Goal: Communication & Community: Answer question/provide support

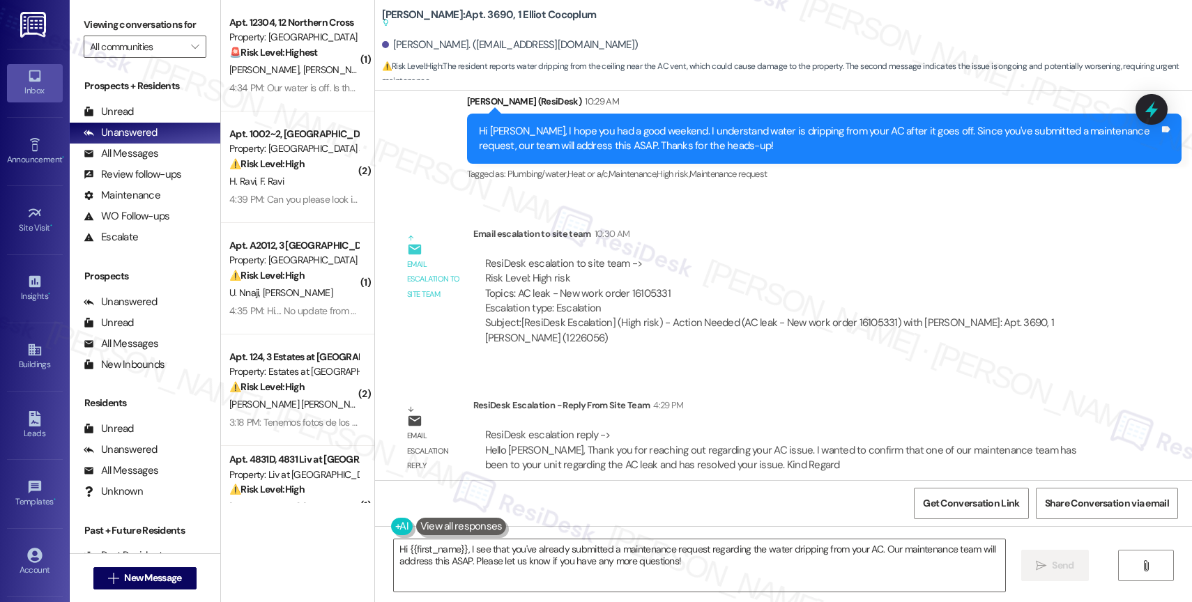
scroll to position [13395, 0]
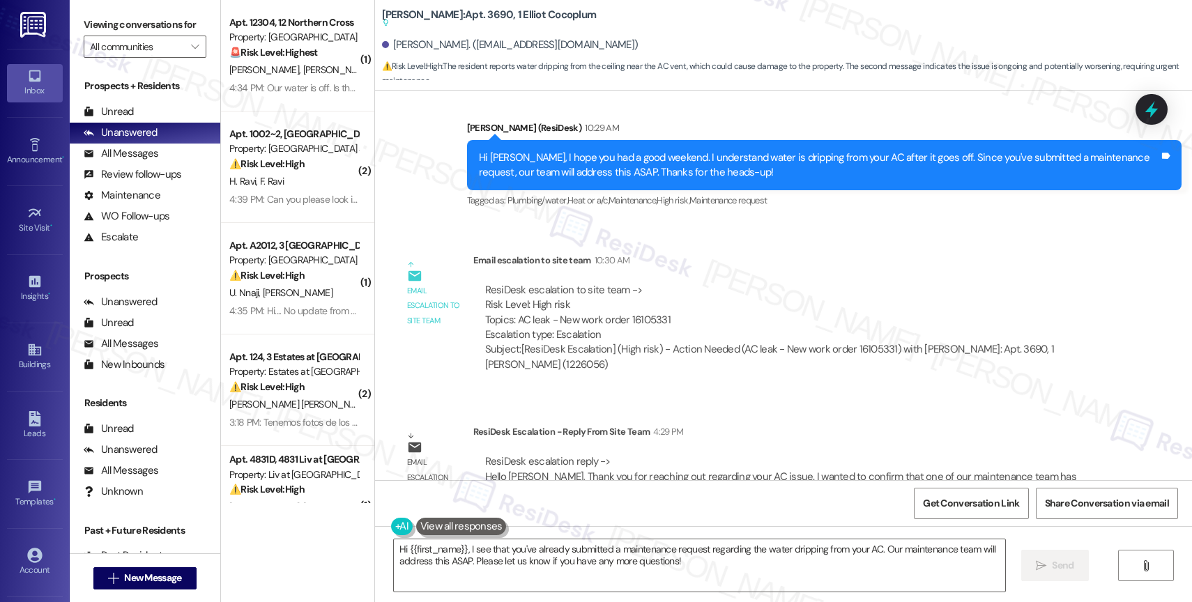
click at [741, 414] on div "Email escalation reply ResiDesk Escalation - Reply From Site Team 4:29 PM ResiD…" at bounding box center [752, 467] width 735 height 106
click at [720, 572] on textarea "Hi {{first_name}}, I see that you've already submitted a maintenance request re…" at bounding box center [699, 565] width 611 height 52
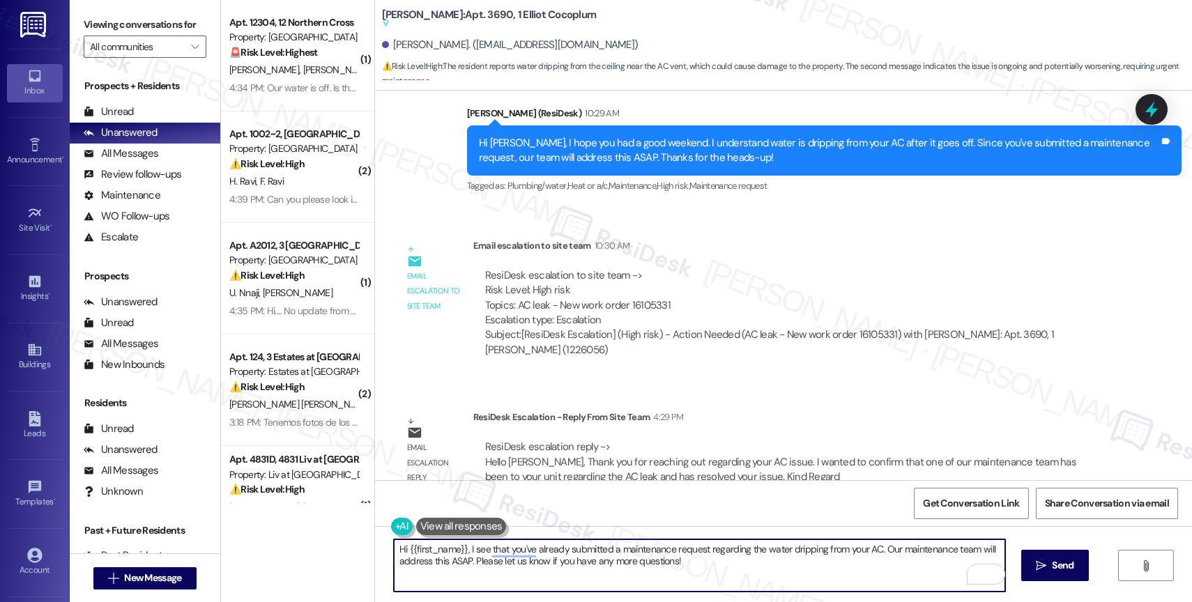
scroll to position [13421, 0]
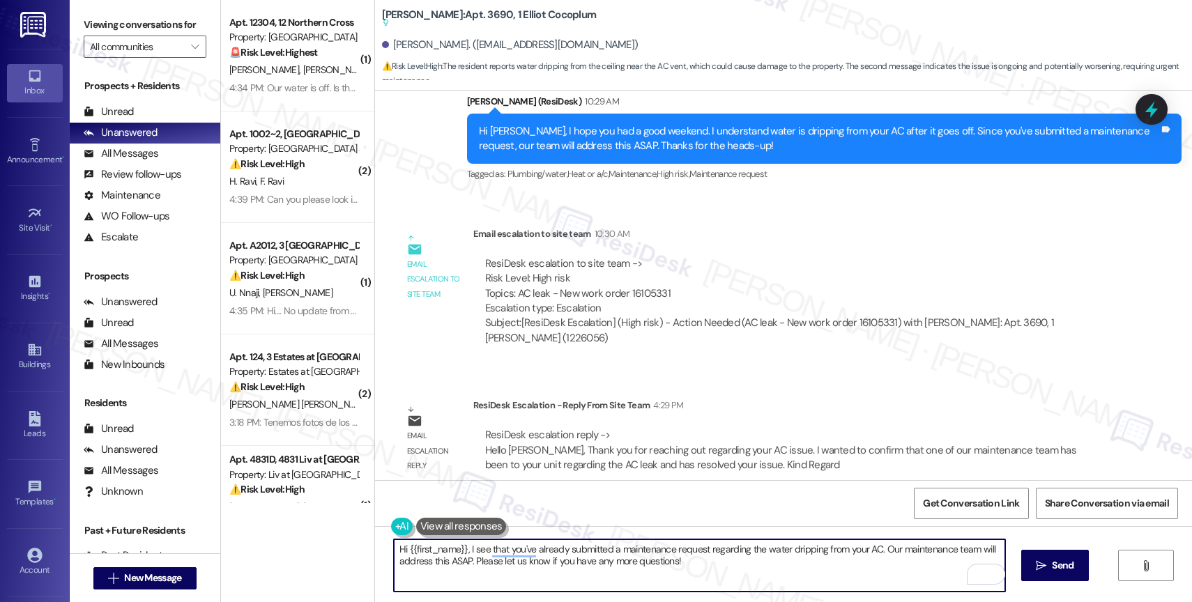
click at [542, 564] on textarea "Hi {{first_name}}, I see that you've already submitted a maintenance request re…" at bounding box center [699, 565] width 611 height 52
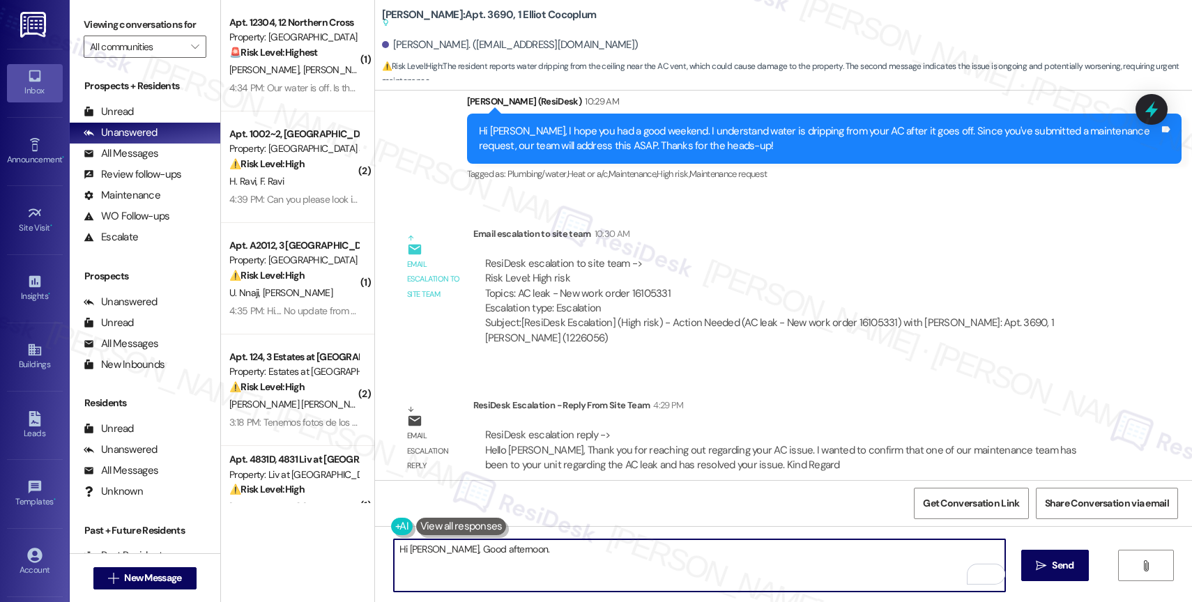
click at [523, 558] on textarea "Hi Ann, Good afternoon." at bounding box center [699, 565] width 611 height 52
click at [567, 552] on textarea "Hi Ann, Good afternoon." at bounding box center [699, 565] width 611 height 52
click at [530, 556] on textarea "Hi Ann, Good afternoon." at bounding box center [699, 565] width 611 height 52
click at [532, 553] on textarea "Hi Ann, Good afternoon." at bounding box center [699, 565] width 611 height 52
click at [523, 551] on textarea "Hi Ann, Good afternoon." at bounding box center [699, 565] width 611 height 52
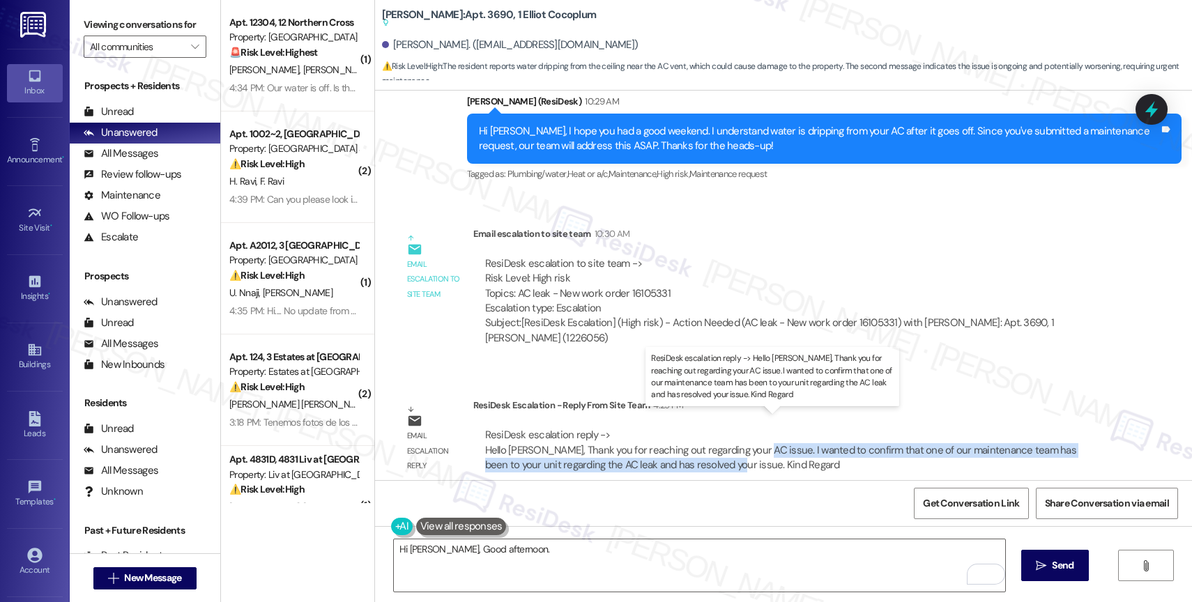
drag, startPoint x: 742, startPoint y: 438, endPoint x: 692, endPoint y: 454, distance: 52.7
click at [692, 454] on div "ResiDesk escalation reply -> Hello Ann, Thank you for reaching out regarding yo…" at bounding box center [780, 450] width 591 height 44
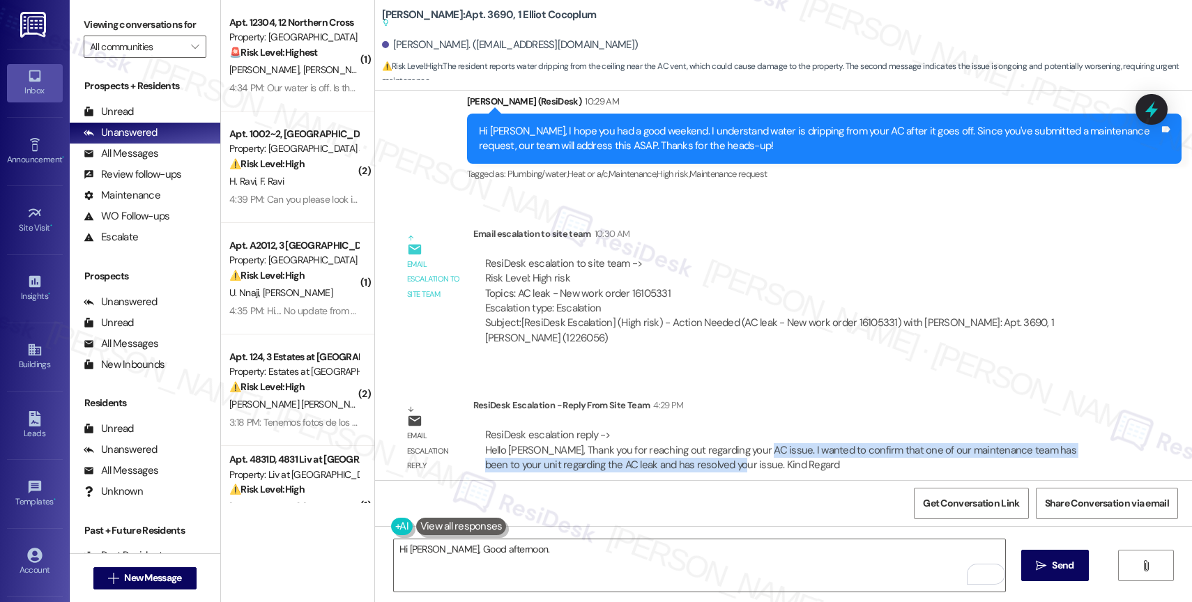
copy div "I wanted to confirm that one of our maintenance team has been to your unit rega…"
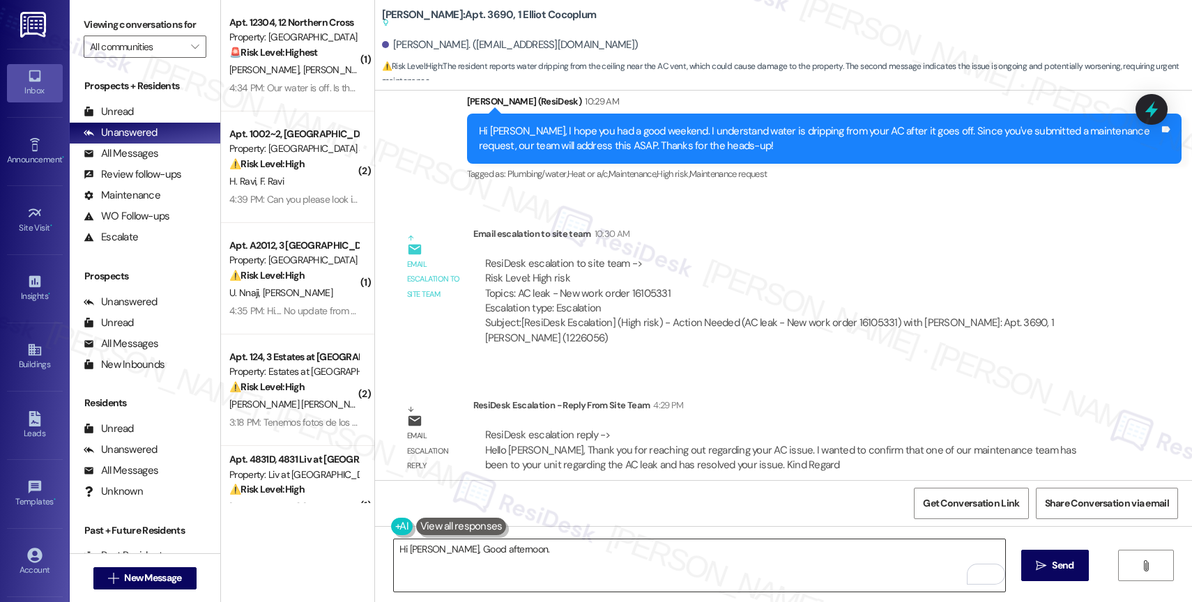
click at [541, 551] on textarea "Hi Ann, Good afternoon." at bounding box center [699, 565] width 611 height 52
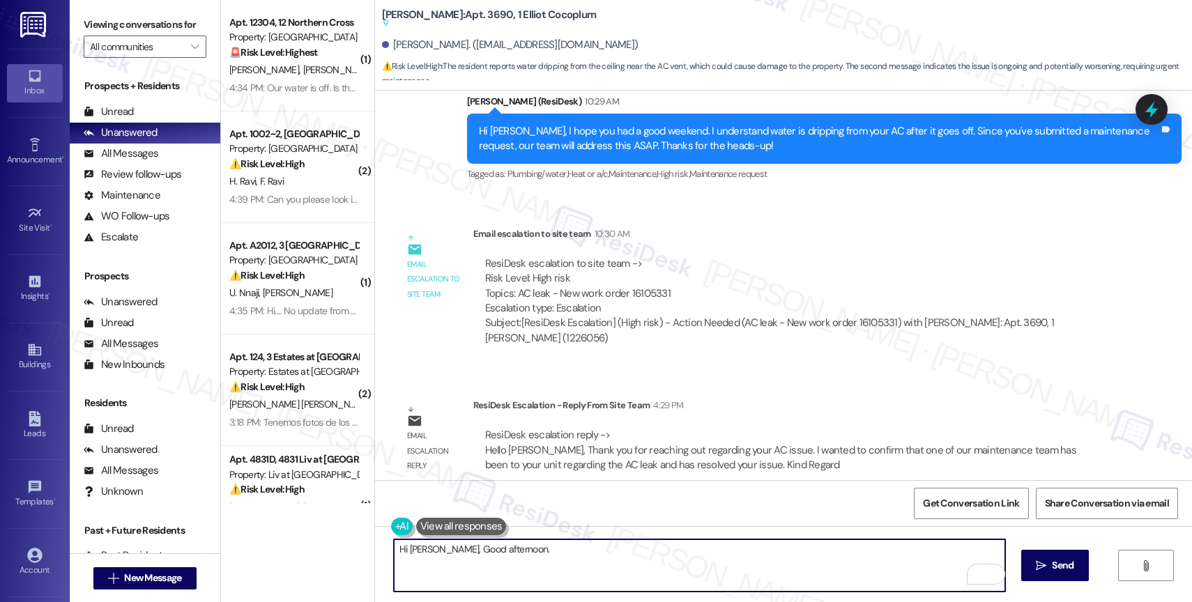
paste textarea "I wanted to confirm that one of our maintenance team has been to your unit rega…"
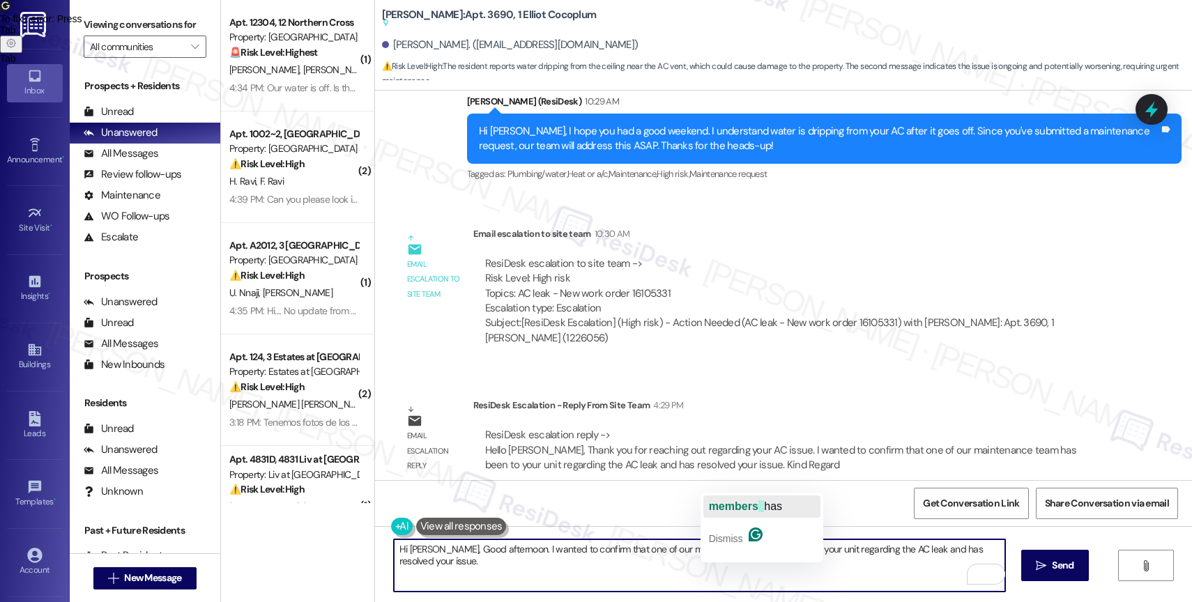
click at [737, 506] on span "members" at bounding box center [733, 506] width 49 height 12
click at [748, 567] on textarea "Hi Ann, Good afternoon. I wanted to confirm that one of our maintenance team me…" at bounding box center [699, 565] width 611 height 52
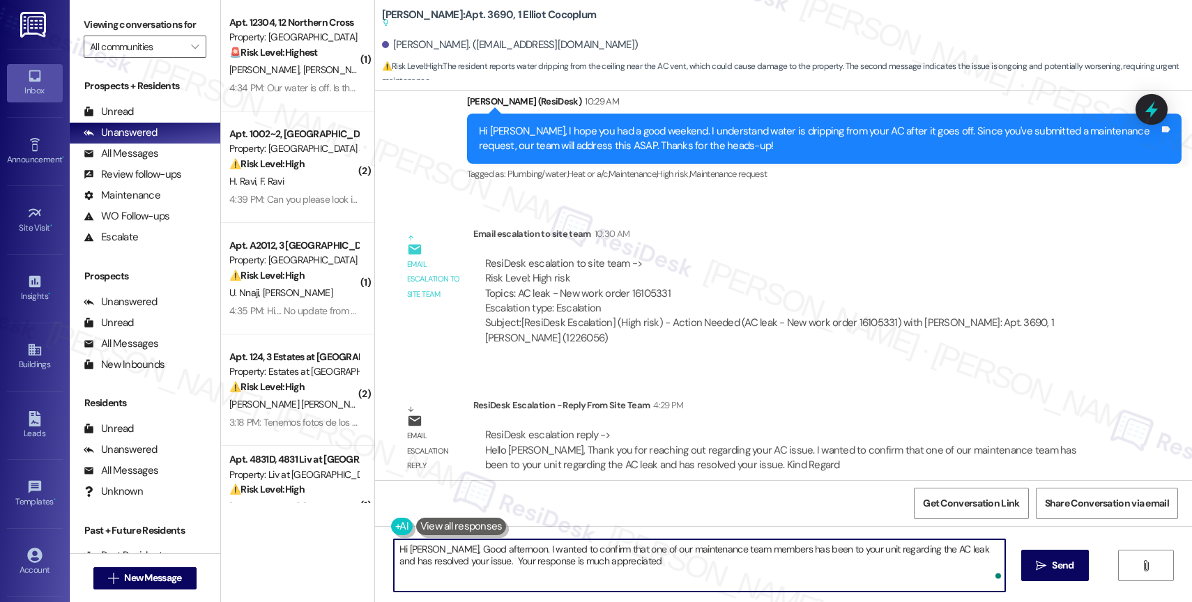
type textarea "Hi Ann, Good afternoon. I wanted to confirm that one of our maintenance team me…"
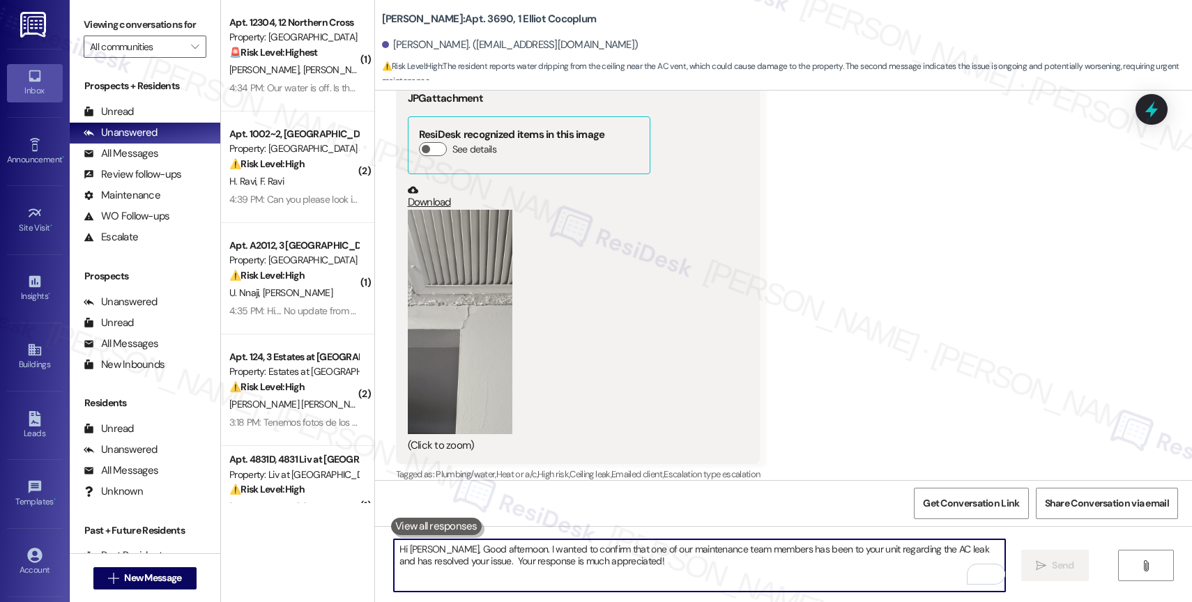
scroll to position [13313, 0]
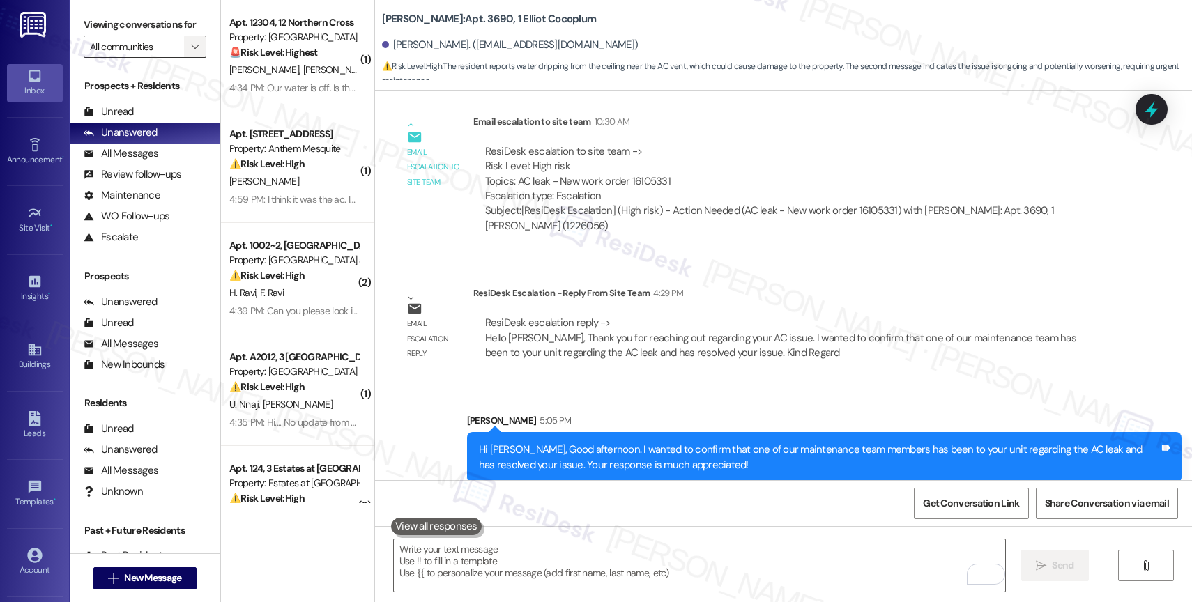
click at [188, 58] on span "" at bounding box center [194, 47] width 13 height 22
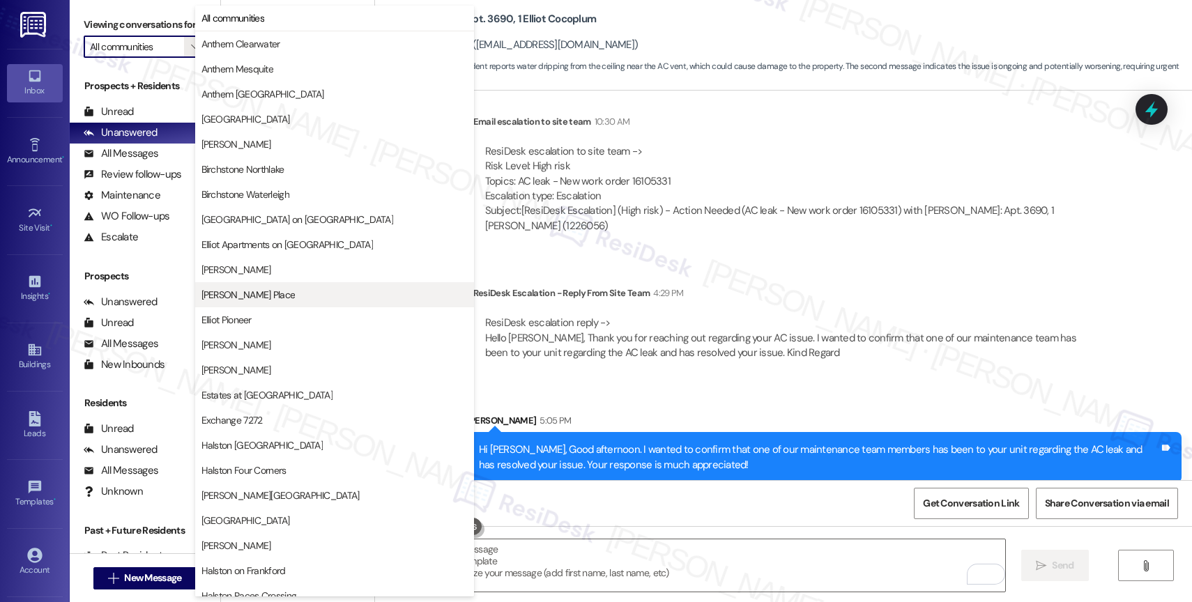
click at [284, 297] on span "[PERSON_NAME] Place" at bounding box center [334, 295] width 266 height 14
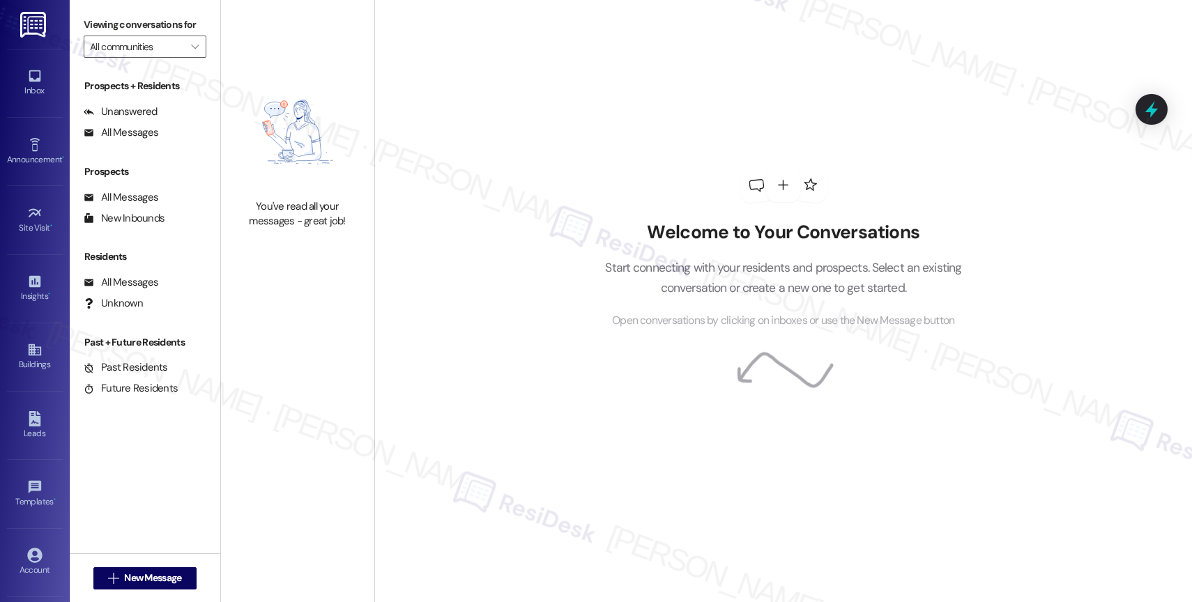
type input "[PERSON_NAME] Place"
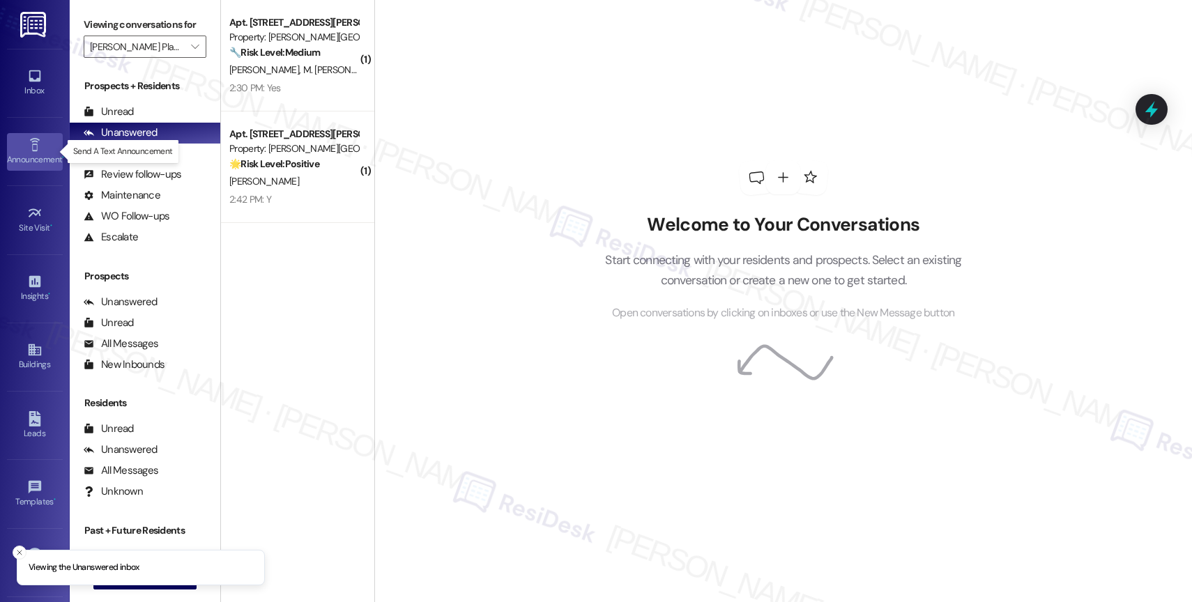
click at [24, 153] on div "Announcement •" at bounding box center [35, 160] width 70 height 14
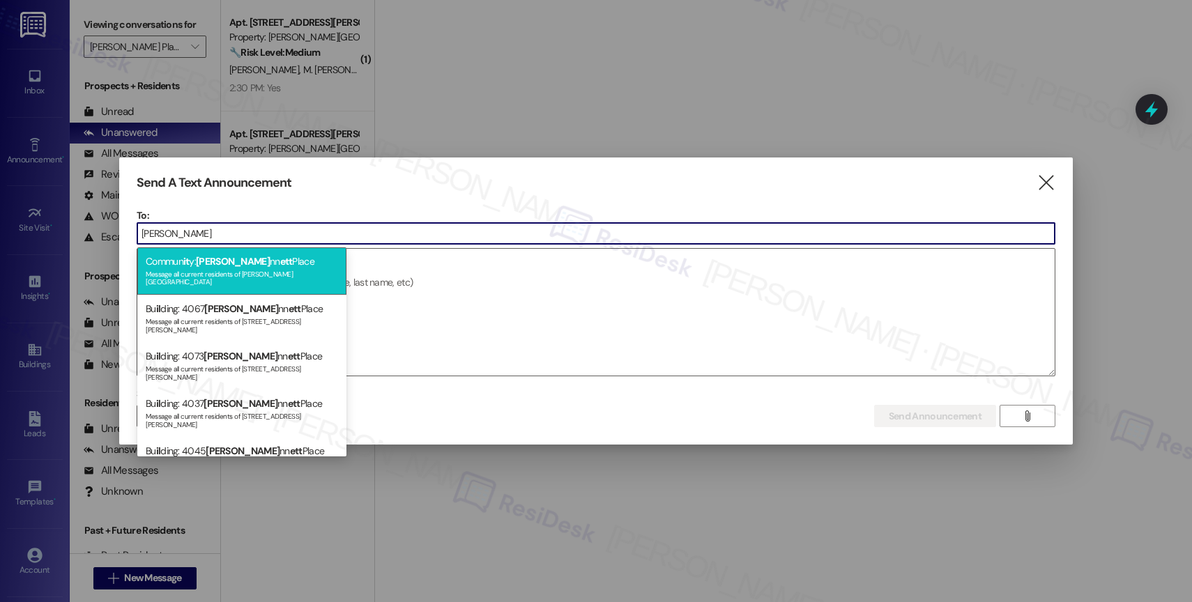
type input "elliot gwi"
click at [236, 263] on span "Elliot Gwi" at bounding box center [233, 261] width 74 height 13
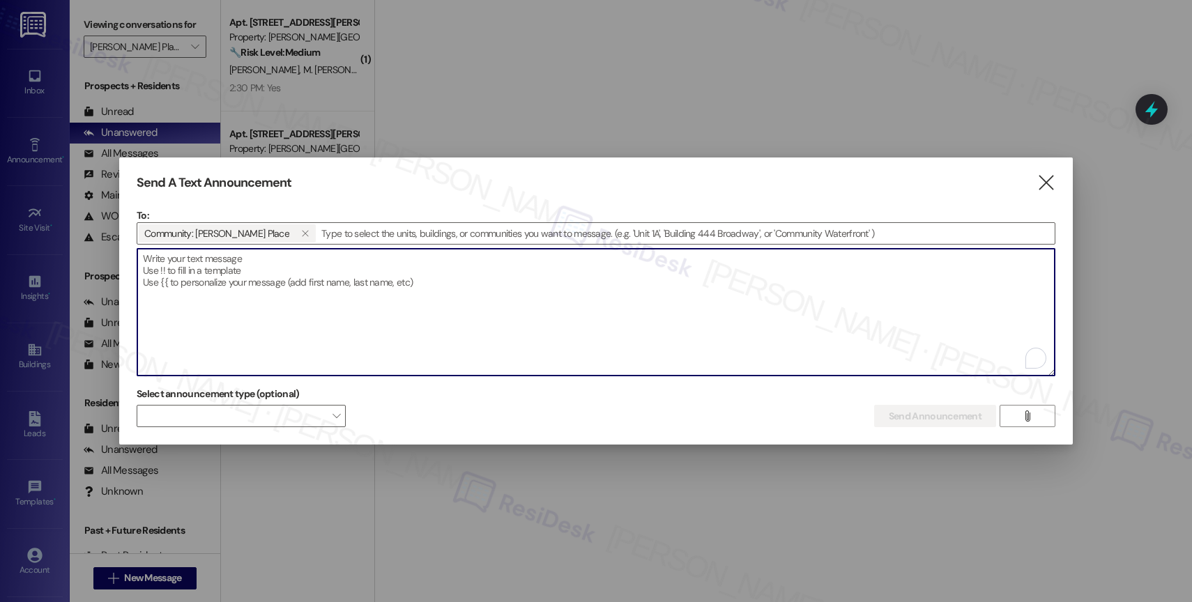
click at [226, 278] on textarea "To enrich screen reader interactions, please activate Accessibility in Grammarl…" at bounding box center [595, 312] width 917 height 127
paste textarea "Hi {{first_name}}! Looking for plans? Join us this Thursday from 5–7 for a Wine…"
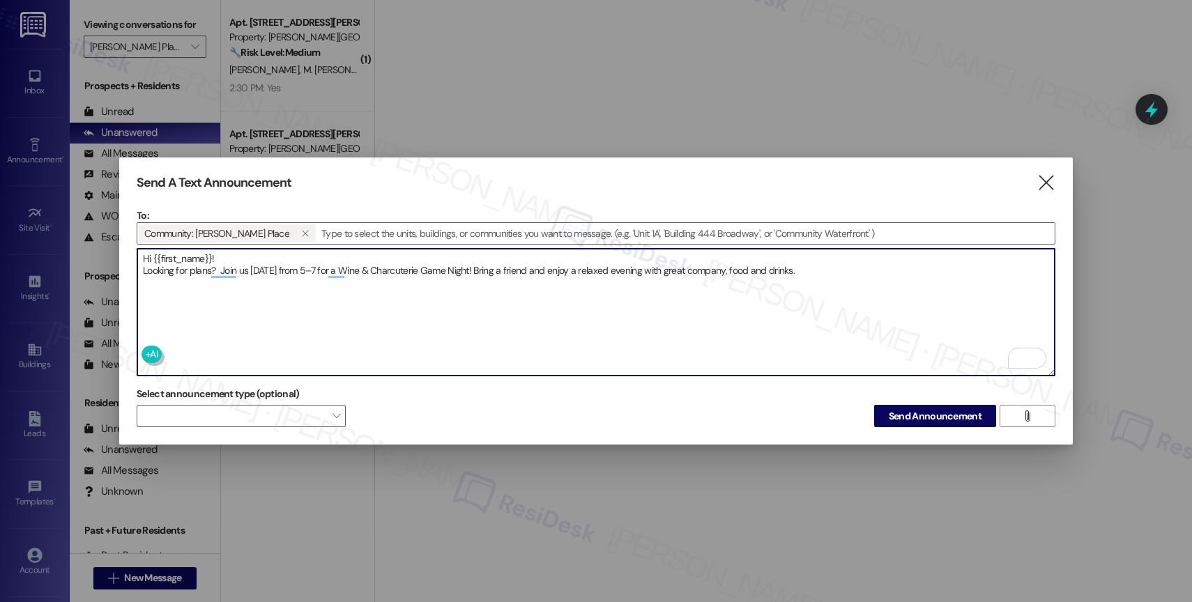
click at [850, 268] on textarea "Hi {{first_name}}! Looking for plans? Join us this Thursday from 5–7 for a Wine…" at bounding box center [595, 312] width 917 height 127
click at [853, 270] on textarea "Hi {{first_name}}! Looking for plans? Join us this Thursday from 5–7 for a Wine…" at bounding box center [595, 312] width 917 height 127
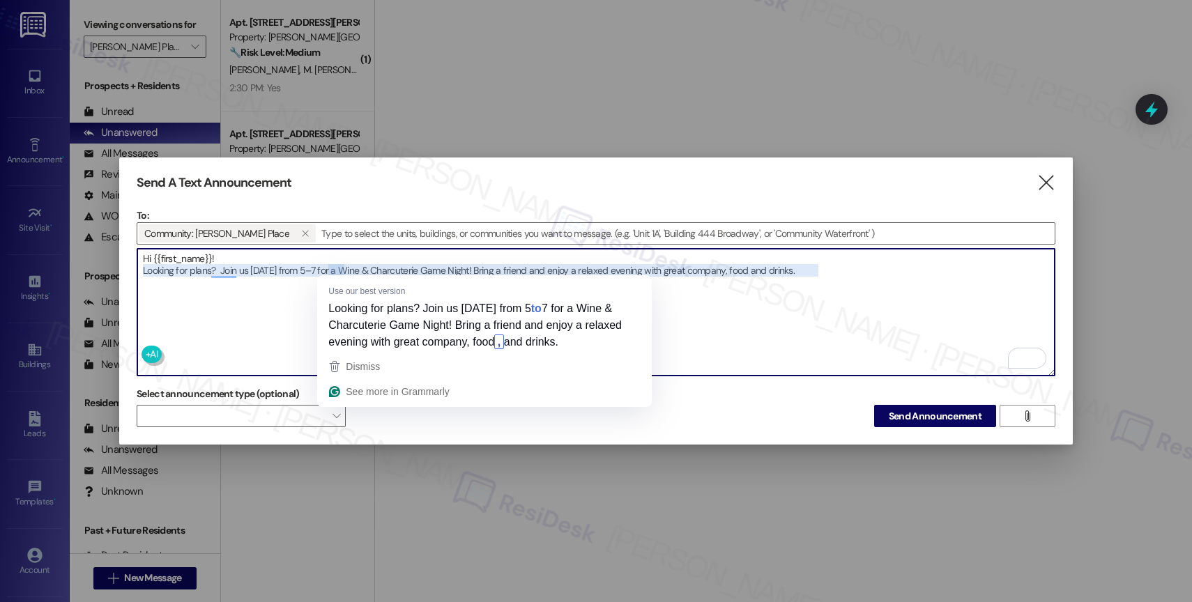
click at [299, 268] on textarea "Hi {{first_name}}! Looking for plans? Join us this Thursday from 5–7 for a Wine…" at bounding box center [595, 312] width 917 height 127
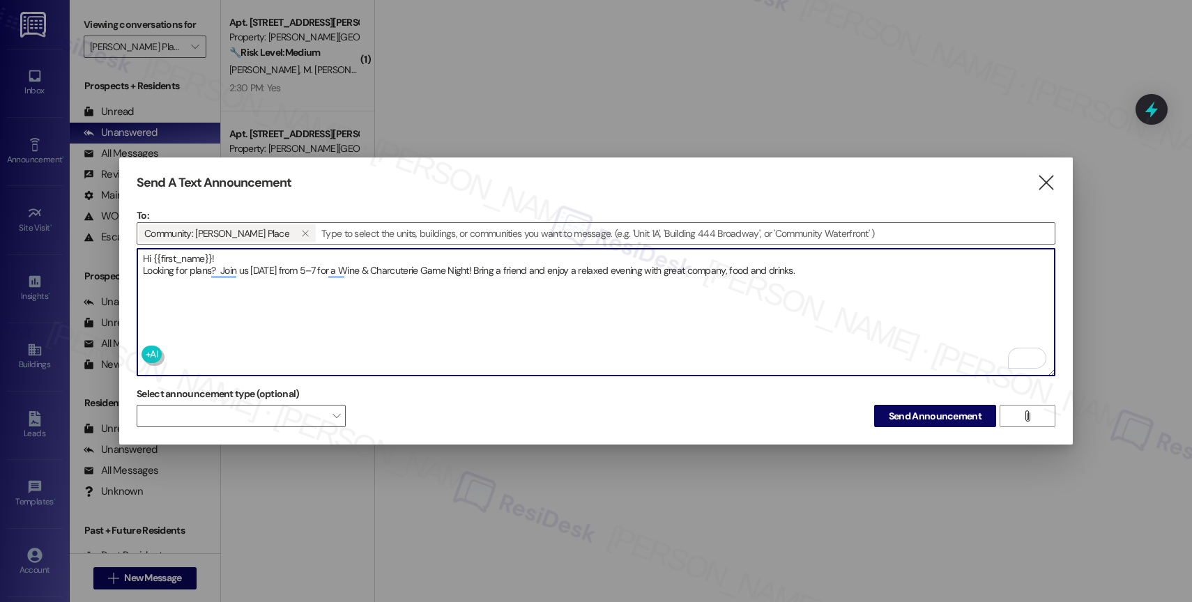
click at [863, 274] on textarea "Hi {{first_name}}! Looking for plans? Join us this Thursday from 5–7 for a Wine…" at bounding box center [595, 312] width 917 height 127
click at [883, 276] on textarea "Hi {{first_name}}! Looking for plans? Join us this Thursday from 5–7 for a Wine…" at bounding box center [595, 312] width 917 height 127
type textarea "Hi {{first_name}}! Looking for plans? Join us this Thursday from 5–7 for a Wine…"
click at [937, 409] on span "Send Announcement" at bounding box center [935, 416] width 93 height 15
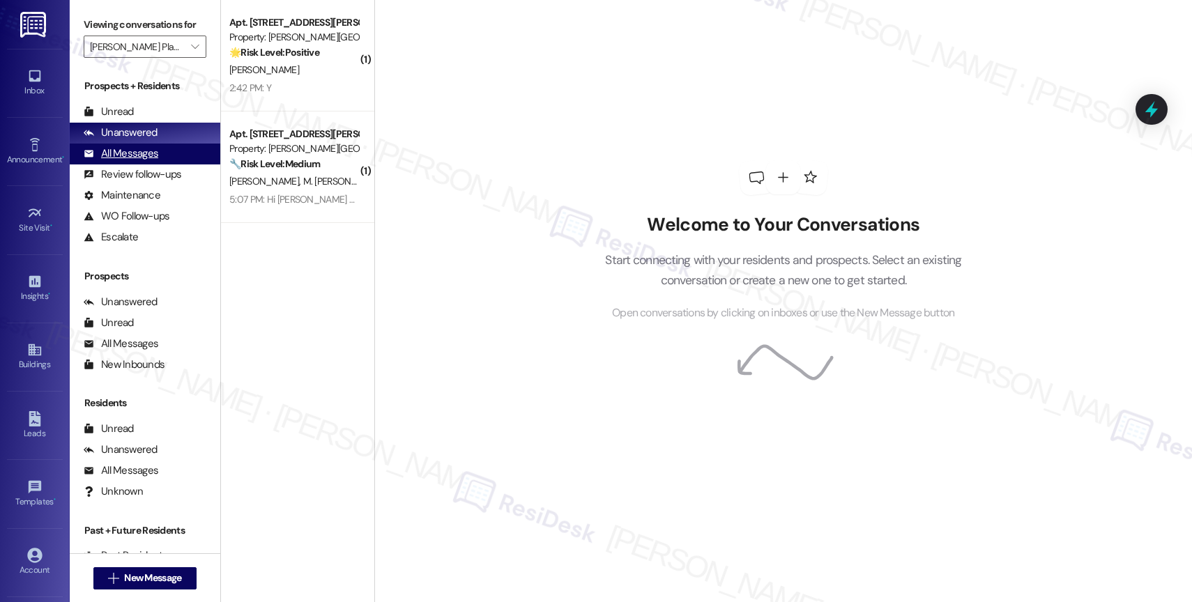
click at [130, 161] on div "All Messages" at bounding box center [121, 153] width 75 height 15
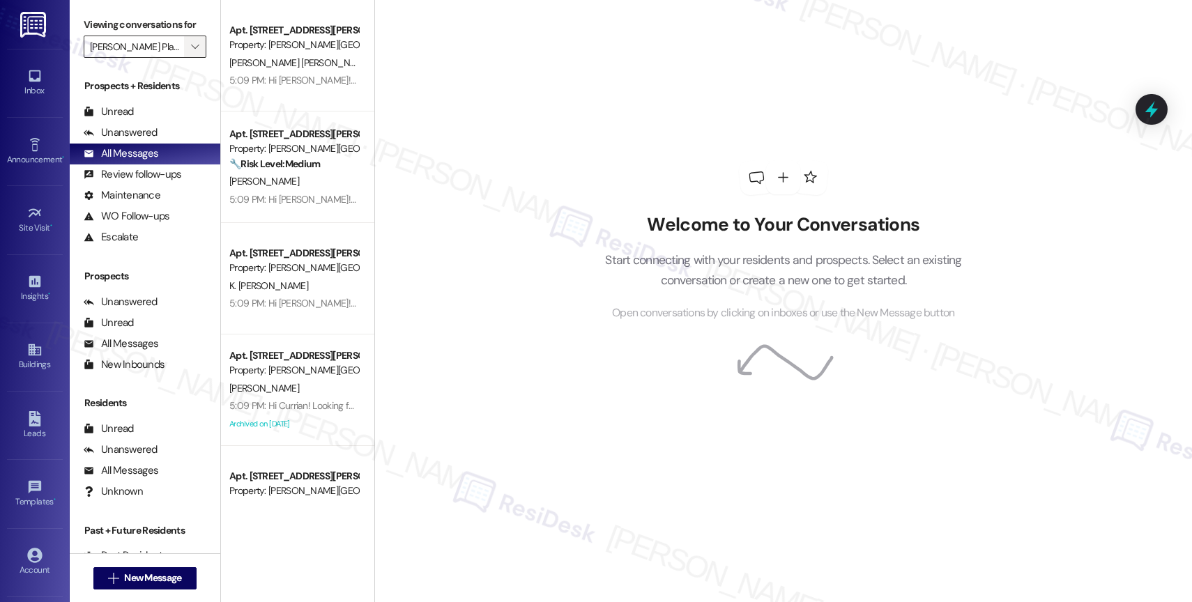
click at [188, 56] on span "" at bounding box center [194, 47] width 13 height 22
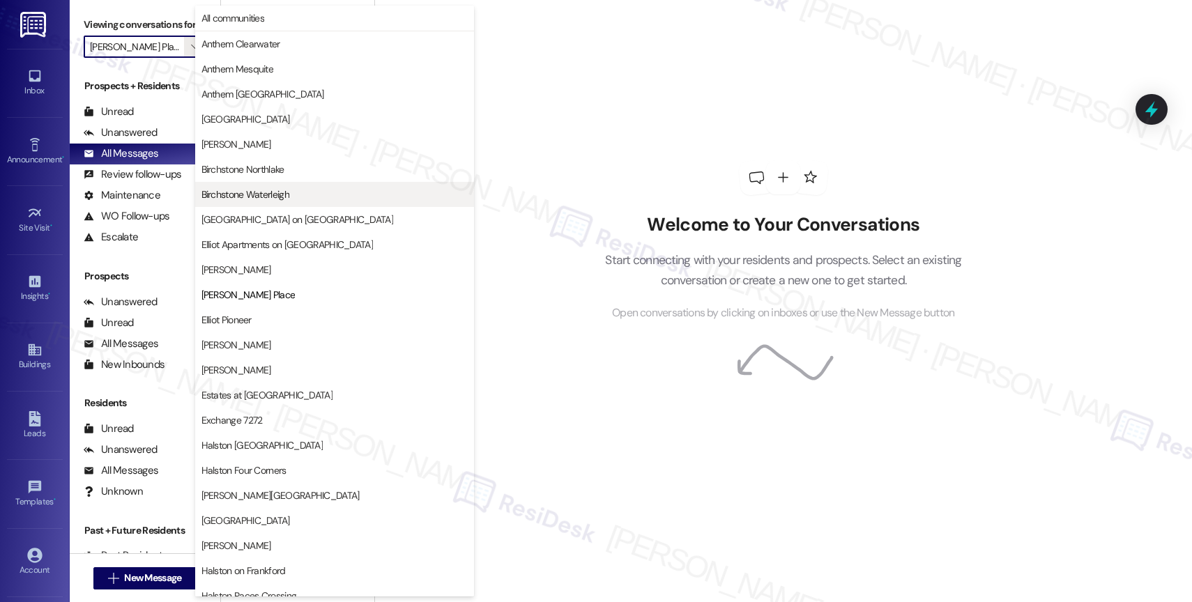
click at [284, 198] on span "Birchstone Waterleigh" at bounding box center [245, 194] width 88 height 14
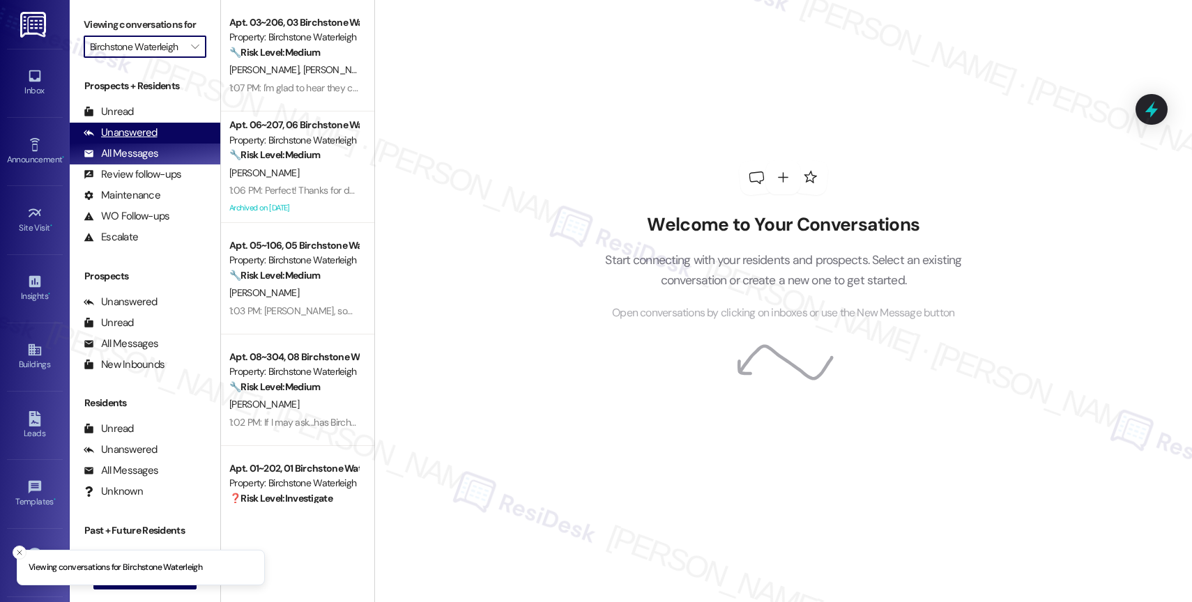
click at [141, 140] on div "Unanswered" at bounding box center [121, 132] width 74 height 15
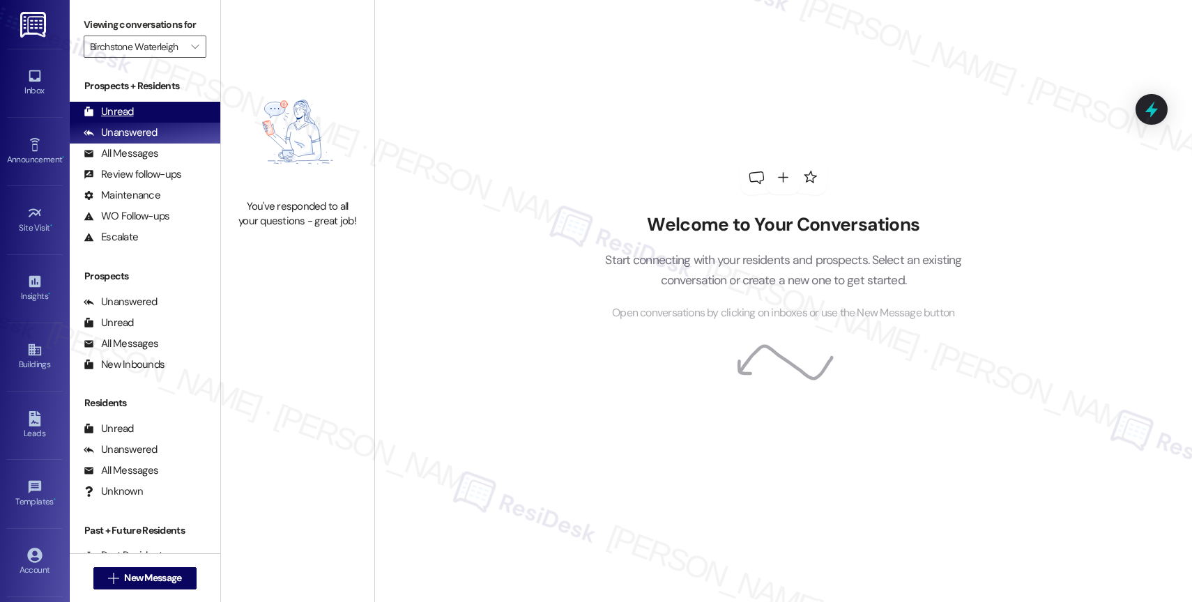
click at [132, 122] on div "Unread (0)" at bounding box center [145, 112] width 151 height 21
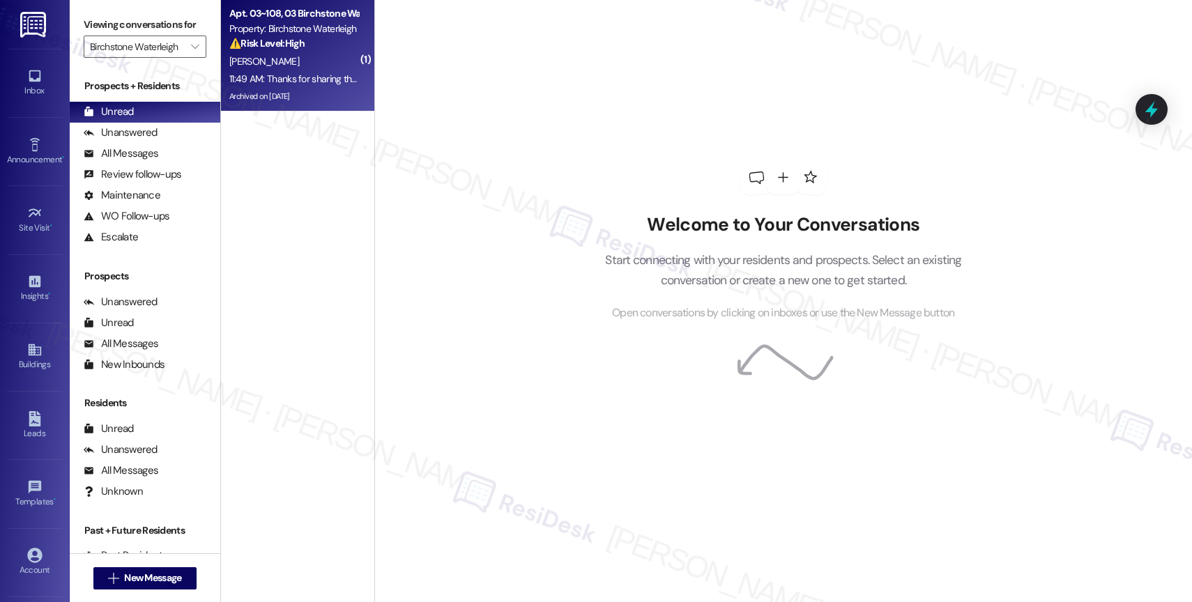
click at [293, 75] on div "11:49 AM: Thanks for sharing this photo. I'll make sure to bring this up with t…" at bounding box center [417, 78] width 376 height 13
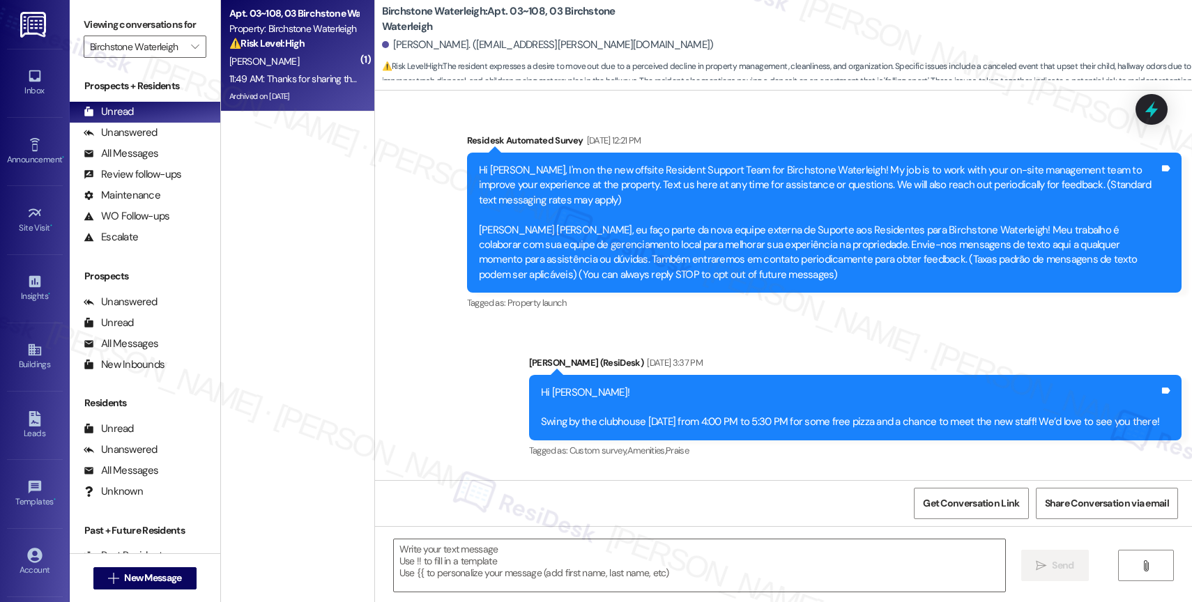
scroll to position [10968, 0]
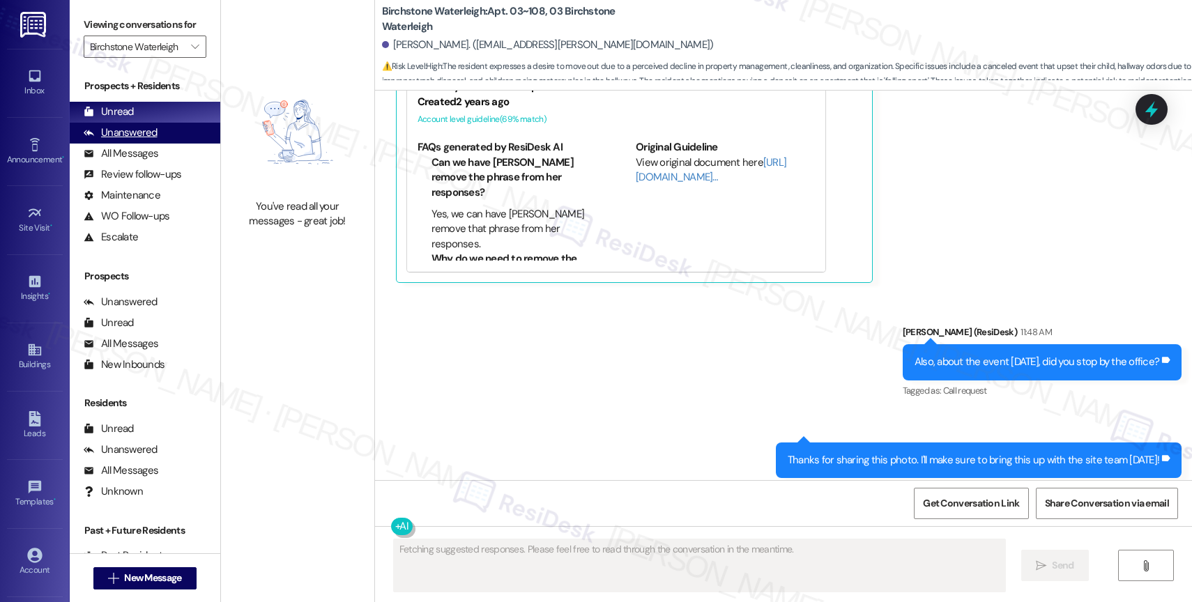
click at [152, 140] on div "Unanswered" at bounding box center [121, 132] width 74 height 15
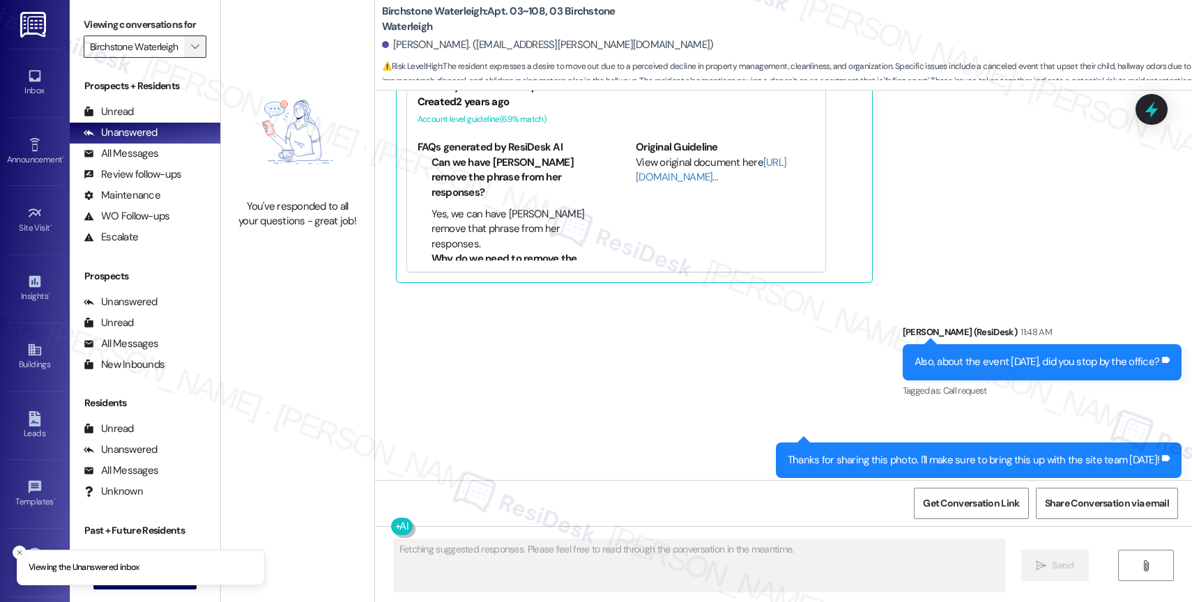
click at [191, 52] on icon "" at bounding box center [195, 46] width 8 height 11
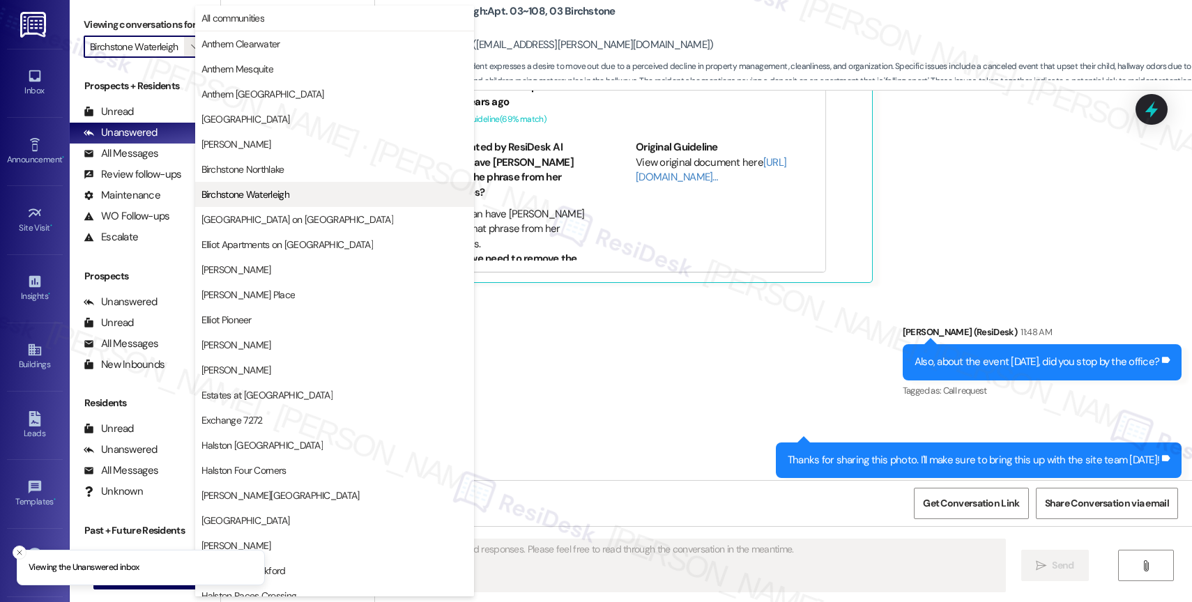
click at [268, 183] on button "Birchstone Waterleigh" at bounding box center [334, 194] width 279 height 25
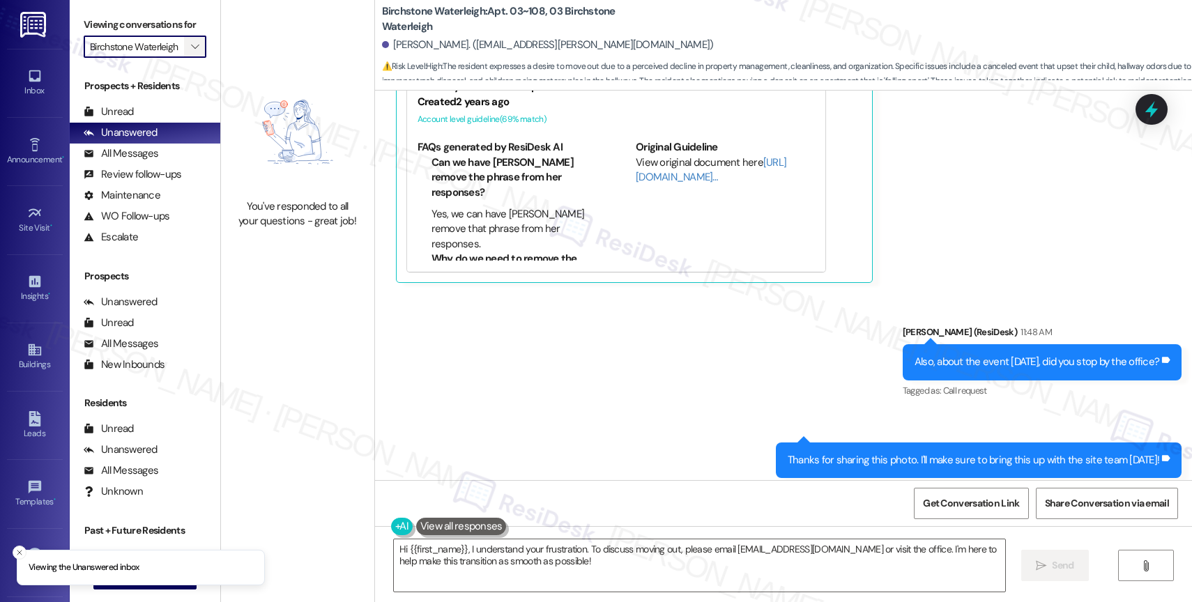
click at [191, 52] on icon "" at bounding box center [195, 46] width 8 height 11
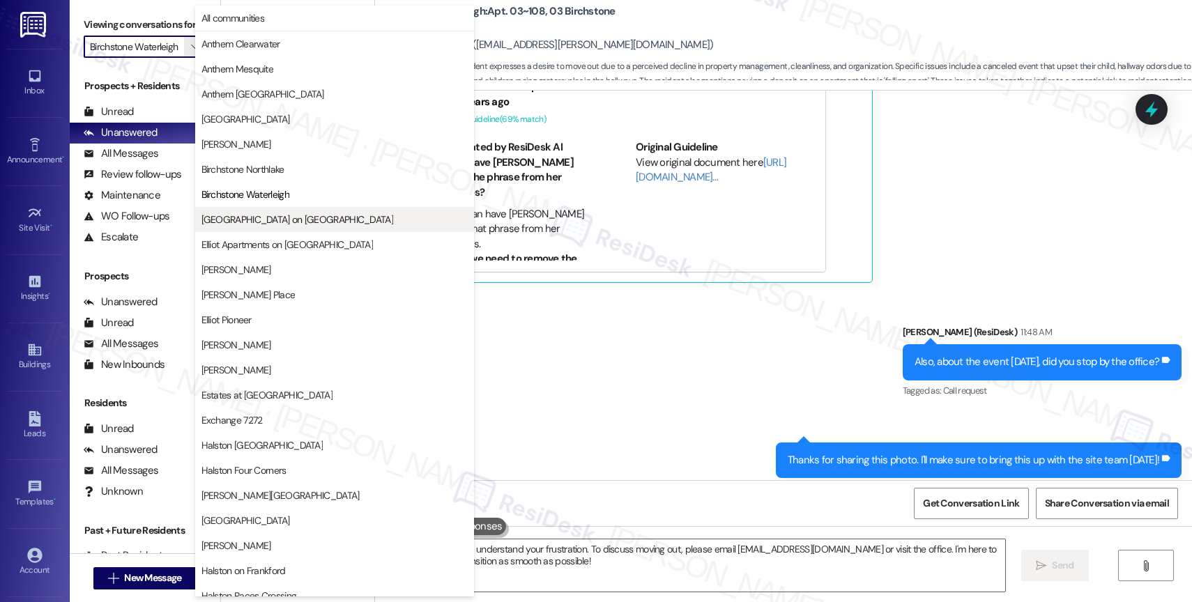
click at [275, 220] on span "[GEOGRAPHIC_DATA] on [GEOGRAPHIC_DATA]" at bounding box center [297, 220] width 192 height 14
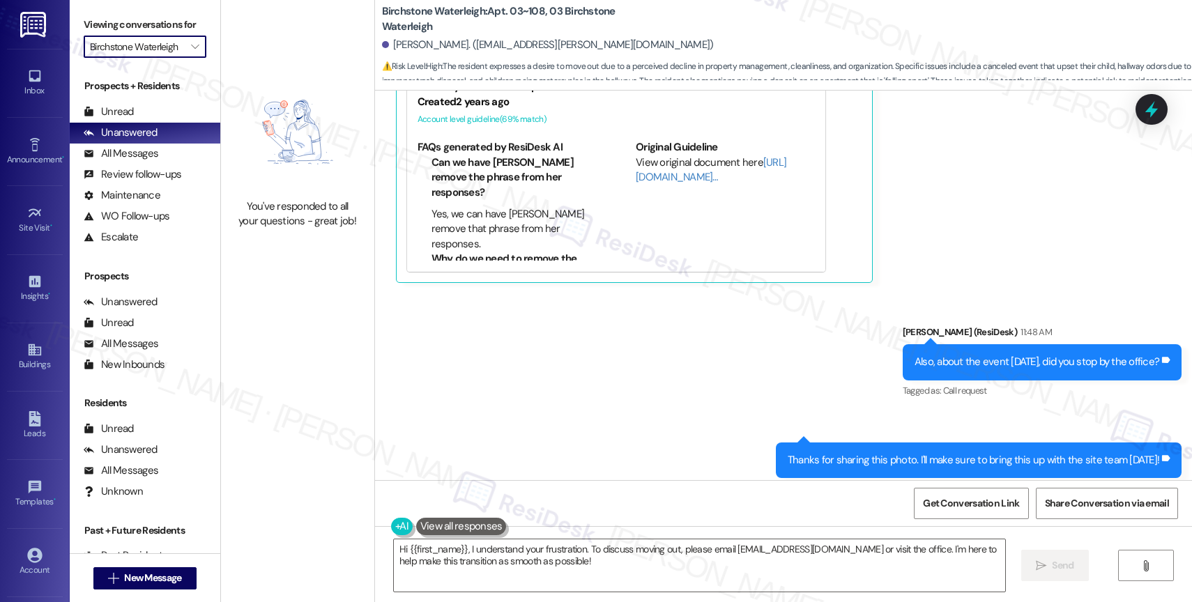
type input "[GEOGRAPHIC_DATA] on [GEOGRAPHIC_DATA]"
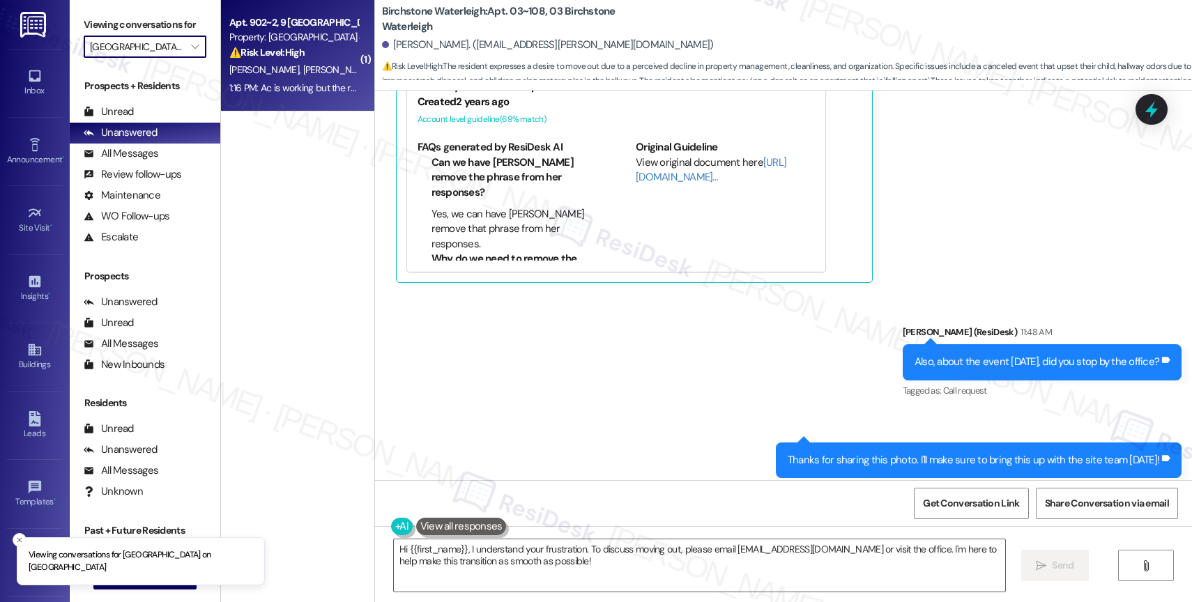
click at [291, 62] on div "R. Gurung A. Poudel" at bounding box center [294, 69] width 132 height 17
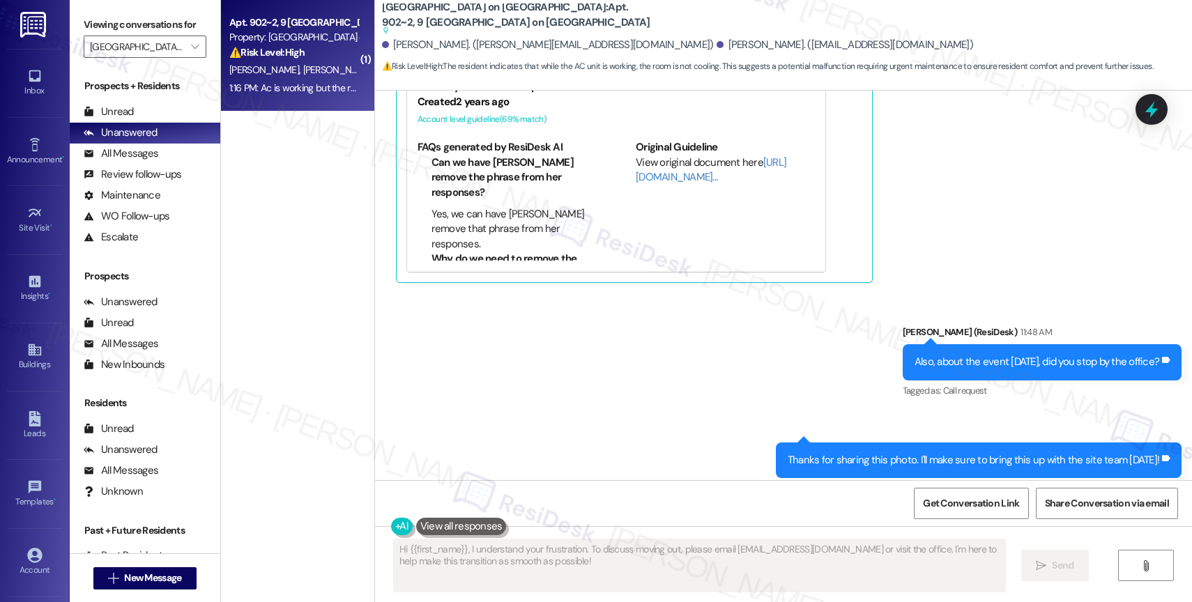
scroll to position [467, 0]
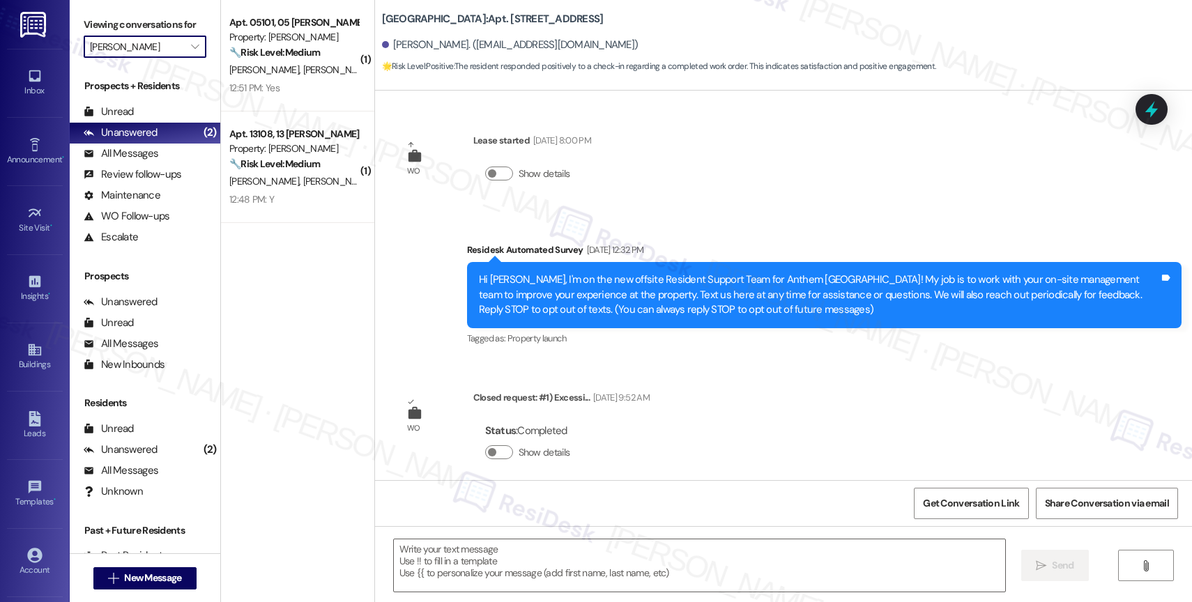
scroll to position [5896, 0]
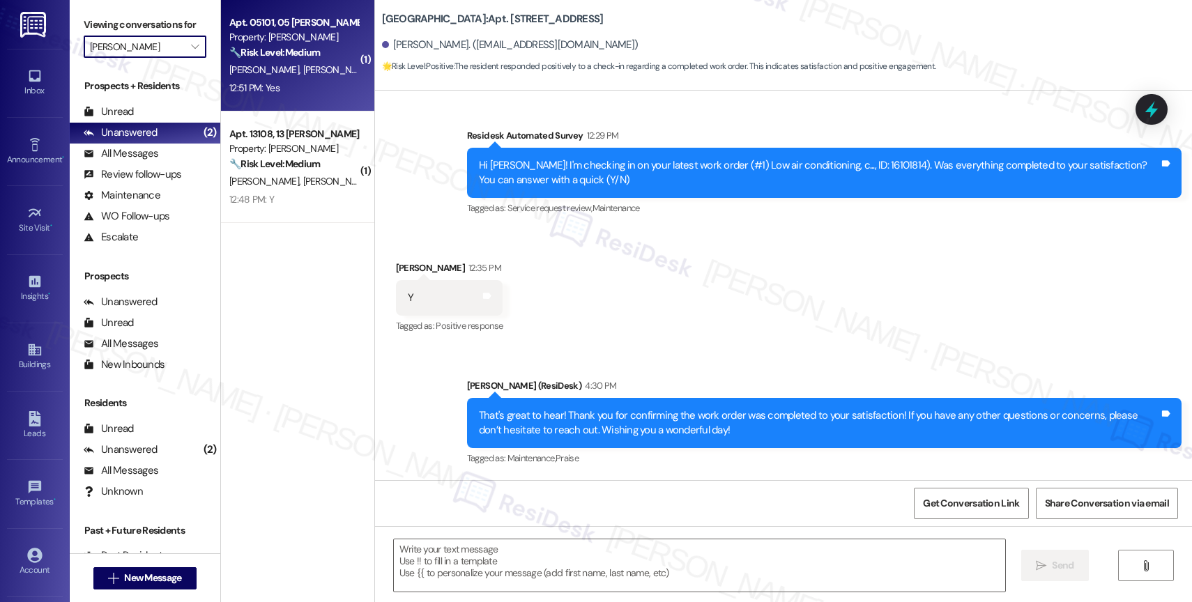
click at [278, 54] on strong "🔧 Risk Level: Medium" at bounding box center [274, 52] width 91 height 13
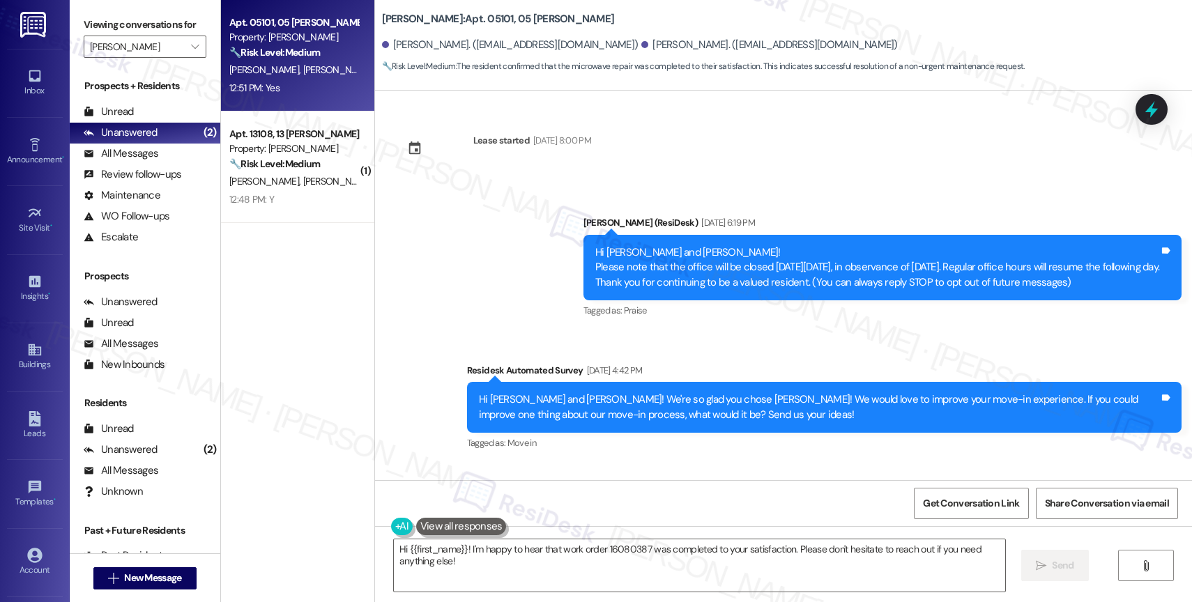
scroll to position [609, 0]
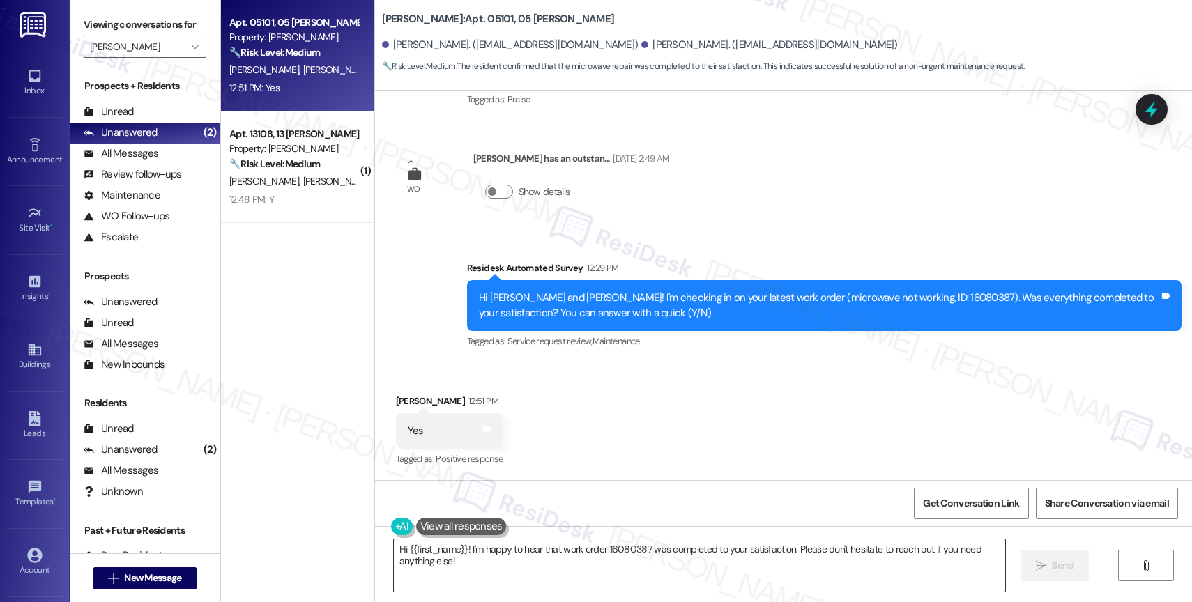
click at [469, 569] on textarea "Hi {{first_name}}! I'm happy to hear that work order 16080387 was completed to …" at bounding box center [699, 565] width 611 height 52
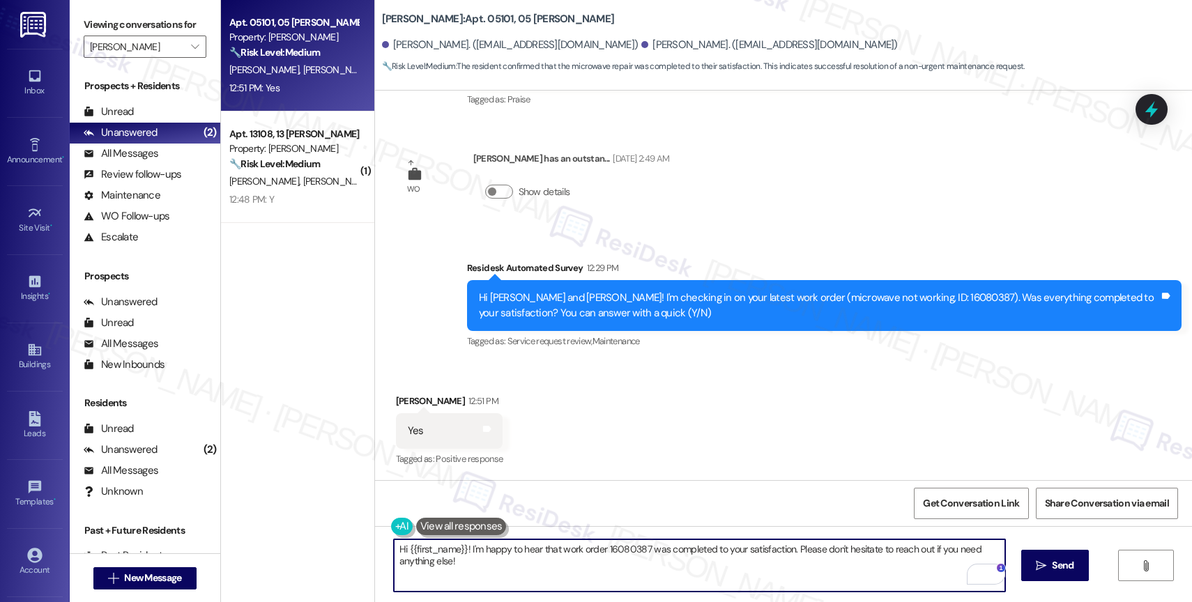
drag, startPoint x: 461, startPoint y: 550, endPoint x: 355, endPoint y: 539, distance: 105.7
click at [355, 539] on div "Apt. 05101, 05 Avery Property: Avery 🔧 Risk Level: Medium The resident confirme…" at bounding box center [706, 301] width 971 height 602
type textarea "Maria, I'm happy to hear that work order 16080387 was completed to your satisfa…"
click at [1037, 561] on icon "" at bounding box center [1041, 565] width 10 height 11
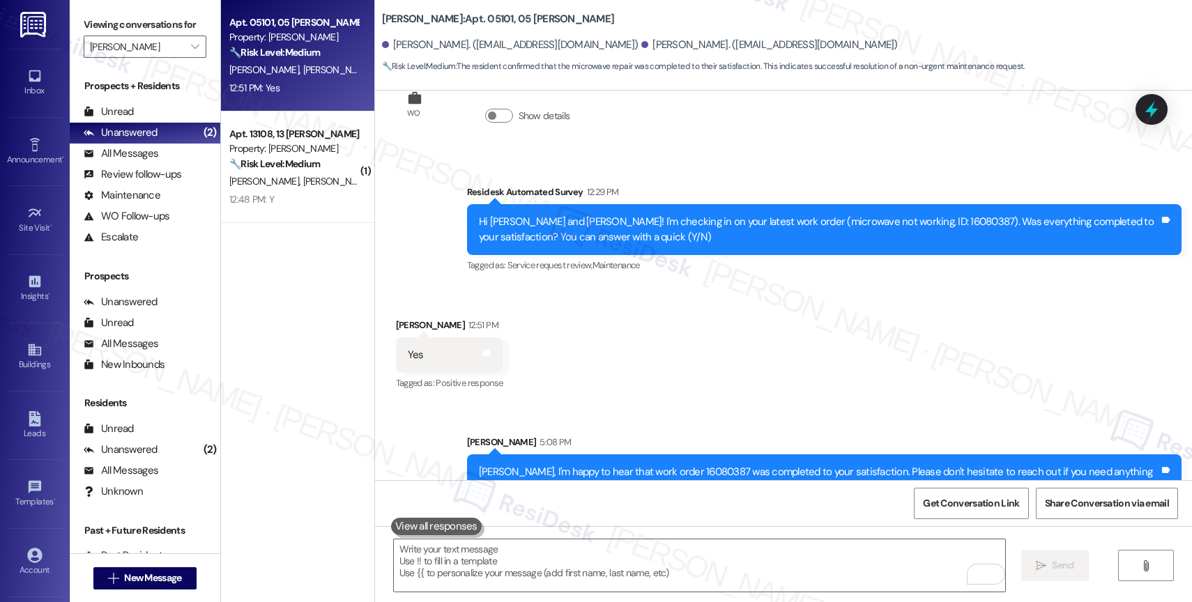
scroll to position [707, 0]
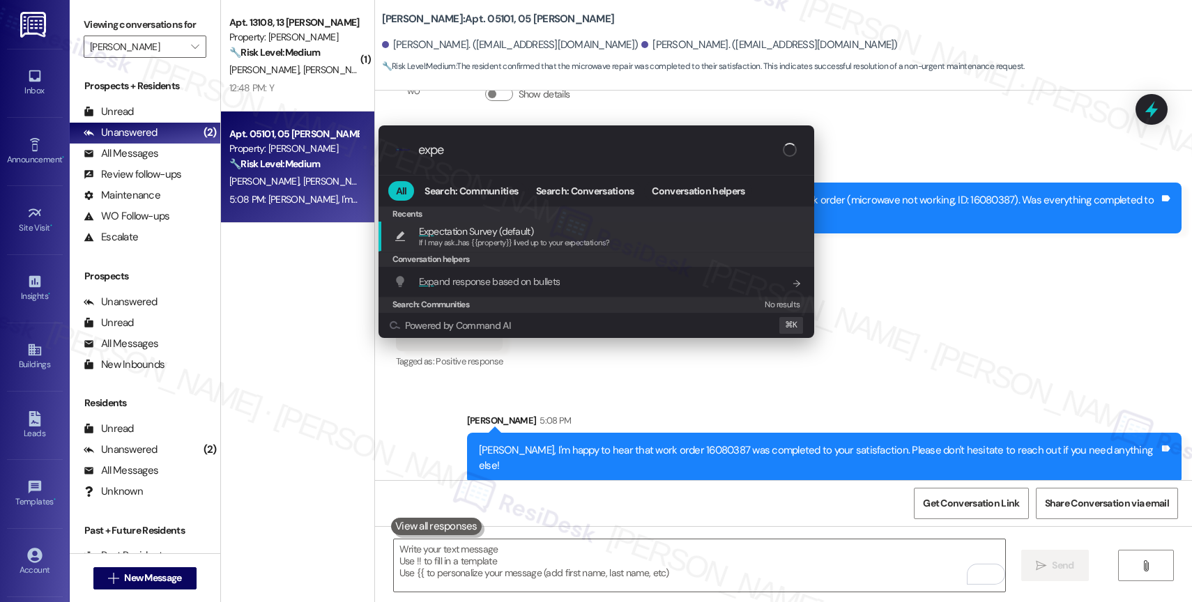
type input "expec"
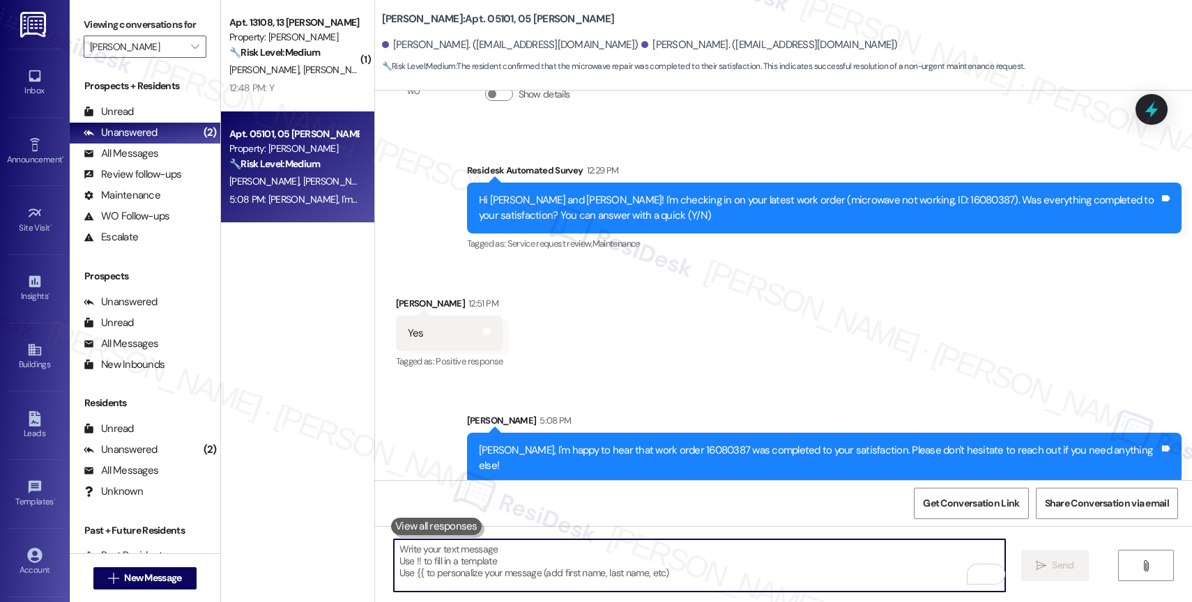
type textarea "If I may ask...has {{property}} lived up to your expectations?"
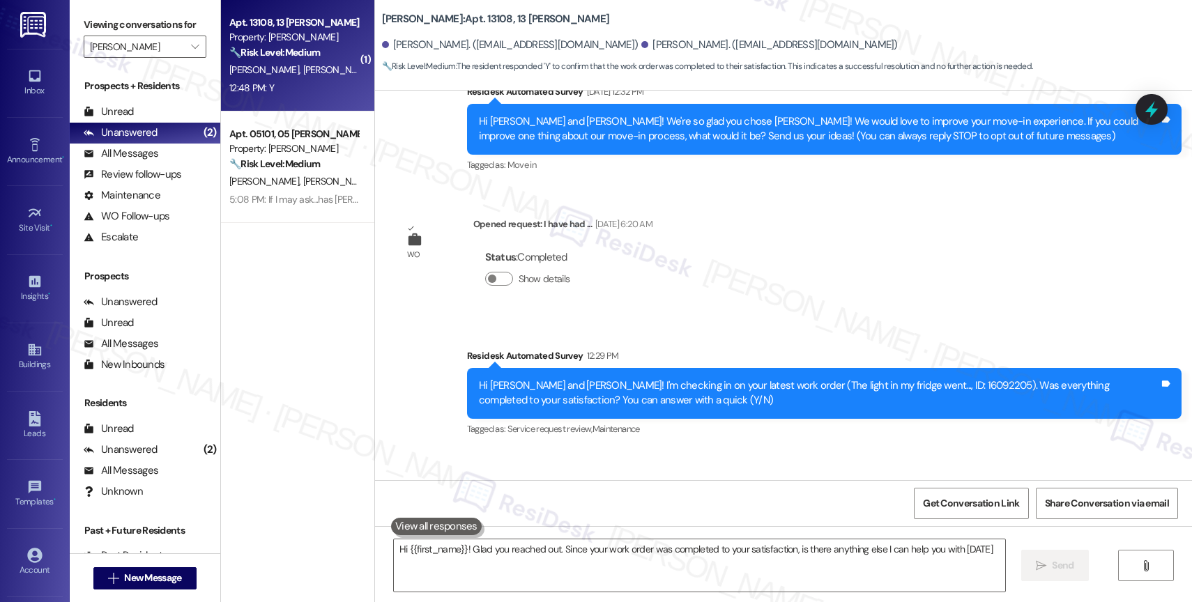
type textarea "Hi {{first_name}}! Glad you reached out. Since your work order was completed to…"
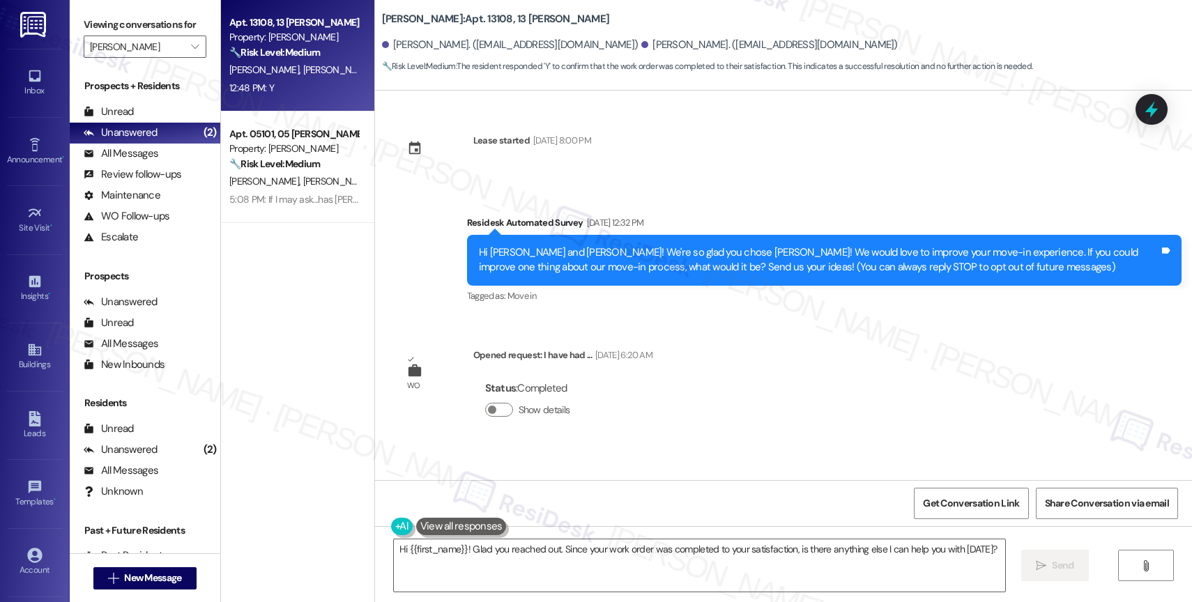
scroll to position [219, 0]
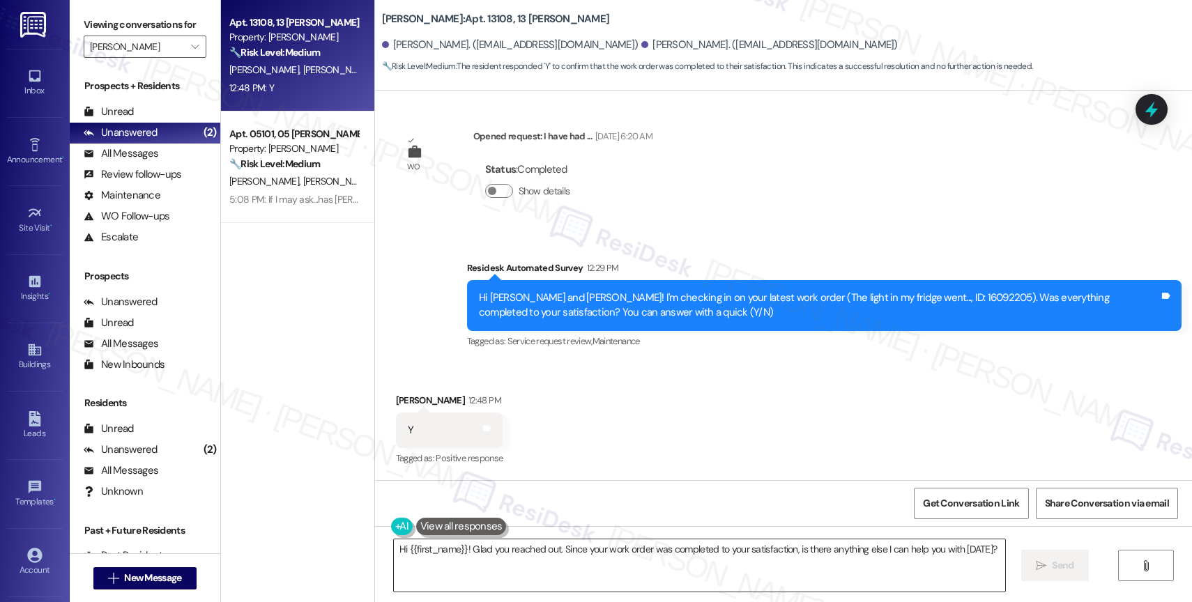
click at [476, 553] on textarea "Hi {{first_name}}! Glad you reached out. Since your work order was completed to…" at bounding box center [699, 565] width 611 height 52
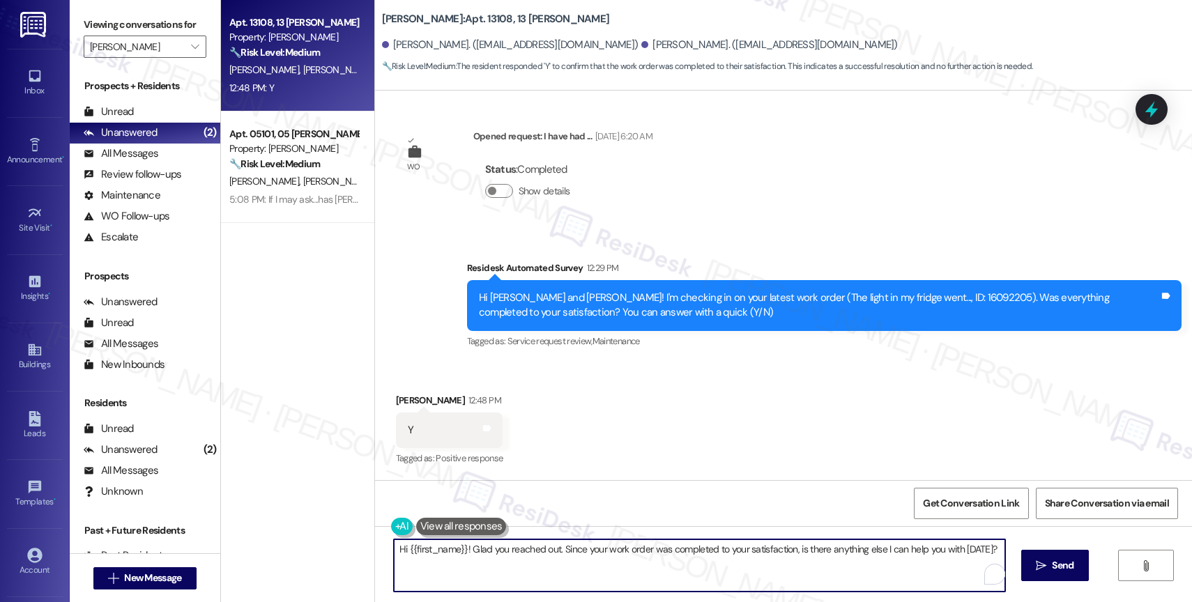
click at [476, 553] on textarea "Hi {{first_name}}! Glad you reached out. Since your work order was completed to…" at bounding box center [699, 565] width 611 height 52
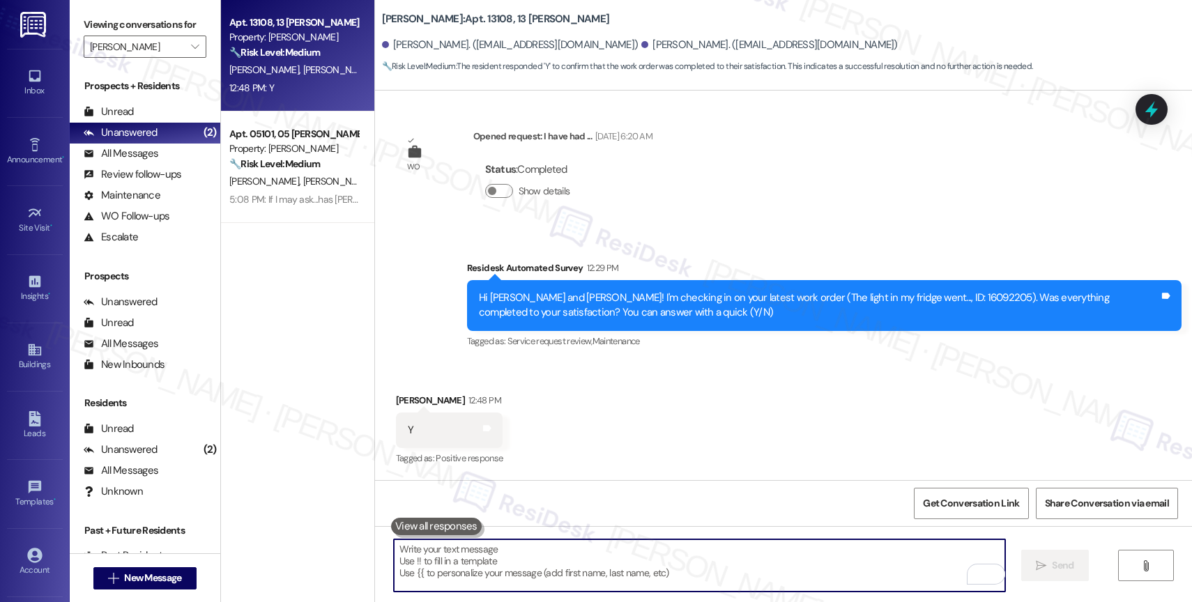
click at [431, 525] on button at bounding box center [436, 526] width 91 height 17
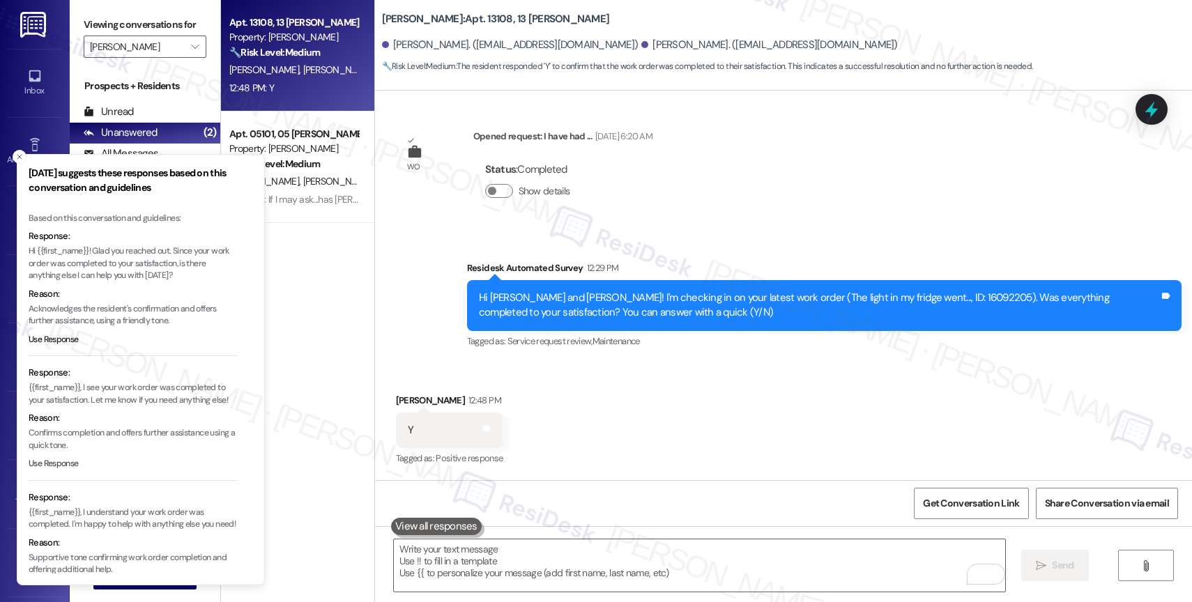
click at [70, 459] on button "Use Response" at bounding box center [54, 464] width 50 height 13
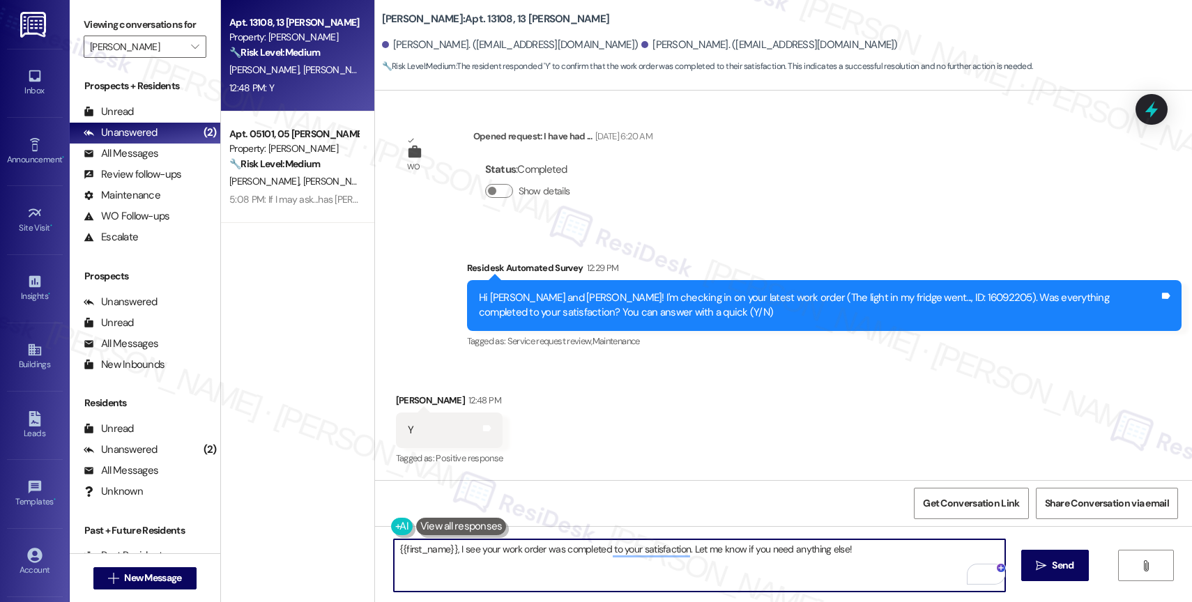
drag, startPoint x: 445, startPoint y: 549, endPoint x: 339, endPoint y: 549, distance: 105.9
click at [339, 549] on div "Apt. 13108, 13 Avery Property: Avery 🔧 Risk Level: Medium The resident responde…" at bounding box center [706, 301] width 971 height 602
click at [855, 555] on textarea "Hannah, I see your work order was completed to your satisfaction. Let me know i…" at bounding box center [699, 565] width 611 height 52
click at [394, 546] on textarea "Hannah, I see your work order was completed to your satisfaction. Let me know i…" at bounding box center [699, 565] width 611 height 52
type textarea "Hi Hannah, I see your work order was completed to your satisfaction. Let me kno…"
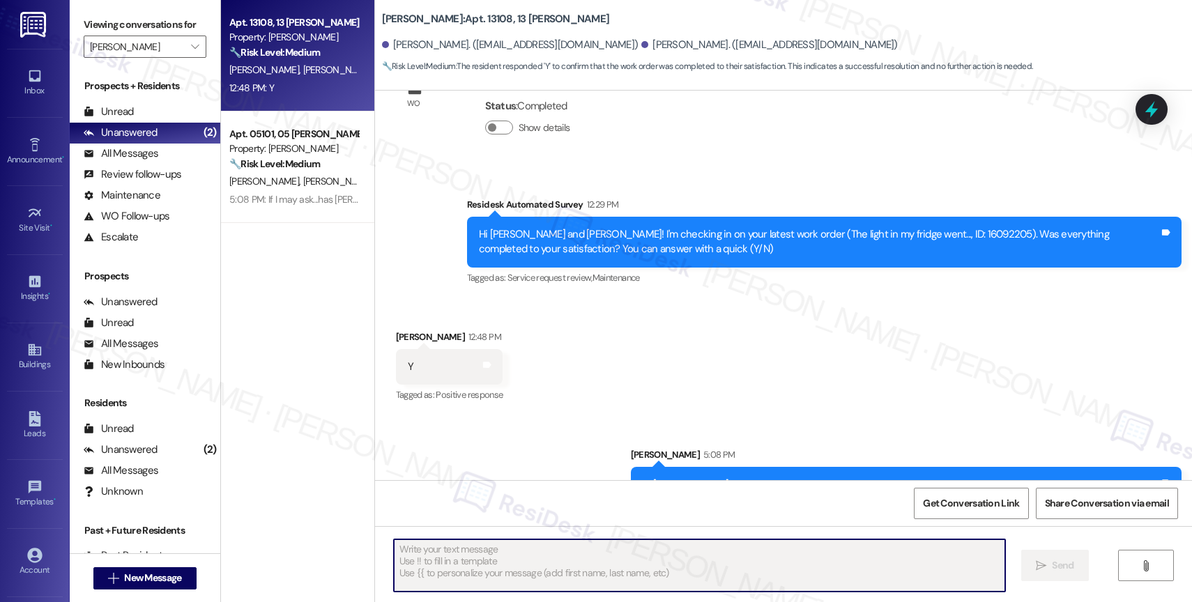
scroll to position [316, 0]
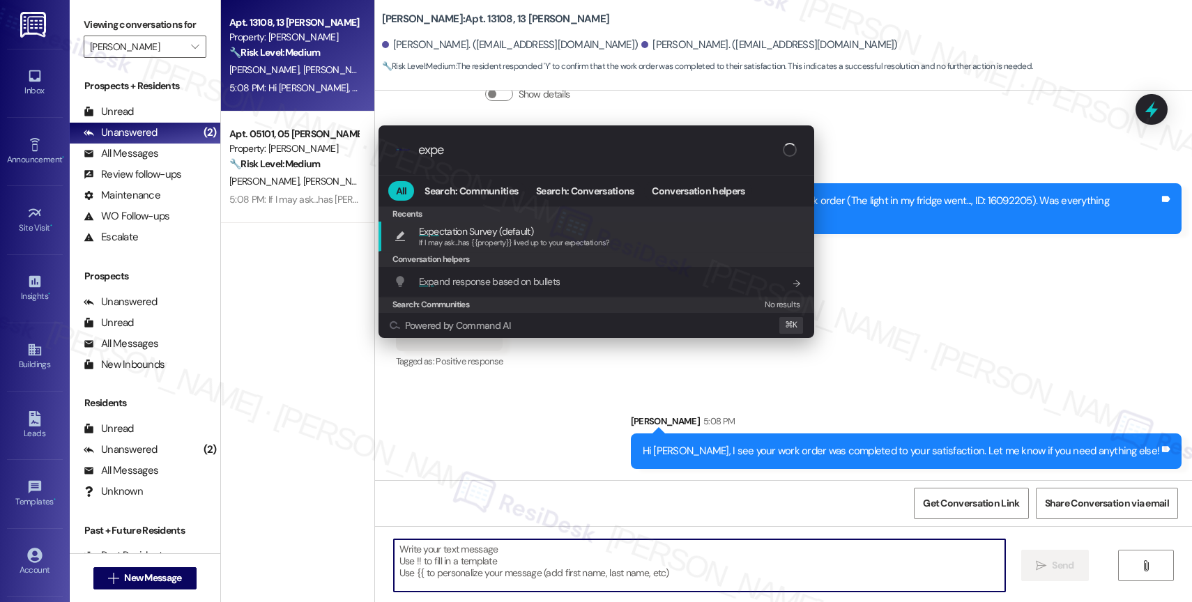
type input "expec"
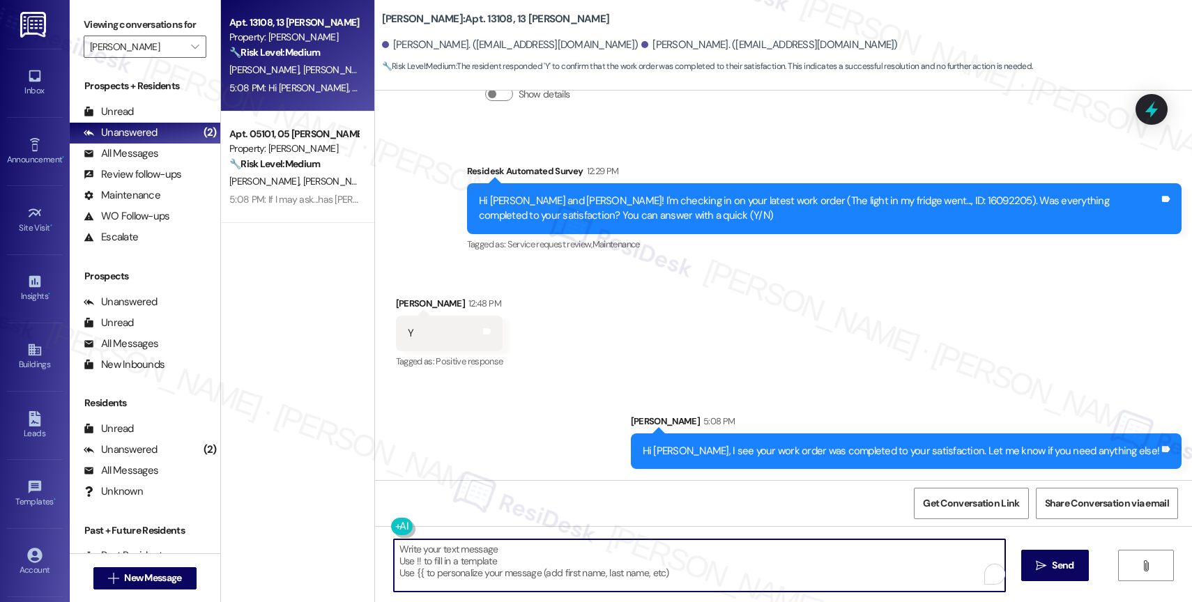
type textarea "If I may ask...has {{property}} lived up to your expectations?"
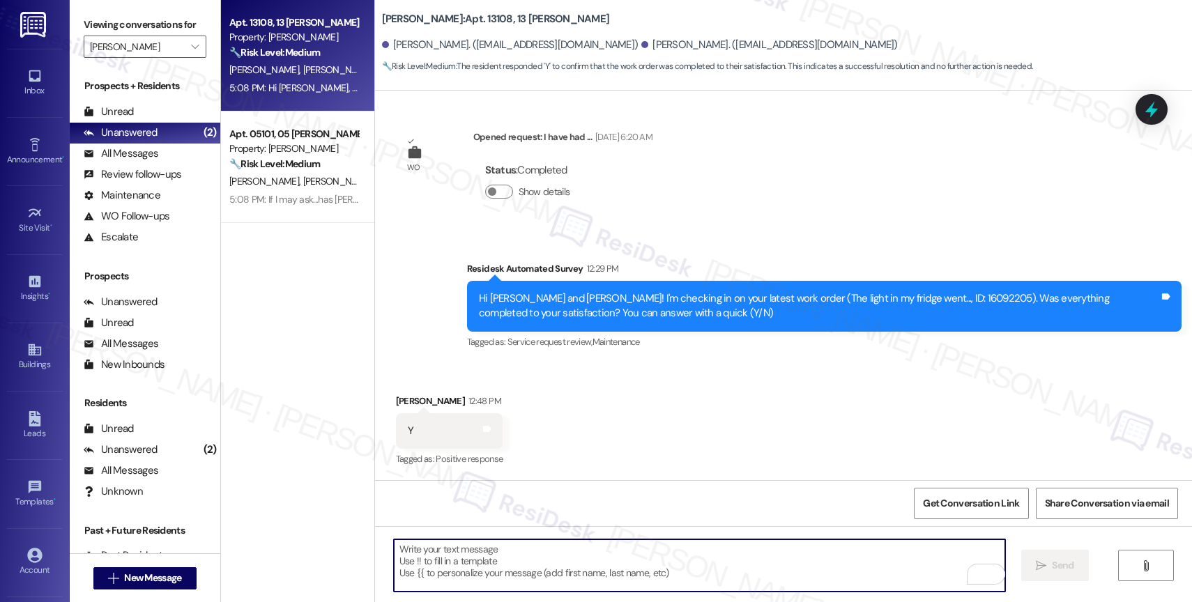
scroll to position [413, 0]
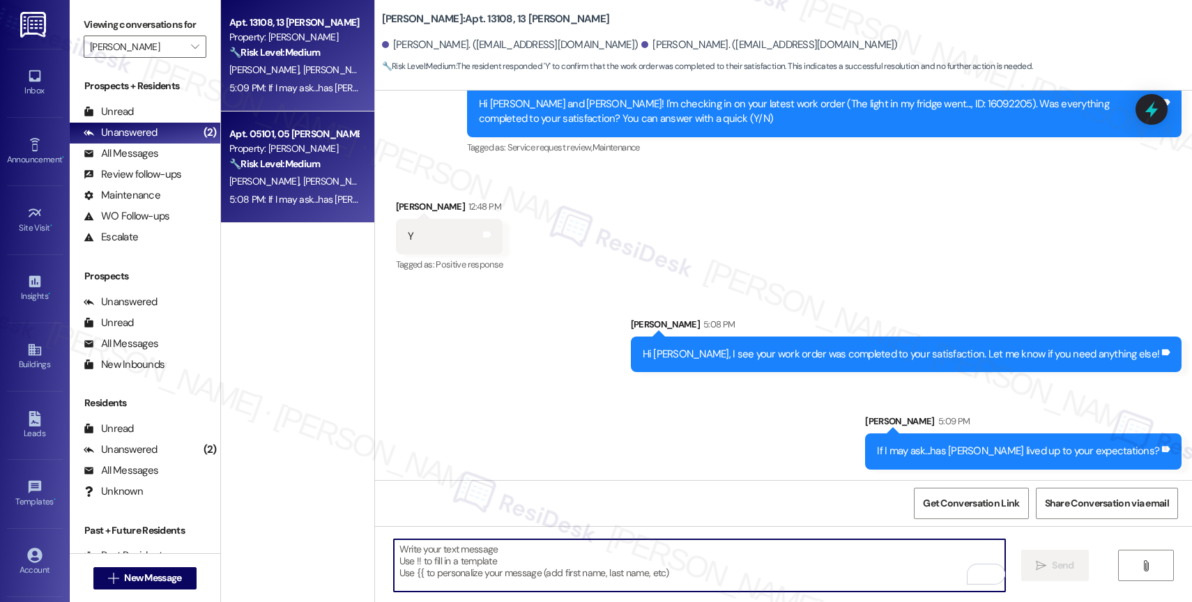
click at [276, 153] on div "Property: Avery" at bounding box center [293, 148] width 129 height 15
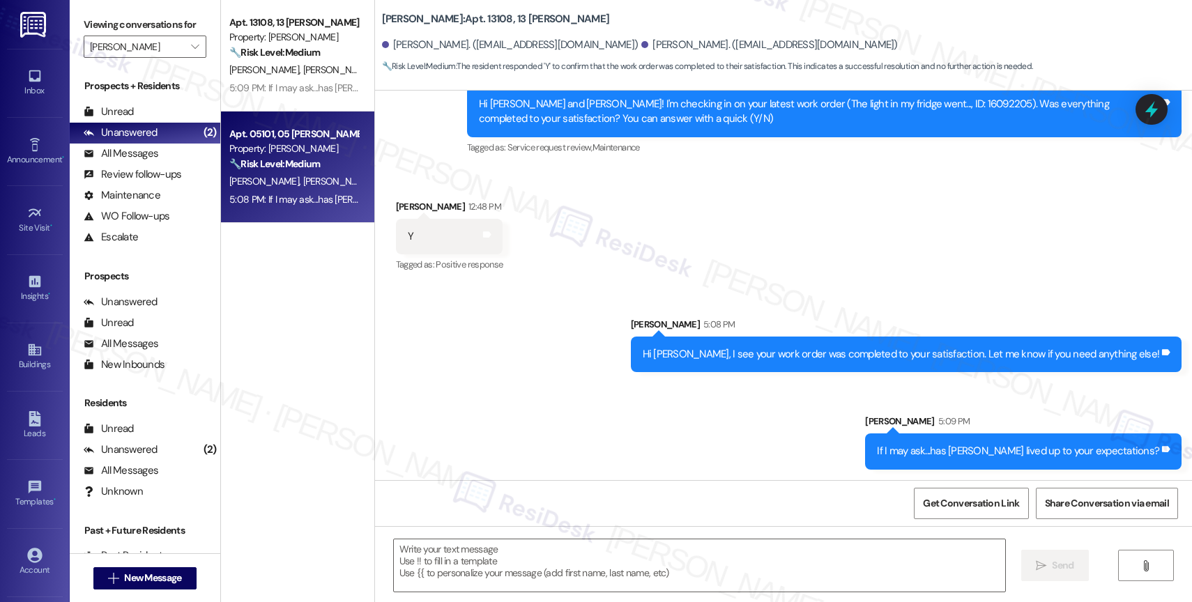
type textarea "Fetching suggested responses. Please feel free to read through the conversation…"
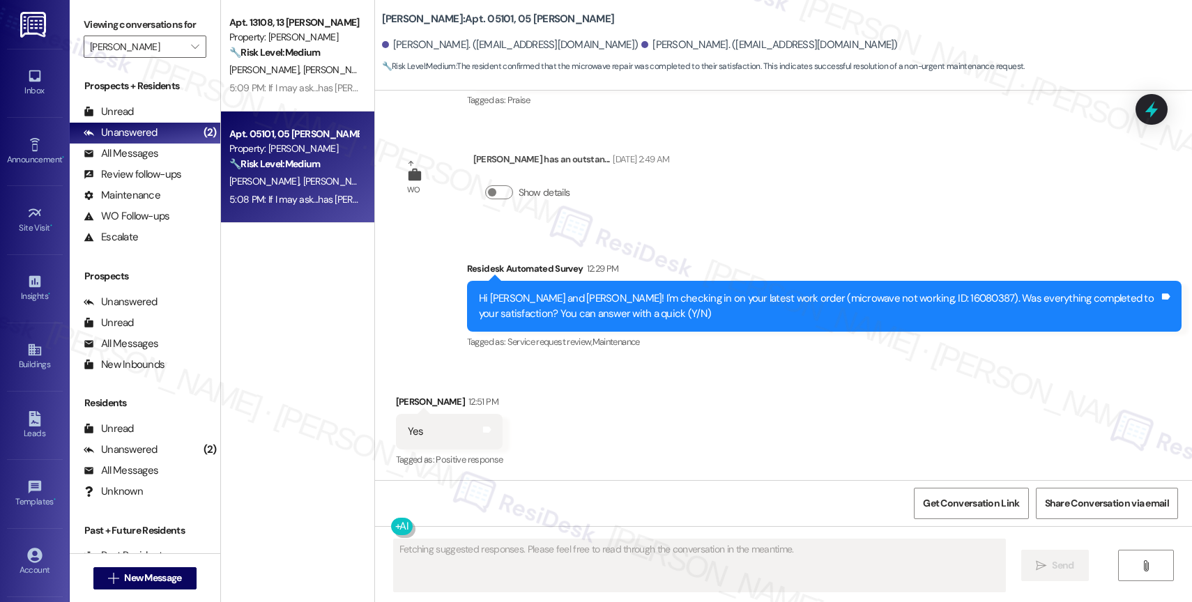
scroll to position [825, 0]
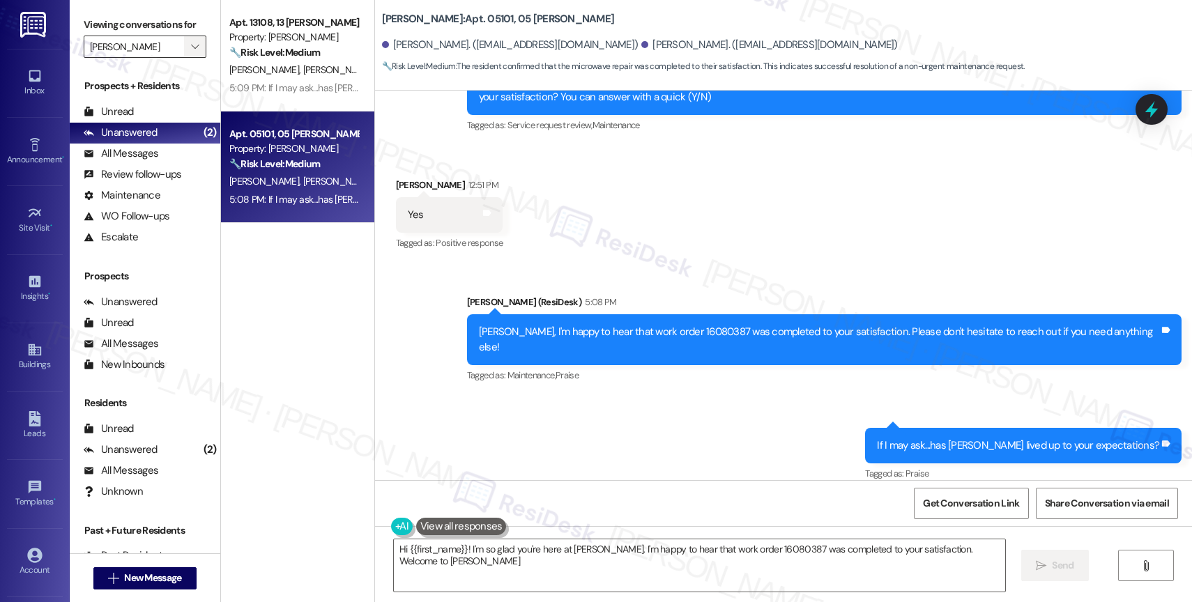
type textarea "Hi {{first_name}}! I'm so glad you're here at Avery. I'm happy to hear that wor…"
click at [191, 52] on icon "" at bounding box center [195, 46] width 8 height 11
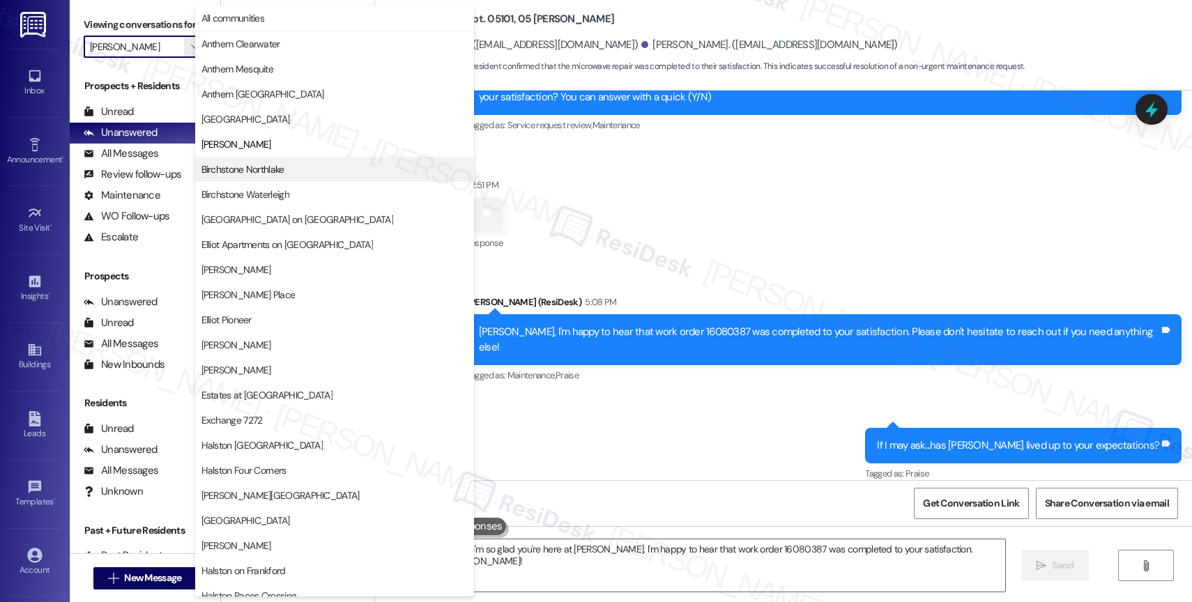
click at [267, 174] on span "Birchstone Northlake" at bounding box center [242, 169] width 83 height 14
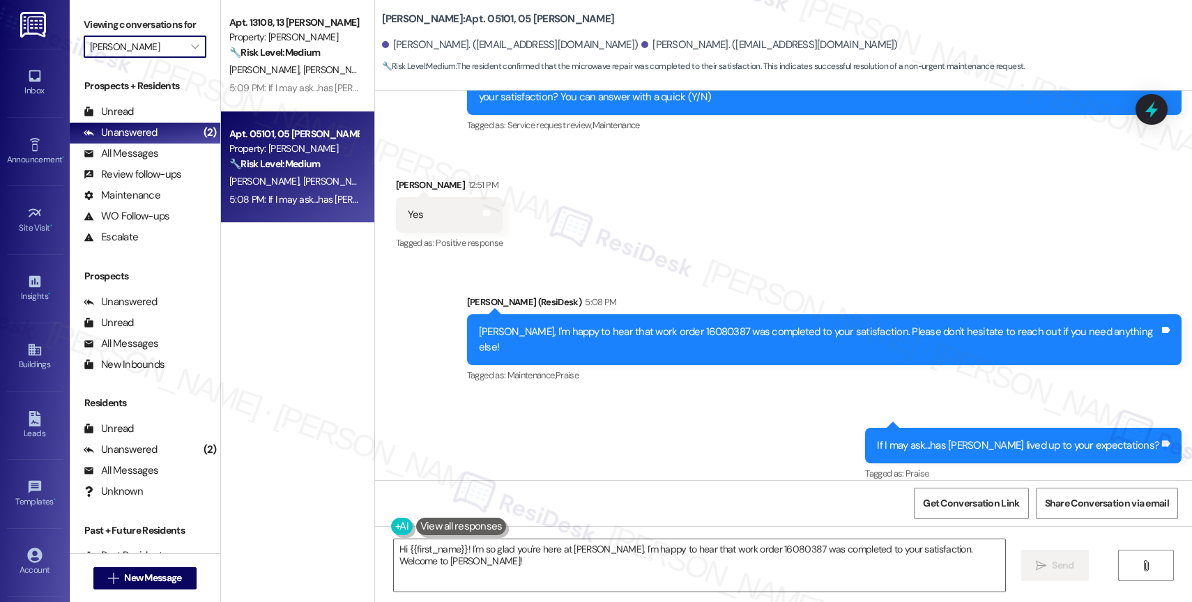
type input "Birchstone Northlake"
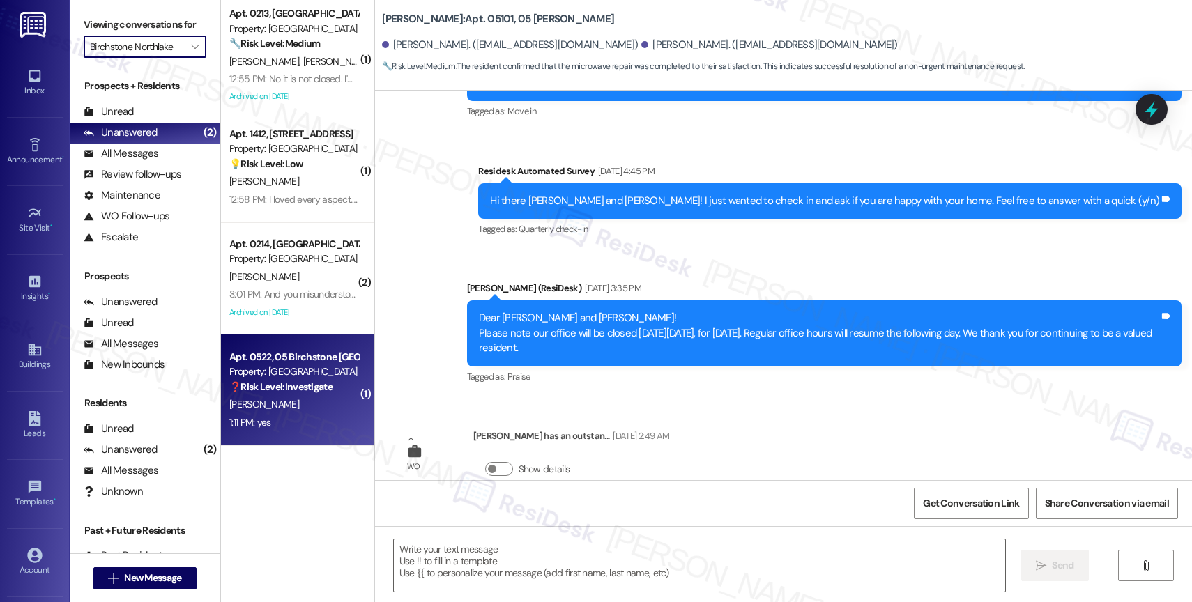
type textarea "Fetching suggested responses. Please feel free to read through the conversation…"
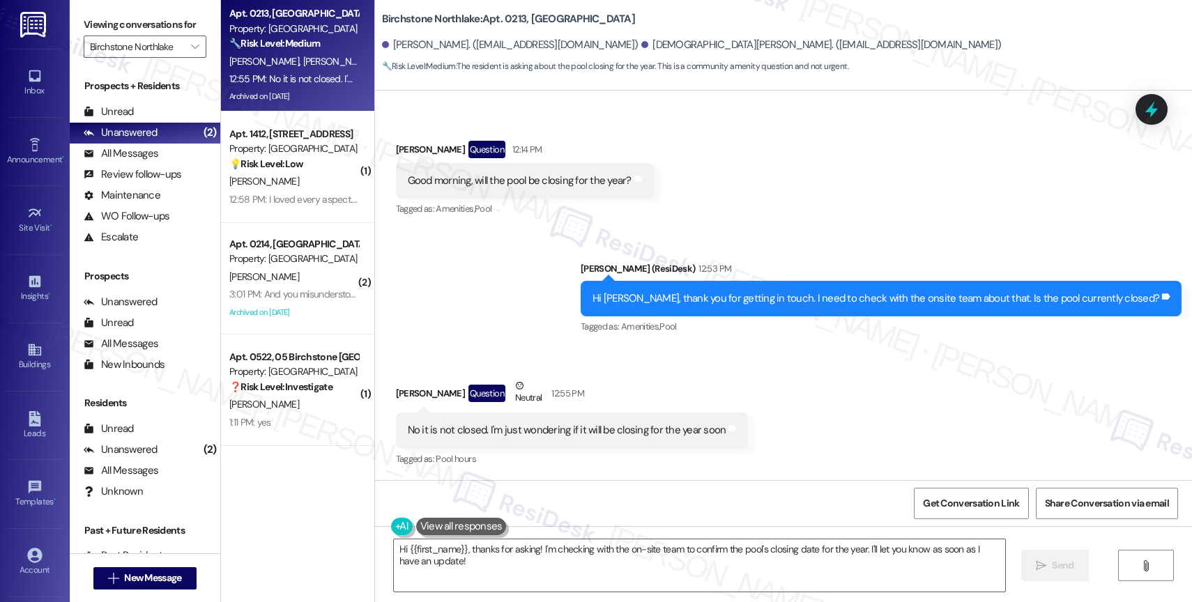
scroll to position [4353, 0]
click at [583, 319] on div "Sent via SMS Sarah (ResiDesk) 12:53 PM Hi Jasmine, thank you for getting in tou…" at bounding box center [783, 289] width 817 height 118
click at [507, 574] on textarea "Hi {{first_name}}, thanks for asking! I'm checking with the on-site team to con…" at bounding box center [699, 565] width 611 height 52
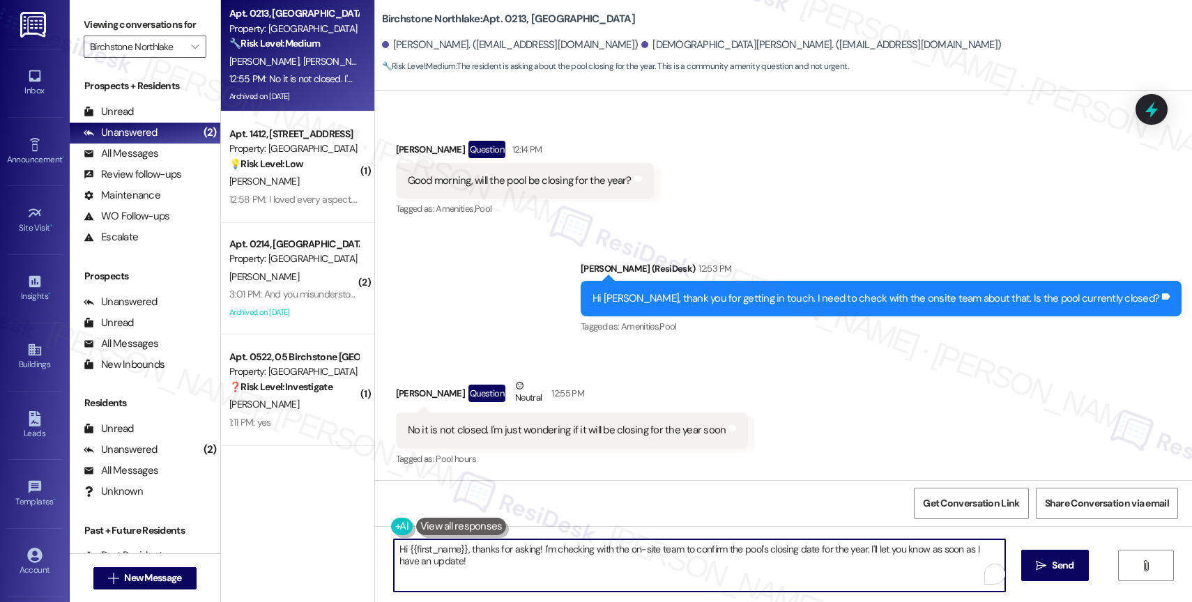
click at [507, 574] on textarea "Hi {{first_name}}, thanks for asking! I'm checking with the on-site team to con…" at bounding box center [699, 565] width 611 height 52
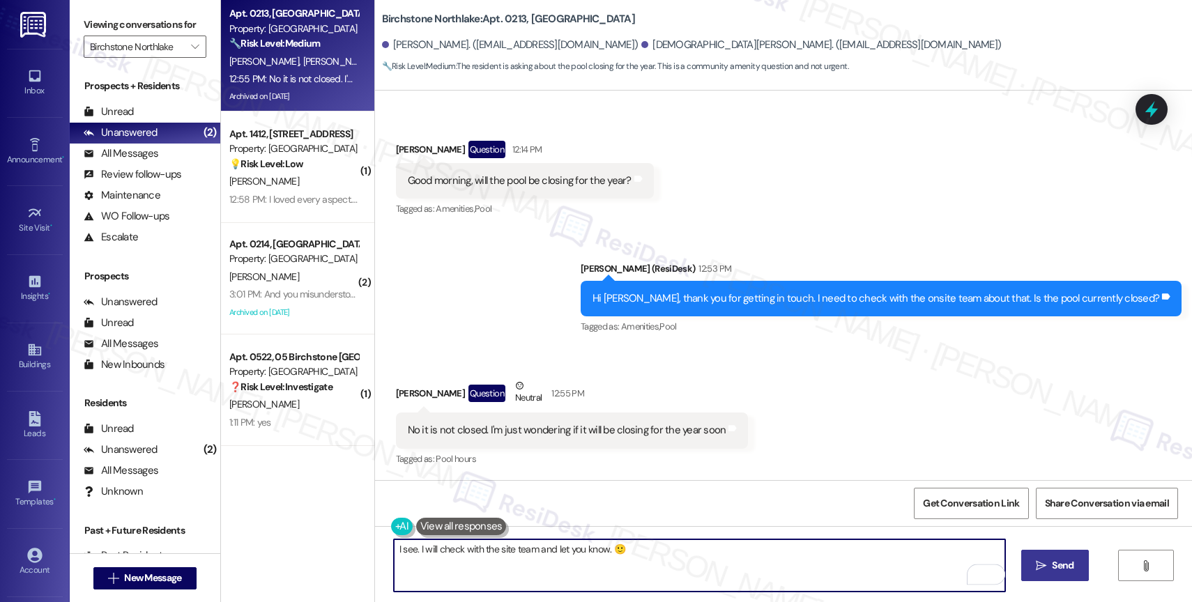
type textarea "I see. I will check with the site team and let you know. 🙂"
click at [1036, 570] on icon "" at bounding box center [1041, 565] width 10 height 11
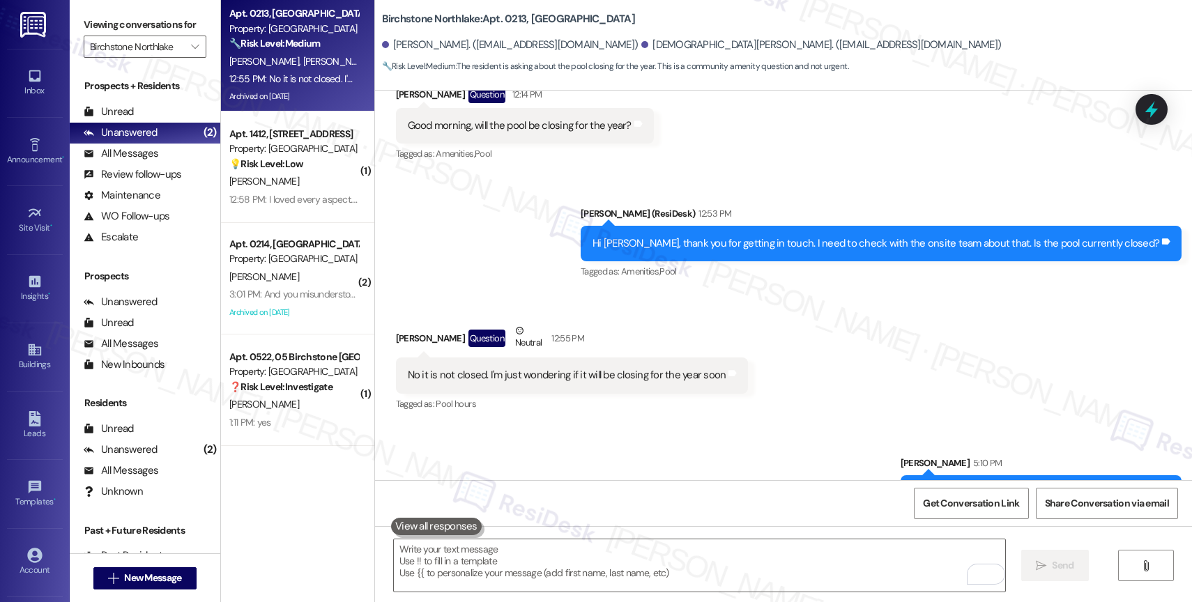
scroll to position [4450, 0]
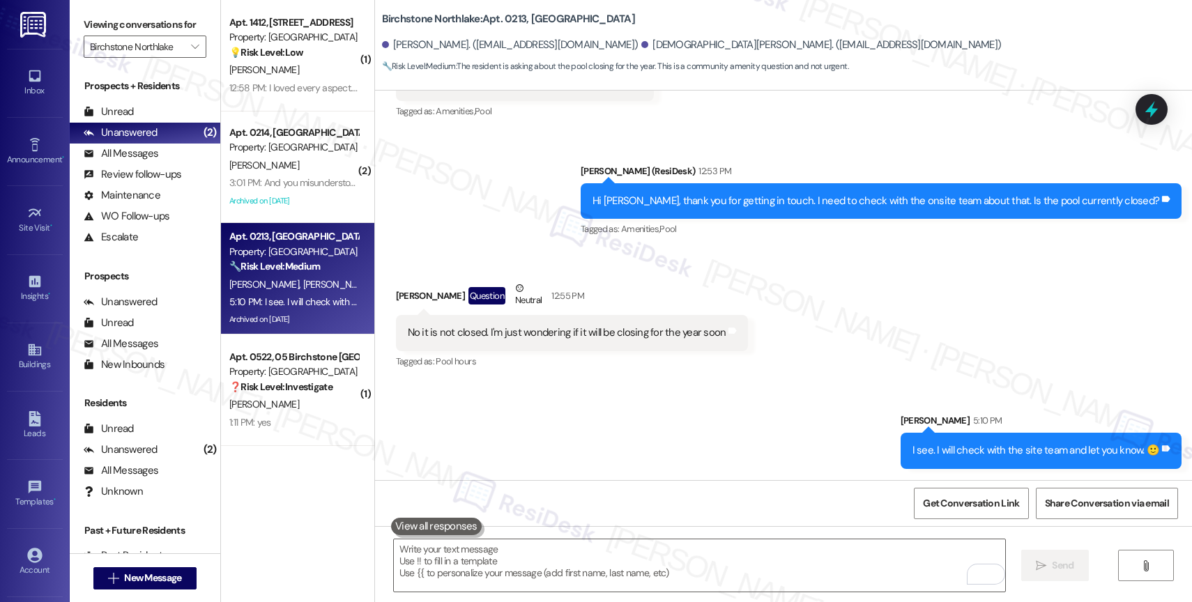
click at [507, 385] on div "Sent via SMS Sarah 5:10 PM I see. I will check with the site team and let you k…" at bounding box center [783, 430] width 817 height 97
click at [472, 416] on div "Sent via SMS Sarah 5:10 PM I see. I will check with the site team and let you k…" at bounding box center [783, 430] width 817 height 97
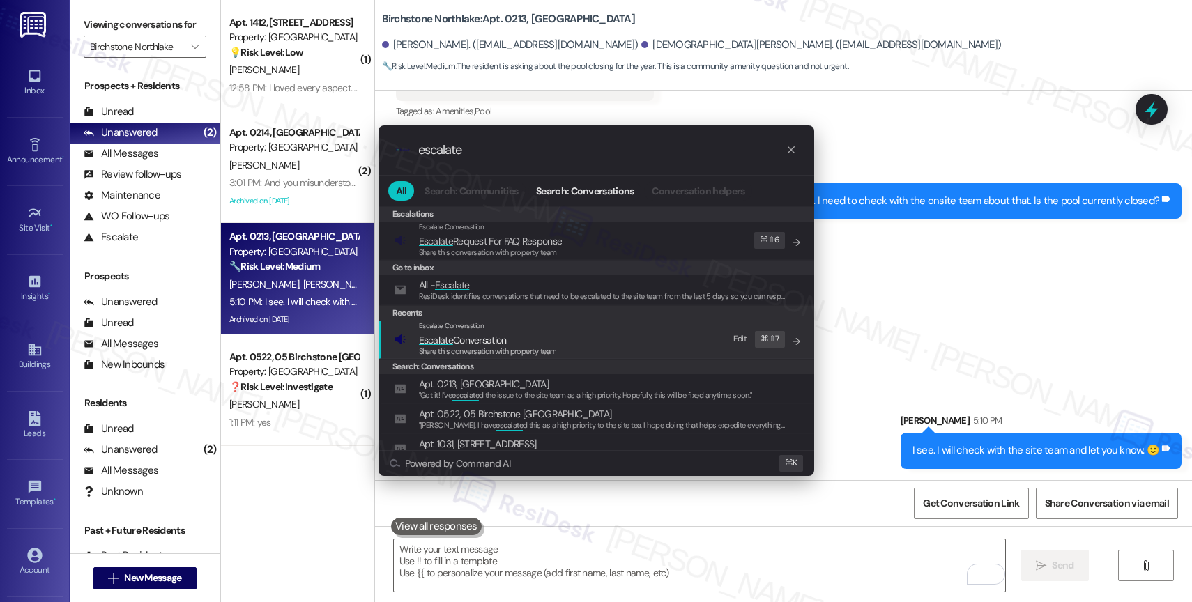
type input "escalate"
click at [484, 339] on span "Escalate Conversation" at bounding box center [463, 340] width 88 height 13
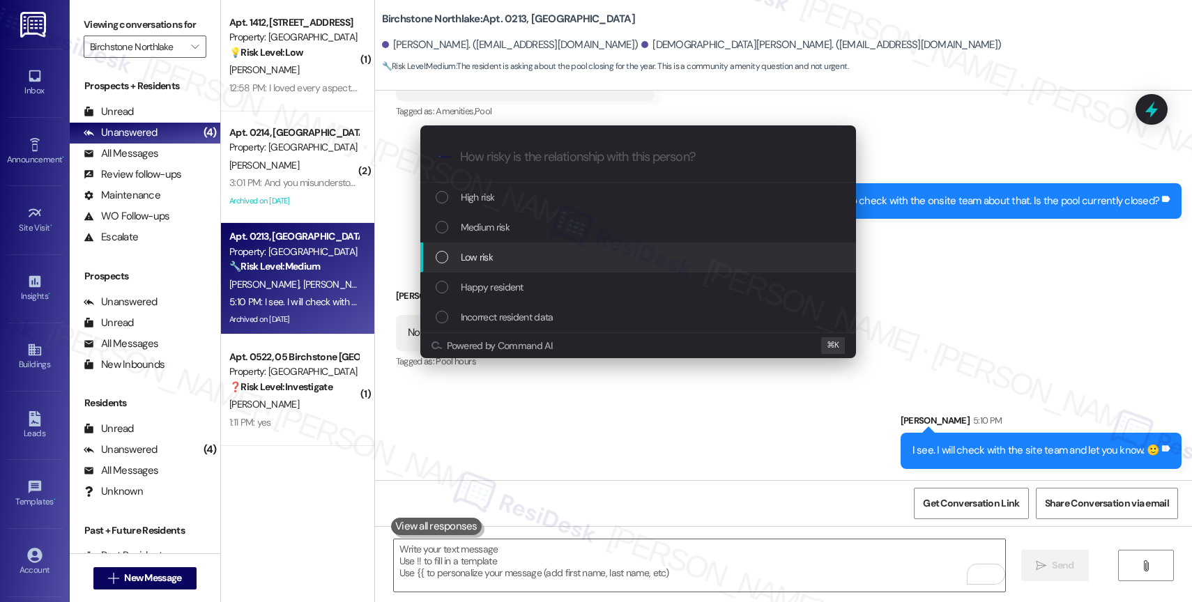
click at [488, 252] on span "Low risk" at bounding box center [477, 256] width 32 height 15
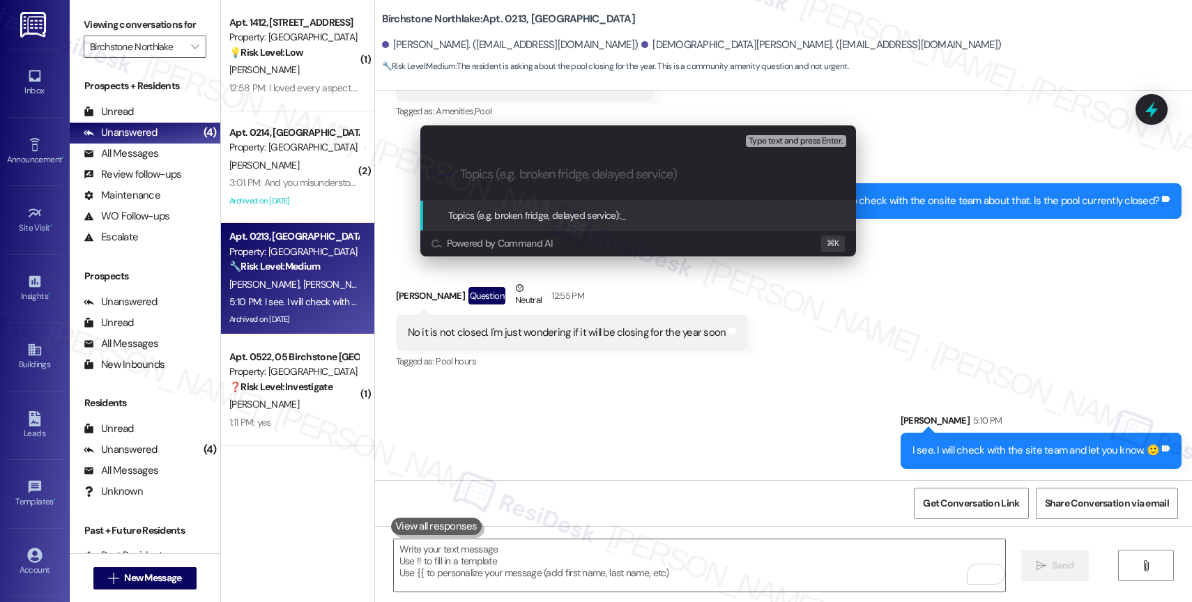
click at [503, 177] on input "Topics (e.g. broken fridge, delayed service)" at bounding box center [649, 174] width 378 height 15
type input "Will you be closing the pool for the rest of the year?"
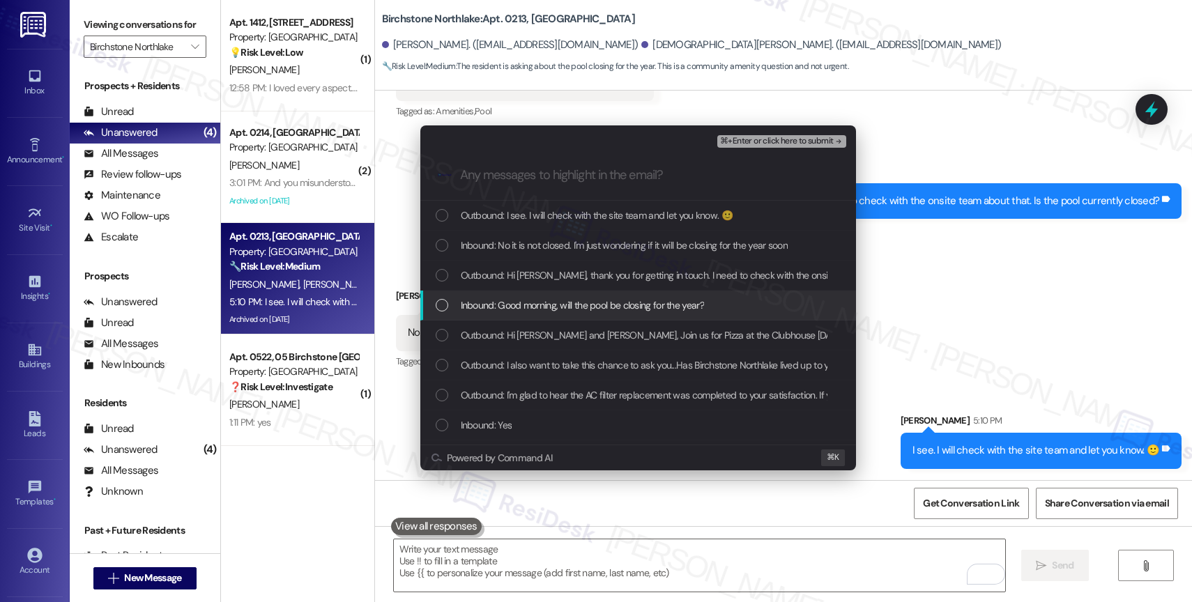
click at [560, 305] on span "Inbound: Good morning, will the pool be closing for the year?" at bounding box center [582, 305] width 243 height 15
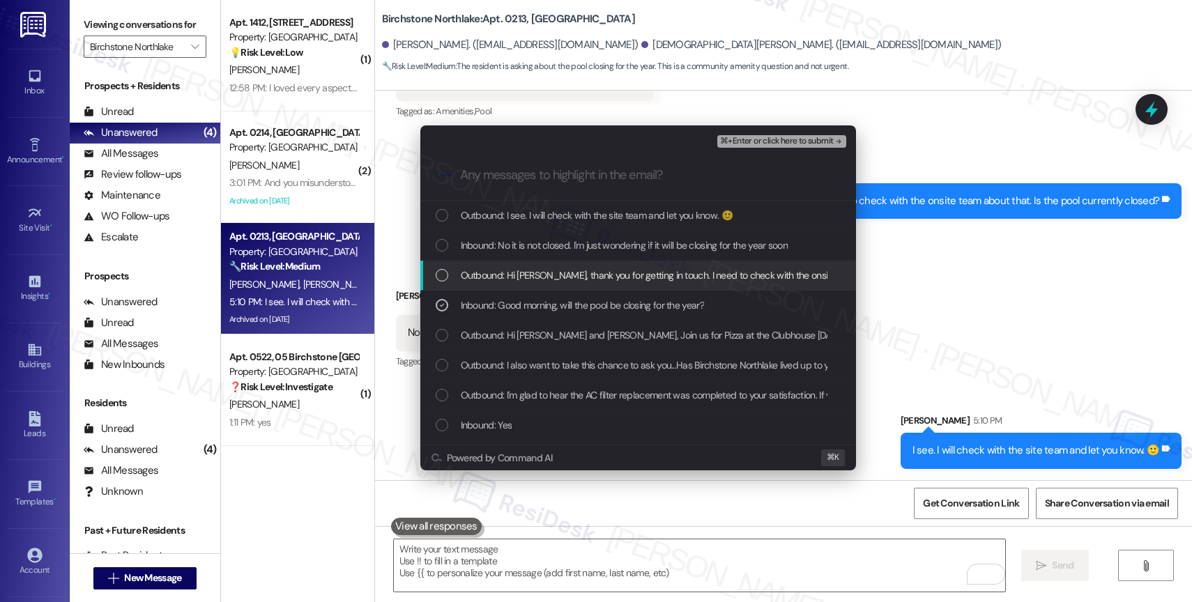
drag, startPoint x: 564, startPoint y: 279, endPoint x: 564, endPoint y: 270, distance: 9.1
click at [564, 277] on span "Outbound: Hi Jasmine, thank you for getting in touch. I need to check with the …" at bounding box center [741, 275] width 560 height 15
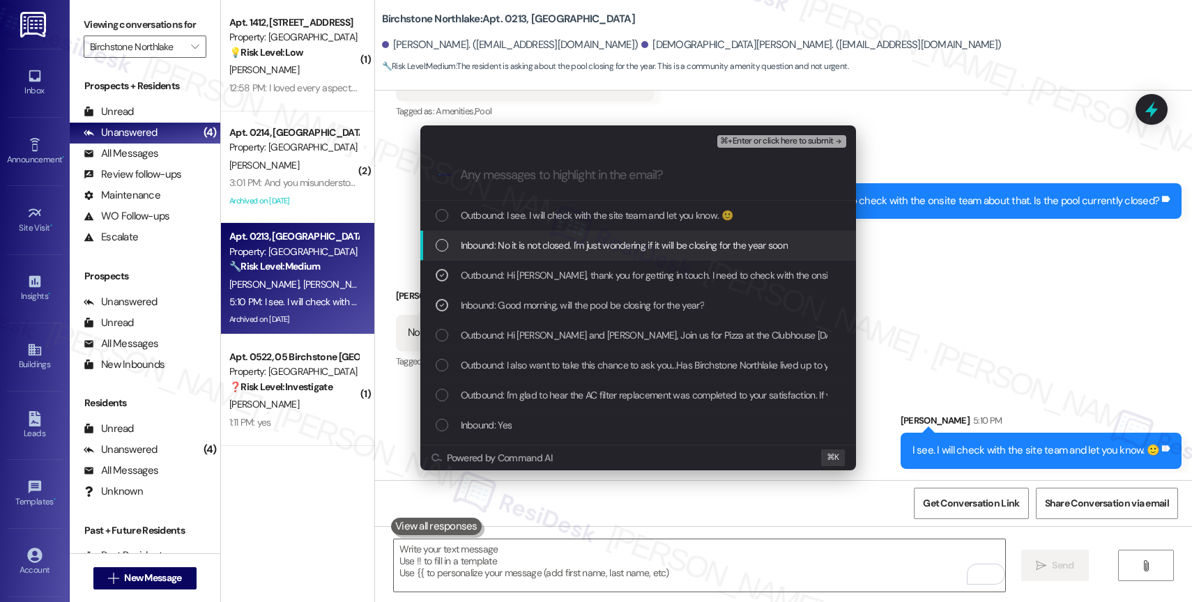
drag, startPoint x: 567, startPoint y: 249, endPoint x: 785, endPoint y: 144, distance: 241.9
click at [568, 249] on span "Inbound: No it is not closed. I'm just wondering if it will be closing for the …" at bounding box center [624, 245] width 327 height 15
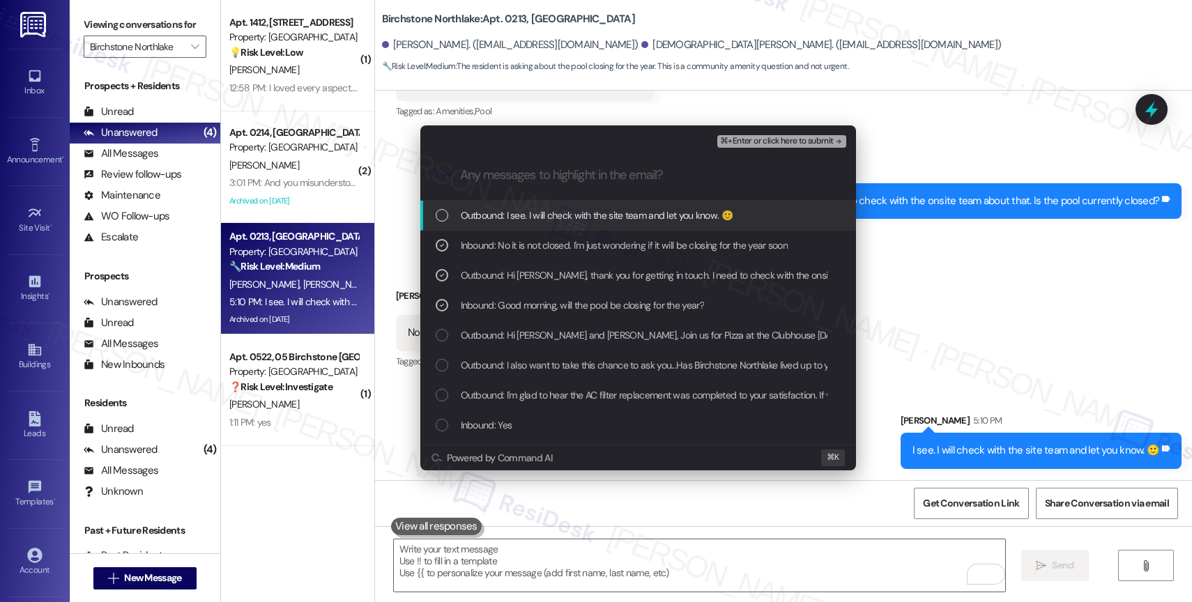
click at [809, 138] on span "⌘+Enter or click here to submit" at bounding box center [776, 142] width 113 height 10
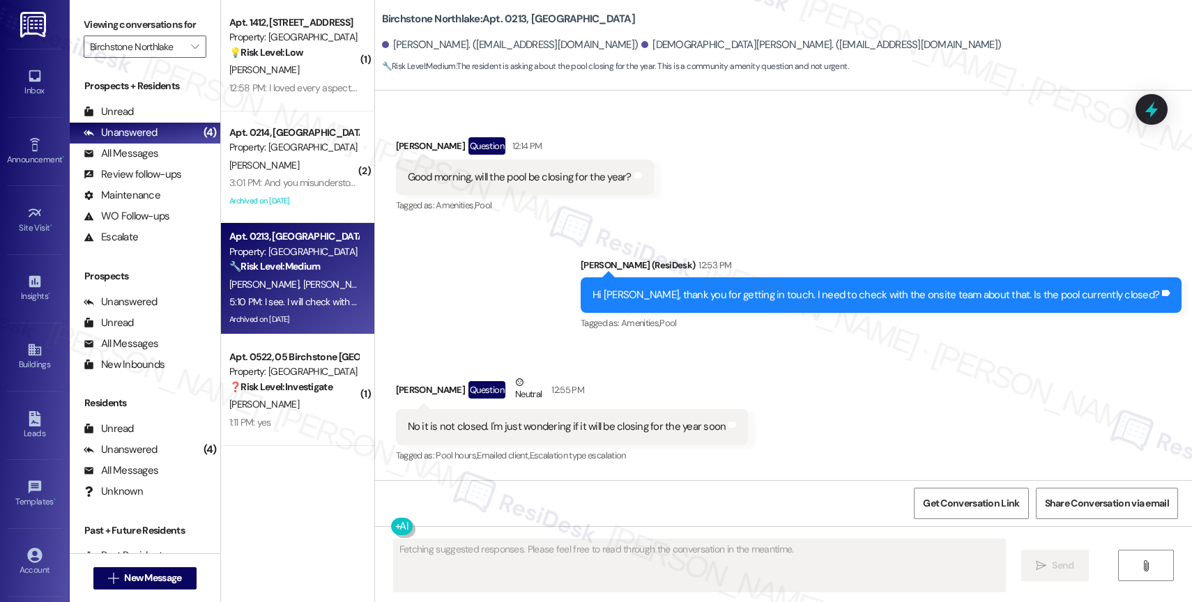
scroll to position [4471, 0]
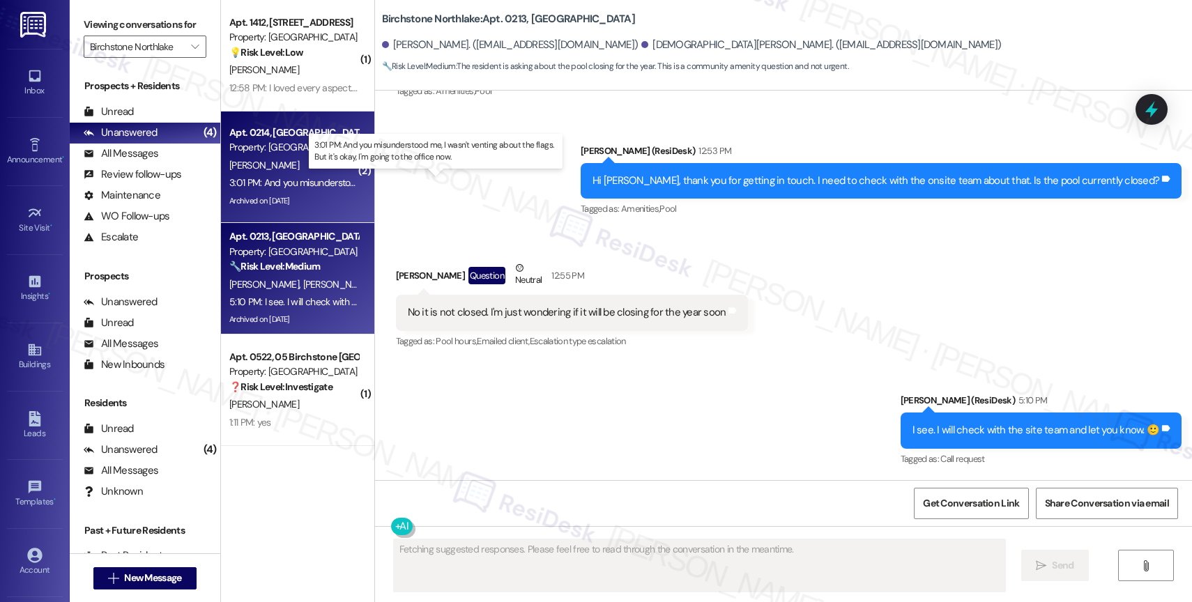
click at [316, 180] on div "3:01 PM: And you misunderstood me, I wasn't venting about the flags. But it's o…" at bounding box center [447, 182] width 436 height 13
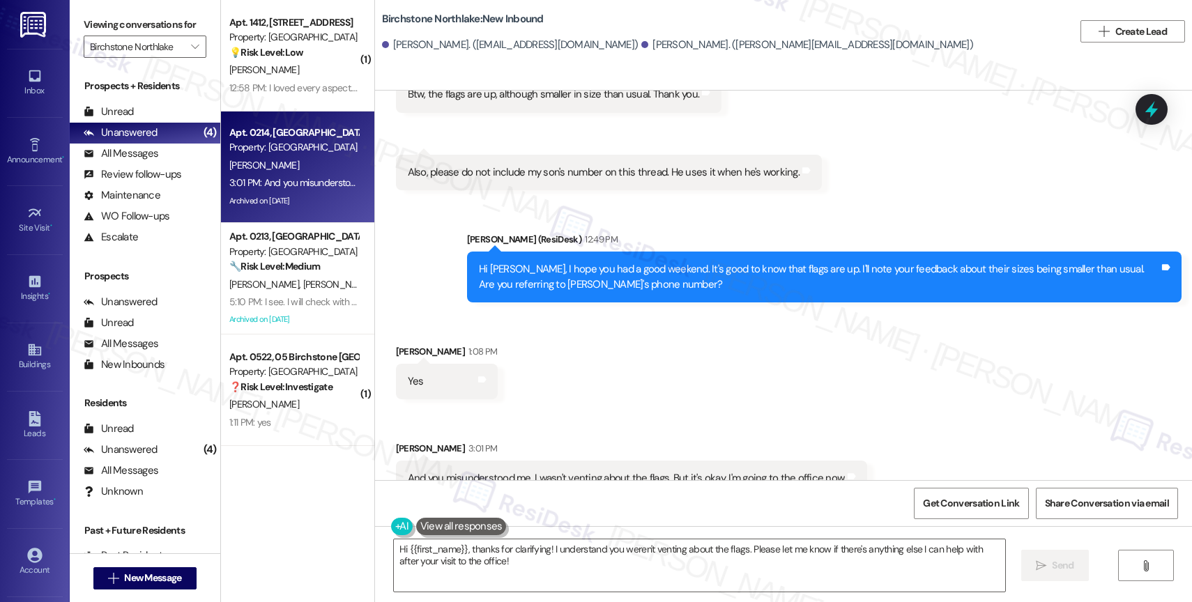
scroll to position [8518, 0]
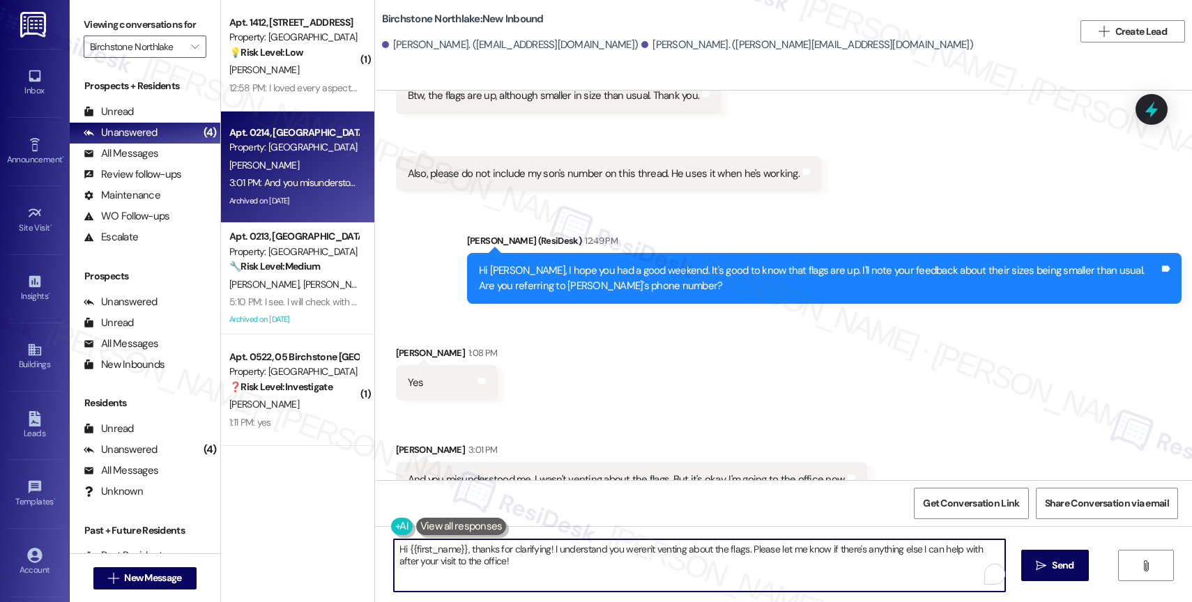
click at [499, 554] on textarea "Hi {{first_name}}, thanks for clarifying! I understand you weren't venting abou…" at bounding box center [699, 565] width 611 height 52
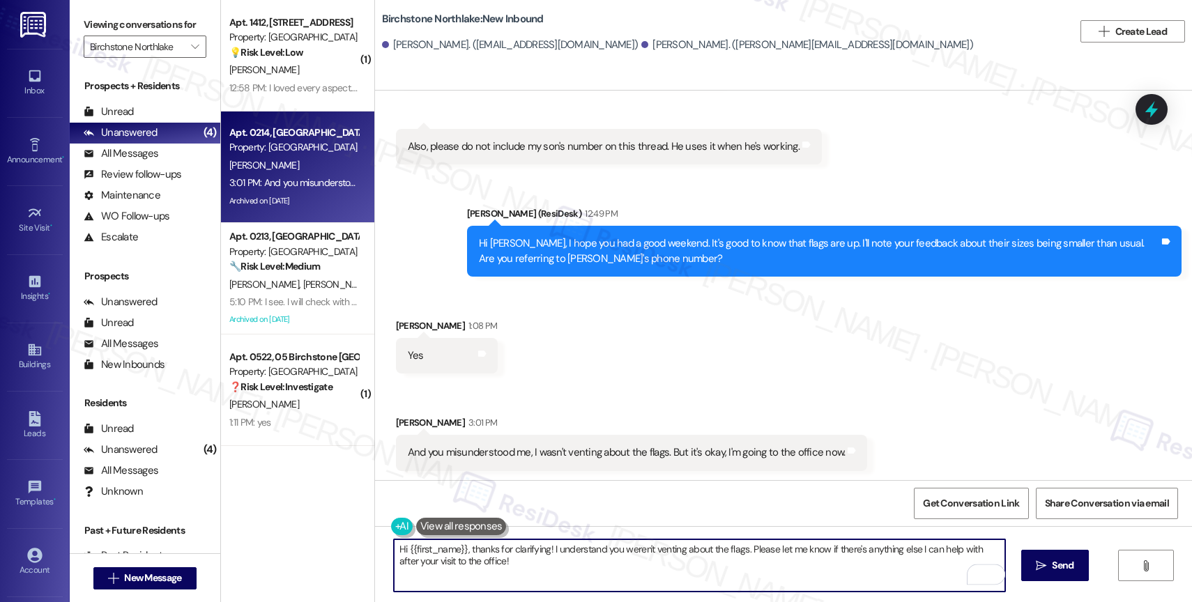
scroll to position [8546, 0]
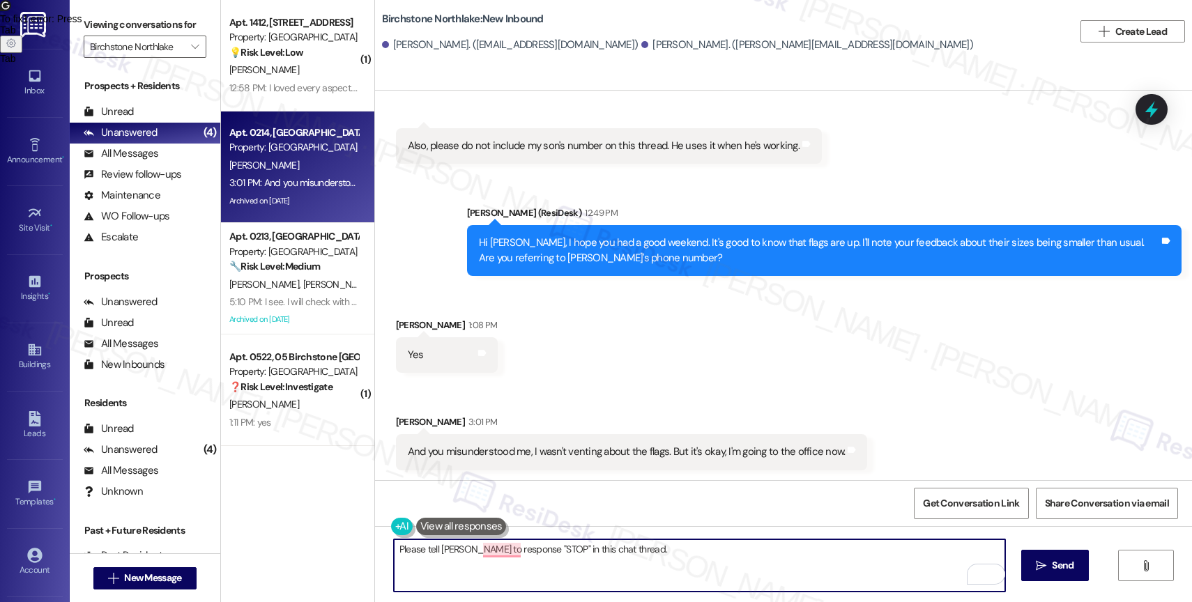
click at [426, 552] on textarea "Please tell William to response "STOP" in this chat thread." at bounding box center [699, 565] width 611 height 52
paste textarea "reply with 'STOP' (in all capital letters) to avoid receiving future messages. …"
click at [394, 548] on textarea "Please reply with 'STOP' (in all capital letters) to avoid receiving future mes…" at bounding box center [699, 565] width 611 height 52
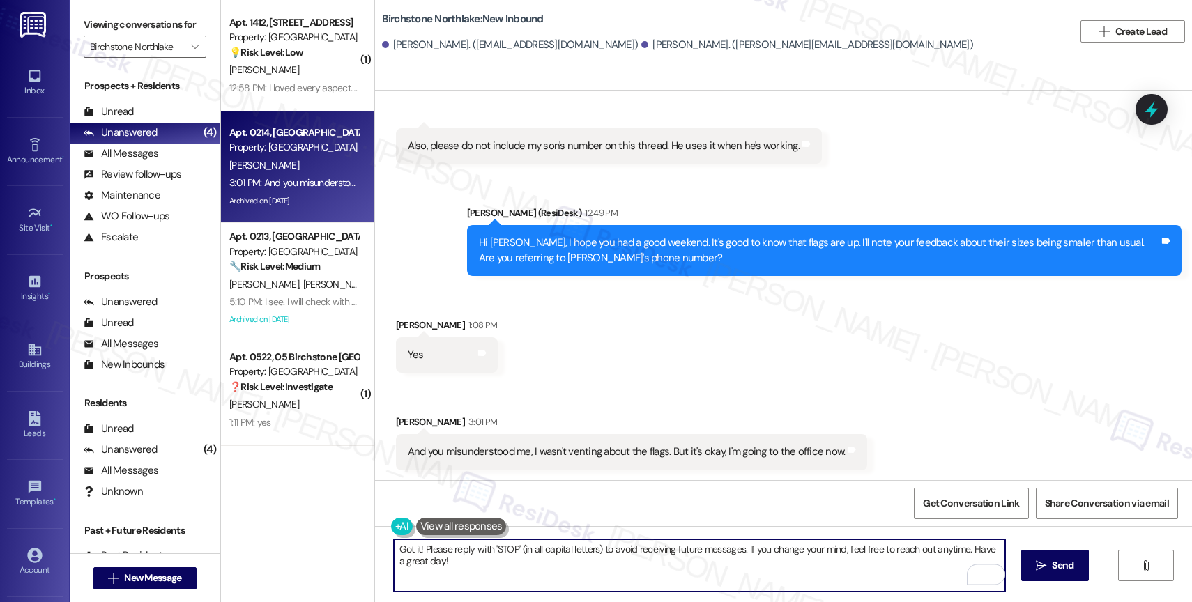
click at [444, 551] on textarea "Got it! Please reply with 'STOP' (in all capital letters) to avoid receiving fu…" at bounding box center [699, 565] width 611 height 52
click at [653, 576] on textarea "Got it! Please tell William to reply with 'STOP' (in all capital letters) to av…" at bounding box center [699, 565] width 611 height 52
click at [815, 550] on textarea "Got it! Please tell William to reply with 'STOP' (in all capital letters) to av…" at bounding box center [699, 565] width 611 height 52
click at [866, 549] on textarea "Got it! Please tell William to reply with 'STOP' (in all capital letters) to av…" at bounding box center [699, 565] width 611 height 52
click at [871, 571] on textarea "Got it! Please tell William to reply with 'STOP' (in all capital letters) to av…" at bounding box center [699, 565] width 611 height 52
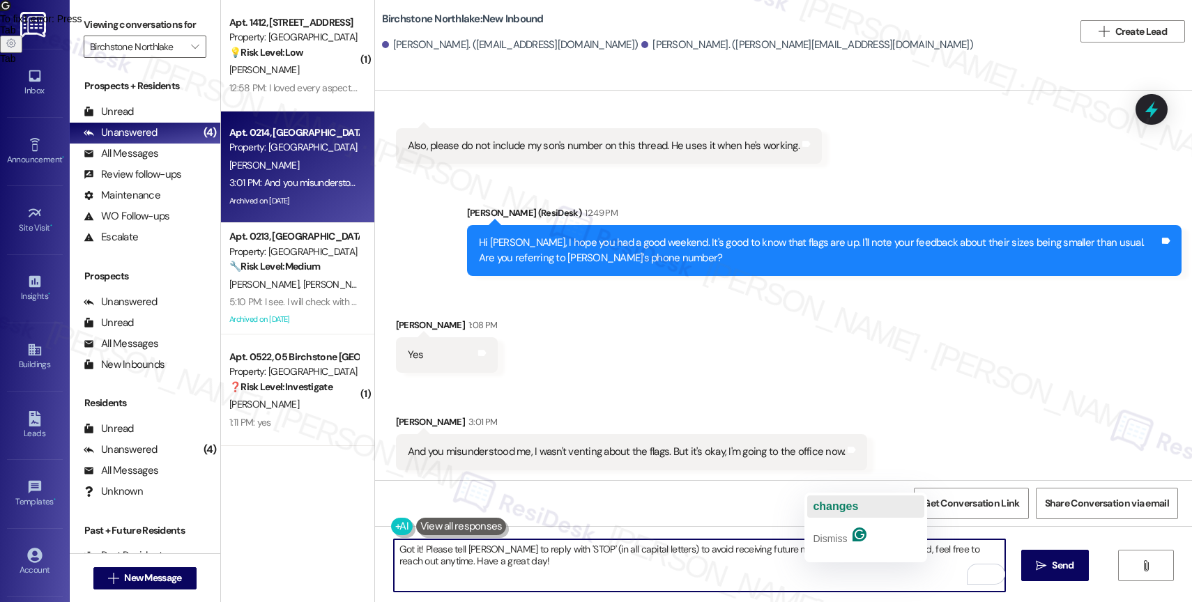
click at [850, 505] on span "changes" at bounding box center [835, 506] width 45 height 12
drag, startPoint x: 426, startPoint y: 560, endPoint x: 592, endPoint y: 571, distance: 166.2
click at [592, 571] on textarea "Got it! Please tell William to reply with 'STOP' (in all capital letters) to av…" at bounding box center [699, 565] width 611 height 52
click at [530, 569] on textarea "Got it! Please tell William to reply with 'STOP' (in all capital letters) to av…" at bounding box center [699, 565] width 611 height 52
click at [478, 560] on textarea "Got it! Please tell William to reply with 'STOP' (in all capital letters) to av…" at bounding box center [699, 565] width 611 height 52
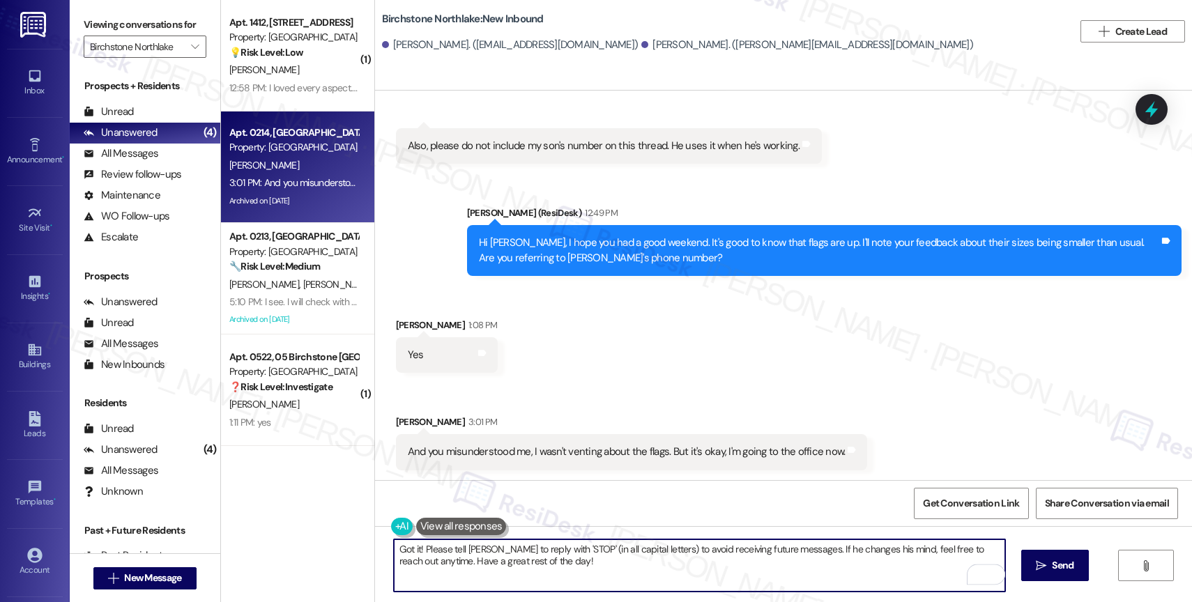
click at [609, 565] on textarea "Got it! Please tell William to reply with 'STOP' (in all capital letters) to av…" at bounding box center [699, 565] width 611 height 52
type textarea "Got it! Please tell William to reply with 'STOP' (in all capital letters) to av…"
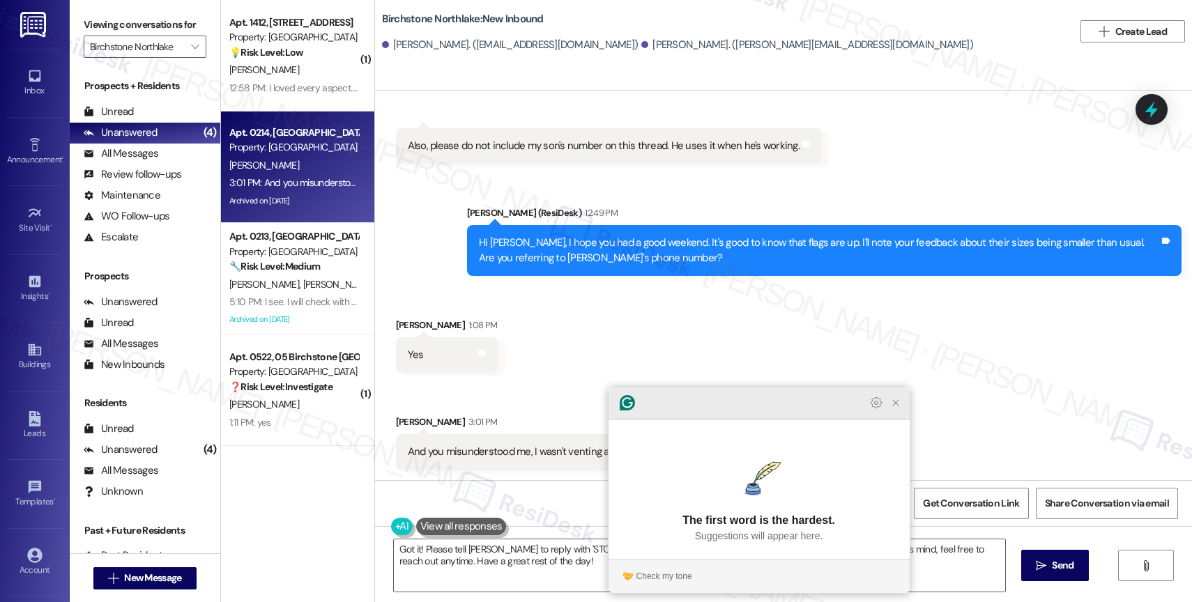
click at [897, 408] on icon "Close Grammarly Assistant" at bounding box center [895, 402] width 11 height 11
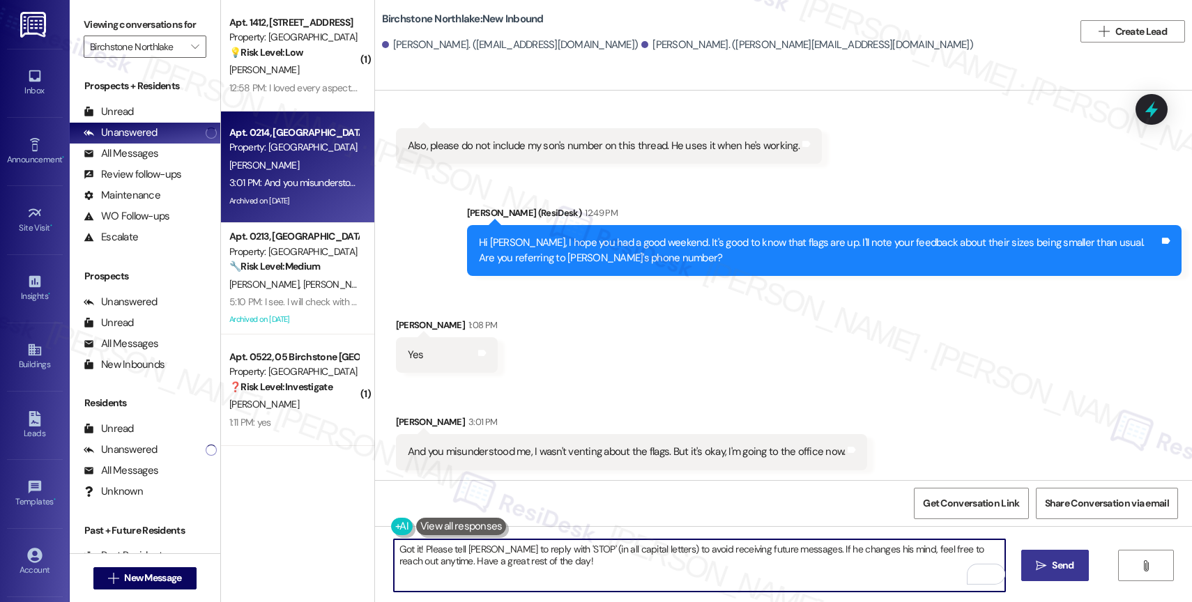
click at [1050, 559] on span "Send" at bounding box center [1062, 565] width 27 height 15
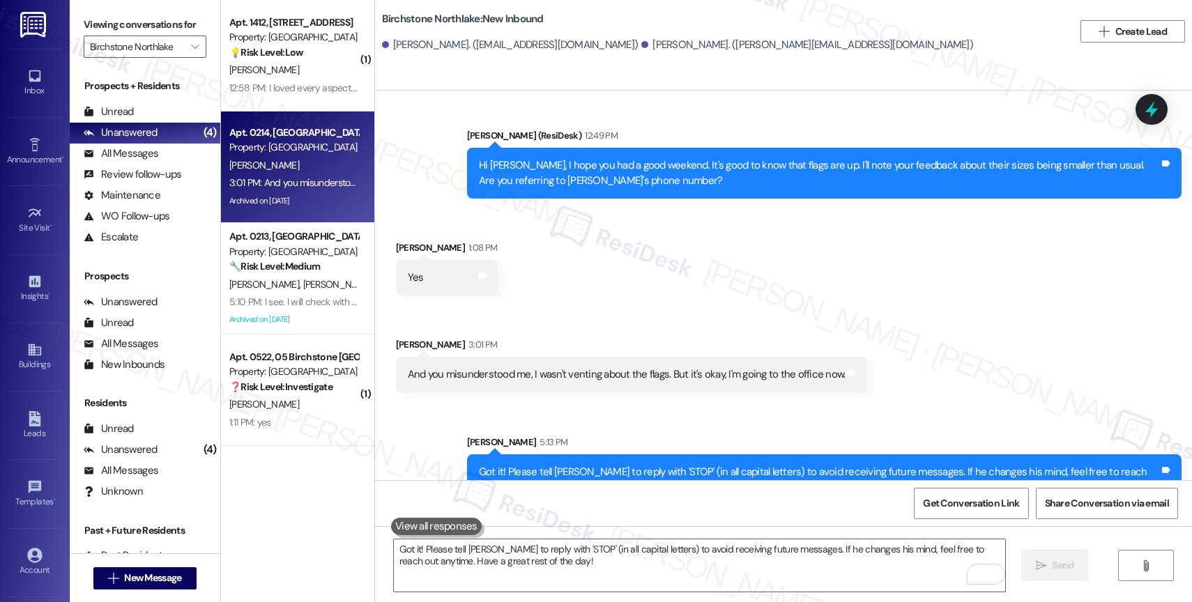
scroll to position [8658, 0]
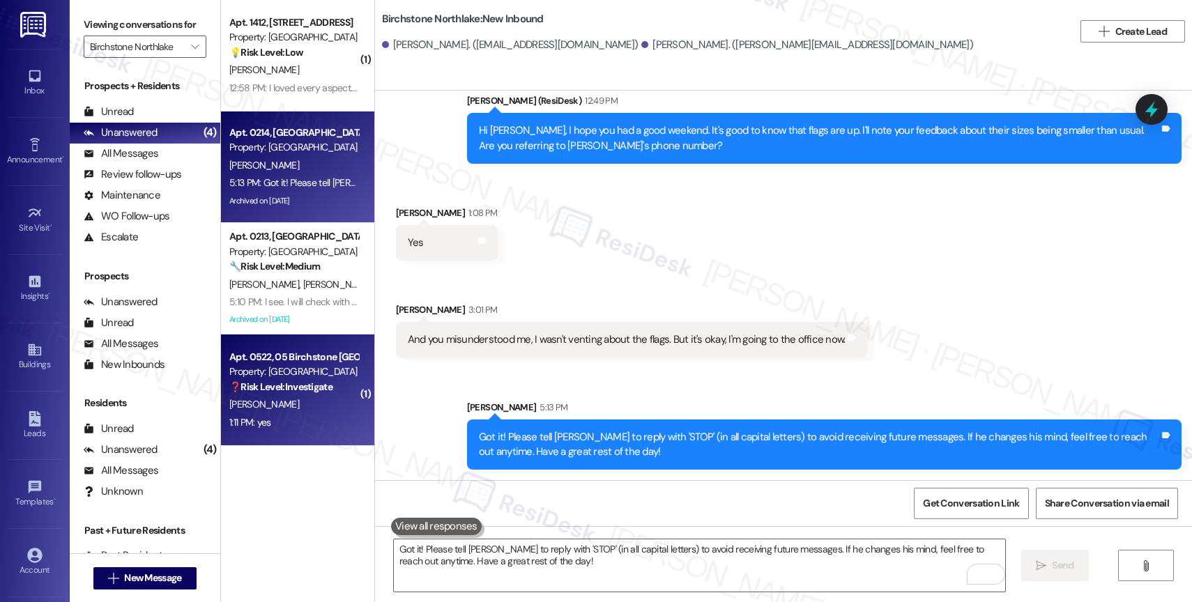
click at [270, 399] on span "[PERSON_NAME]" at bounding box center [264, 404] width 70 height 13
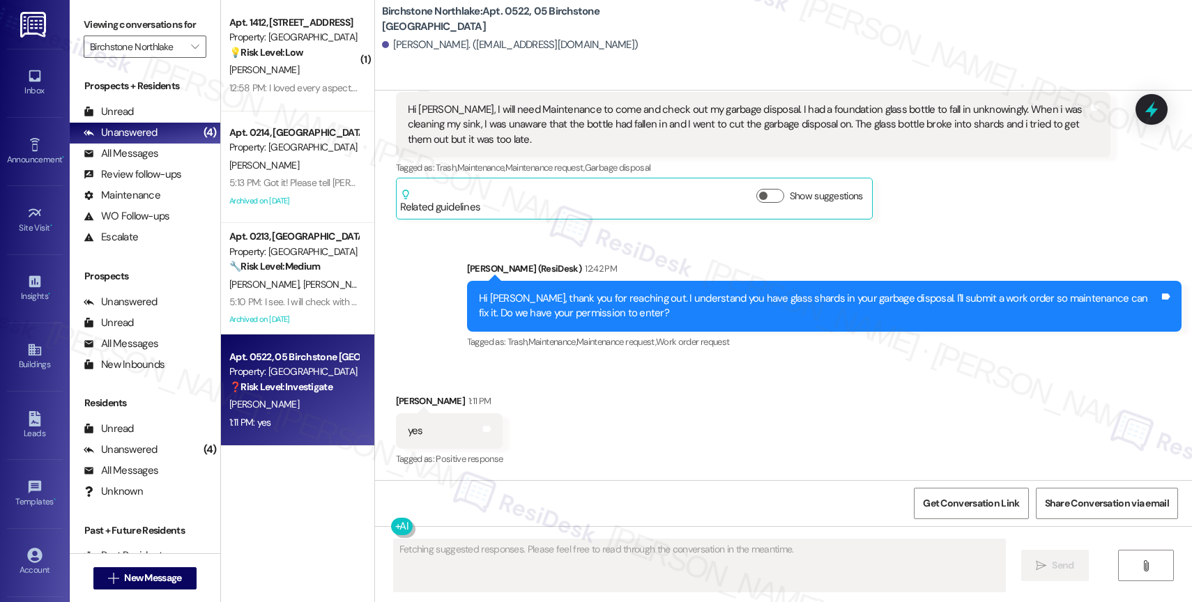
scroll to position [3744, 0]
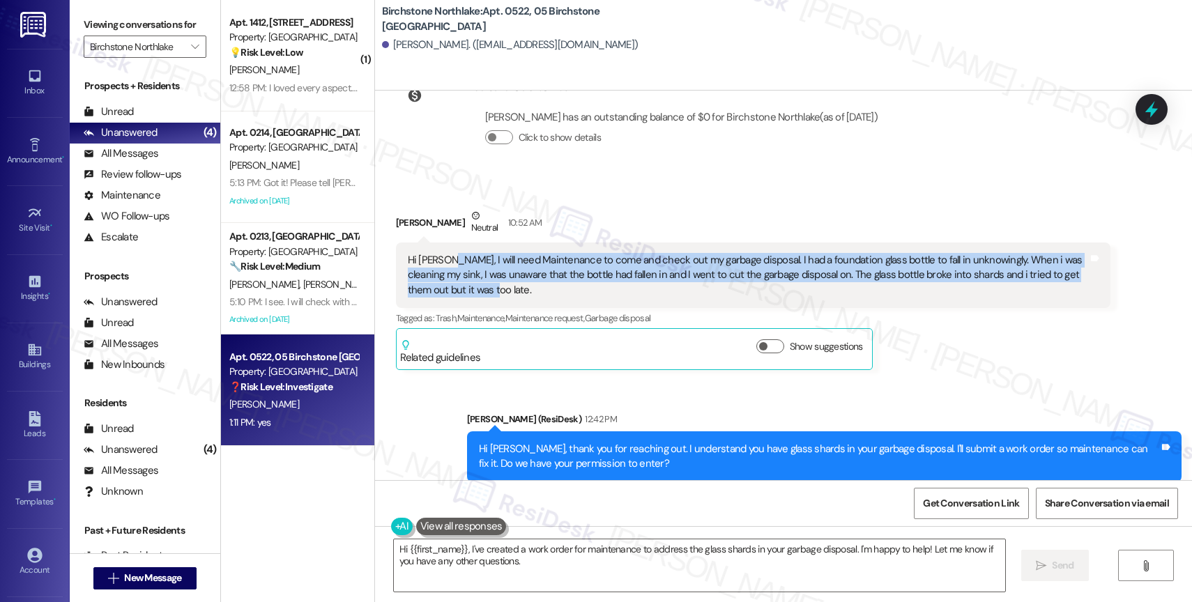
drag, startPoint x: 434, startPoint y: 255, endPoint x: 677, endPoint y: 296, distance: 246.0
click at [677, 296] on div "Hi [PERSON_NAME], I will need Maintenance to come and check out my garbage disp…" at bounding box center [748, 275] width 680 height 45
copy div "I will need Maintenance to come and check out my garbage disposal. I had a foun…"
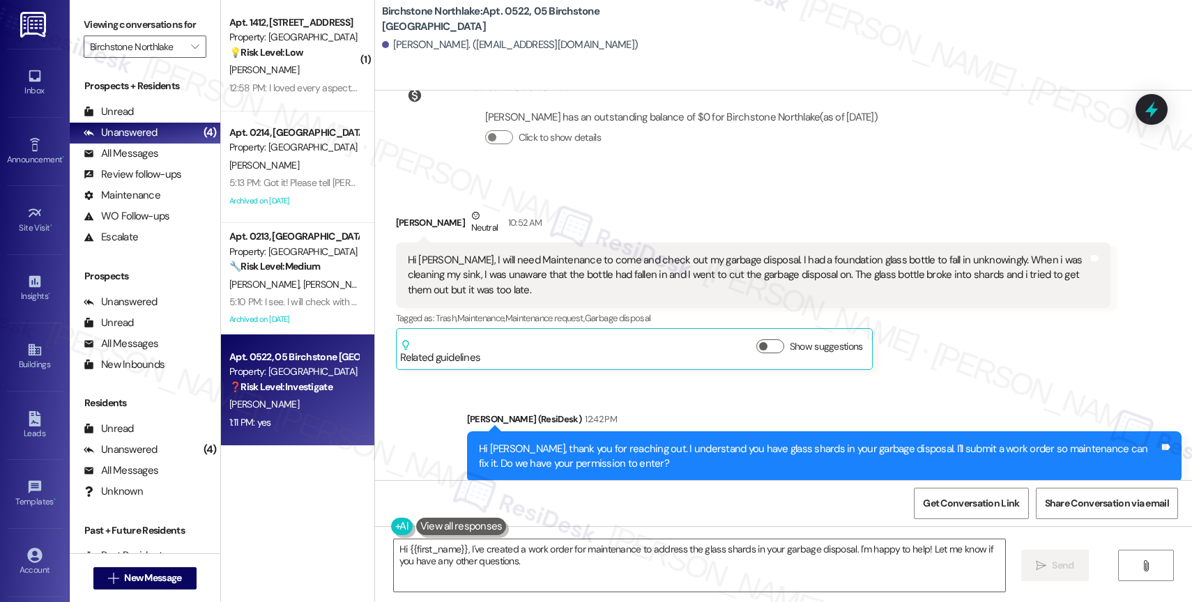
click at [631, 378] on div "Received via SMS Jasmine Applewhite Neutral 10:52 AM Hi Sarah, I will need Main…" at bounding box center [752, 289] width 735 height 183
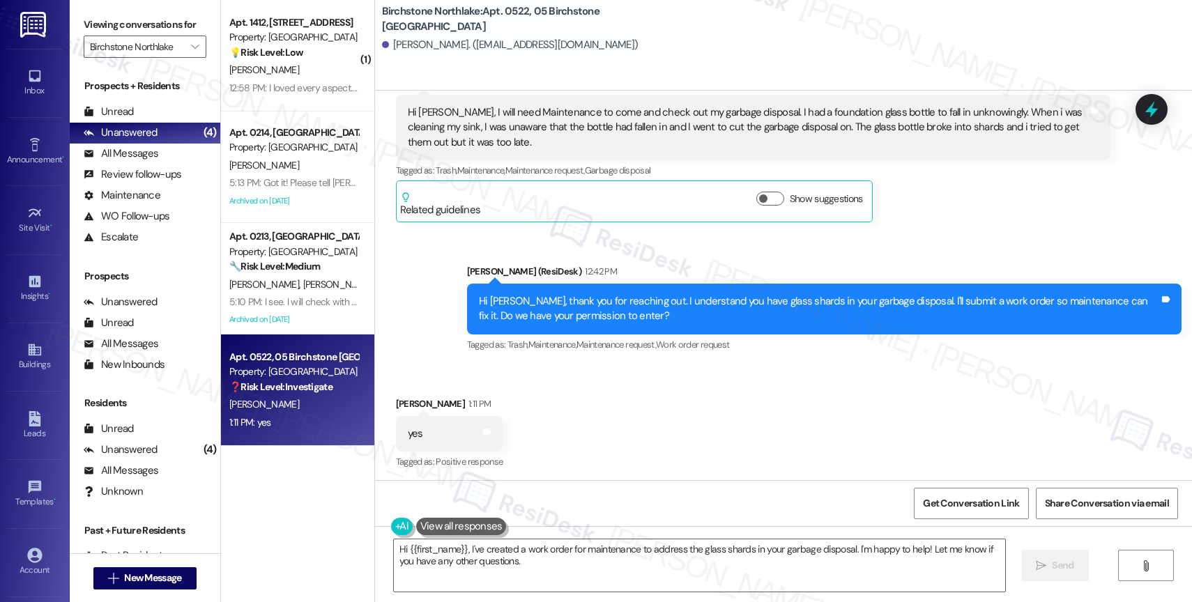
scroll to position [3896, 0]
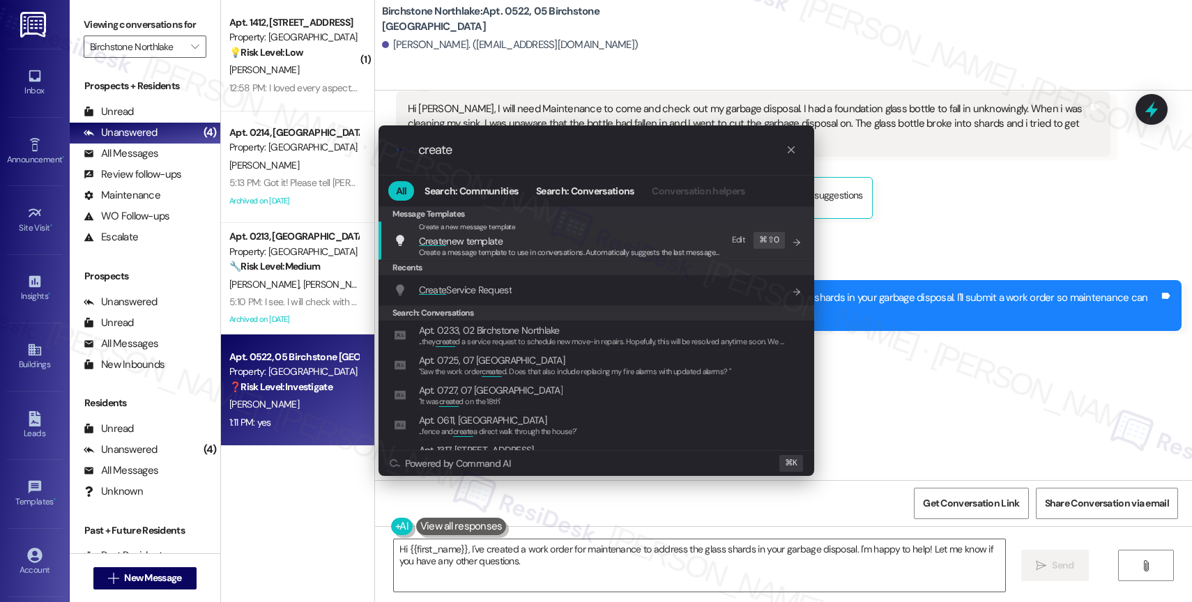
type input "create"
click at [488, 282] on span "Create Service Request" at bounding box center [465, 289] width 93 height 15
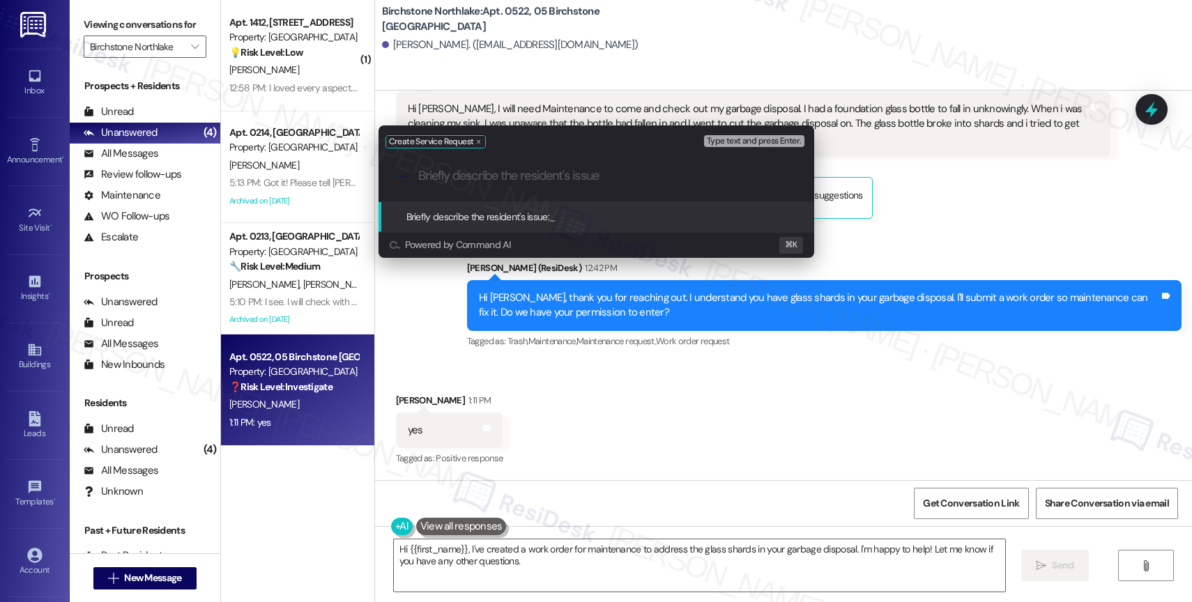
paste input "I will need Maintenance to come and check out my garbage disposal. I had a foun…"
type input "I will need Maintenance to come and check out my garbage disposal. I had a foun…"
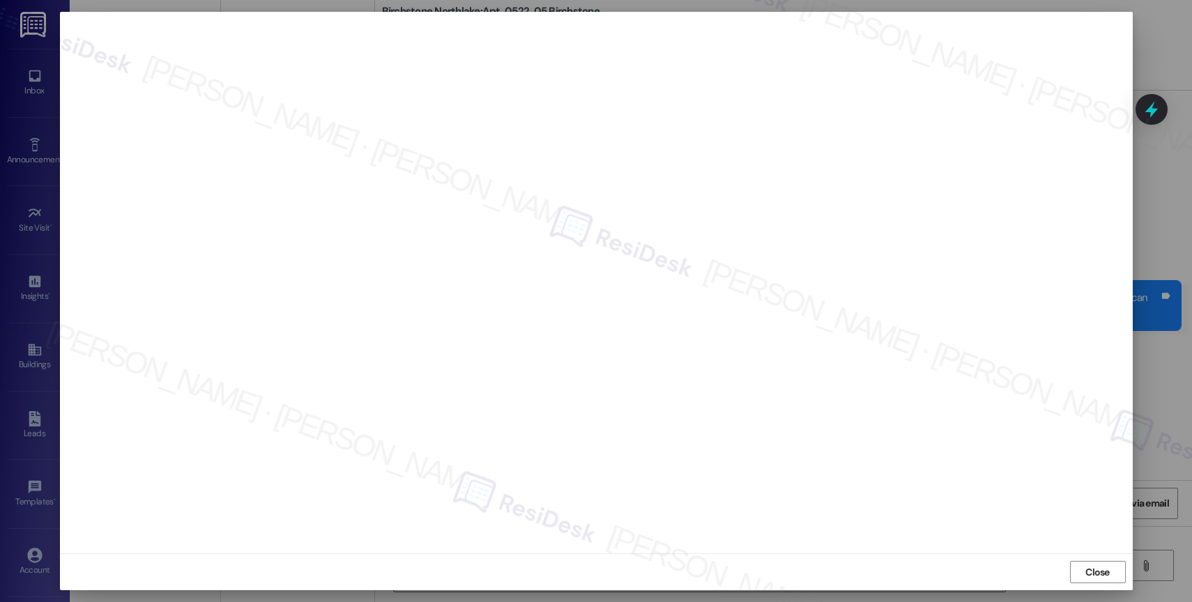
click at [1087, 560] on div "Close" at bounding box center [596, 571] width 1073 height 37
click at [1100, 569] on span "Close" at bounding box center [1097, 572] width 24 height 15
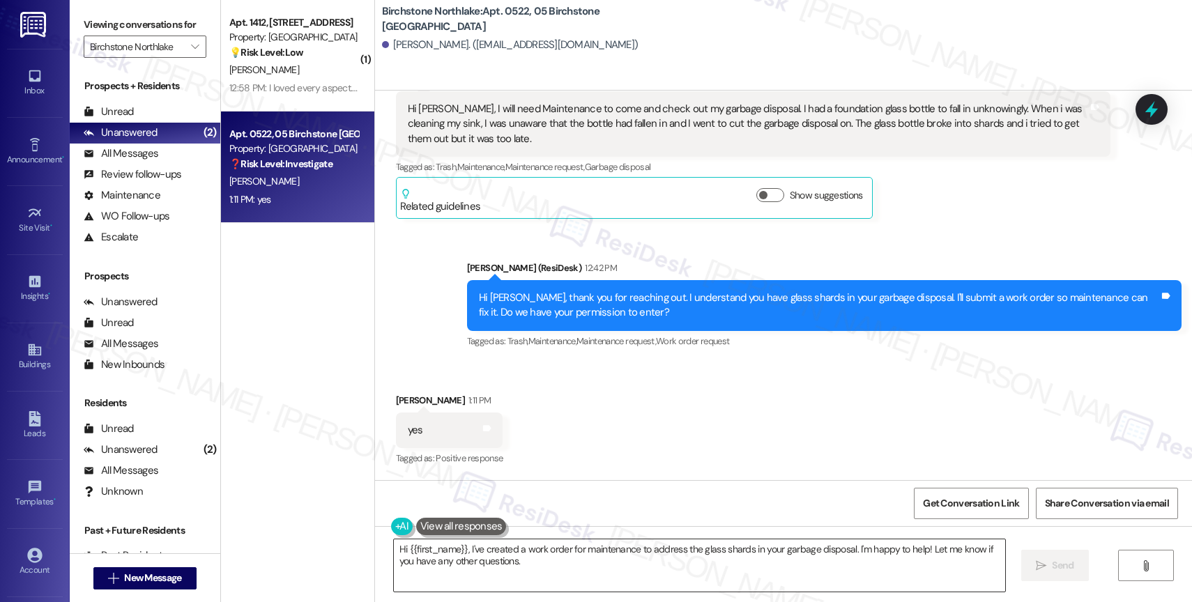
click at [525, 567] on textarea "Hi {{first_name}}, I've created a work order for maintenance to address the gla…" at bounding box center [699, 565] width 611 height 52
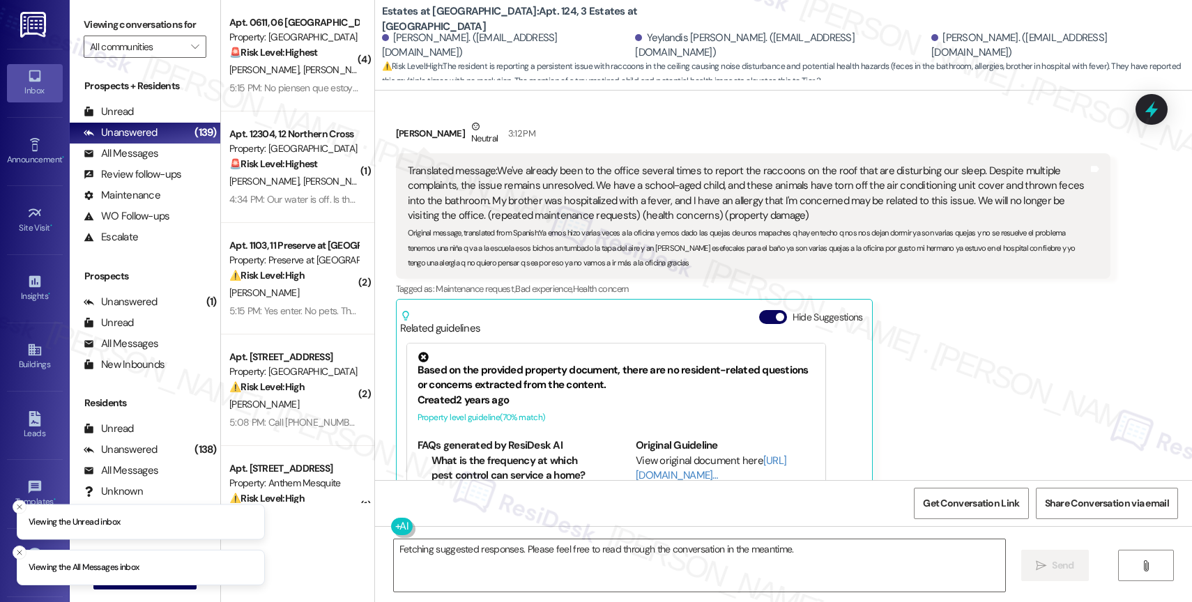
scroll to position [4160, 0]
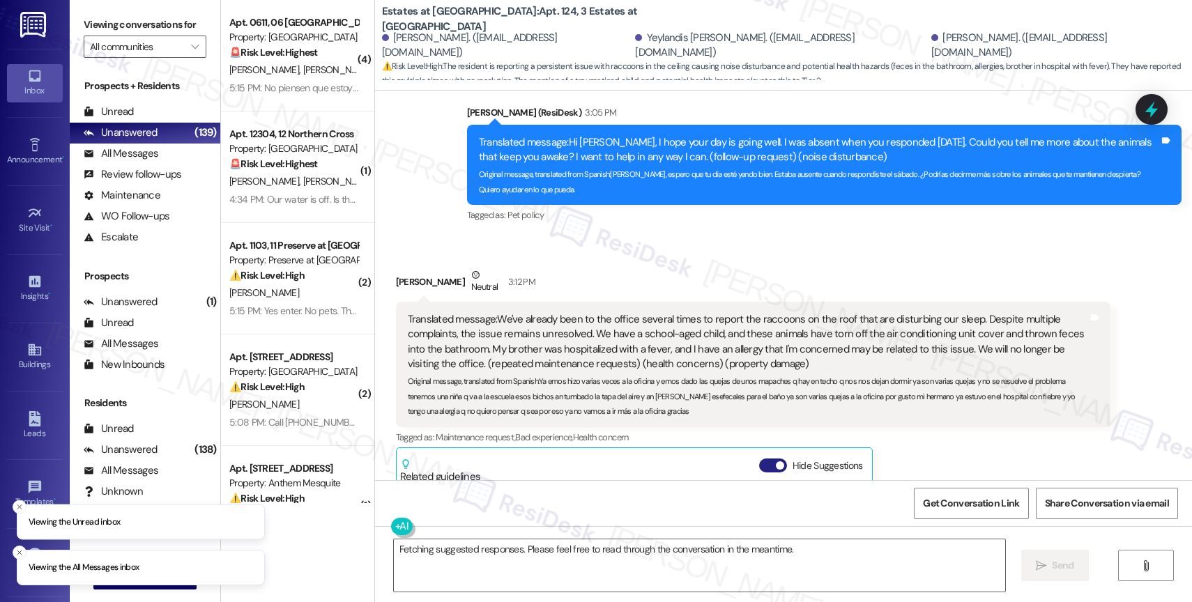
click at [759, 459] on button "Hide Suggestions" at bounding box center [773, 466] width 28 height 14
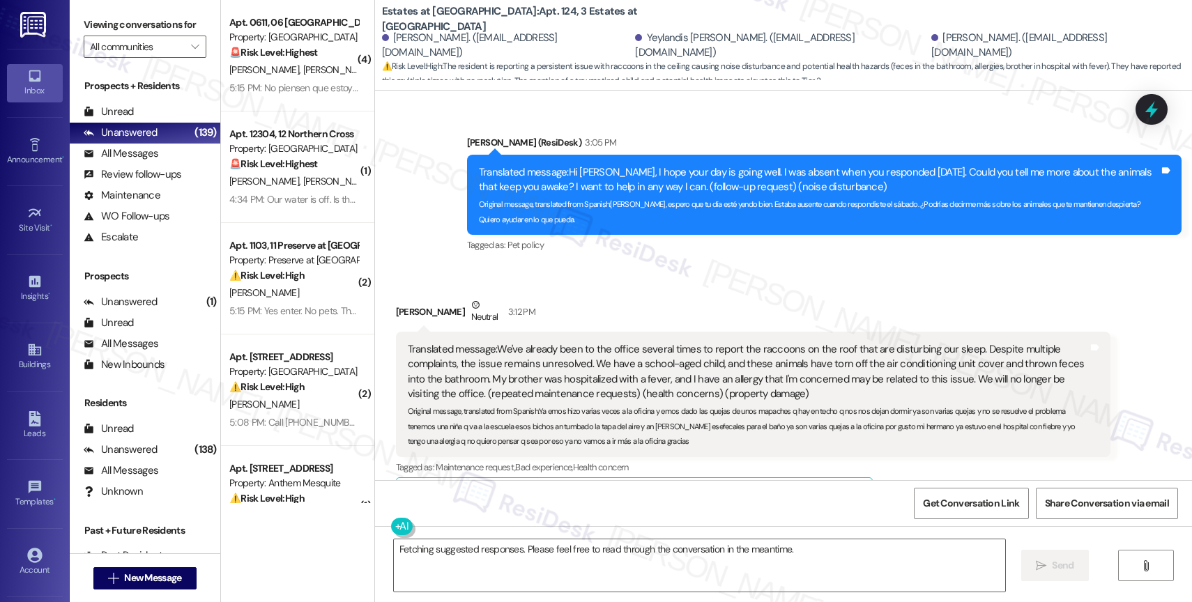
scroll to position [4128, 0]
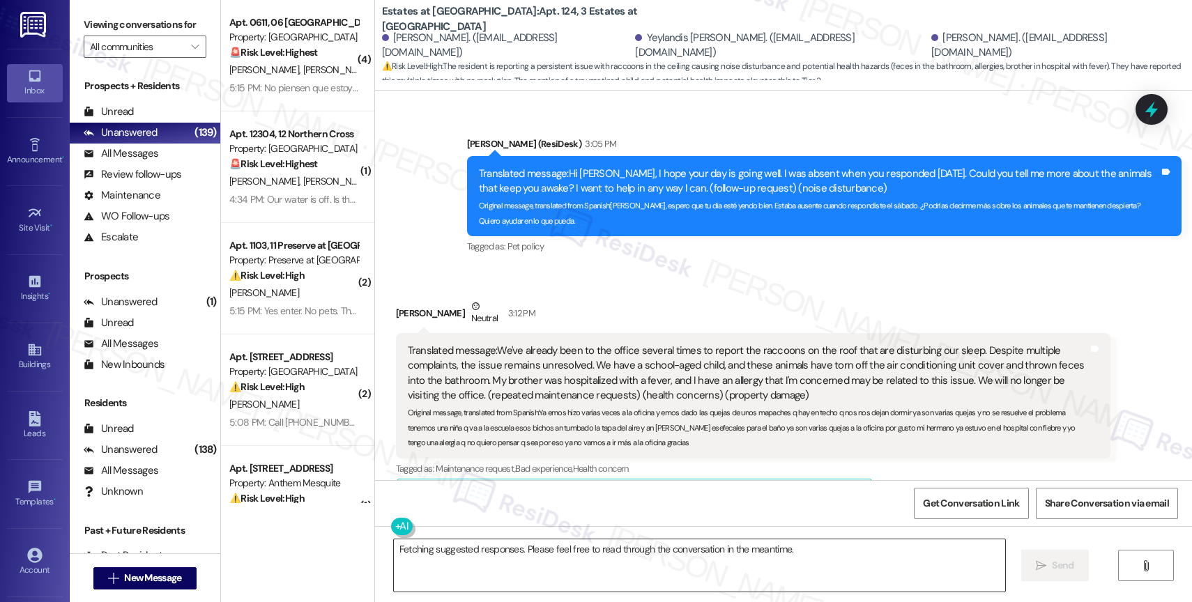
click at [495, 570] on textarea "Fetching suggested responses. Please feel free to read through the conversation…" at bounding box center [699, 565] width 611 height 52
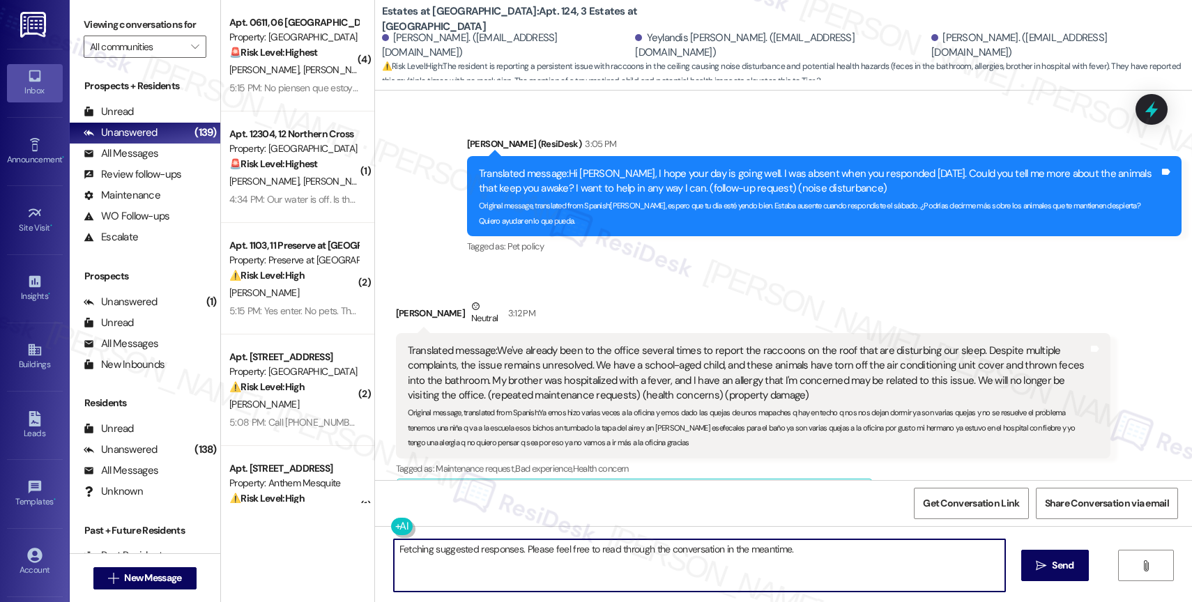
click at [495, 570] on textarea "Fetching suggested responses. Please feel free to read through the conversation…" at bounding box center [699, 565] width 611 height 52
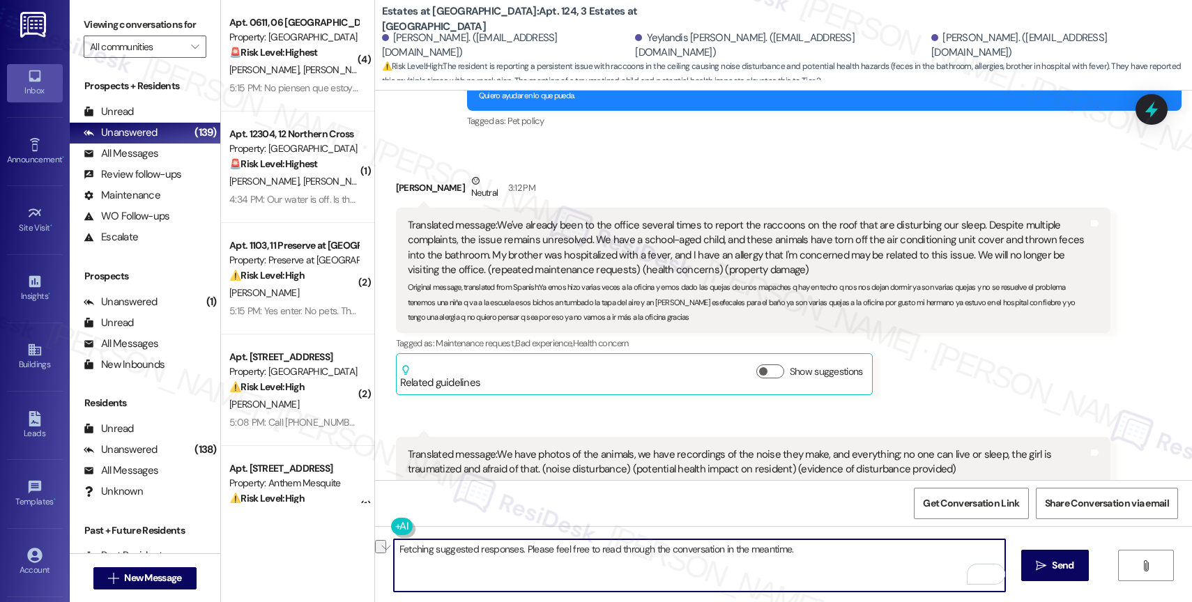
scroll to position [4255, 0]
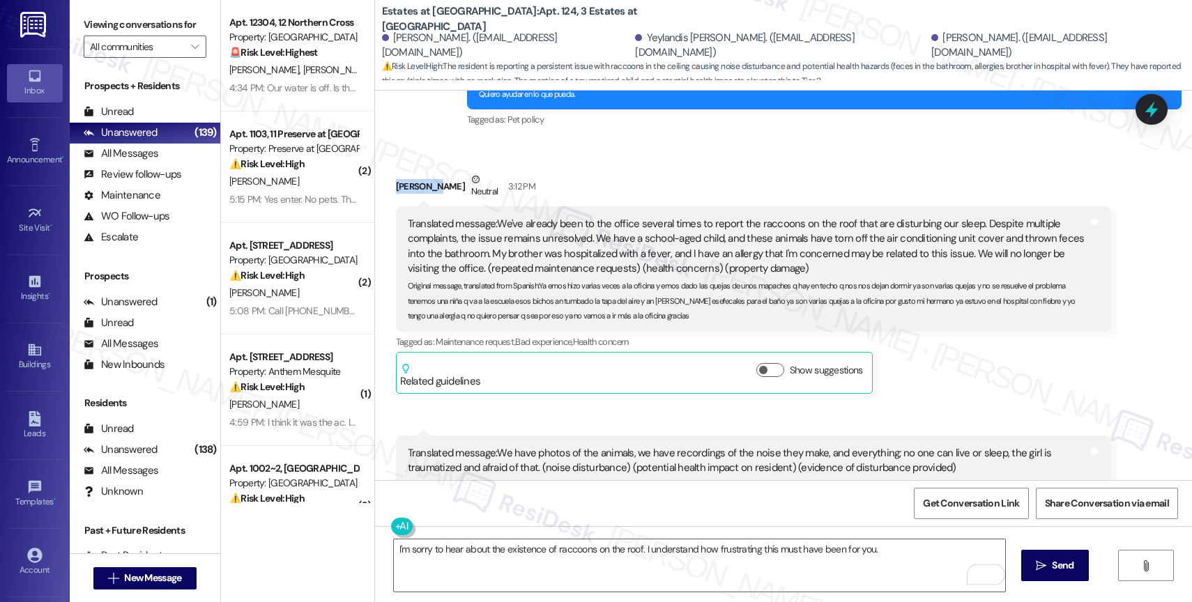
drag, startPoint x: 420, startPoint y: 130, endPoint x: 384, endPoint y: 126, distance: 36.4
click at [396, 172] on div "Yulianay Pena Rivas Neutral 3:12 PM" at bounding box center [753, 189] width 714 height 34
copy div "Yulianay"
click at [477, 544] on textarea "I'm sorry to hear about the existence of raccoons on the roof. I understand how…" at bounding box center [699, 565] width 611 height 52
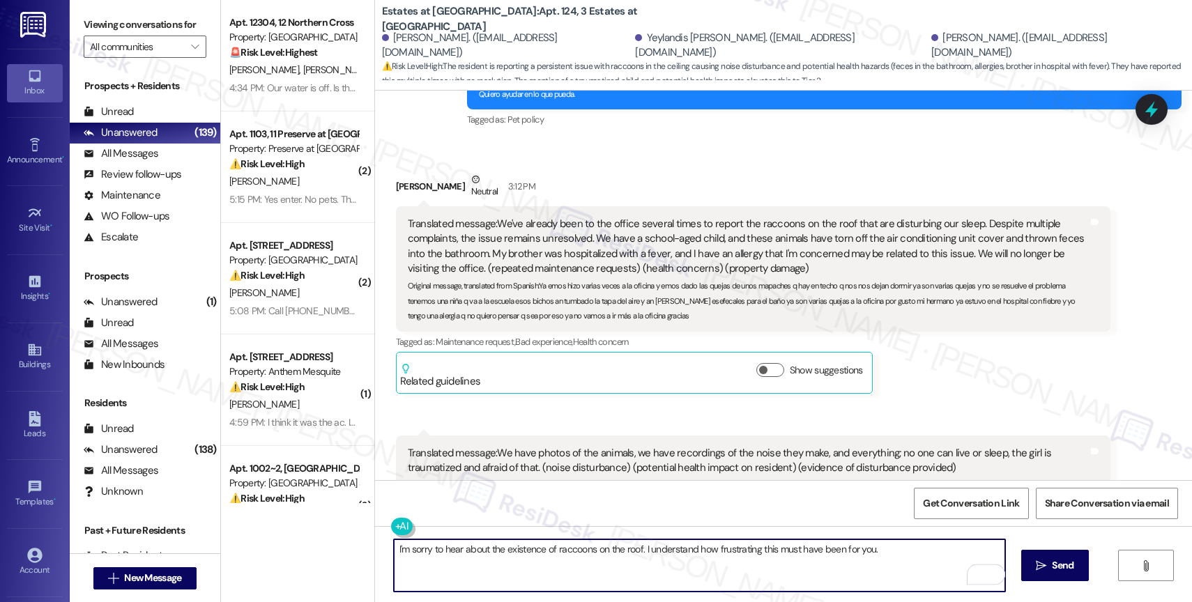
click at [394, 552] on textarea "I'm sorry to hear about the existence of raccoons on the roof. I understand how…" at bounding box center [699, 565] width 611 height 52
paste textarea "Yulianay"
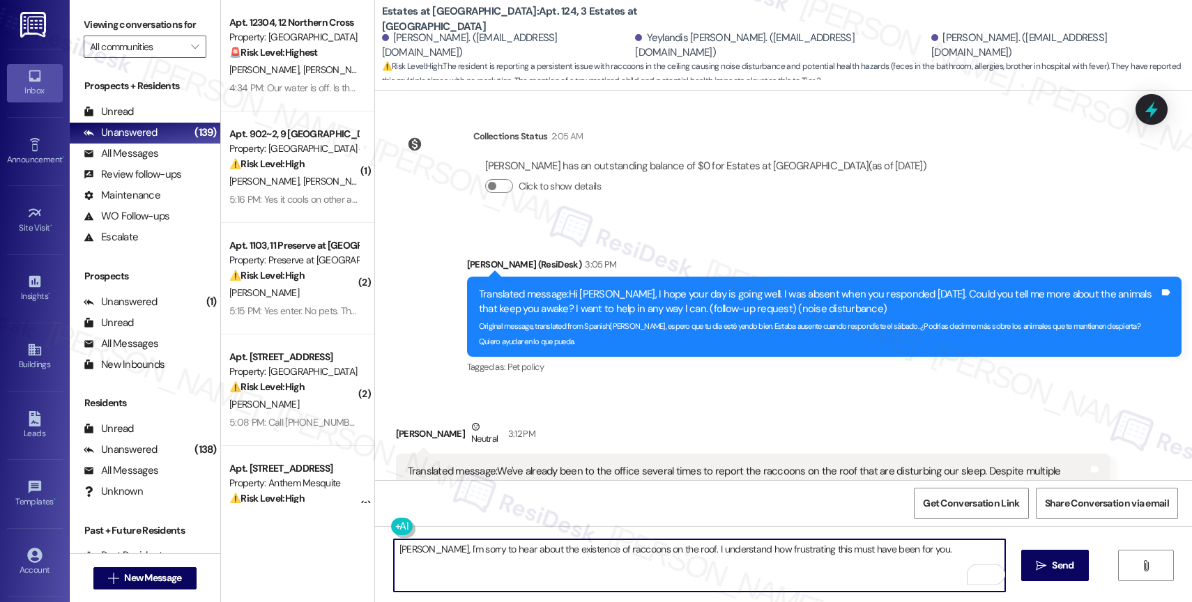
scroll to position [4290, 0]
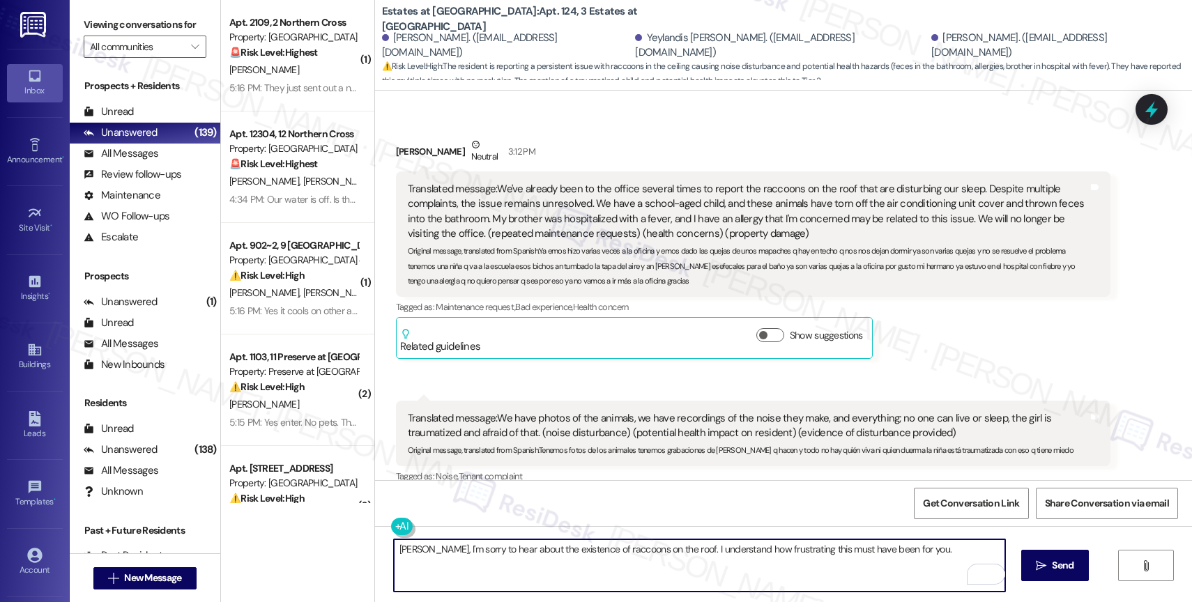
click at [438, 545] on textarea "Yulianay, I'm sorry to hear about the existence of raccoons on the roof. I unde…" at bounding box center [699, 565] width 611 height 52
click at [937, 555] on textarea "Yulianay, I'm so sorry to hear about the existence of raccoons on the roof. I u…" at bounding box center [699, 565] width 611 height 52
click at [847, 584] on textarea "Yulianay, I'm so sorry to hear about the existence of raccoons on the roof. I u…" at bounding box center [699, 565] width 611 height 52
click at [643, 505] on div "with Dismiss" at bounding box center [661, 540] width 123 height 70
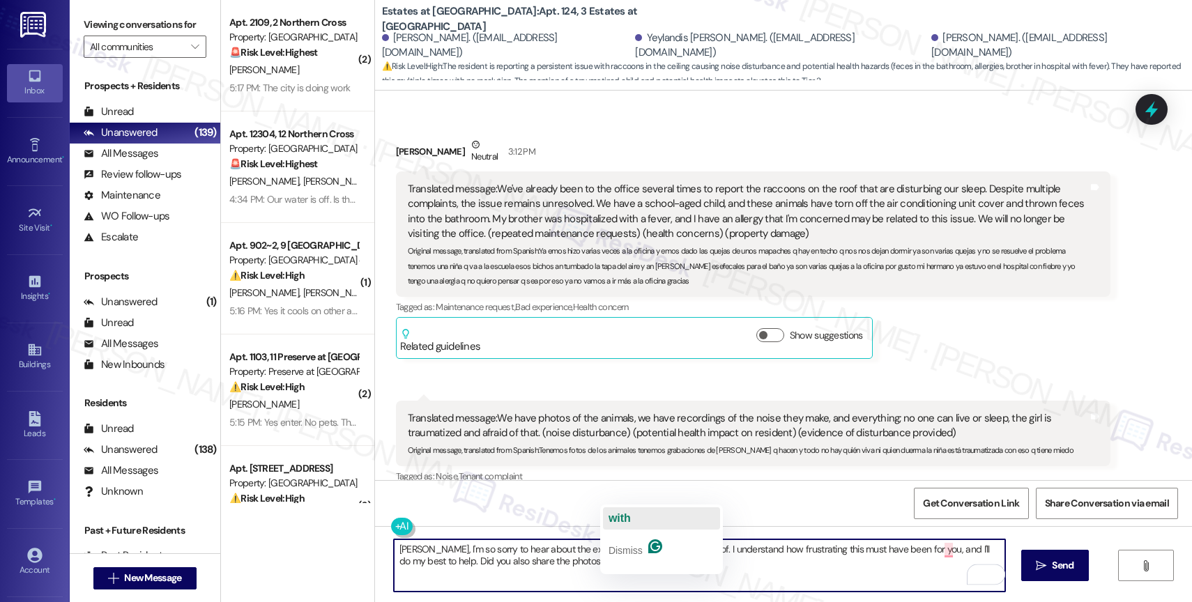
click at [639, 512] on button "with" at bounding box center [661, 518] width 117 height 22
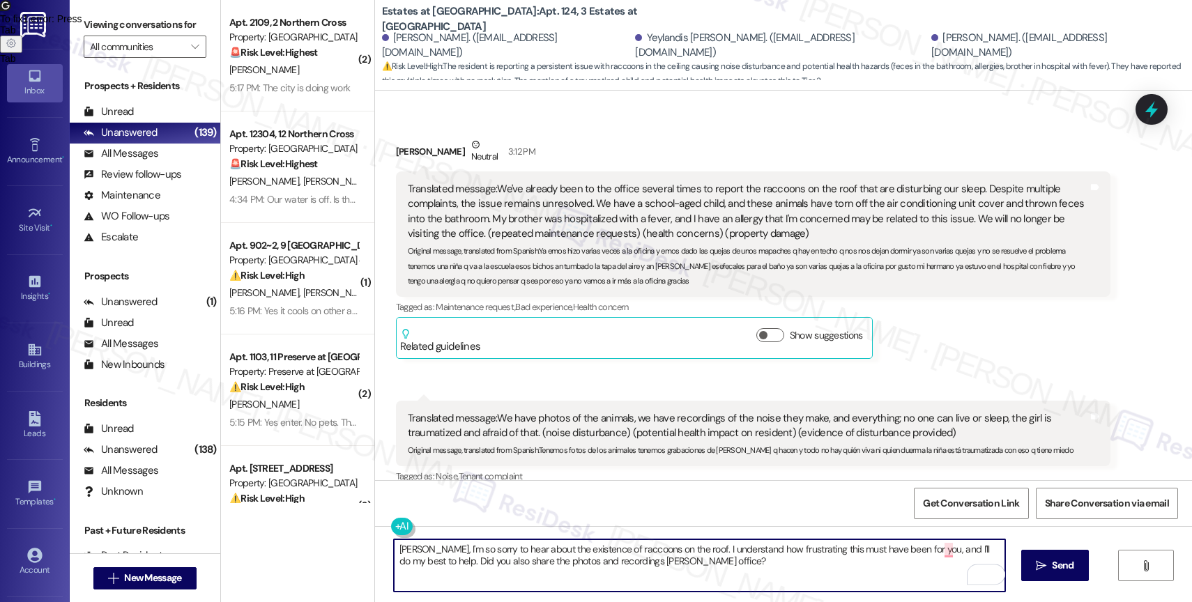
click at [700, 581] on textarea "Yulianay, I'm so sorry to hear about the existence of raccoons on the roof. I u…" at bounding box center [699, 565] width 611 height 52
click at [713, 570] on textarea "Yulianay, I'm so sorry to hear about the existence of raccoons on the roof. I u…" at bounding box center [699, 565] width 611 height 52
click at [720, 569] on textarea "Yulianay, I'm so sorry to hear about the existence of raccoons on the roof. I u…" at bounding box center [699, 565] width 611 height 52
type textarea "Yulianay, I'm so sorry to hear about the existence of raccoons on the roof. I u…"
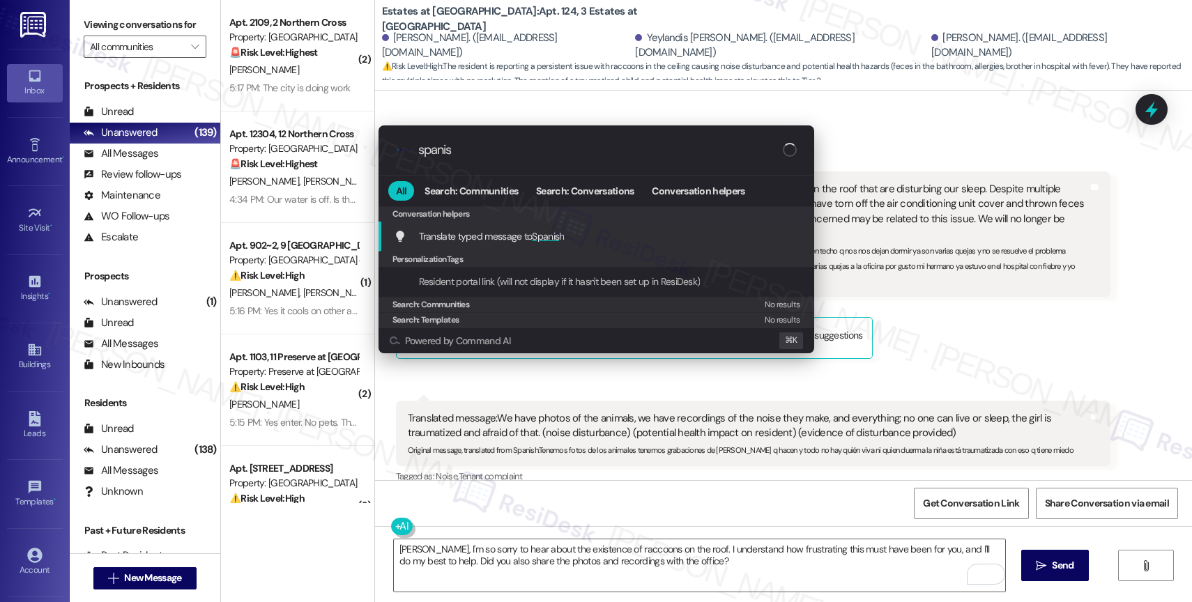
type input "spanish"
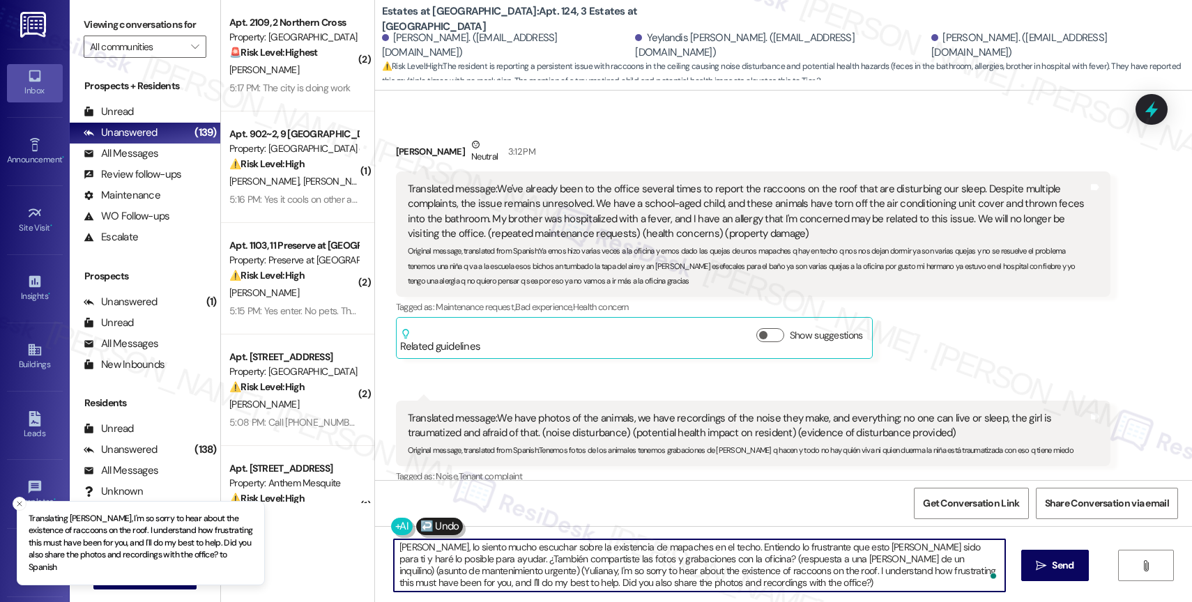
scroll to position [3, 0]
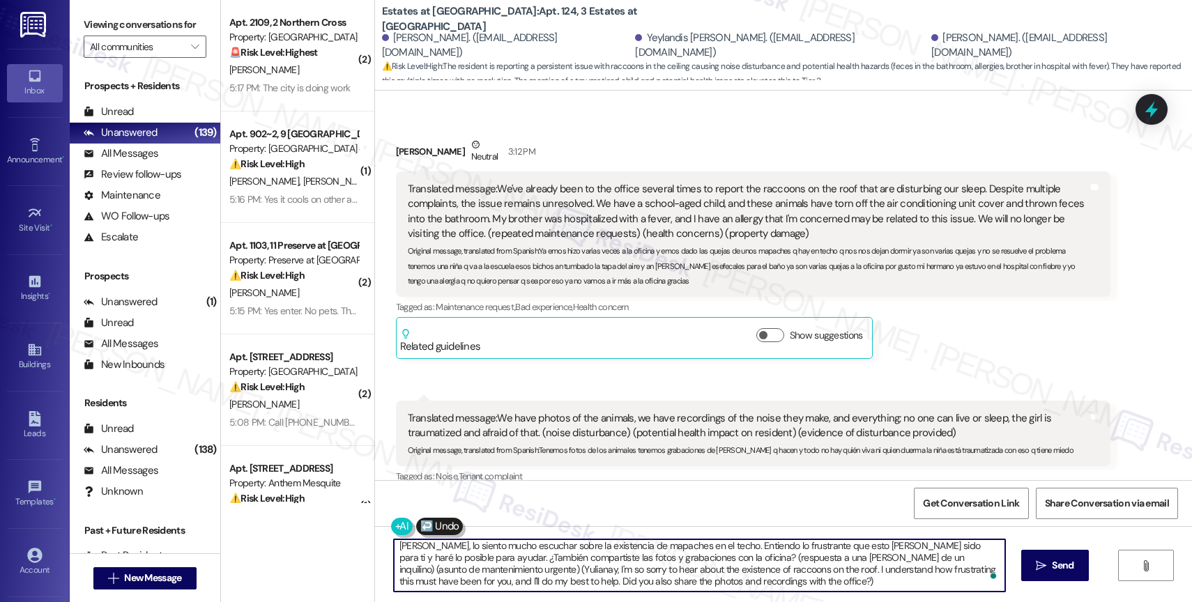
click at [758, 581] on textarea "Yulianay, lo siento mucho escuchar sobre la existencia de mapaches en el techo.…" at bounding box center [699, 565] width 611 height 52
drag, startPoint x: 720, startPoint y: 561, endPoint x: 735, endPoint y: 599, distance: 40.4
click at [735, 599] on div "Yulianay, lo siento mucho escuchar sobre la existencia de mapaches en el techo.…" at bounding box center [783, 578] width 817 height 105
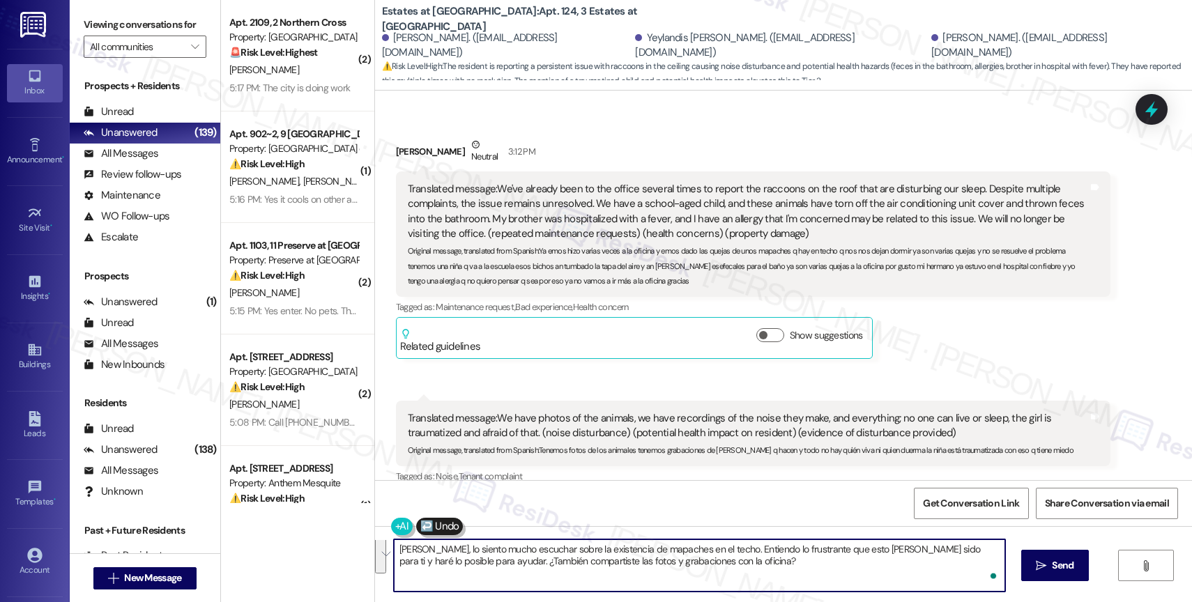
scroll to position [0, 0]
type textarea "Yulianay, lo siento mucho escuchar sobre la existencia de mapaches en el techo.…"
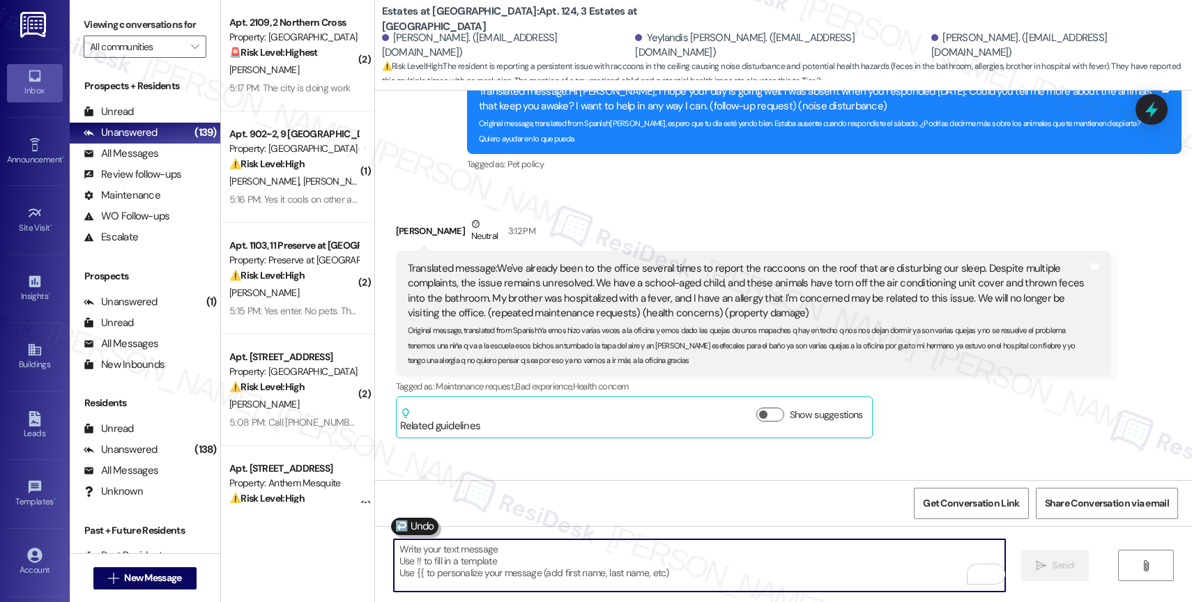
scroll to position [4402, 0]
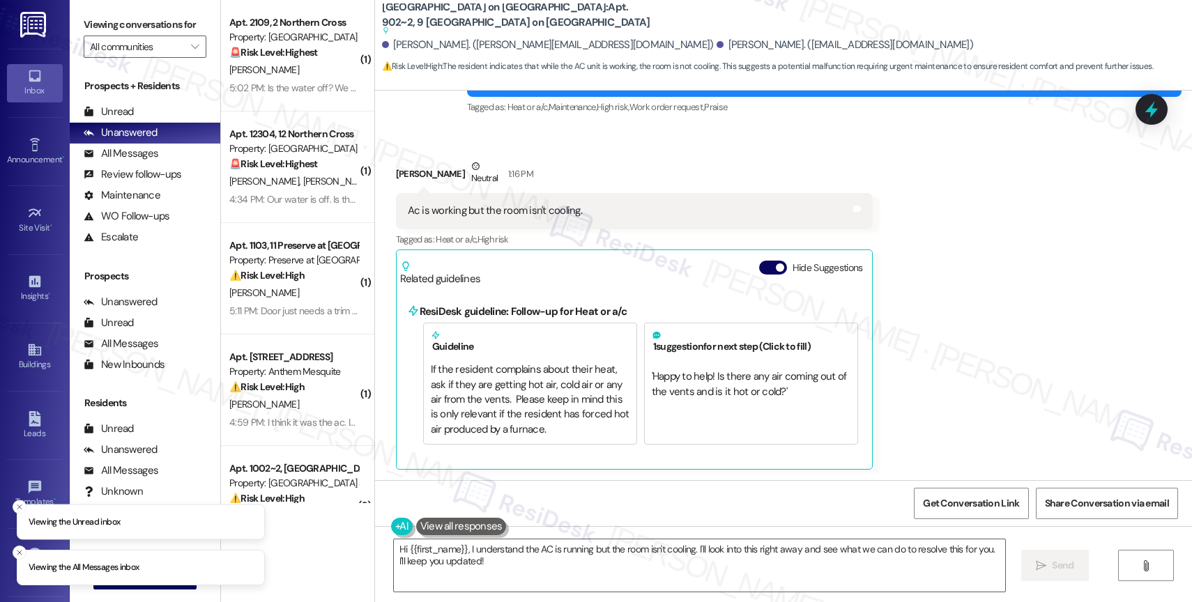
scroll to position [466, 0]
click at [776, 263] on span "button" at bounding box center [780, 267] width 8 height 8
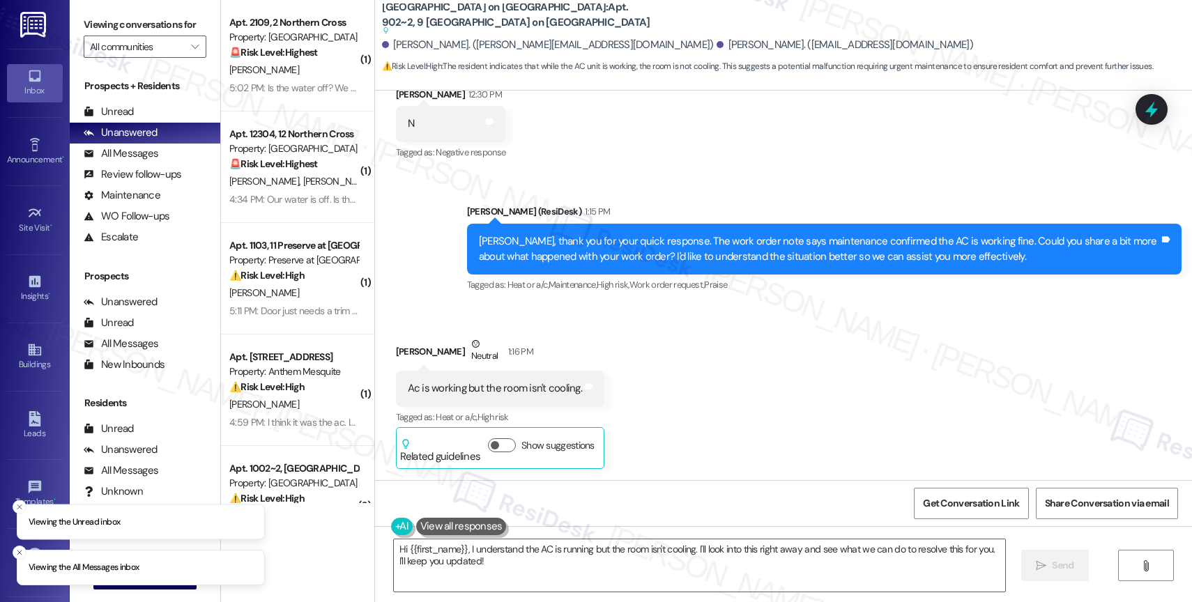
click at [667, 401] on div "Received via SMS [PERSON_NAME] Neutral 1:16 PM Ac is working but the room isn't…" at bounding box center [783, 392] width 817 height 174
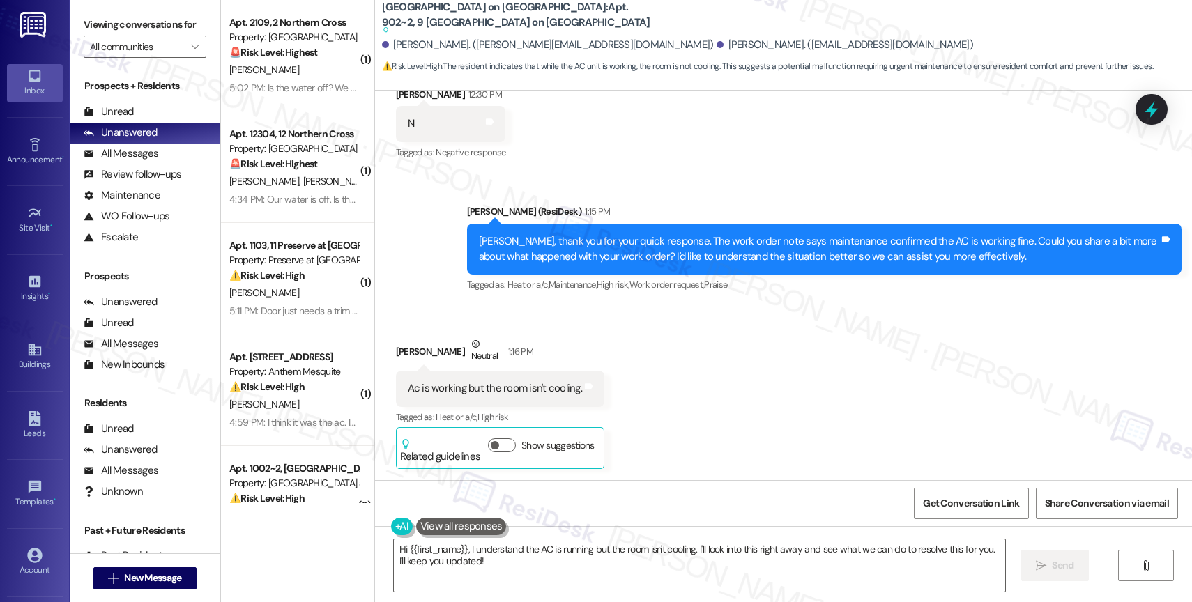
click at [468, 388] on div "Ac is working but the room isn't cooling." at bounding box center [495, 388] width 174 height 15
copy div "Ac is working but the room isn't cooling. Tags and notes"
click at [602, 352] on div "Received via SMS [PERSON_NAME] Neutral 1:16 PM Ac is working but the room isn't…" at bounding box center [783, 392] width 817 height 174
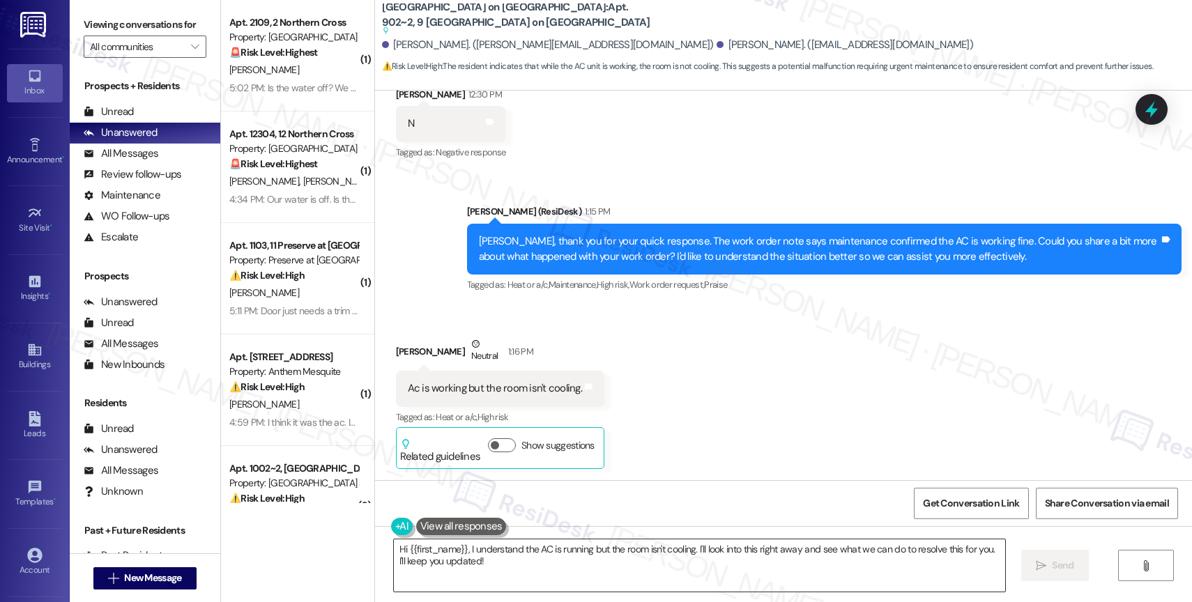
click at [474, 574] on textarea "Hi {{first_name}}, I understand the AC is running but the room isn't cooling. I…" at bounding box center [699, 565] width 611 height 52
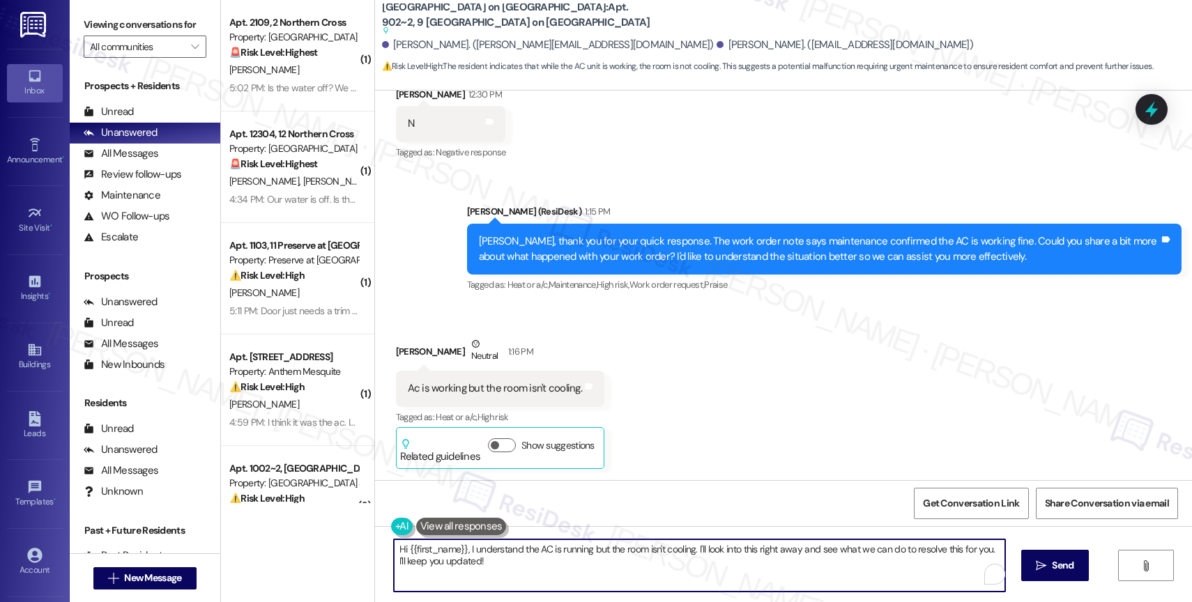
click at [474, 574] on textarea "Hi {{first_name}}, I understand the AC is running but the room isn't cooling. I…" at bounding box center [699, 565] width 611 height 52
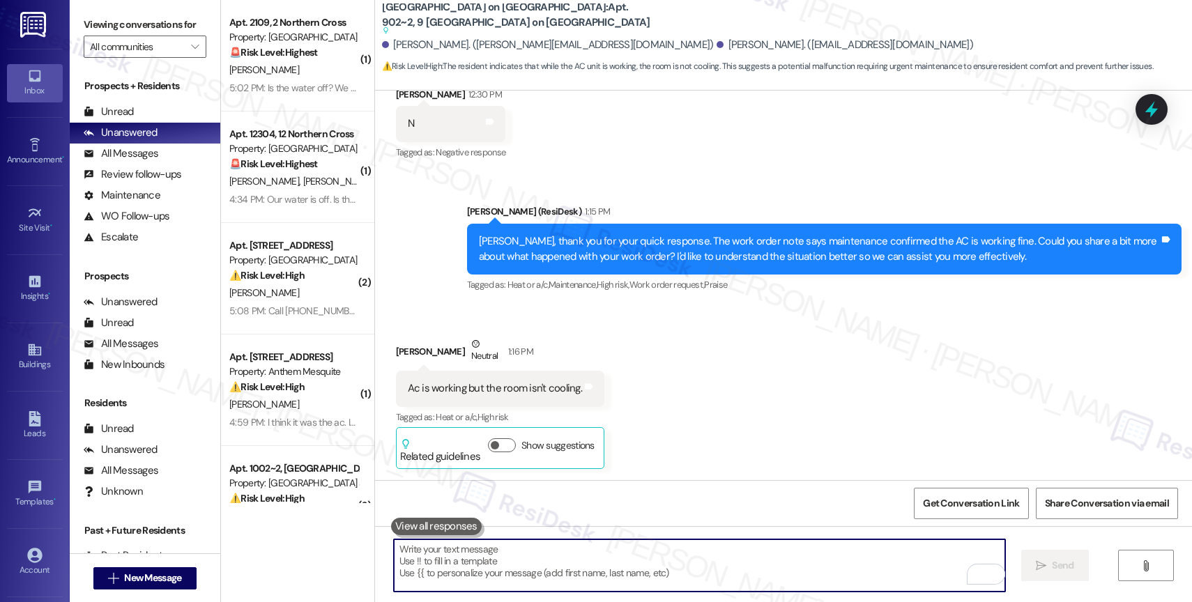
click at [475, 577] on textarea "To enrich screen reader interactions, please activate Accessibility in Grammarl…" at bounding box center [699, 565] width 611 height 52
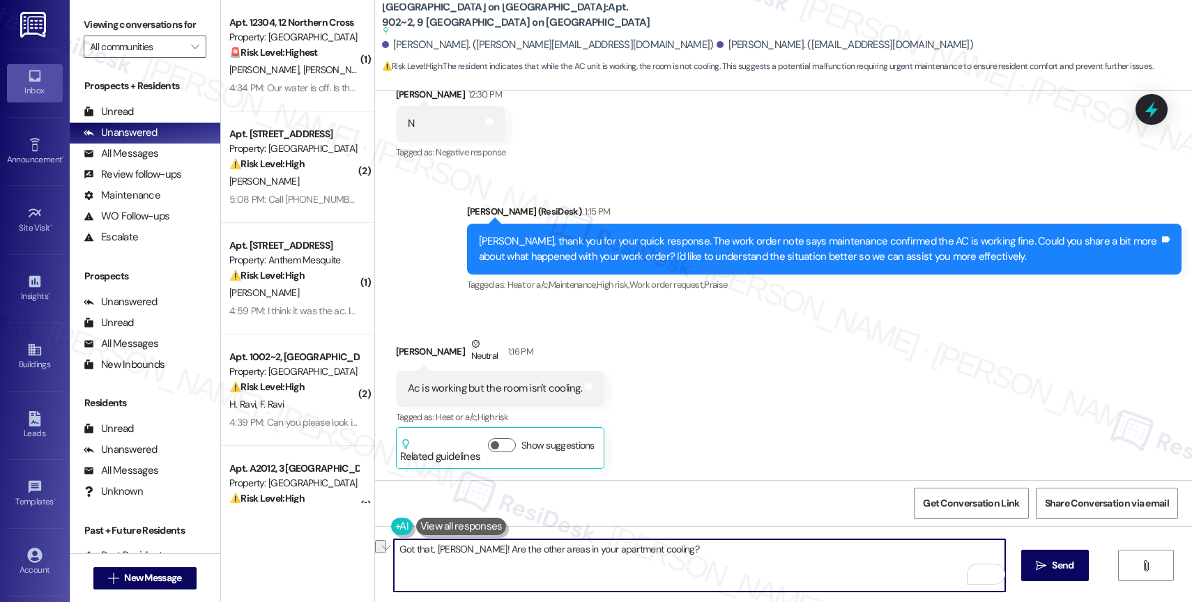
drag, startPoint x: 454, startPoint y: 552, endPoint x: 728, endPoint y: 567, distance: 275.0
click at [728, 567] on textarea "Got that, [PERSON_NAME]! Are the other areas in your apartment cooling?" at bounding box center [699, 565] width 611 height 52
type textarea "Got that, [PERSON_NAME]! Does it cool the other areas of the apartment?"
click at [982, 573] on icon "Open Grammarly. 0 Suggestions." at bounding box center [983, 574] width 15 height 15
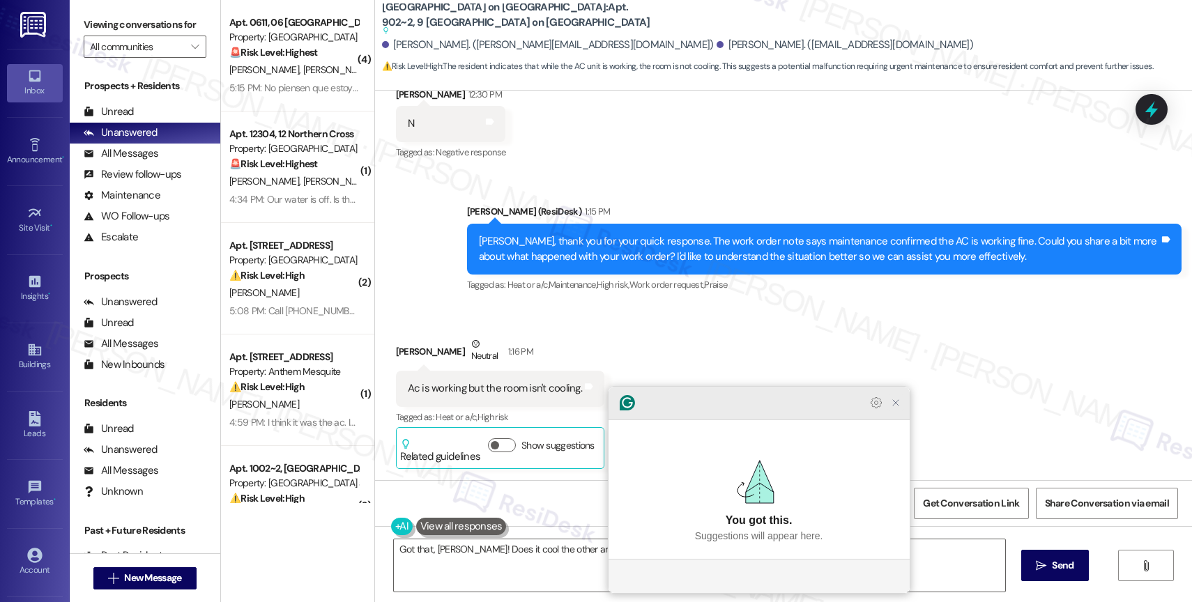
click at [898, 408] on icon "Close Grammarly Assistant" at bounding box center [895, 402] width 11 height 11
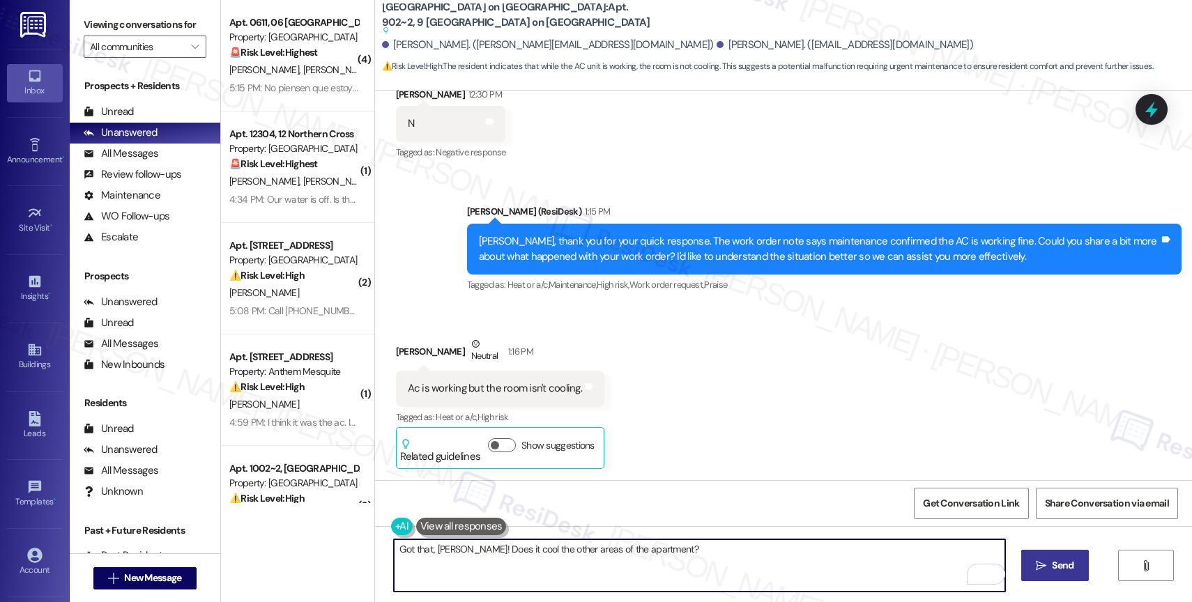
click at [1039, 568] on icon "" at bounding box center [1041, 565] width 10 height 11
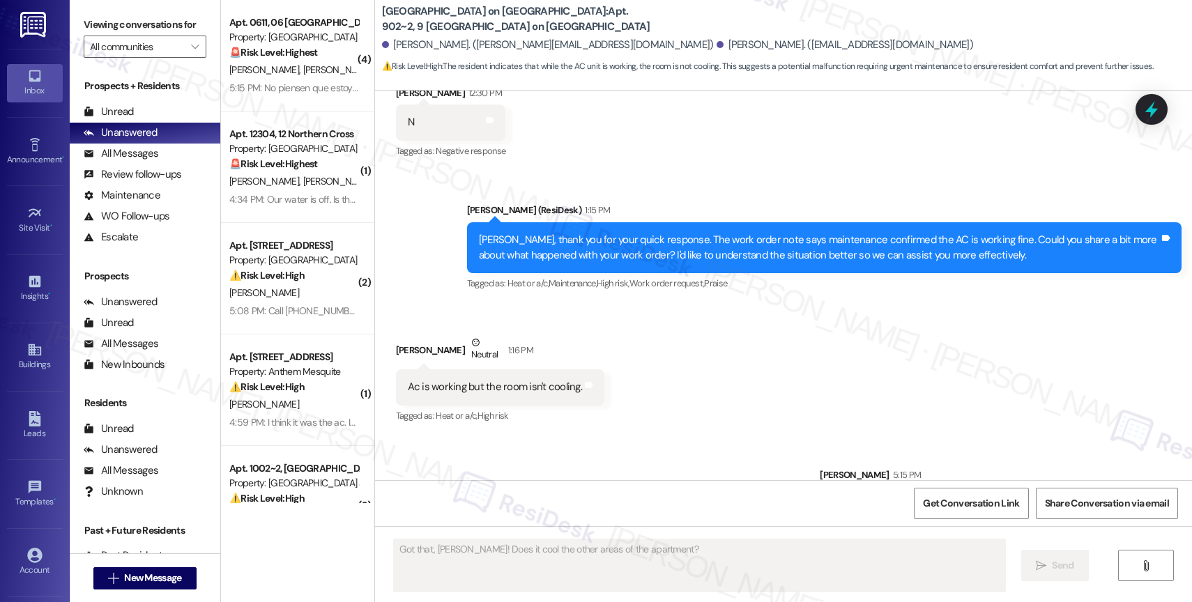
scroll to position [344, 0]
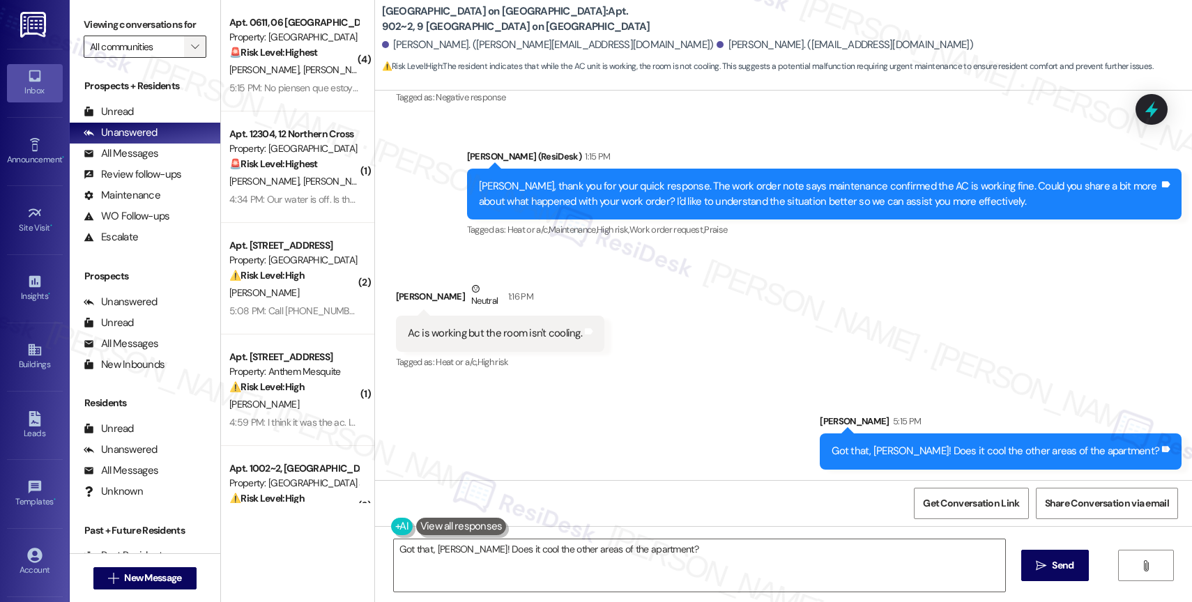
click at [191, 52] on icon "" at bounding box center [195, 46] width 8 height 11
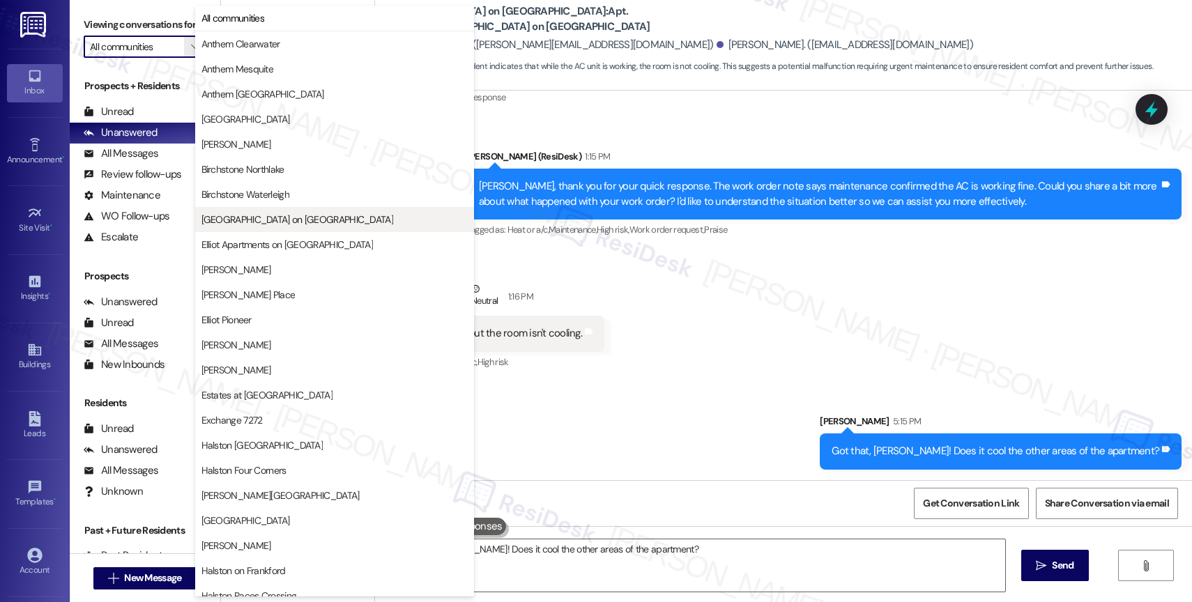
click at [262, 224] on span "[GEOGRAPHIC_DATA] on [GEOGRAPHIC_DATA]" at bounding box center [297, 220] width 192 height 14
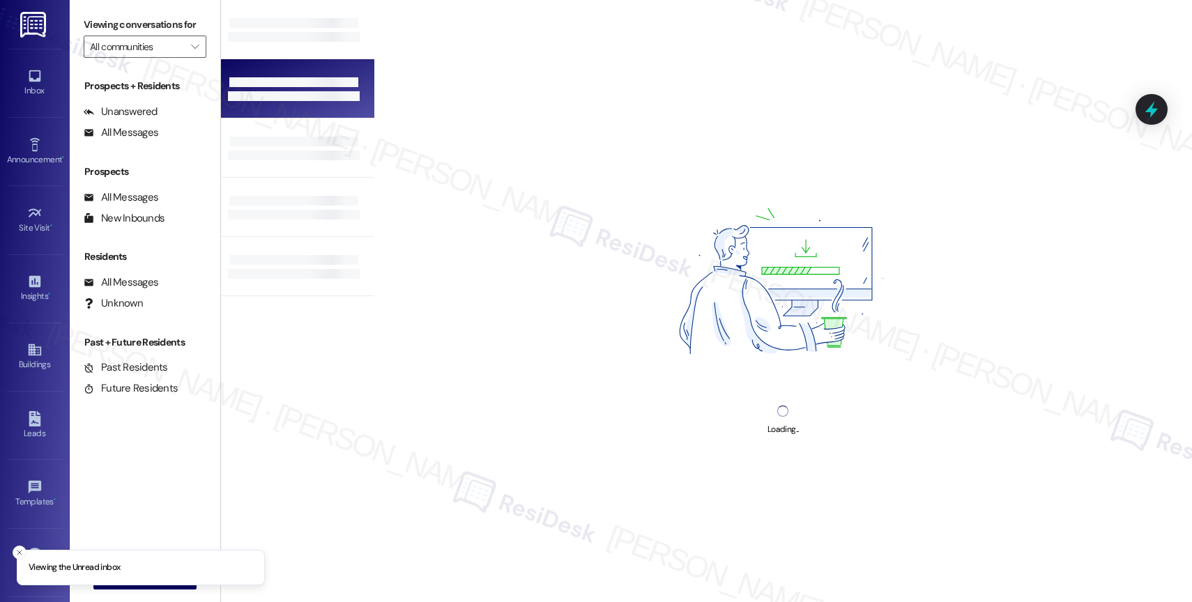
type input "[GEOGRAPHIC_DATA] on [GEOGRAPHIC_DATA]"
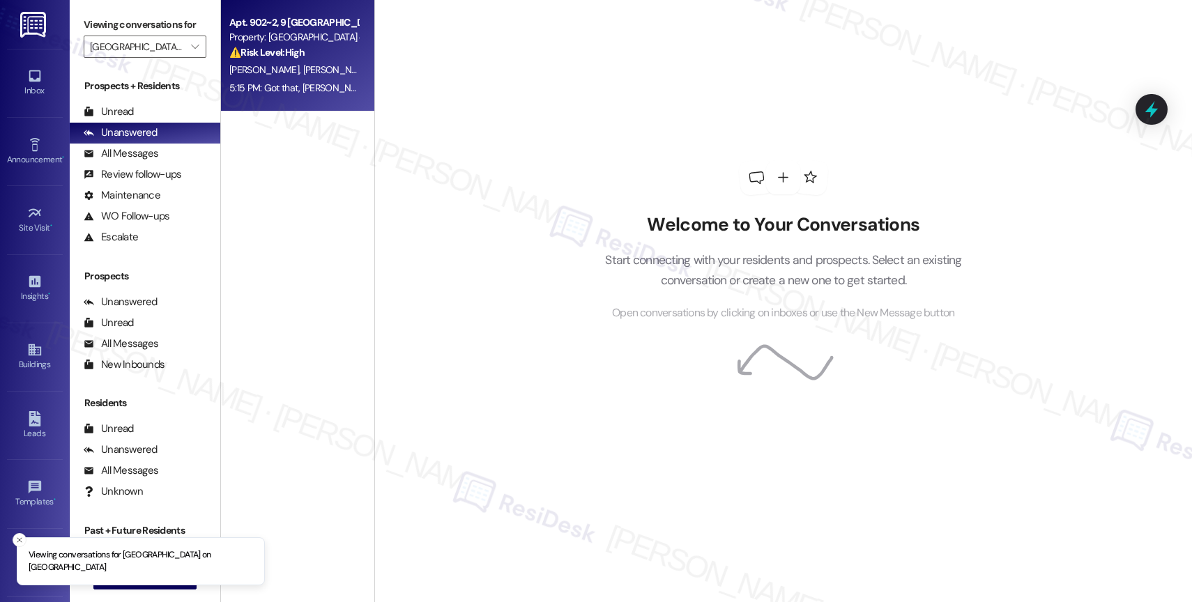
click at [286, 56] on strong "⚠️ Risk Level: High" at bounding box center [266, 52] width 75 height 13
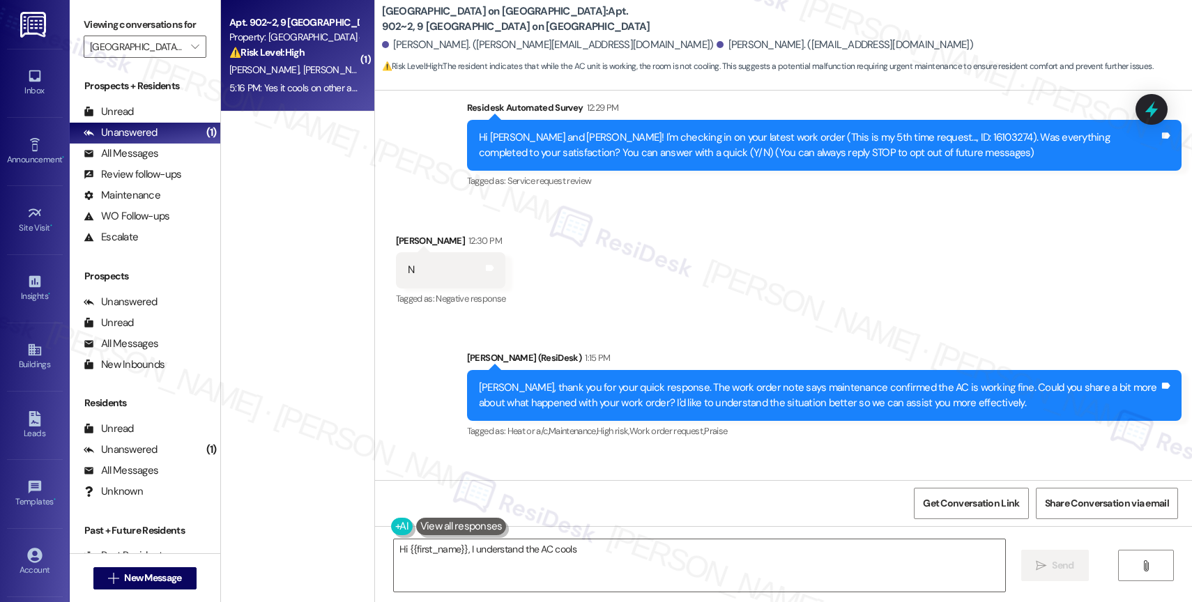
scroll to position [461, 0]
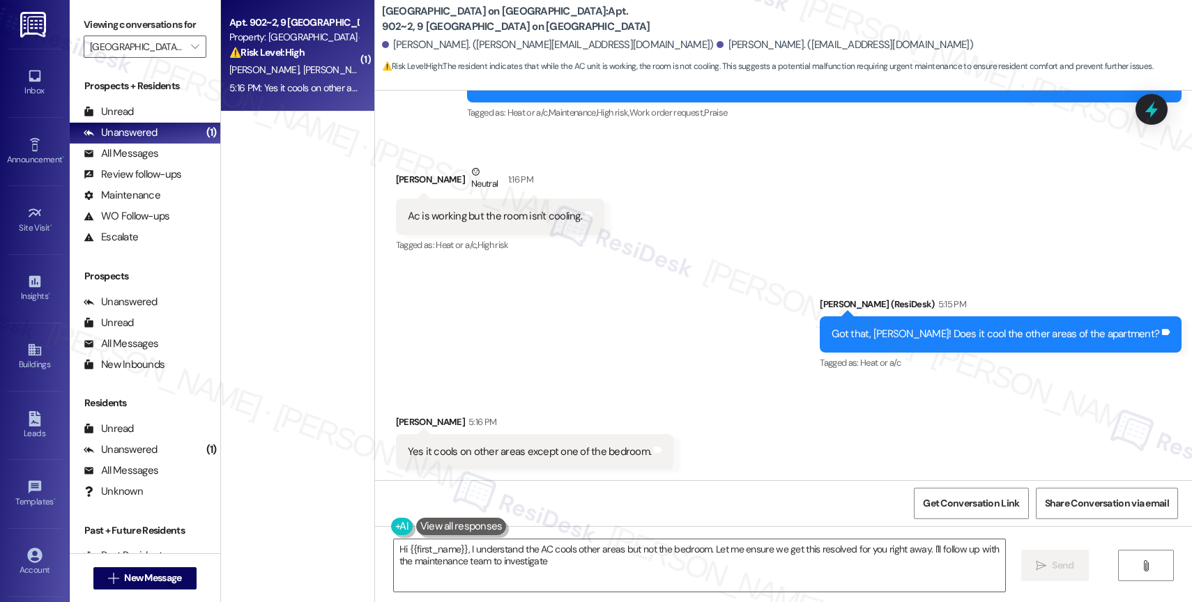
type textarea "Hi {{first_name}}, I understand the AC cools other areas but not the bedroom. L…"
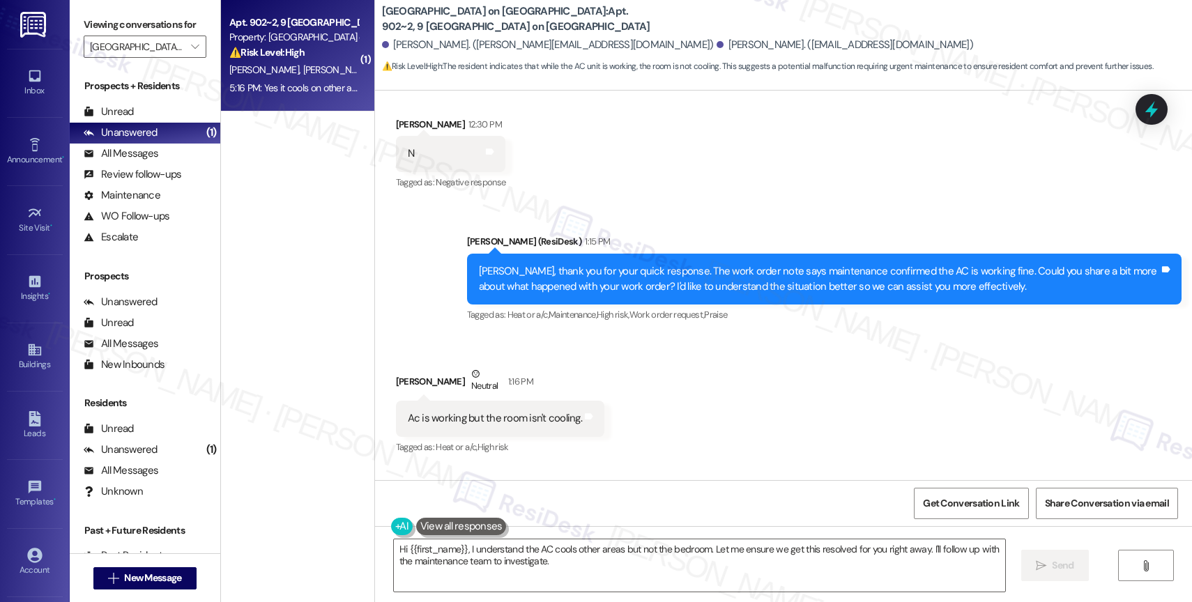
scroll to position [166, 0]
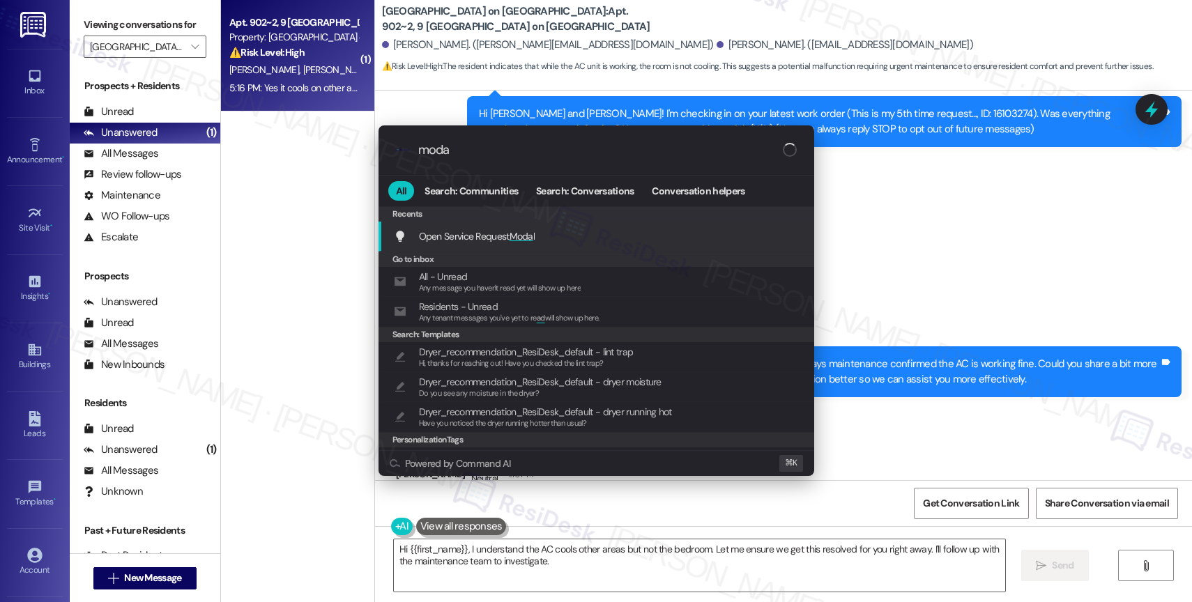
type input "modal"
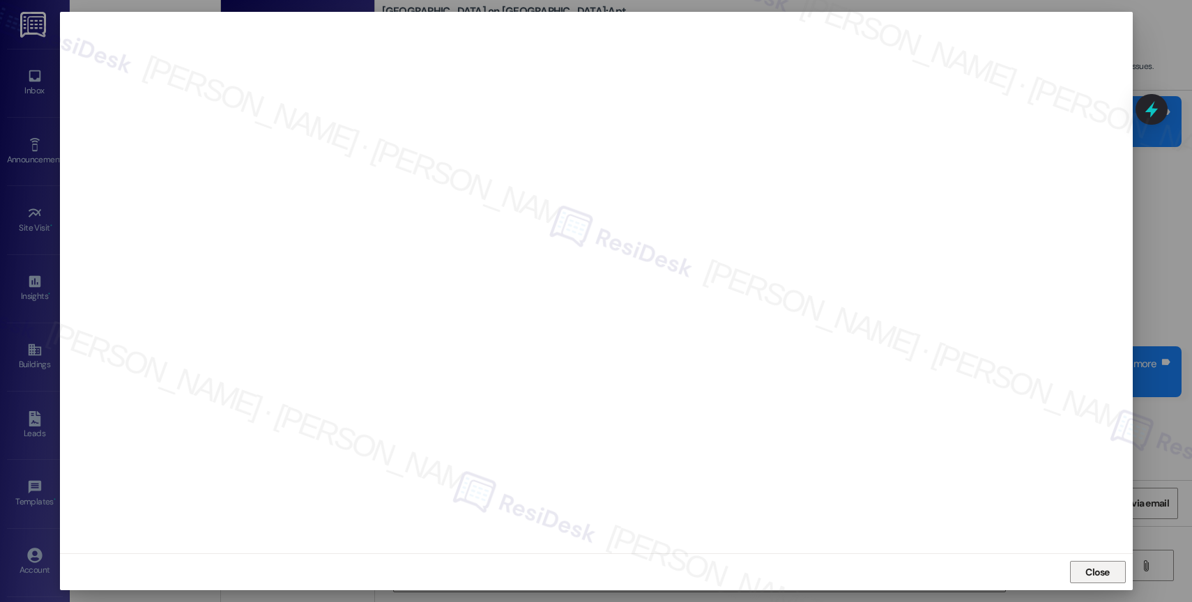
click at [1093, 567] on span "Close" at bounding box center [1097, 572] width 24 height 15
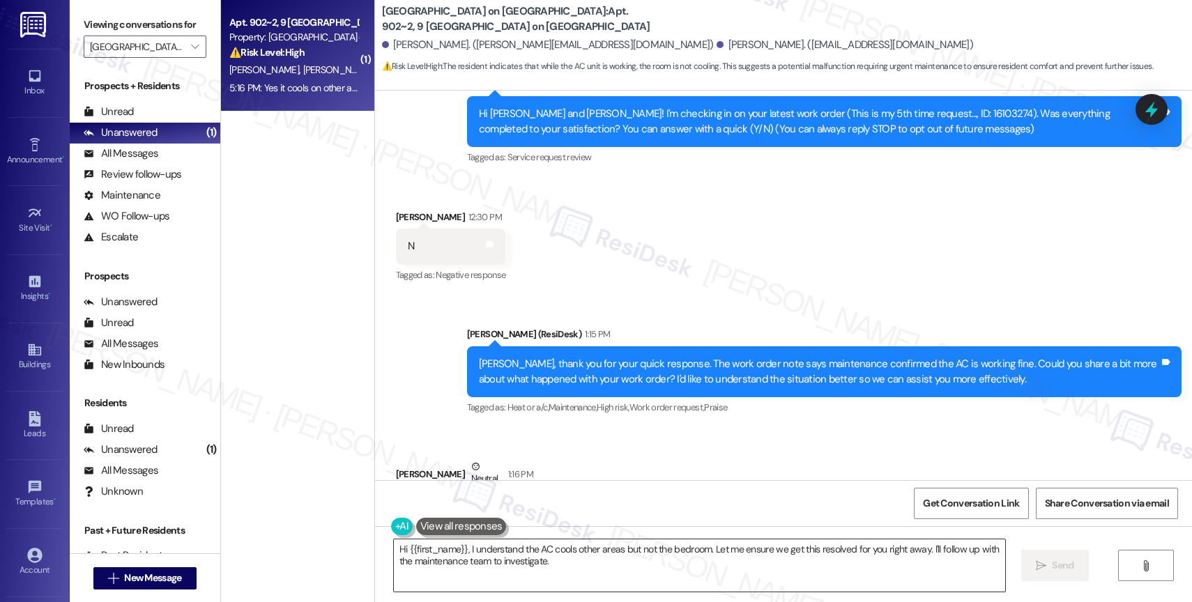
click at [498, 558] on textarea "Hi {{first_name}}, I understand the AC cools other areas but not the bedroom. L…" at bounding box center [699, 565] width 611 height 52
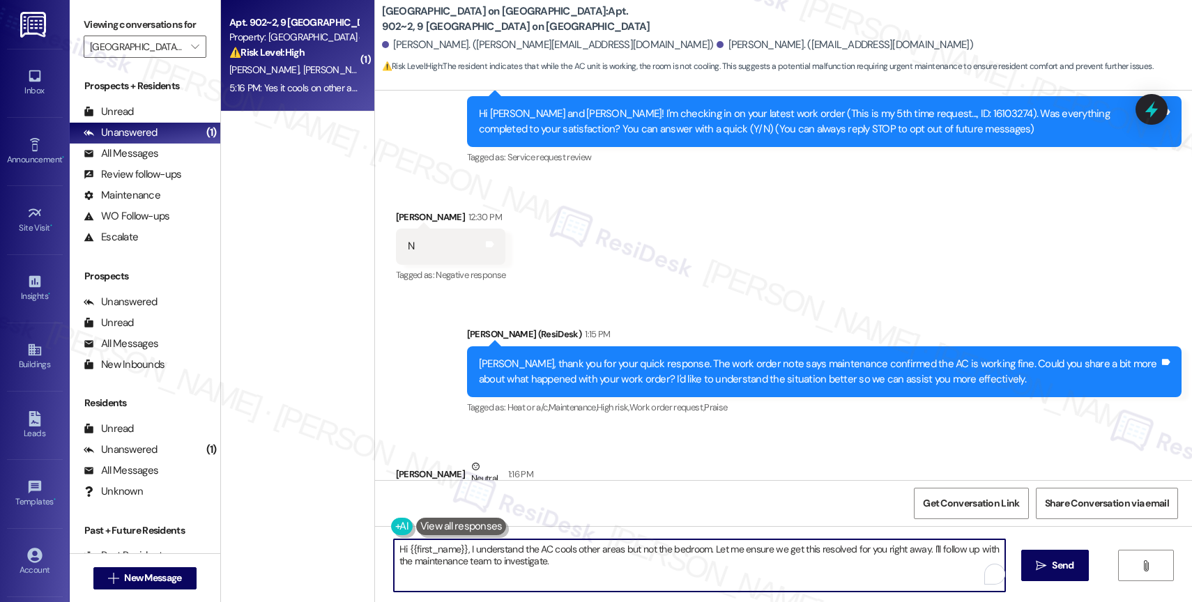
click at [498, 557] on textarea "Hi {{first_name}}, I understand the AC cools other areas but not the bedroom. L…" at bounding box center [699, 565] width 611 height 52
drag, startPoint x: 498, startPoint y: 557, endPoint x: 500, endPoint y: 529, distance: 28.0
click at [498, 557] on textarea "Hi {{first_name}}, I understand the AC cools other areas but not the bedroom. L…" at bounding box center [699, 565] width 611 height 52
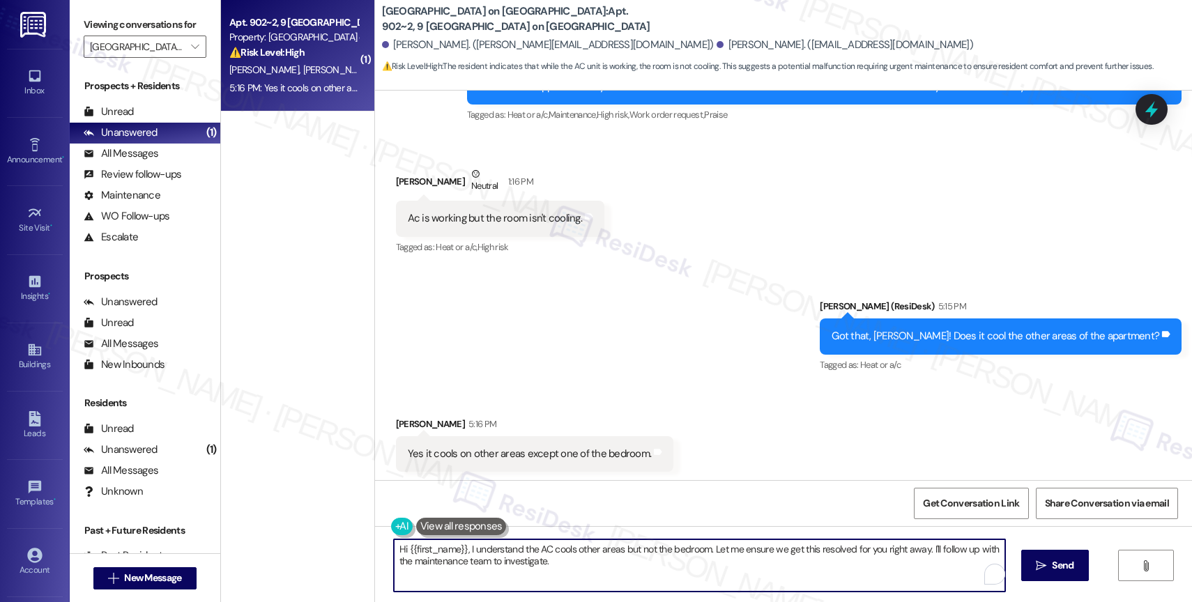
scroll to position [461, 0]
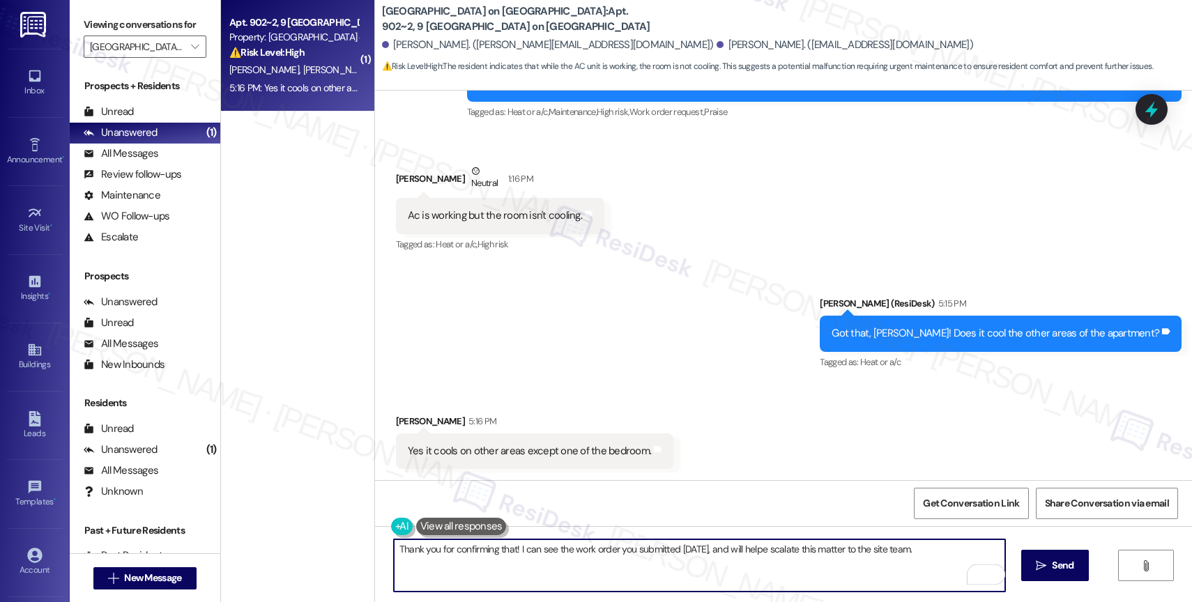
click at [780, 554] on textarea "Thank you for confirming that! I can see the work order you submitted [DATE], a…" at bounding box center [699, 565] width 611 height 52
click at [960, 560] on textarea "Thank you for confirming that! I can see the work order you submitted [DATE], a…" at bounding box center [699, 565] width 611 height 52
click at [944, 549] on textarea "Thank you for confirming that! I can see the work order you submitted [DATE], a…" at bounding box center [699, 565] width 611 height 52
type textarea "Thank you for confirming that! I can see the work order you submitted [DATE], a…"
click at [983, 571] on icon "Open Grammarly. 0 Suggestions." at bounding box center [983, 574] width 15 height 15
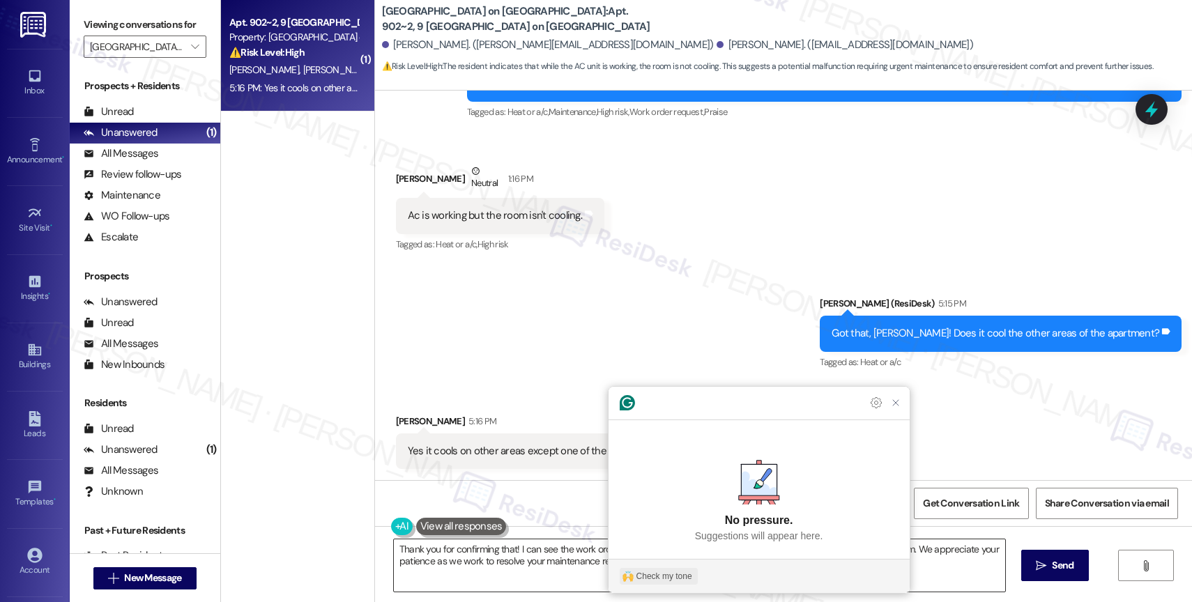
click at [672, 576] on div "Check my tone" at bounding box center [664, 576] width 56 height 13
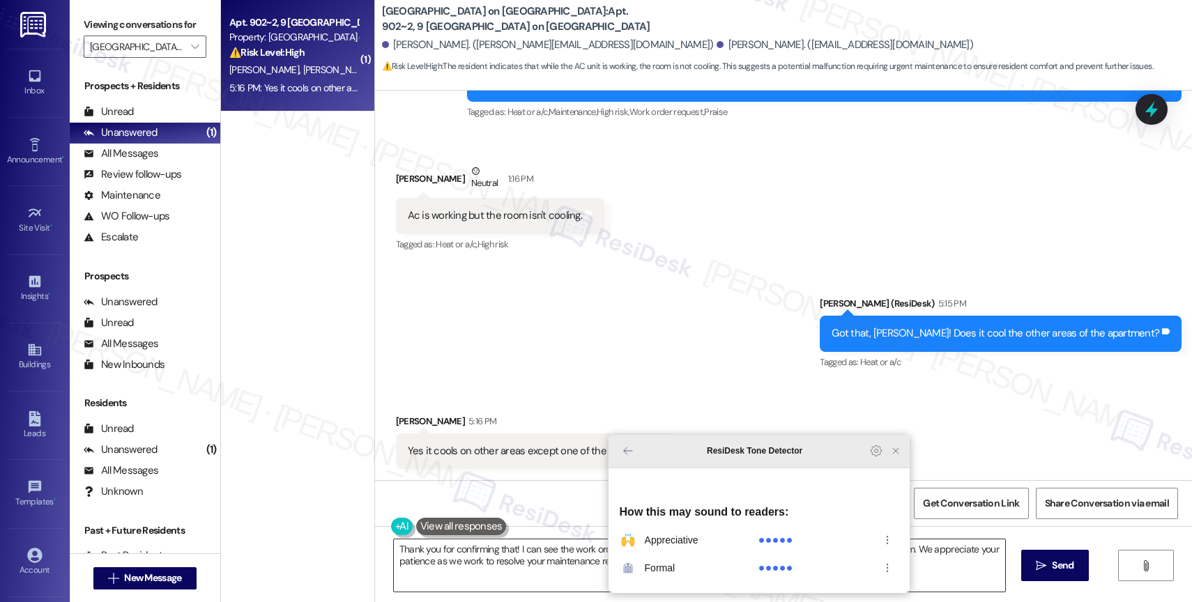
click at [896, 456] on icon "Close Grammarly Assistant" at bounding box center [895, 450] width 11 height 11
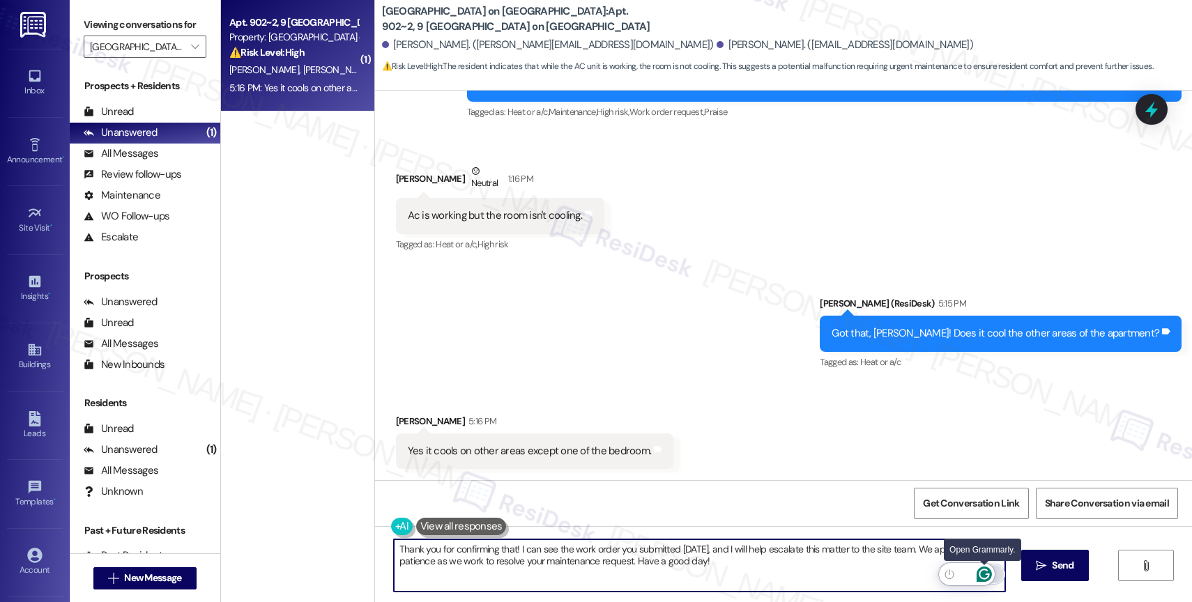
click at [983, 573] on icon "Open Grammarly. 0 Suggestions." at bounding box center [983, 574] width 15 height 15
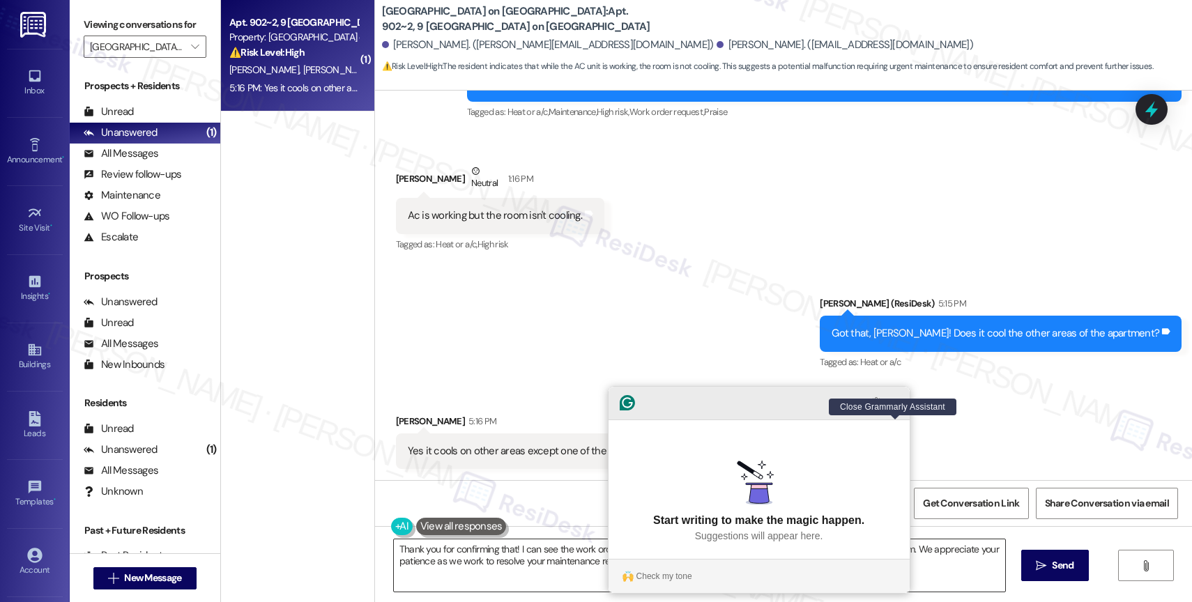
click at [896, 408] on icon "Close Grammarly Assistant" at bounding box center [895, 402] width 11 height 11
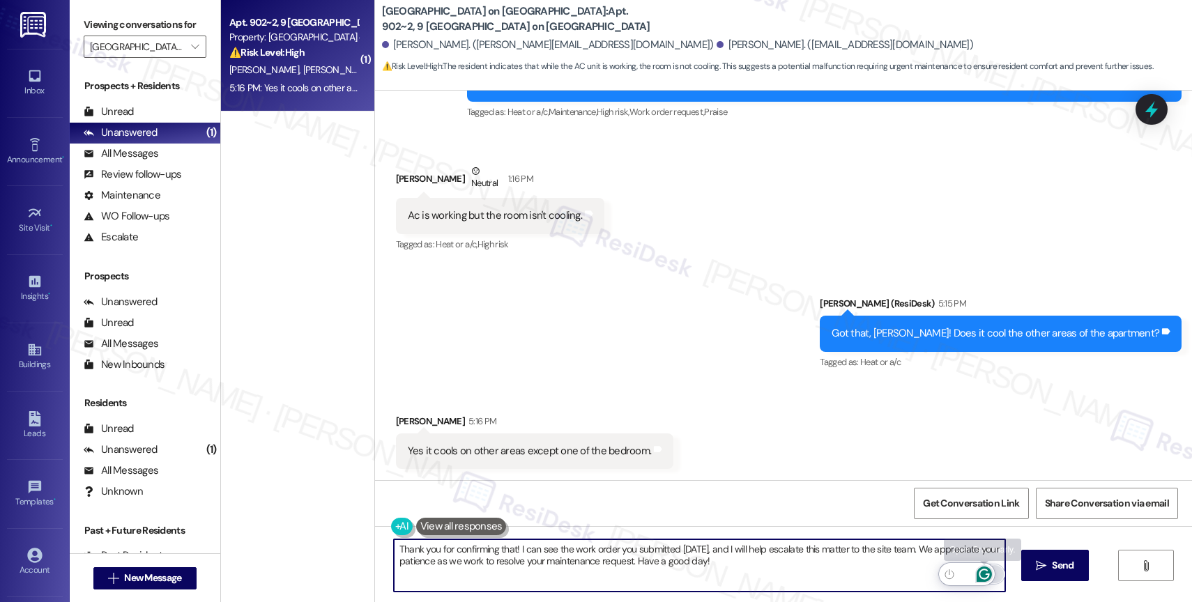
click at [985, 569] on icon "Open Grammarly. 0 Suggestions." at bounding box center [983, 574] width 10 height 10
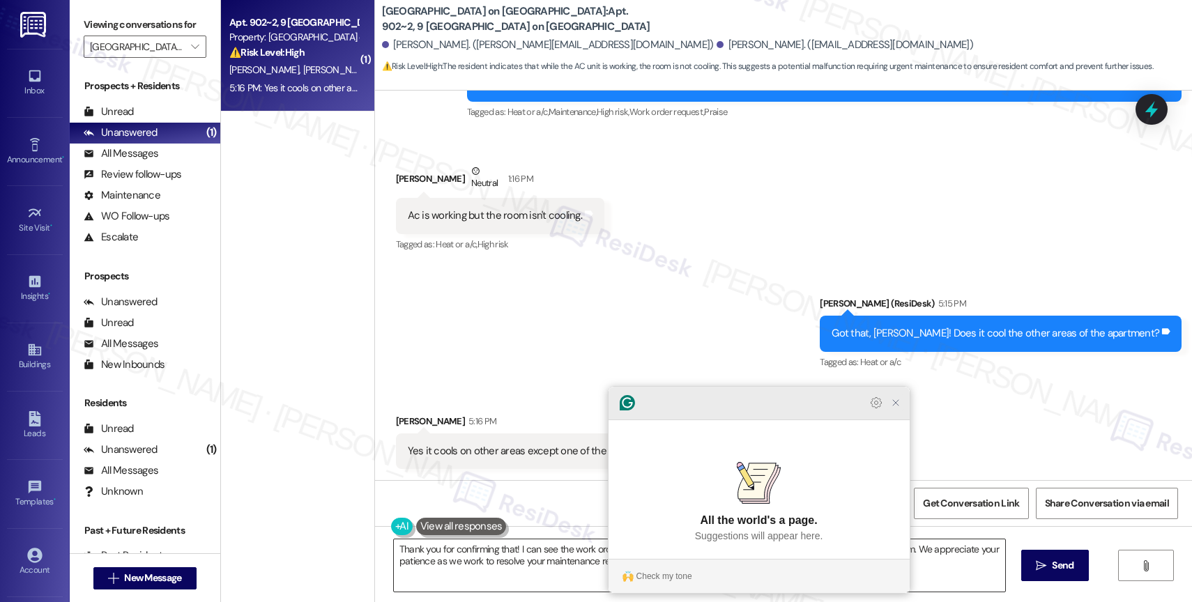
click at [899, 408] on icon "Close Grammarly Assistant" at bounding box center [895, 402] width 11 height 11
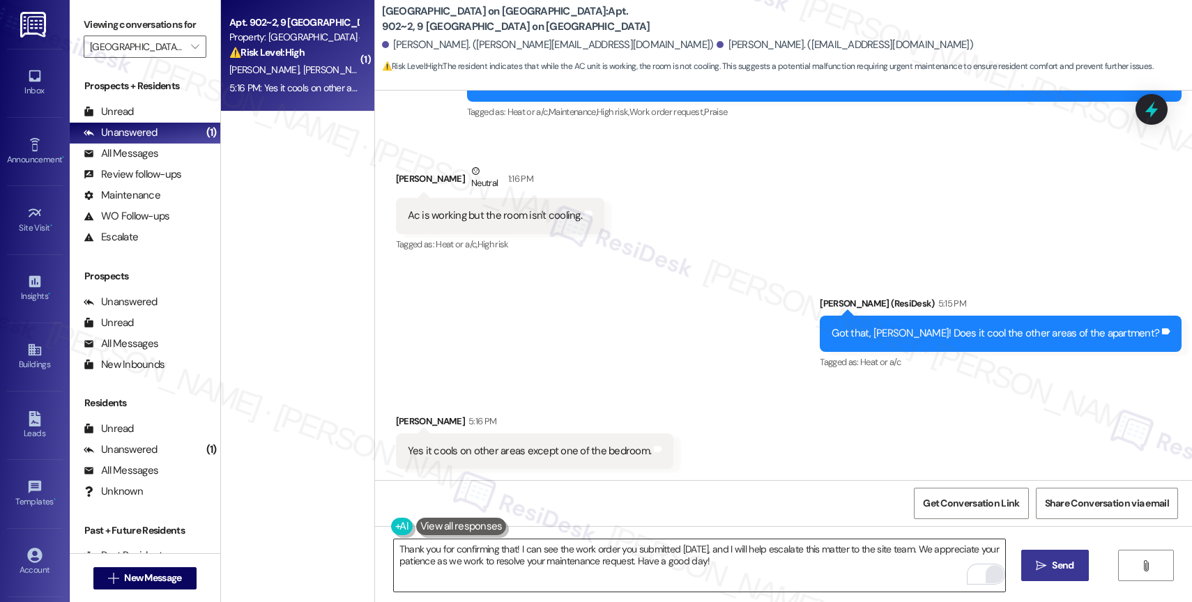
click at [1054, 569] on span "Send" at bounding box center [1063, 565] width 22 height 15
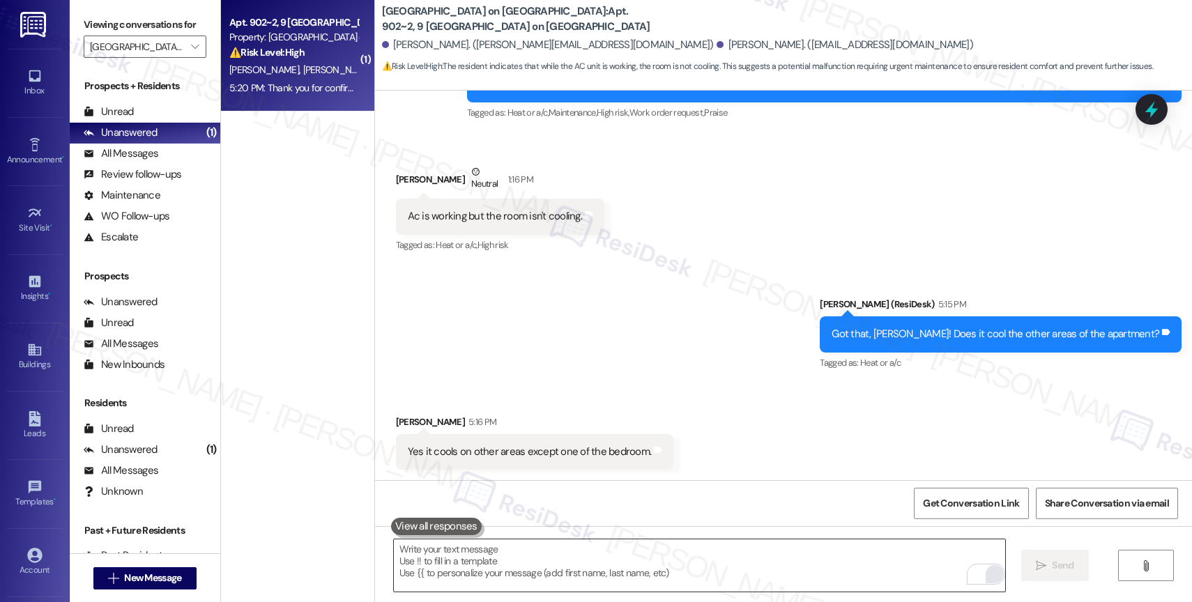
scroll to position [574, 0]
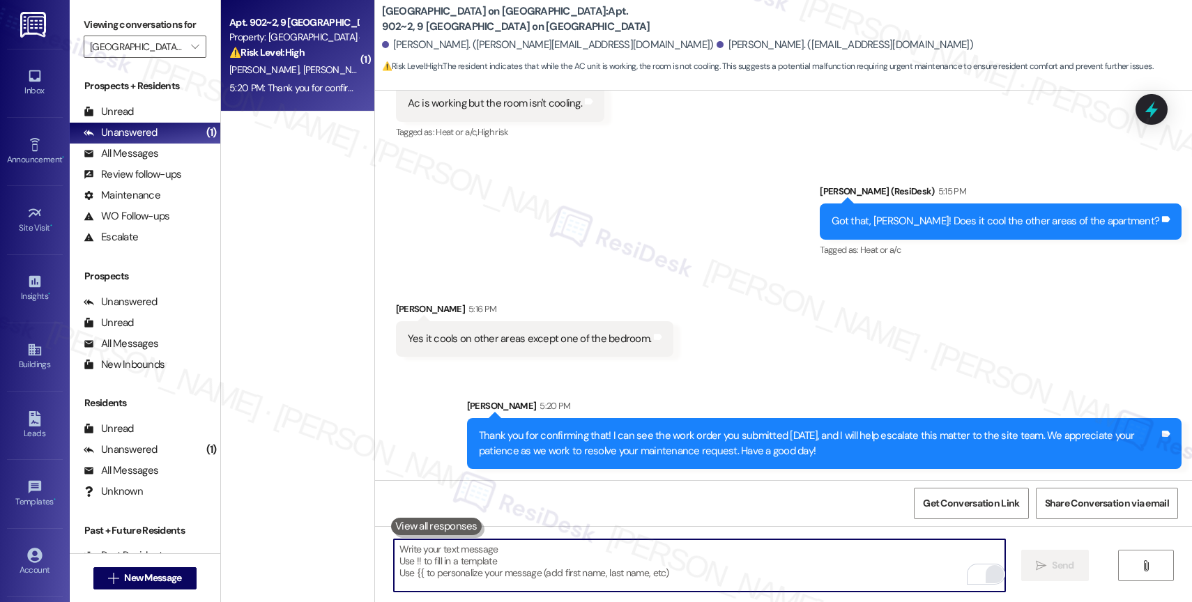
click at [571, 567] on textarea "To enrich screen reader interactions, please activate Accessibility in Grammarl…" at bounding box center [699, 565] width 611 height 52
paste textarea "16104940"
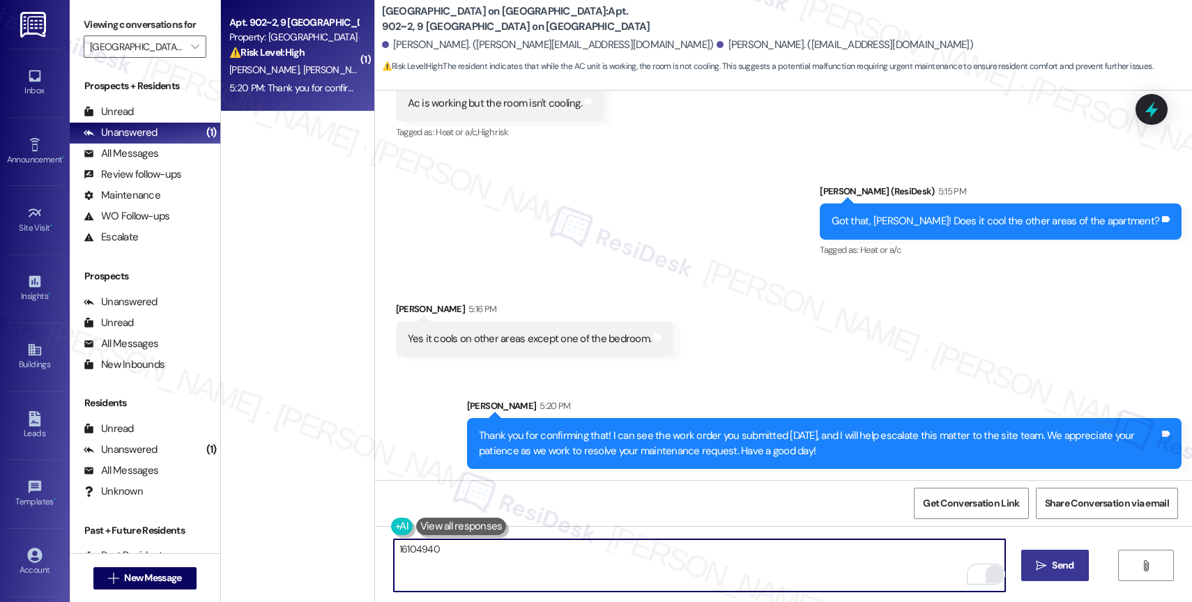
type textarea "16104940"
click at [725, 320] on div "Received via SMS Anish Poudel 5:16 PM Yes it cools on other areas except one of…" at bounding box center [783, 318] width 817 height 97
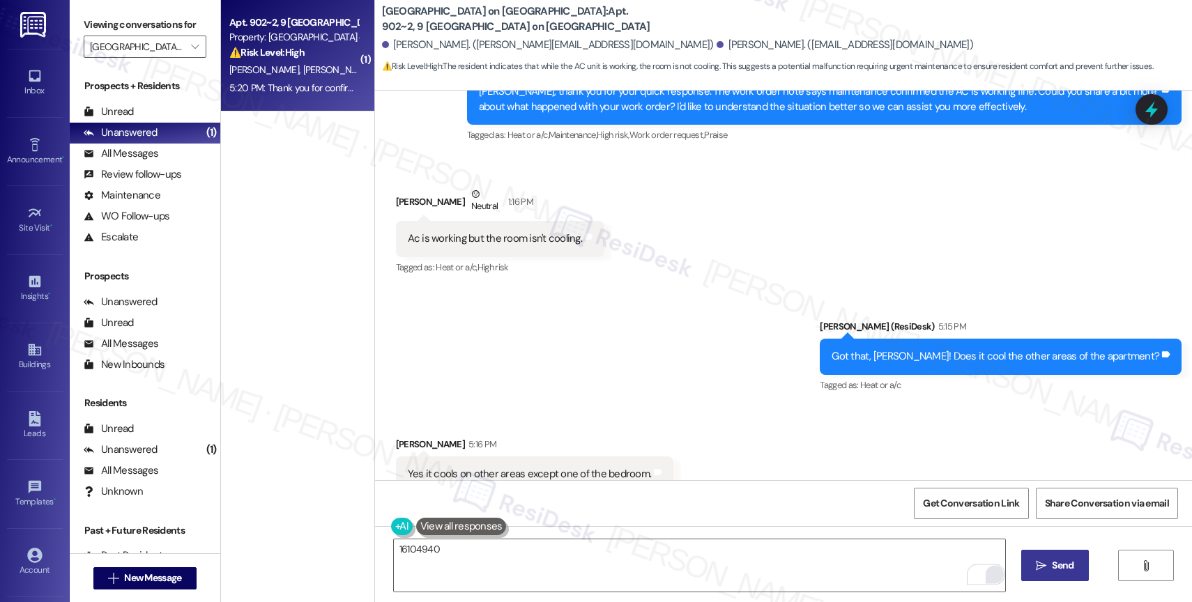
scroll to position [405, 0]
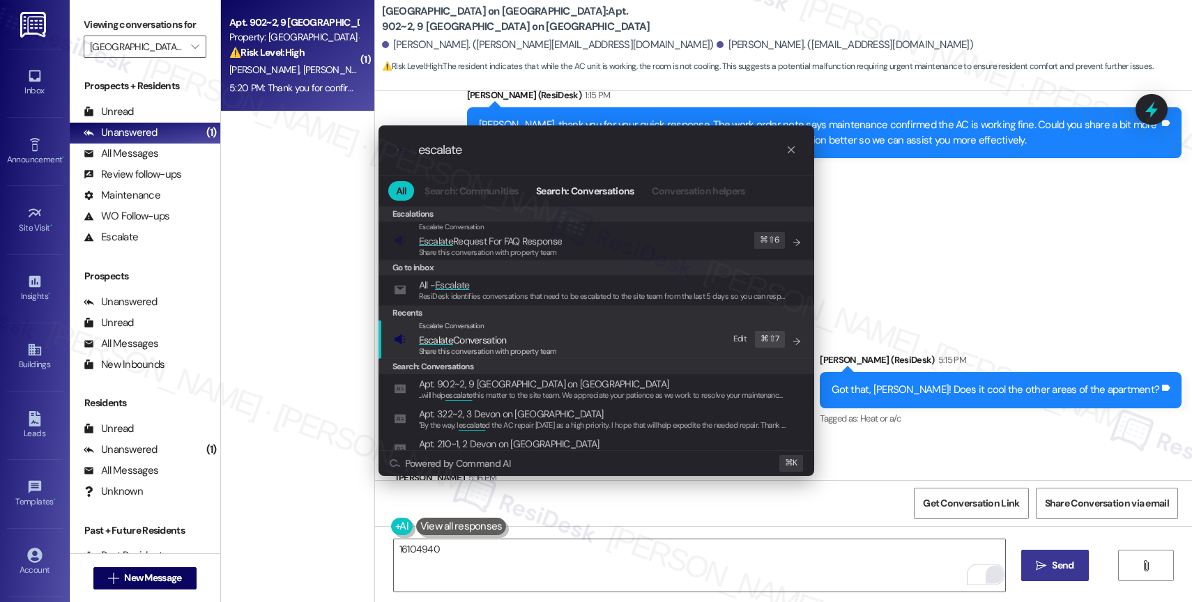
type input "escalate"
click at [506, 337] on span "Escalate Conversation" at bounding box center [463, 340] width 88 height 13
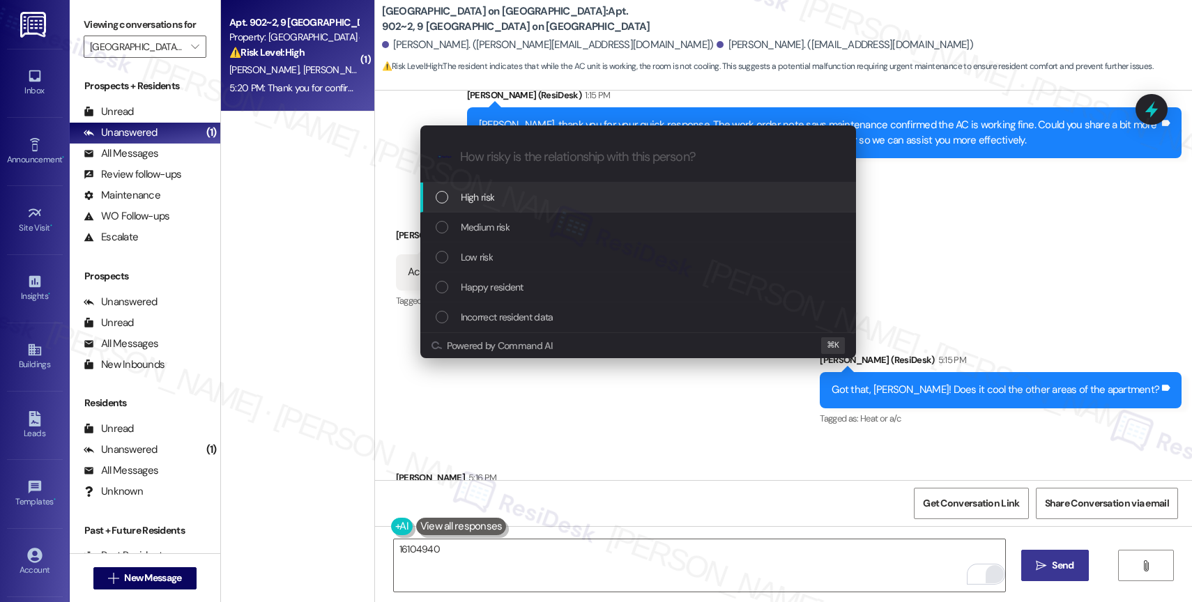
click at [500, 192] on div "High risk" at bounding box center [640, 197] width 408 height 15
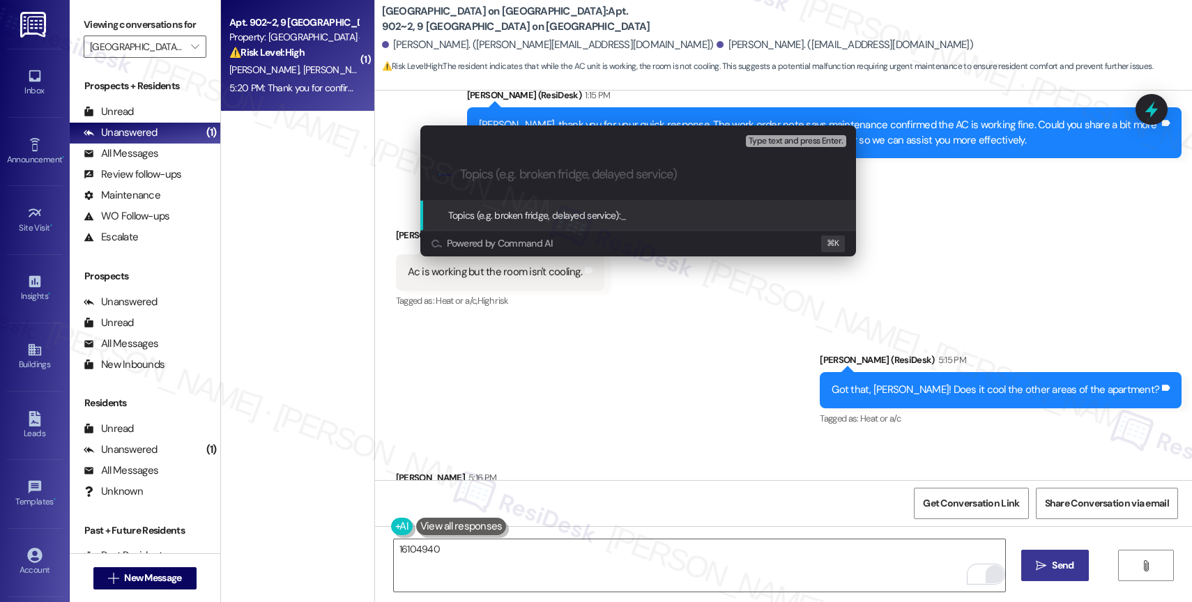
type input "F"
type input "U"
paste input "16104940"
type input "Bedroom AC isn't cooling - WO 16104940"
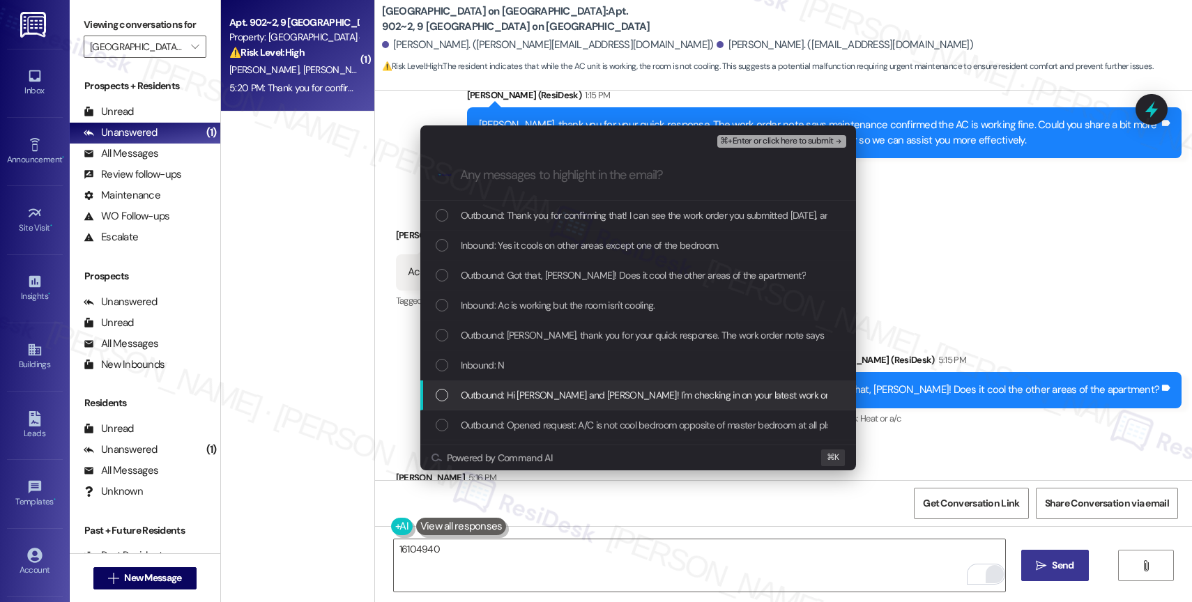
drag, startPoint x: 522, startPoint y: 397, endPoint x: 529, endPoint y: 374, distance: 24.7
click at [522, 397] on span "Outbound: Hi Reshma and Anish! I'm checking in on your latest work order (This …" at bounding box center [1028, 394] width 1135 height 15
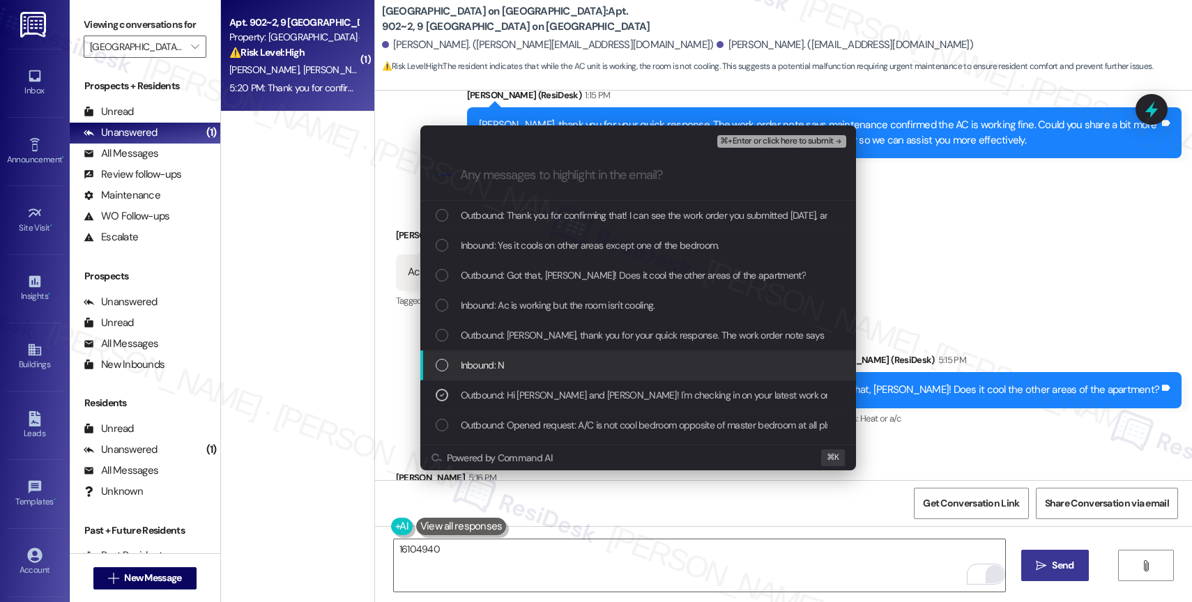
drag, startPoint x: 530, startPoint y: 370, endPoint x: 535, endPoint y: 358, distance: 13.1
click at [530, 370] on div "Inbound: N" at bounding box center [640, 365] width 408 height 15
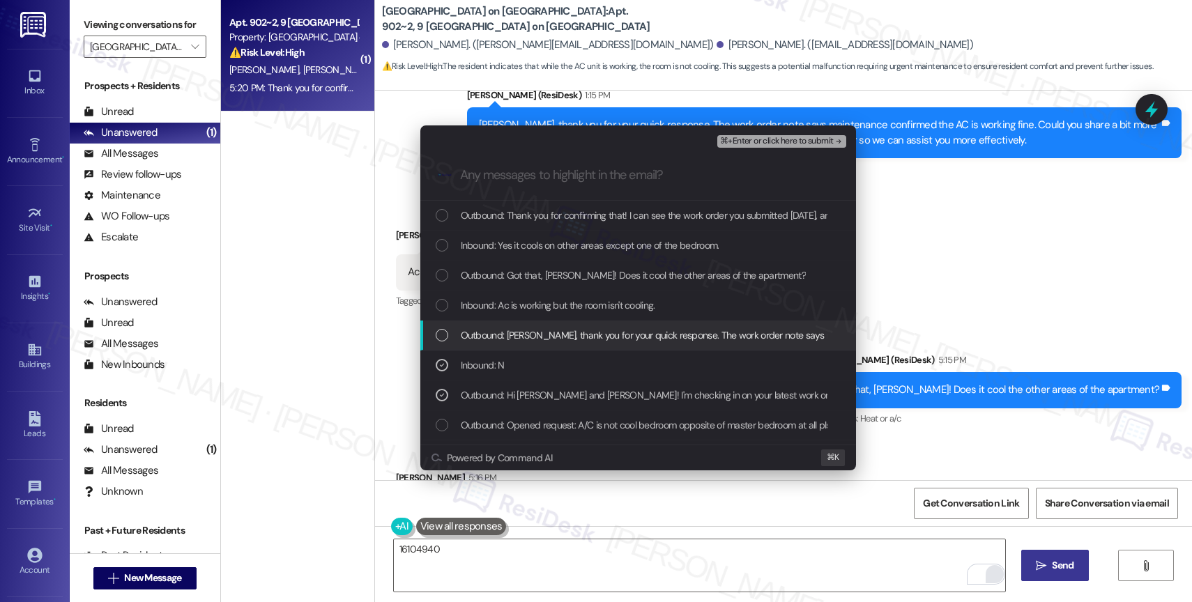
drag, startPoint x: 543, startPoint y: 339, endPoint x: 551, endPoint y: 312, distance: 27.6
click at [544, 337] on span "Outbound: Anish, thank you for your quick response. The work order note says ma…" at bounding box center [1044, 335] width 1167 height 15
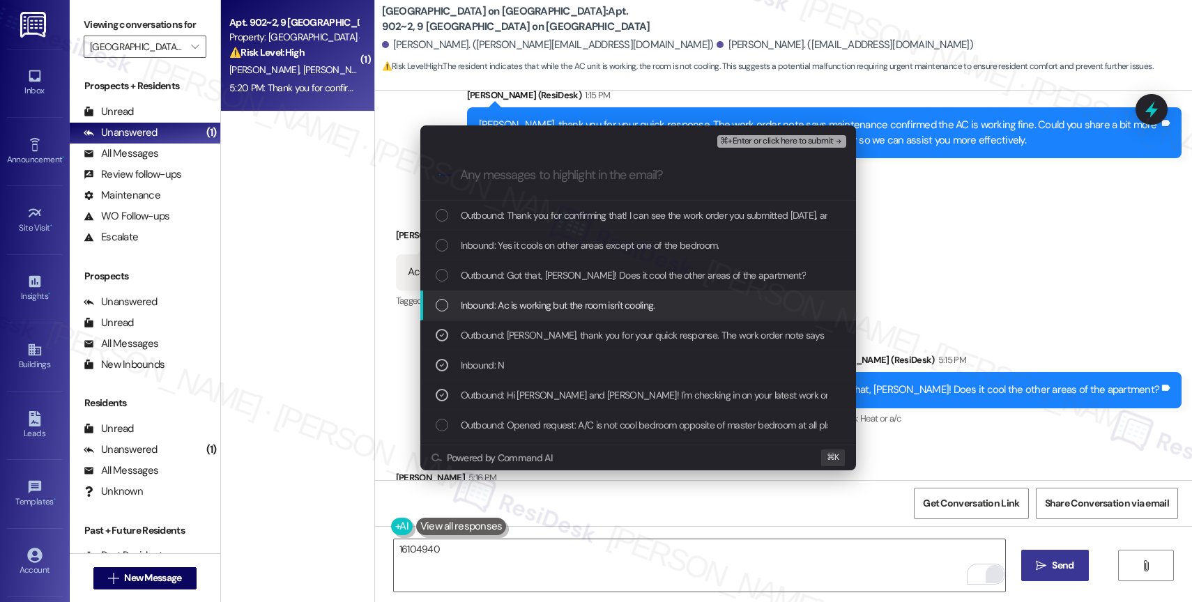
click at [554, 295] on div "Inbound: Ac is working but the room isn't cooling." at bounding box center [638, 306] width 436 height 30
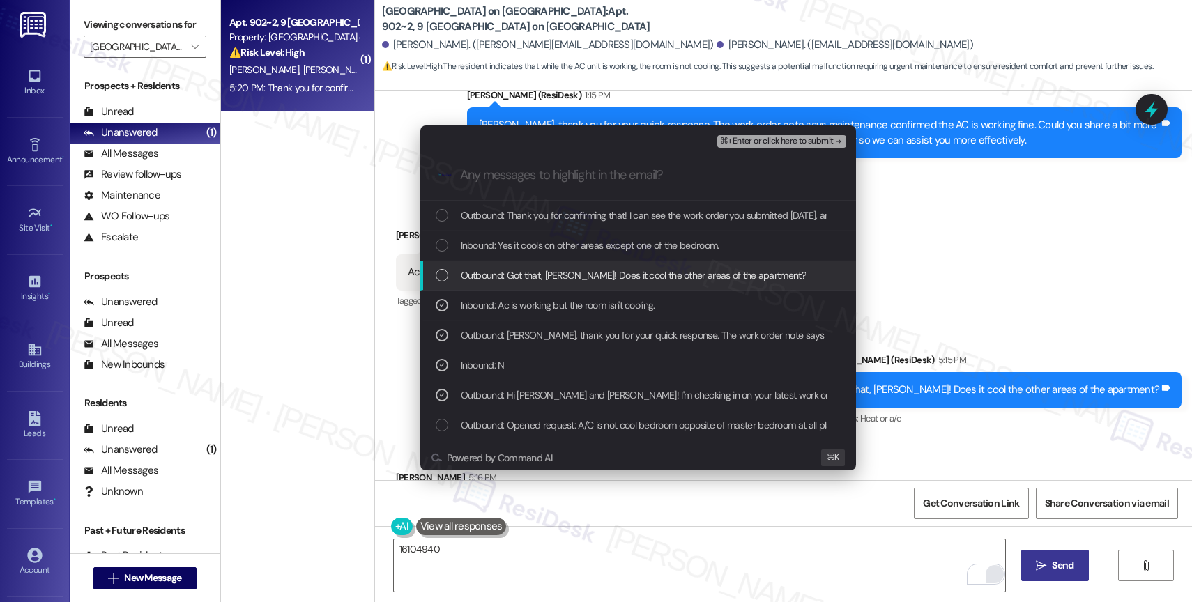
click at [564, 266] on div "Outbound: Got that, Anish! Does it cool the other areas of the apartment?" at bounding box center [638, 276] width 436 height 30
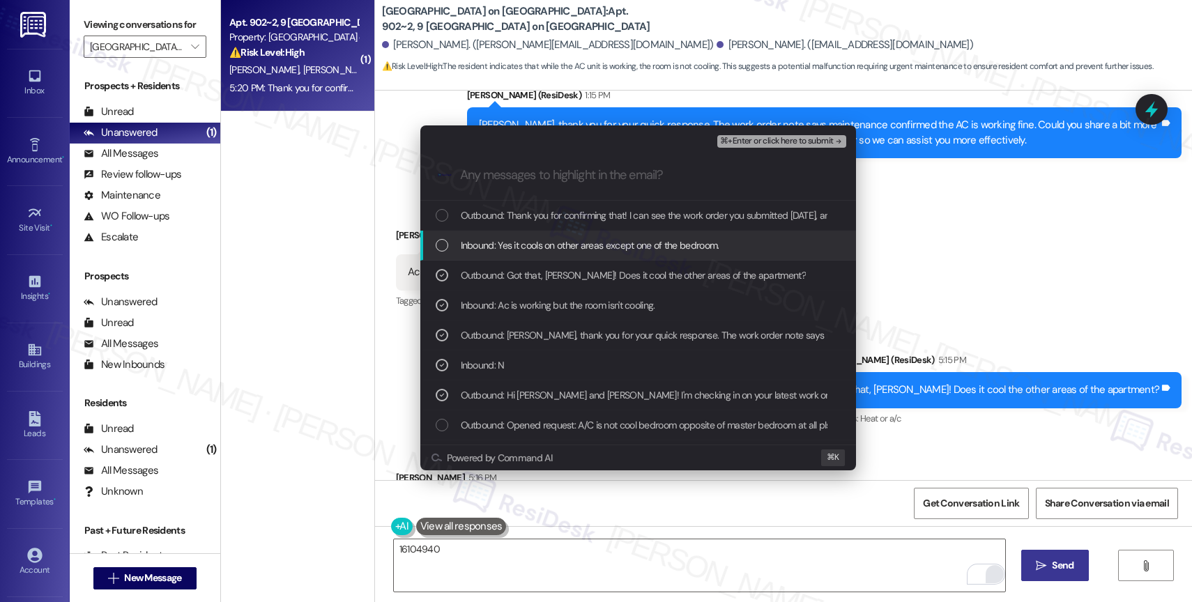
drag, startPoint x: 575, startPoint y: 238, endPoint x: 589, endPoint y: 222, distance: 21.8
click at [577, 236] on div "Inbound: Yes it cools on other areas except one of the bedroom." at bounding box center [638, 246] width 436 height 30
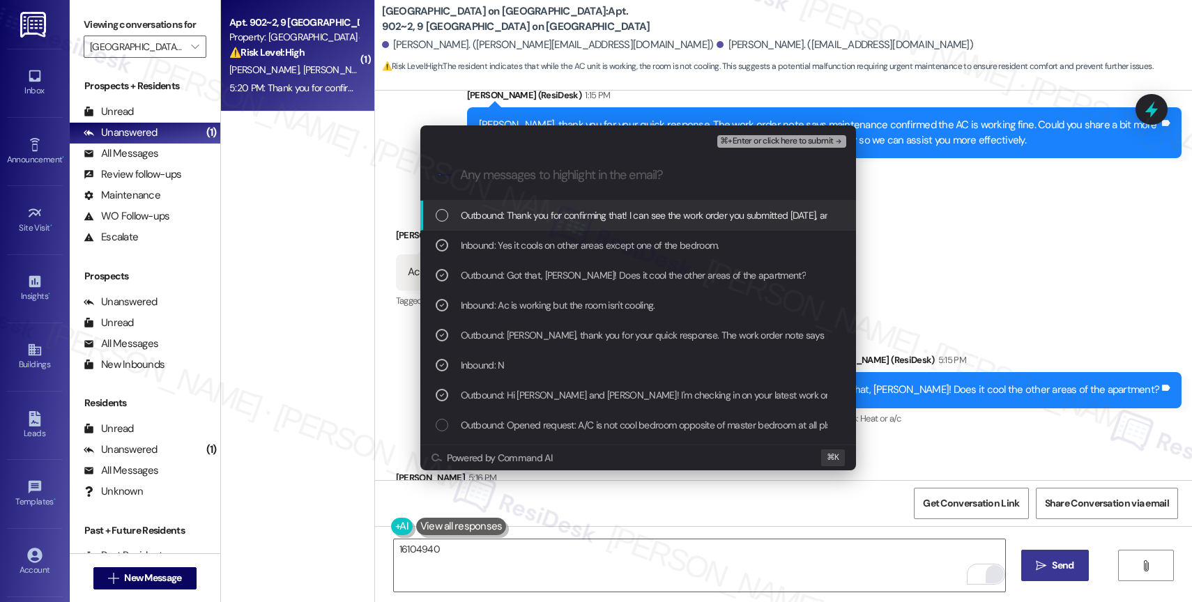
drag, startPoint x: 602, startPoint y: 208, endPoint x: 753, endPoint y: 162, distance: 158.3
click at [605, 208] on span "Outbound: Thank you for confirming that! I can see the work order you submitted…" at bounding box center [940, 215] width 959 height 15
click at [785, 142] on span "⌘+Enter or click here to submit" at bounding box center [776, 142] width 113 height 10
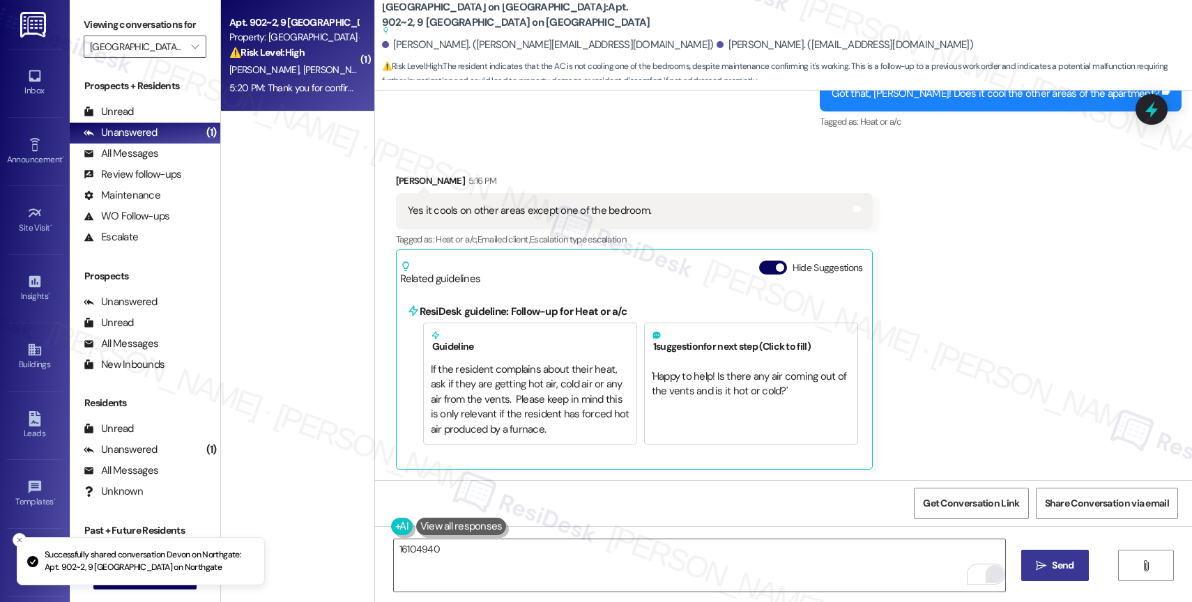
scroll to position [876, 0]
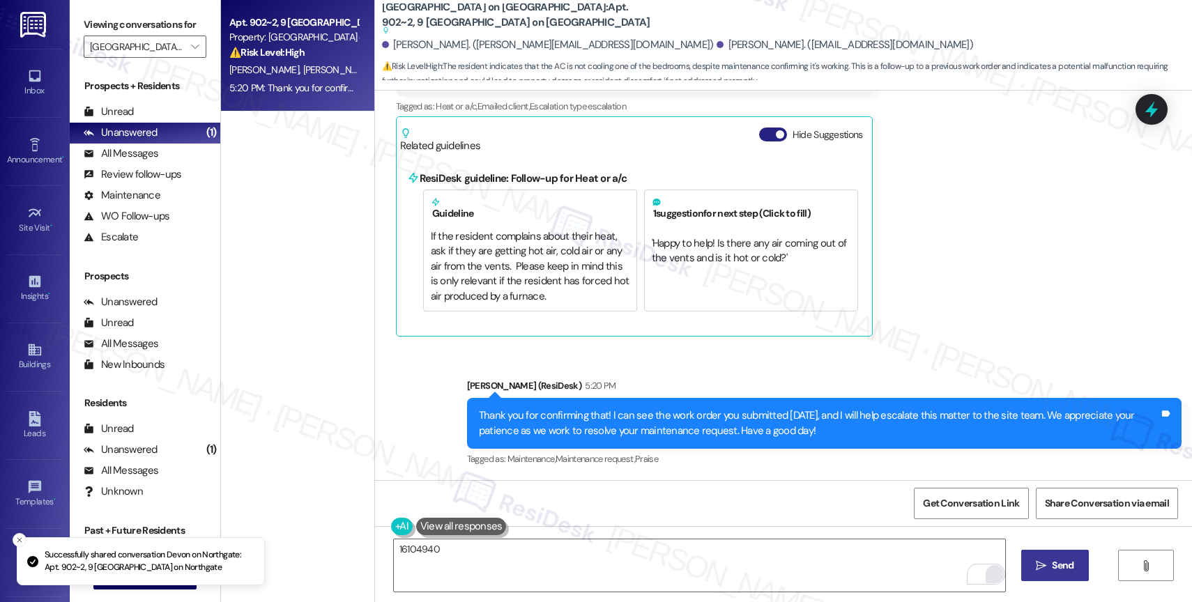
click at [766, 128] on button "Hide Suggestions" at bounding box center [773, 135] width 28 height 14
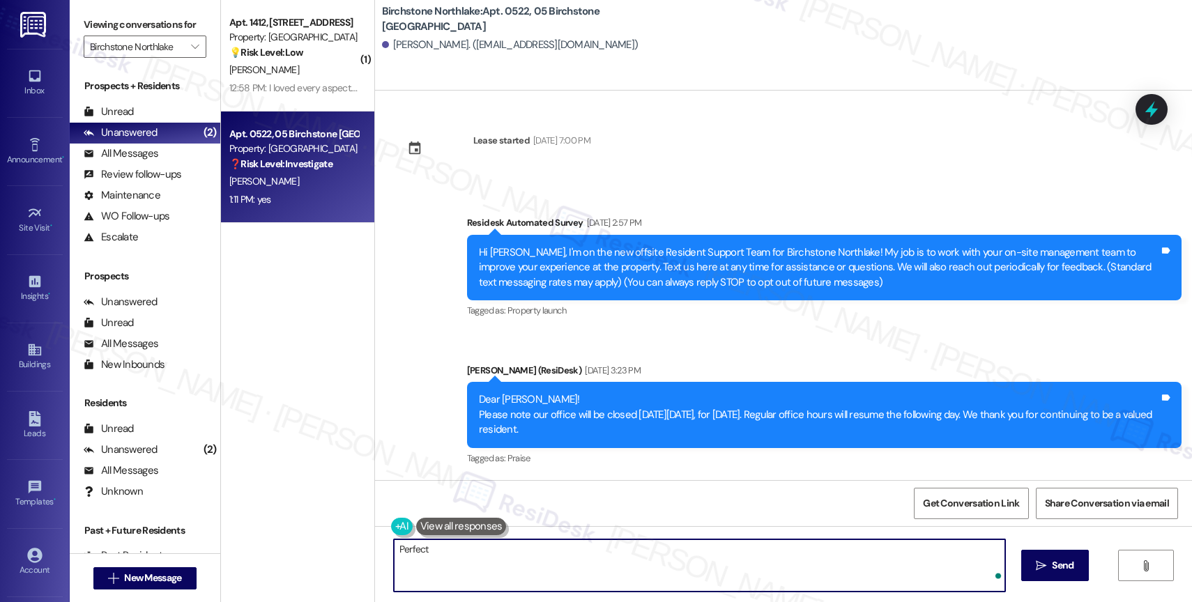
scroll to position [3896, 0]
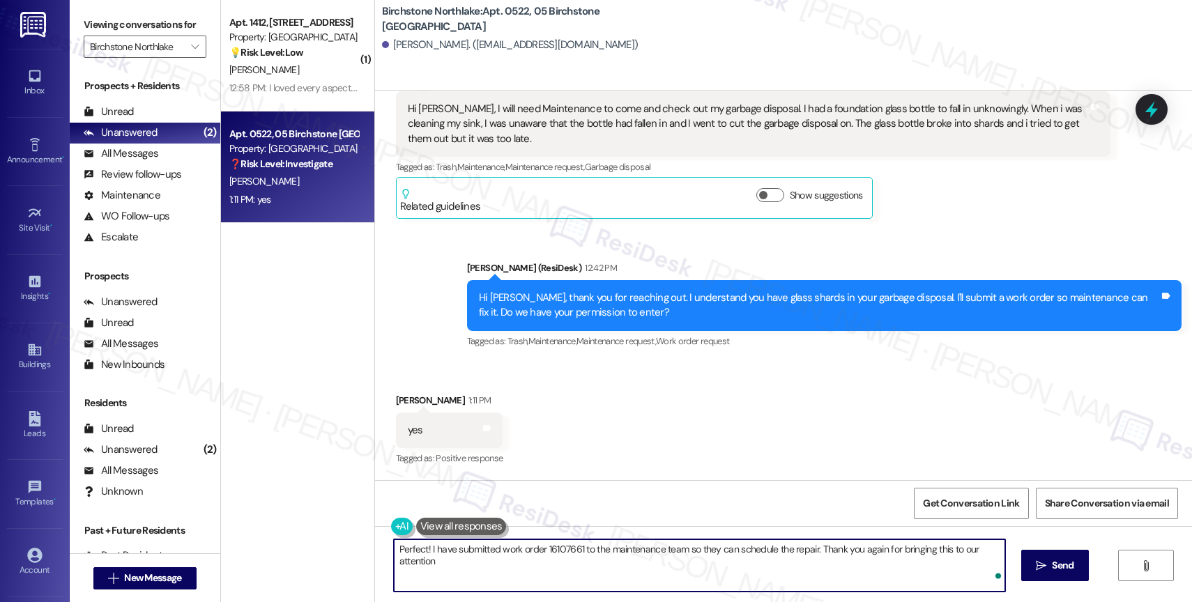
type textarea "Perfect! I have submitted work order 16107661 to the maintenance team so they c…"
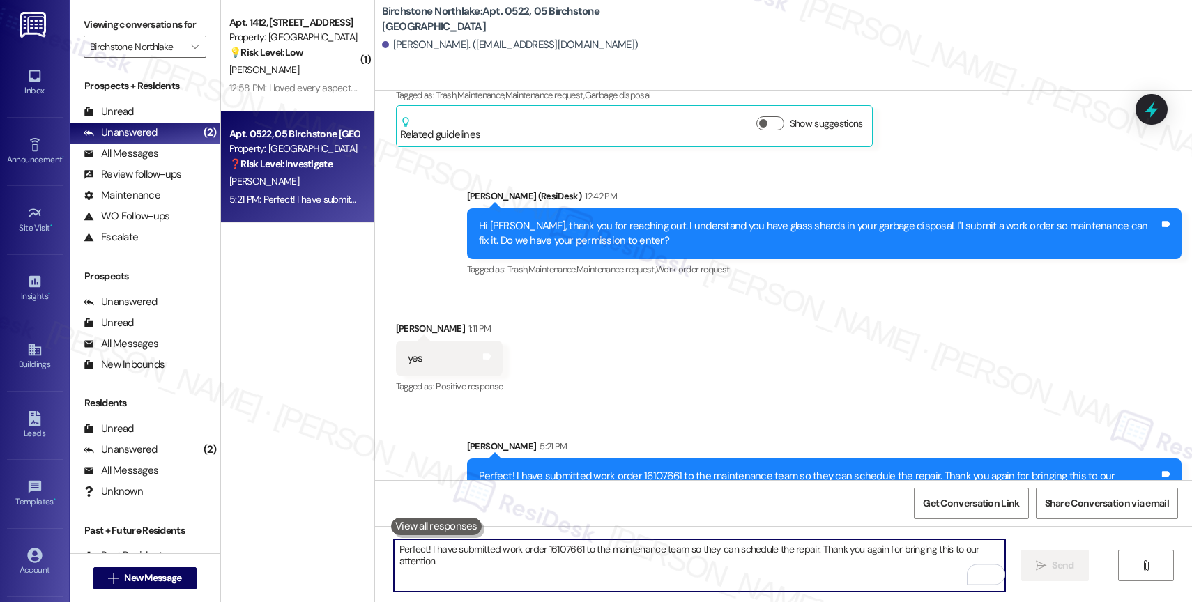
scroll to position [3993, 0]
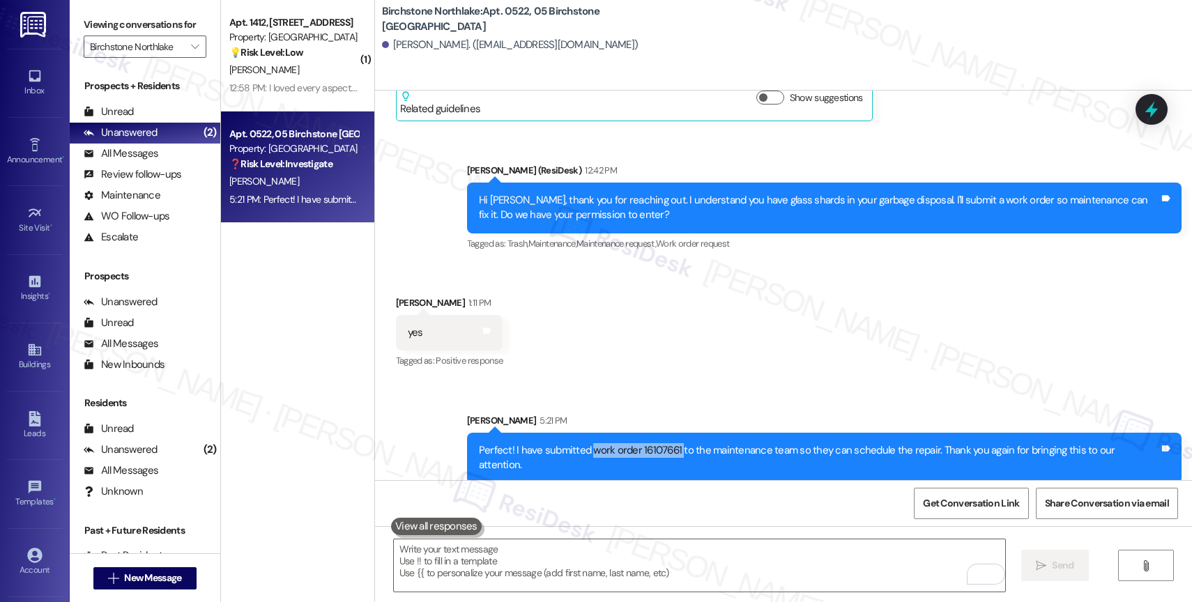
drag, startPoint x: 603, startPoint y: 448, endPoint x: 689, endPoint y: 448, distance: 86.4
click at [689, 448] on div "Perfect! I have submitted work order 16107661 to the maintenance team so they c…" at bounding box center [819, 458] width 680 height 30
copy div "work order 16107661"
click at [597, 341] on div "Received via SMS [PERSON_NAME] 1:11 PM yes Tags and notes Tagged as: Positive r…" at bounding box center [783, 323] width 817 height 118
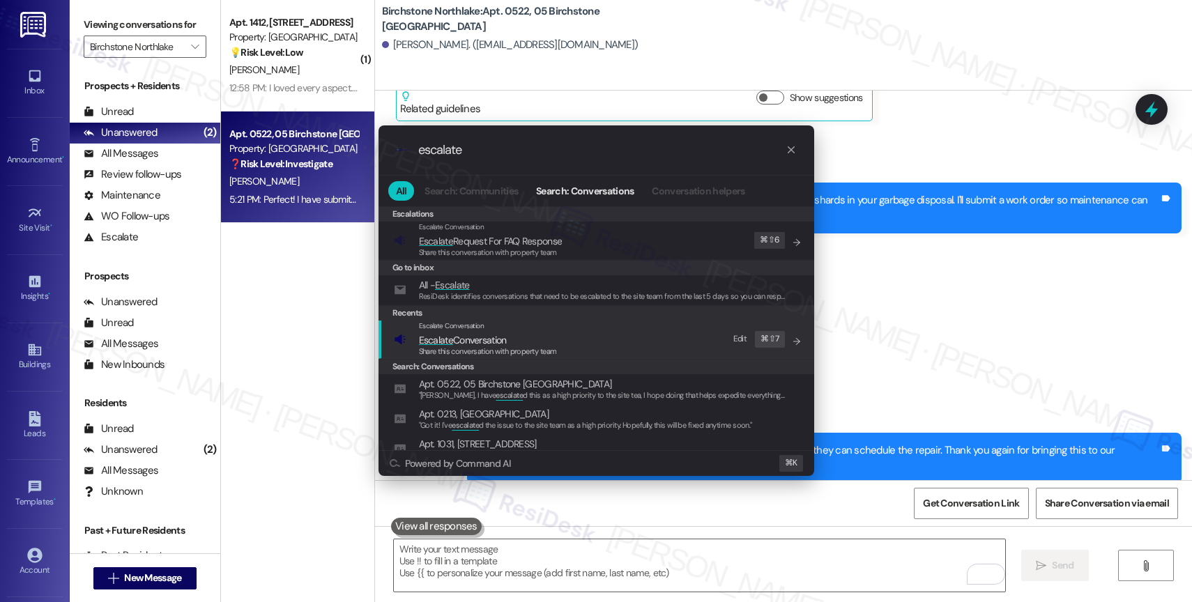
type input "escalate"
click at [492, 338] on span "Escalate Conversation" at bounding box center [463, 340] width 88 height 13
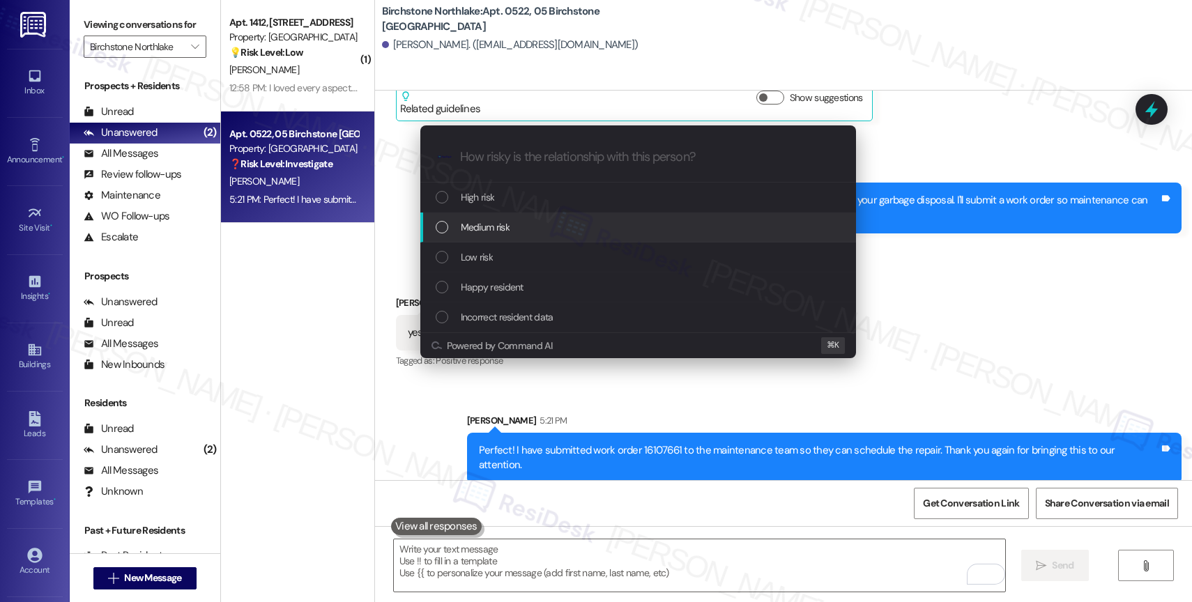
click at [492, 222] on span "Medium risk" at bounding box center [485, 227] width 49 height 15
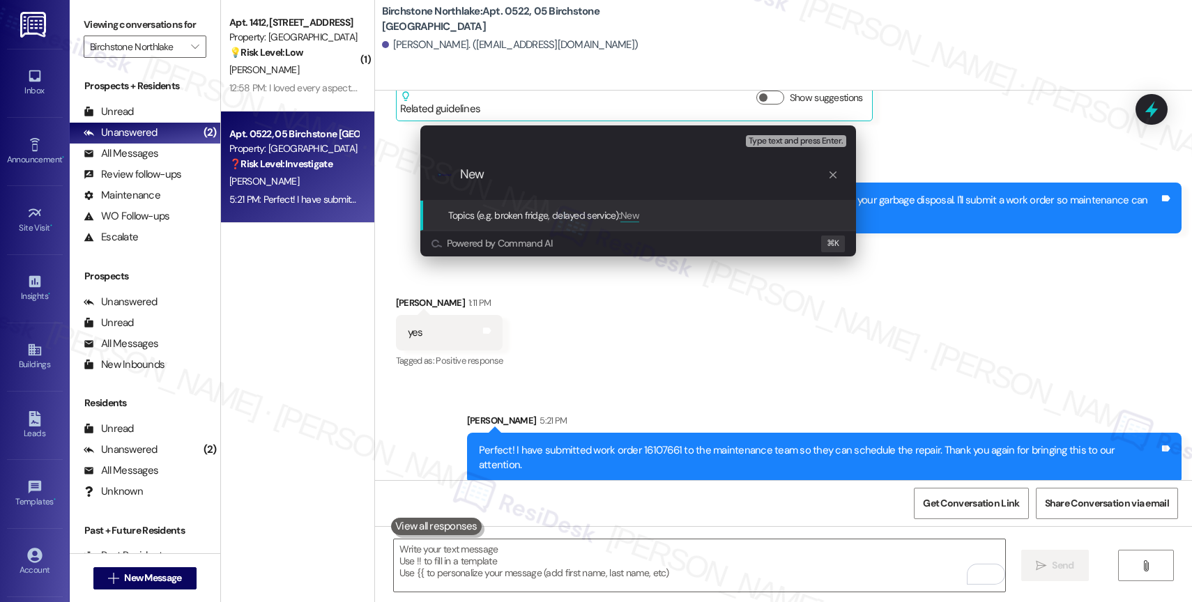
paste input "work order 16107661"
type input "New work order 16107661 filed by ResiDesk"
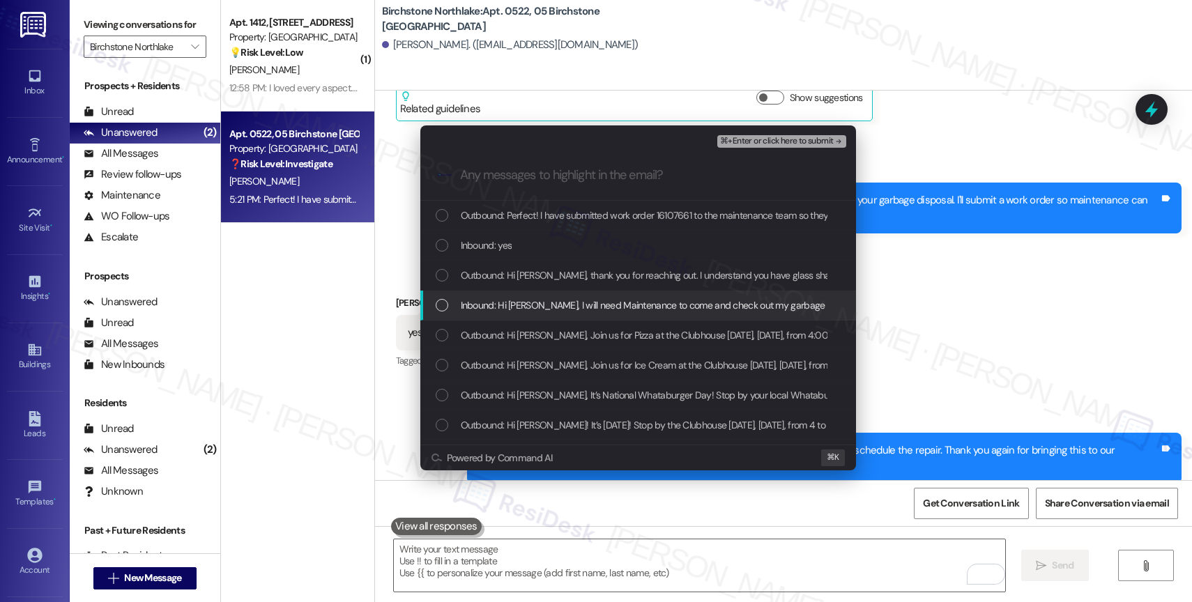
click at [565, 305] on span "Inbound: Hi [PERSON_NAME], I will need Maintenance to come and check out my gar…" at bounding box center [1161, 305] width 1400 height 15
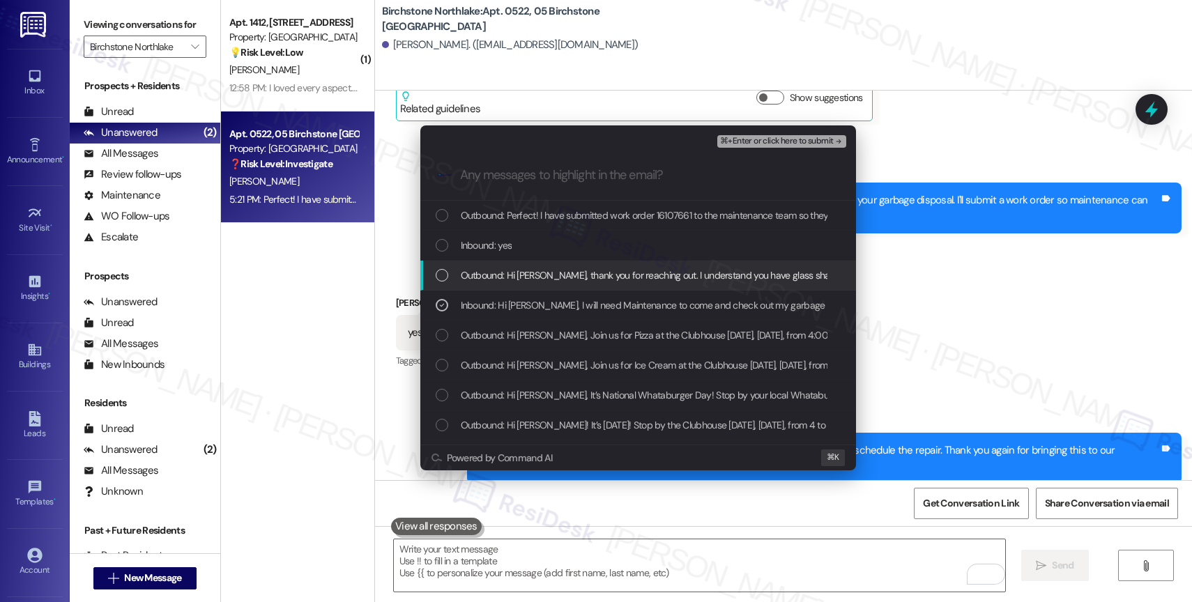
click at [569, 272] on span "Outbound: Hi [PERSON_NAME], thank you for reaching out. I understand you have g…" at bounding box center [879, 275] width 837 height 15
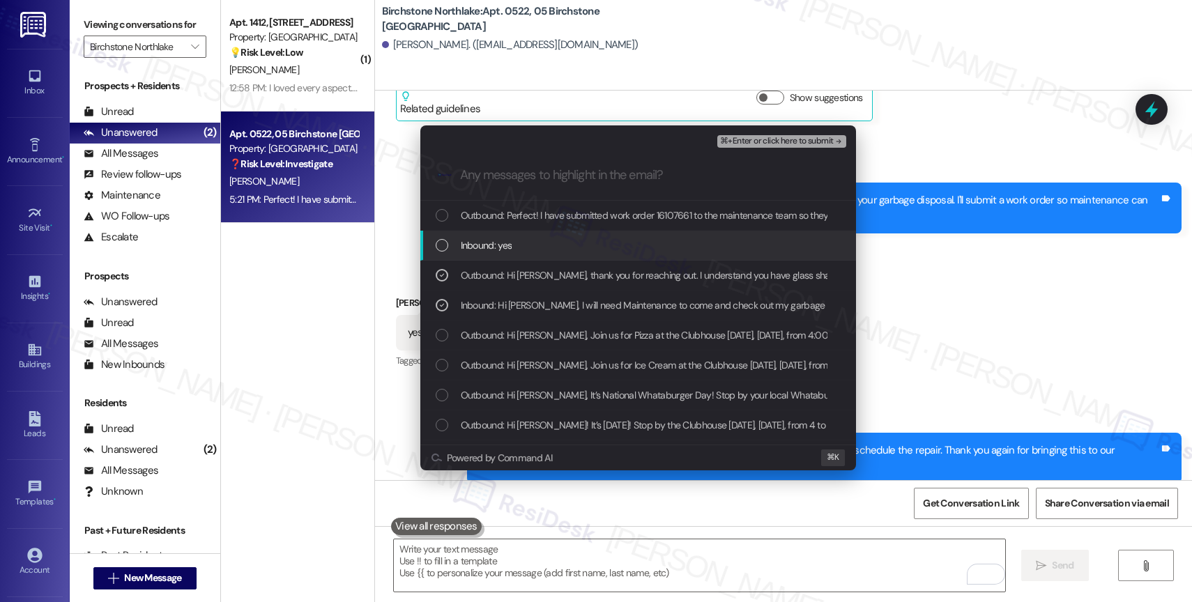
click at [563, 243] on div "Inbound: yes" at bounding box center [640, 245] width 408 height 15
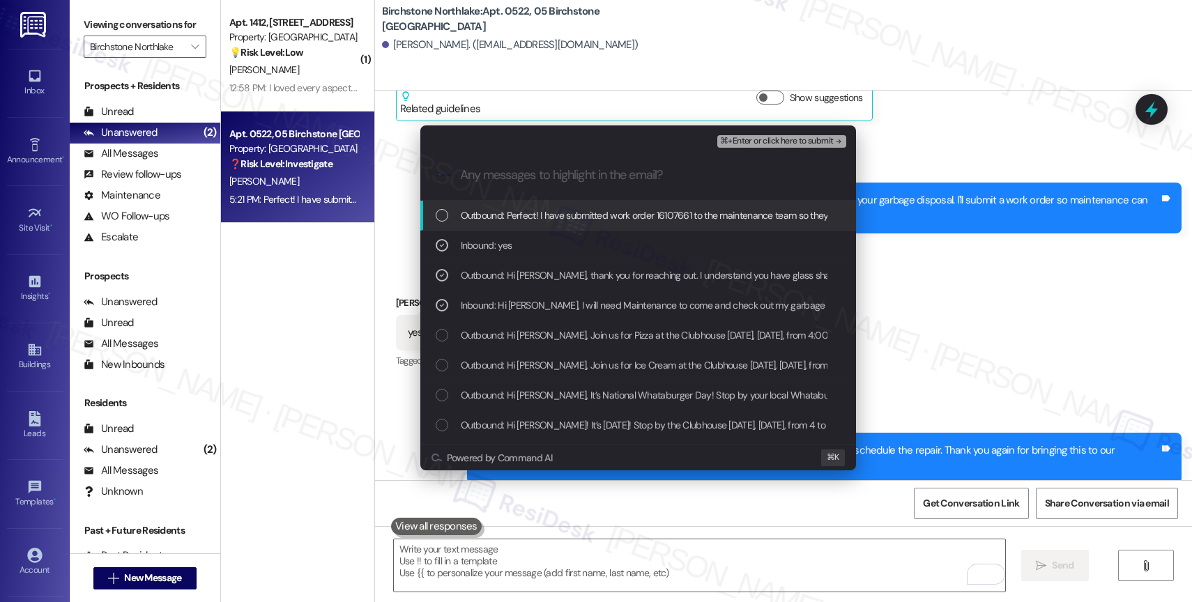
click at [610, 206] on div "Outbound: Perfect! I have submitted work order 16107661 to the maintenance team…" at bounding box center [638, 216] width 436 height 30
click at [804, 141] on span "⌘+Enter or click here to submit" at bounding box center [776, 142] width 113 height 10
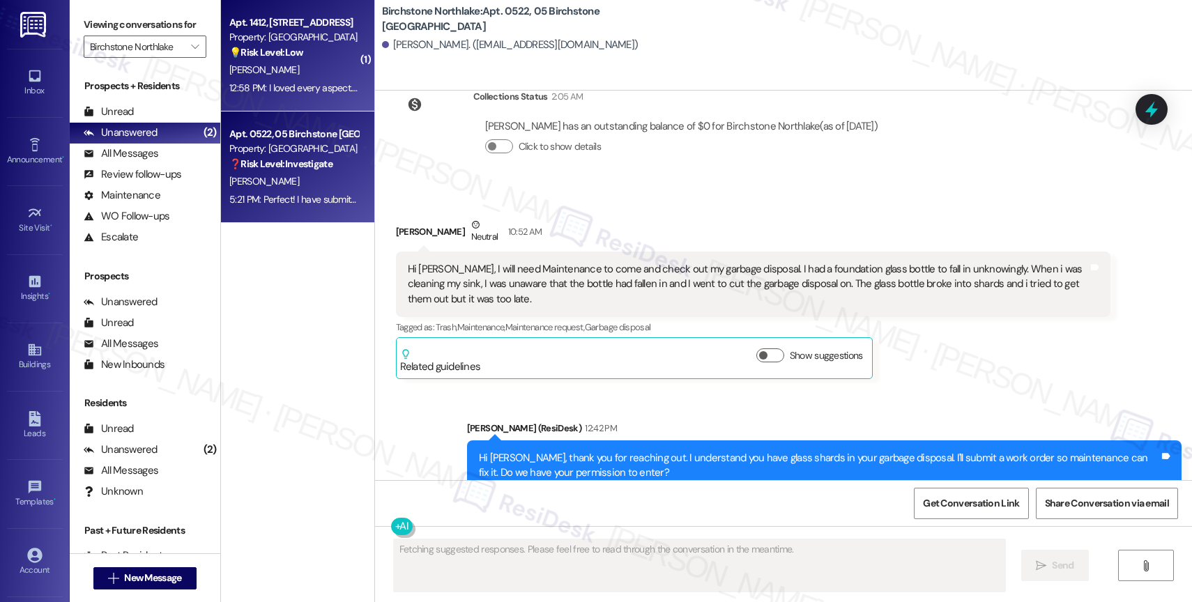
scroll to position [3895, 0]
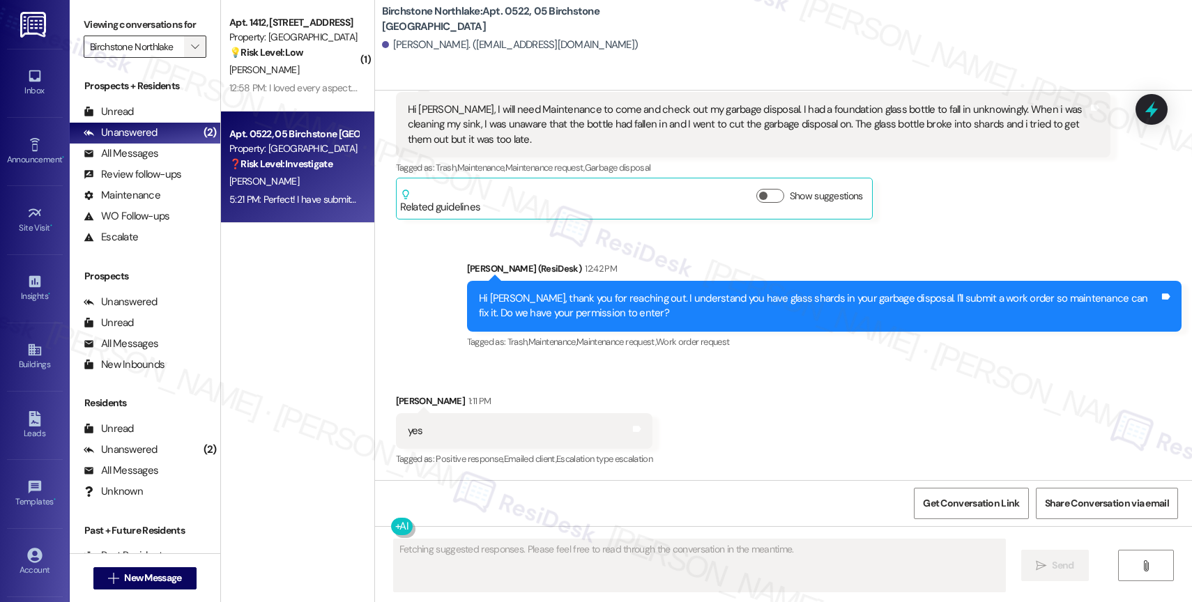
click at [188, 52] on span "" at bounding box center [194, 47] width 13 height 22
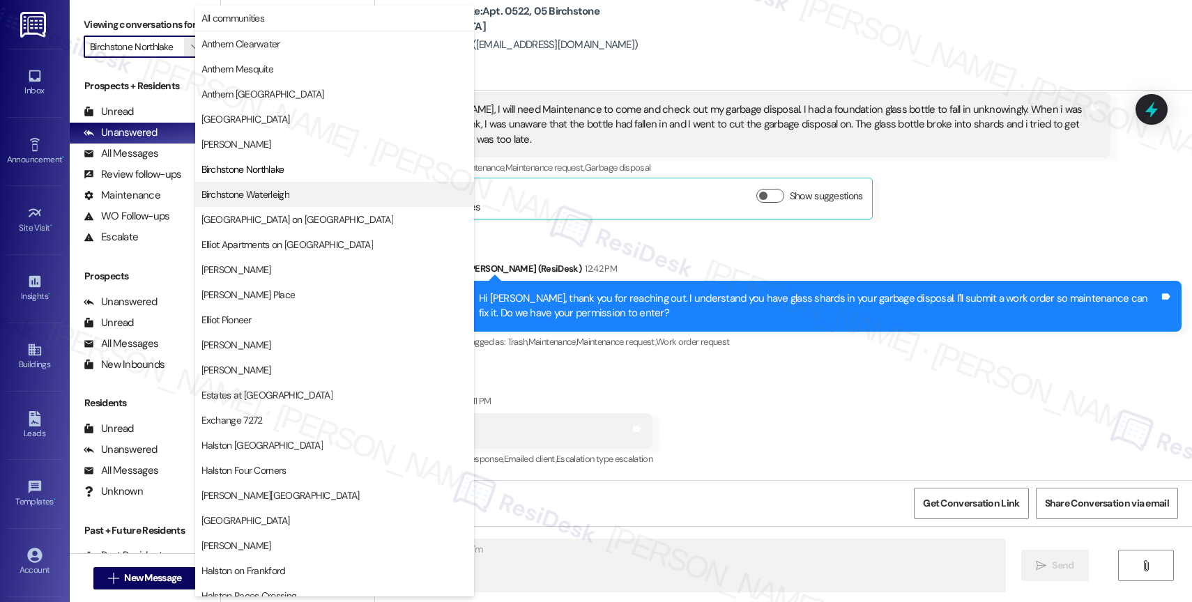
click at [279, 199] on span "Birchstone Waterleigh" at bounding box center [245, 194] width 88 height 14
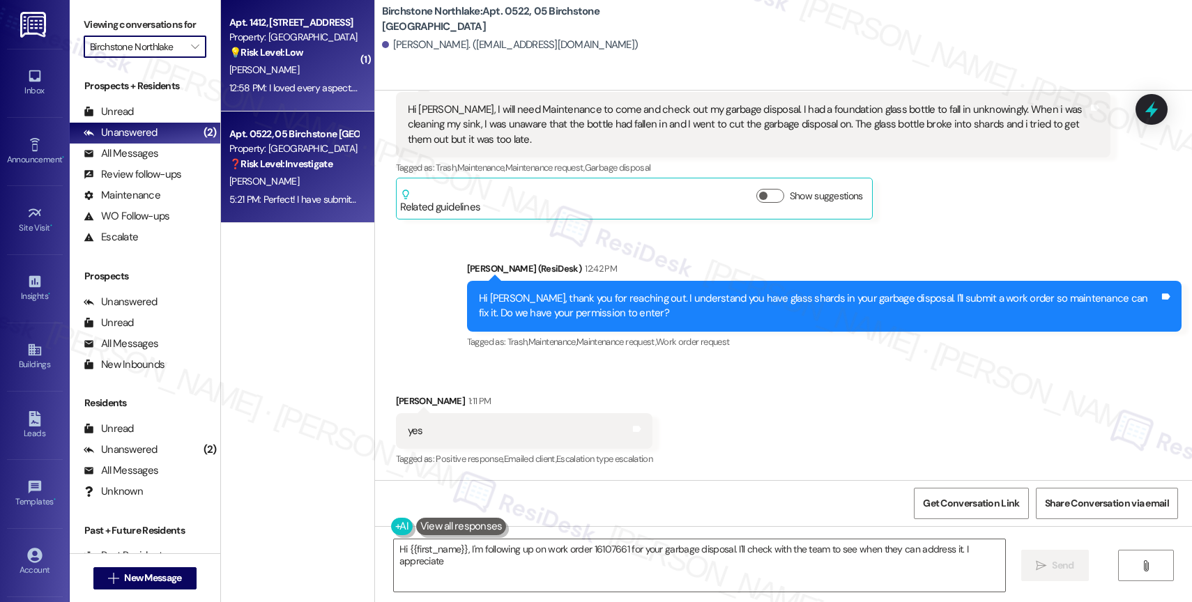
type textarea "Hi {{first_name}}, I'm following up on work order 16107661 for your garbage dis…"
type input "Birchstone Waterleigh"
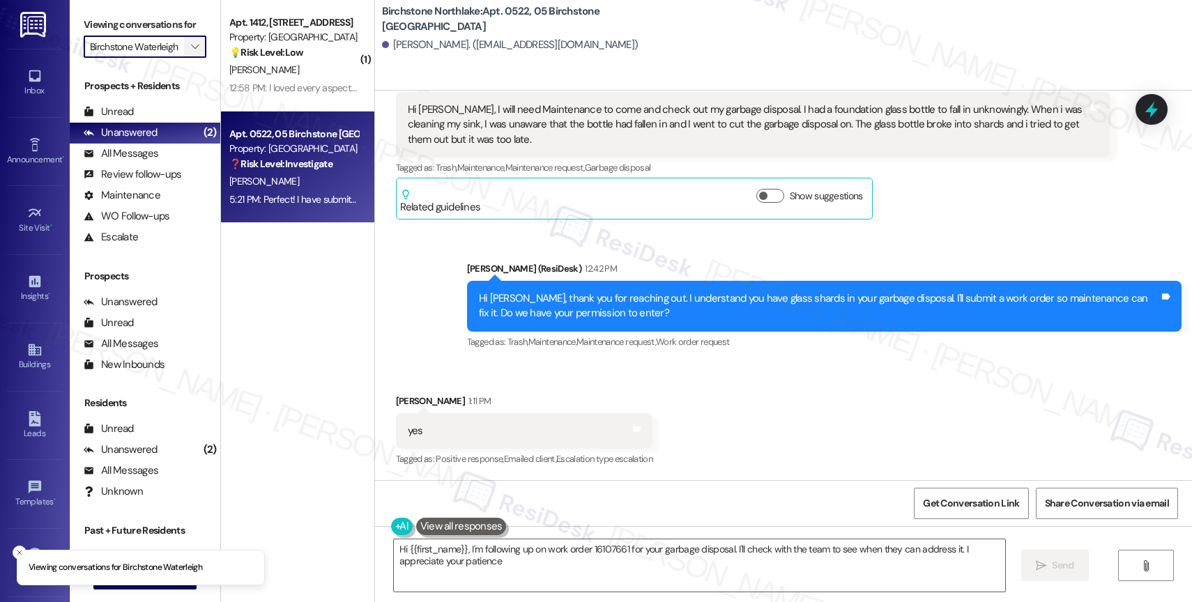
type textarea "Hi {{first_name}}, I'm following up on work order 16107661 for your garbage dis…"
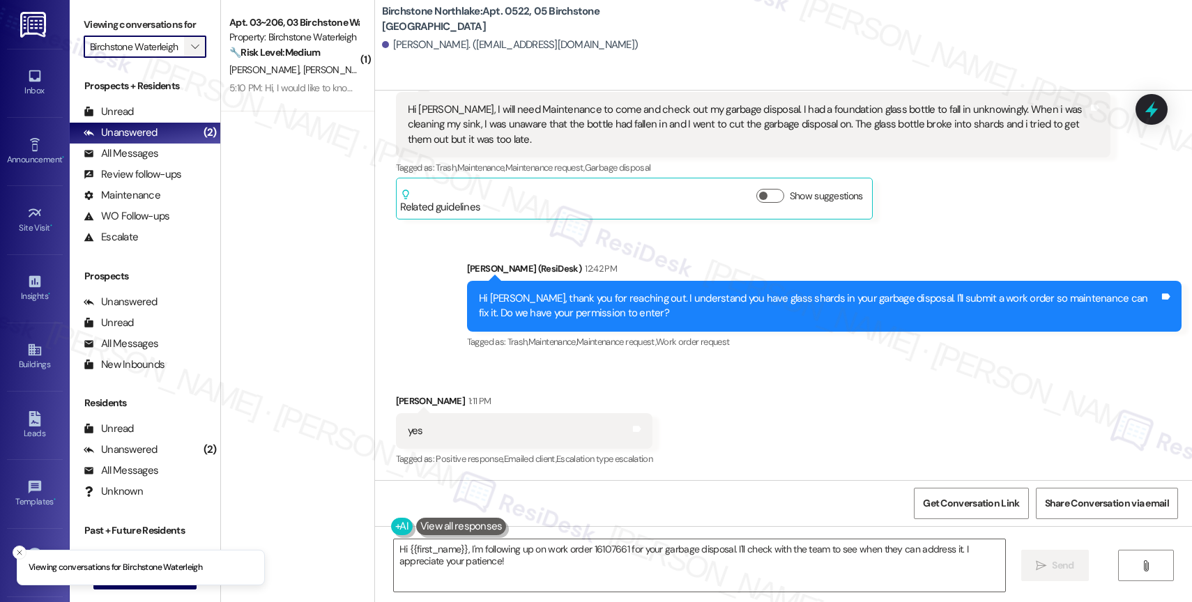
click at [191, 52] on icon "" at bounding box center [195, 46] width 8 height 11
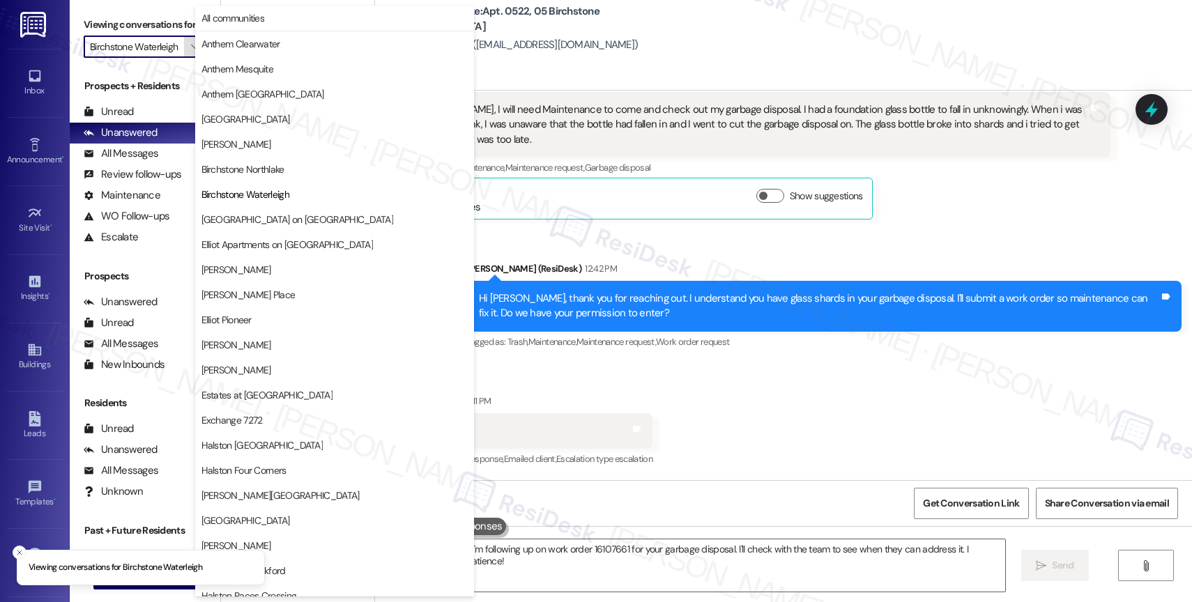
scroll to position [0, 6]
click at [687, 208] on div "Related guidelines Show suggestions" at bounding box center [634, 198] width 468 height 33
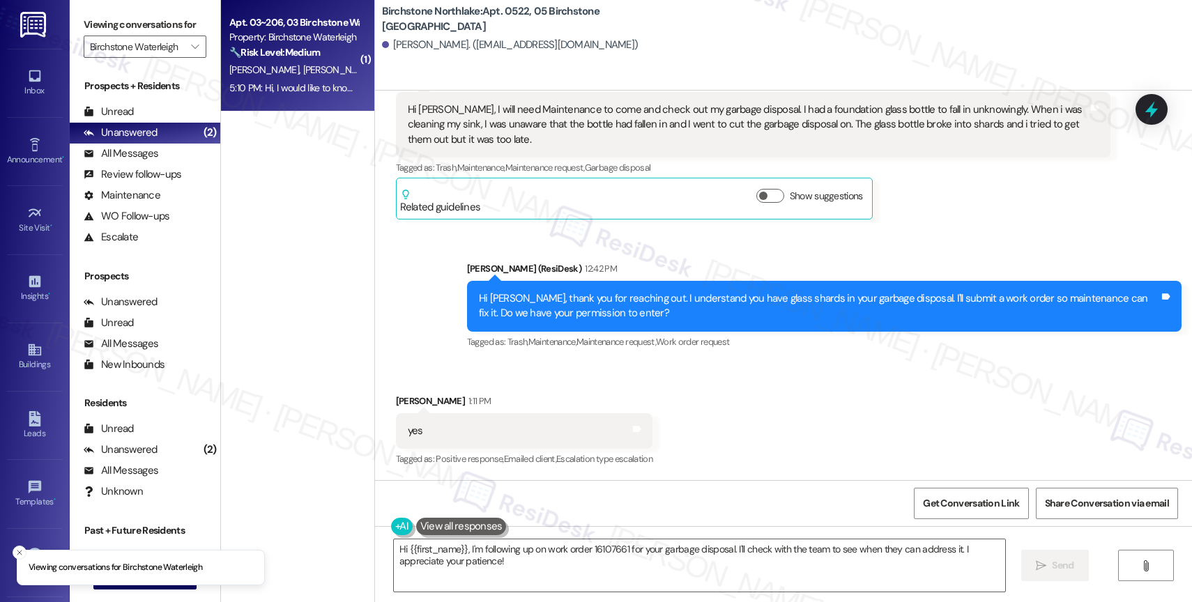
click at [325, 61] on div "M. Genovese P. Genovese" at bounding box center [294, 69] width 132 height 17
type textarea "Fetching suggested responses. Please feel free to read through the conversation…"
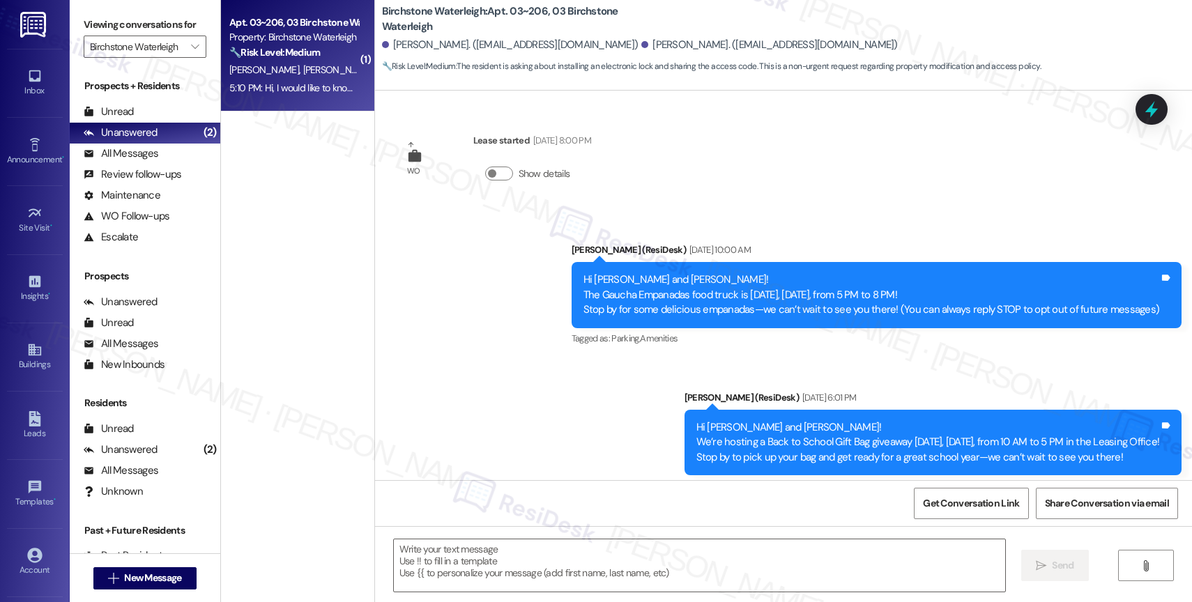
scroll to position [7690, 0]
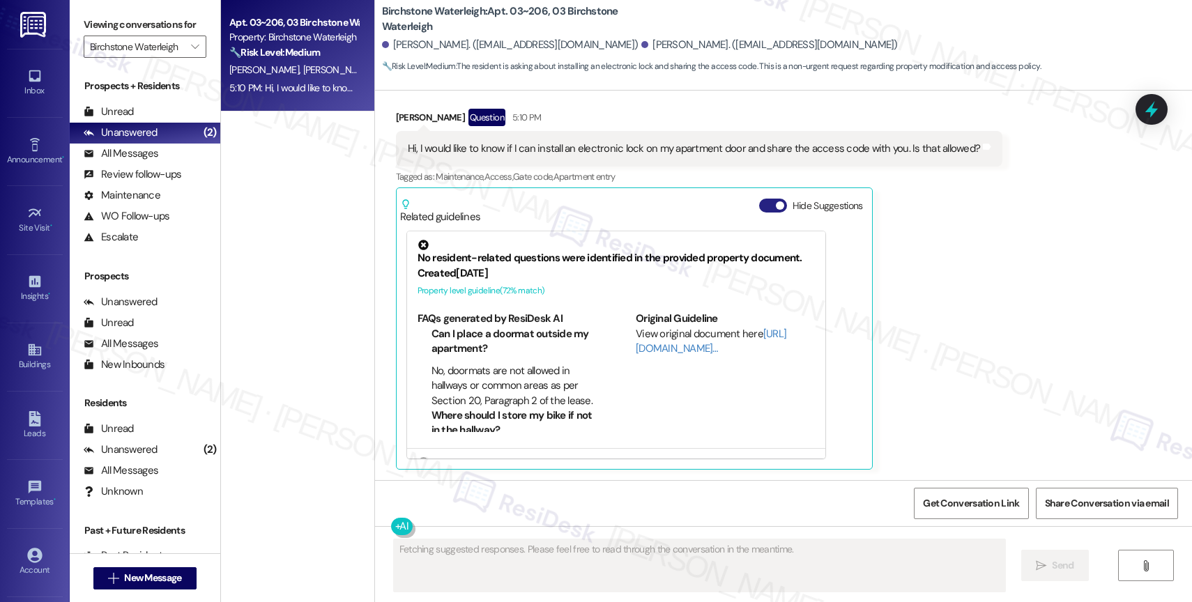
click at [760, 208] on button "Hide Suggestions" at bounding box center [773, 206] width 28 height 14
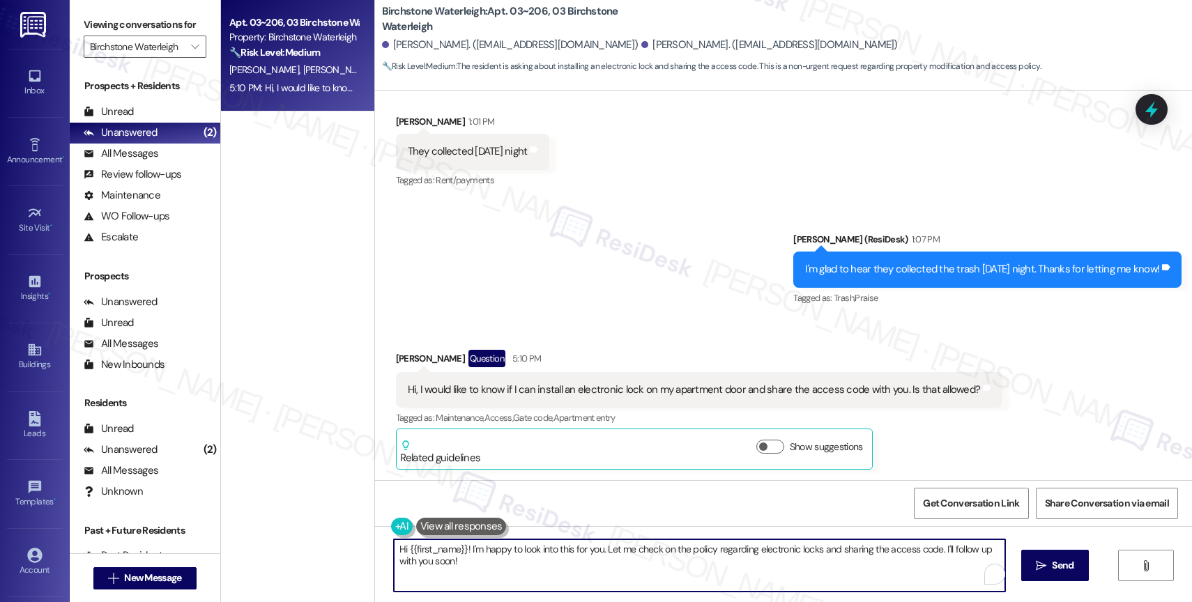
drag, startPoint x: 422, startPoint y: 547, endPoint x: 371, endPoint y: 539, distance: 52.1
click at [375, 539] on div "Hi {{first_name}}! I'm happy to look into this for you. Let me check on the pol…" at bounding box center [783, 578] width 817 height 105
click at [601, 560] on textarea "Hi Marcella, I'm happy to look into this for you. Let me check on the policy re…" at bounding box center [699, 565] width 611 height 52
drag, startPoint x: 636, startPoint y: 552, endPoint x: 654, endPoint y: 572, distance: 26.7
click at [654, 572] on textarea "Hi Marcella, I'm happy to look into this for you. Let me check on the policy re…" at bounding box center [699, 565] width 611 height 52
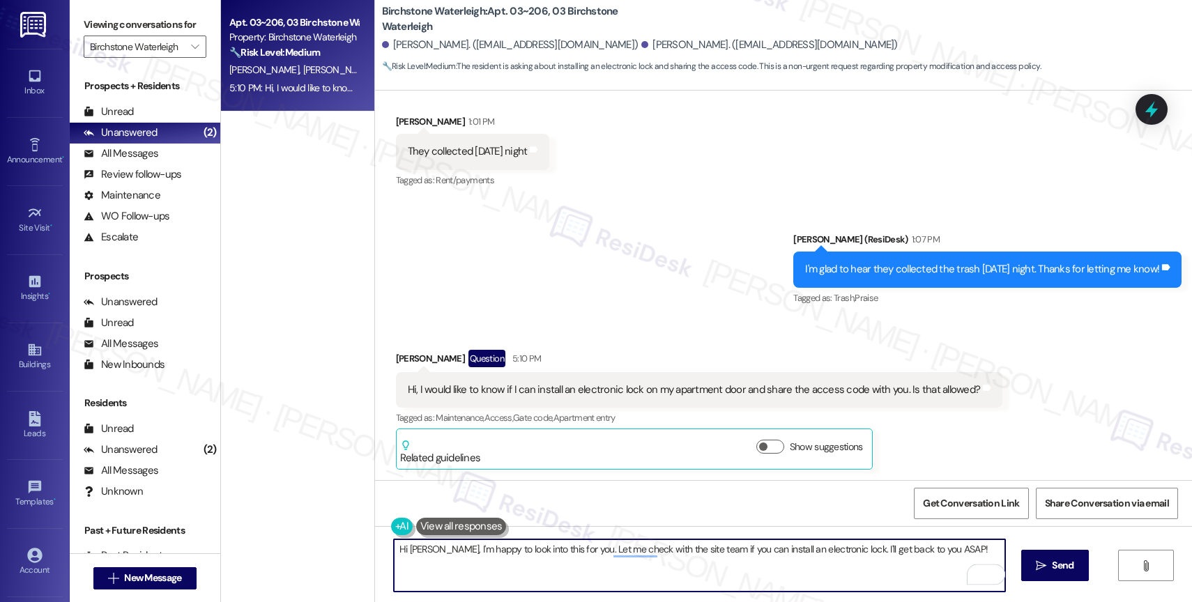
type textarea "Hi Marcella, I'm happy to look into this for you. Let me check with the site te…"
click at [997, 548] on textarea "Hi Marcella, I'm happy to look into this for you. Let me check with the site te…" at bounding box center [699, 565] width 611 height 52
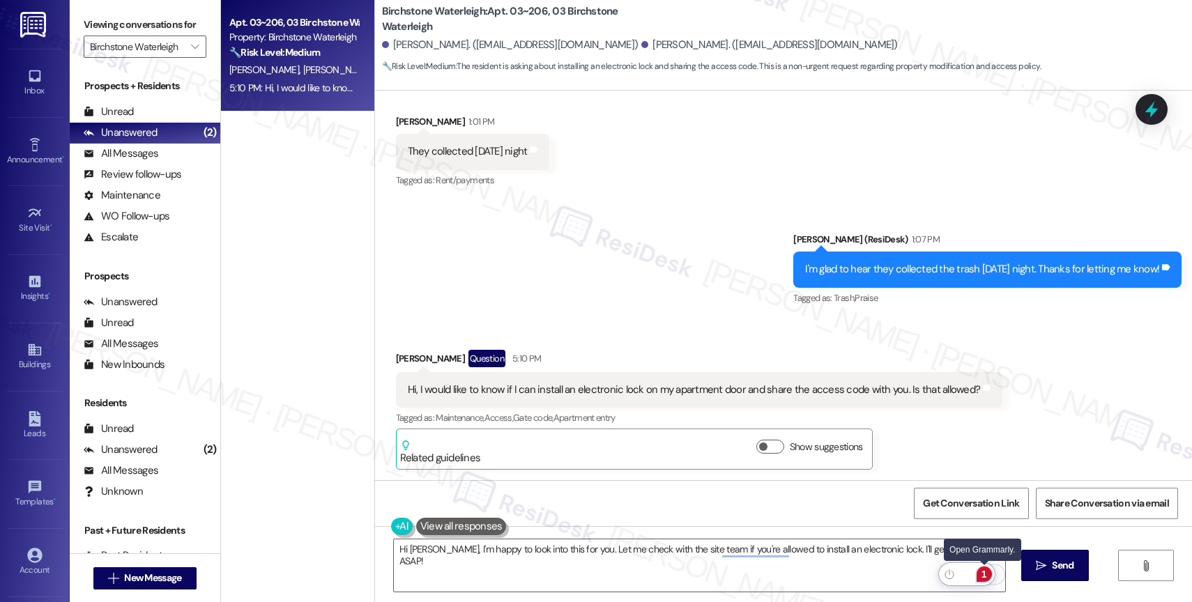
click at [984, 572] on div "1" at bounding box center [983, 574] width 15 height 15
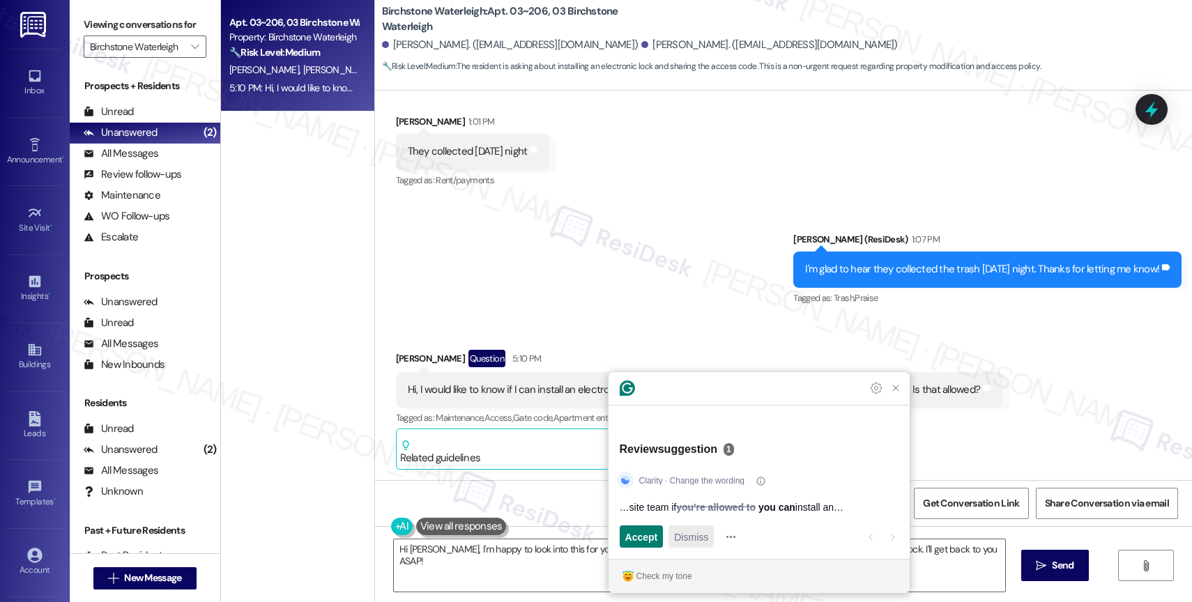
click at [696, 544] on span "Dismiss" at bounding box center [691, 537] width 34 height 15
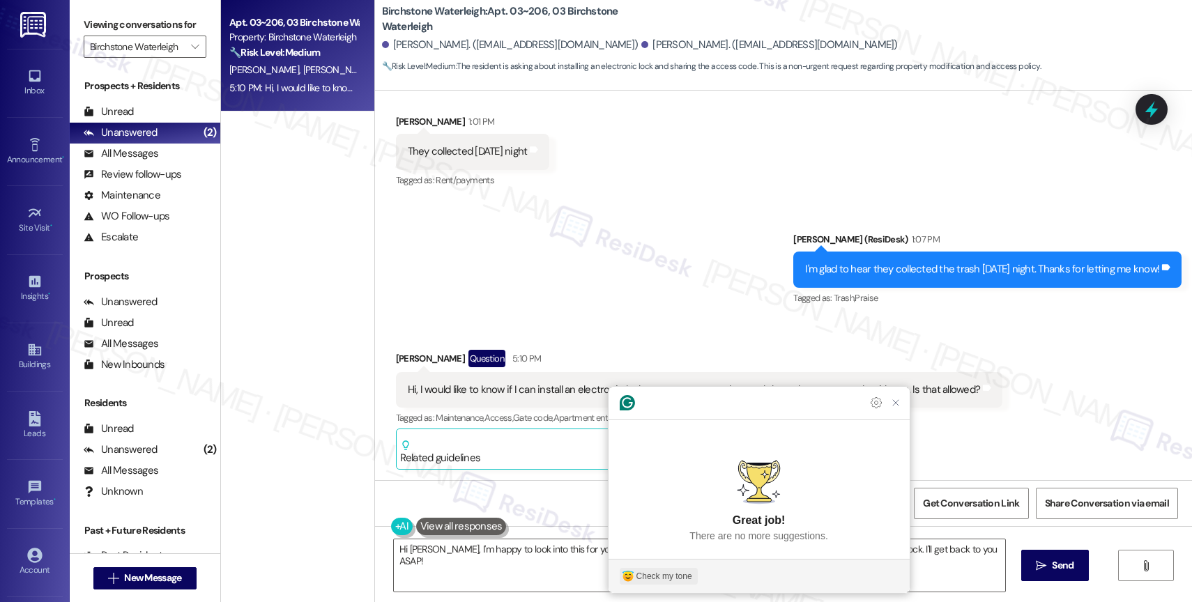
click at [675, 578] on div "Check my tone" at bounding box center [664, 576] width 56 height 13
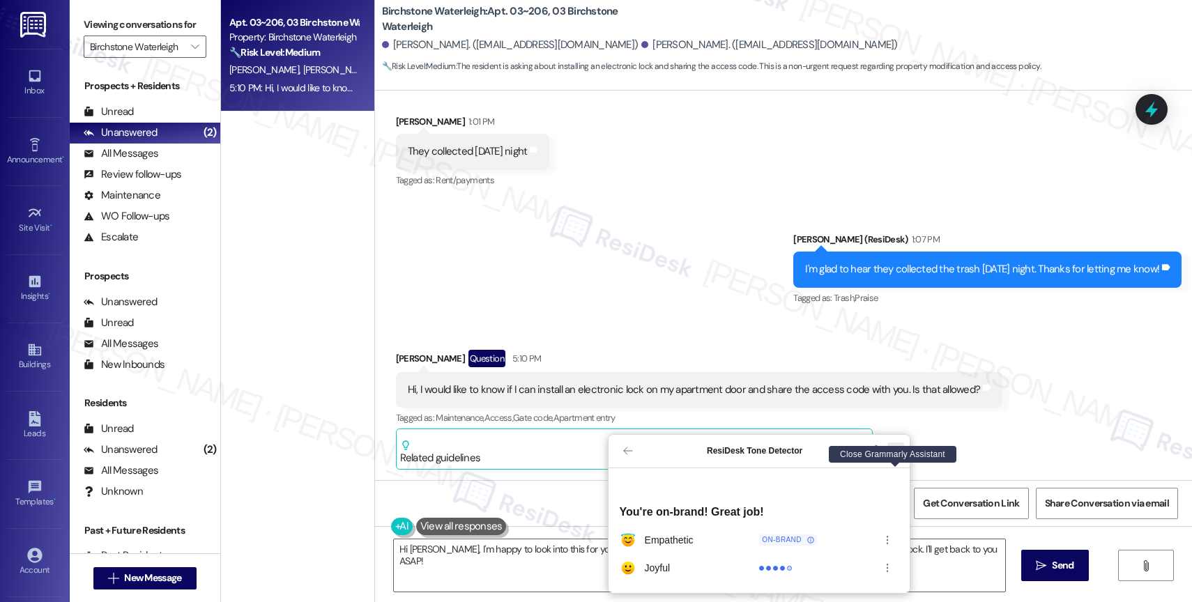
click at [890, 456] on icon "Close Grammarly Assistant" at bounding box center [895, 450] width 11 height 11
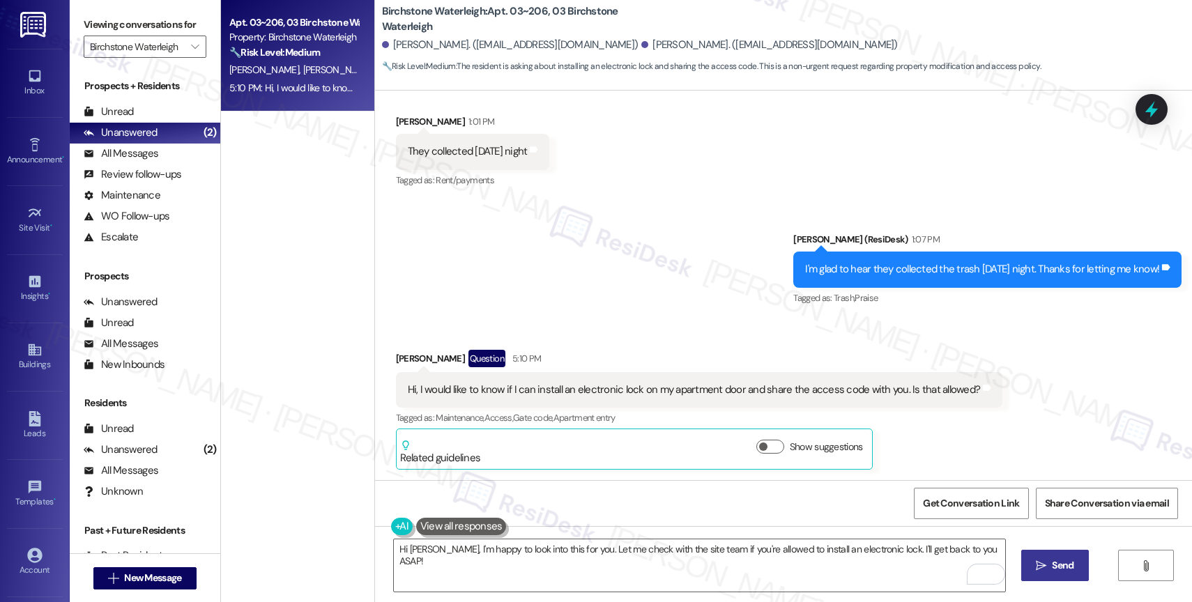
click at [1049, 560] on span "Send" at bounding box center [1062, 565] width 27 height 15
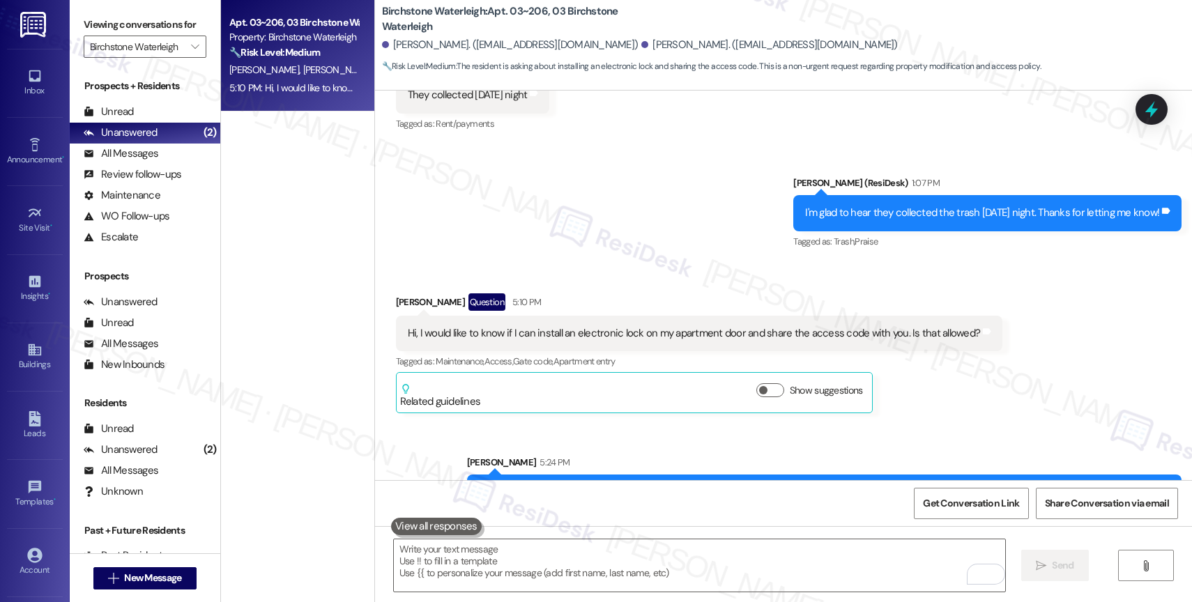
scroll to position [7547, 0]
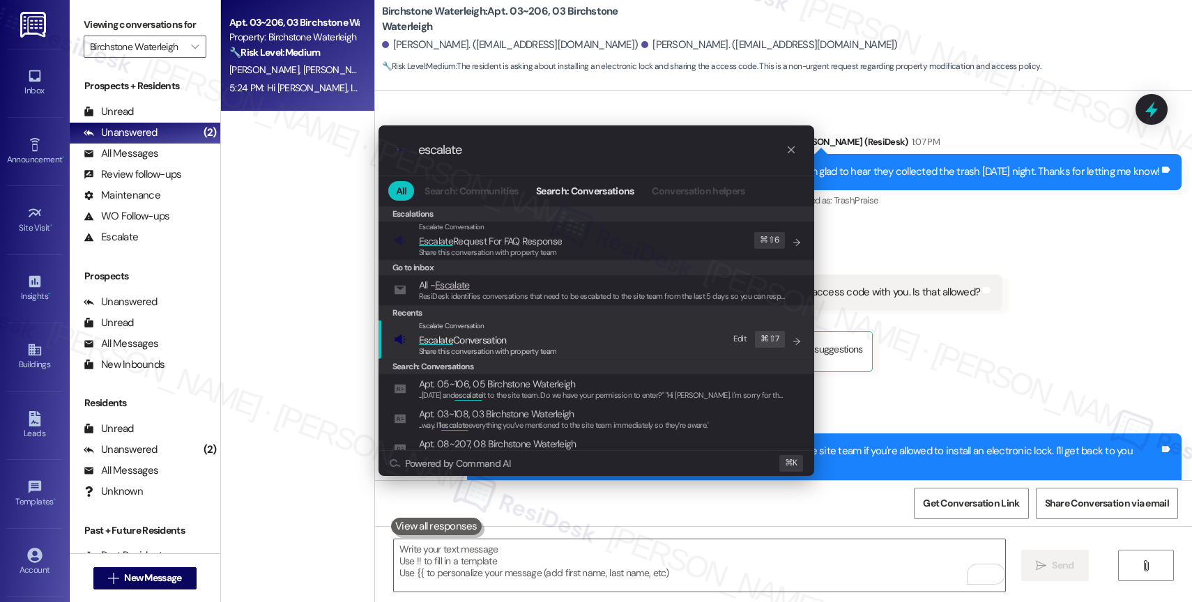
type input "escalate"
click at [495, 326] on div "Escalate Conversation" at bounding box center [488, 326] width 138 height 11
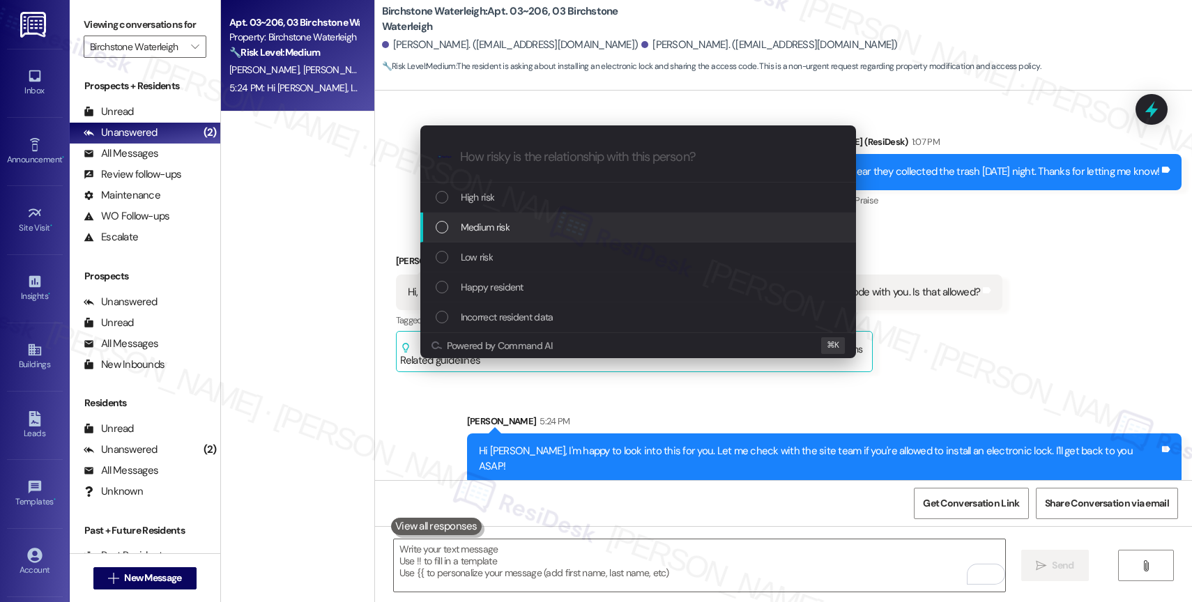
click at [493, 217] on div "Medium risk" at bounding box center [638, 228] width 436 height 30
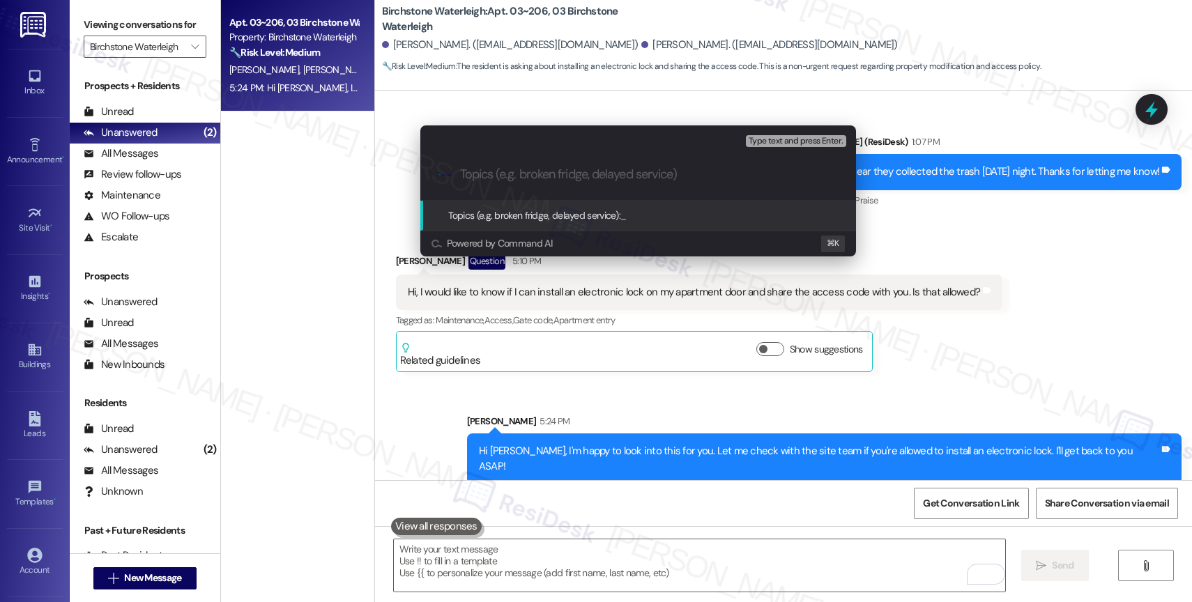
type input "E"
type input "Electronic Lock Installation"
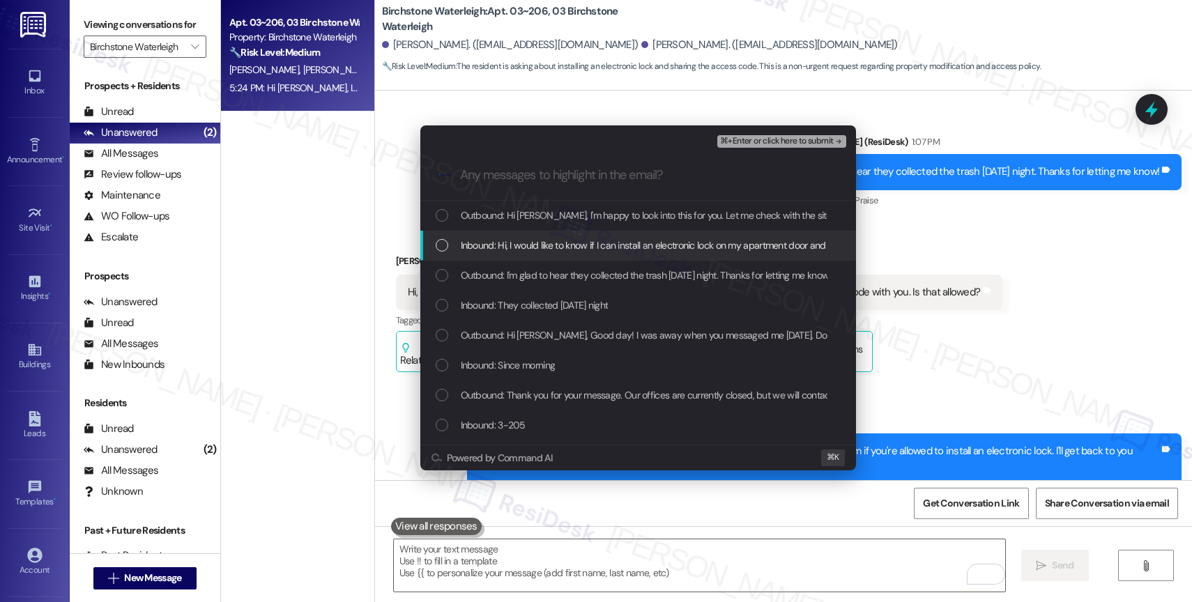
click at [576, 247] on span "Inbound: Hi, I would like to know if I can install an electronic lock on my apa…" at bounding box center [742, 245] width 563 height 15
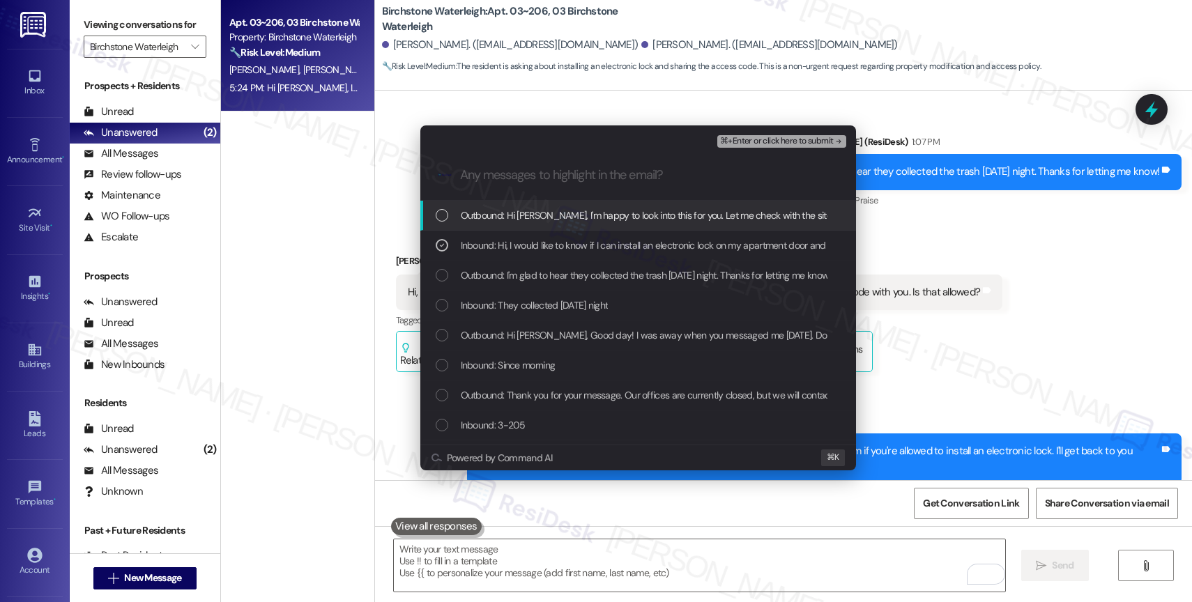
click at [774, 138] on span "⌘+Enter or click here to submit" at bounding box center [776, 142] width 113 height 10
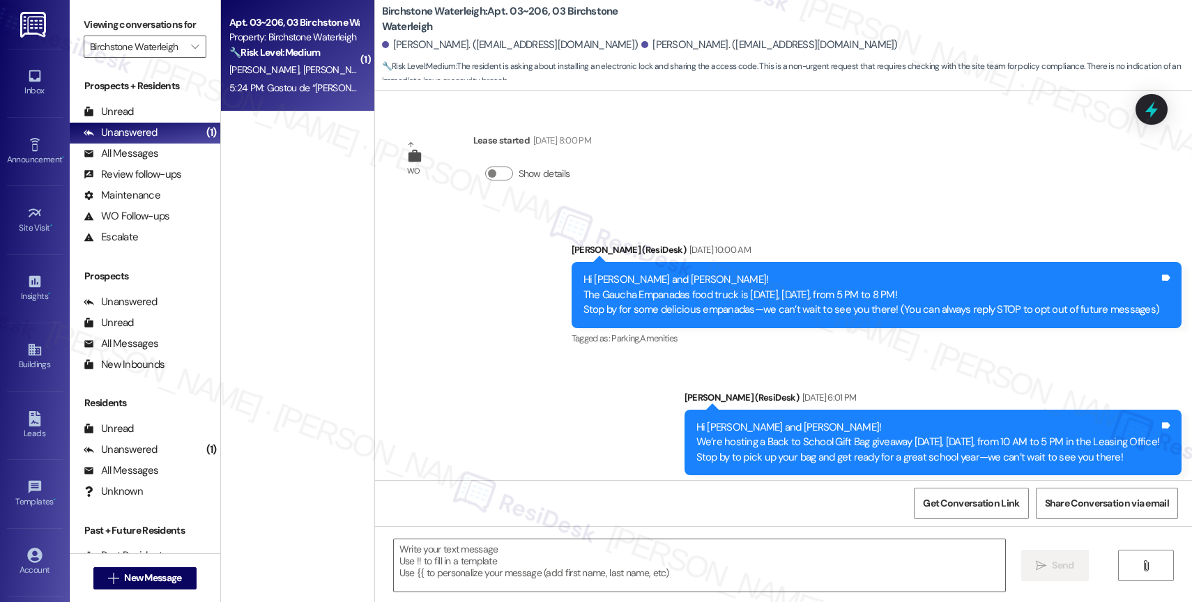
scroll to position [7981, 0]
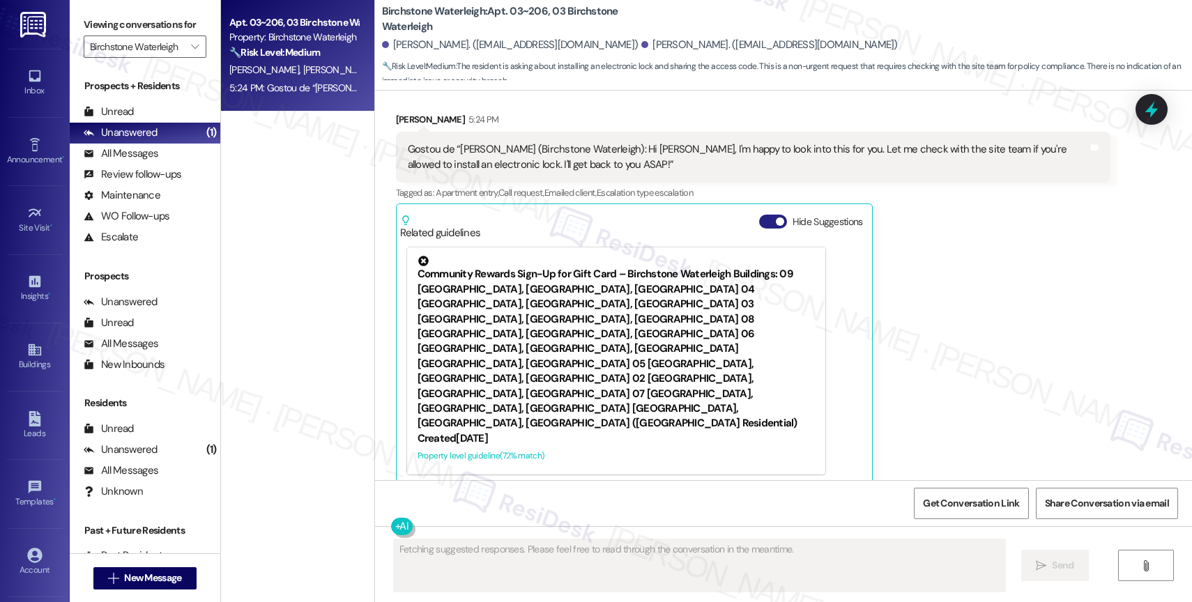
click at [759, 215] on button "Hide Suggestions" at bounding box center [773, 222] width 28 height 14
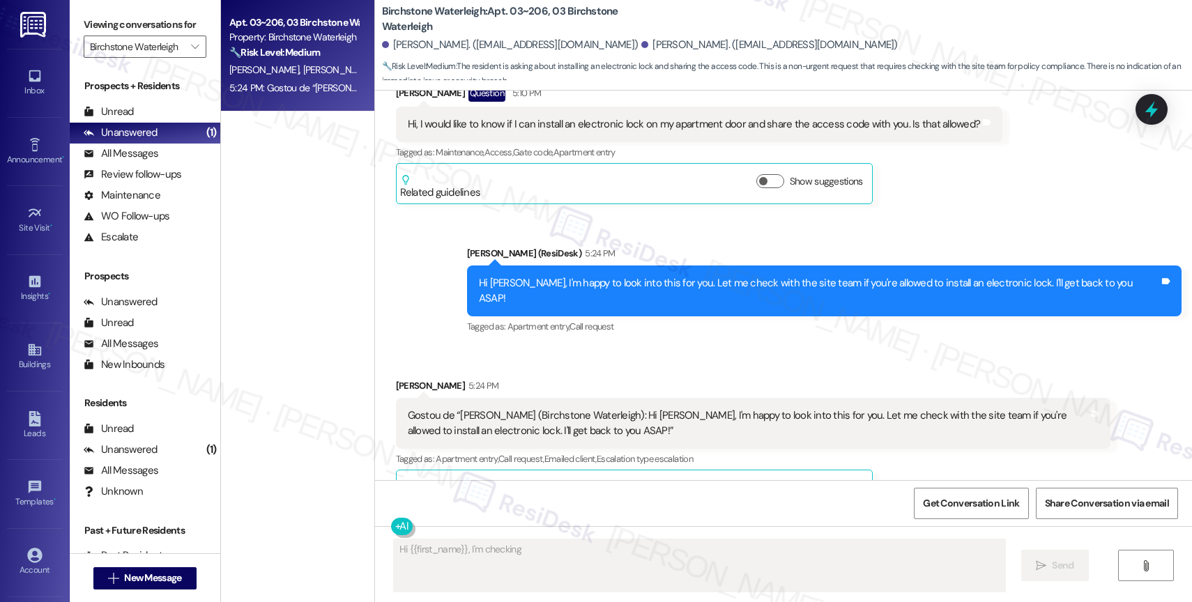
scroll to position [7741, 0]
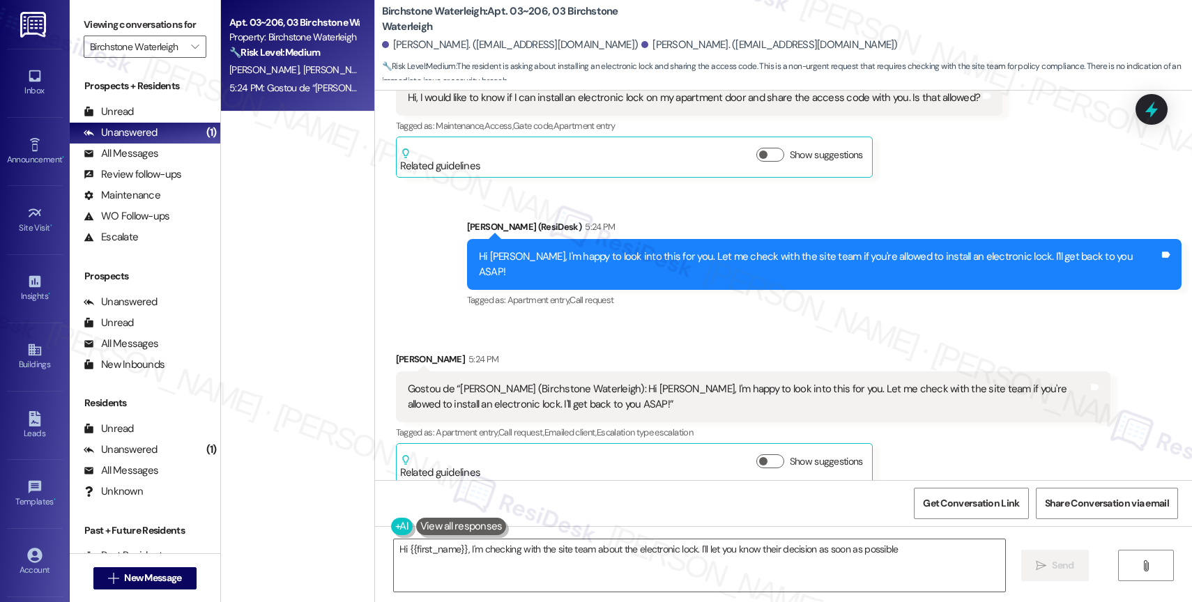
type textarea "Hi {{first_name}}, I'm checking with the site team about the electronic lock. I…"
click at [626, 323] on div "Received via SMS Marcella Genovese 5:24 PM Gostou de “Jane (Birchstone Waterlei…" at bounding box center [783, 408] width 817 height 174
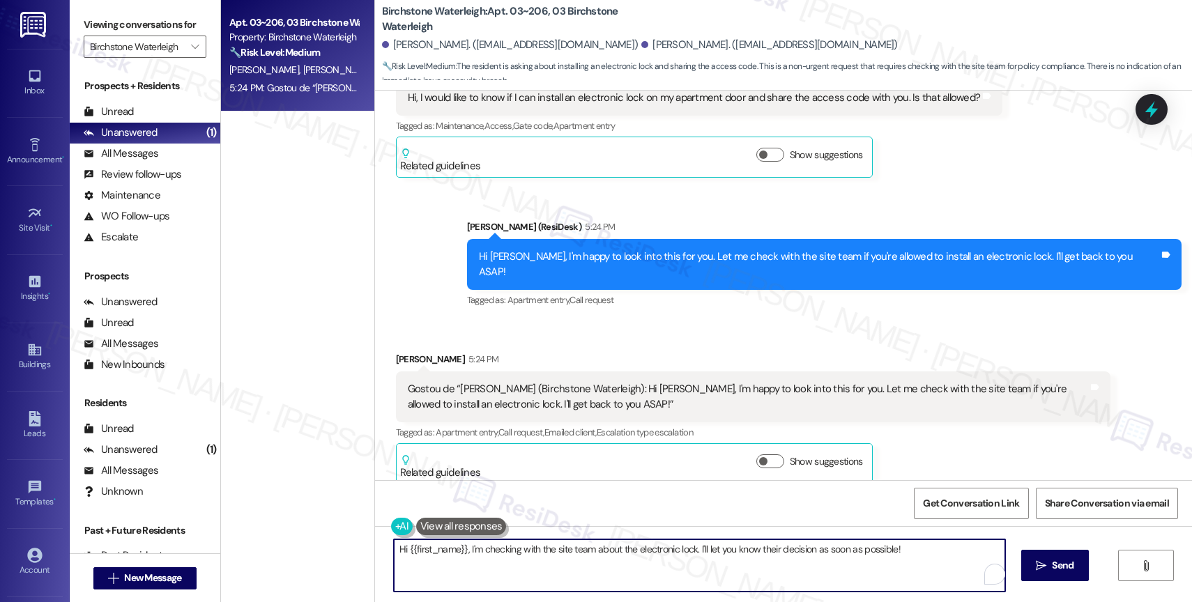
click at [528, 549] on textarea "Hi {{first_name}}, I'm checking with the site team about the electronic lock. I…" at bounding box center [699, 565] width 611 height 52
click at [394, 546] on textarea "🙂" at bounding box center [699, 565] width 611 height 52
type textarea "Have a great rest of the day! 🙂"
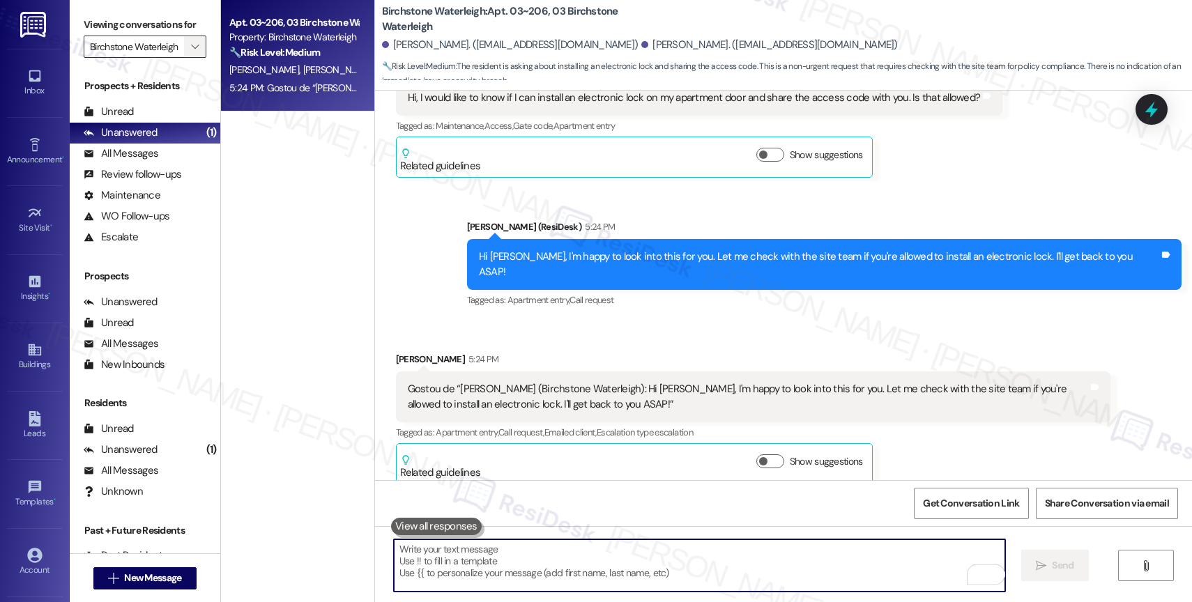
scroll to position [7740, 0]
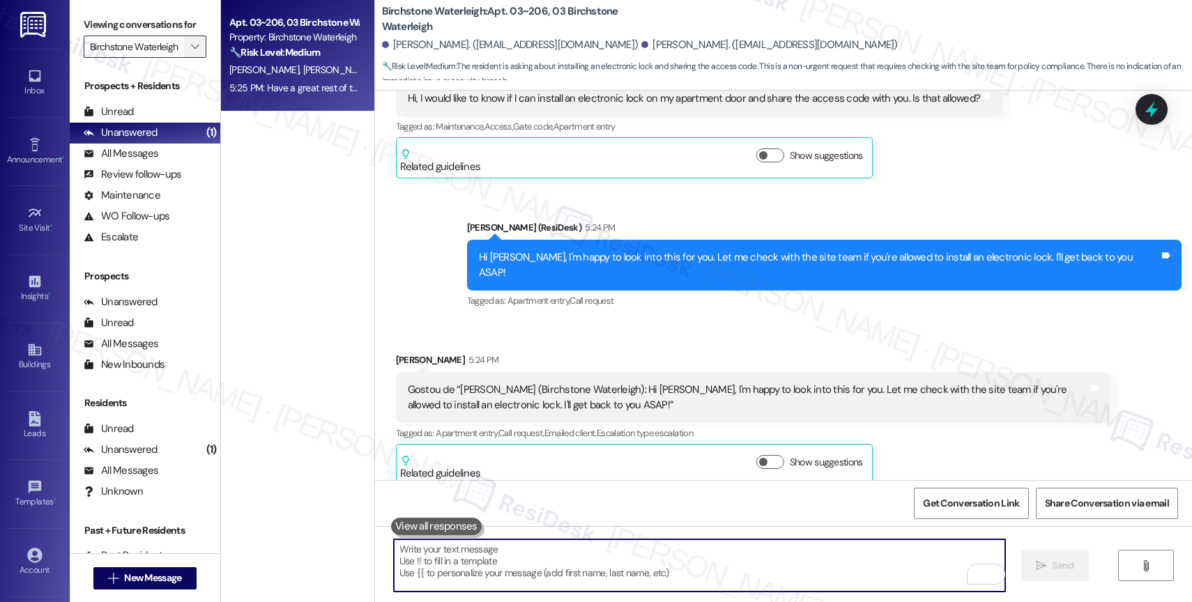
click at [191, 52] on icon "" at bounding box center [195, 46] width 8 height 11
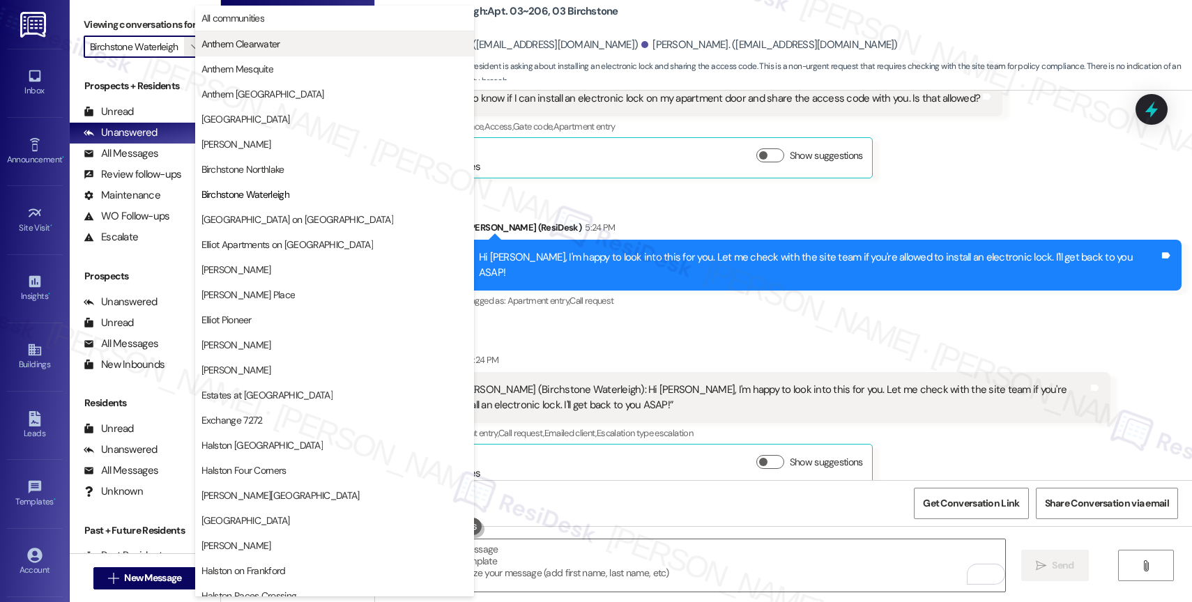
click at [264, 47] on span "Anthem Clearwater" at bounding box center [240, 44] width 79 height 14
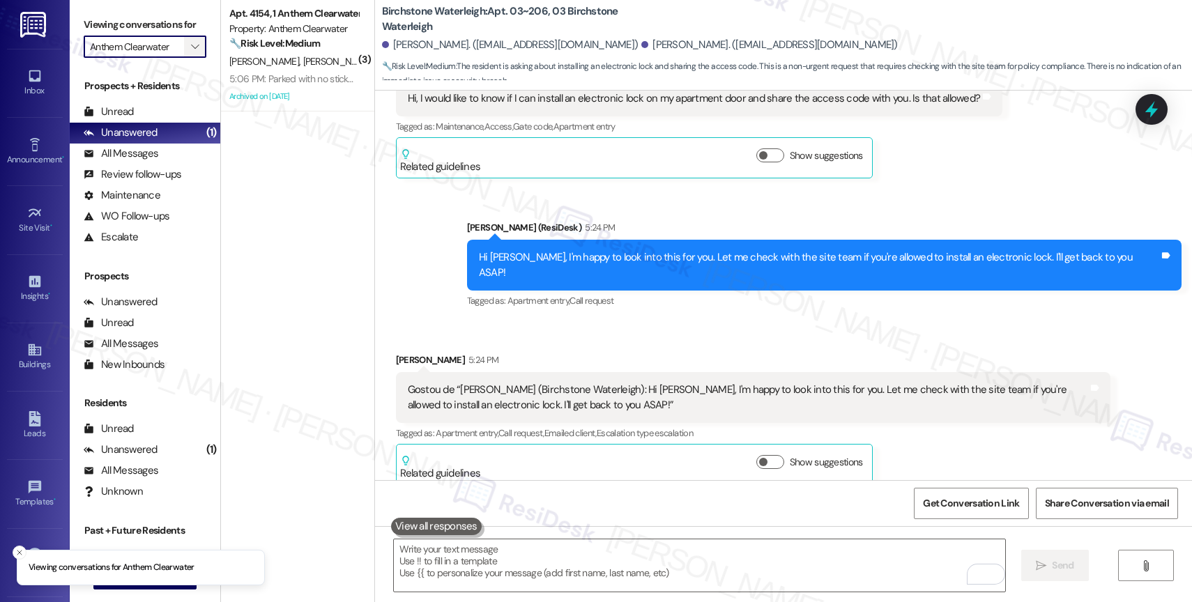
click at [191, 52] on icon "" at bounding box center [195, 46] width 8 height 11
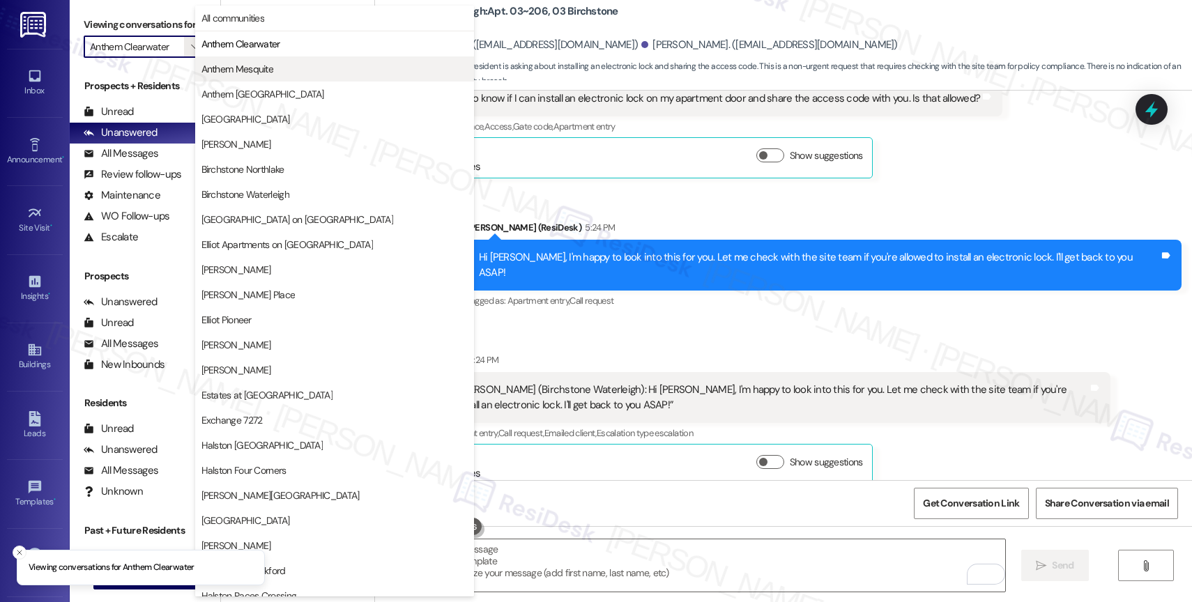
click at [254, 62] on span "Anthem Mesquite" at bounding box center [237, 69] width 72 height 14
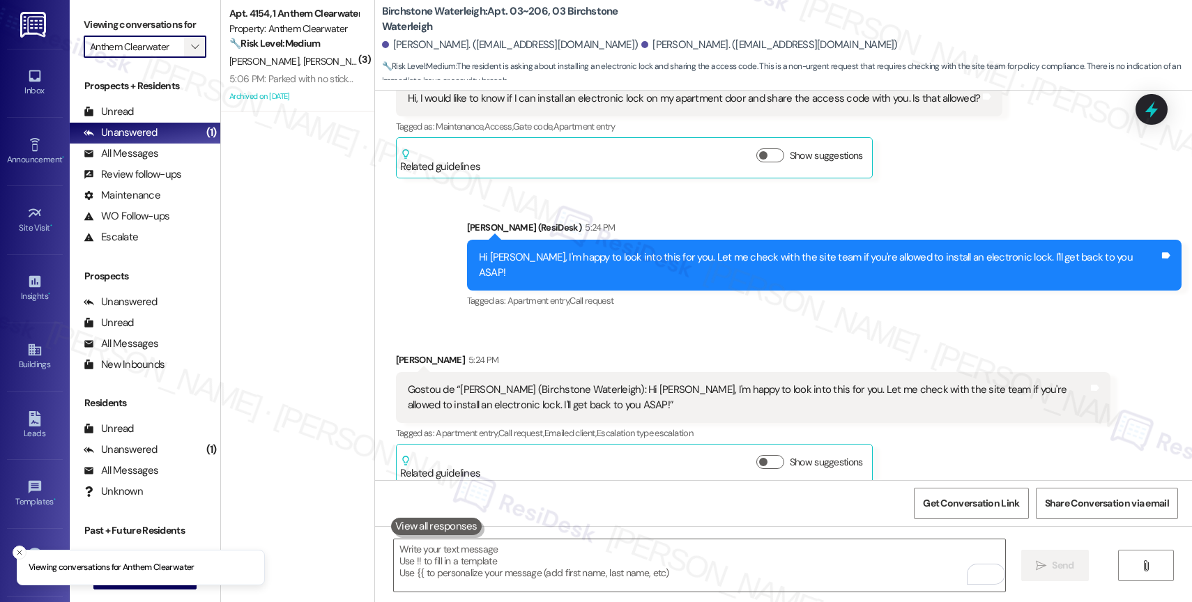
type input "Anthem Mesquite"
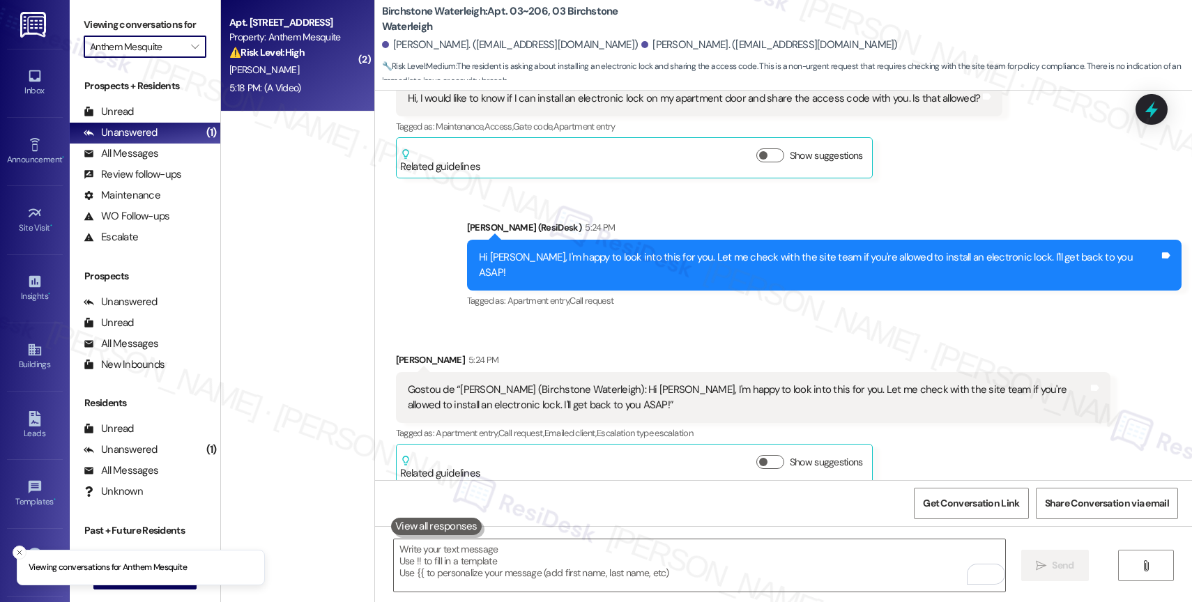
click at [284, 62] on div "J. Wharton" at bounding box center [294, 69] width 132 height 17
type textarea "Fetching suggested responses. Please feel free to read through the conversation…"
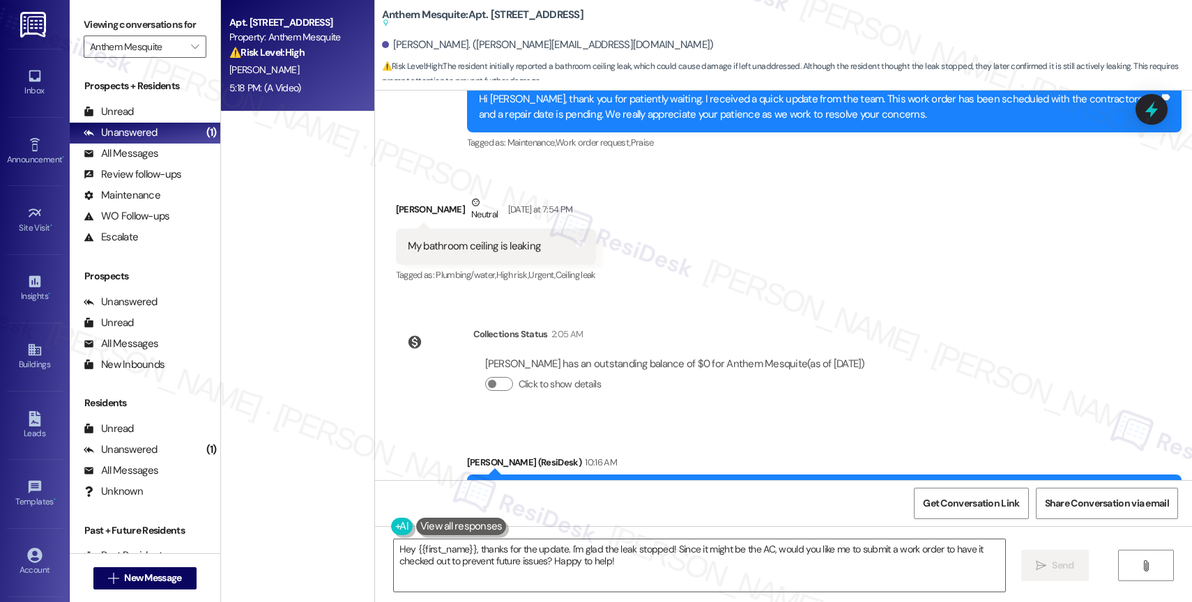
scroll to position [6336, 0]
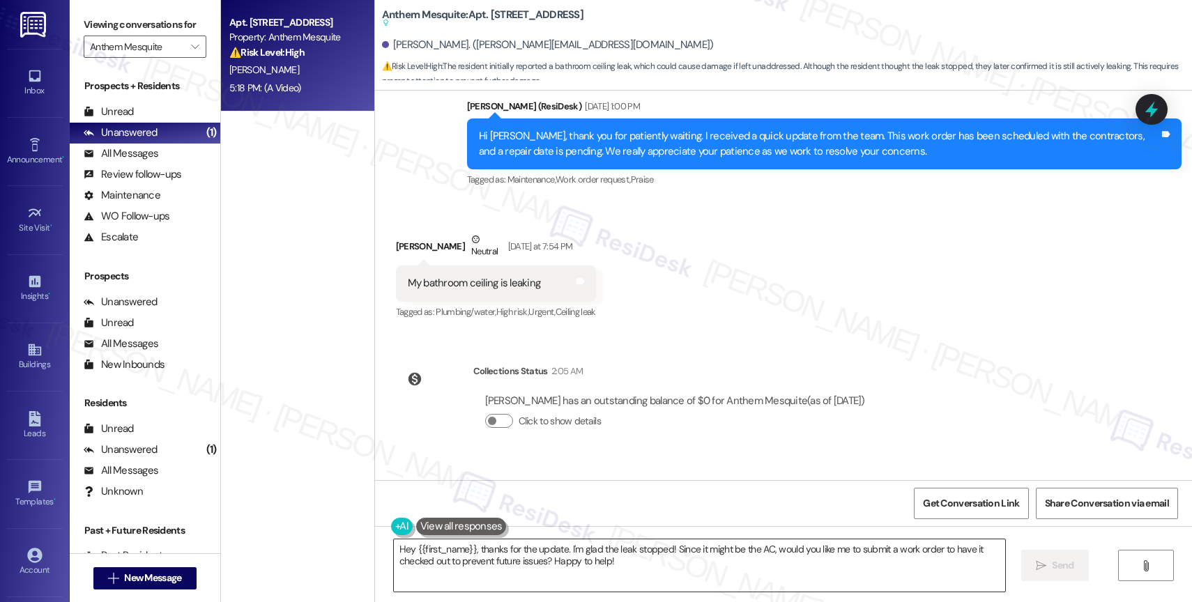
click at [533, 564] on textarea "Hey {{first_name}}, thanks for the update. I'm glad the leak stopped! Since it …" at bounding box center [699, 565] width 611 height 52
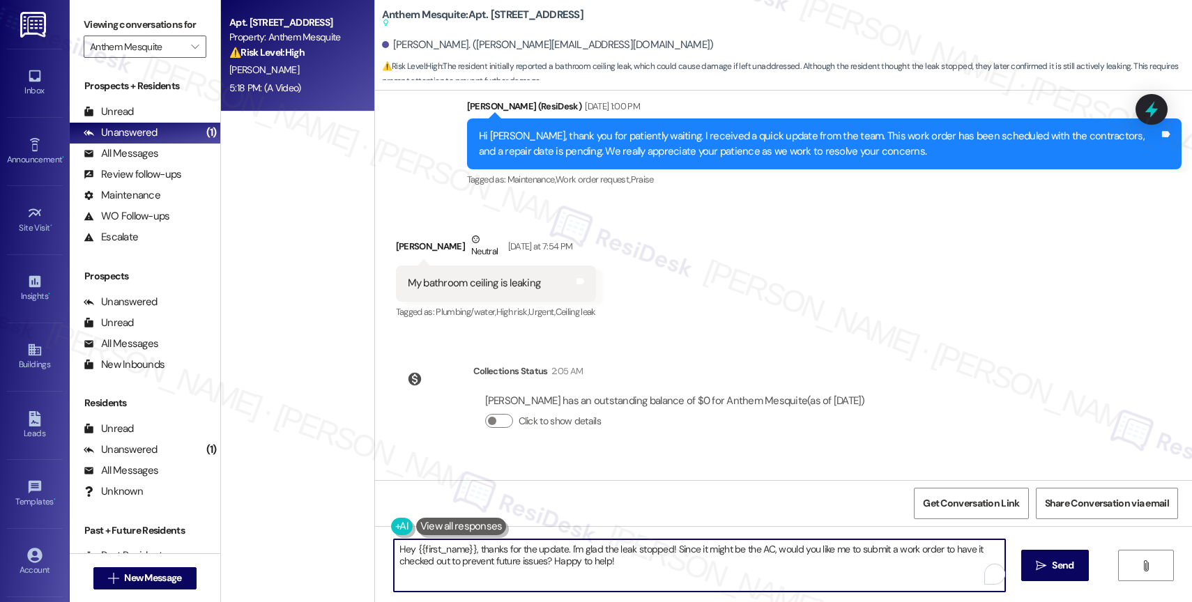
click at [533, 564] on textarea "Hey {{first_name}}, thanks for the update. I'm glad the leak stopped! Since it …" at bounding box center [699, 565] width 611 height 52
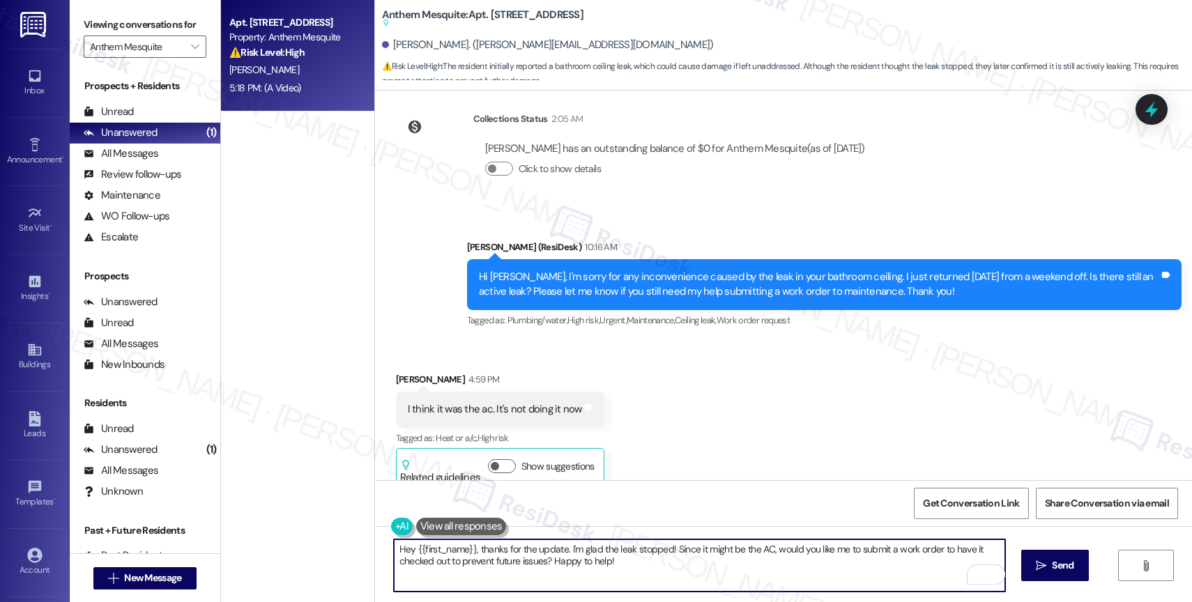
scroll to position [6670, 0]
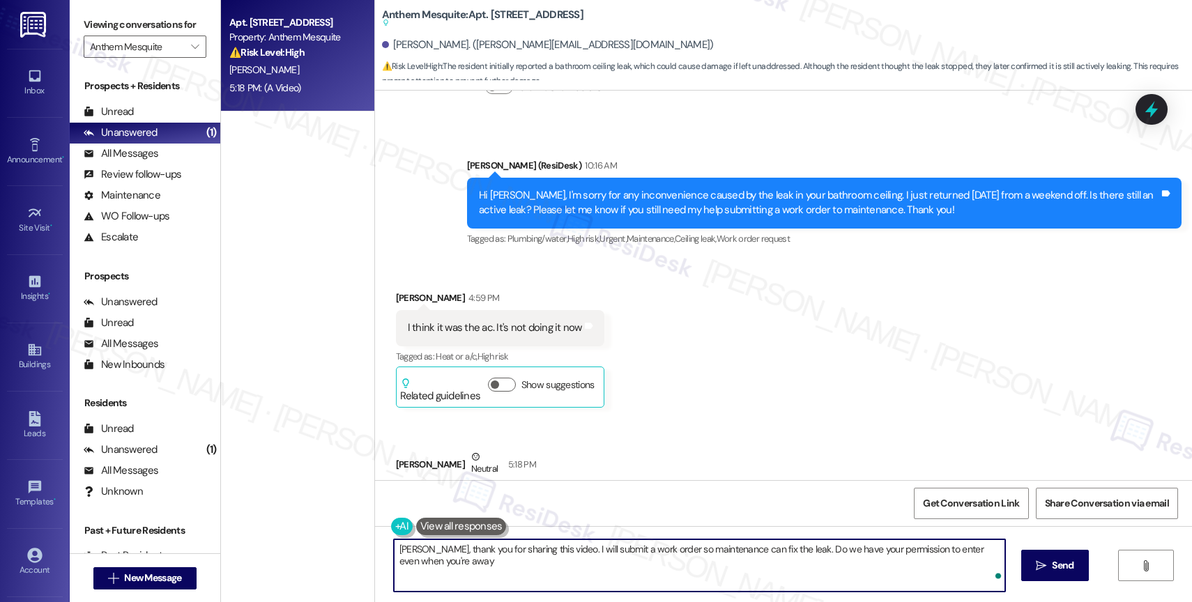
type textarea "Jessica, thank you for sharing this video. I will submit a work order so mainte…"
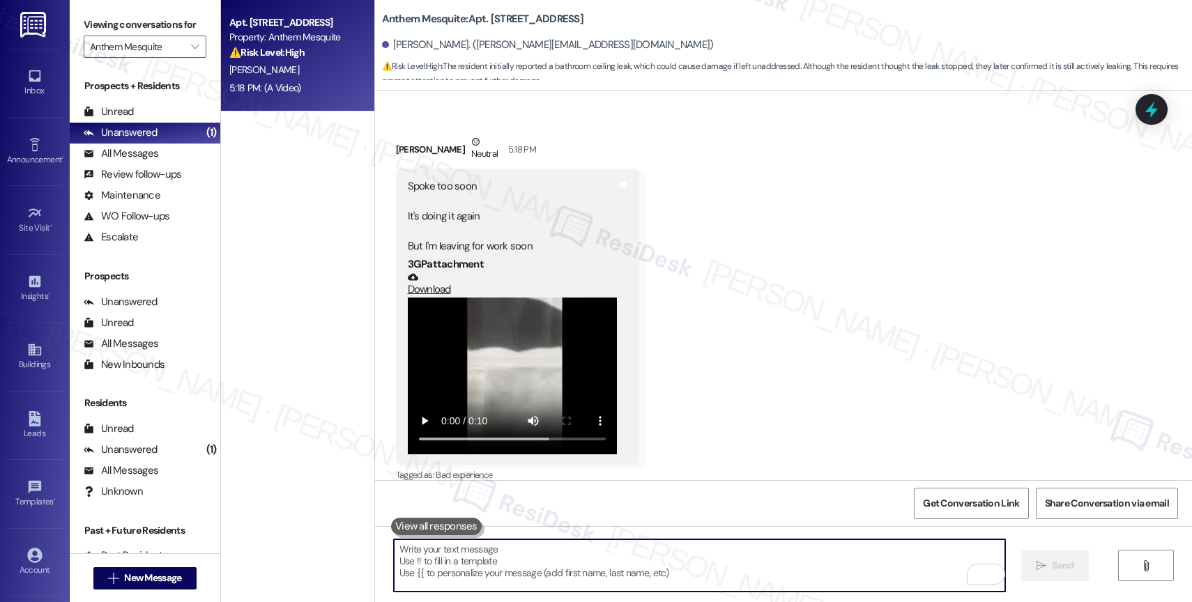
scroll to position [7044, 0]
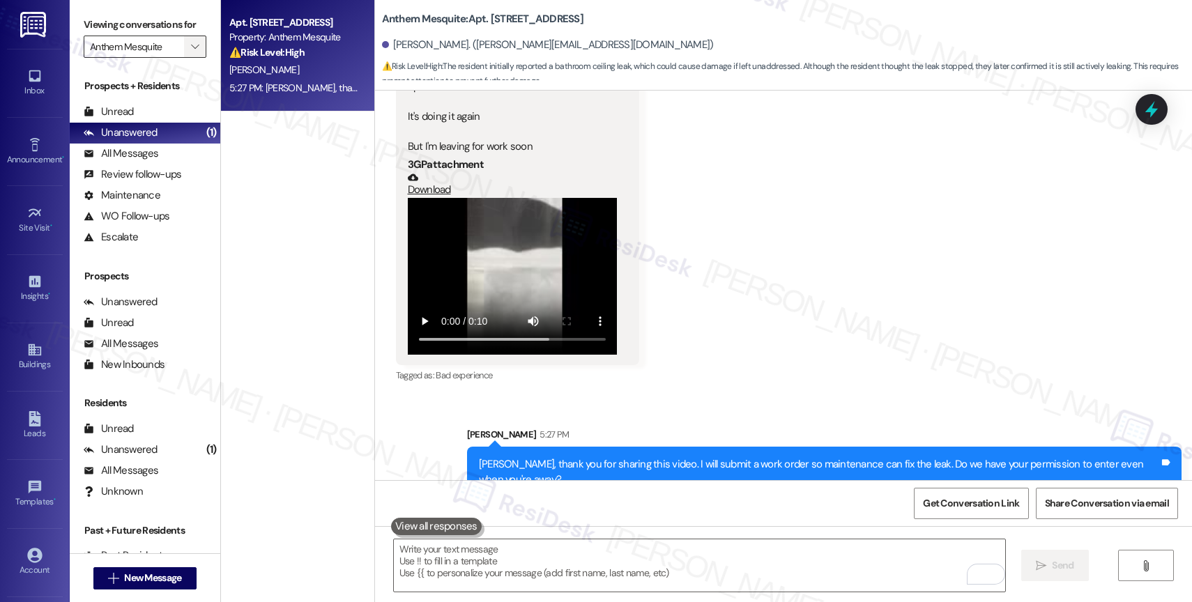
click at [191, 52] on icon "" at bounding box center [195, 46] width 8 height 11
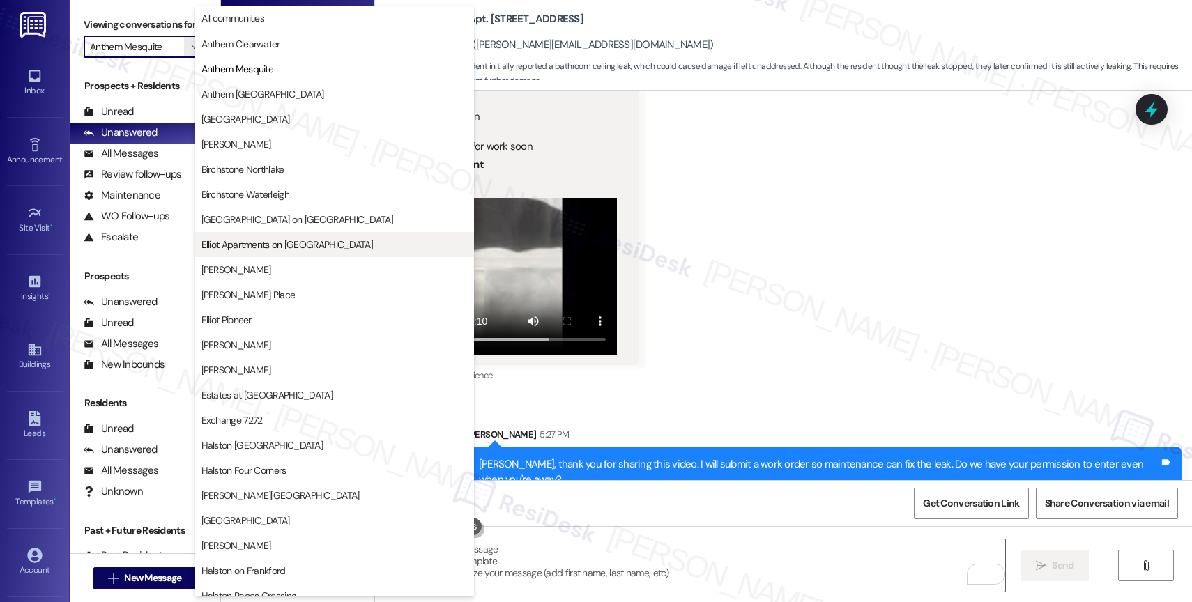
click at [264, 236] on button "Elliot Apartments on [GEOGRAPHIC_DATA]" at bounding box center [334, 244] width 279 height 25
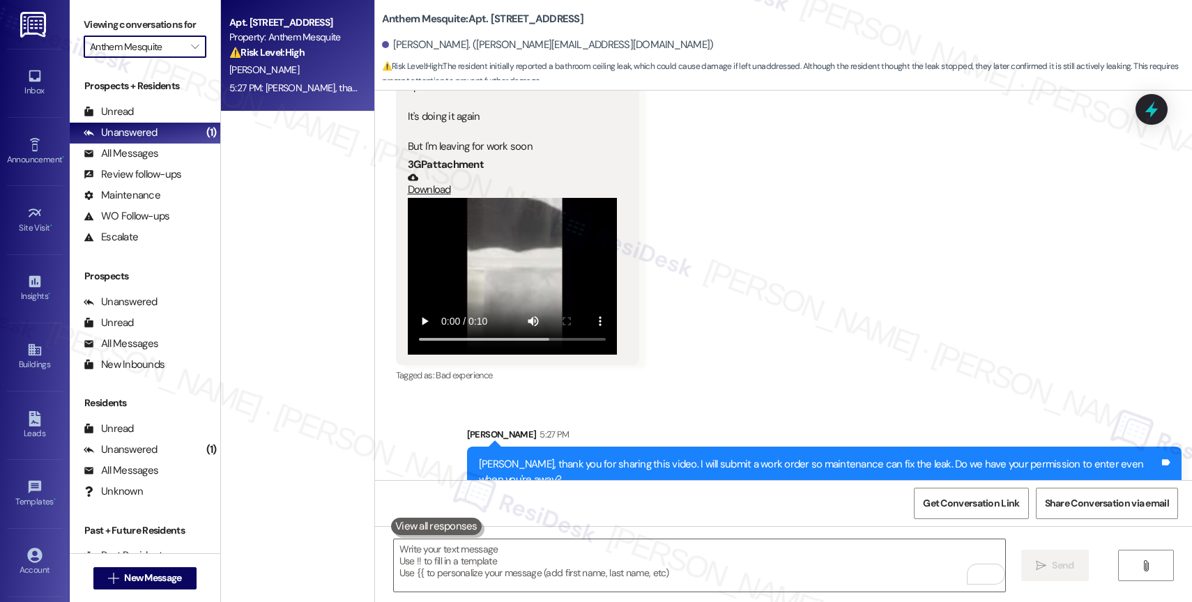
type input "Elliot Apartments on [GEOGRAPHIC_DATA]"
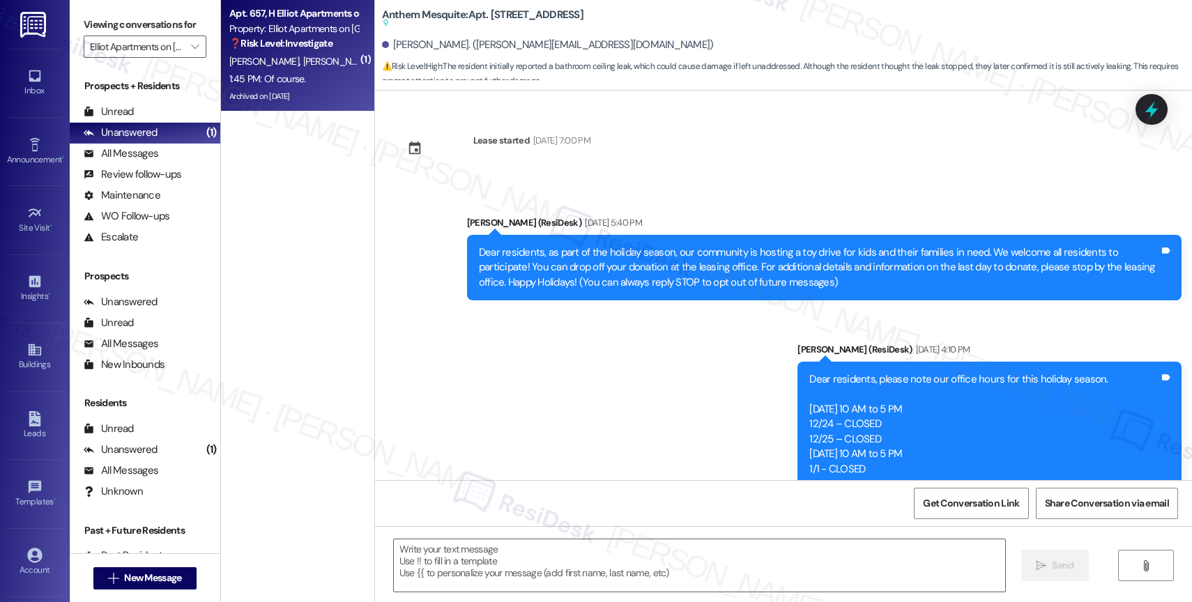
click at [316, 79] on div "1:45 PM: Of course. 1:45 PM: Of course." at bounding box center [294, 78] width 132 height 17
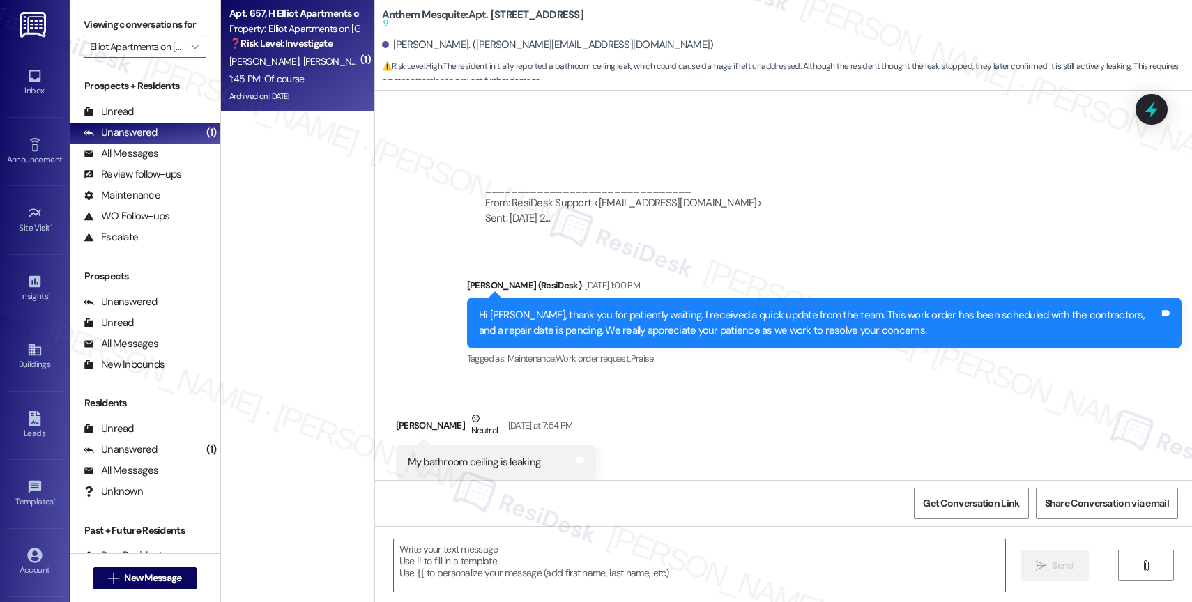
scroll to position [6772, 0]
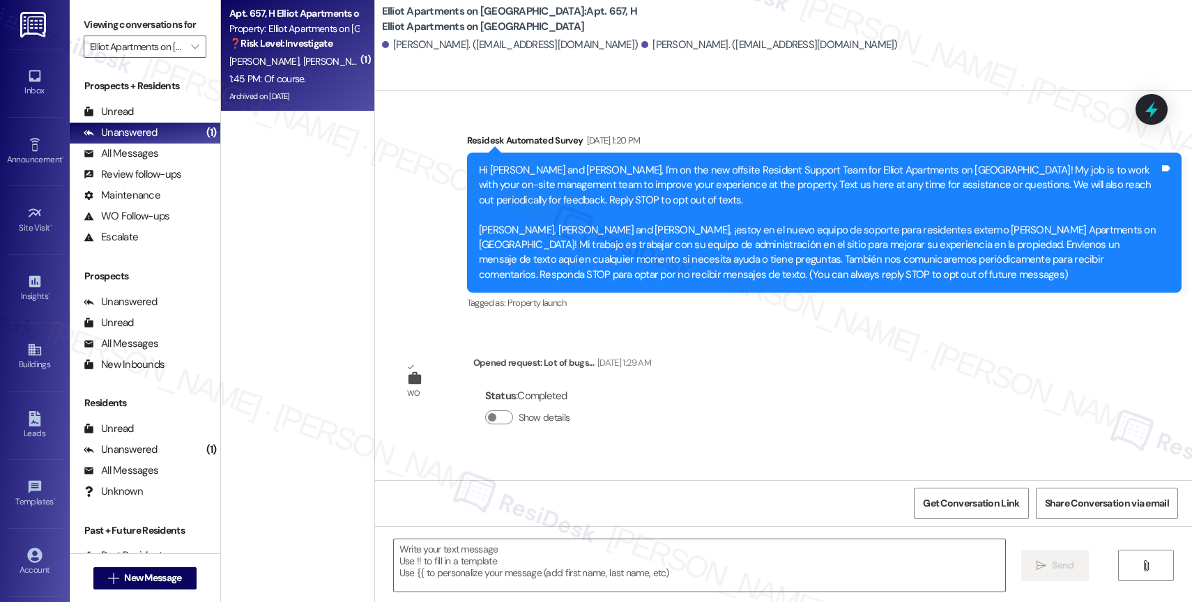
click at [302, 59] on span "N. Hopkins" at bounding box center [337, 61] width 70 height 13
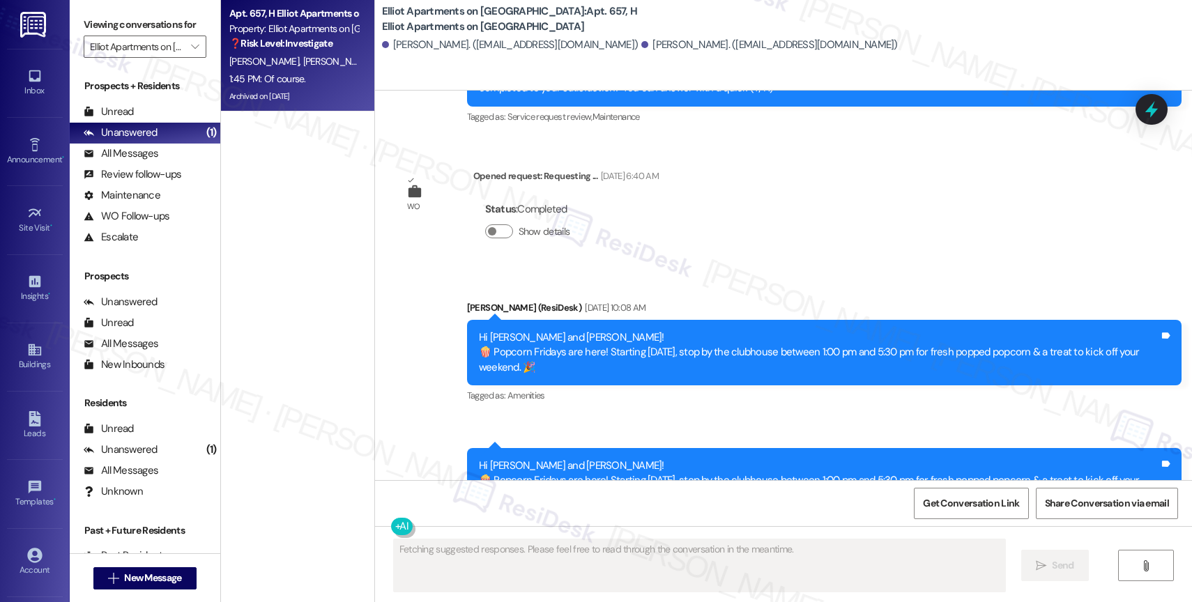
scroll to position [86174, 0]
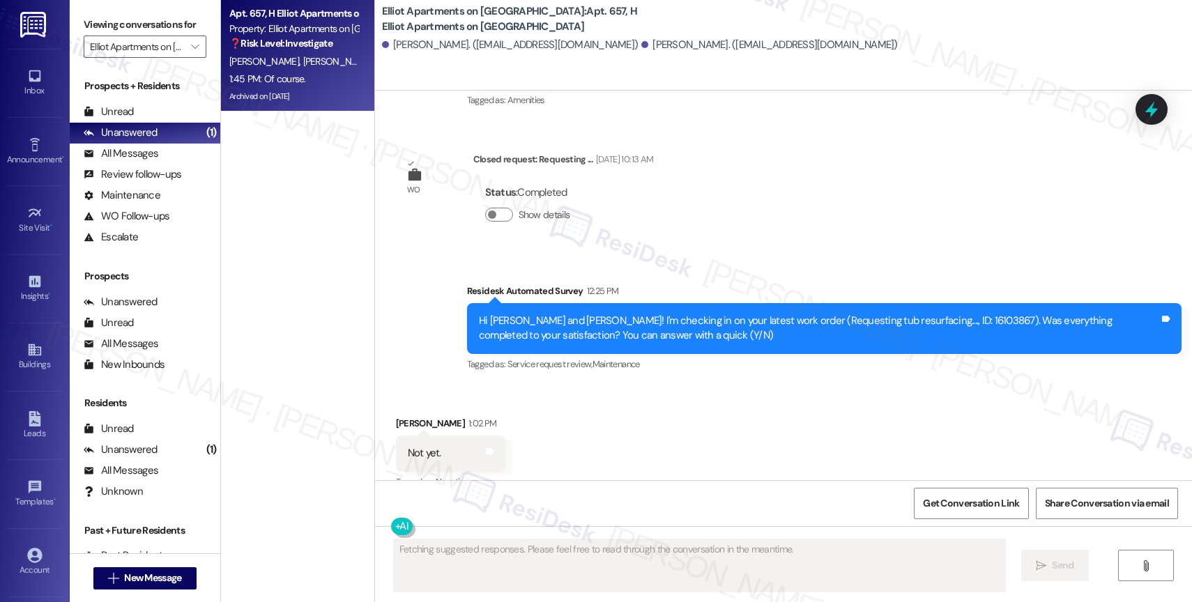
click at [485, 560] on textarea "Fetching suggested responses. Please feel free to read through the conversation…" at bounding box center [699, 565] width 611 height 52
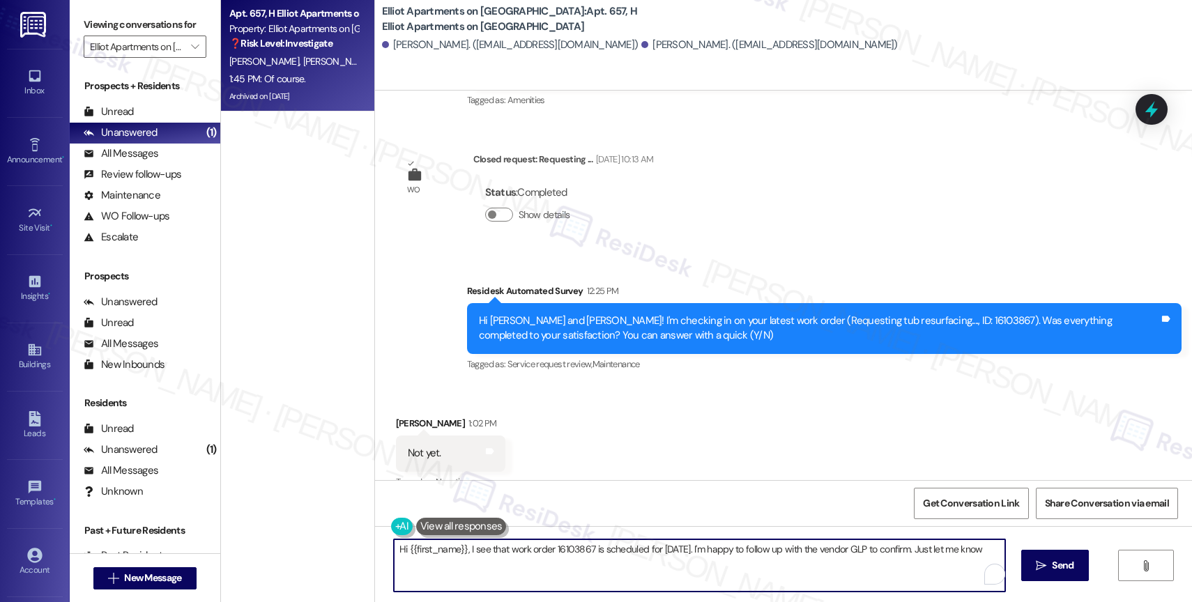
type textarea "Hi {{first_name}}, I see that work order 16103867 is scheduled for August 29th.…"
click at [485, 560] on textarea "Hi {{first_name}}, I see that work order 16103867 is scheduled for August 29th.…" at bounding box center [699, 565] width 611 height 52
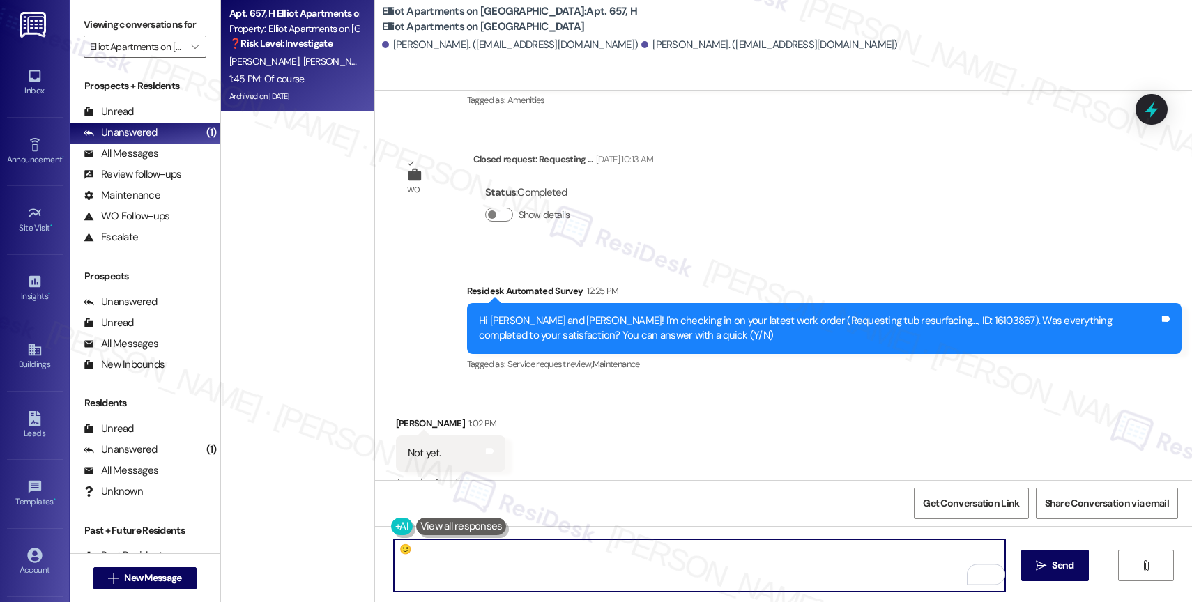
click at [394, 547] on textarea "🙂" at bounding box center [699, 565] width 611 height 52
click at [499, 555] on textarea "Appreciate it! 🙂" at bounding box center [699, 565] width 611 height 52
drag, startPoint x: 443, startPoint y: 547, endPoint x: 316, endPoint y: 535, distance: 128.1
click at [322, 536] on div "Apt. 657, H Elliot Apartments on Abernathy Property: Elliot Apartments on Abern…" at bounding box center [706, 301] width 971 height 602
type textarea "🙂"
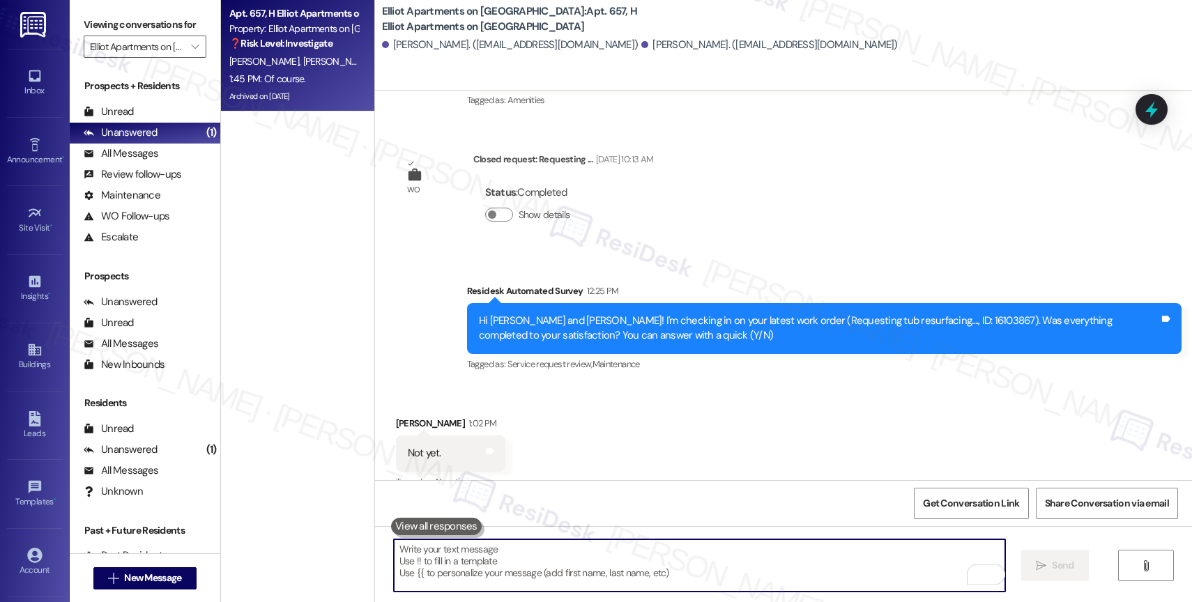
scroll to position [86173, 0]
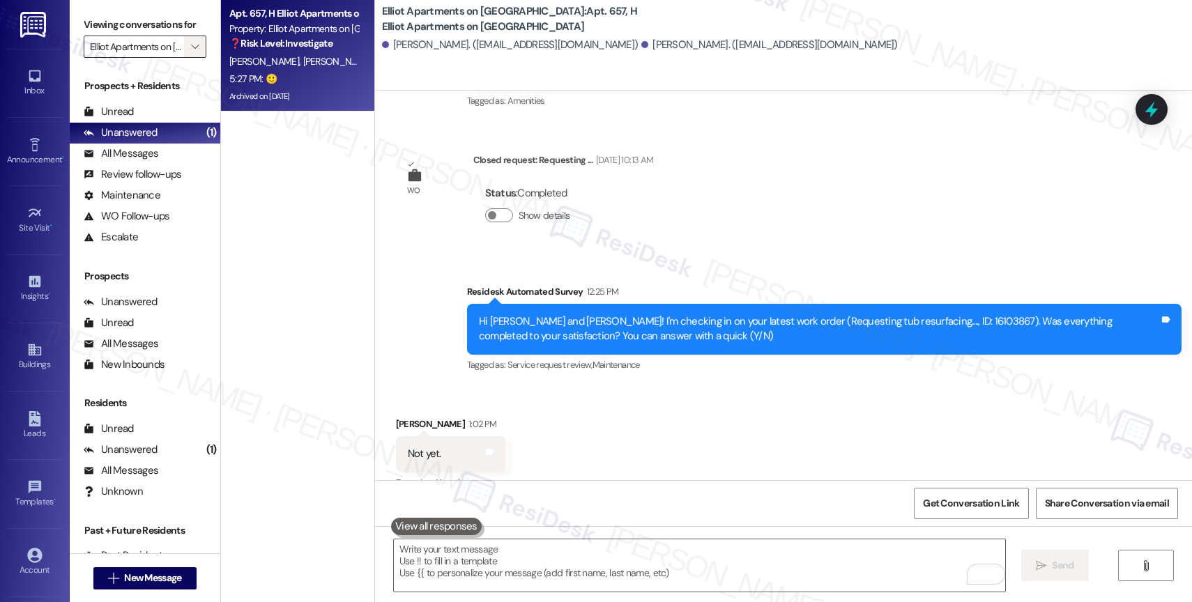
click at [188, 56] on span "" at bounding box center [194, 47] width 13 height 22
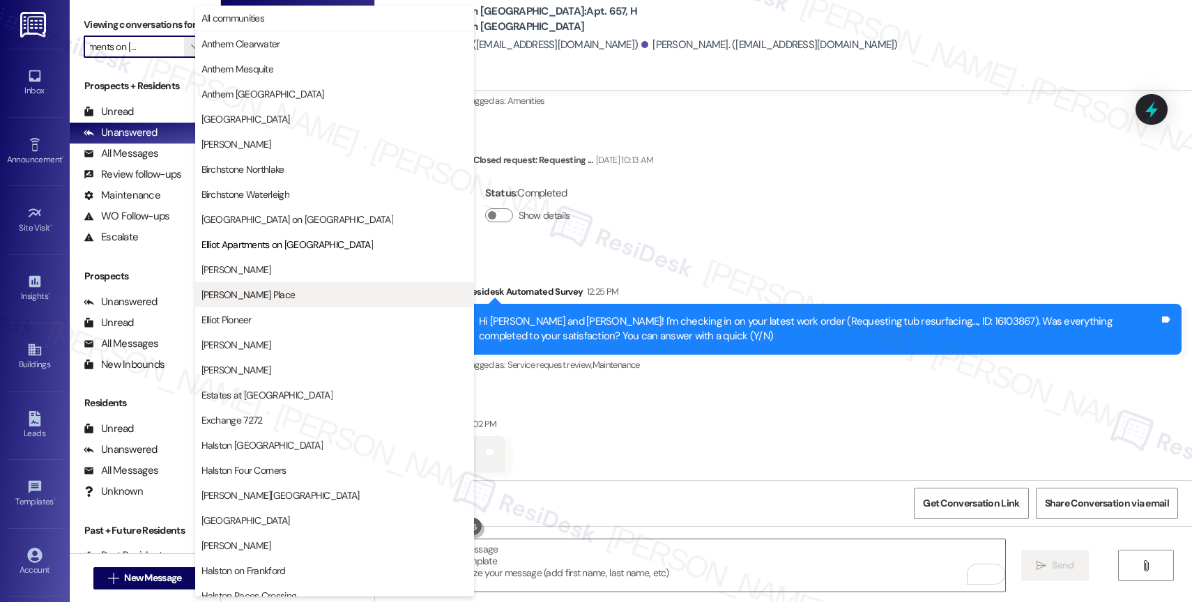
scroll to position [226, 0]
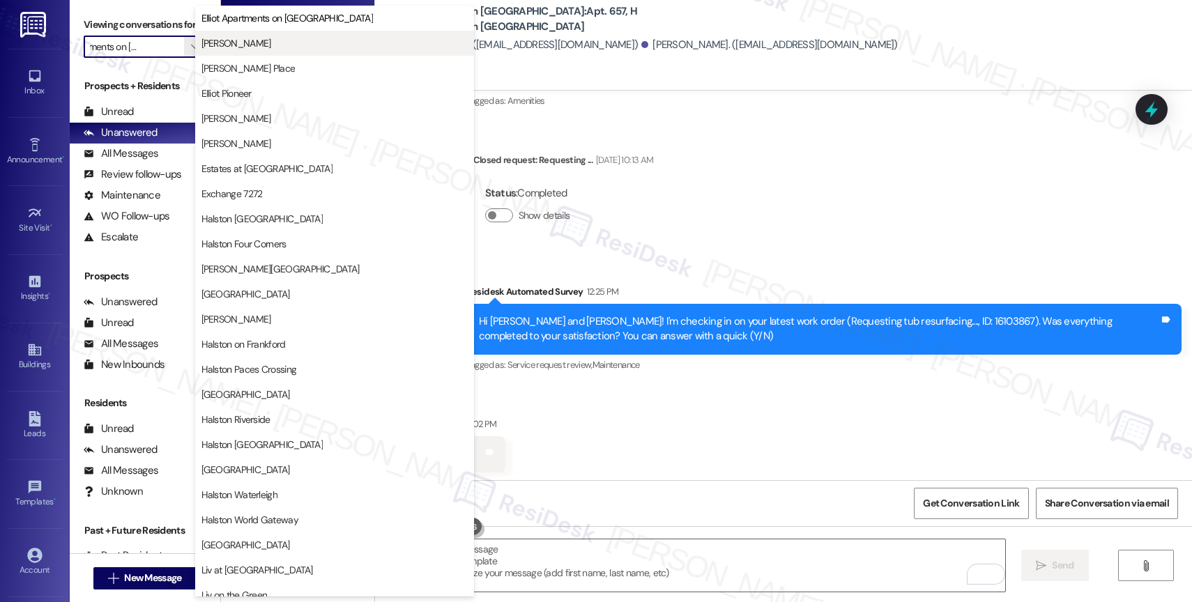
click at [255, 48] on span "Elliot Cocoplum" at bounding box center [236, 43] width 70 height 14
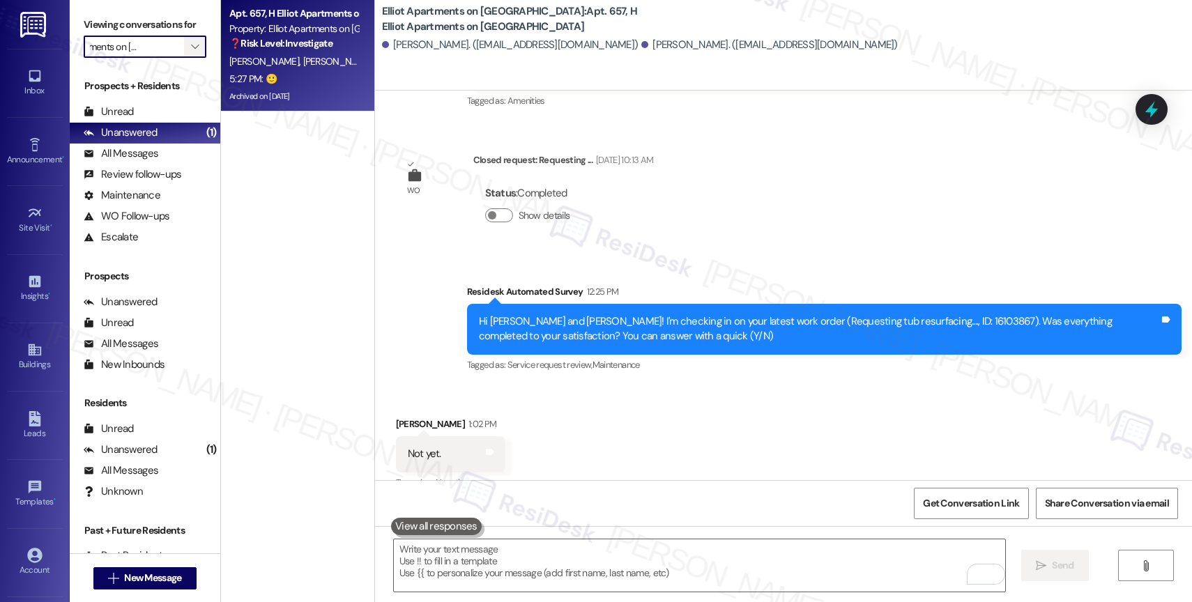
type input "Elliot Cocoplum"
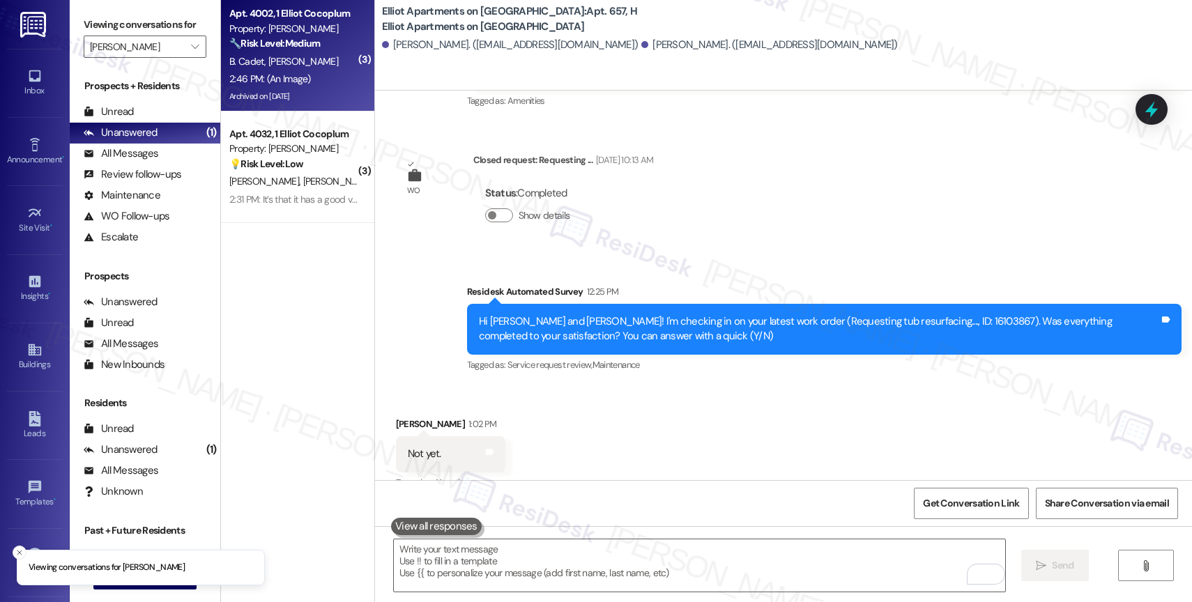
click at [297, 38] on strong "🔧 Risk Level: Medium" at bounding box center [274, 43] width 91 height 13
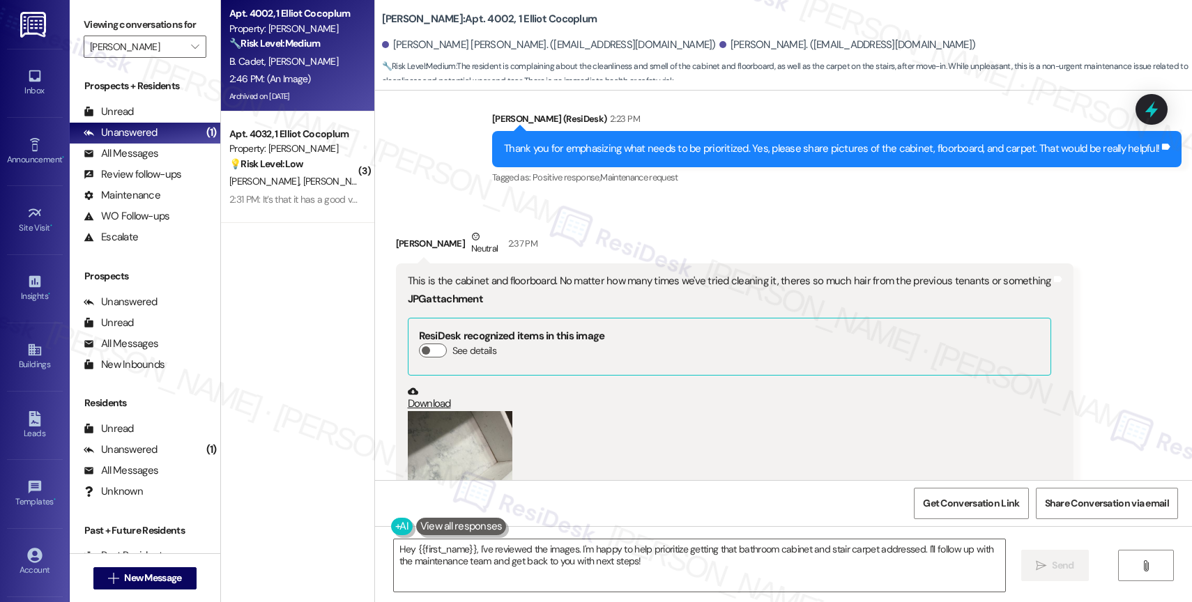
scroll to position [4356, 0]
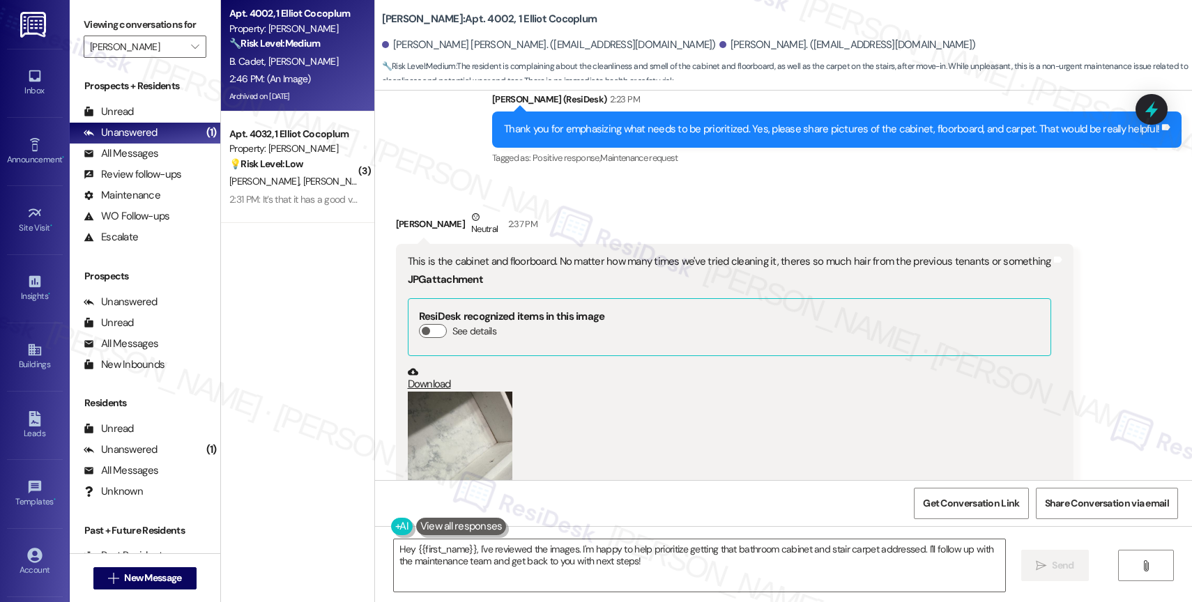
click at [445, 417] on button "Zoom image" at bounding box center [460, 461] width 105 height 139
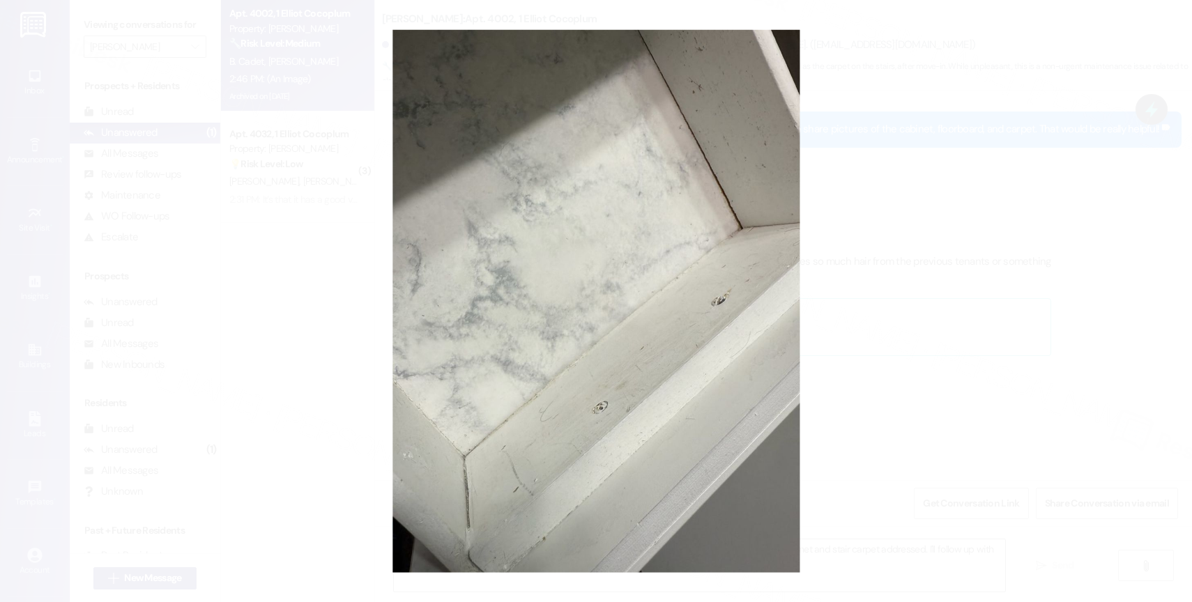
click at [622, 374] on button "Unzoom image" at bounding box center [596, 301] width 1192 height 602
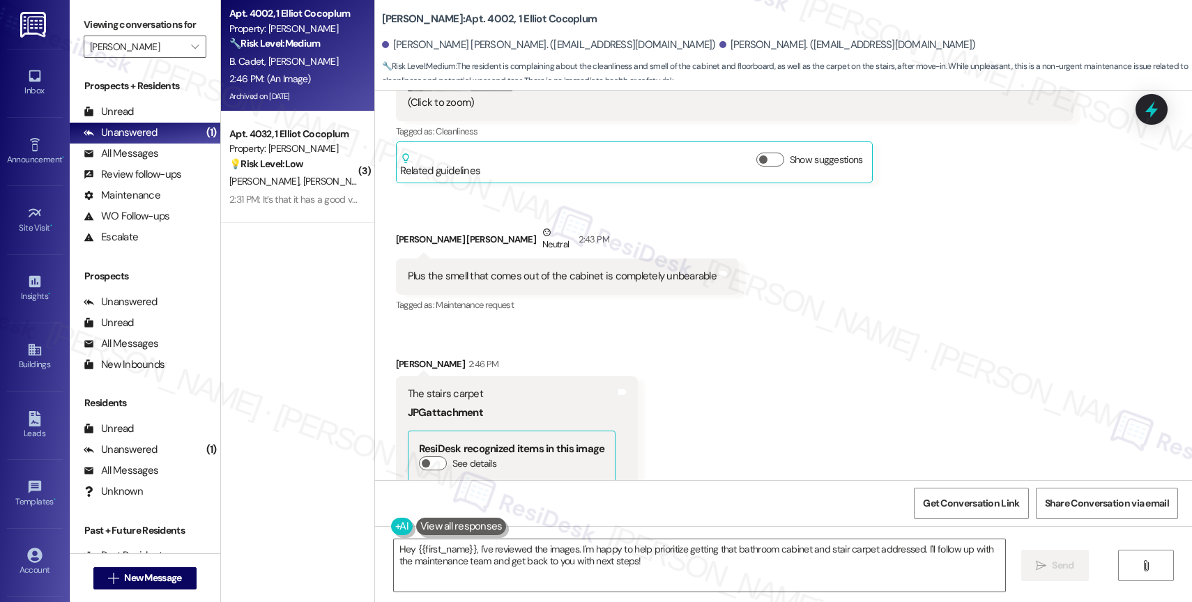
scroll to position [5025, 0]
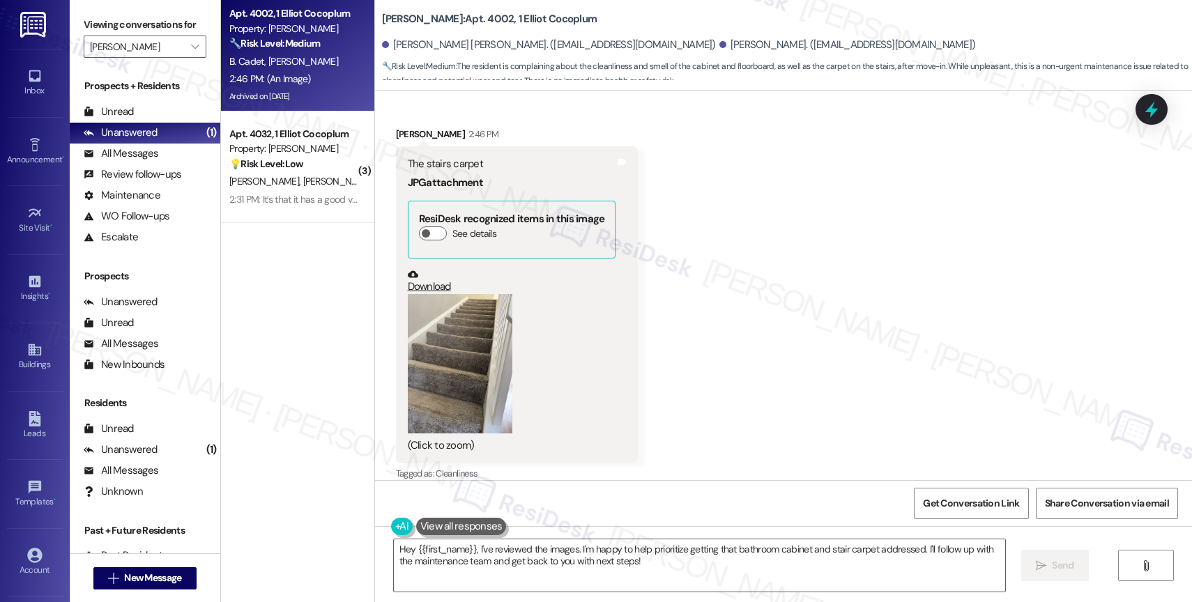
click at [438, 361] on button "Zoom image" at bounding box center [460, 363] width 105 height 139
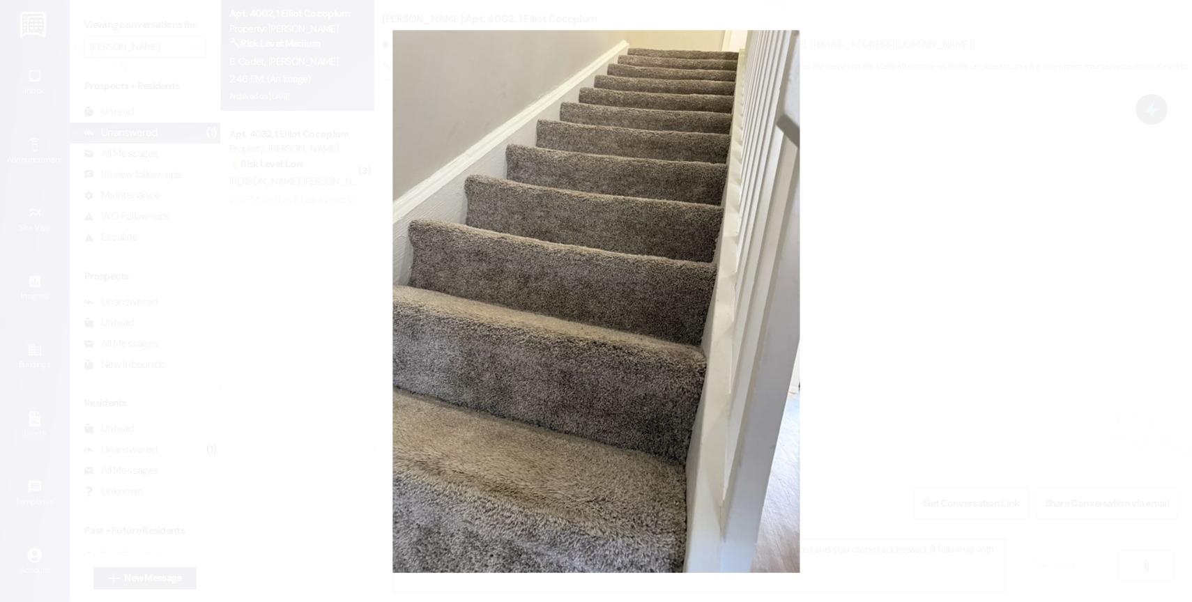
click at [632, 374] on button "Unzoom image" at bounding box center [596, 301] width 1192 height 602
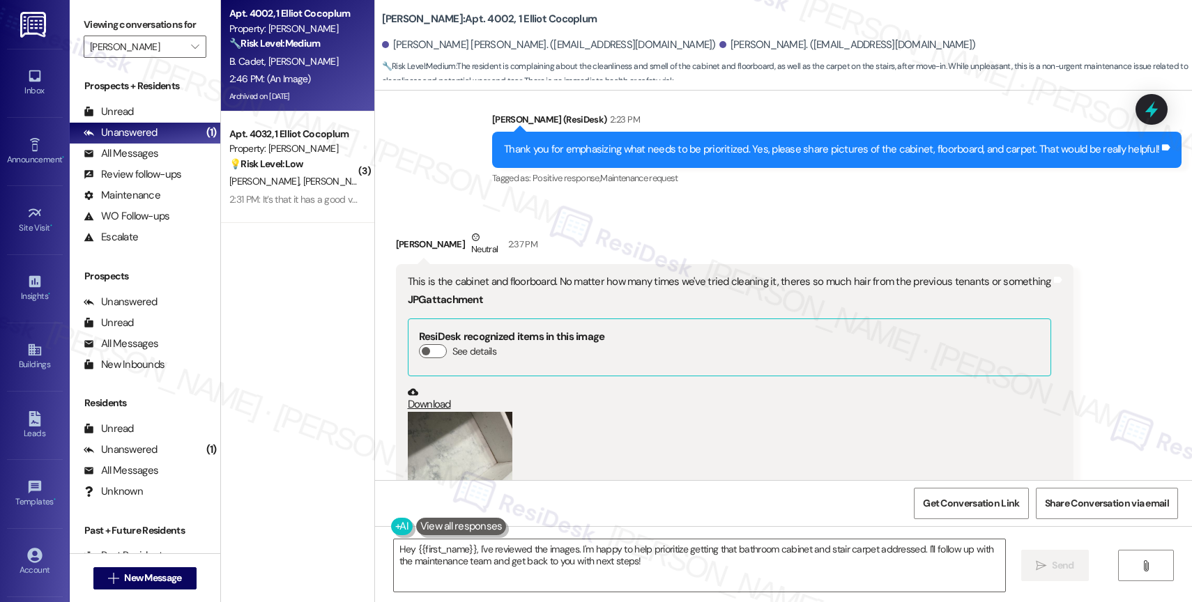
scroll to position [4207, 0]
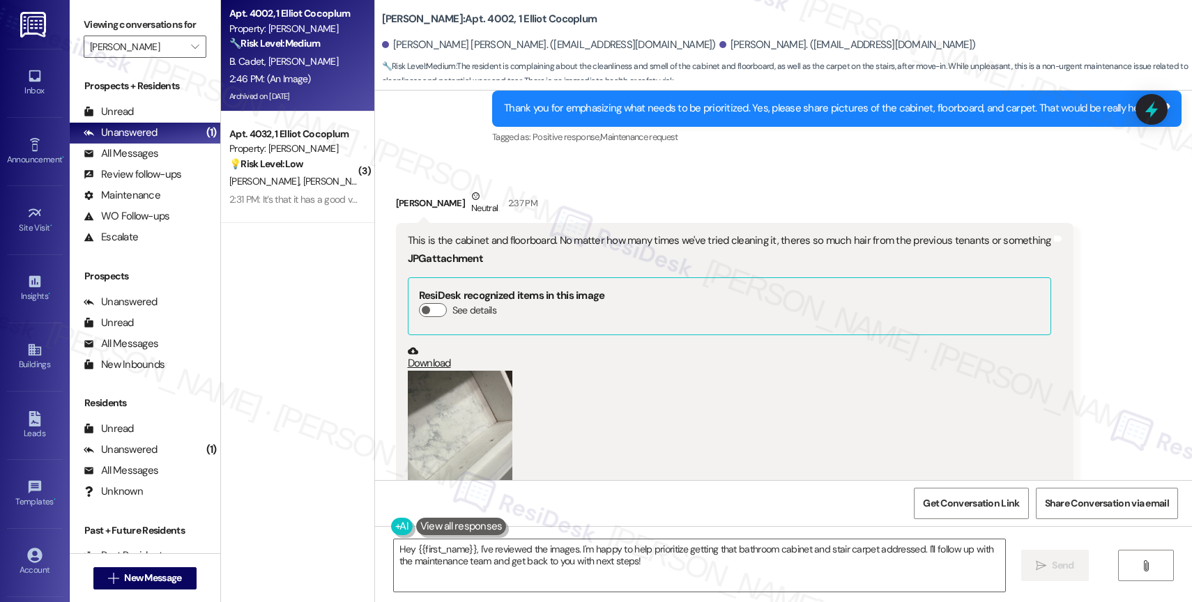
scroll to position [4529, 0]
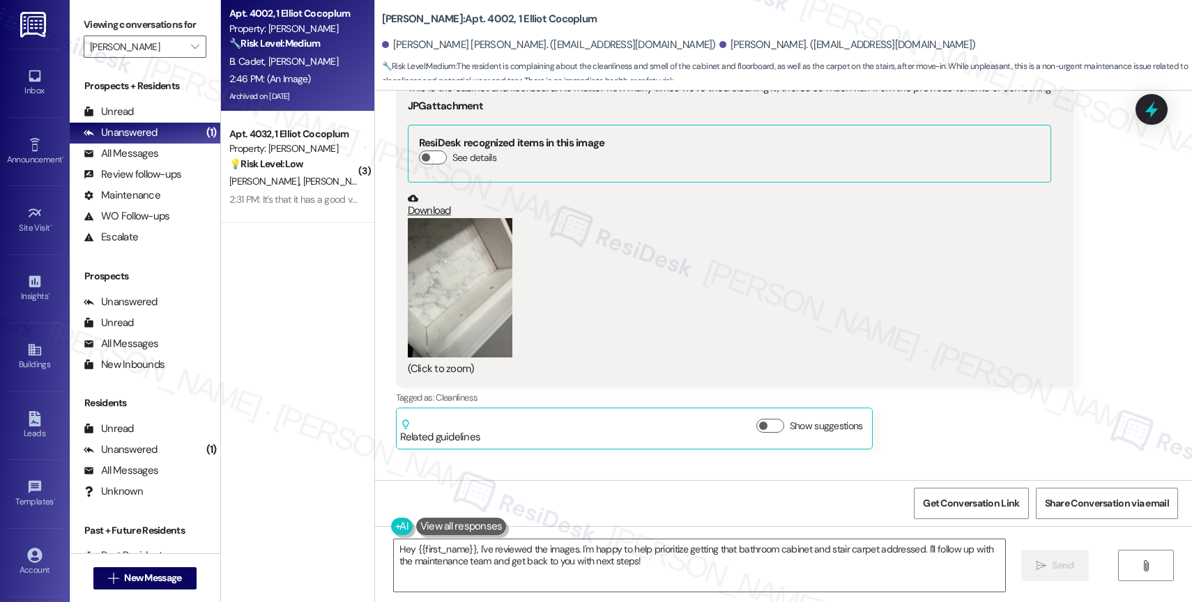
click at [434, 279] on button "Zoom image" at bounding box center [460, 287] width 105 height 139
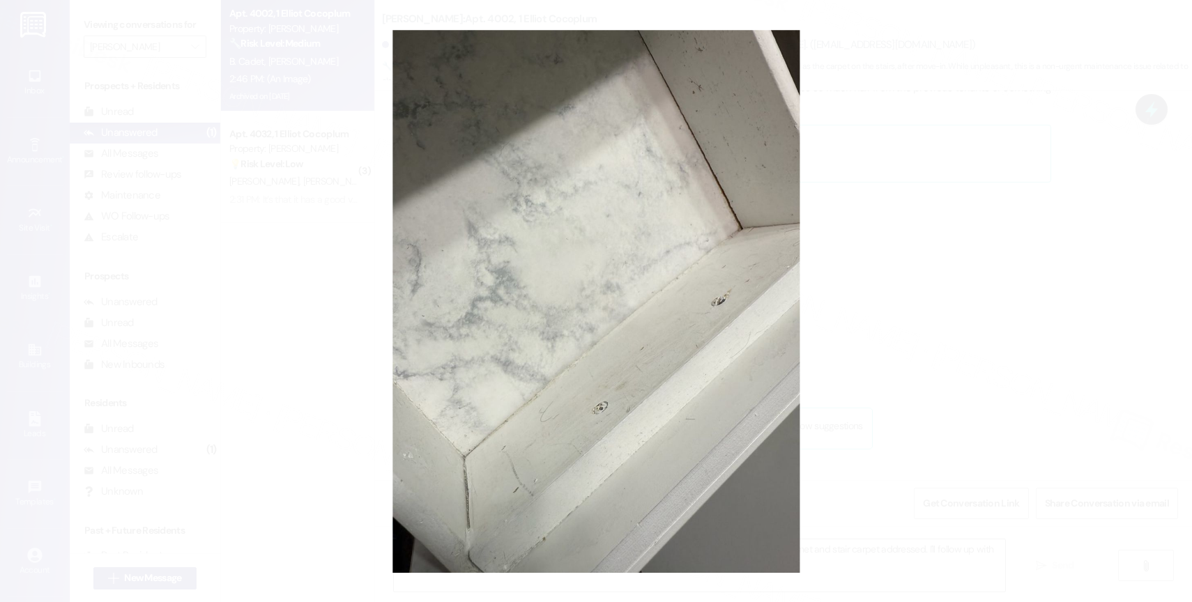
click at [660, 282] on button "Unzoom image" at bounding box center [596, 301] width 1192 height 602
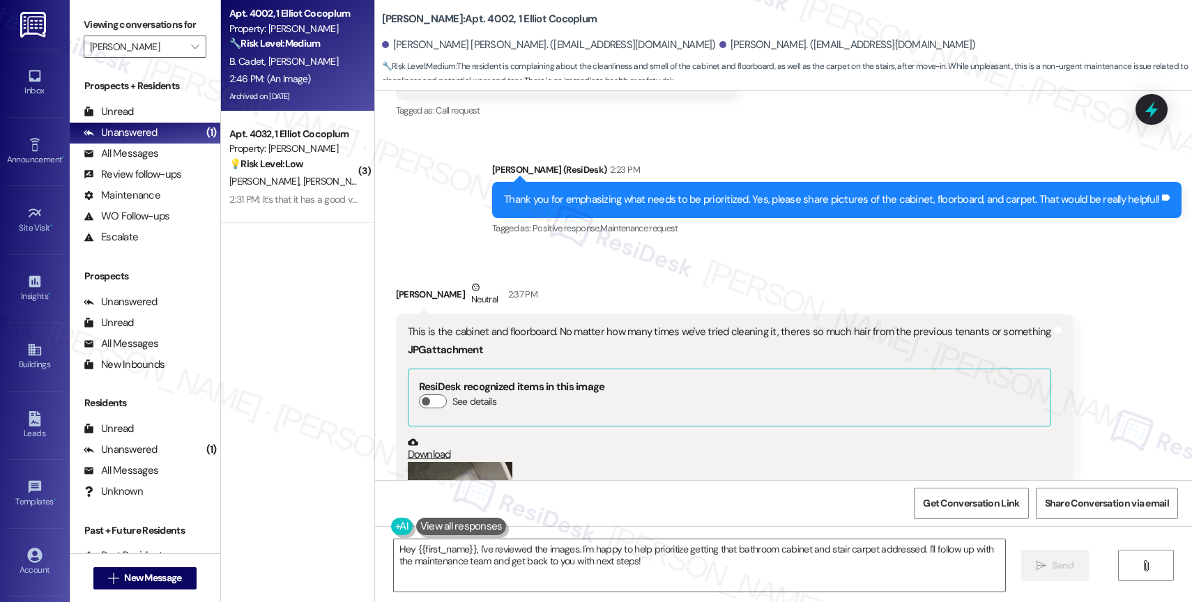
scroll to position [4213, 0]
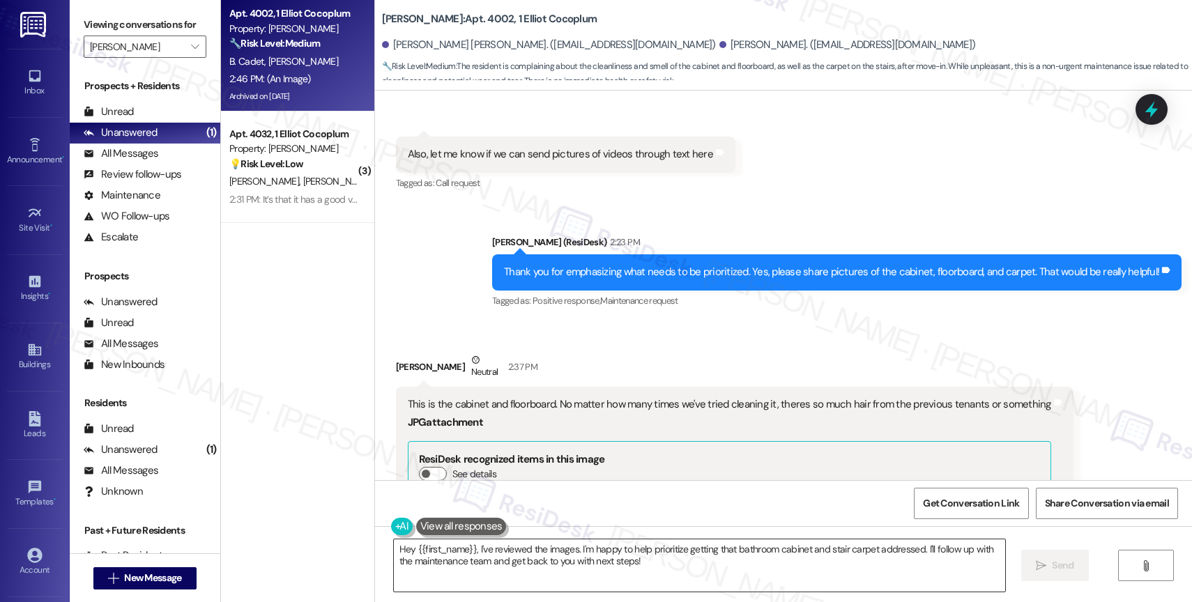
click at [592, 567] on textarea "Hey {{first_name}}, I've reviewed the images. I'm happy to help prioritize gett…" at bounding box center [699, 565] width 611 height 52
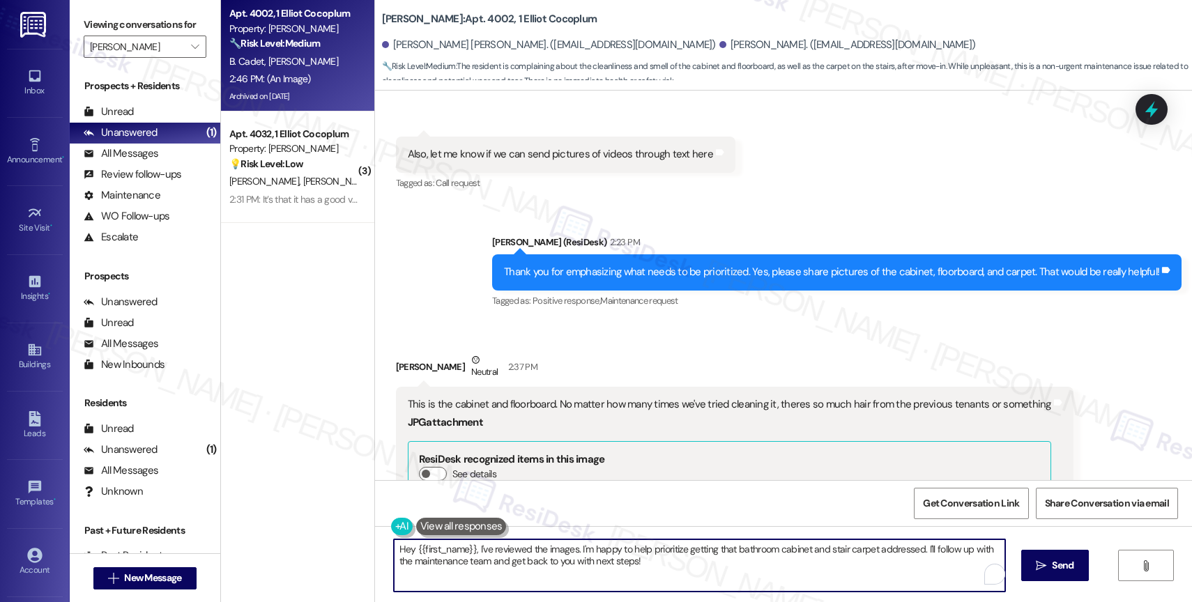
click at [592, 567] on textarea "Hey {{first_name}}, I've reviewed the images. I'm happy to help prioritize gett…" at bounding box center [699, 565] width 611 height 52
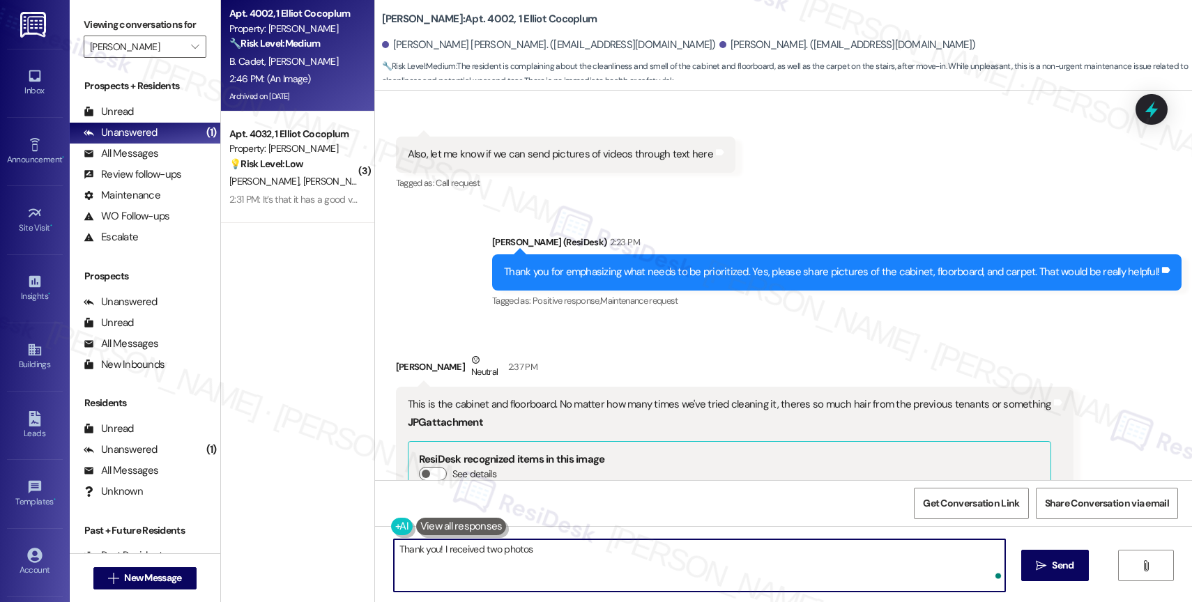
type textarea "Thank you! I received two photos."
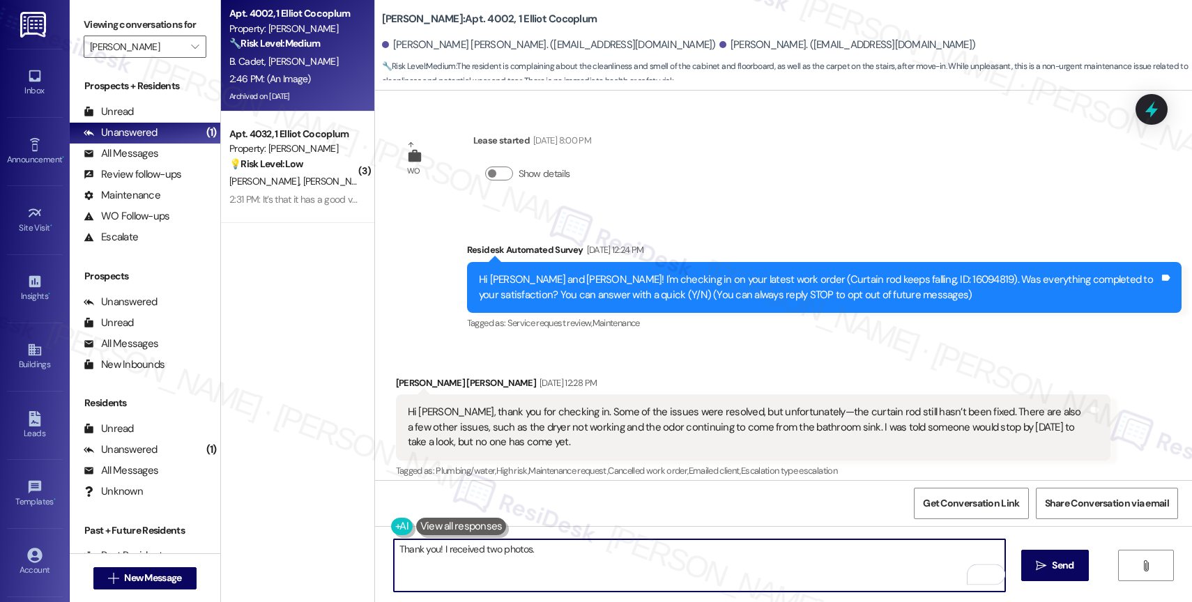
scroll to position [4213, 0]
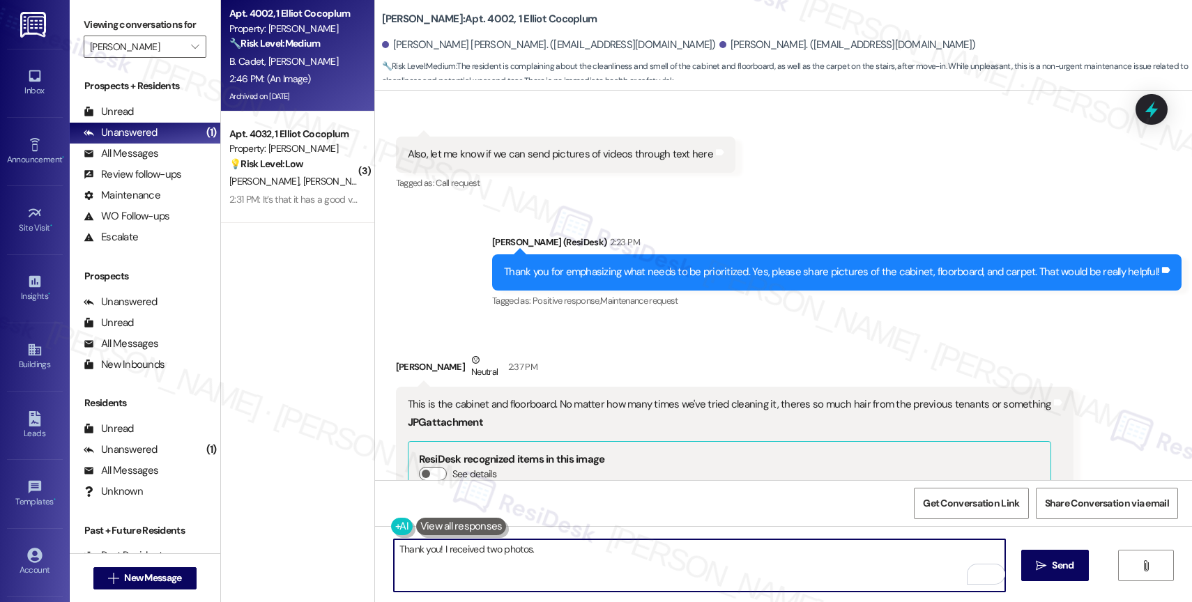
drag, startPoint x: 530, startPoint y: 554, endPoint x: 630, endPoint y: 556, distance: 99.7
click at [630, 556] on textarea "Thank you! I received two photos." at bounding box center [699, 565] width 611 height 52
click at [594, 563] on textarea "Thank you! I received two photos." at bounding box center [699, 565] width 611 height 52
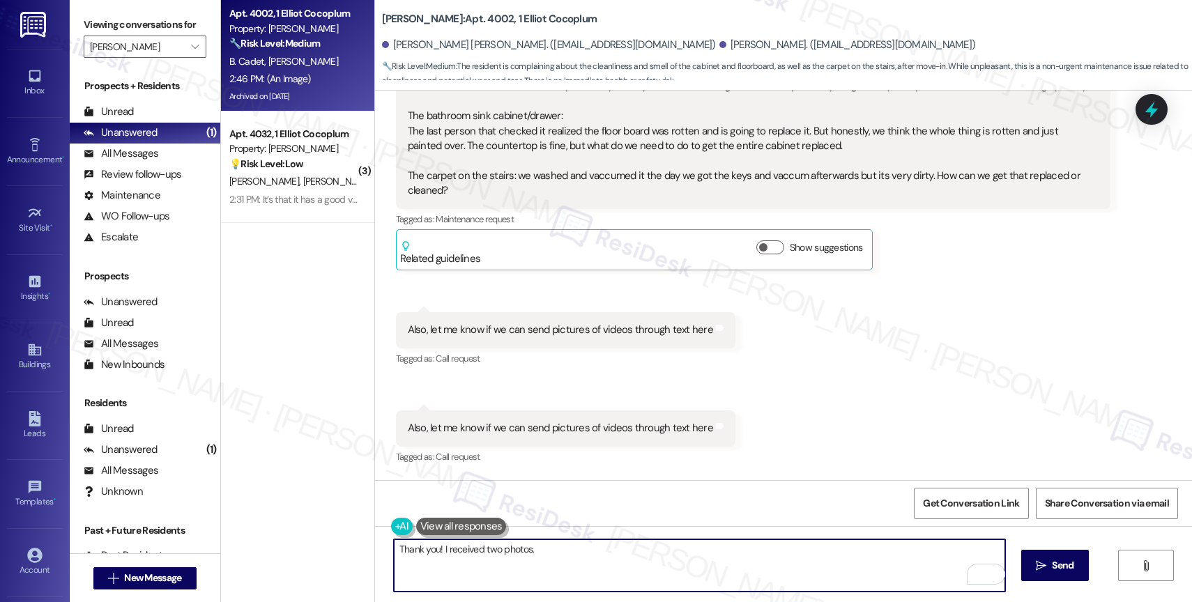
scroll to position [3802, 0]
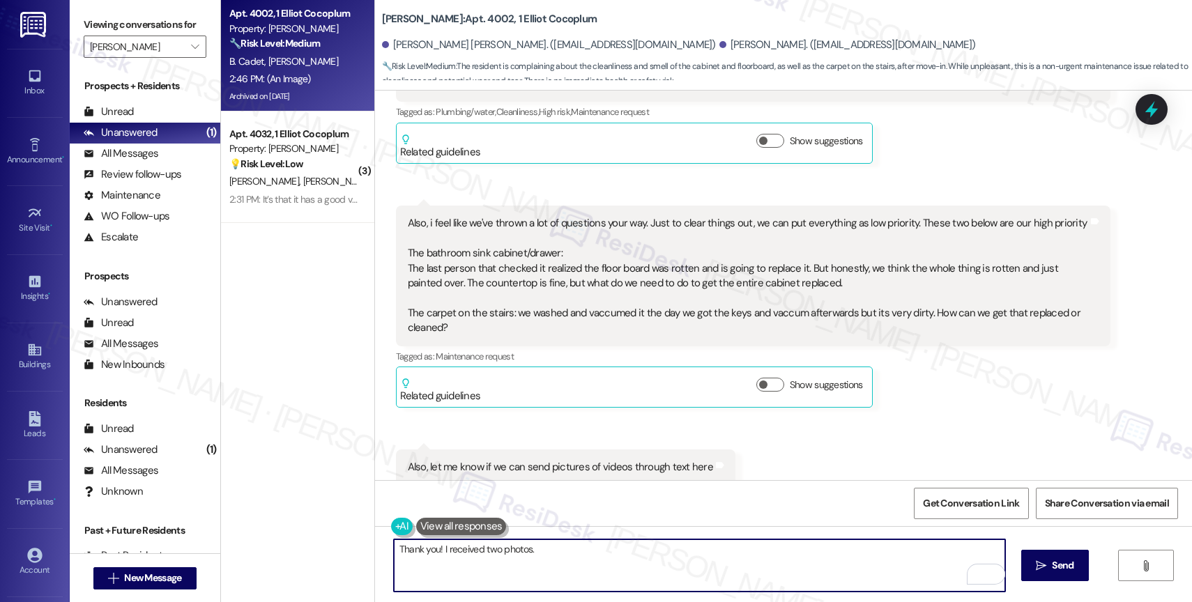
type textarea "Thank you! I received two photos."
click at [599, 270] on div "Also, i feel like we've thrown a lot of questions your way. Just to clear thing…" at bounding box center [748, 275] width 680 height 119
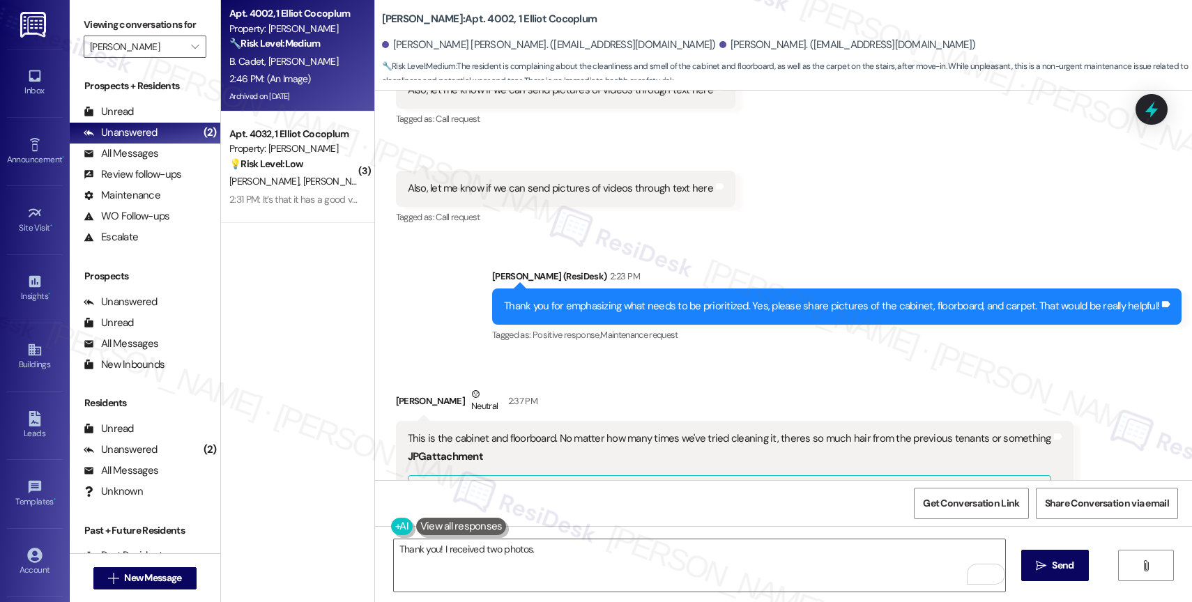
scroll to position [4013, 0]
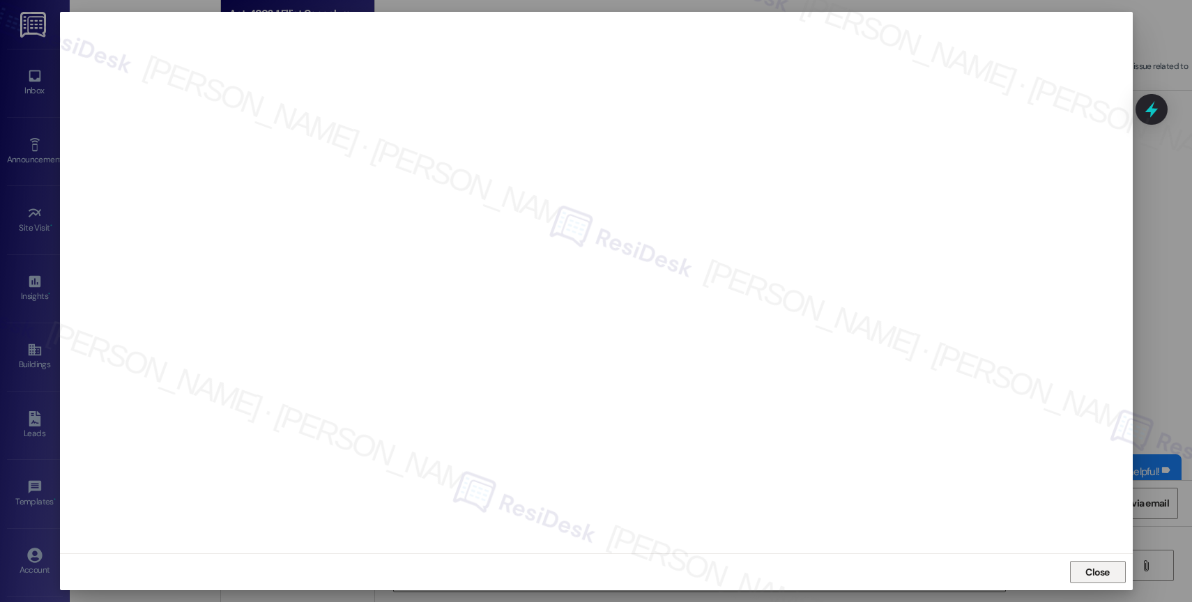
click at [1083, 561] on button "Close" at bounding box center [1098, 572] width 56 height 22
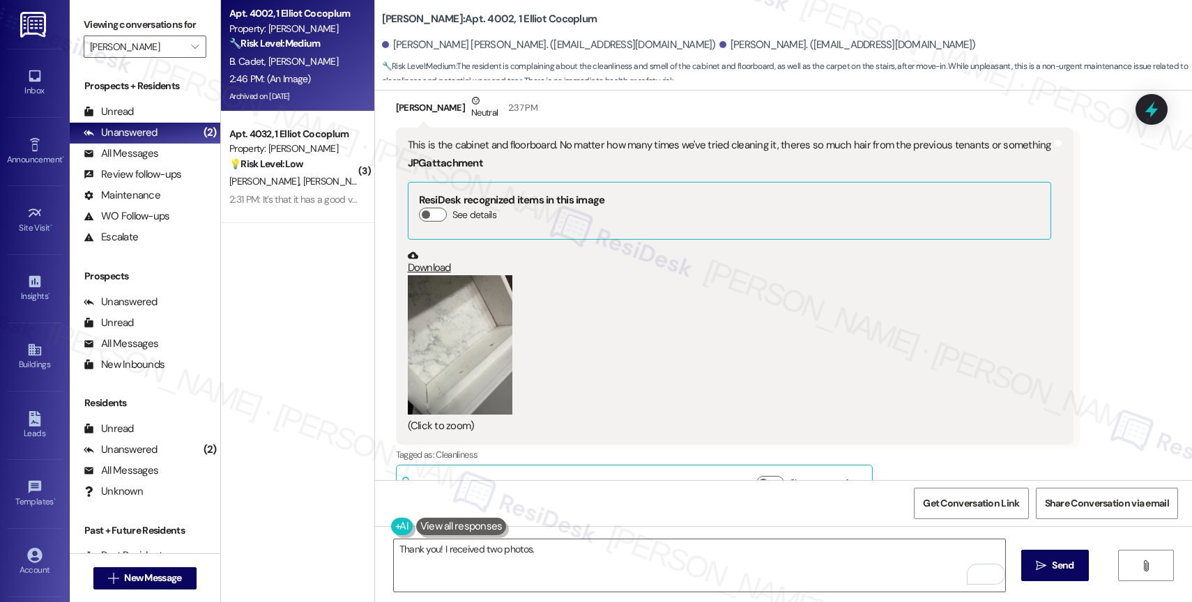
scroll to position [4468, 0]
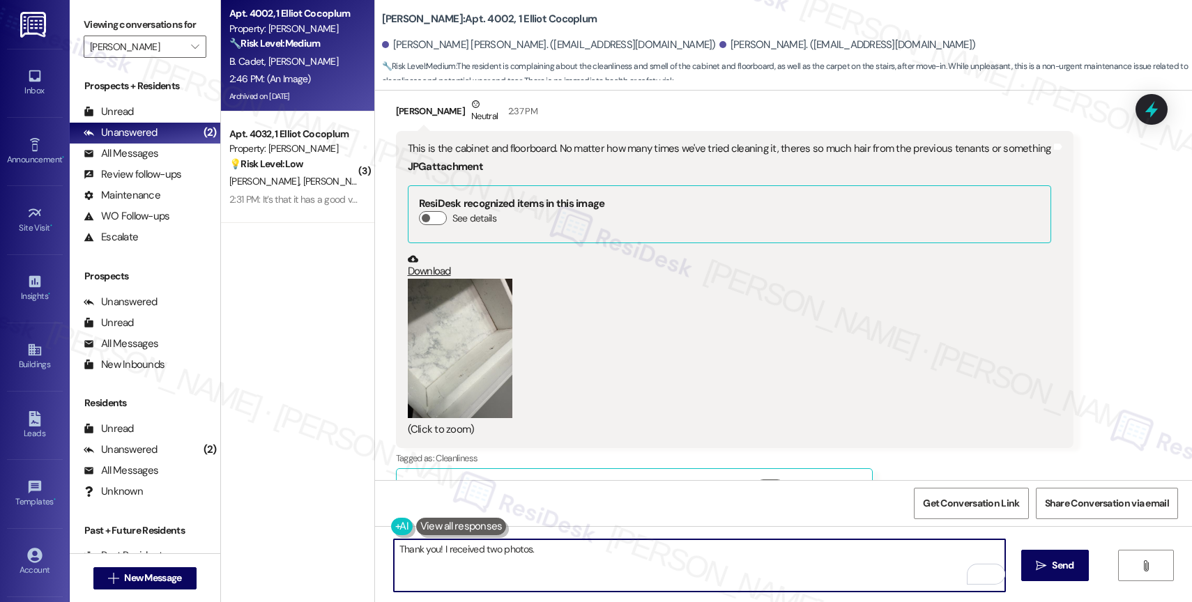
click at [574, 554] on textarea "Thank you! I received two photos." at bounding box center [699, 565] width 611 height 52
click at [468, 326] on button "Zoom image" at bounding box center [460, 348] width 105 height 139
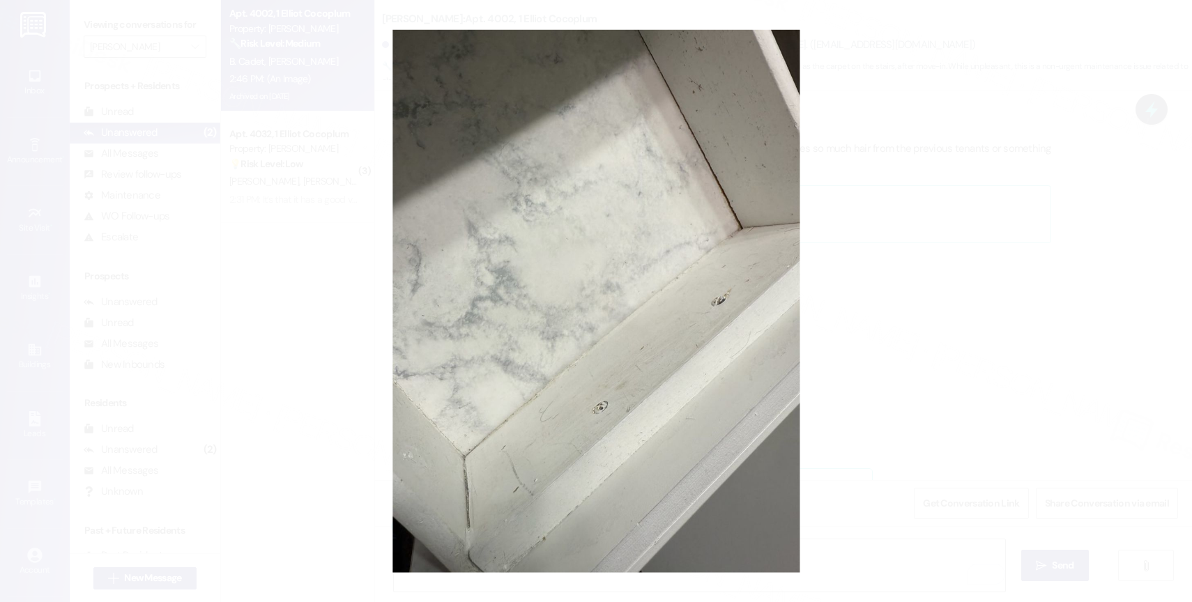
click at [661, 287] on button "Unzoom image" at bounding box center [596, 301] width 1192 height 602
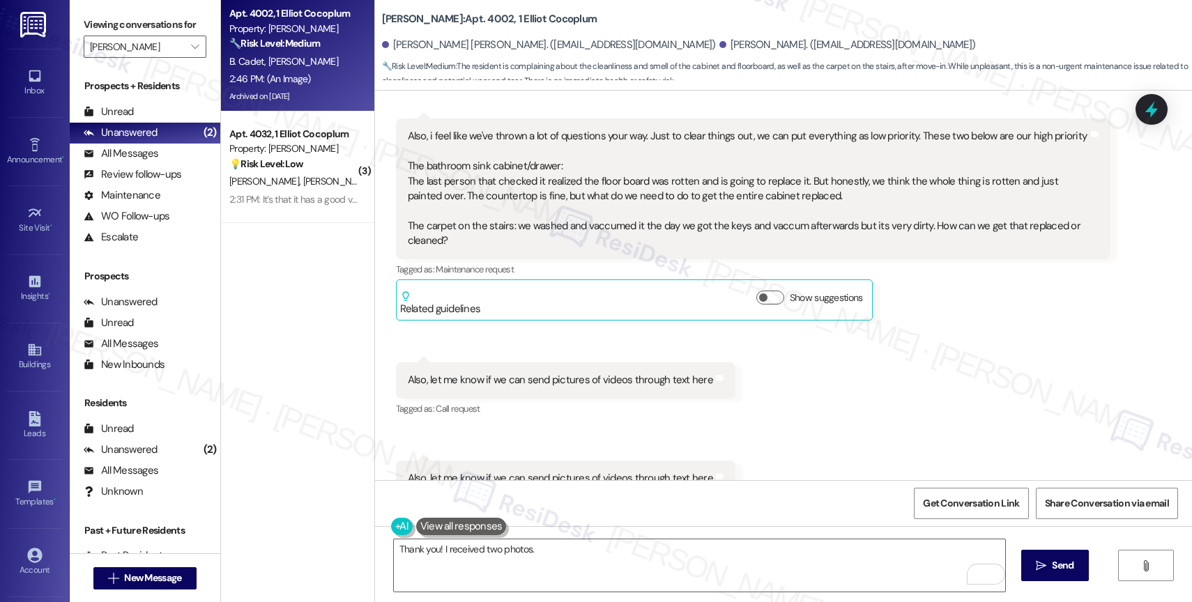
scroll to position [3889, 0]
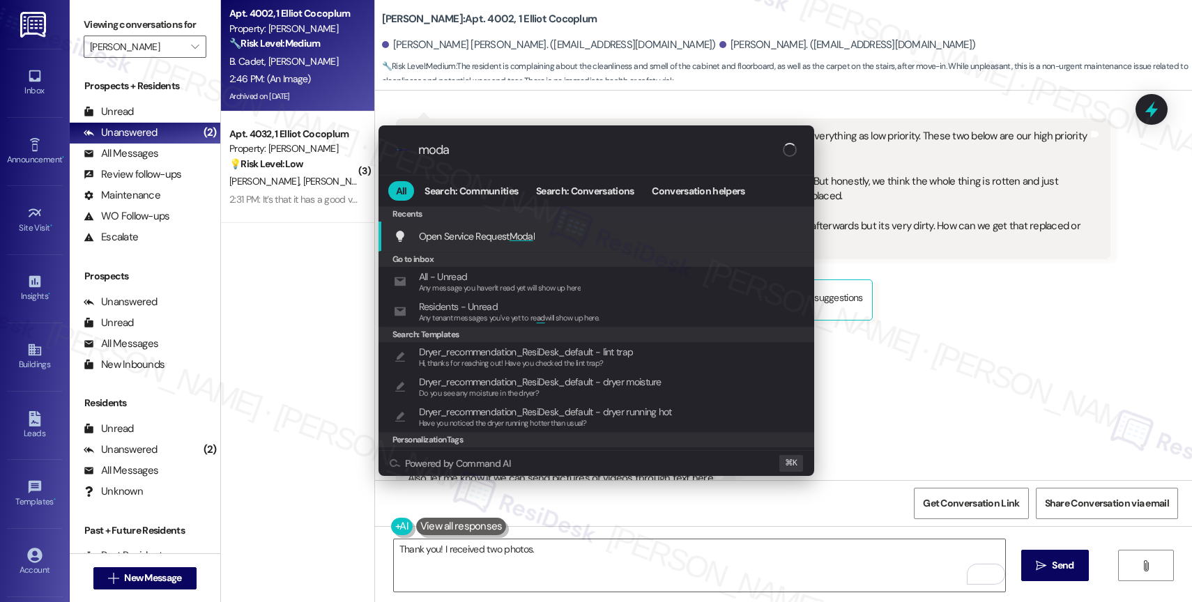
type input "modal"
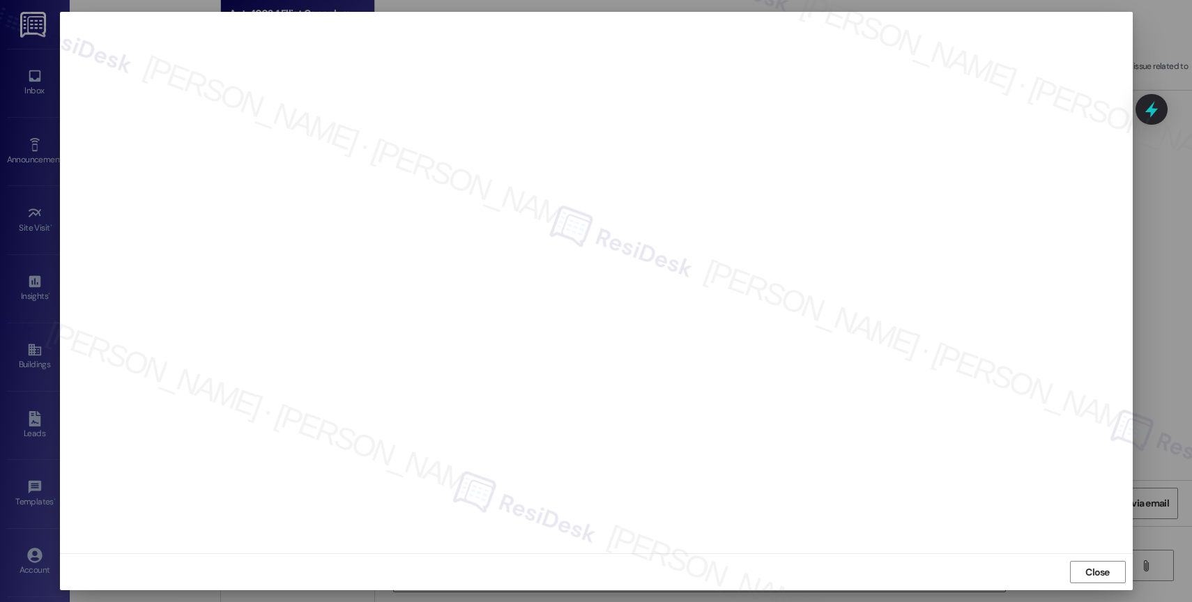
click at [1079, 562] on button "Close" at bounding box center [1098, 572] width 56 height 22
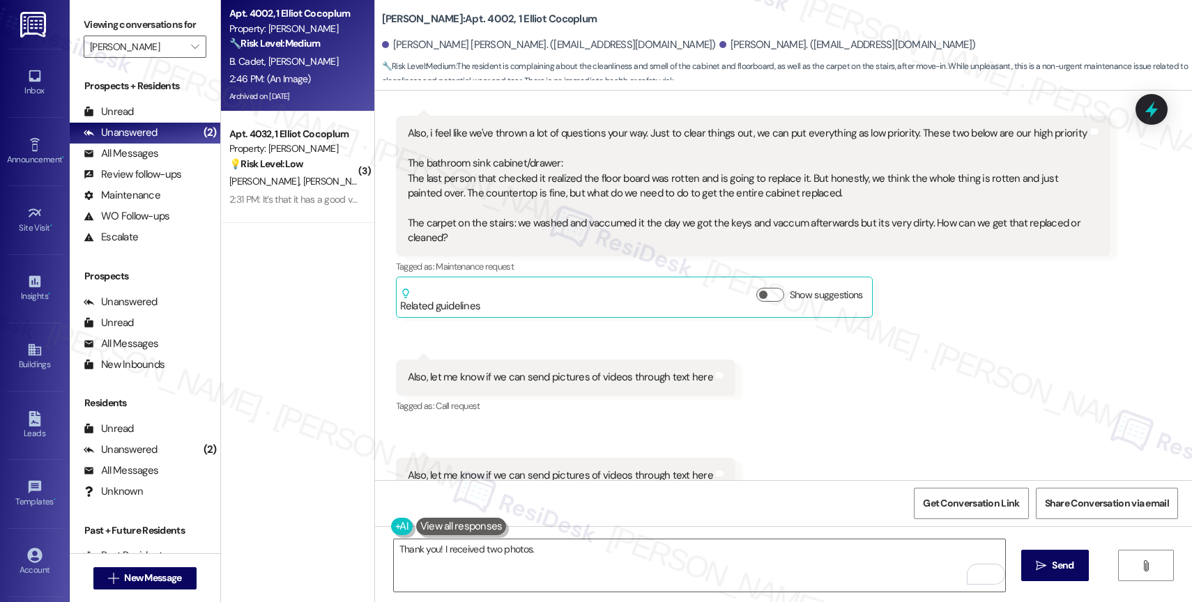
scroll to position [4242, 0]
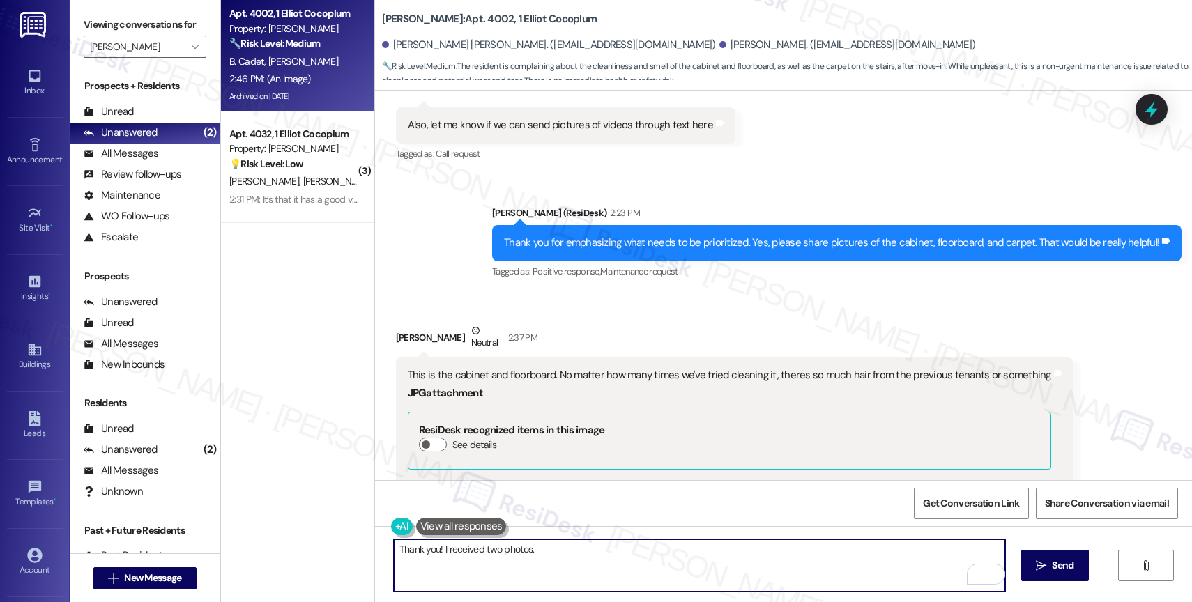
click at [558, 551] on textarea "Thank you! I received two photos." at bounding box center [699, 565] width 611 height 52
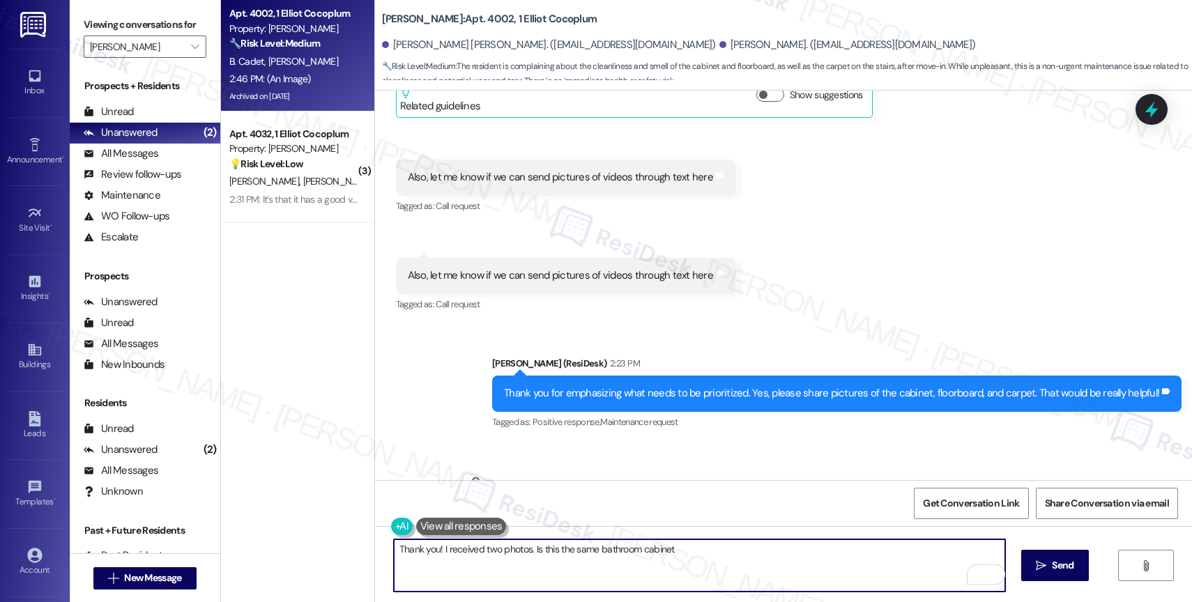
scroll to position [3921, 0]
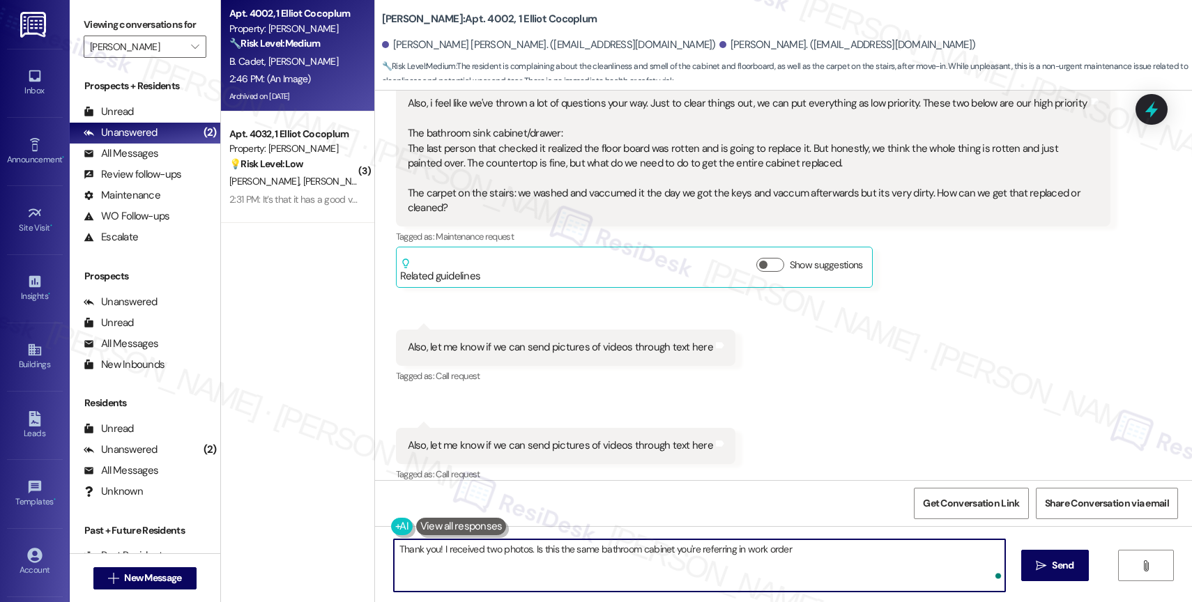
paste textarea "16104558"
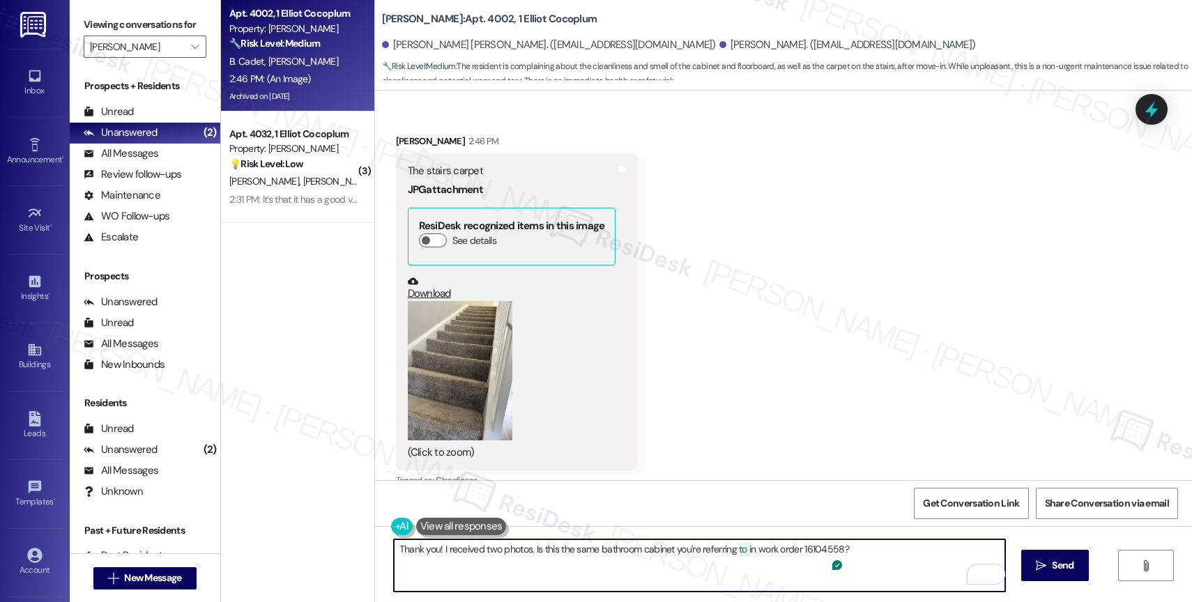
scroll to position [5025, 0]
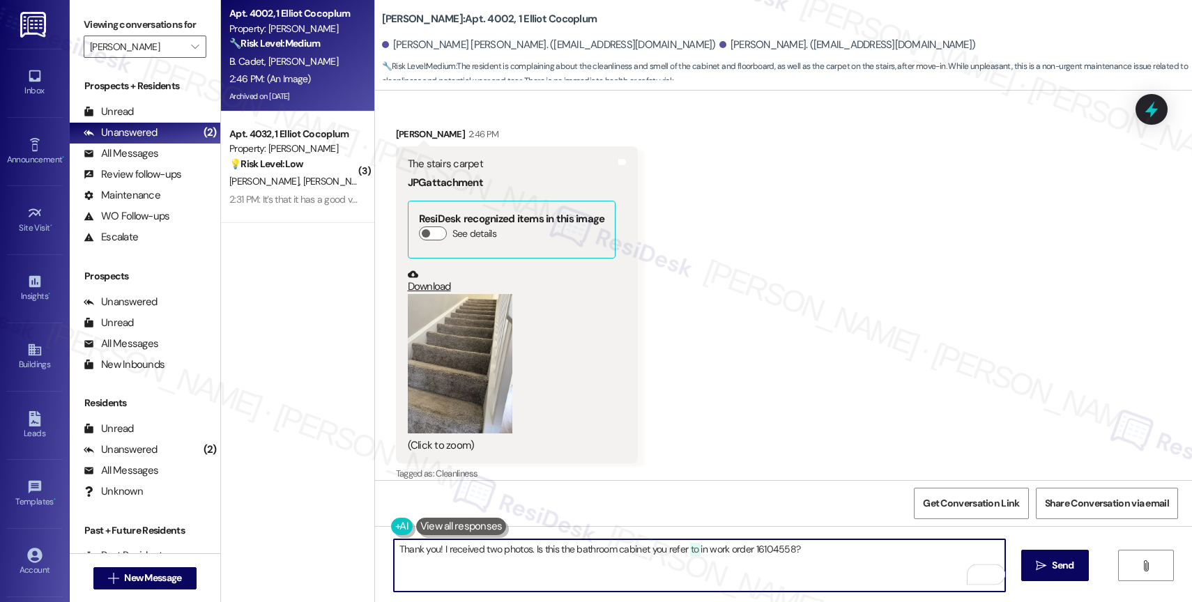
click at [818, 555] on textarea "Thank you! I received two photos. Is this the bathroom cabinet you refer to in …" at bounding box center [699, 565] width 611 height 52
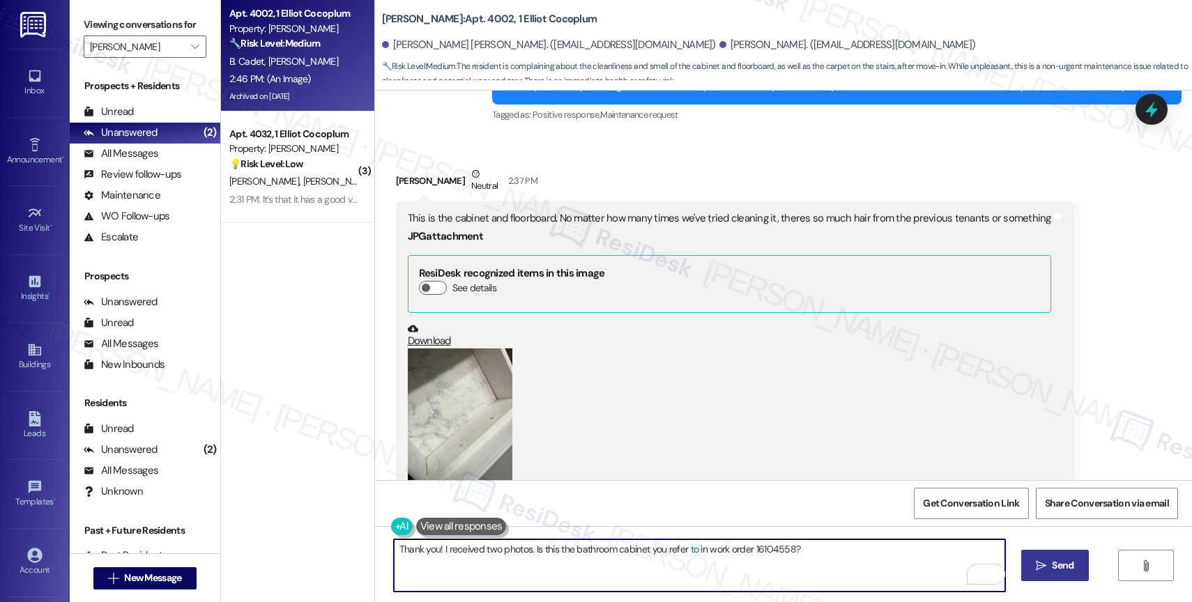
type textarea "Thank you! I received two photos. Is this the bathroom cabinet you refer to in …"
click at [1043, 562] on icon "" at bounding box center [1041, 565] width 10 height 11
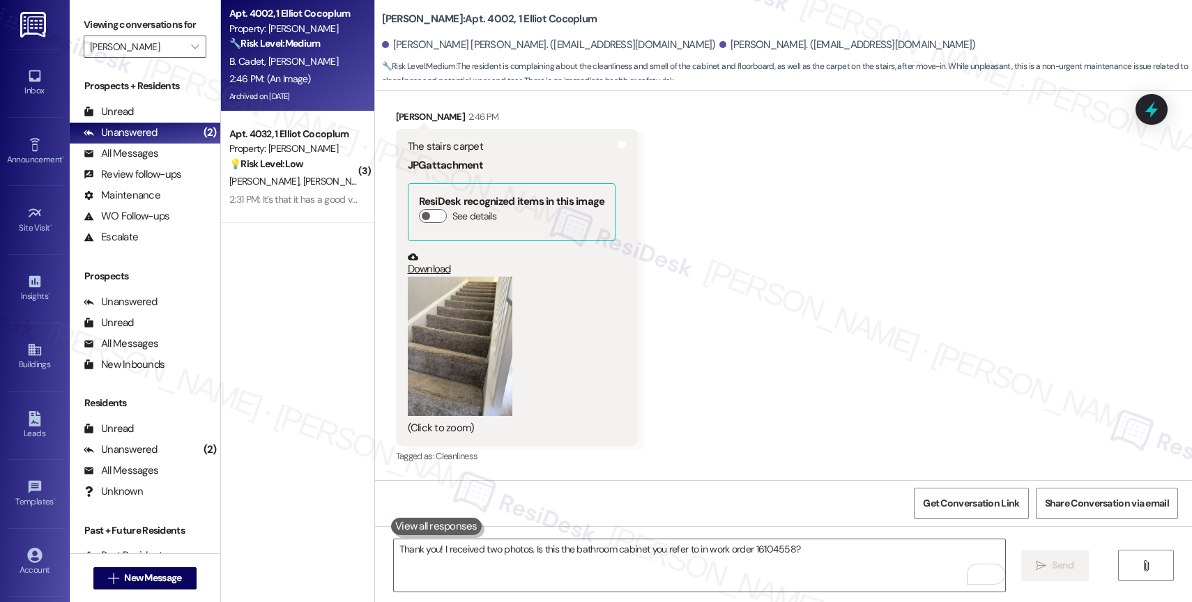
scroll to position [5122, 0]
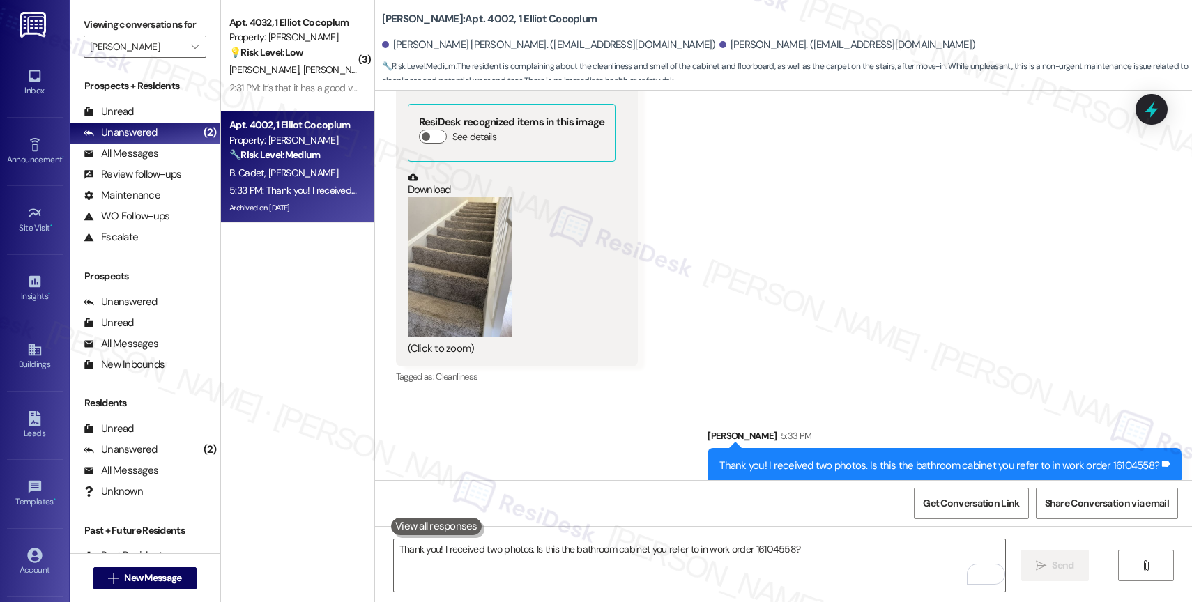
click at [467, 254] on button "Zoom image" at bounding box center [460, 266] width 105 height 139
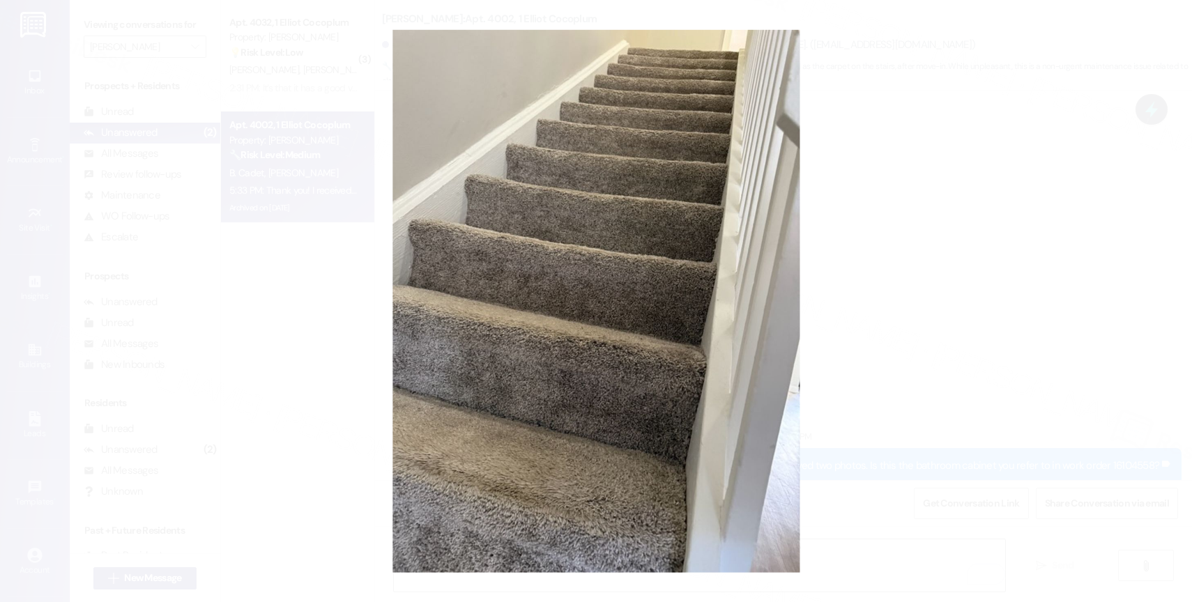
click at [628, 411] on button "Unzoom image" at bounding box center [596, 301] width 1192 height 602
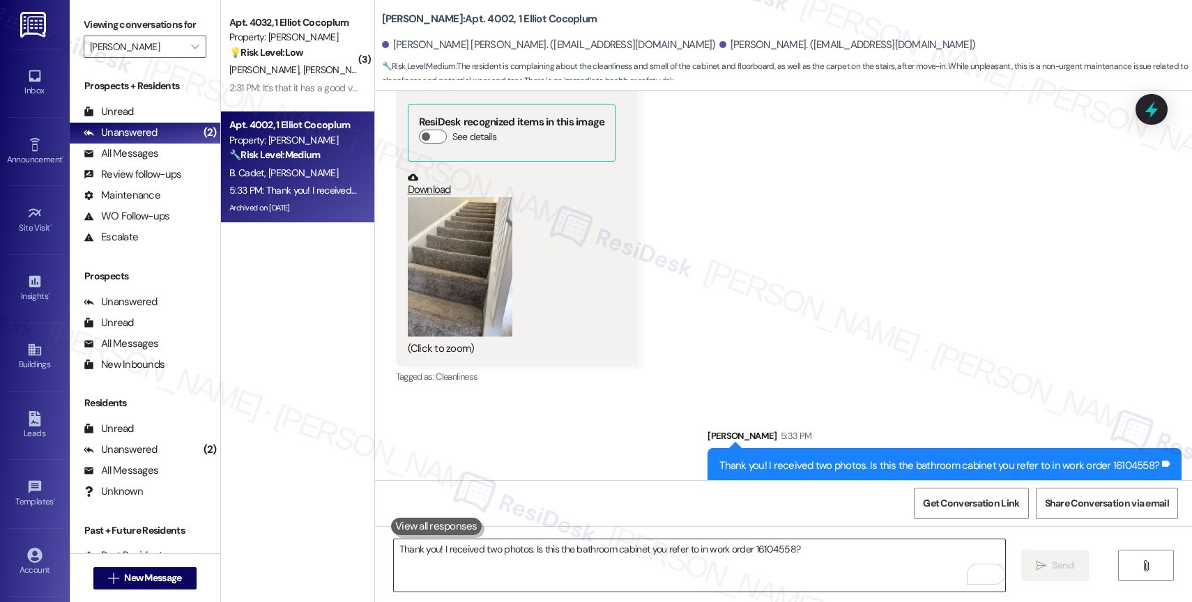
click at [443, 557] on textarea "Thank you! I received two photos. Is this the bathroom cabinet you refer to in …" at bounding box center [699, 565] width 611 height 52
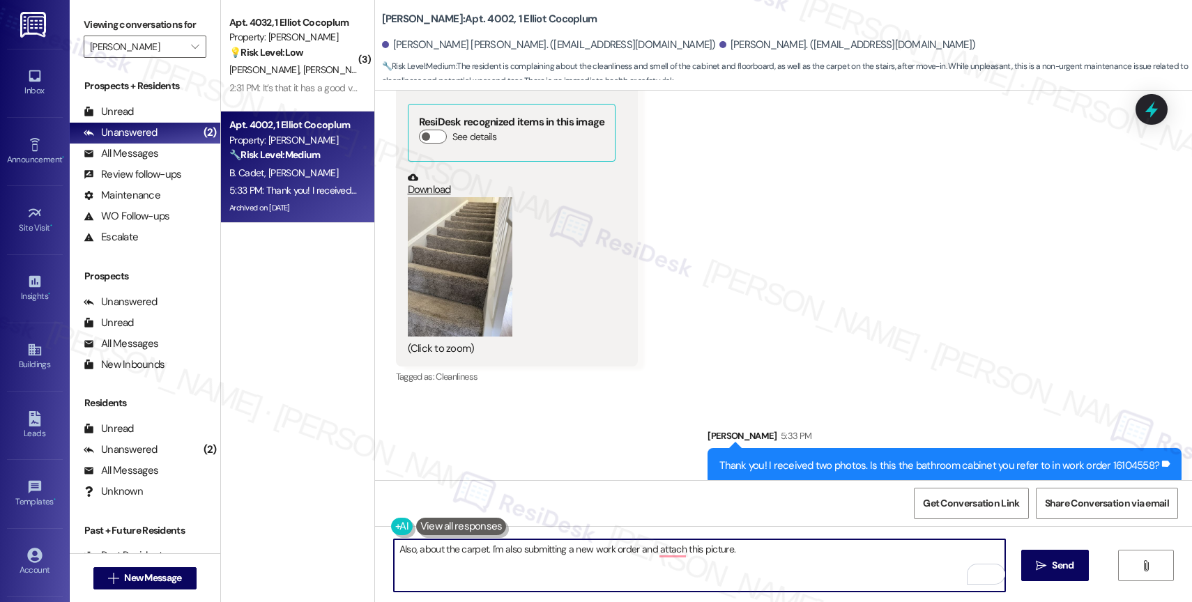
click at [438, 244] on button "Zoom image" at bounding box center [460, 266] width 105 height 139
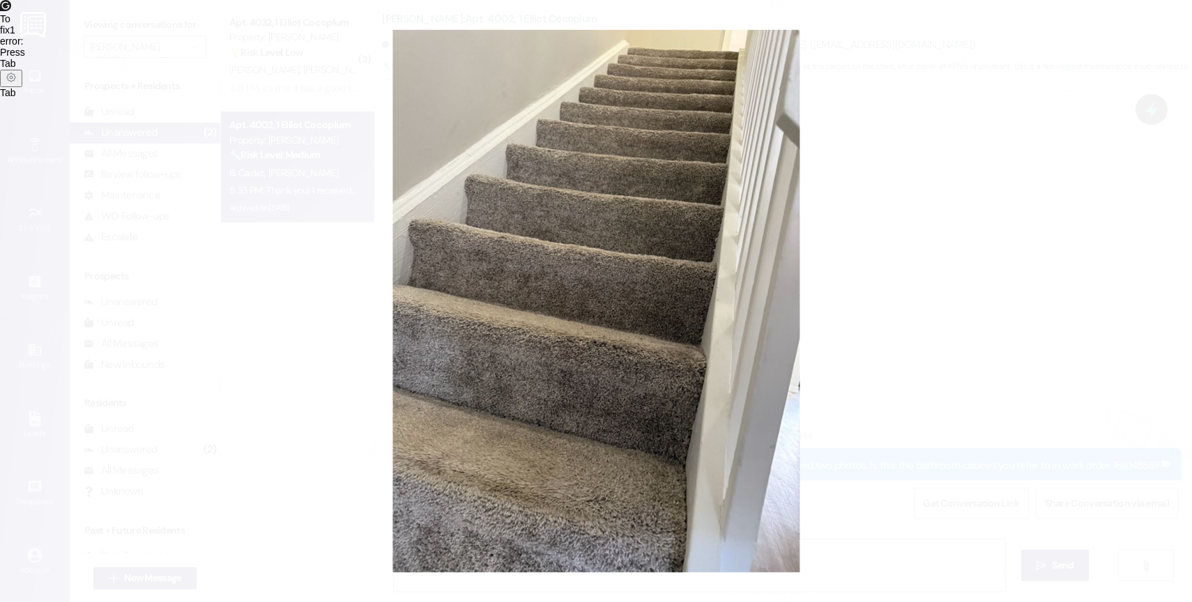
click at [666, 301] on button "Unzoom image" at bounding box center [596, 301] width 1192 height 602
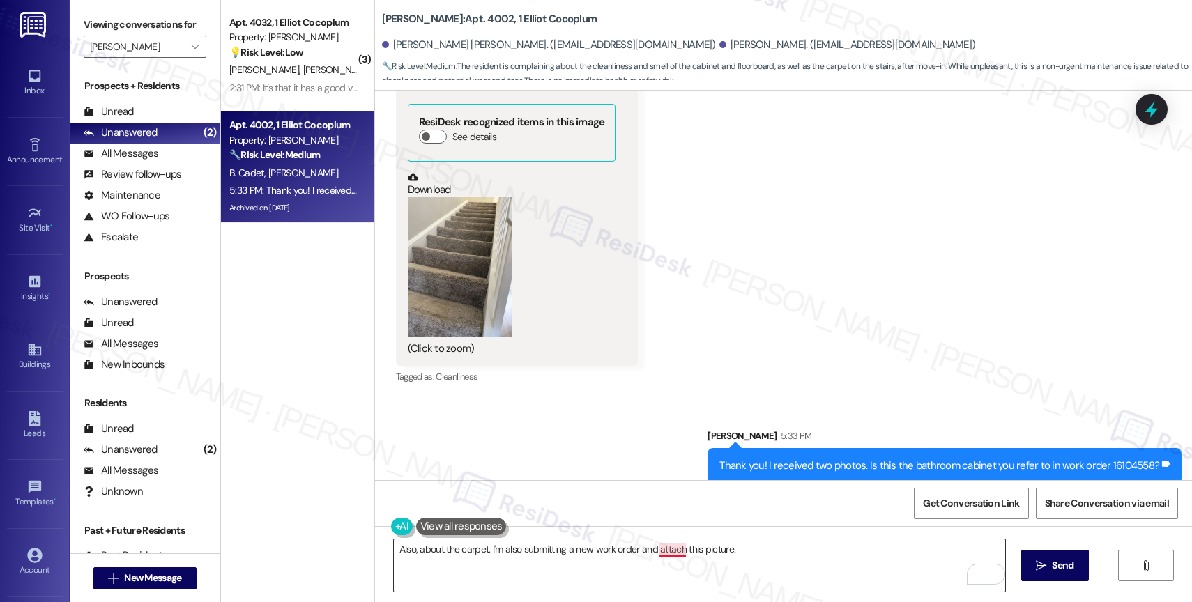
click at [648, 555] on textarea "Also, about the carpet. I'm also submitting a new work order and attach this pi…" at bounding box center [699, 565] width 611 height 52
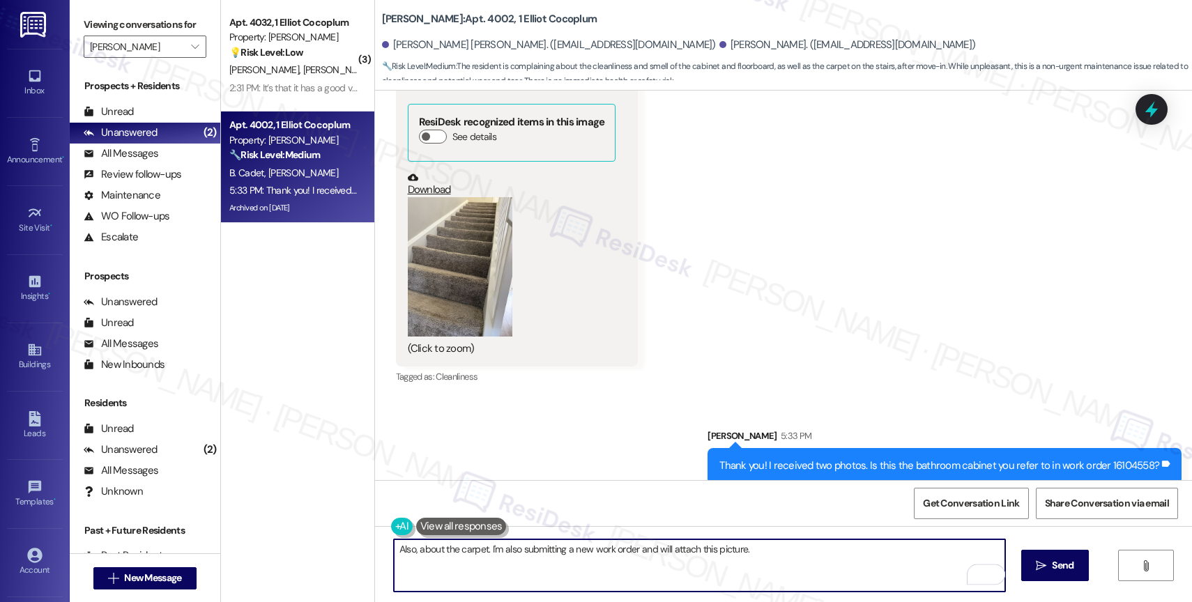
click at [792, 553] on textarea "Also, about the carpet. I'm also submitting a new work order and will attach th…" at bounding box center [699, 565] width 611 height 52
drag, startPoint x: 705, startPoint y: 551, endPoint x: 729, endPoint y: 547, distance: 24.1
click at [706, 551] on textarea "Also, about the carpet. I'm also submitting a new work order and will attach th…" at bounding box center [699, 565] width 611 height 52
click at [831, 550] on textarea "Also, about the carpet. I'm also submitting a new work order and will attach th…" at bounding box center [699, 565] width 611 height 52
click at [986, 570] on div "1" at bounding box center [983, 574] width 15 height 15
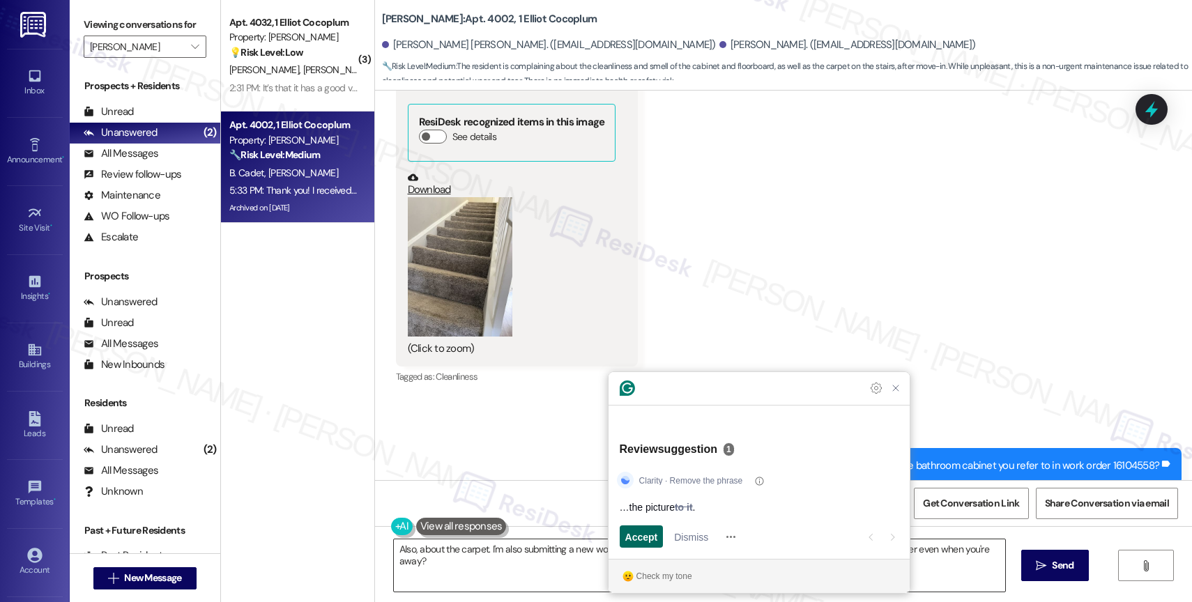
click at [636, 535] on span "Accept" at bounding box center [641, 537] width 33 height 15
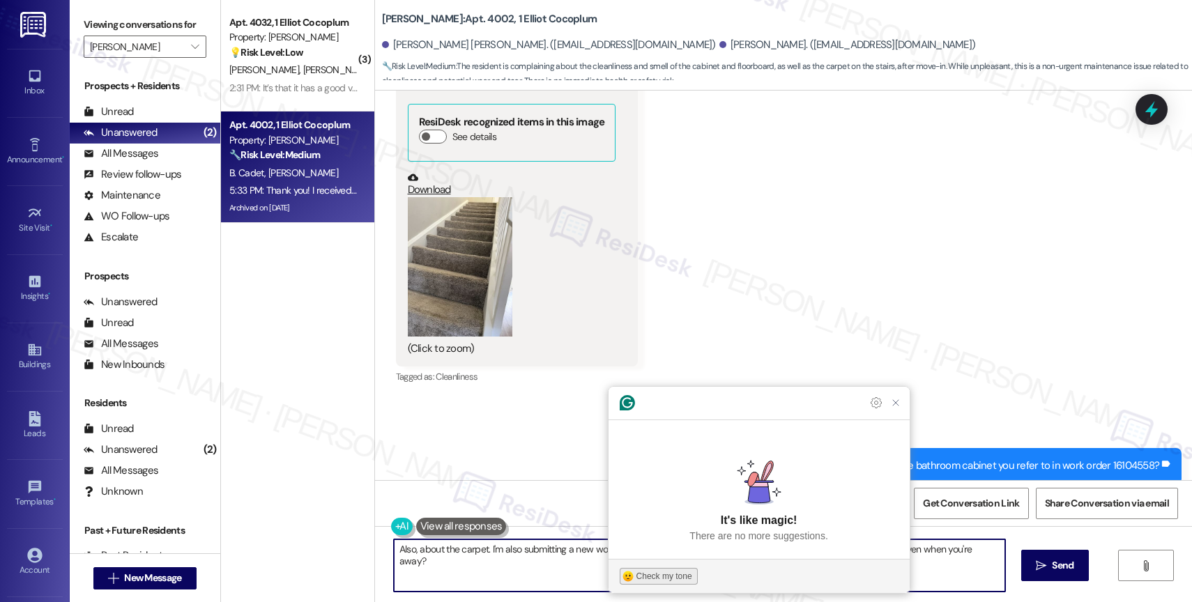
type textarea "Also, about the carpet. I'm also submitting a new work order and will attach th…"
drag, startPoint x: 659, startPoint y: 574, endPoint x: 666, endPoint y: 570, distance: 7.2
click at [666, 570] on div "Check my tone" at bounding box center [664, 576] width 56 height 13
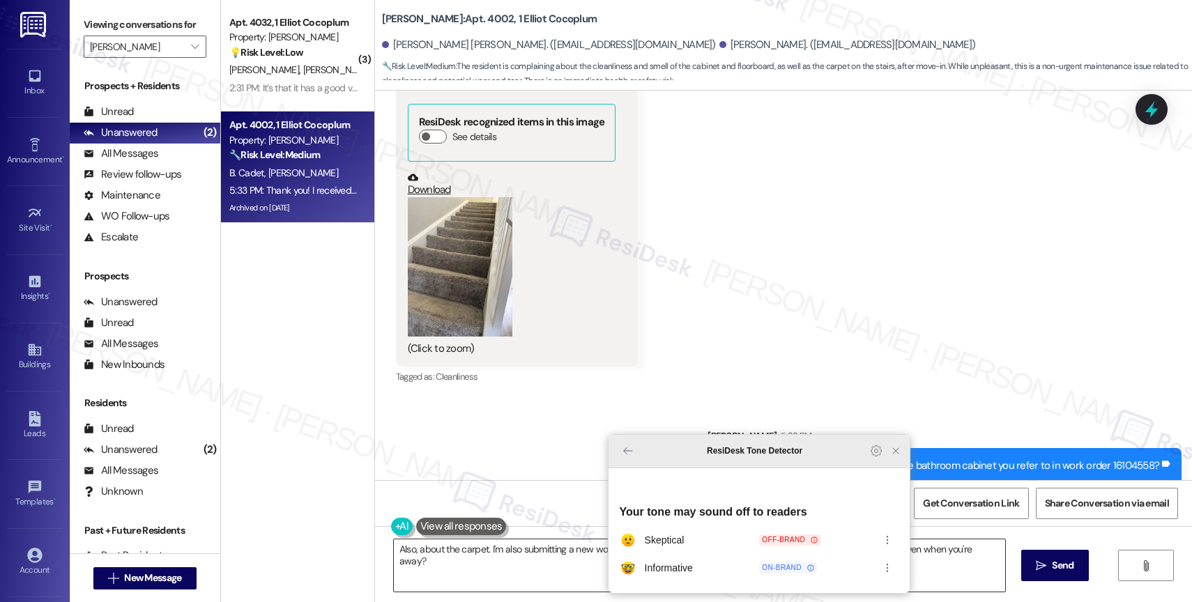
click at [898, 456] on icon "Close Grammarly Assistant" at bounding box center [895, 450] width 11 height 11
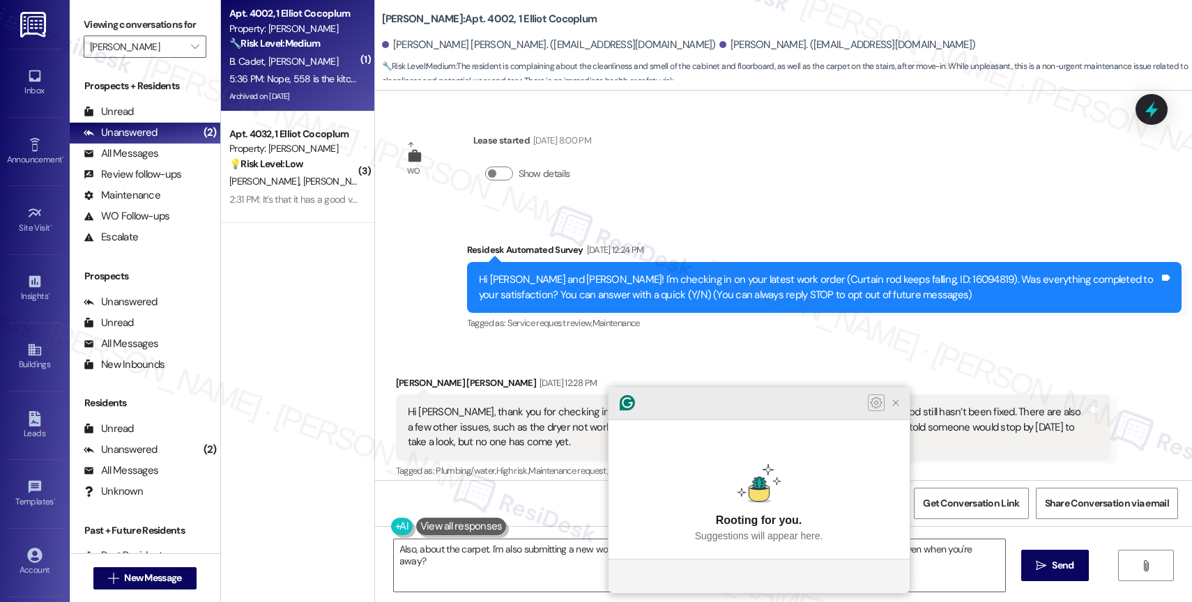
scroll to position [5219, 0]
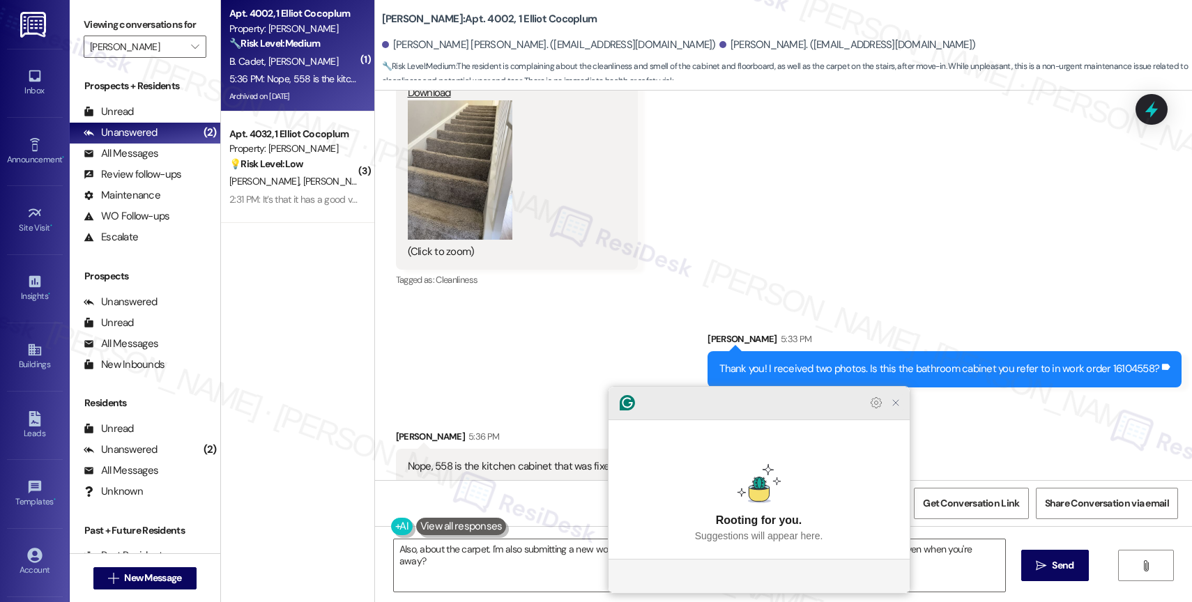
click at [892, 408] on icon "Close Grammarly Assistant" at bounding box center [895, 402] width 11 height 11
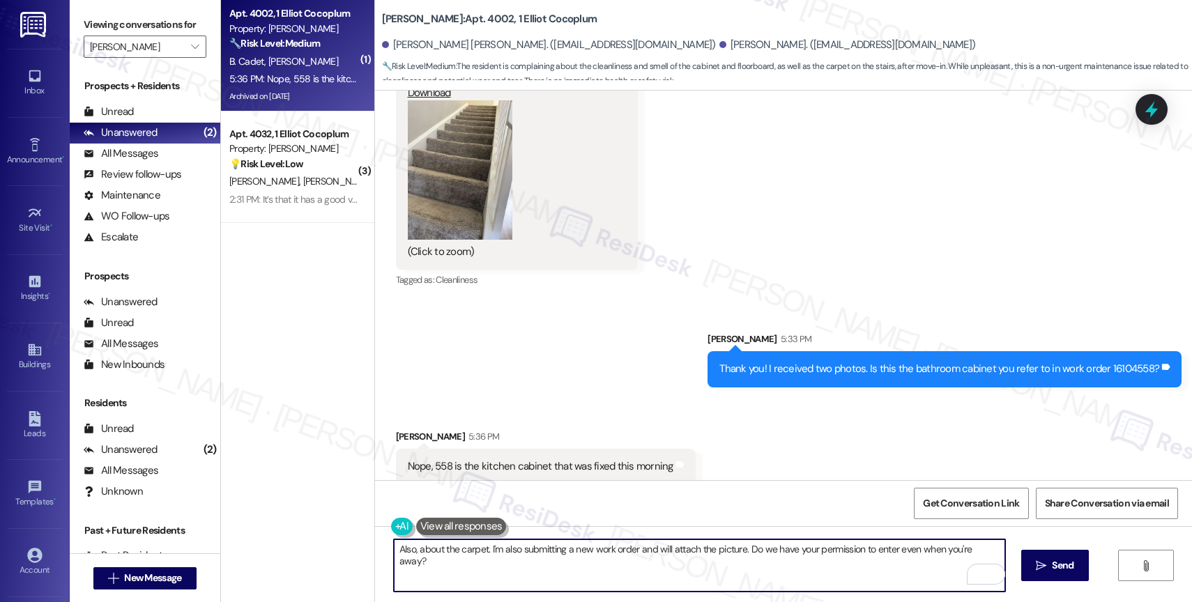
scroll to position [5220, 0]
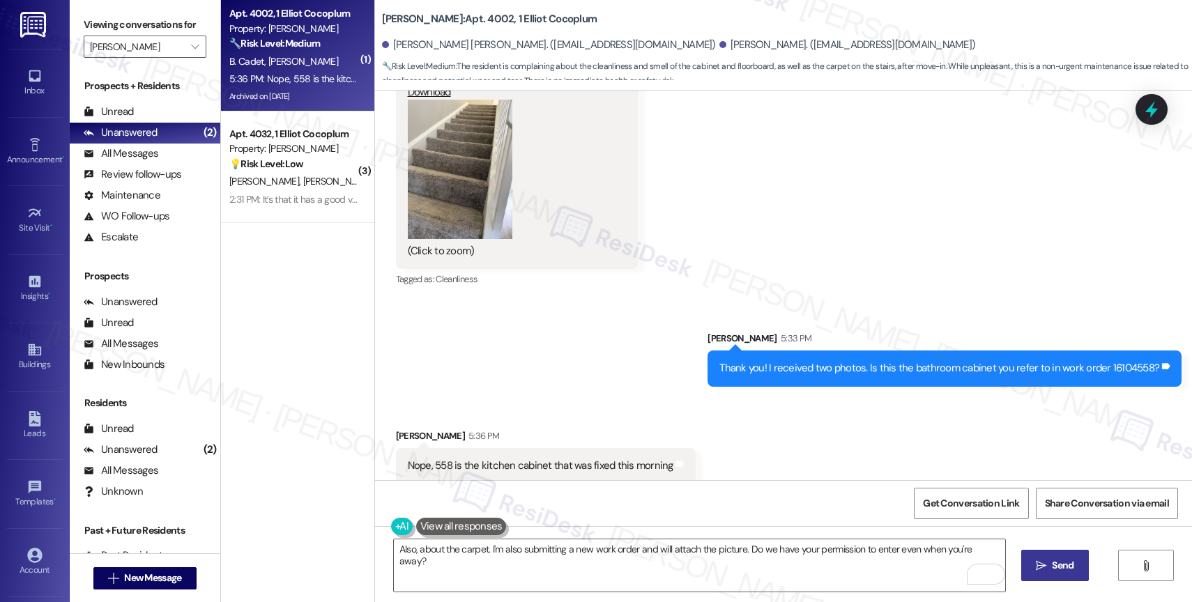
click at [1056, 564] on span "Send" at bounding box center [1063, 565] width 22 height 15
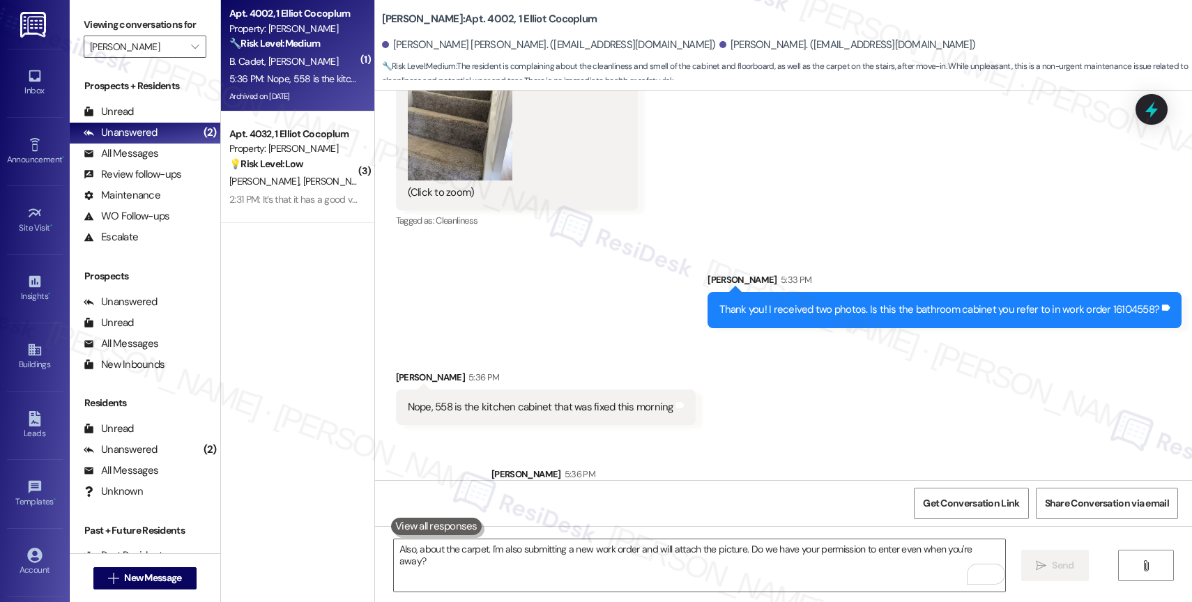
scroll to position [5317, 0]
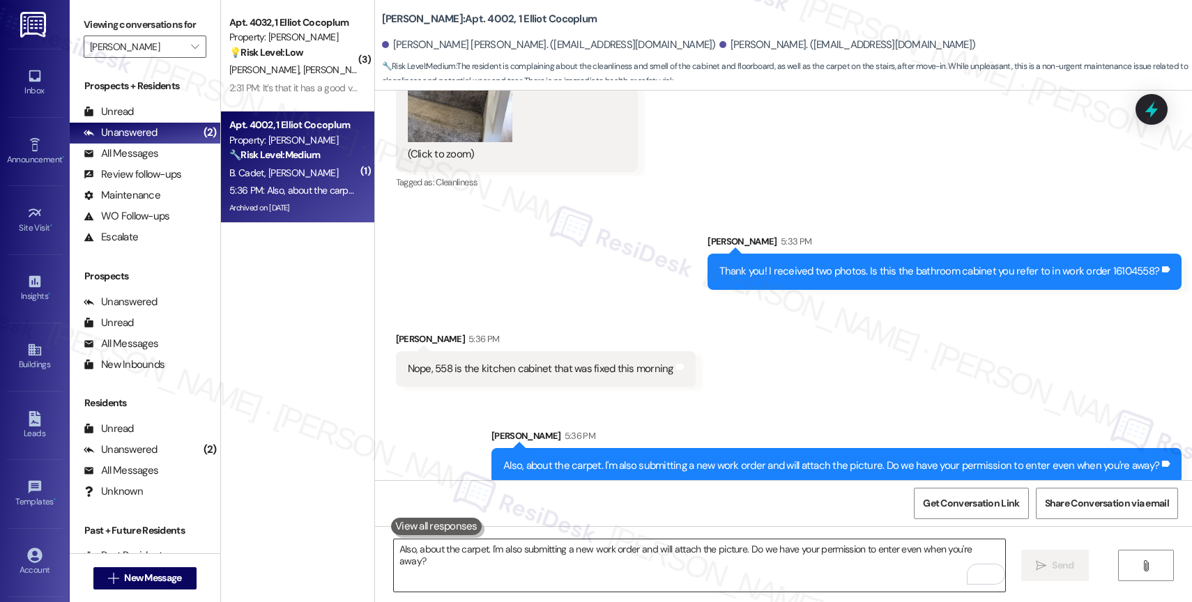
click at [513, 572] on textarea "Also, about the carpet. I'm also submitting a new work order and will attach th…" at bounding box center [699, 565] width 611 height 52
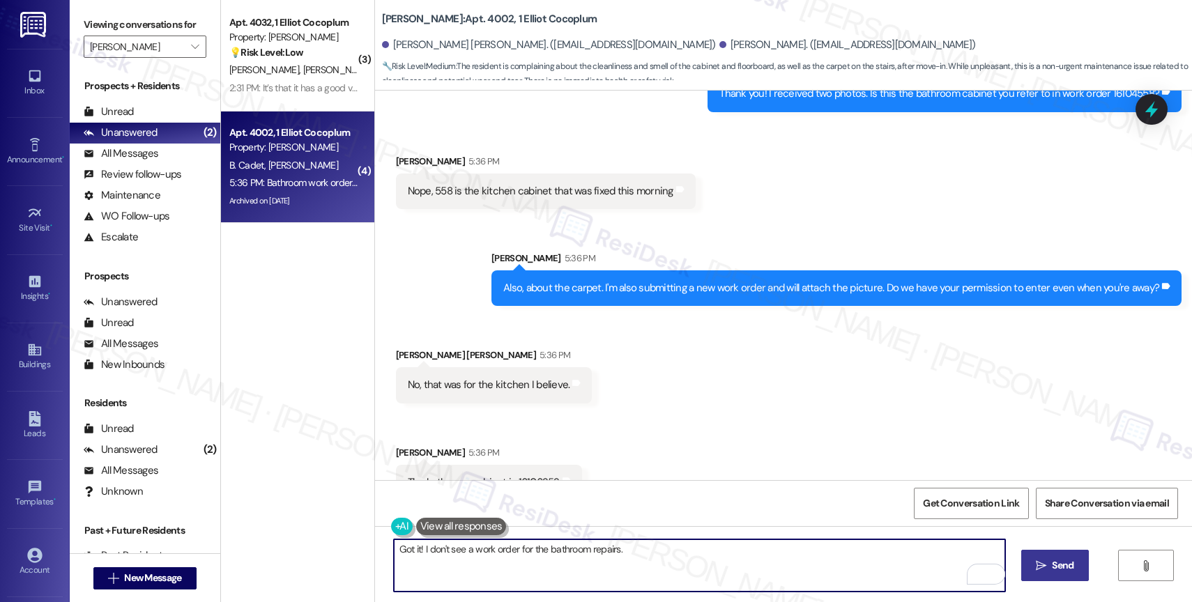
scroll to position [5510, 0]
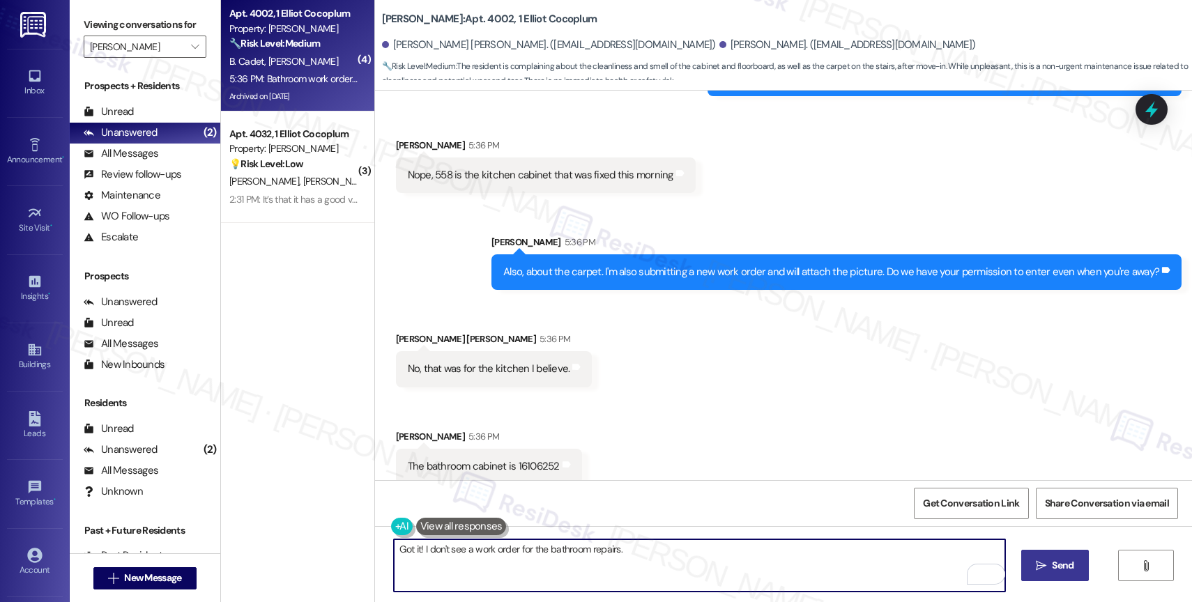
type textarea "Got it! I don't see a work order for the bathroom repairs."
click at [633, 348] on div "Received via SMS Shakira Maldonado 5:36 PM No, that was for the kitchen I belie…" at bounding box center [783, 445] width 817 height 291
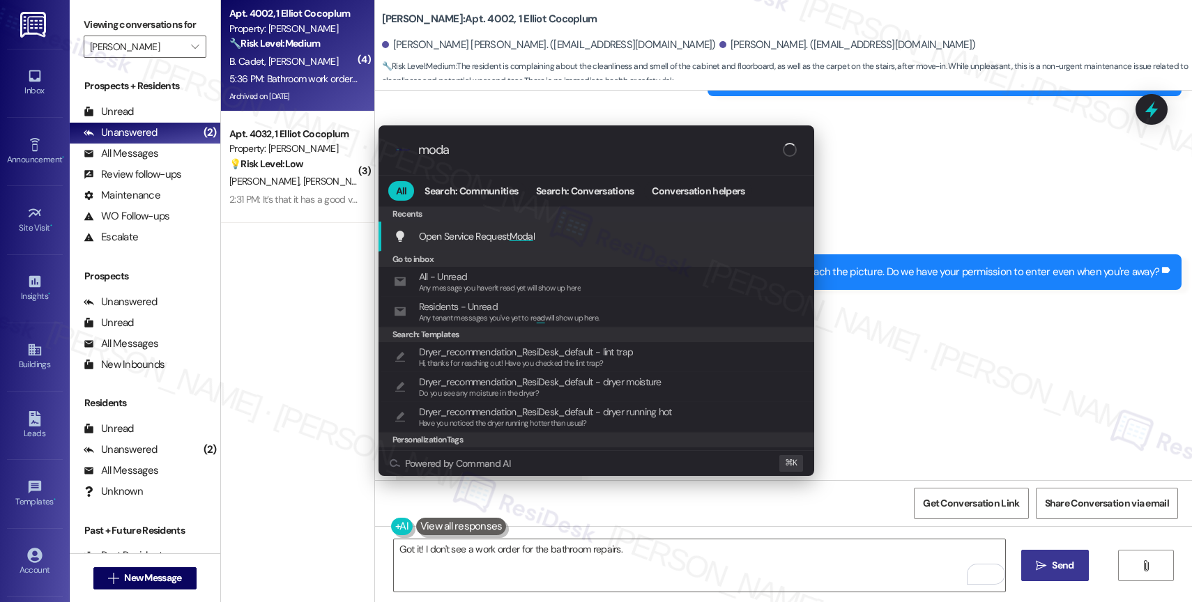
type input "modal"
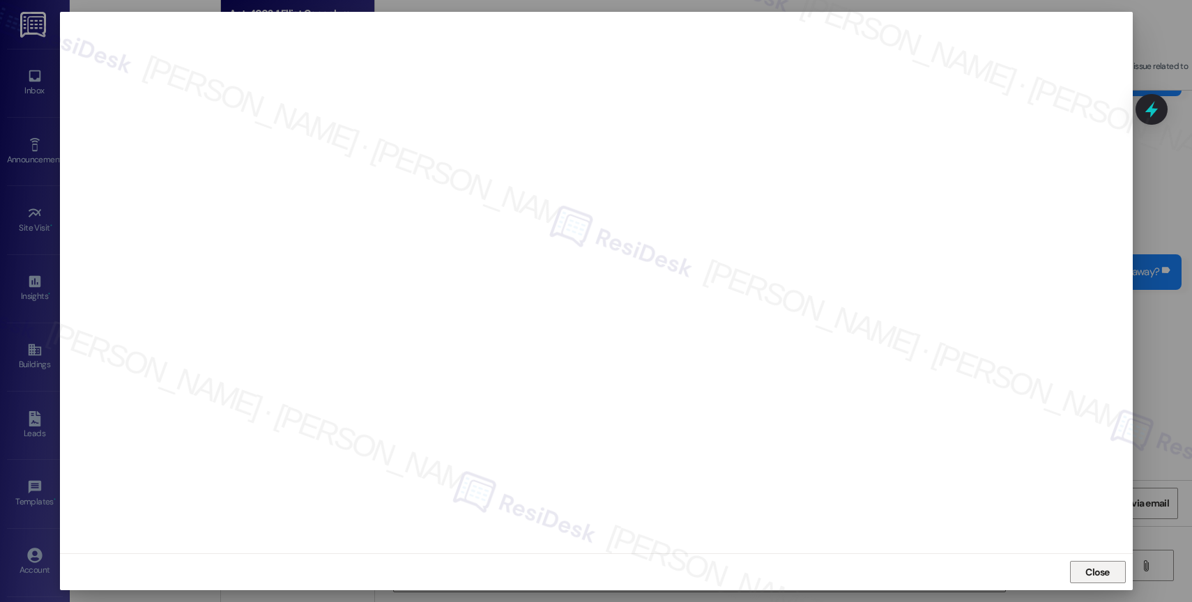
click at [1089, 571] on span "Close" at bounding box center [1097, 572] width 24 height 15
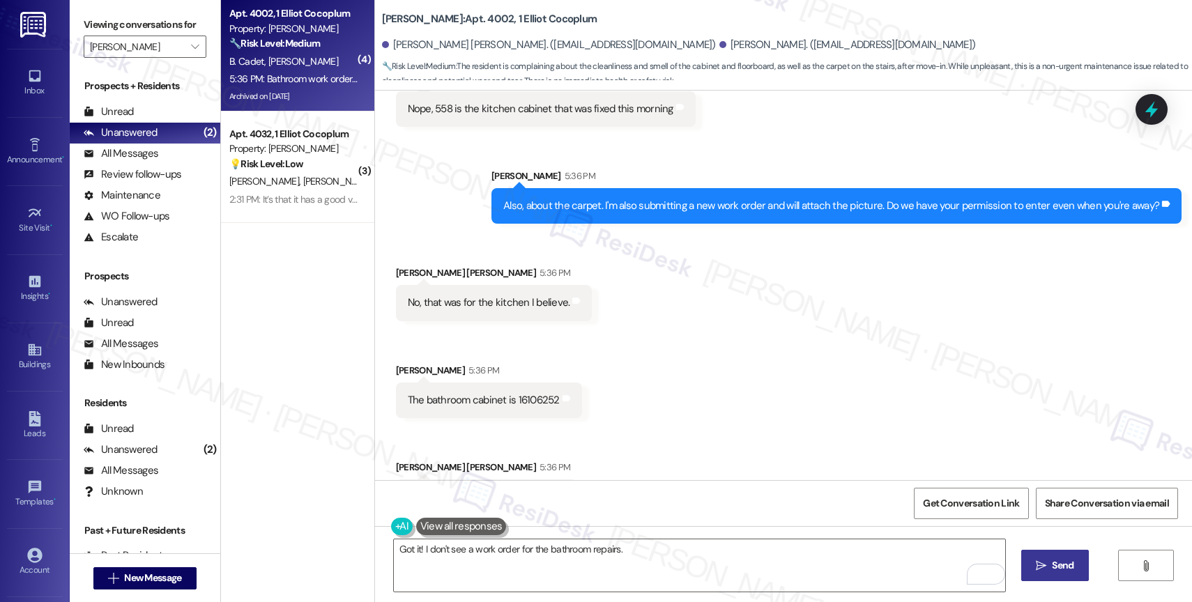
scroll to position [5608, 0]
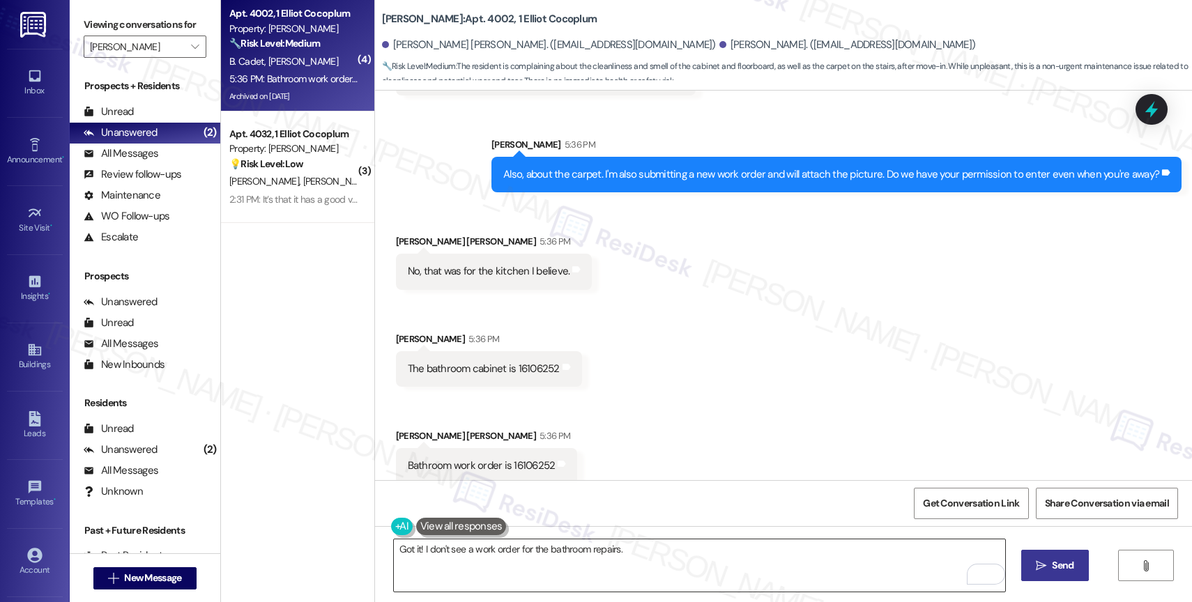
click at [493, 558] on textarea "Got it! I don't see a work order for the bathroom repairs." at bounding box center [699, 565] width 611 height 52
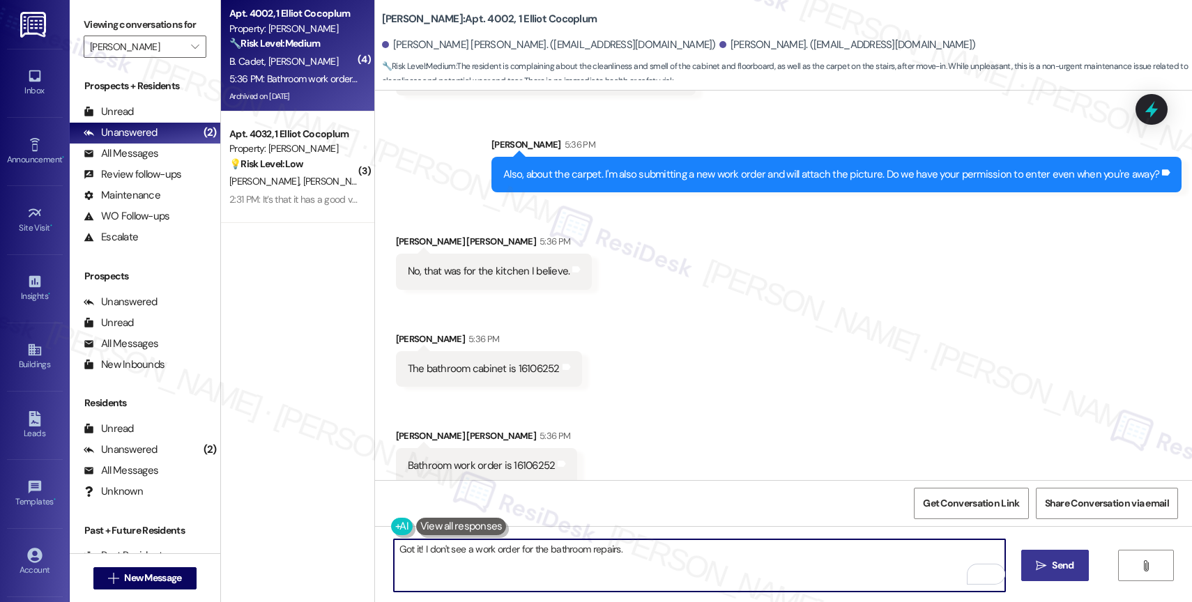
click at [493, 558] on textarea "Got it! I don't see a work order for the bathroom repairs." at bounding box center [699, 565] width 611 height 52
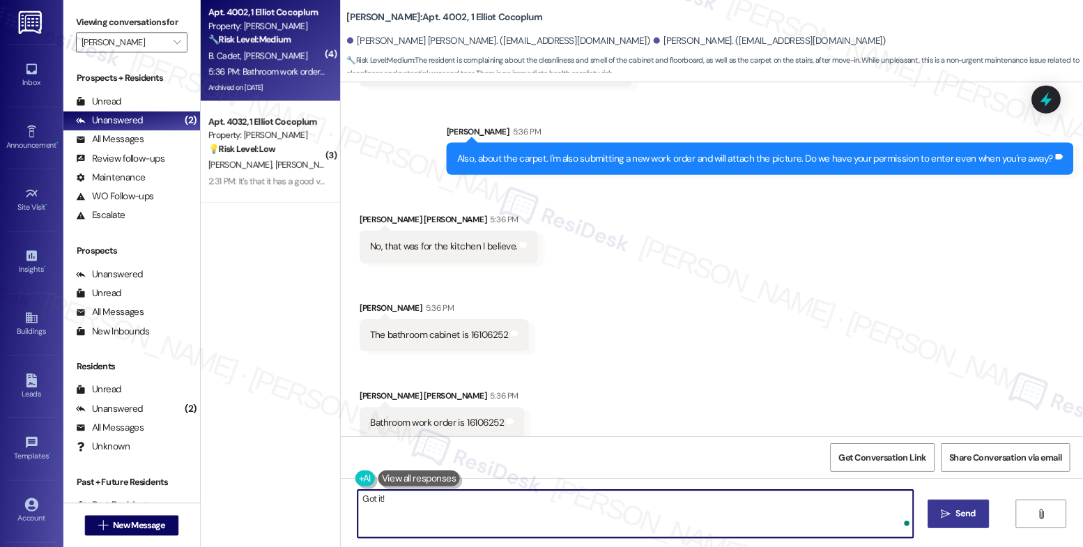
scroll to position [5607, 0]
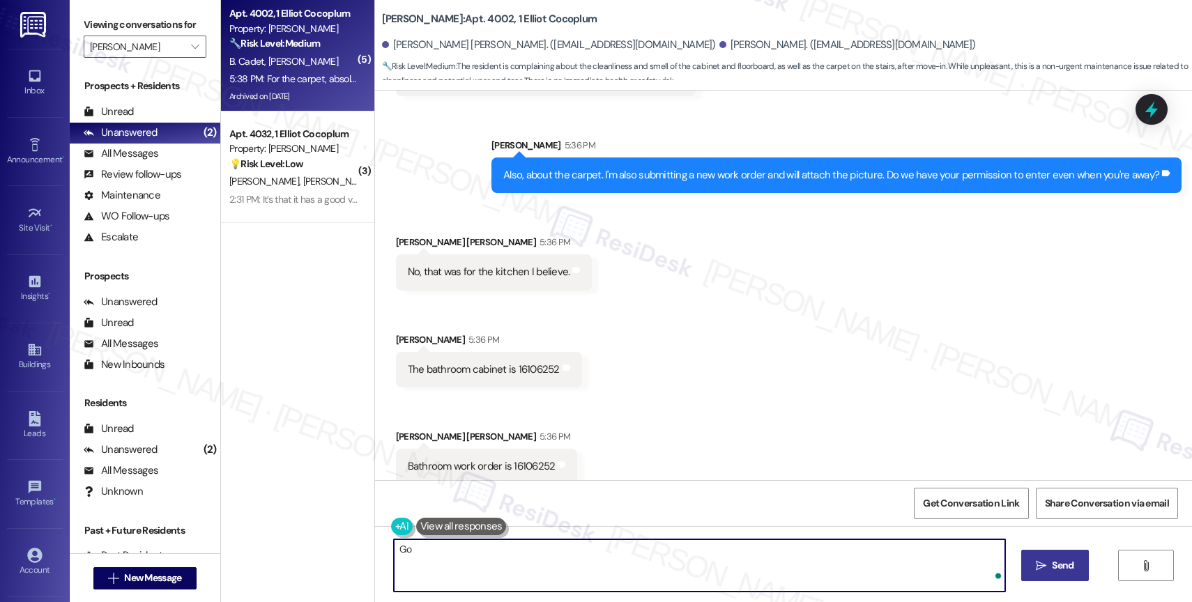
type textarea "G"
type textarea "I"
drag, startPoint x: 564, startPoint y: 551, endPoint x: 778, endPoint y: 560, distance: 213.4
click at [778, 560] on textarea "This is noted. The work order for the carpet is already close" at bounding box center [699, 565] width 611 height 52
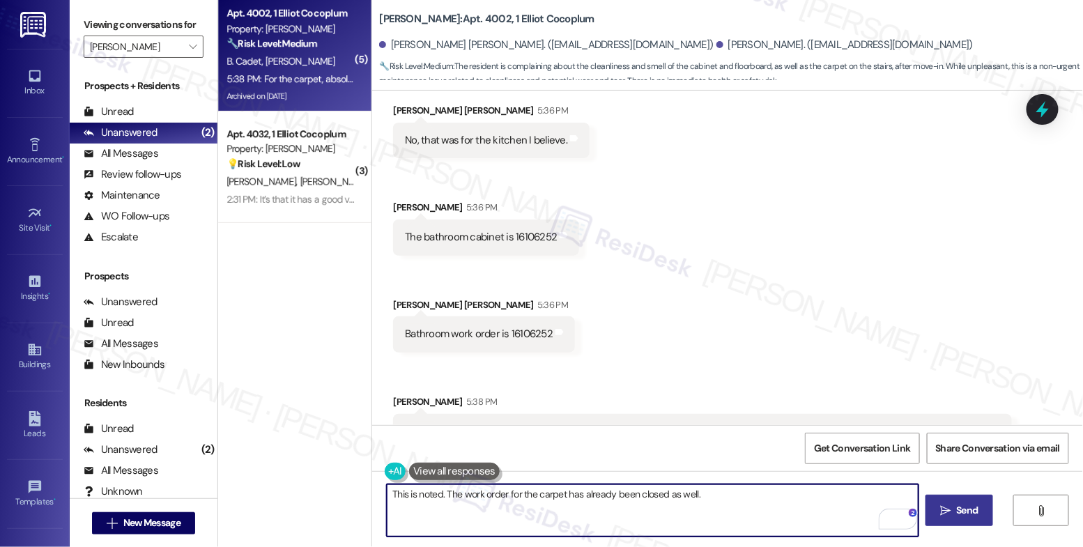
scroll to position [5862, 0]
click at [751, 504] on textarea "This is noted. The work order for the carpet has already been closed as well." at bounding box center [653, 510] width 532 height 52
drag, startPoint x: 436, startPoint y: 491, endPoint x: 304, endPoint y: 471, distance: 133.2
click at [318, 475] on div "( 5 ) Apt. 4002, 1 Elliot Cocoplum Property: Elliot Cocoplum 🔧 Risk Level: Medi…" at bounding box center [650, 273] width 865 height 547
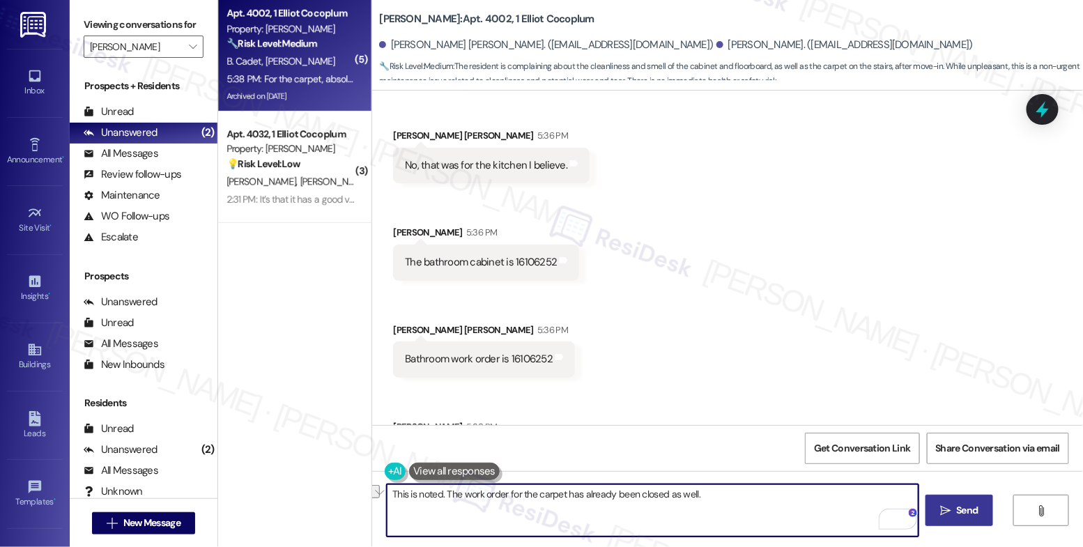
click at [459, 512] on textarea "This is noted. The work order for the carpet has already been closed as well." at bounding box center [653, 510] width 532 height 52
drag, startPoint x: 435, startPoint y: 491, endPoint x: 281, endPoint y: 470, distance: 155.4
click at [288, 472] on div "( 5 ) Apt. 4002, 1 Elliot Cocoplum Property: Elliot Cocoplum 🔧 Risk Level: Medi…" at bounding box center [650, 273] width 865 height 547
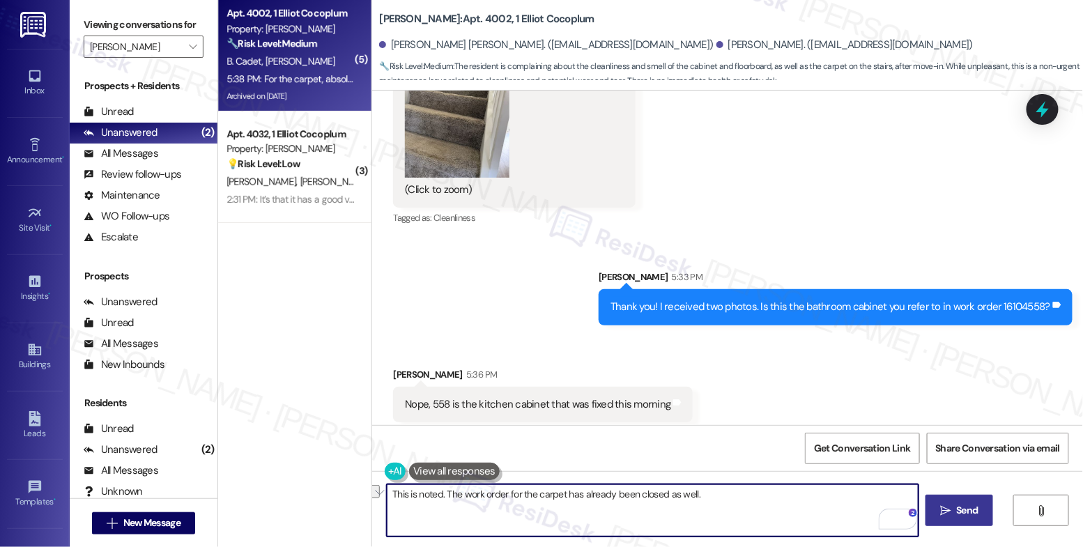
scroll to position [5862, 0]
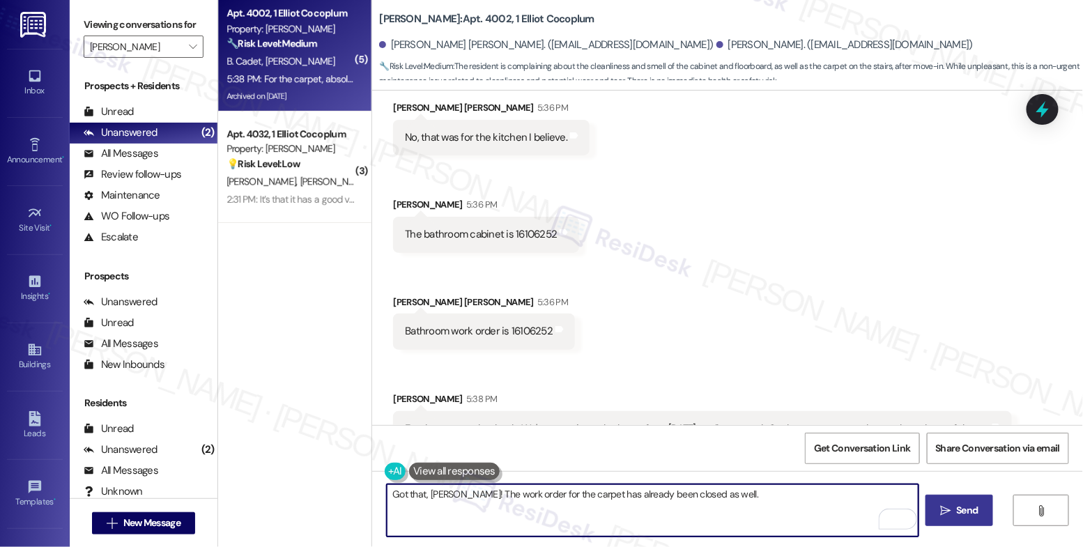
click at [725, 501] on textarea "Got that, Billy! The work order for the carpet has already been closed as well." at bounding box center [653, 510] width 532 height 52
drag, startPoint x: 562, startPoint y: 494, endPoint x: 772, endPoint y: 503, distance: 210.7
click at [772, 503] on textarea "Got that, Billy! The work order for the carpet has already been closed as well." at bounding box center [653, 510] width 532 height 52
click at [819, 517] on textarea "Got that, Billy! The work order for the carpet was closed by mistake, so I'm su…" at bounding box center [653, 510] width 532 height 52
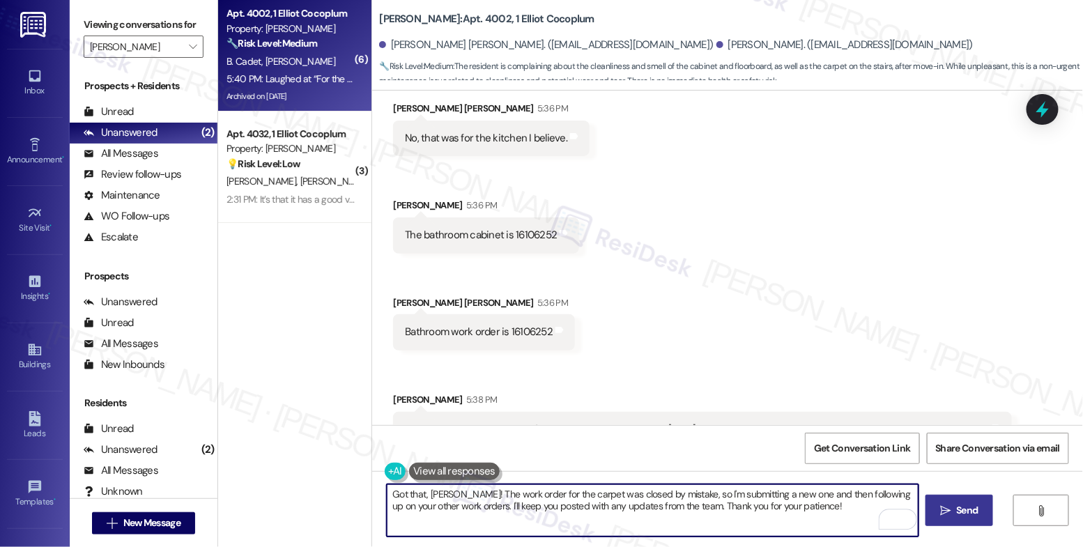
scroll to position [5974, 0]
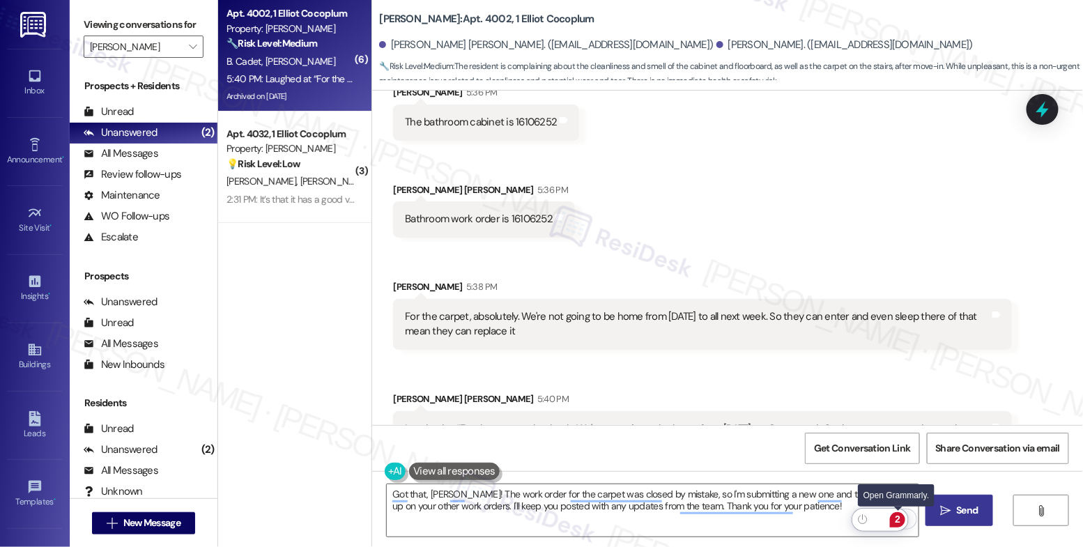
click at [898, 514] on div "2" at bounding box center [897, 519] width 15 height 15
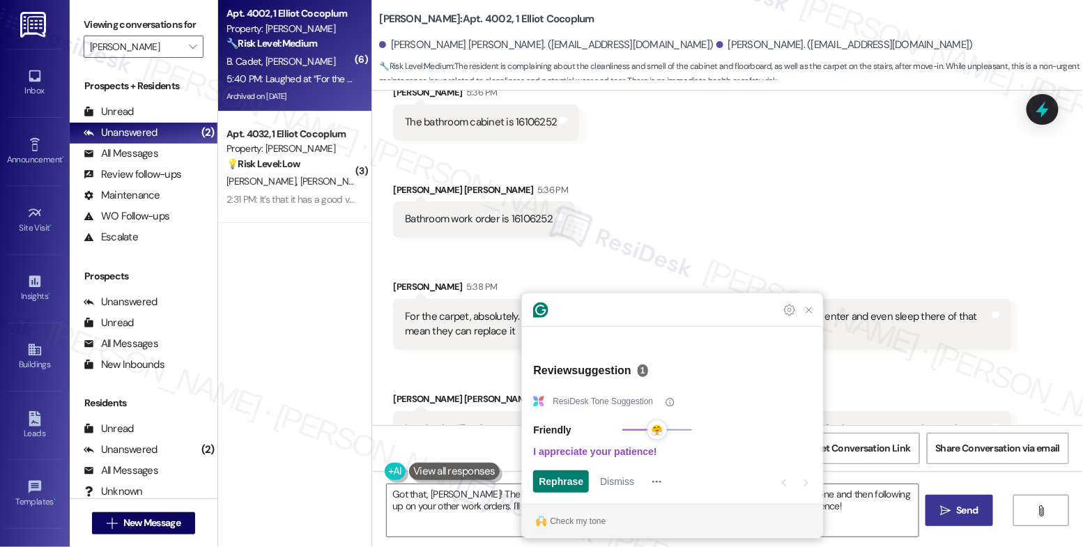
scroll to position [5973, 0]
click at [558, 479] on span "Rephrase" at bounding box center [561, 482] width 45 height 15
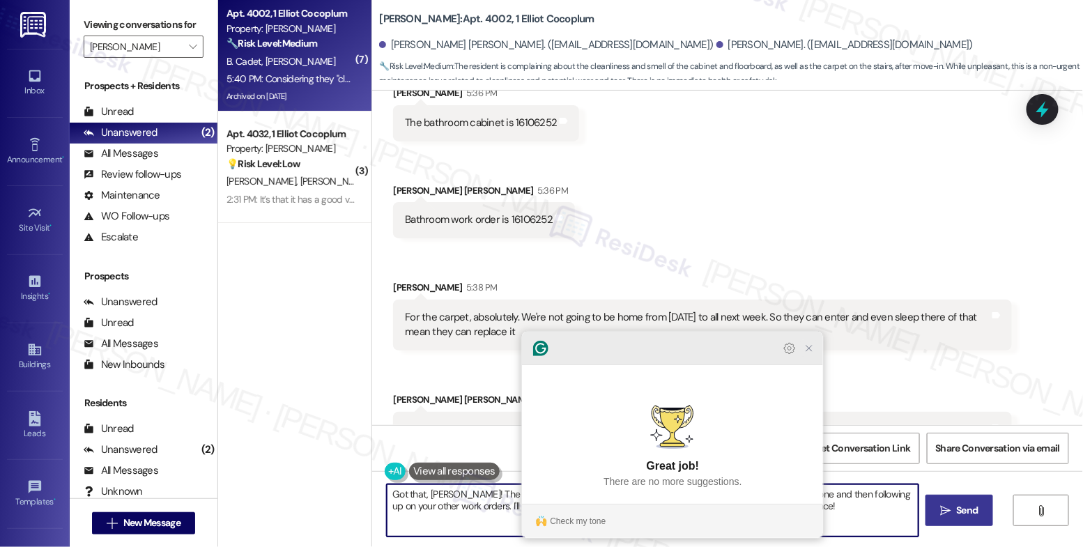
click at [809, 354] on icon "Close Grammarly Assistant" at bounding box center [809, 348] width 11 height 11
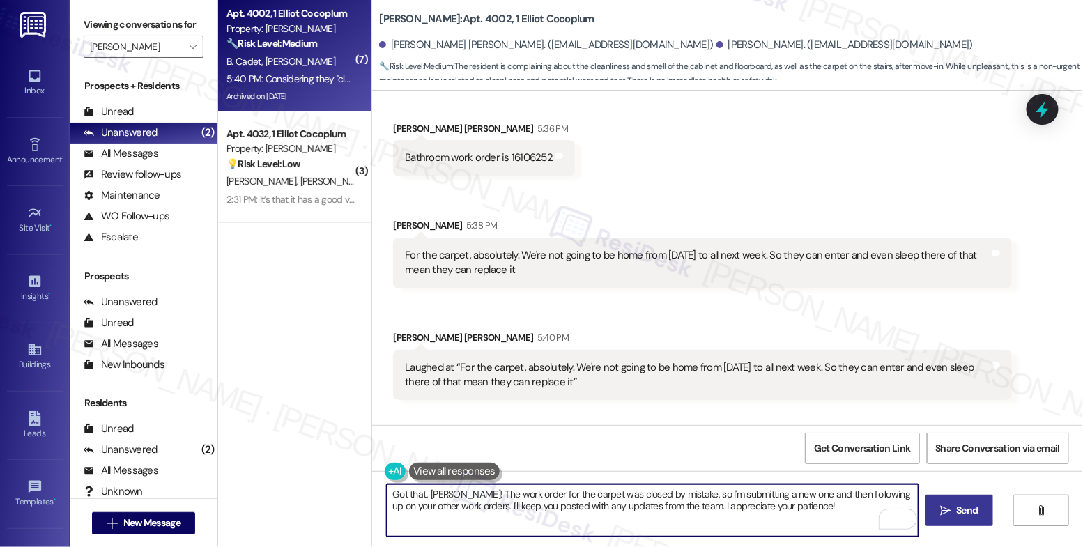
scroll to position [6086, 0]
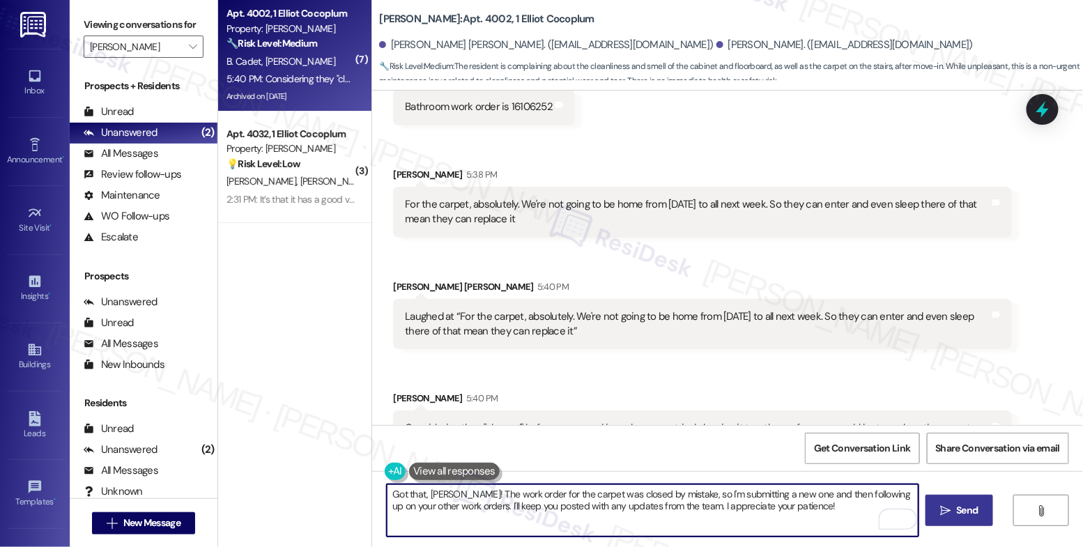
click at [843, 496] on textarea "Got that, Billy! The work order for the carpet was closed by mistake, so I'm su…" at bounding box center [653, 510] width 532 height 52
type textarea "Got that, Billy! The work order for the carpet was closed by mistake, so I'm su…"
click at [958, 504] on span "Send" at bounding box center [968, 510] width 22 height 15
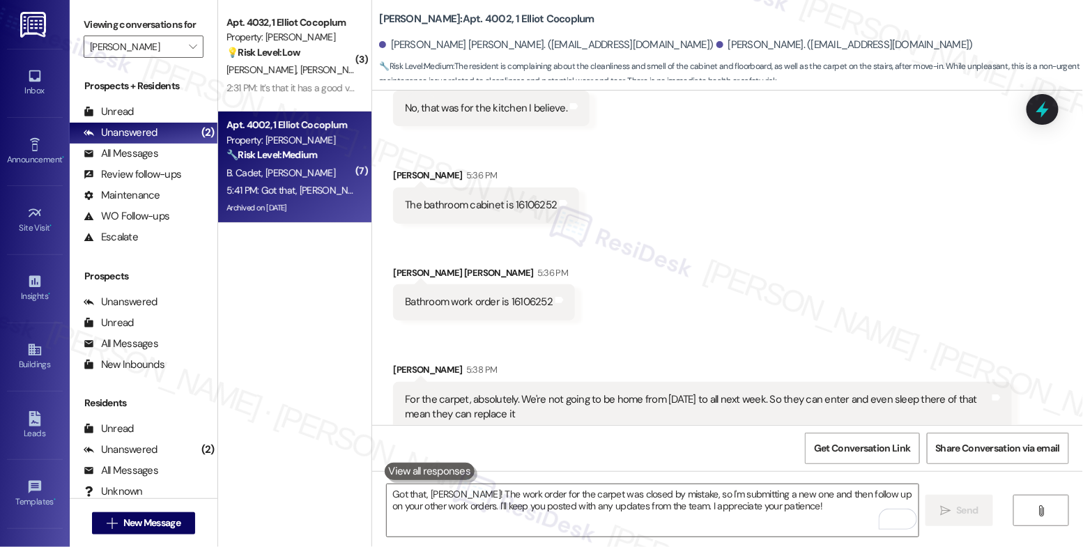
scroll to position [5935, 0]
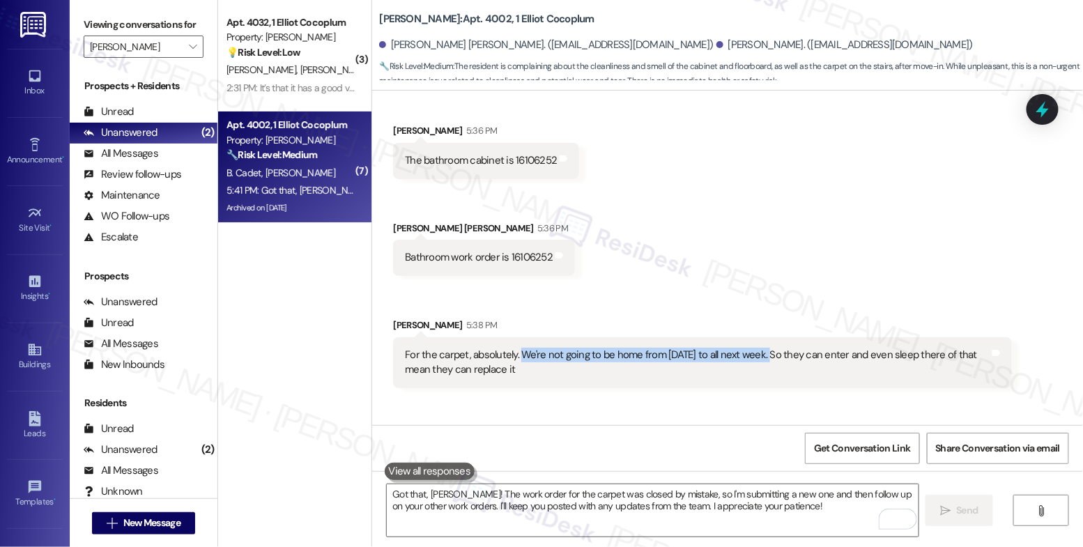
drag, startPoint x: 511, startPoint y: 306, endPoint x: 762, endPoint y: 308, distance: 251.6
click at [762, 348] on div "For the carpet, absolutely. We're not going to be home from Saturday to all nex…" at bounding box center [697, 363] width 585 height 30
copy div "We're not going to be home from Saturday to all next week"
click at [606, 259] on div "Received via SMS Shakira Maldonado 5:36 PM No, that was for the kitchen I belie…" at bounding box center [727, 308] width 711 height 627
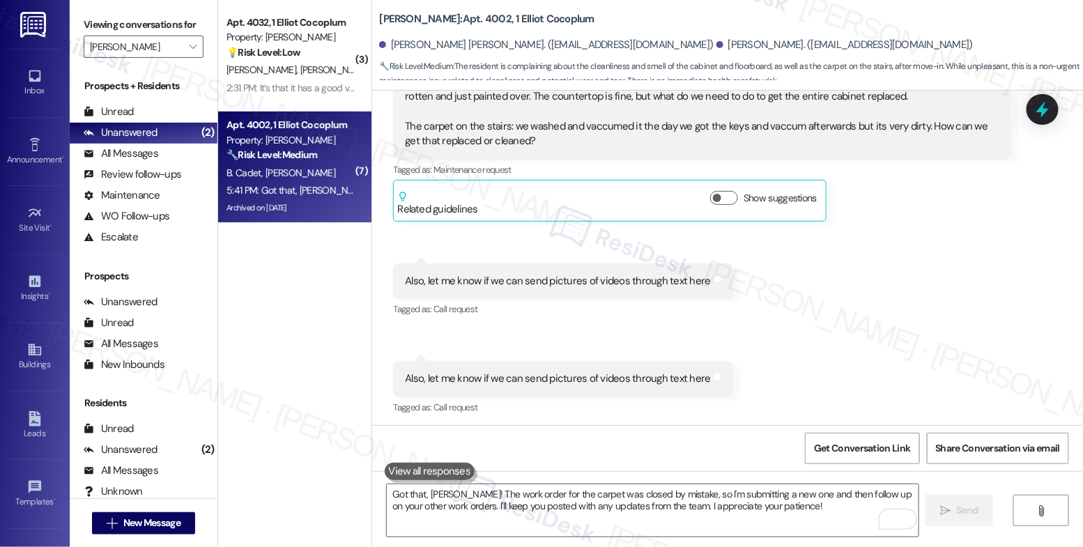
scroll to position [3724, 0]
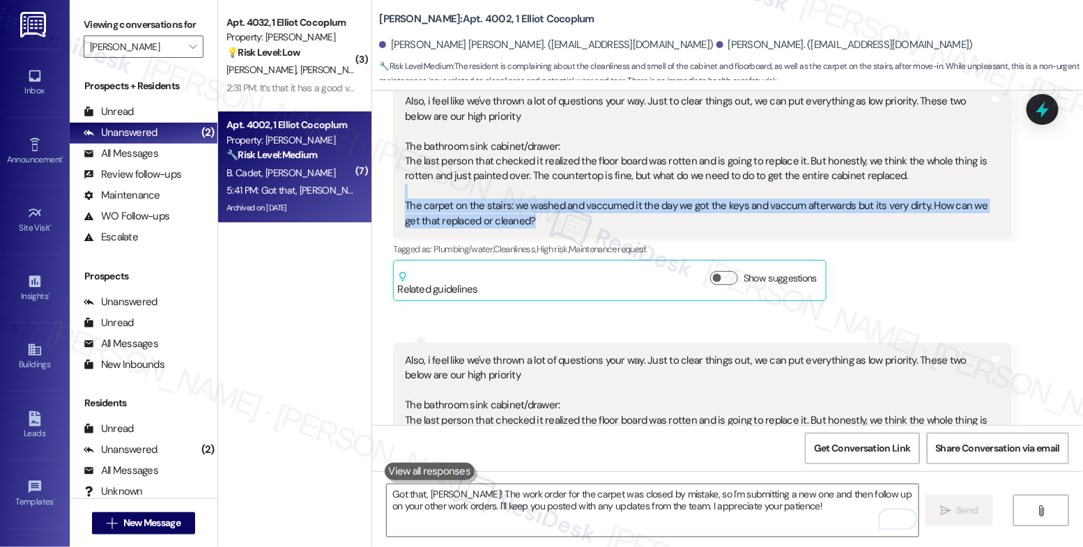
drag, startPoint x: 392, startPoint y: 150, endPoint x: 889, endPoint y: 171, distance: 497.3
click at [889, 171] on div "Also, i feel like we've thrown a lot of questions your way. Just to clear thing…" at bounding box center [702, 161] width 619 height 155
copy div "The carpet on the stairs: we washed and vaccumed it the day we got the keys and…"
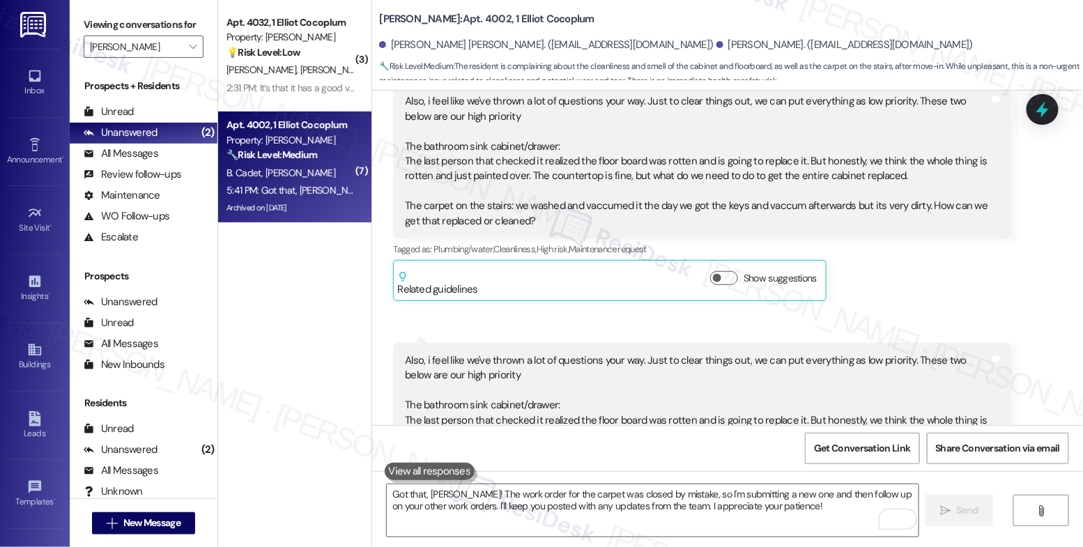
drag, startPoint x: 575, startPoint y: 291, endPoint x: 548, endPoint y: 297, distance: 27.7
click at [575, 332] on div "Received via SMS 1:46 PM Billy Cadet Question Neutral 1:46 PM Also, i feel like…" at bounding box center [703, 451] width 640 height 238
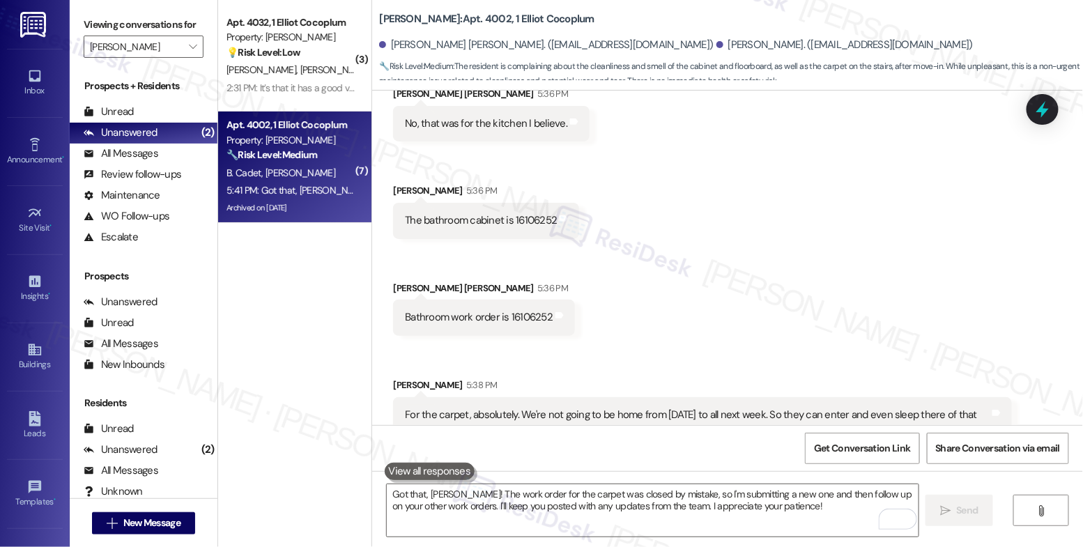
scroll to position [6198, 0]
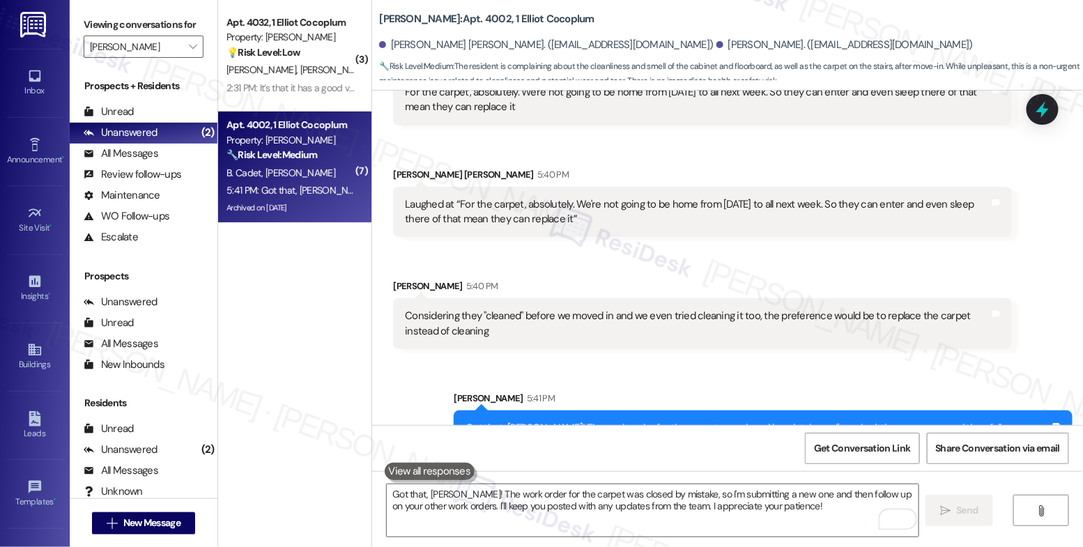
click at [570, 381] on div "Sent via SMS Sarah 5:41 PM Got that, Billy! The work order for the carpet was c…" at bounding box center [763, 426] width 640 height 91
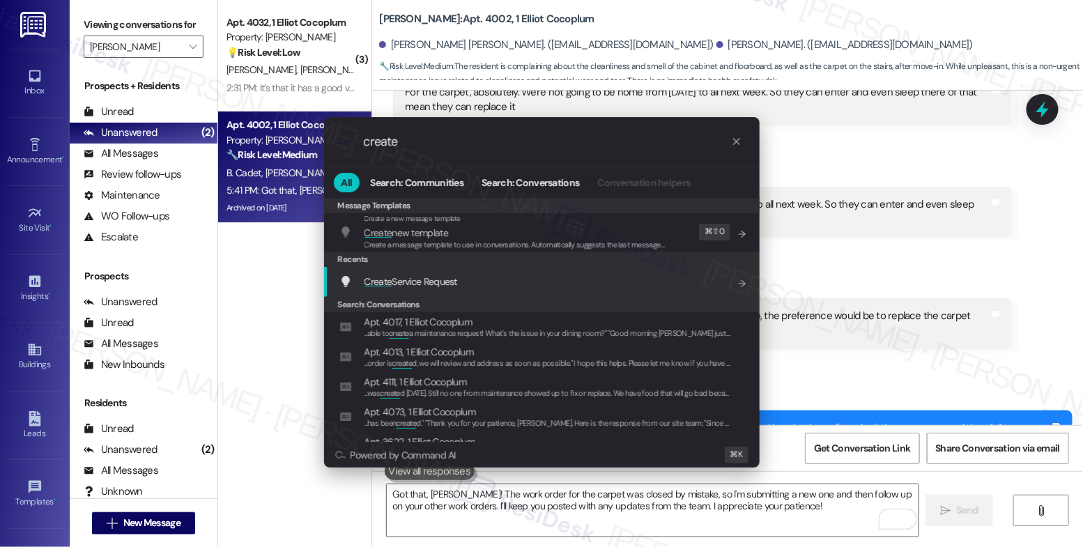
type input "create"
click at [463, 279] on div "Create Service Request Add shortcut" at bounding box center [543, 281] width 408 height 15
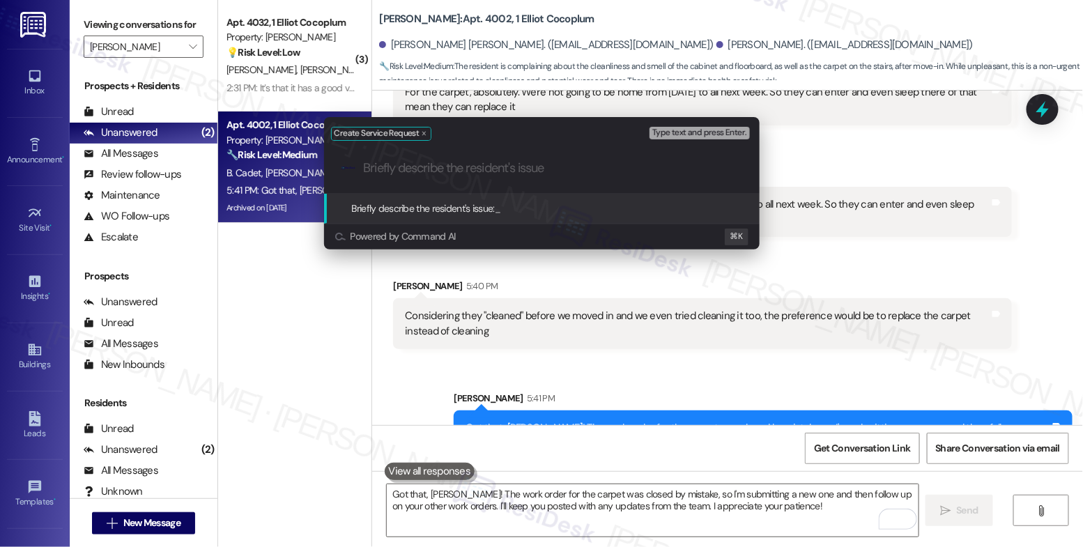
paste input "The carpet on the stairs: we washed and vaccumed it the day we got the keys and…"
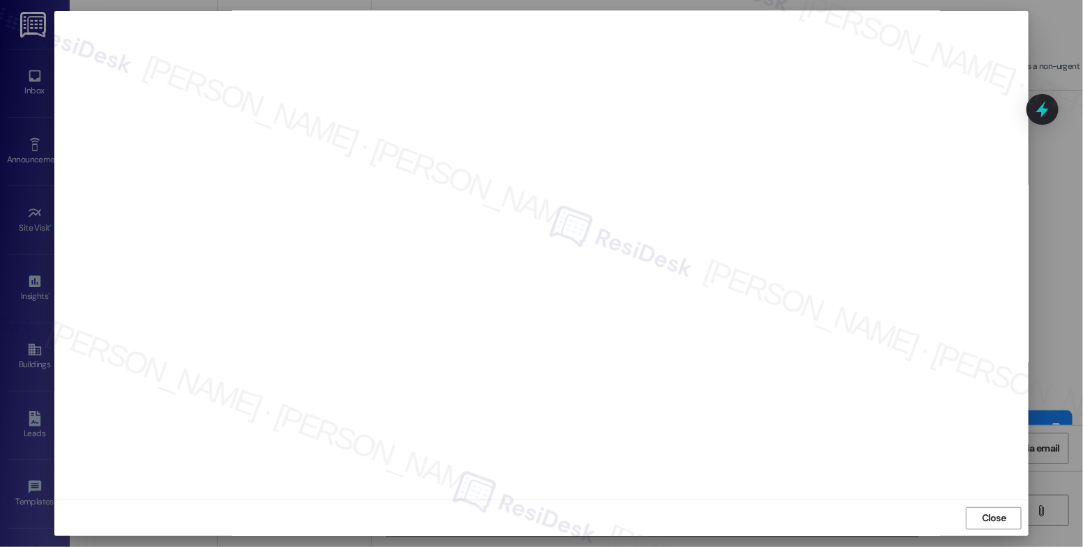
scroll to position [0, 0]
drag, startPoint x: 1001, startPoint y: 511, endPoint x: 992, endPoint y: 509, distance: 9.2
click at [1001, 512] on button "Close" at bounding box center [994, 523] width 56 height 22
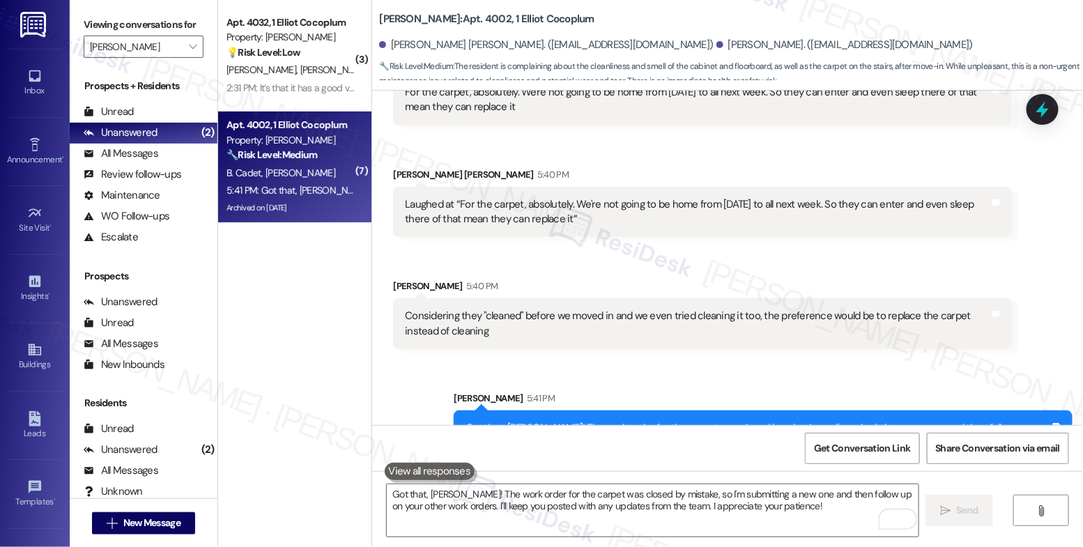
click at [571, 360] on div "Sent via SMS Sarah 5:41 PM Got that, Billy! The work order for the carpet was c…" at bounding box center [727, 416] width 711 height 112
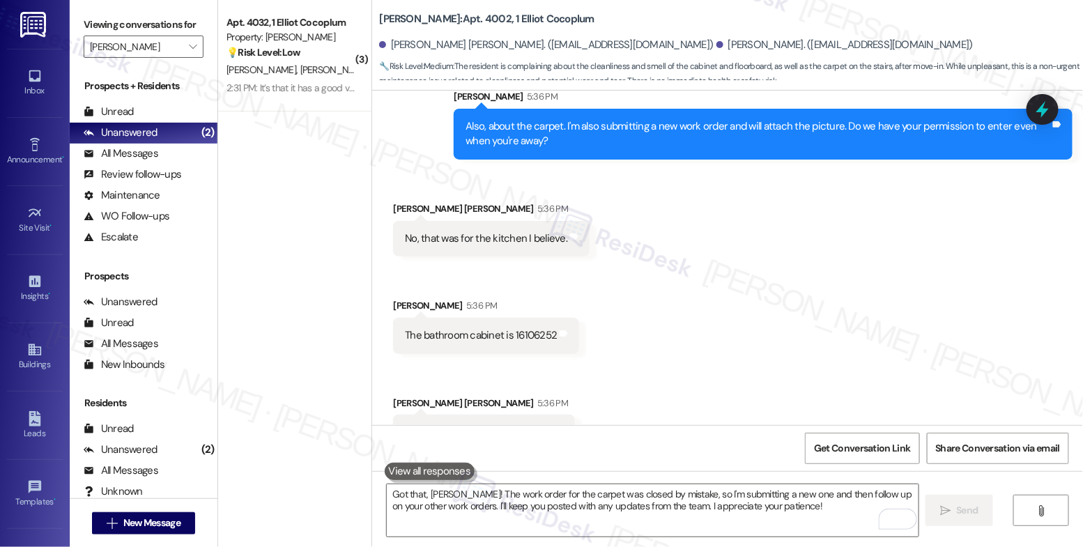
scroll to position [5643, 0]
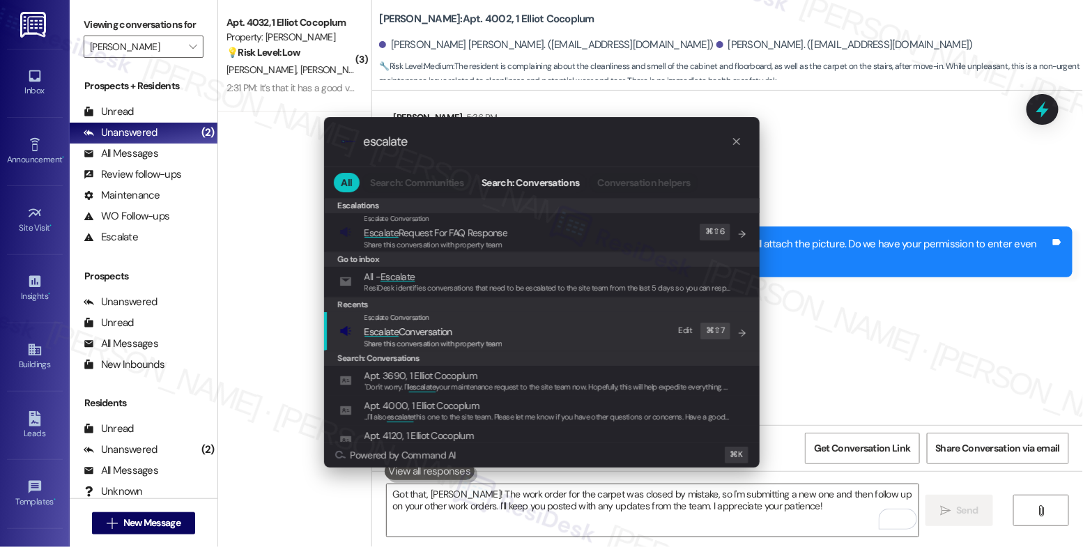
type input "escalate"
click at [421, 327] on span "Escalate Conversation" at bounding box center [408, 331] width 88 height 13
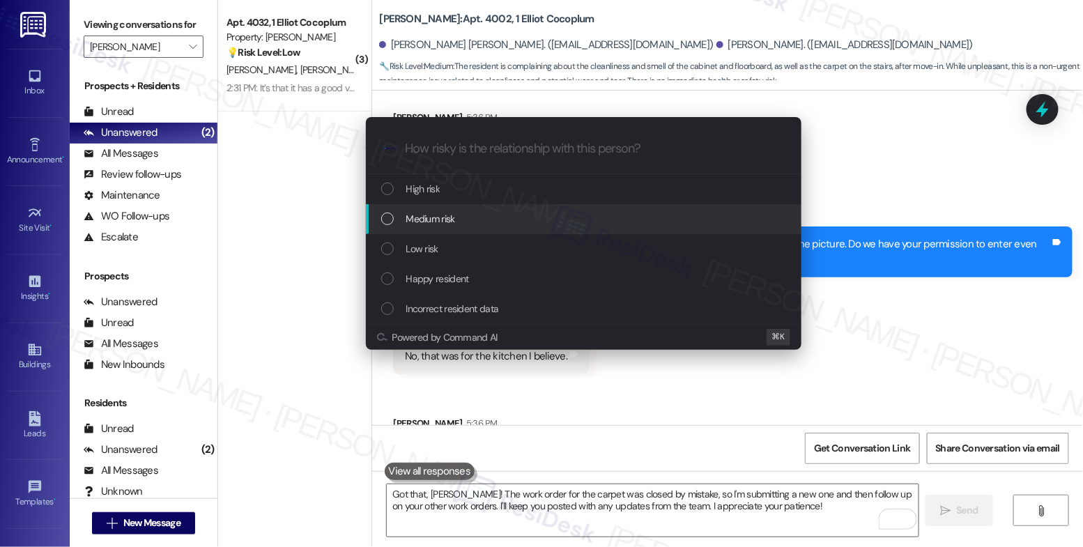
click at [455, 216] on div "Medium risk" at bounding box center [585, 218] width 408 height 15
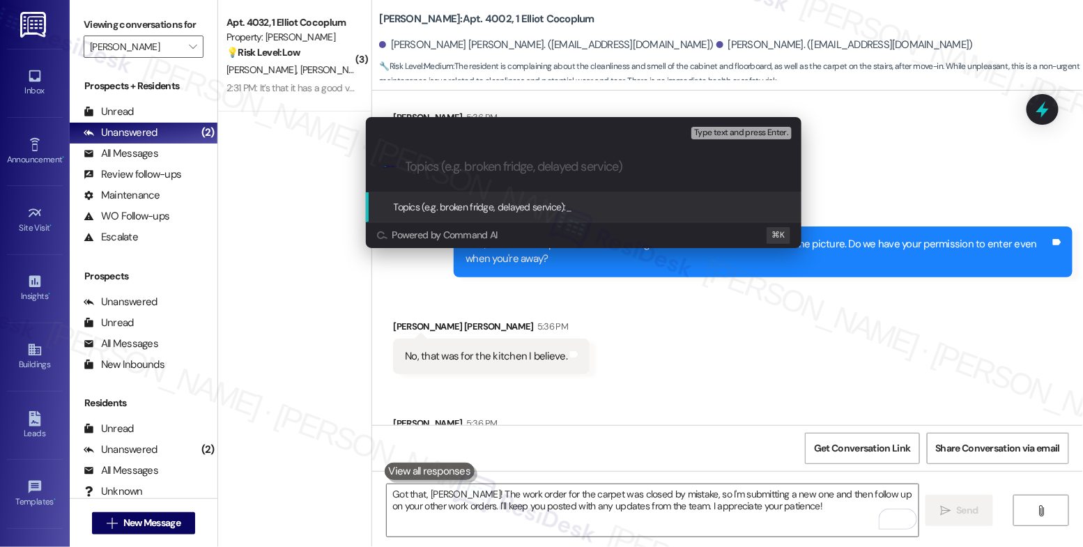
click at [446, 174] on input "Topics (e.g. broken fridge, delayed service)" at bounding box center [595, 167] width 378 height 15
click at [406, 162] on input "Dirty Carpet" at bounding box center [589, 167] width 367 height 15
click at [608, 169] on input "Maintenance Follow-up: Dirty Carpet" at bounding box center [589, 167] width 367 height 15
type input "Maintenance Follow-up: Dirty Carpet on the stairs and bathroom cabinet repair"
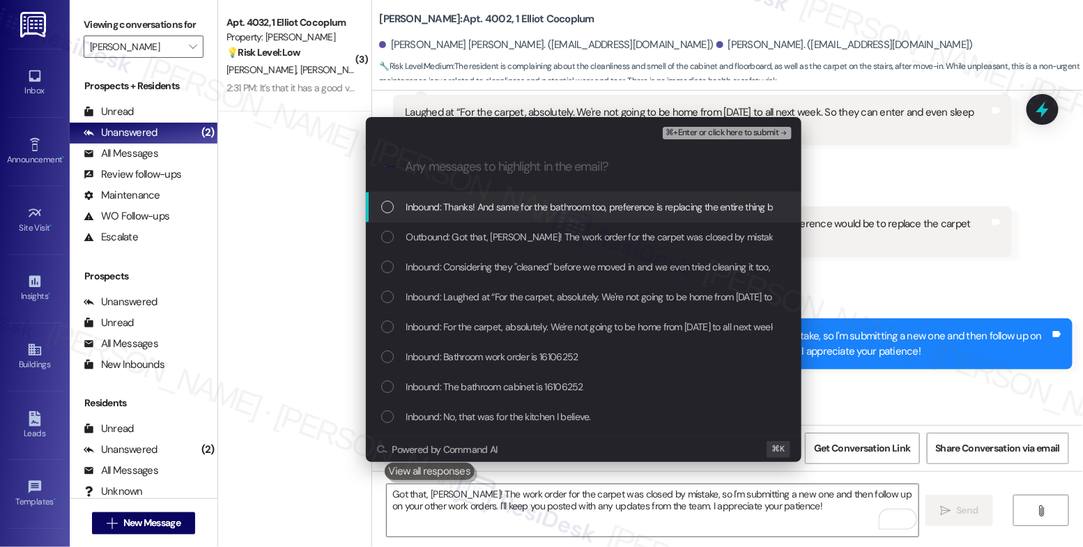
scroll to position [6310, 0]
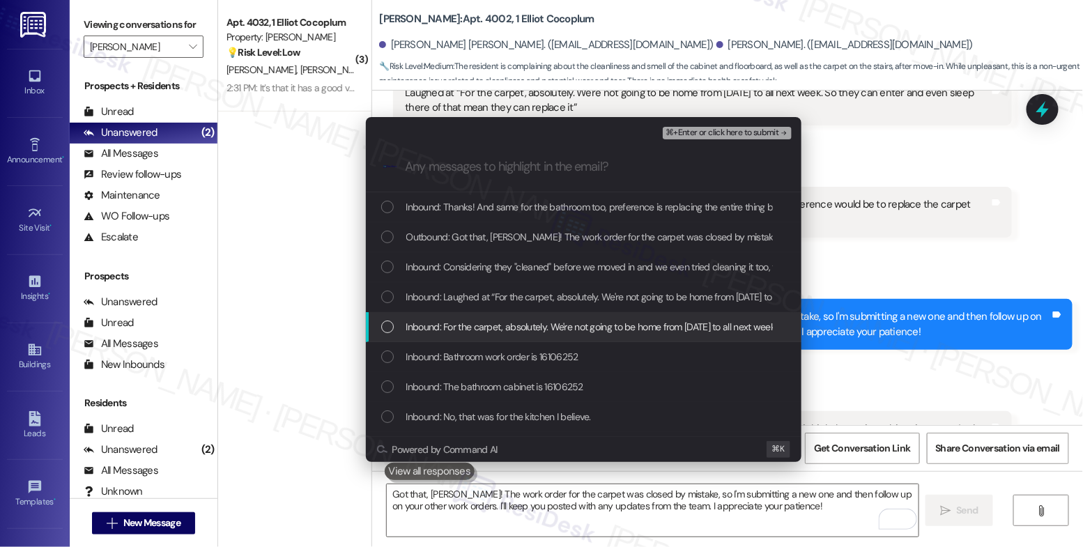
click at [568, 328] on span "Inbound: For the carpet, absolutely. We're not going to be home from Saturday t…" at bounding box center [739, 326] width 666 height 15
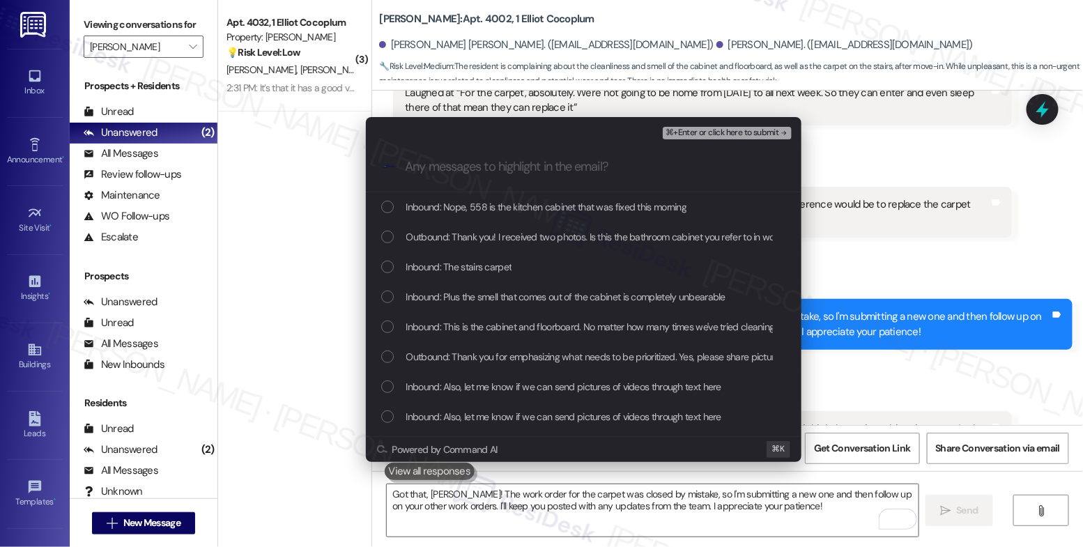
scroll to position [281, 0]
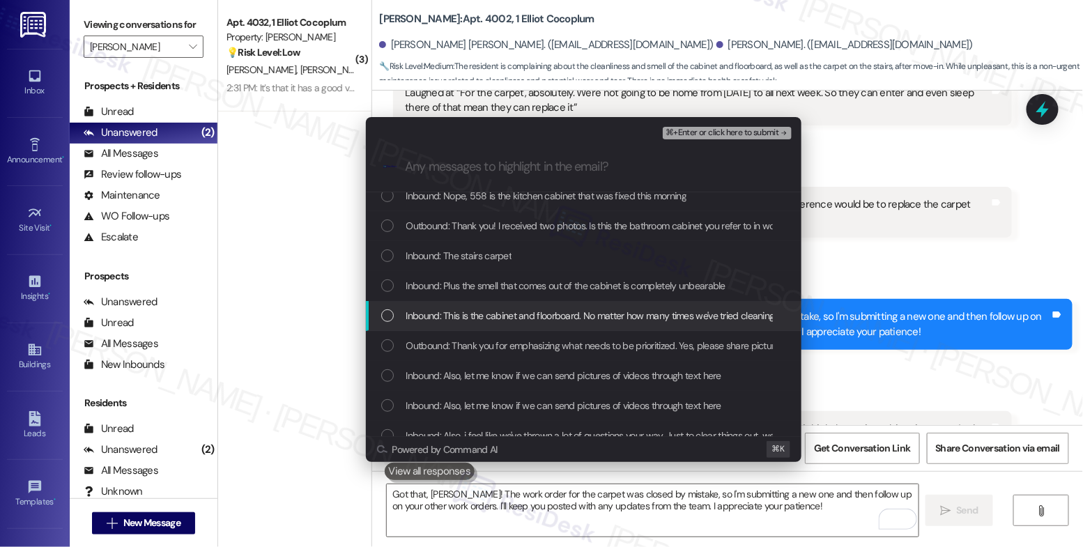
click at [595, 319] on span "Inbound: This is the cabinet and floorboard. No matter how many times we've tri…" at bounding box center [717, 315] width 622 height 15
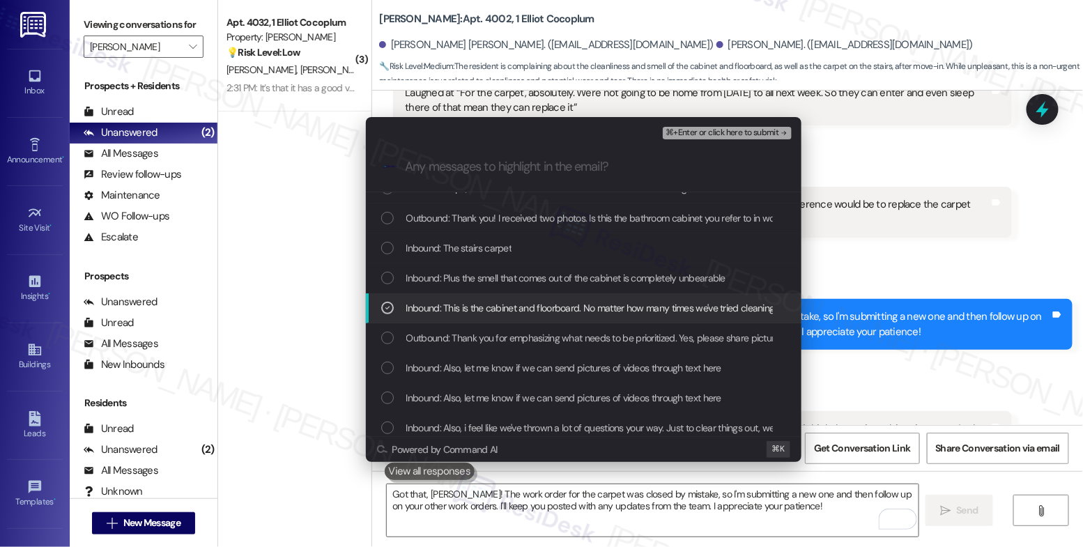
scroll to position [291, 0]
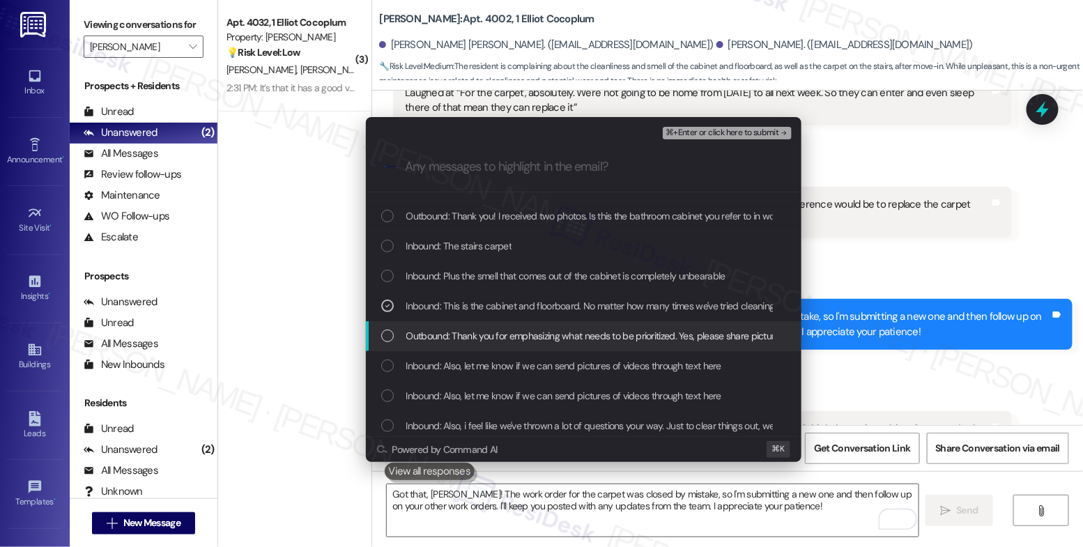
click at [588, 336] on span "Outbound: Thank you for emphasizing what needs to be prioritized. Yes, please s…" at bounding box center [732, 335] width 652 height 15
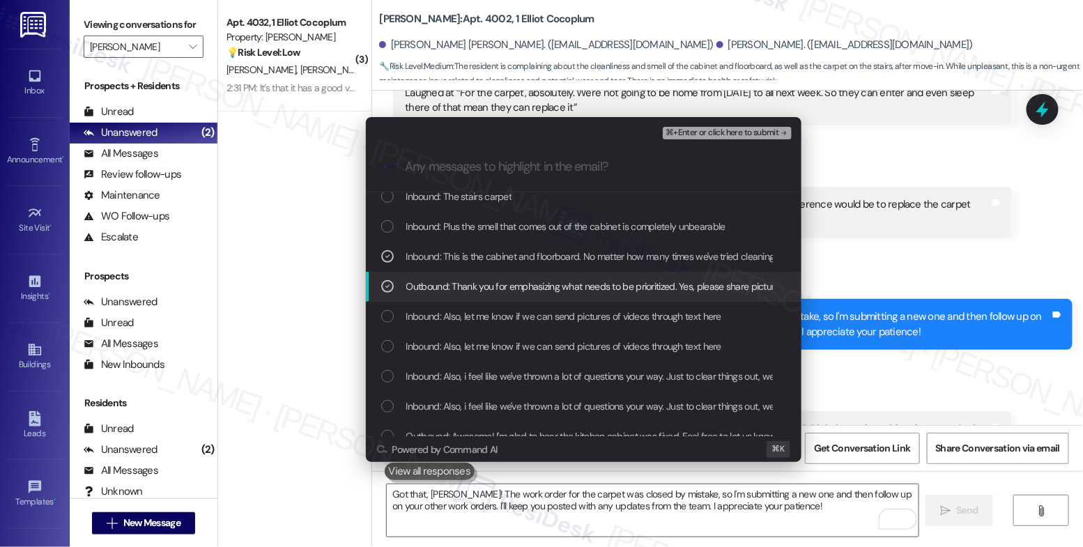
scroll to position [341, 0]
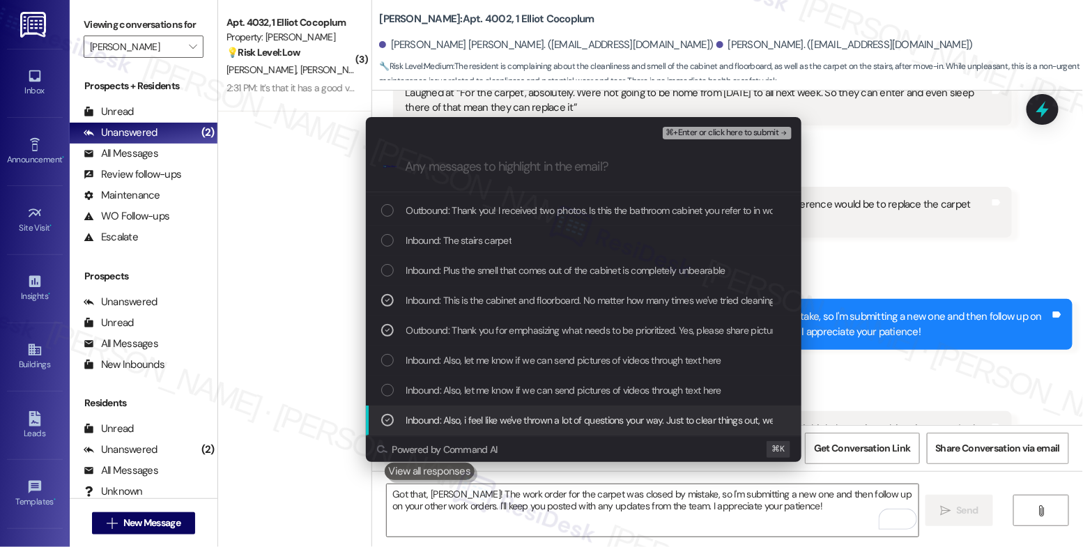
scroll to position [279, 0]
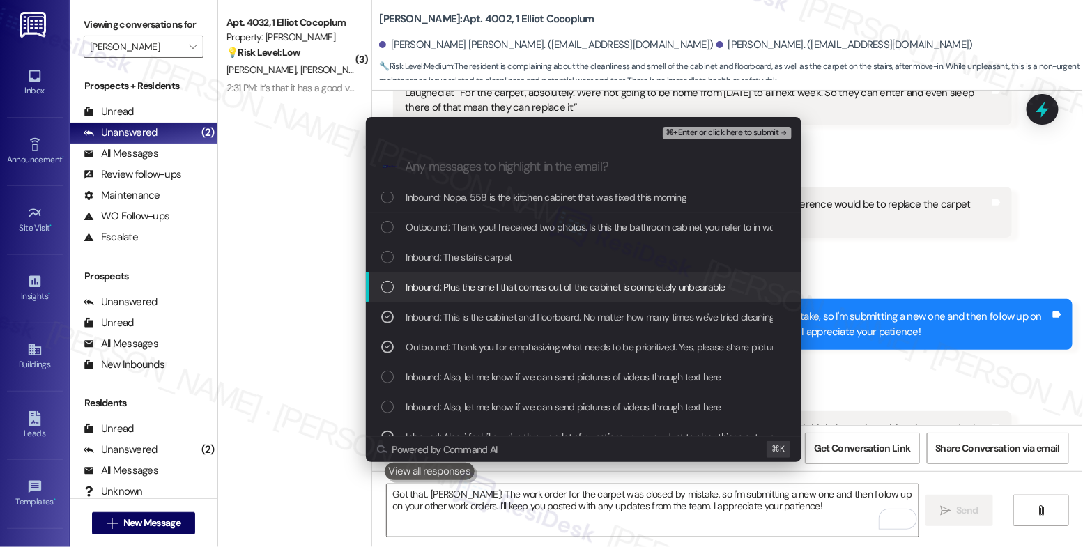
click at [538, 286] on span "Inbound: Plus the smell that comes out of the cabinet is completely unbearable" at bounding box center [565, 286] width 319 height 15
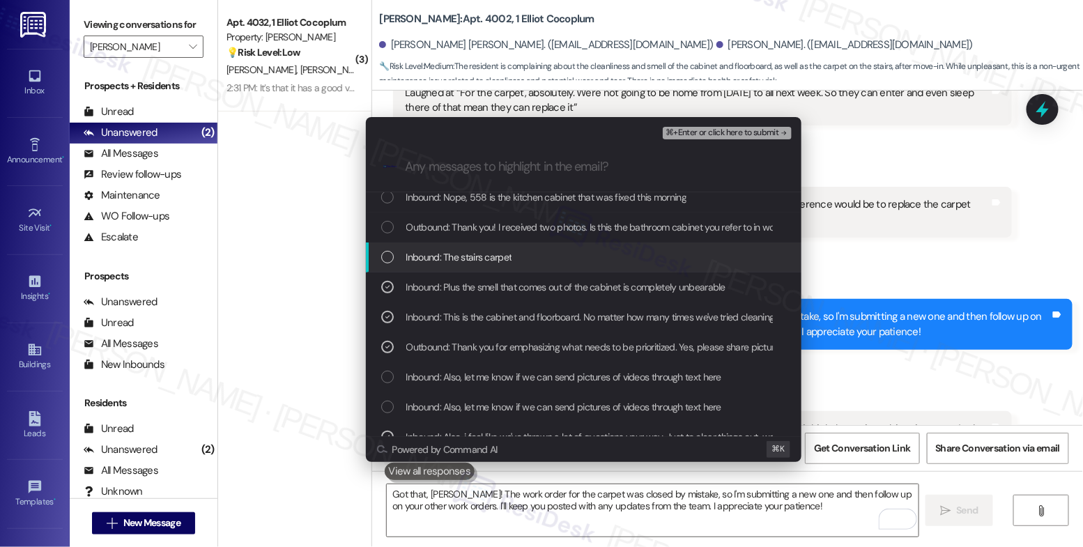
click at [481, 255] on span "Inbound: The stairs carpet" at bounding box center [459, 256] width 106 height 15
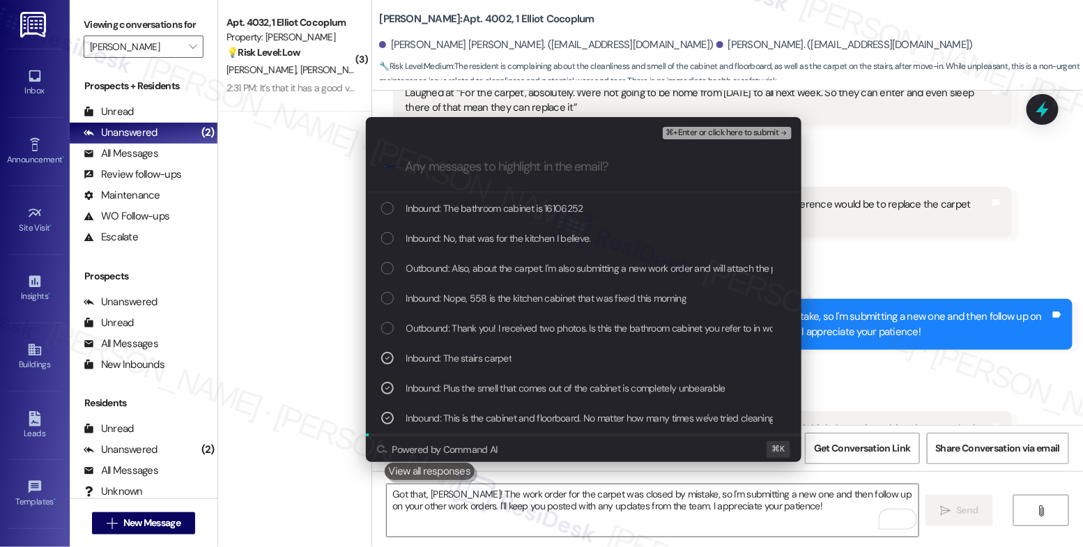
scroll to position [178, 0]
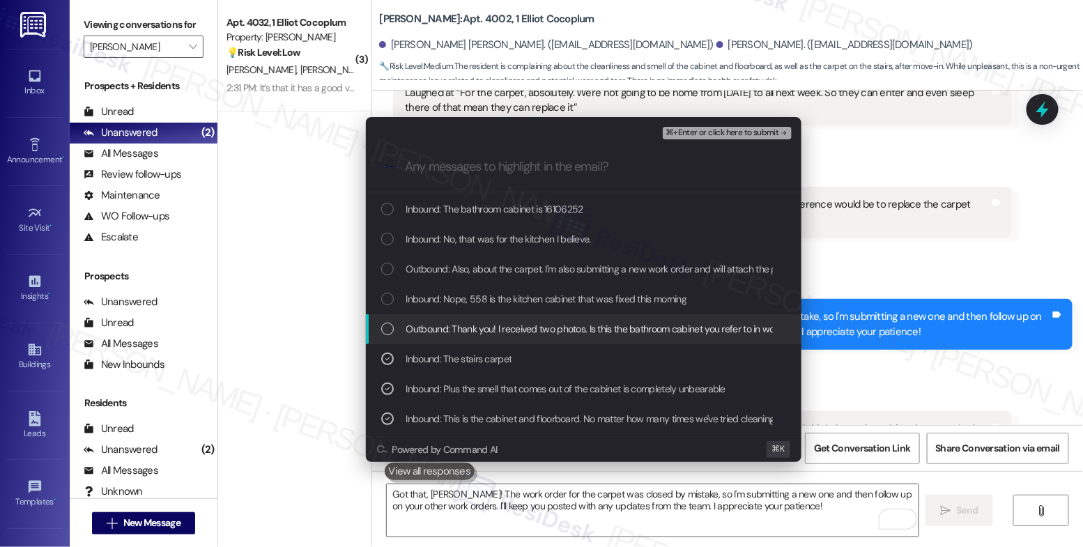
click at [545, 332] on span "Outbound: Thank you! I received two photos. Is this the bathroom cabinet you re…" at bounding box center [629, 328] width 447 height 15
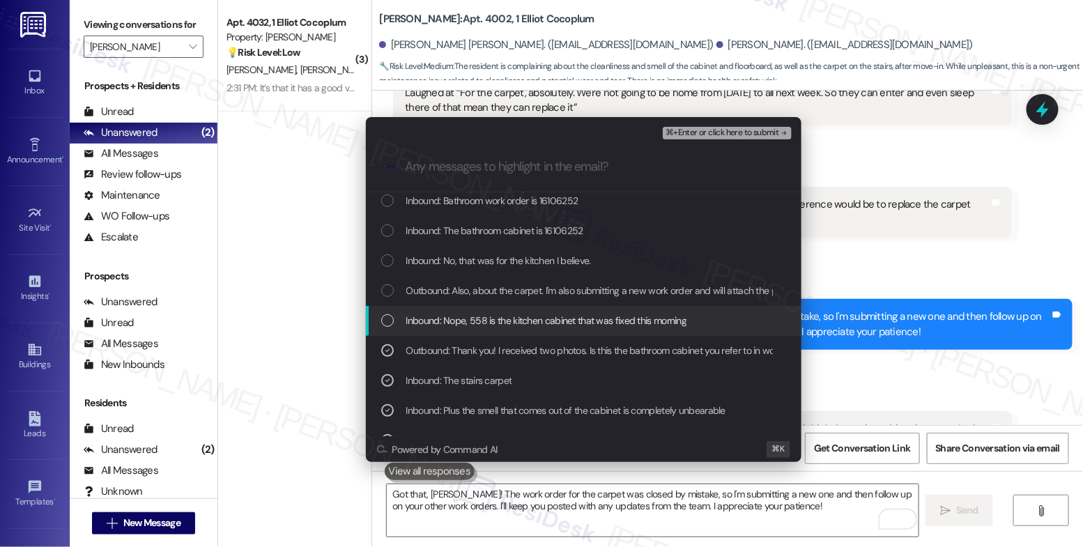
click at [544, 327] on span "Inbound: Nope, 558 is the kitchen cabinet that was fixed this morning" at bounding box center [546, 320] width 281 height 15
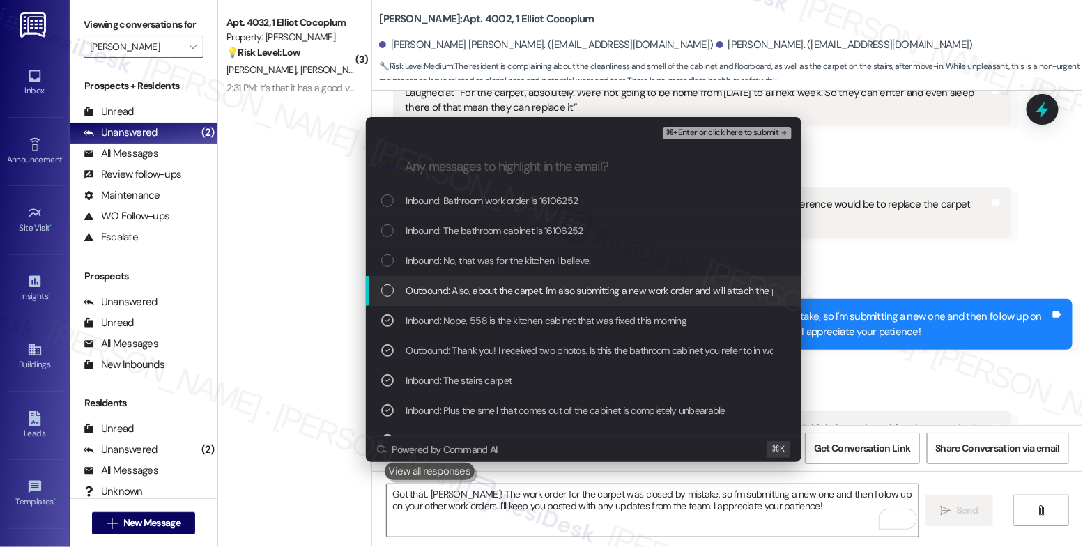
click at [539, 293] on span "Outbound: Also, about the carpet. I'm also submitting a new work order and will…" at bounding box center [729, 290] width 647 height 15
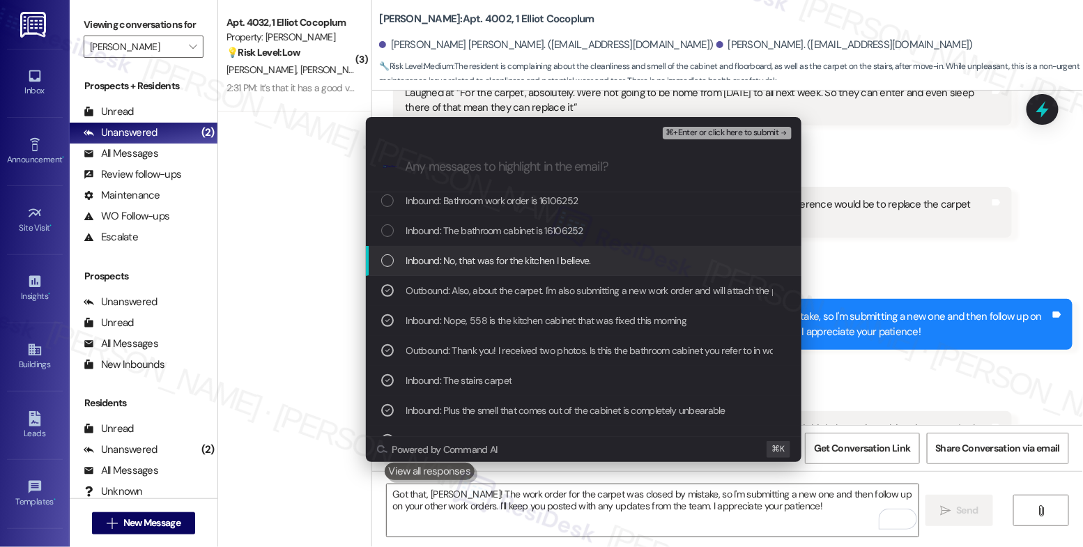
click at [524, 266] on span "Inbound: No, that was for the kitchen I believe." at bounding box center [498, 260] width 185 height 15
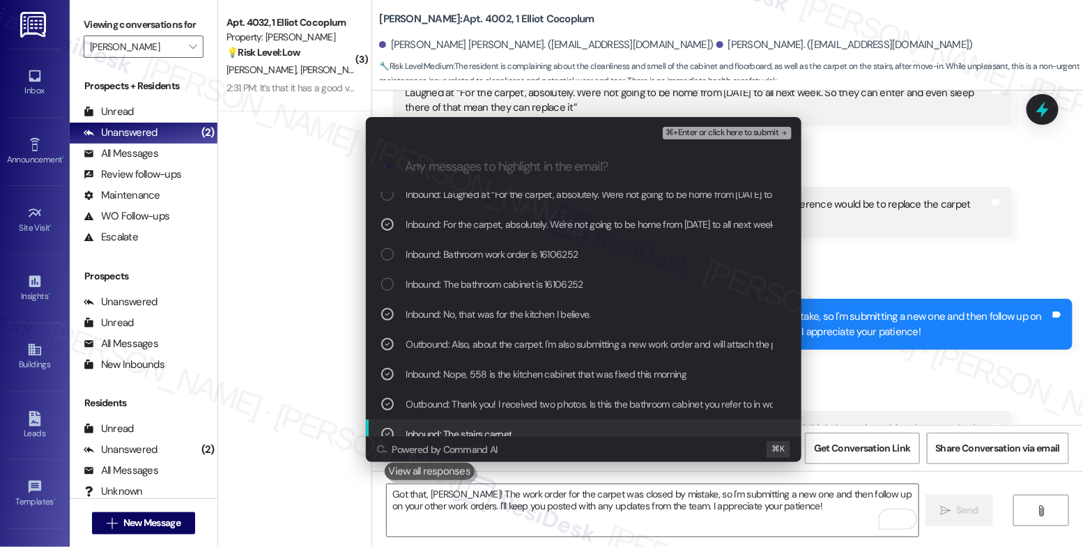
scroll to position [101, 0]
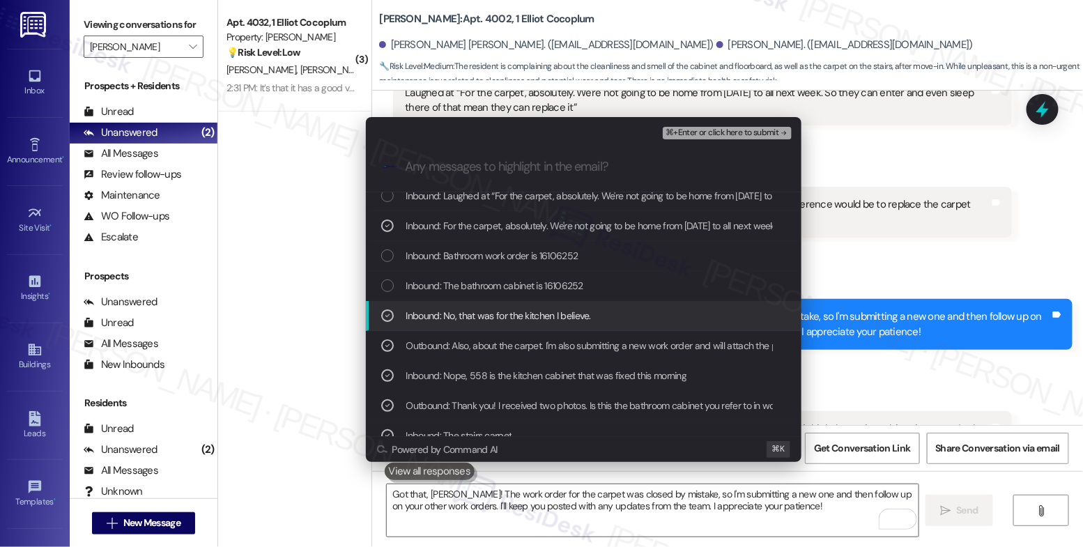
click at [525, 322] on span "Inbound: No, that was for the kitchen I believe." at bounding box center [498, 315] width 185 height 15
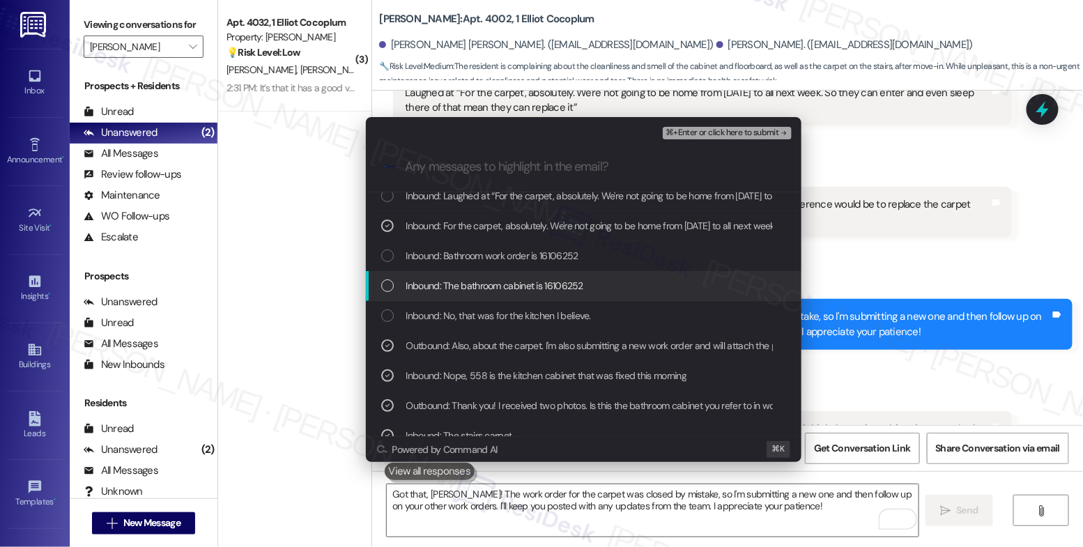
click at [525, 296] on div "Inbound: The bathroom cabinet is 16106252" at bounding box center [584, 286] width 436 height 30
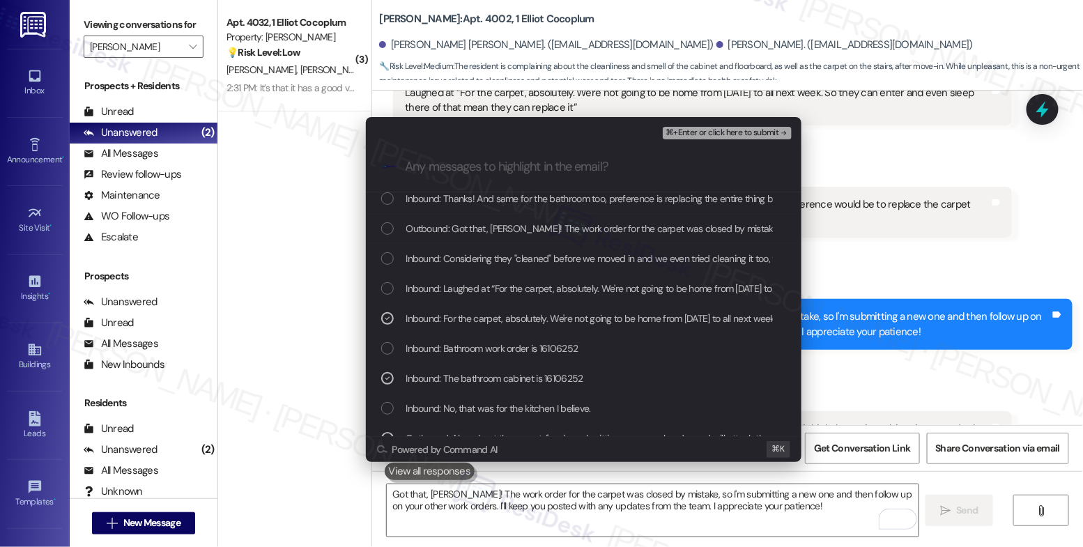
scroll to position [6, 0]
click at [617, 229] on span "Outbound: Got that, Billy! The work order for the carpet was closed by mistake,…" at bounding box center [905, 231] width 998 height 15
click at [613, 227] on span "Outbound: Got that, Billy! The work order for the carpet was closed by mistake,…" at bounding box center [905, 231] width 998 height 15
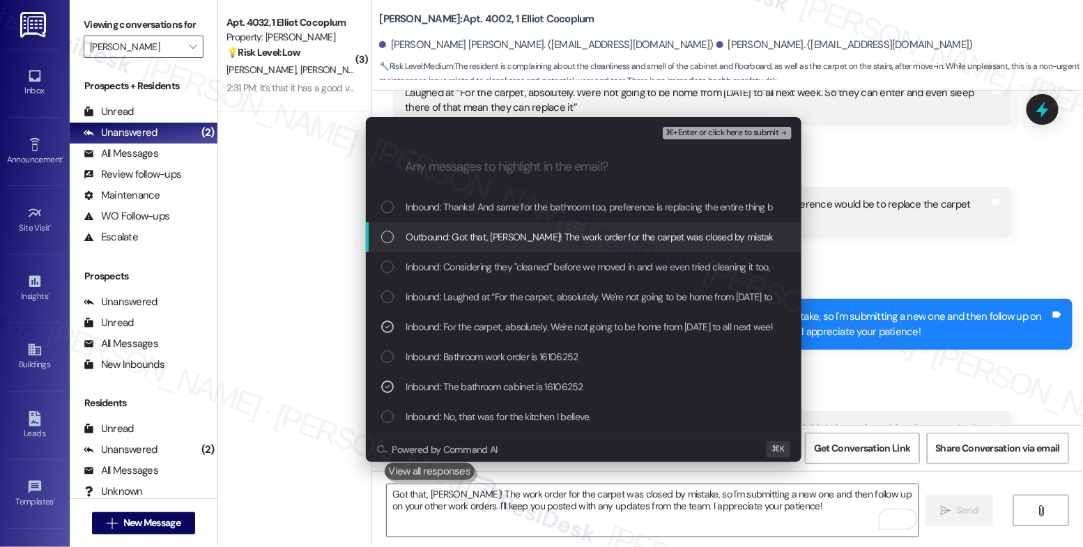
scroll to position [0, 0]
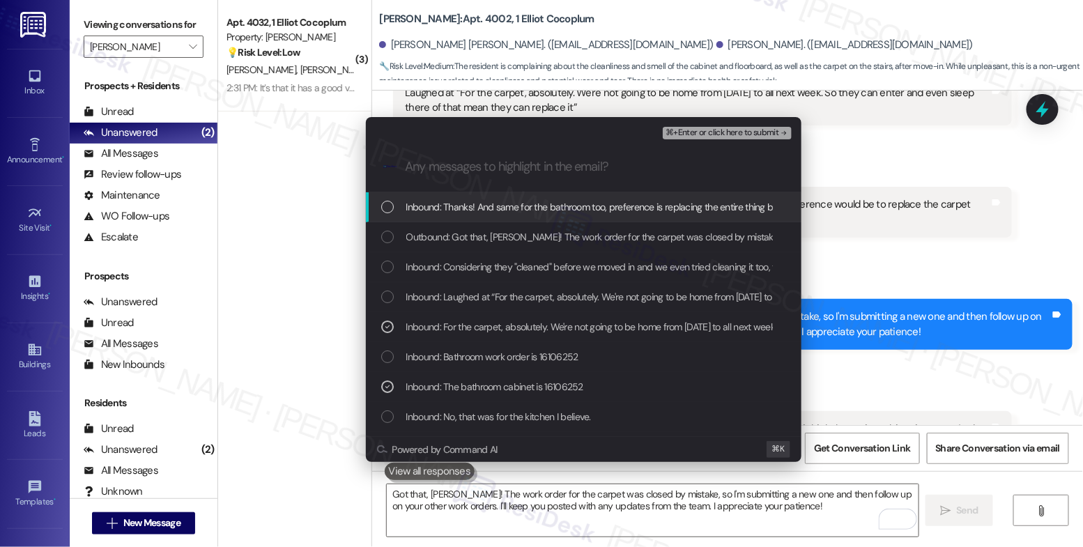
click at [733, 137] on span "⌘+Enter or click here to submit" at bounding box center [722, 133] width 113 height 10
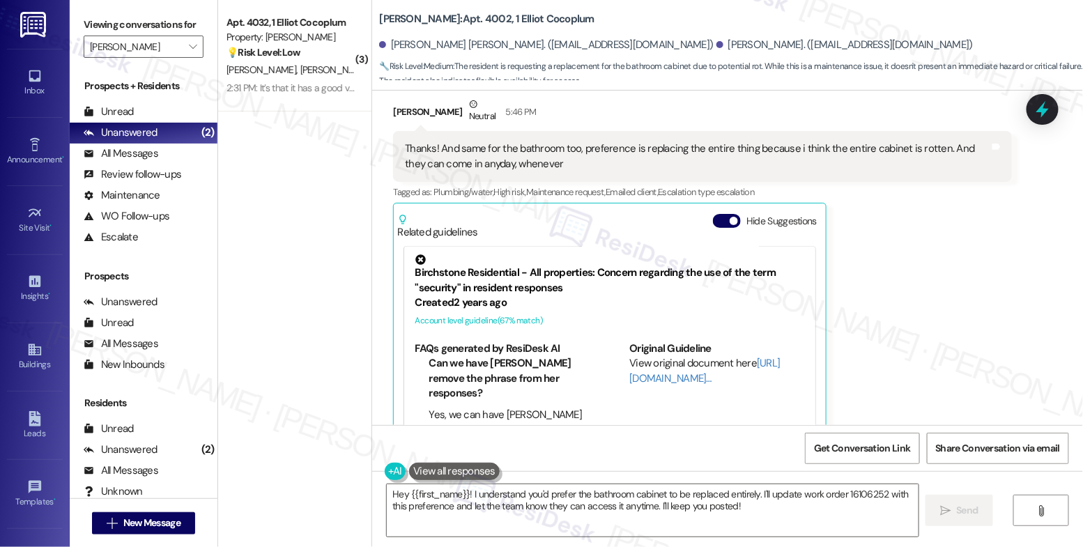
scroll to position [502, 0]
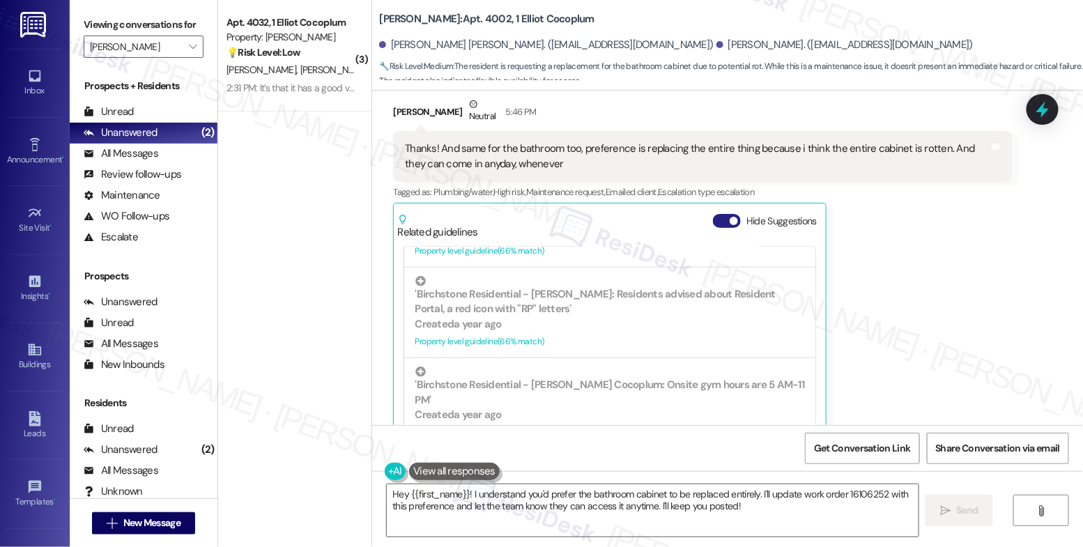
click at [713, 214] on button "Hide Suggestions" at bounding box center [727, 221] width 28 height 14
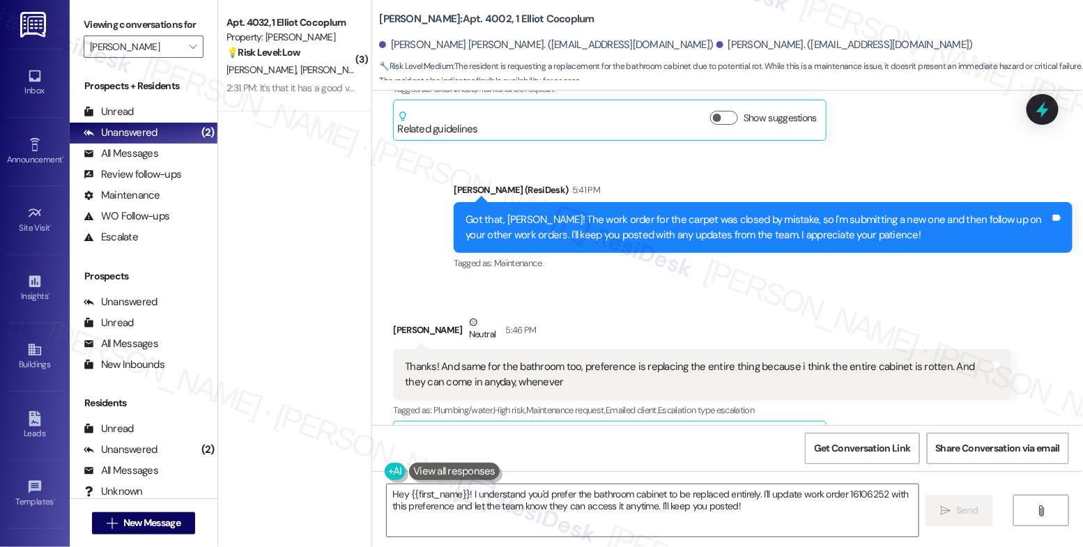
click at [604, 305] on div "Received via SMS Billy Cadet Neutral 5:46 PM Thanks! And same for the bathroom …" at bounding box center [703, 389] width 640 height 168
click at [488, 500] on textarea "Hey {{first_name}}! I understand you'd prefer the bathroom cabinet to be replac…" at bounding box center [653, 510] width 532 height 52
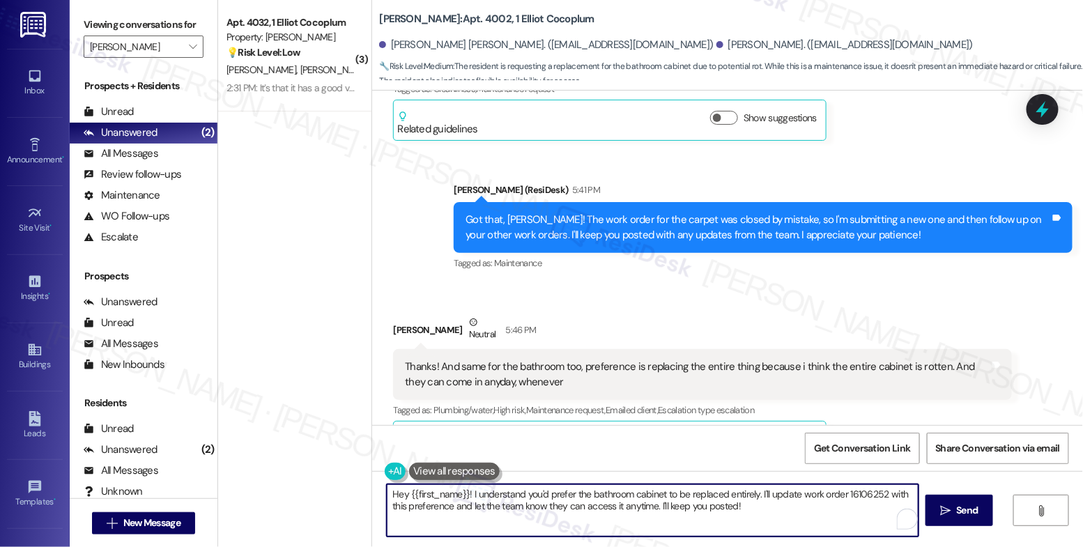
click at [488, 500] on textarea "Hey {{first_name}}! I understand you'd prefer the bathroom cabinet to be replac…" at bounding box center [653, 510] width 532 height 52
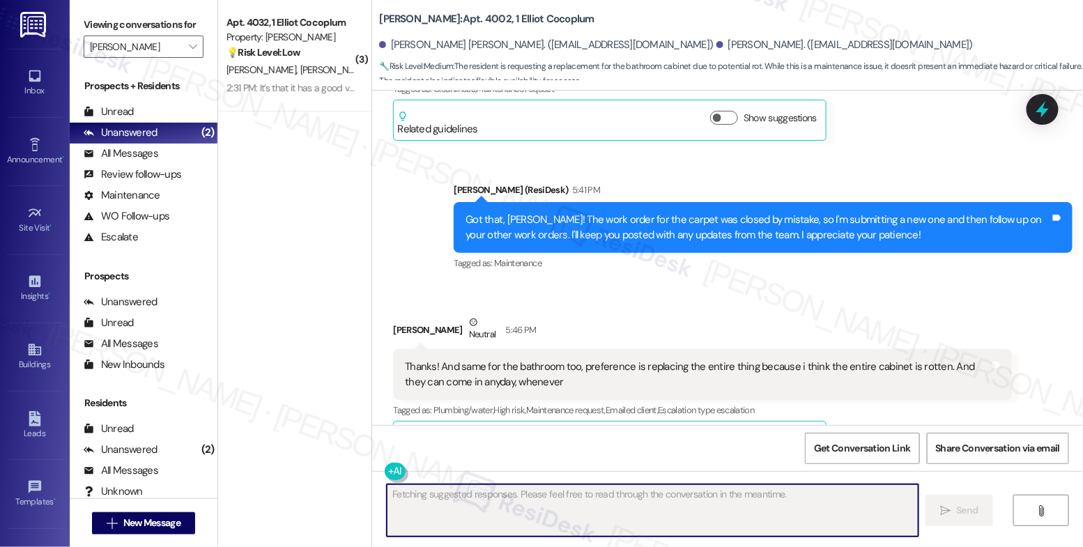
scroll to position [6715, 0]
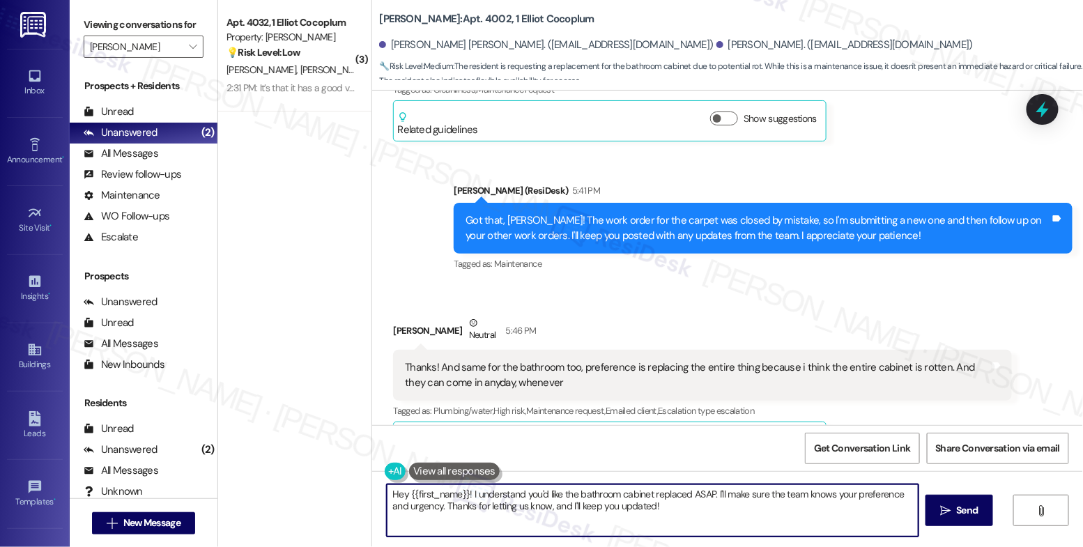
click at [517, 500] on textarea "Hey {{first_name}}! I understand you'd like the bathroom cabinet replaced ASAP.…" at bounding box center [653, 510] width 532 height 52
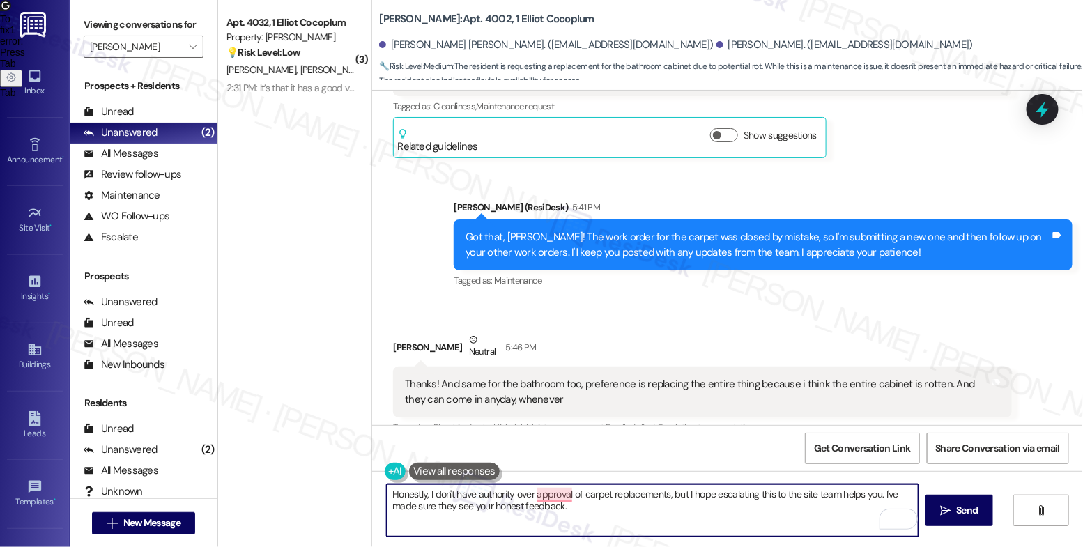
scroll to position [6812, 0]
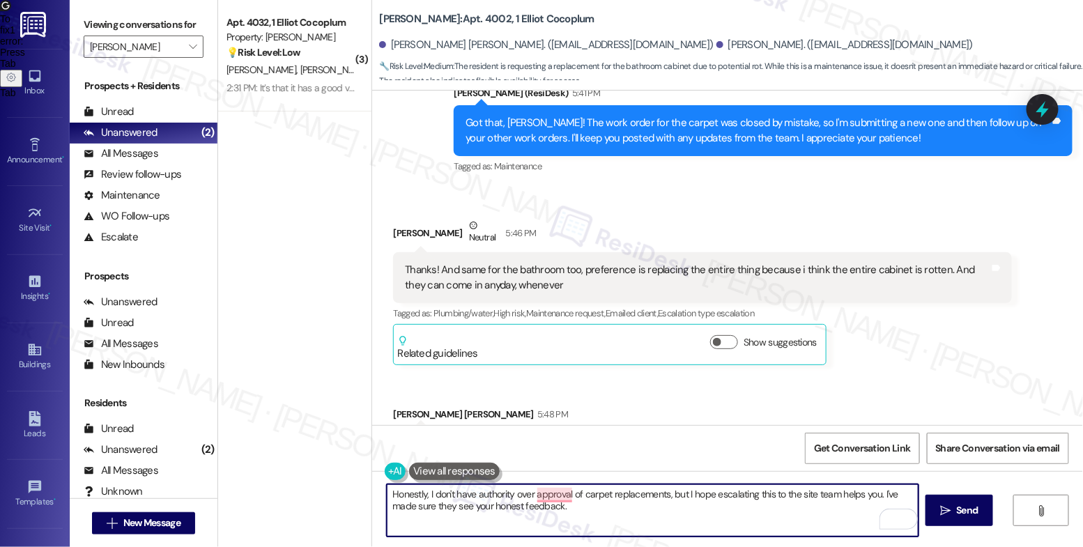
click at [387, 493] on textarea "Honestly, I don't have authority over approval of carpet replacements, but I ho…" at bounding box center [653, 510] width 532 height 52
click at [739, 491] on textarea "Honestly, I don't have authority over approval of carpet replacements, but I ho…" at bounding box center [653, 510] width 532 height 52
click at [625, 525] on textarea "Honestly, I don't have authority over approval of carpet replacements, but I ho…" at bounding box center [653, 510] width 532 height 52
click at [624, 516] on textarea "Honestly, I don't have authority over approval of carpet replacements, but I ho…" at bounding box center [653, 510] width 532 height 52
click at [659, 491] on textarea "Honestly, I don't have authority over approval of carpet replacements, but I ho…" at bounding box center [653, 510] width 532 height 52
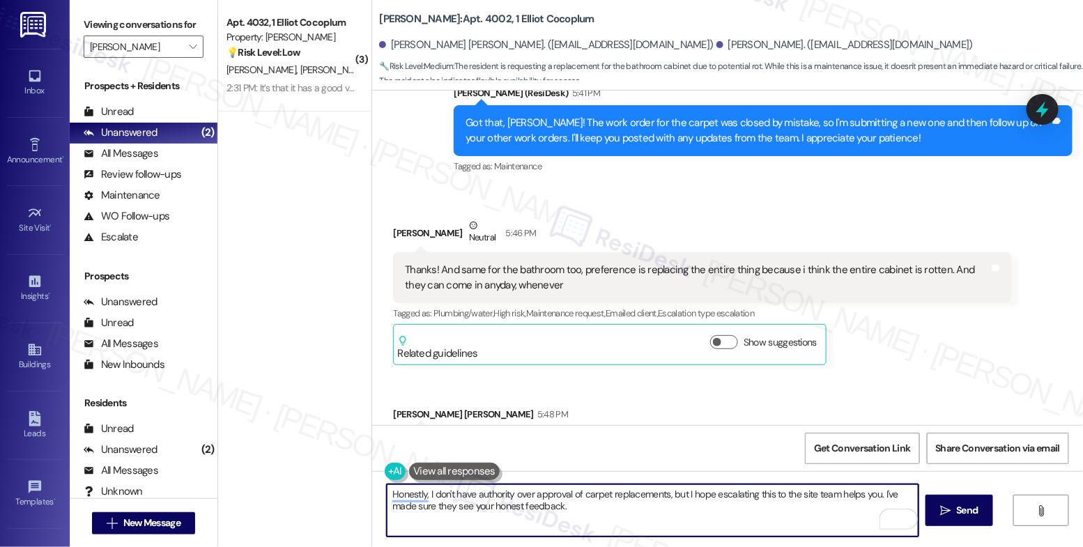
drag, startPoint x: 603, startPoint y: 492, endPoint x: 622, endPoint y: 480, distance: 22.8
click at [603, 492] on textarea "Honestly, I don't have authority over approval of carpet replacements, but I ho…" at bounding box center [653, 510] width 532 height 52
click at [607, 495] on textarea "Honestly, I don't have authority over approval of carpet/cabinet replacements, …" at bounding box center [653, 510] width 532 height 52
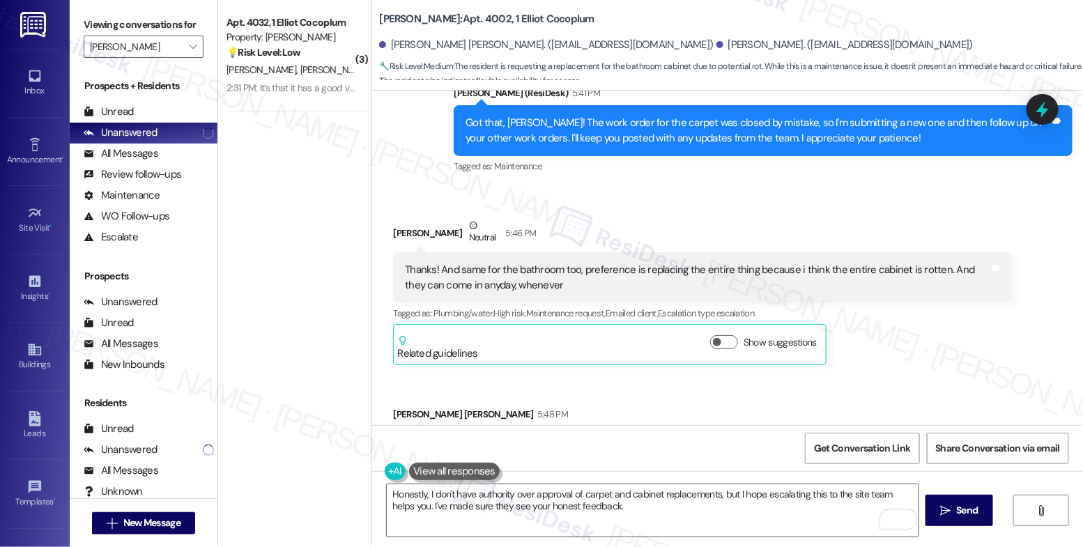
click at [673, 540] on div "Honestly, I don't have authority over approval of carpet and cabinet replacemen…" at bounding box center [727, 523] width 711 height 105
click at [898, 517] on icon "Open Grammarly. 0 Suggestions." at bounding box center [897, 519] width 15 height 15
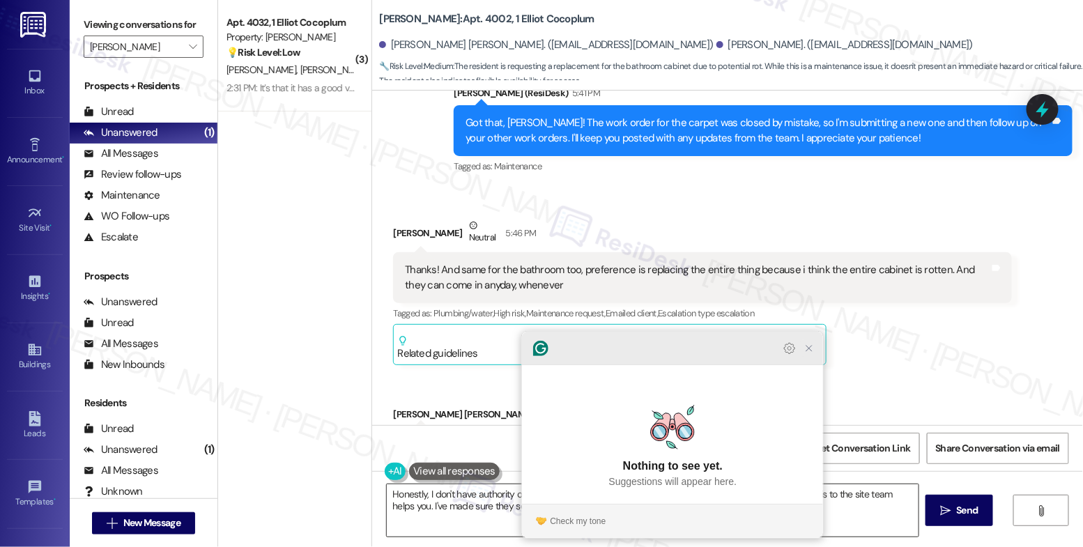
click at [812, 351] on icon "Close Grammarly Assistant" at bounding box center [809, 349] width 6 height 6
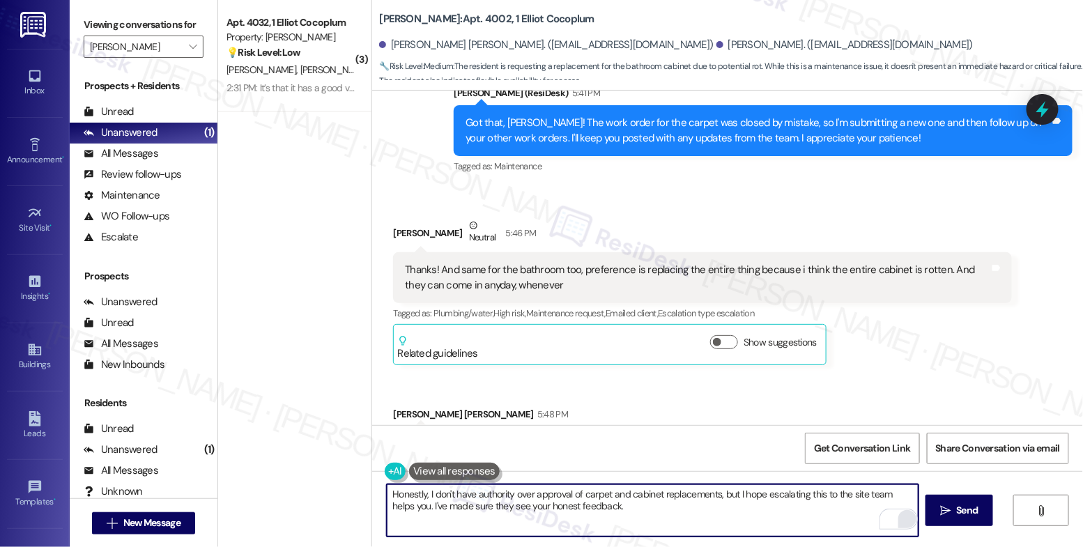
click at [618, 512] on textarea "Honestly, I don't have authority over approval of carpet and cabinet replacemen…" at bounding box center [653, 510] width 532 height 52
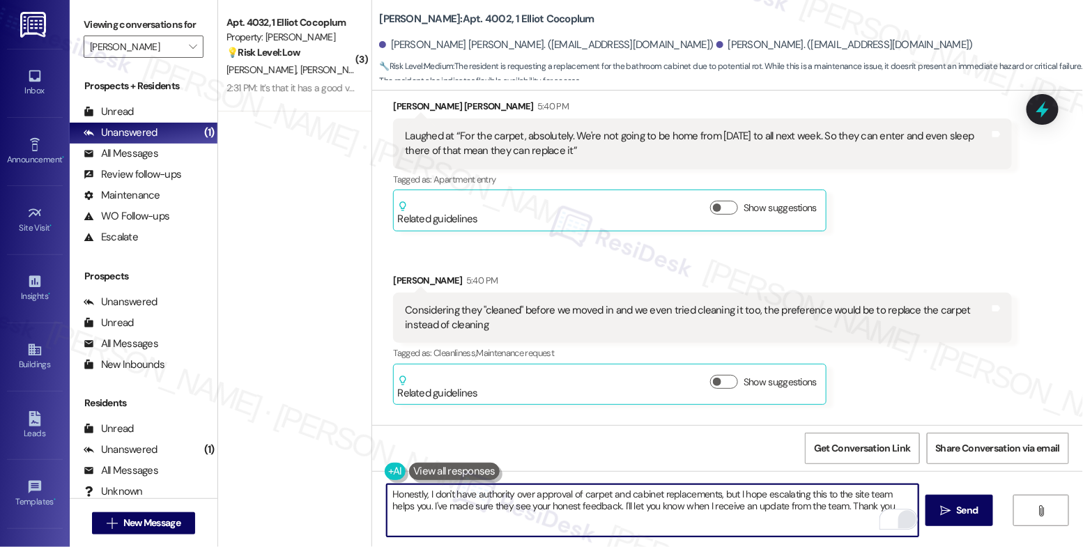
scroll to position [5855, 0]
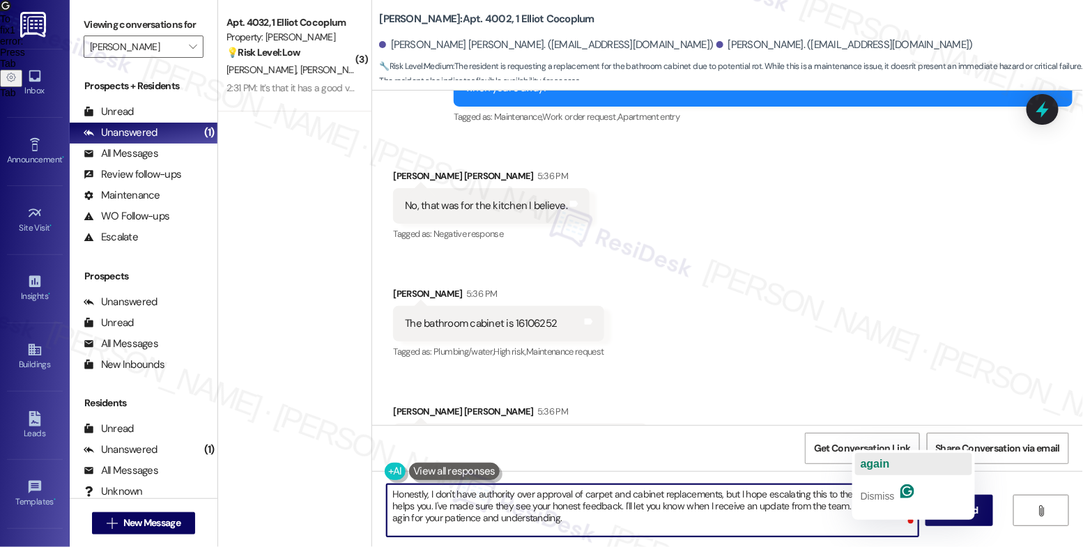
click at [870, 461] on span "again" at bounding box center [875, 464] width 29 height 12
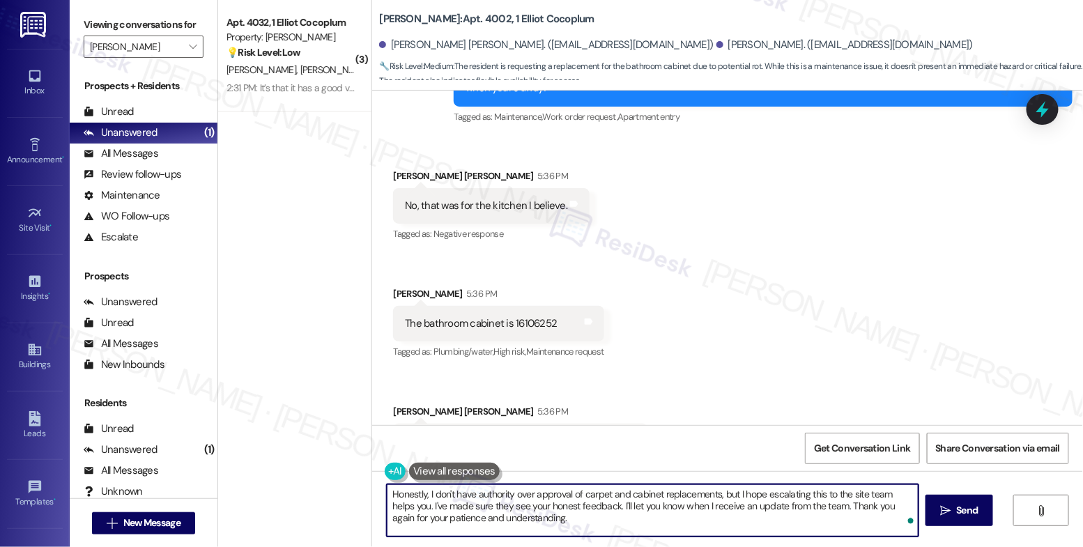
click at [733, 527] on textarea "Honestly, I don't have authority over approval of carpet and cabinet replacemen…" at bounding box center [653, 510] width 532 height 52
type textarea "Honestly, I don't have authority over approval of carpet and cabinet replacemen…"
click at [898, 516] on icon "Open Grammarly. 0 Suggestions." at bounding box center [897, 519] width 15 height 15
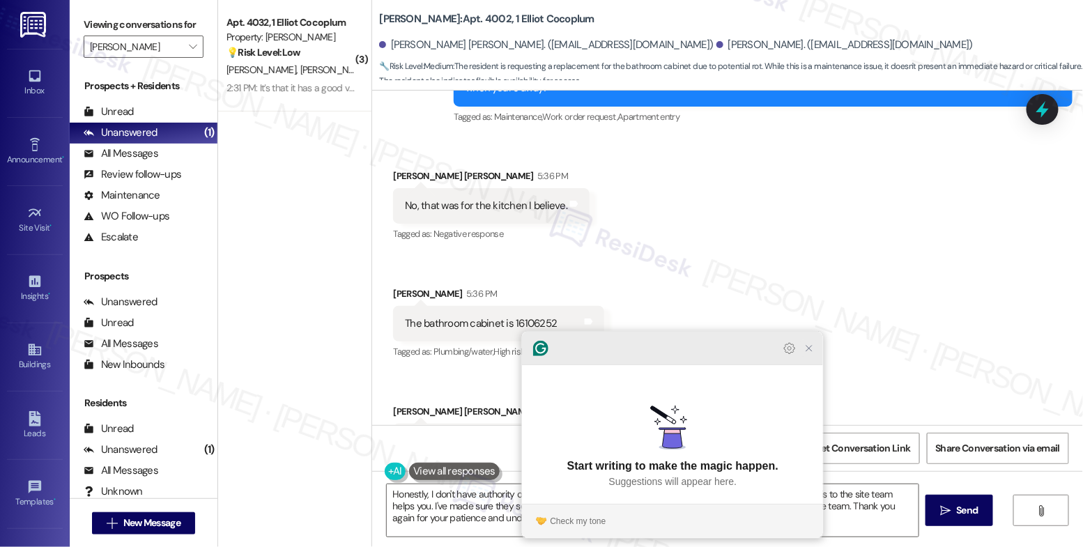
click at [812, 354] on icon "Close Grammarly Assistant" at bounding box center [809, 348] width 11 height 11
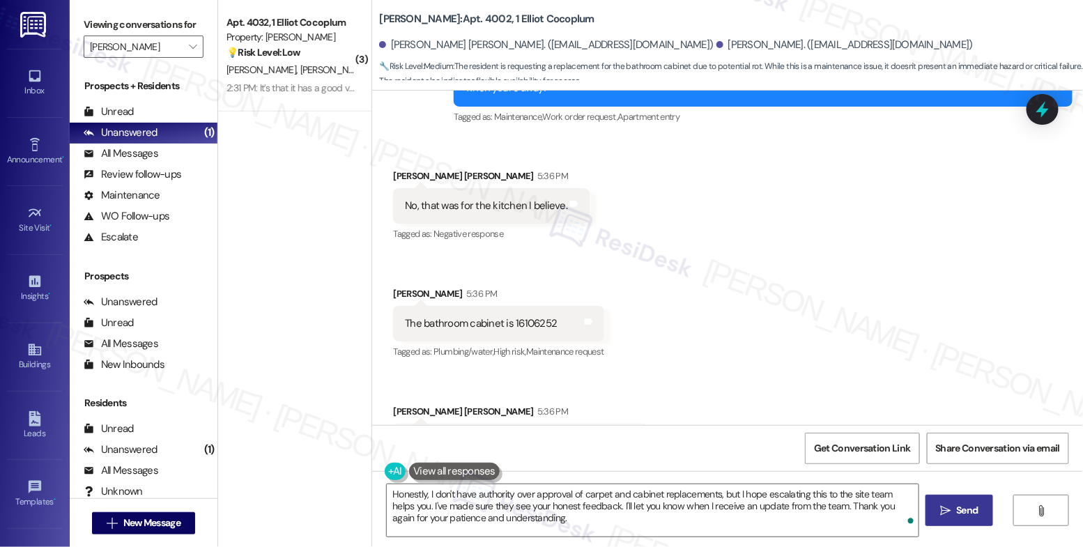
click at [942, 510] on icon "" at bounding box center [945, 510] width 10 height 11
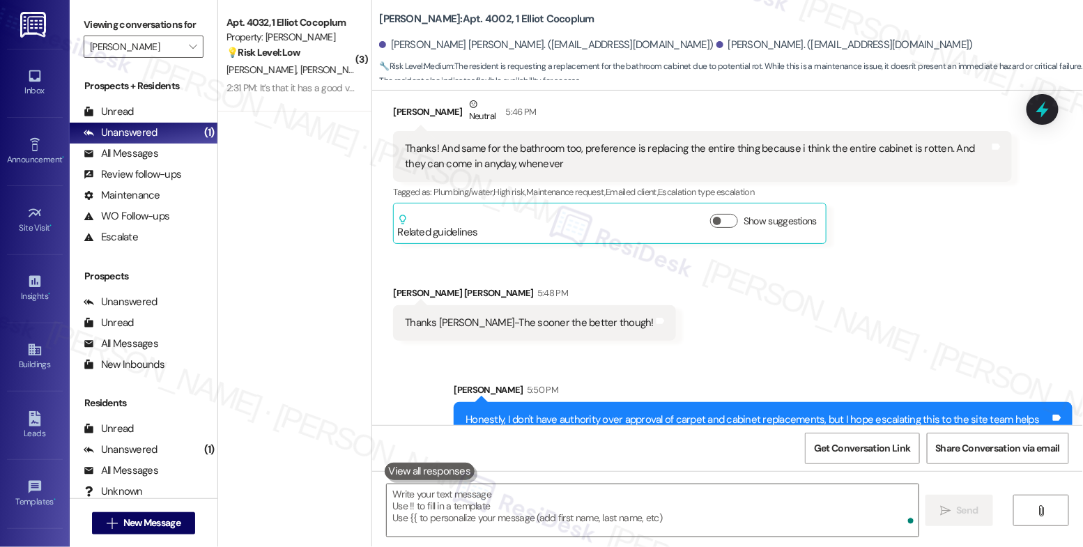
scroll to position [6940, 0]
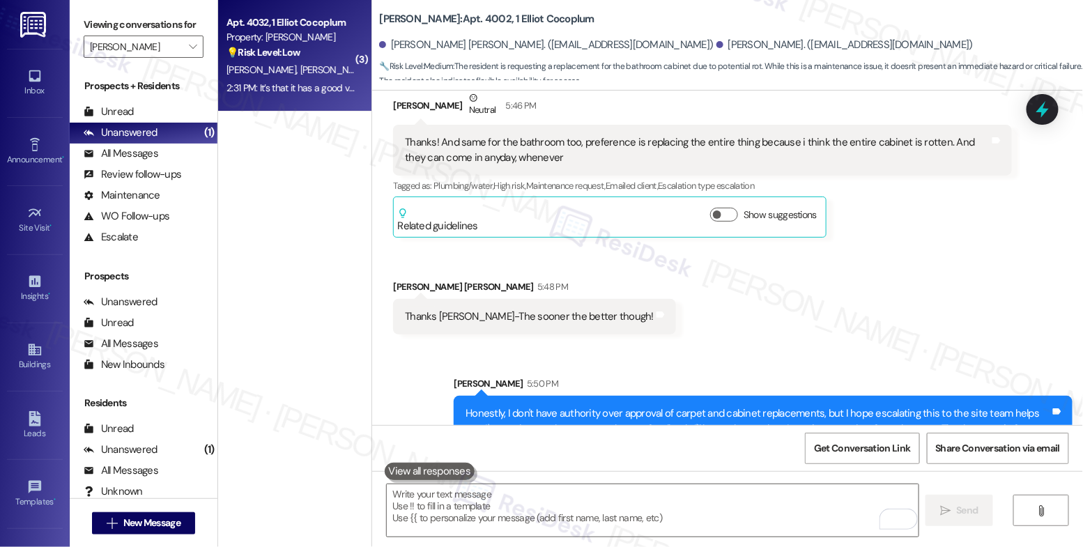
click at [266, 61] on div "A. Graciano E. Moreira" at bounding box center [291, 69] width 132 height 17
type textarea "Fetching suggested responses. Please feel free to read through the conversation…"
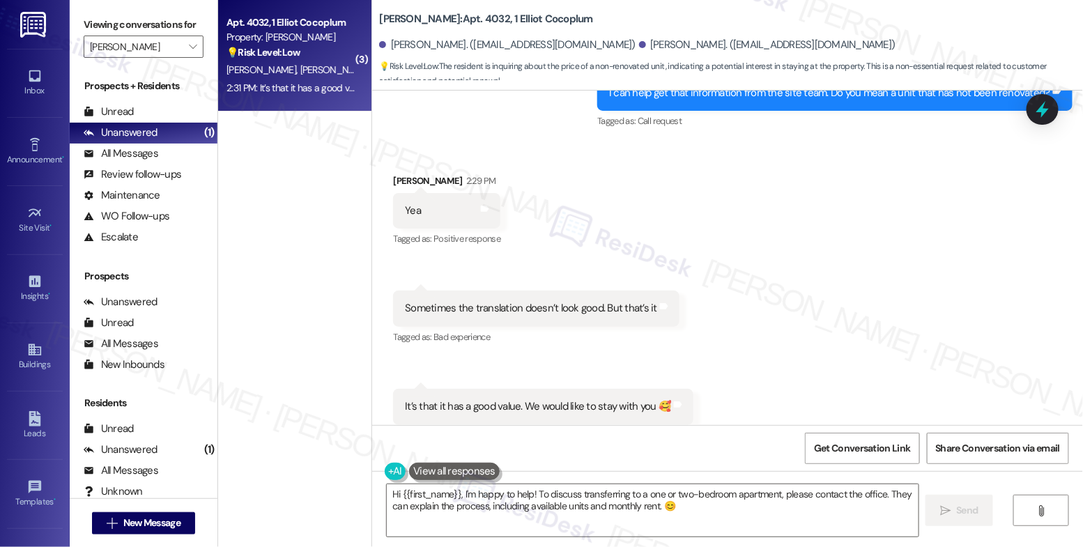
scroll to position [1231, 0]
click at [700, 232] on div "Received via SMS Eliabe Moreira 2:29 PM Yea Tags and notes Tagged as: Positive …" at bounding box center [727, 298] width 711 height 314
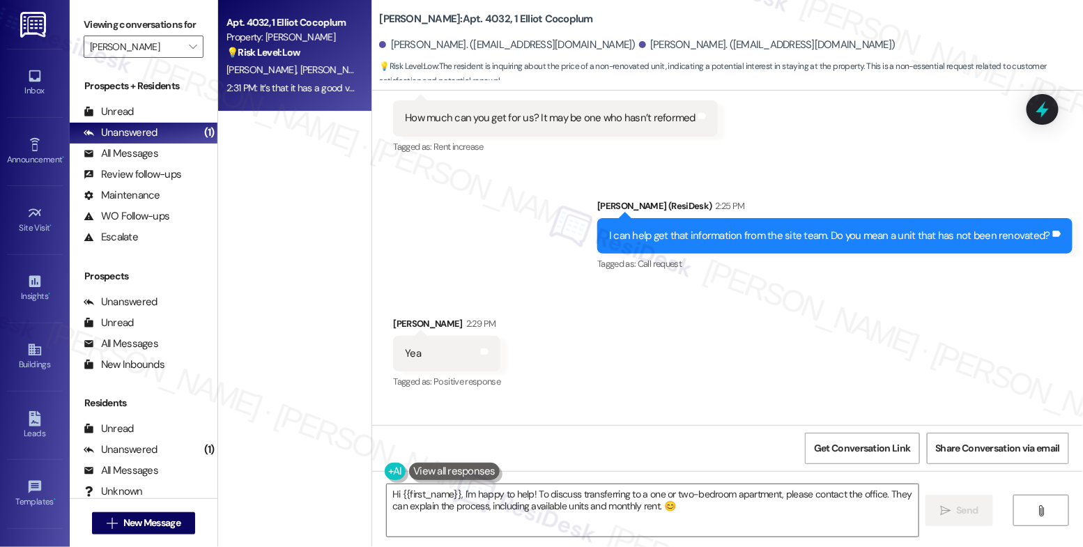
scroll to position [1084, 0]
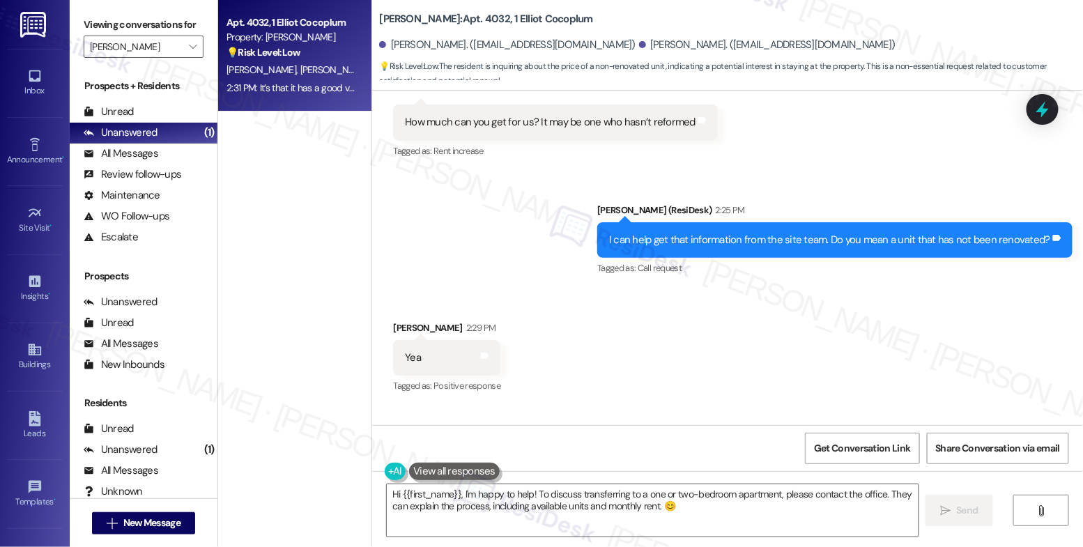
click at [548, 289] on div "Received via SMS Eliabe Moreira 2:29 PM Yea Tags and notes Tagged as: Positive …" at bounding box center [727, 446] width 711 height 314
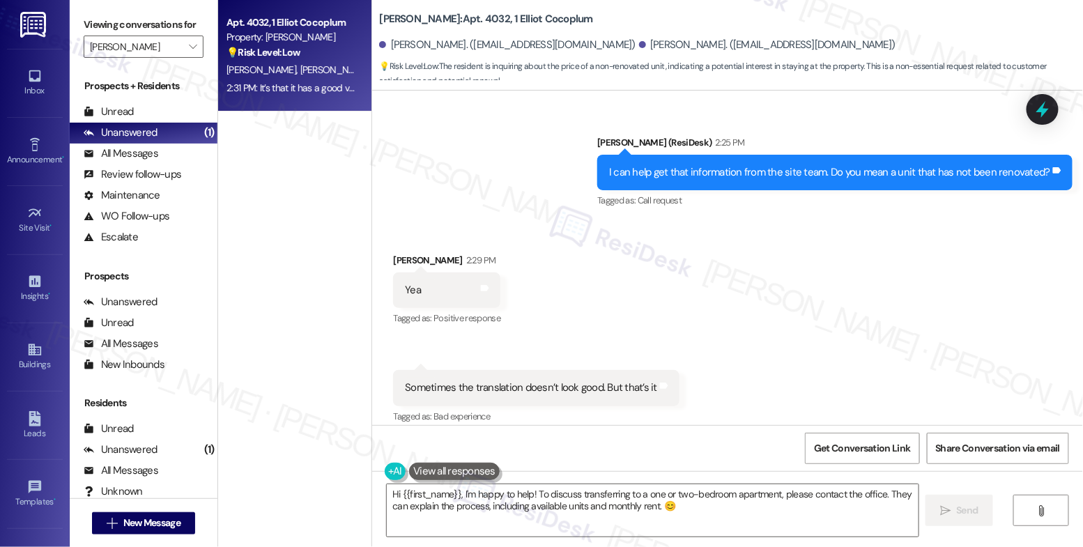
scroll to position [1223, 0]
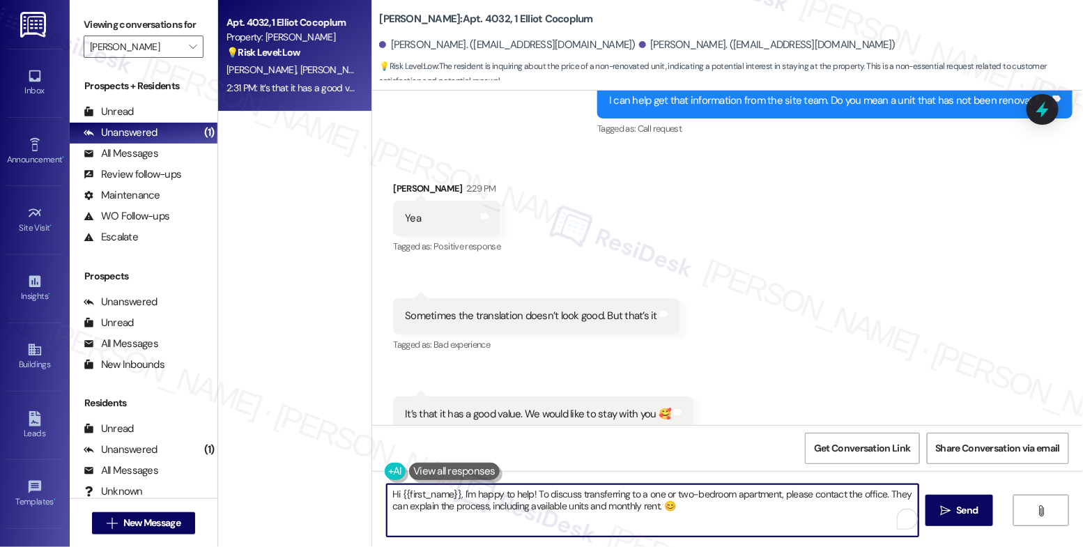
click at [500, 497] on textarea "Hi {{first_name}}, I'm happy to help! To discuss transferring to a one or two-b…" at bounding box center [653, 510] width 532 height 52
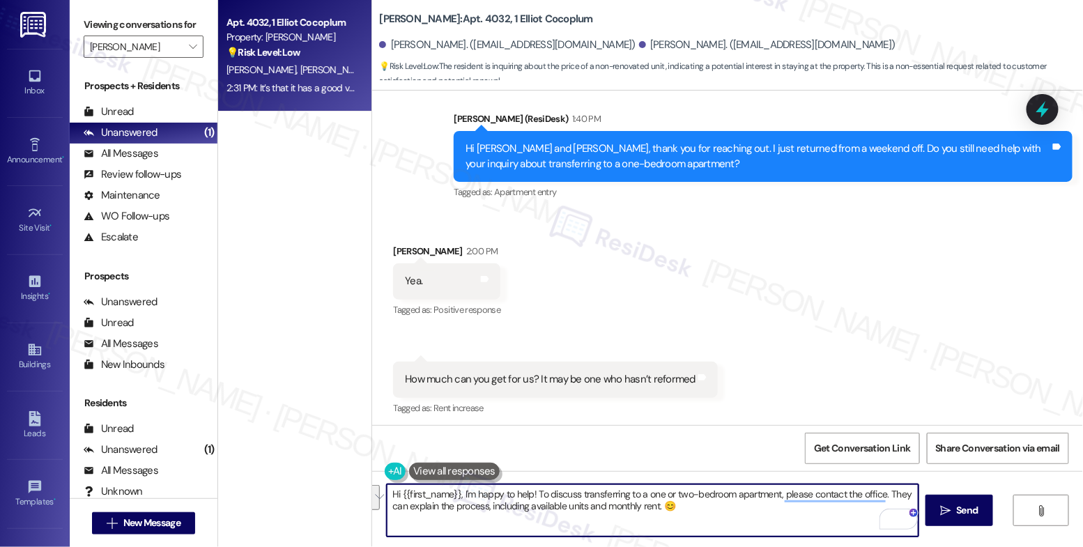
scroll to position [1151, 0]
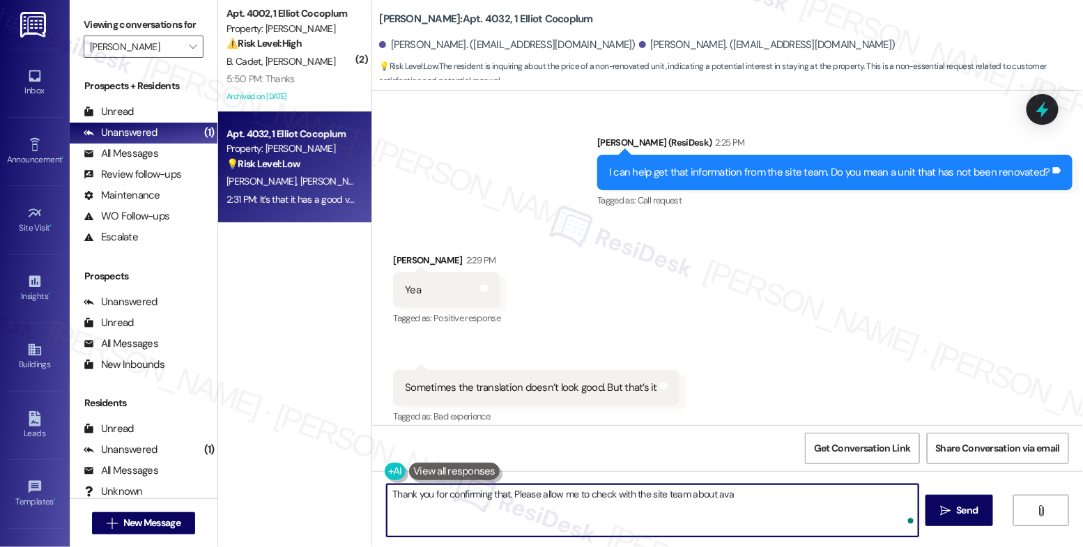
type textarea "Thank you for confirming that. Please allow me to check with the site team abou…"
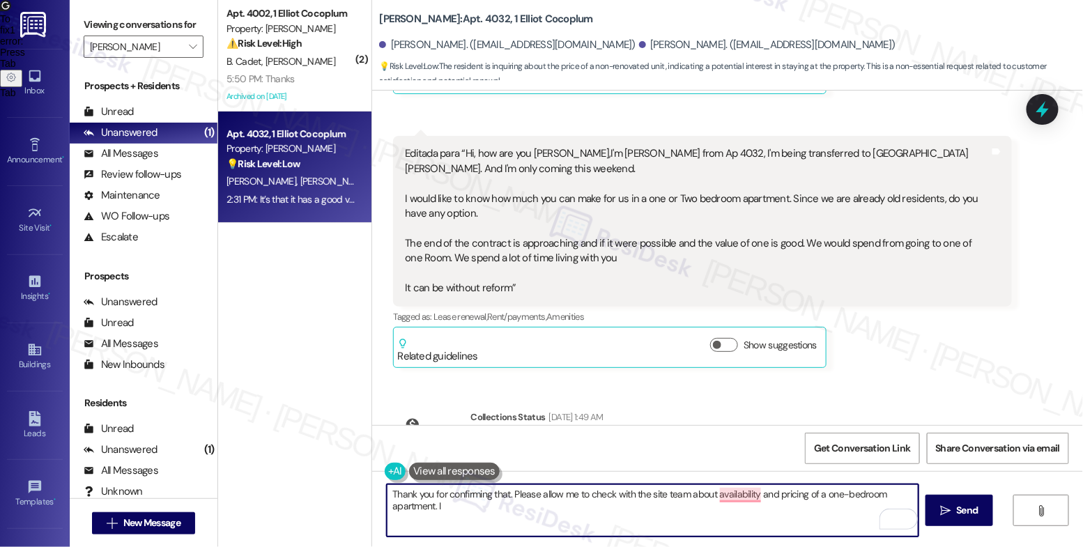
scroll to position [360, 0]
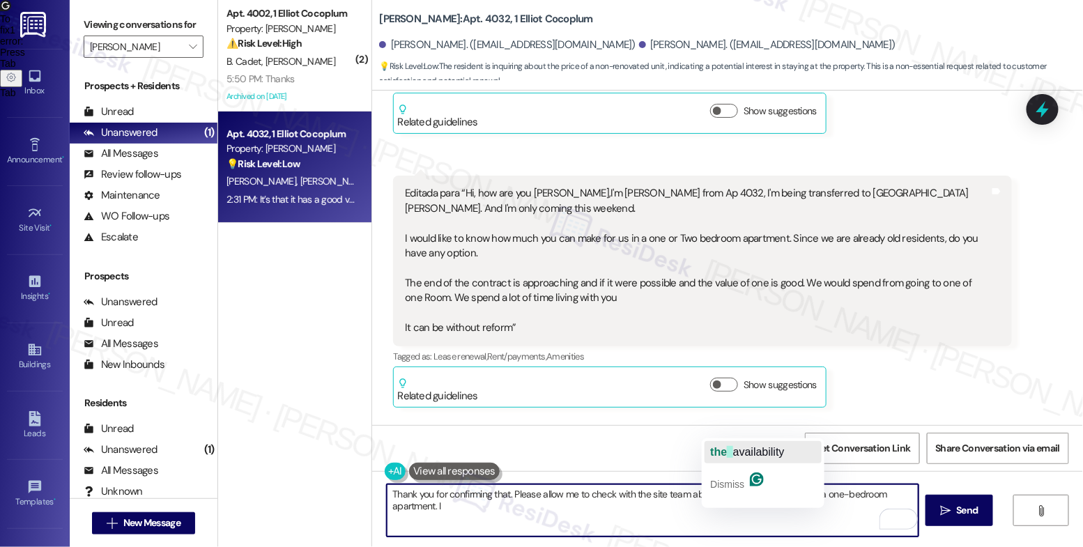
click at [740, 446] on span "availability" at bounding box center [759, 452] width 52 height 12
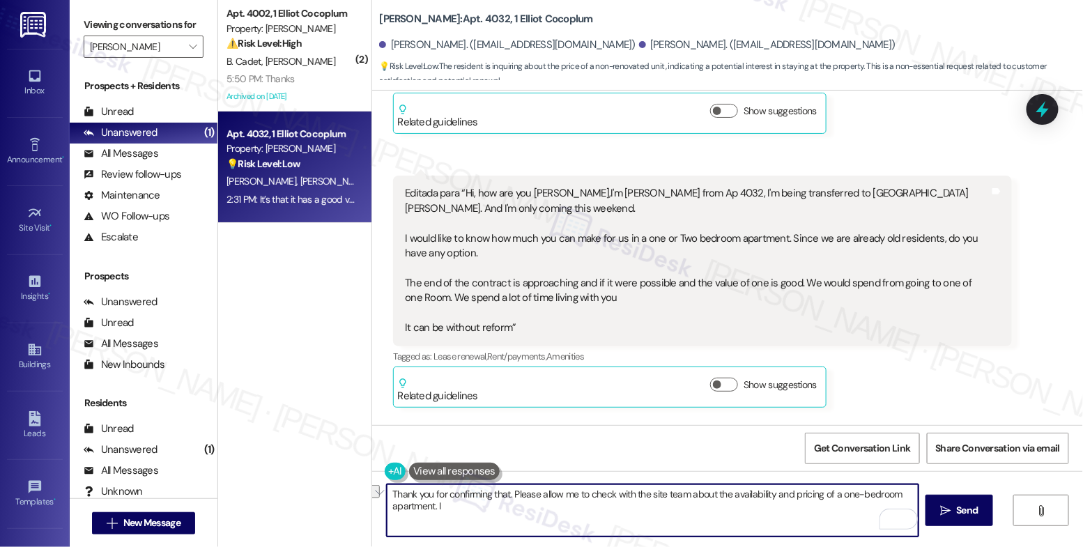
drag, startPoint x: 817, startPoint y: 492, endPoint x: 832, endPoint y: 495, distance: 15.6
click at [832, 495] on textarea "Thank you for confirming that. Please allow me to check with the site team abou…" at bounding box center [653, 510] width 532 height 52
click at [850, 496] on textarea "Thank you for confirming that. Please allow me to check with the site team abou…" at bounding box center [653, 510] width 532 height 52
click at [534, 514] on textarea "Thank you for confirming that. Please allow me to check with the site team abou…" at bounding box center [653, 510] width 532 height 52
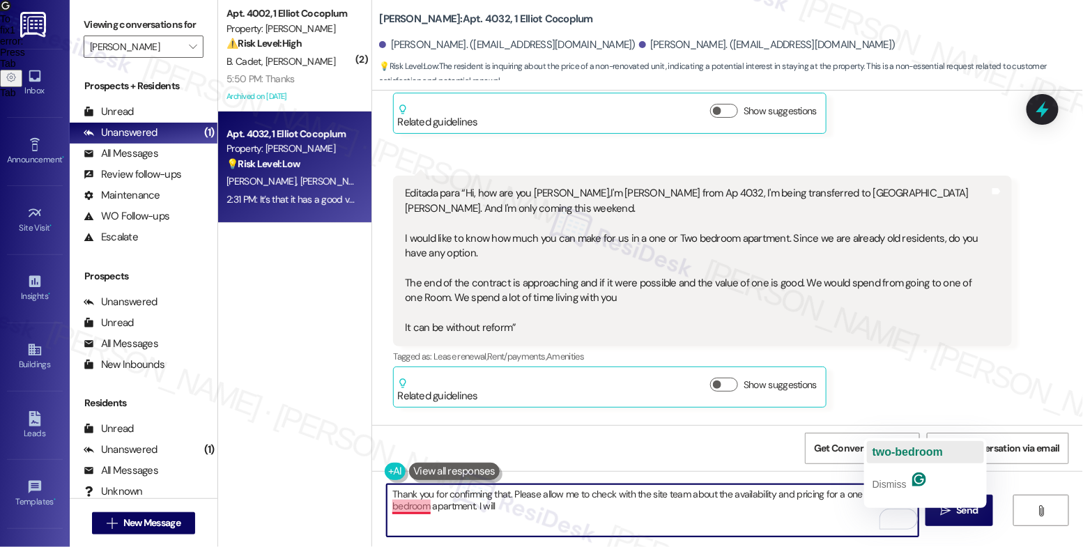
click at [893, 446] on span "two-bedroom" at bounding box center [908, 452] width 70 height 12
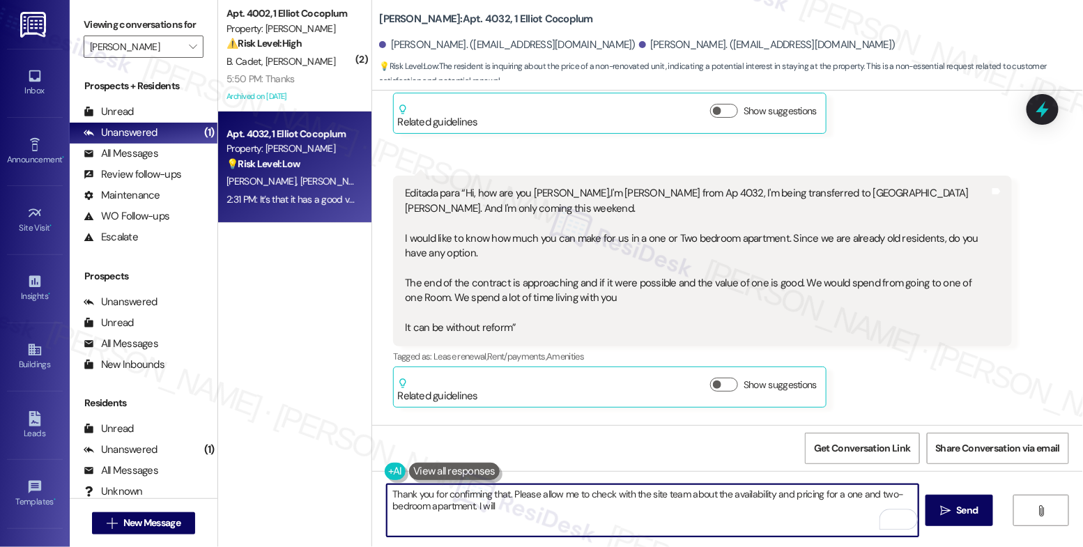
click at [502, 512] on textarea "Thank you for confirming that. Please allow me to check with the site team abou…" at bounding box center [653, 510] width 532 height 52
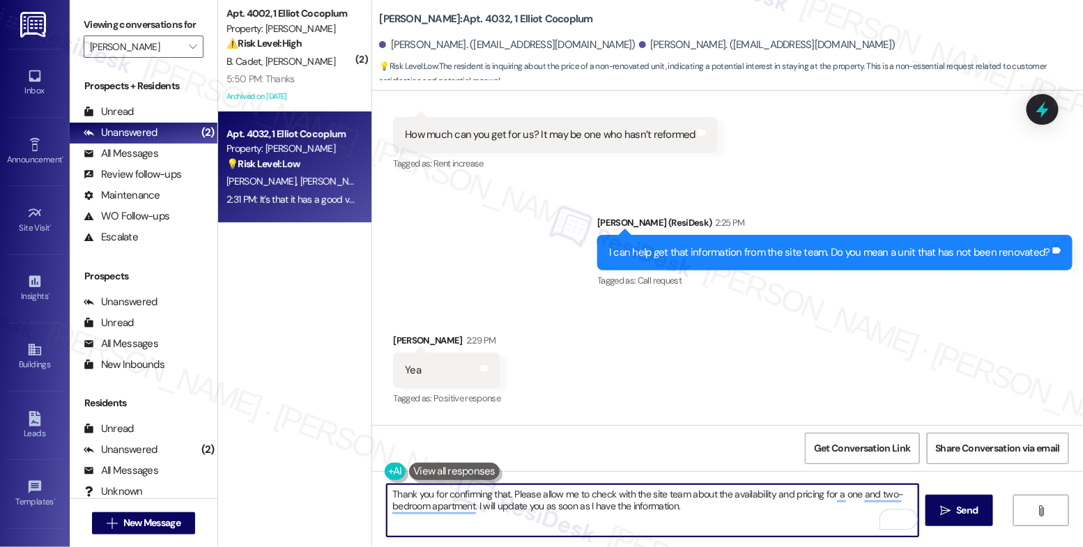
scroll to position [1231, 0]
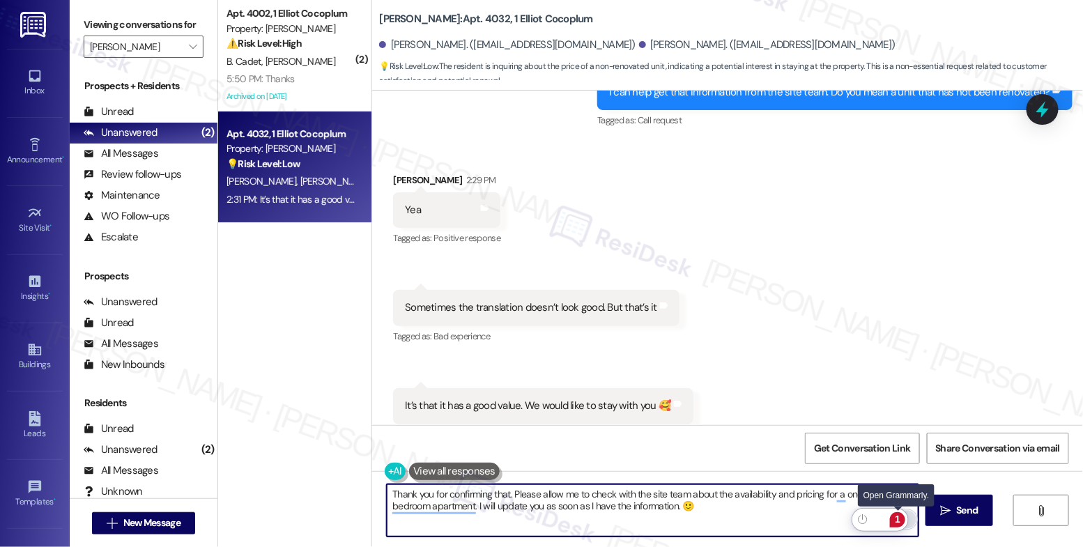
type textarea "Thank you for confirming that. Please allow me to check with the site team abou…"
click at [893, 516] on div "1" at bounding box center [897, 519] width 15 height 15
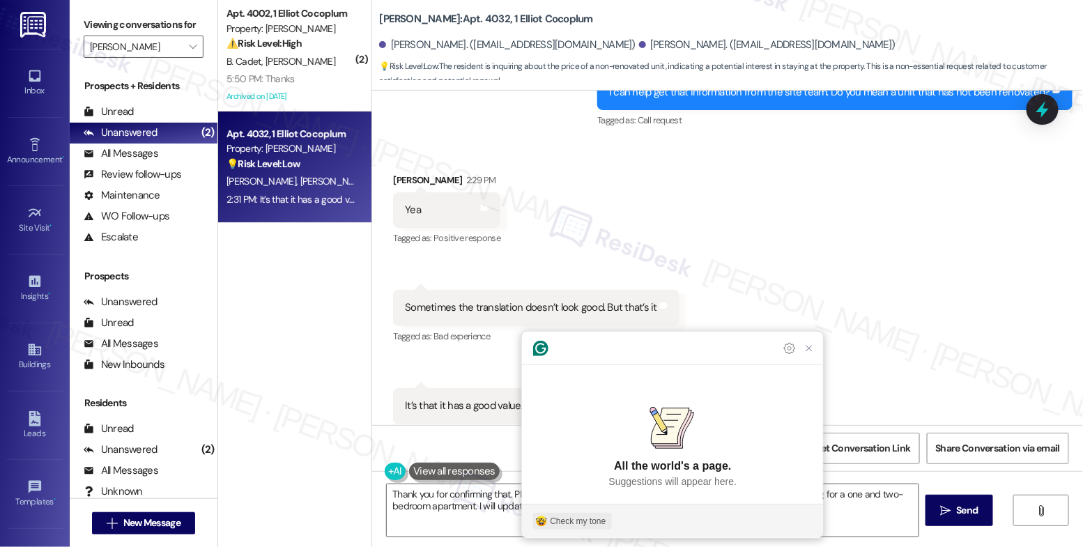
click at [578, 525] on div "Check my tone" at bounding box center [578, 521] width 56 height 13
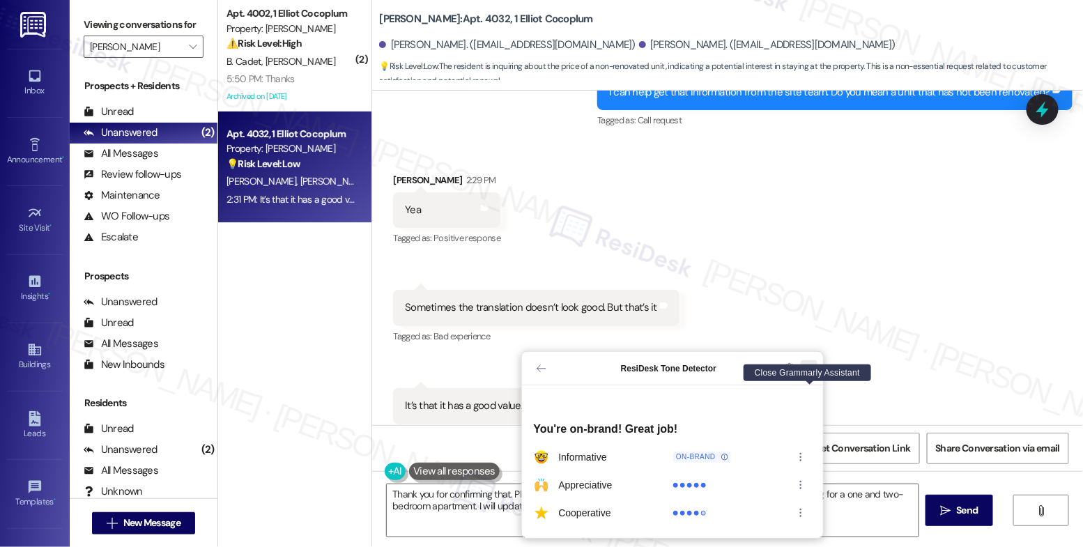
click at [806, 374] on icon "Close Grammarly Assistant" at bounding box center [809, 368] width 11 height 11
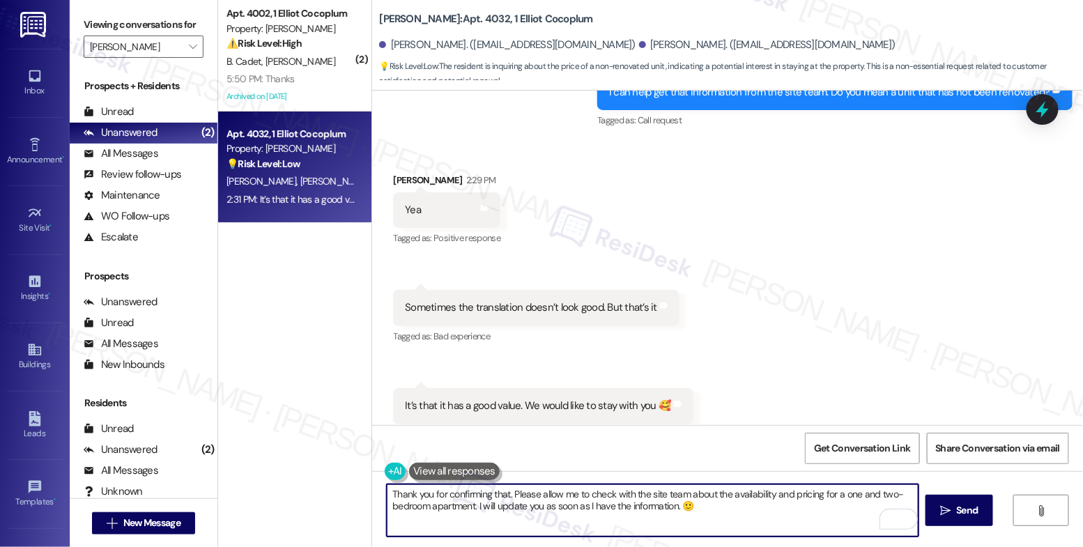
click at [717, 515] on textarea "Thank you for confirming that. Please allow me to check with the site team abou…" at bounding box center [653, 510] width 532 height 52
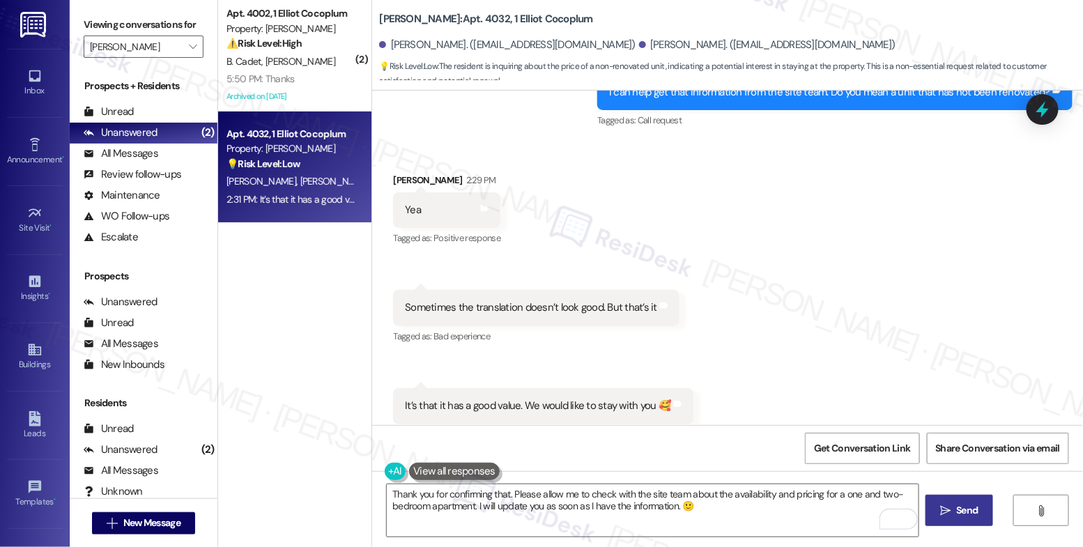
click at [932, 512] on button " Send" at bounding box center [959, 510] width 68 height 31
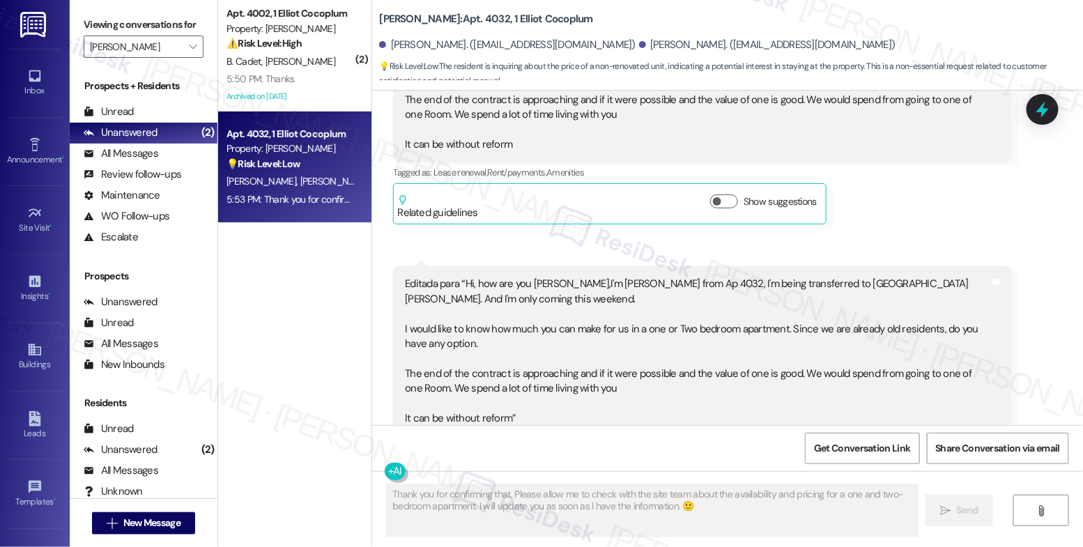
scroll to position [157, 0]
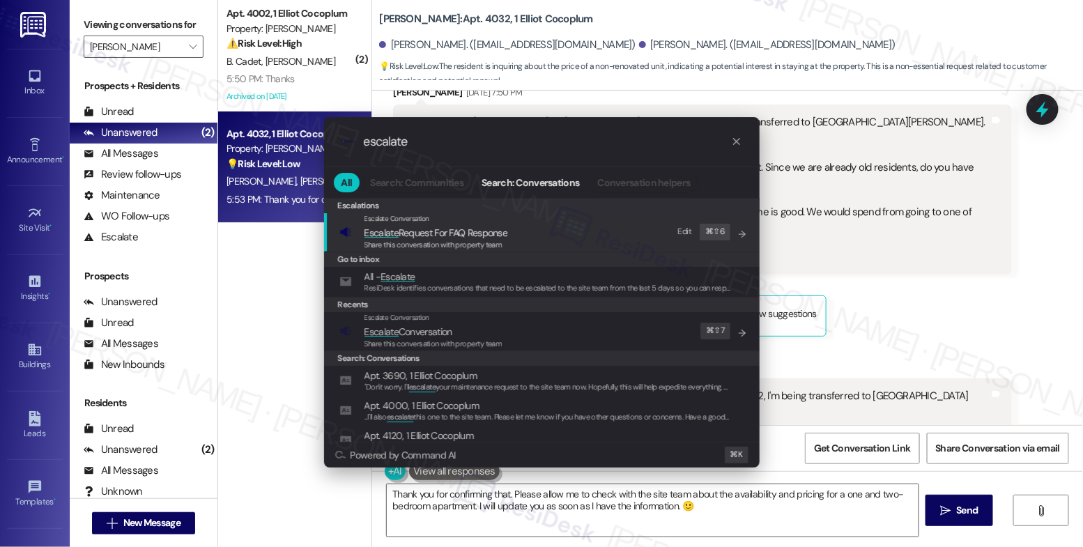
type input "escalate"
click at [431, 324] on span "Escalate Conversation" at bounding box center [408, 331] width 88 height 15
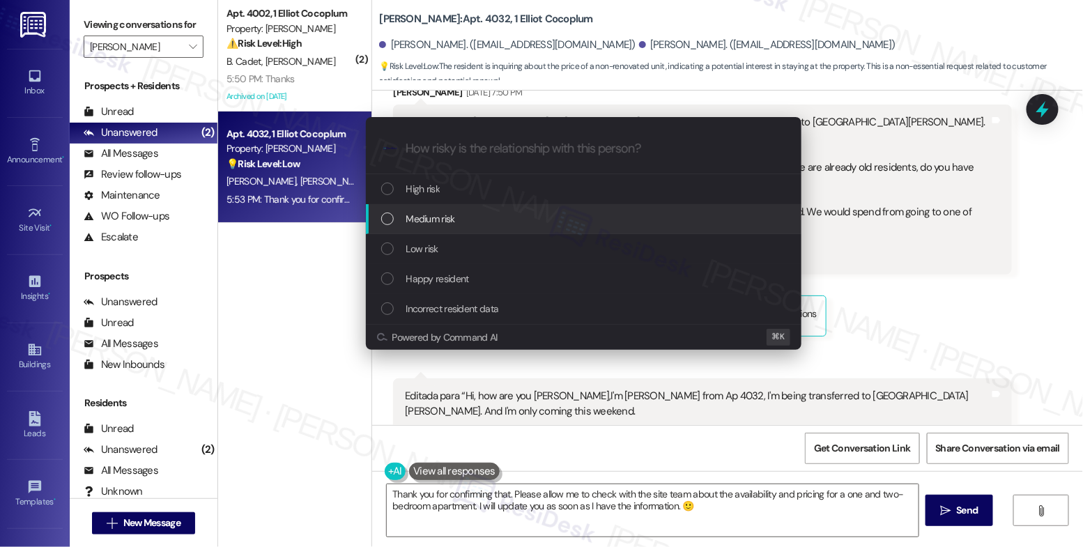
click at [417, 222] on span "Medium risk" at bounding box center [430, 218] width 49 height 15
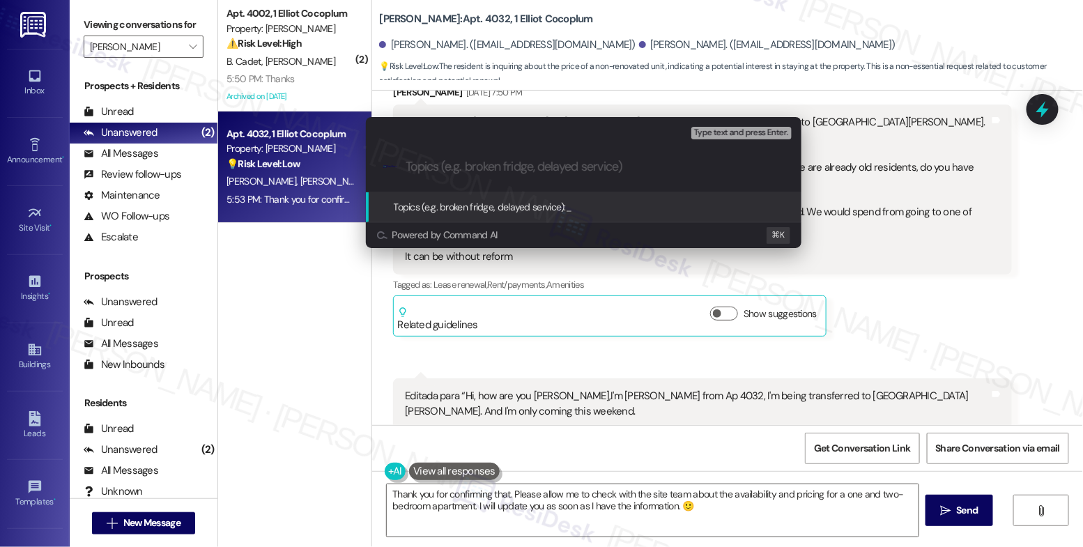
click at [424, 165] on input "Topics (e.g. broken fridge, delayed service)" at bounding box center [595, 167] width 378 height 15
click at [544, 330] on div "Escalate Conversation Medium risk Topics (e.g. broken fridge, delayed service) …" at bounding box center [541, 273] width 1083 height 547
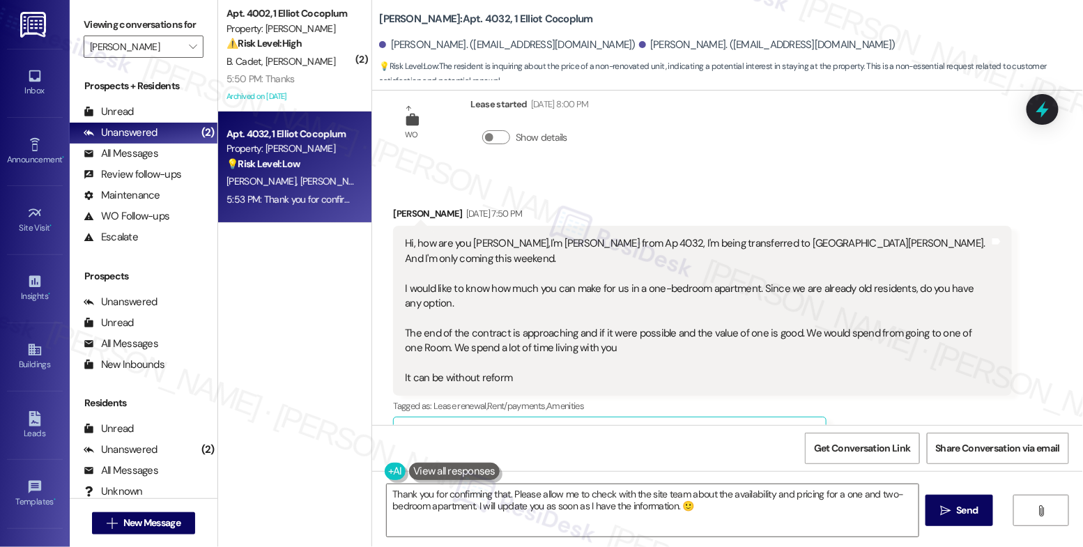
scroll to position [18, 0]
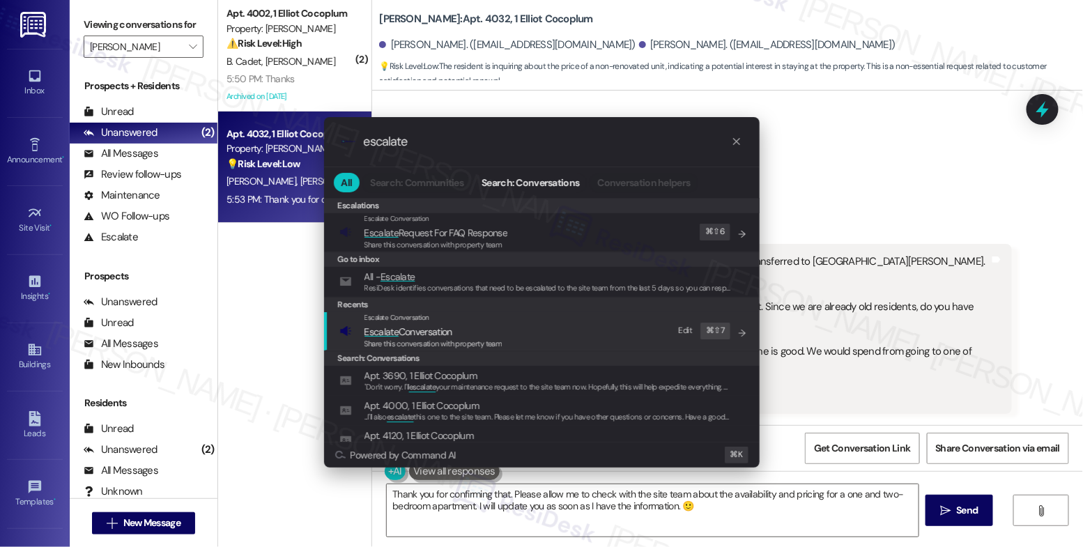
type input "escalate"
click at [425, 332] on span "Escalate Conversation" at bounding box center [408, 331] width 88 height 13
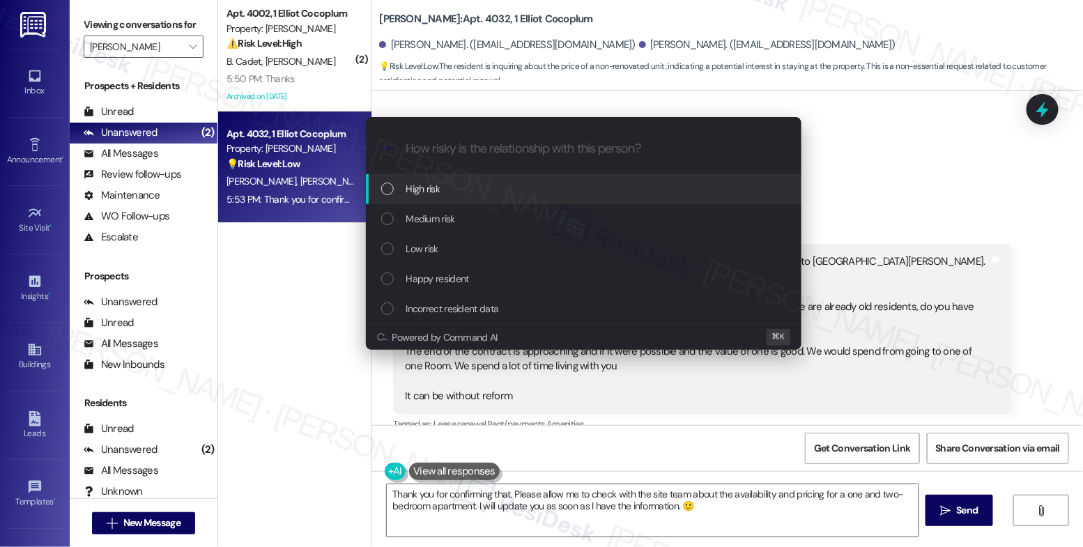
click at [434, 191] on span "High risk" at bounding box center [423, 188] width 34 height 15
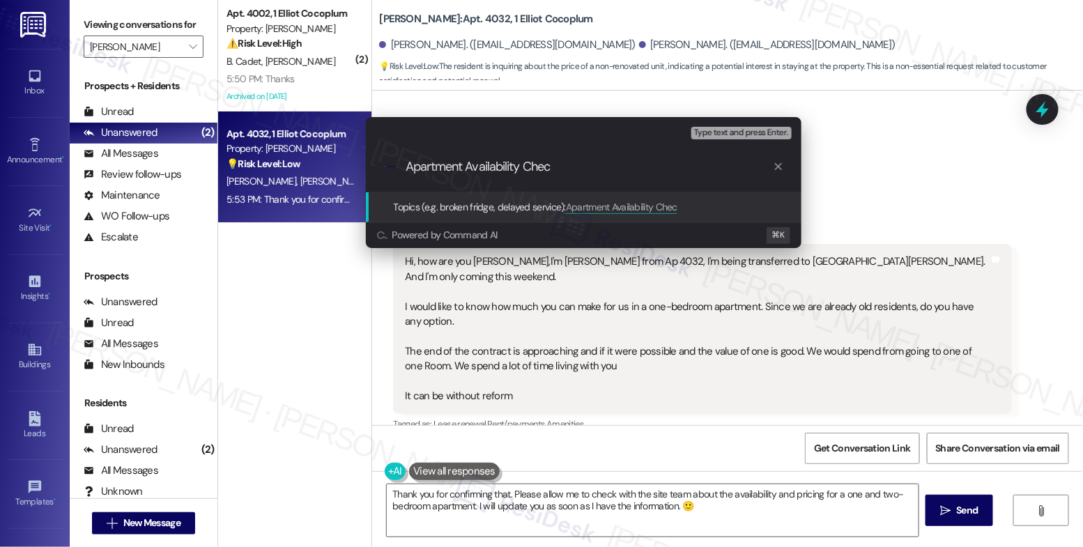
type input "Apartment Availability Check"
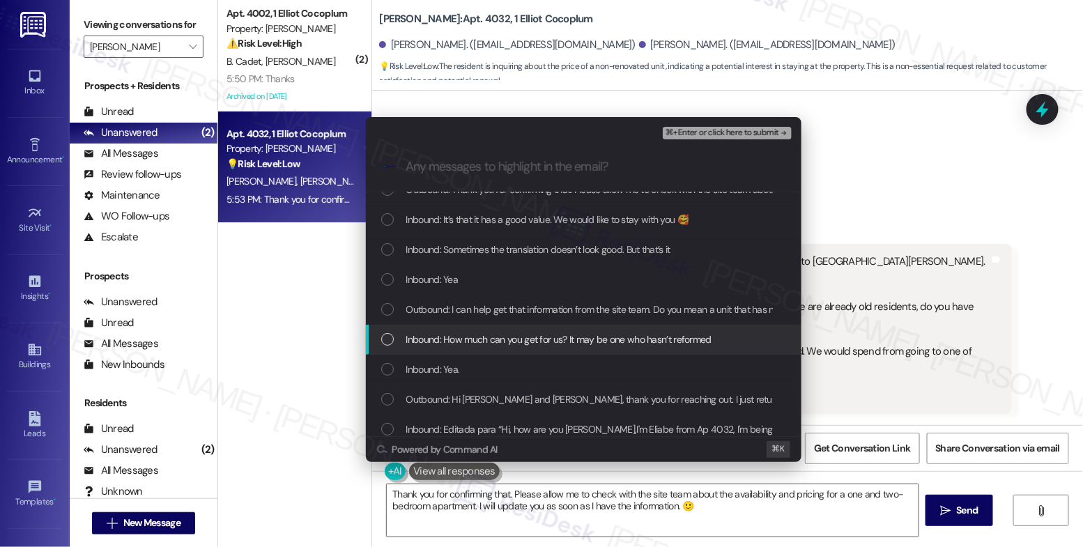
scroll to position [37, 0]
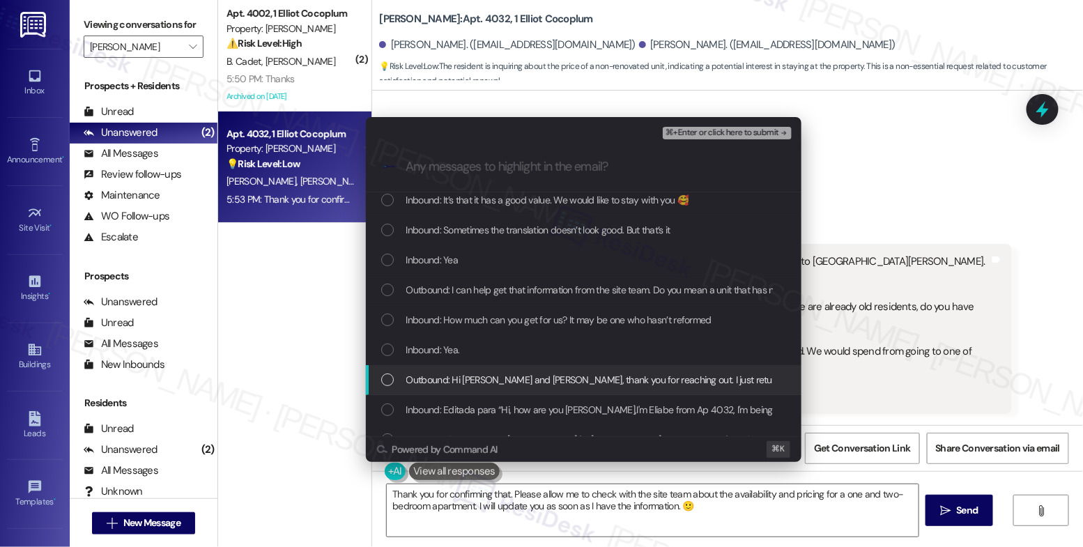
click at [538, 370] on div "Outbound: Hi Arianne and Eliabe, thank you for reaching out. I just returned fr…" at bounding box center [584, 380] width 436 height 30
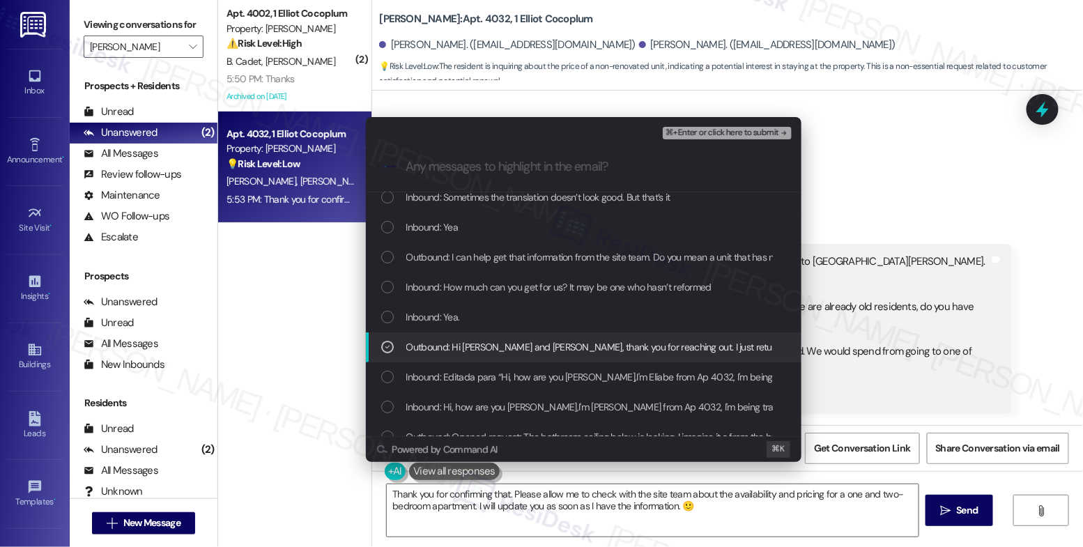
scroll to position [70, 0]
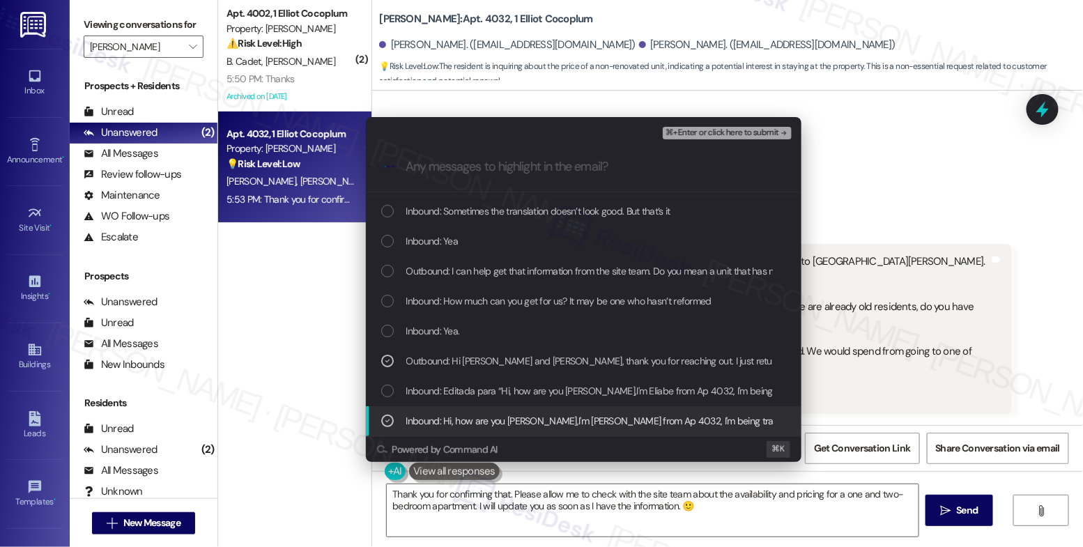
scroll to position [37, 0]
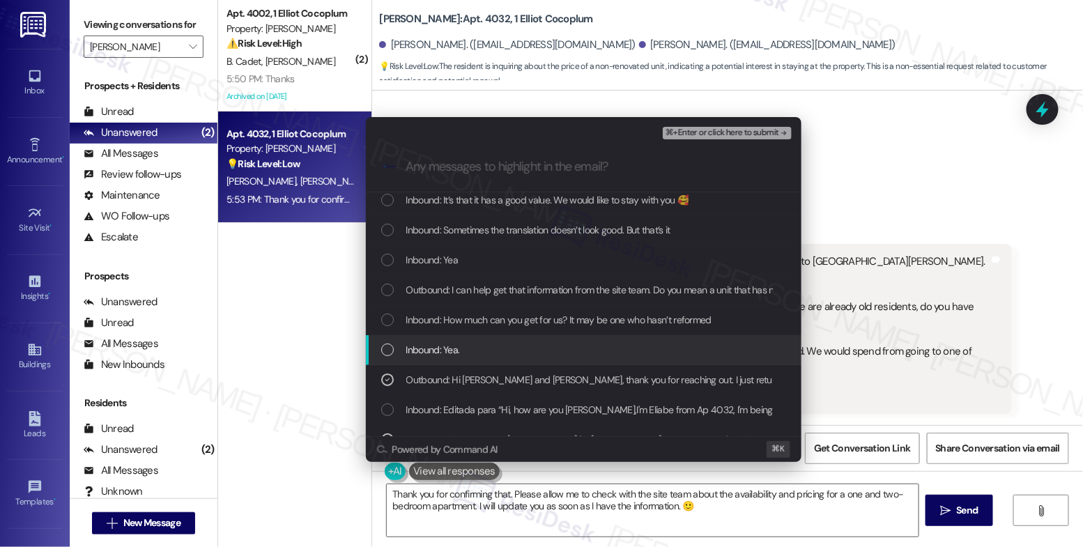
click at [448, 345] on span "Inbound: Yea." at bounding box center [433, 349] width 54 height 15
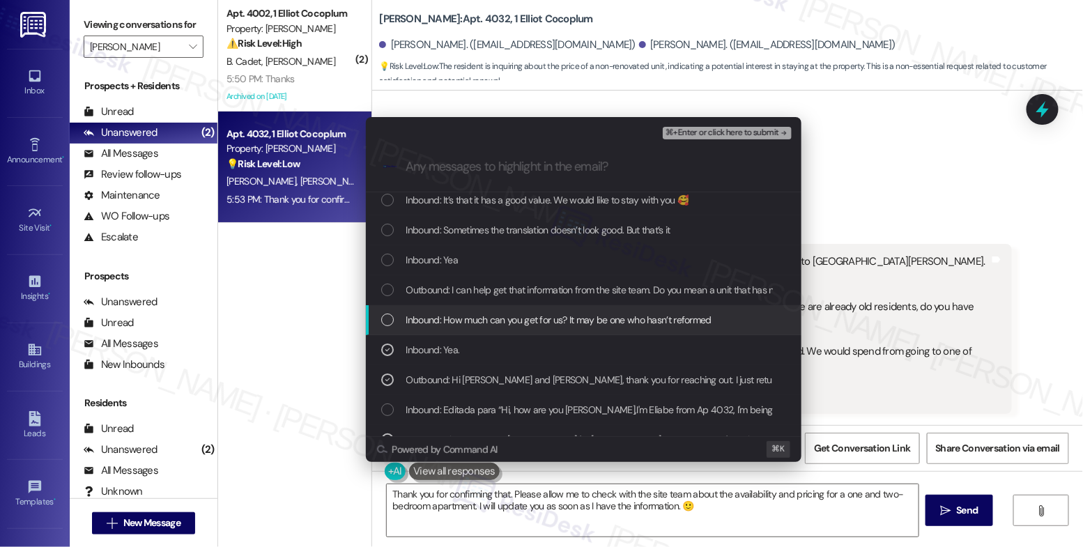
click at [456, 324] on span "Inbound: How much can you get for us? It may be one who hasn’t reformed" at bounding box center [558, 319] width 305 height 15
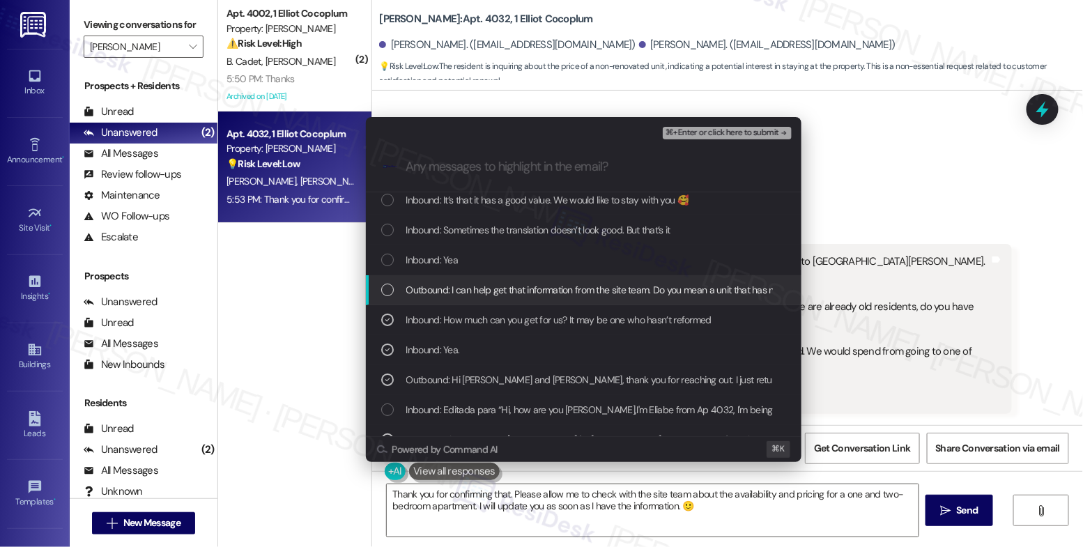
click at [456, 291] on span "Outbound: I can help get that information from the site team. Do you mean a uni…" at bounding box center [630, 289] width 448 height 15
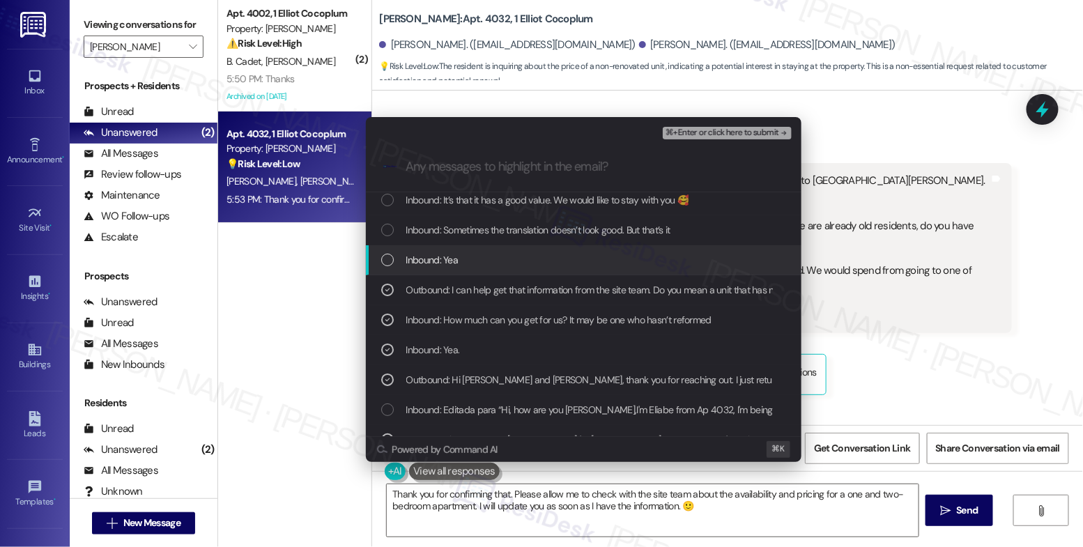
click at [442, 246] on div "Inbound: Yea" at bounding box center [584, 260] width 436 height 30
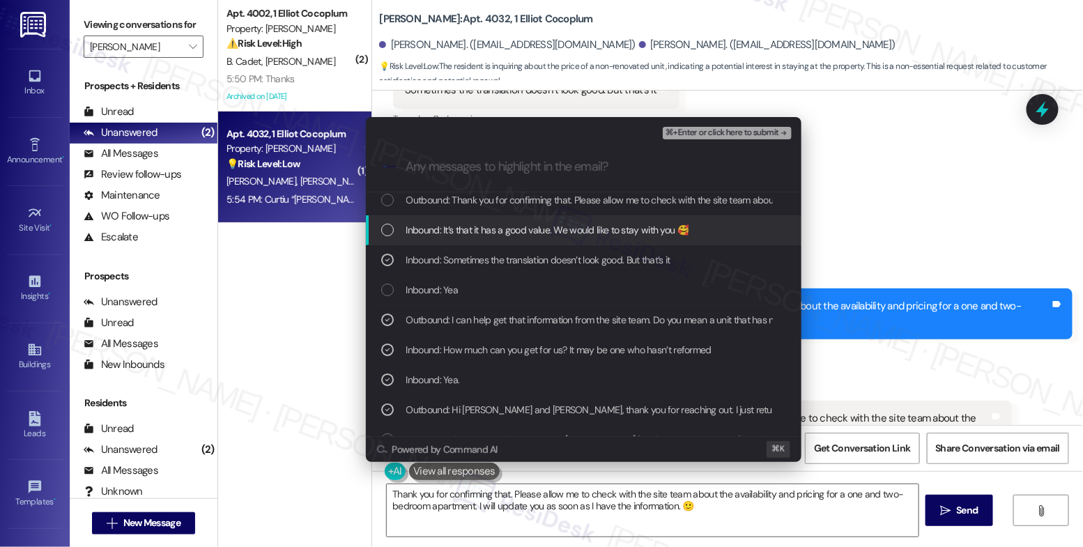
click at [505, 224] on span "Inbound: It’s that it has a good value. We would like to stay with you 🥰" at bounding box center [547, 229] width 283 height 15
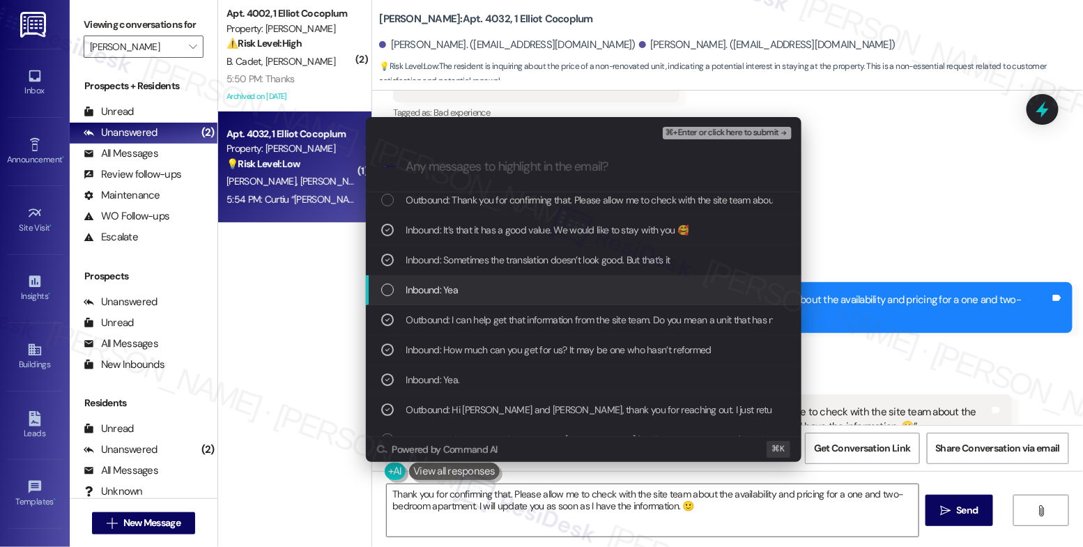
click at [443, 290] on span "Inbound: Yea" at bounding box center [432, 289] width 52 height 15
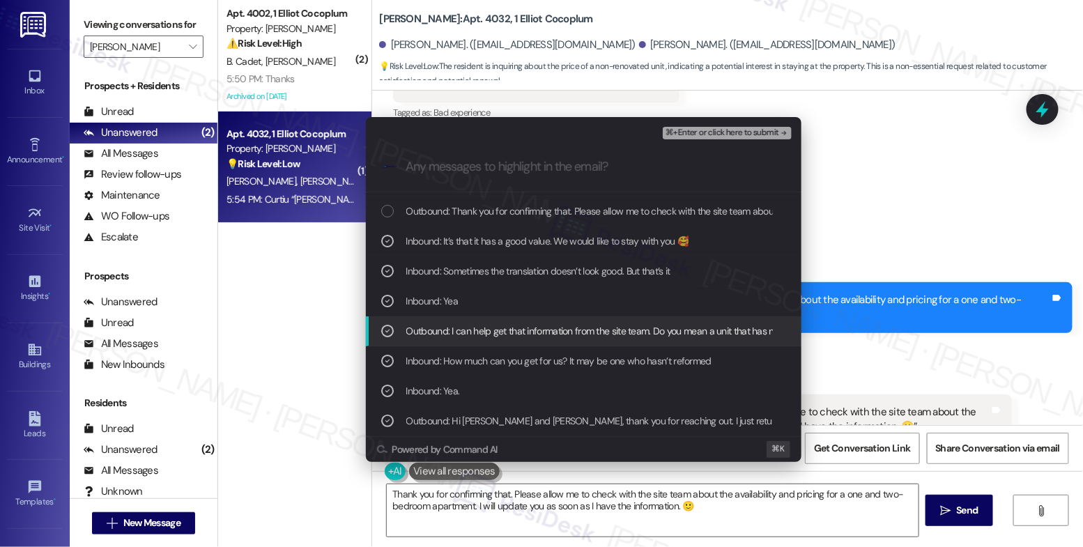
scroll to position [0, 0]
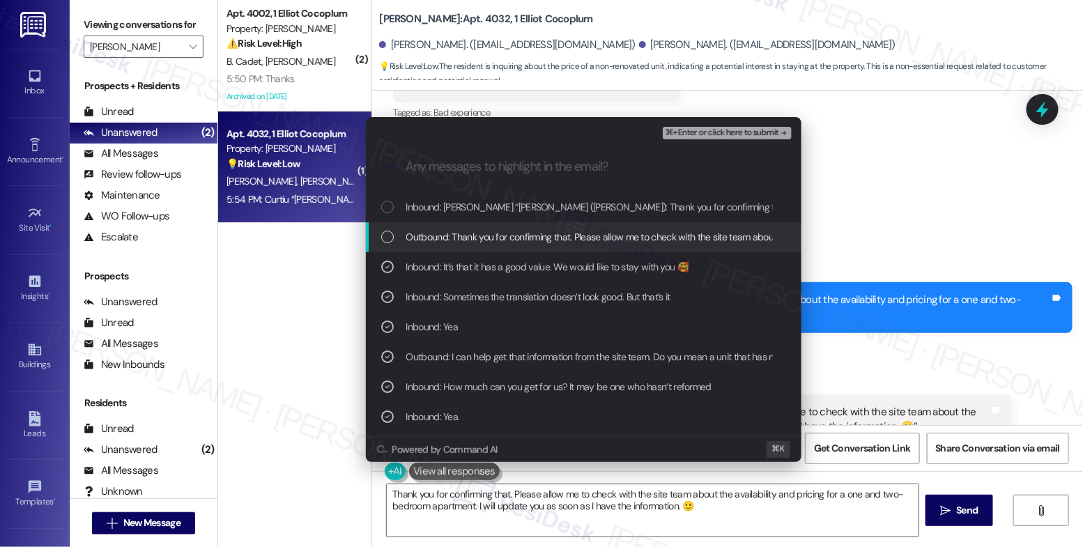
click at [544, 232] on span "Outbound: Thank you for confirming that. Please allow me to check with the site…" at bounding box center [835, 236] width 859 height 15
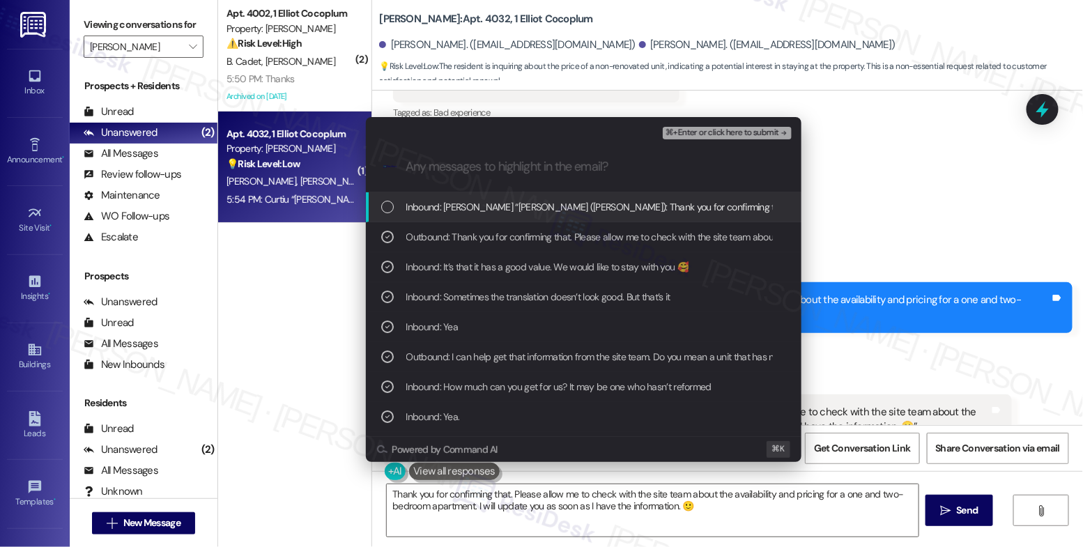
click at [723, 132] on span "⌘+Enter or click here to submit" at bounding box center [722, 133] width 113 height 10
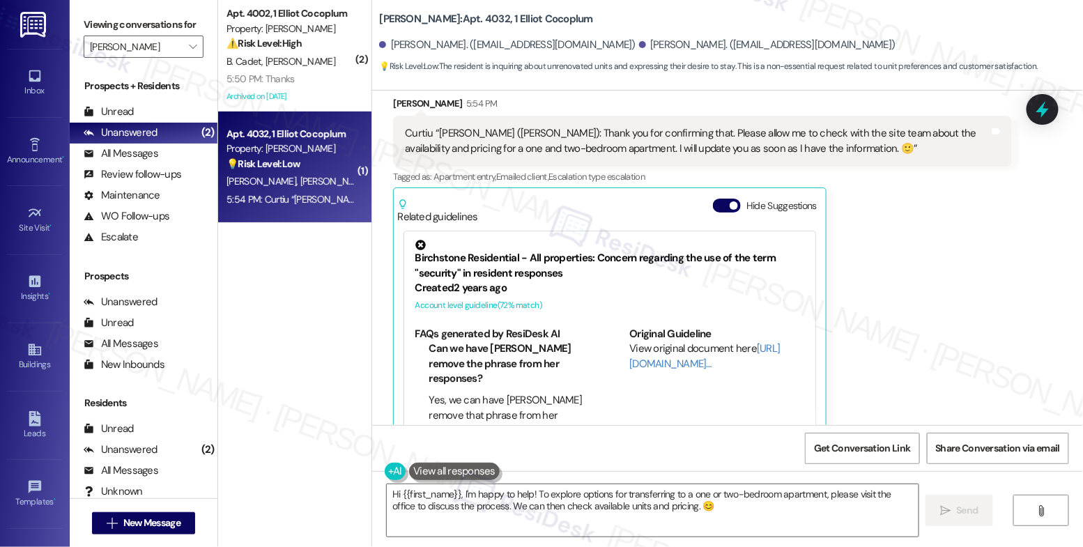
scroll to position [1756, 0]
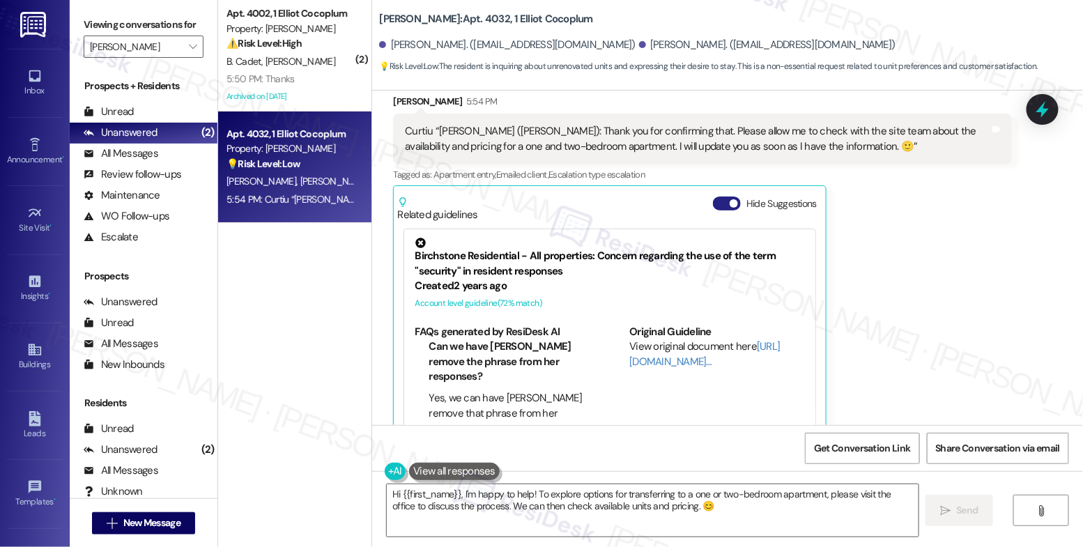
click at [719, 197] on button "Hide Suggestions" at bounding box center [727, 204] width 28 height 14
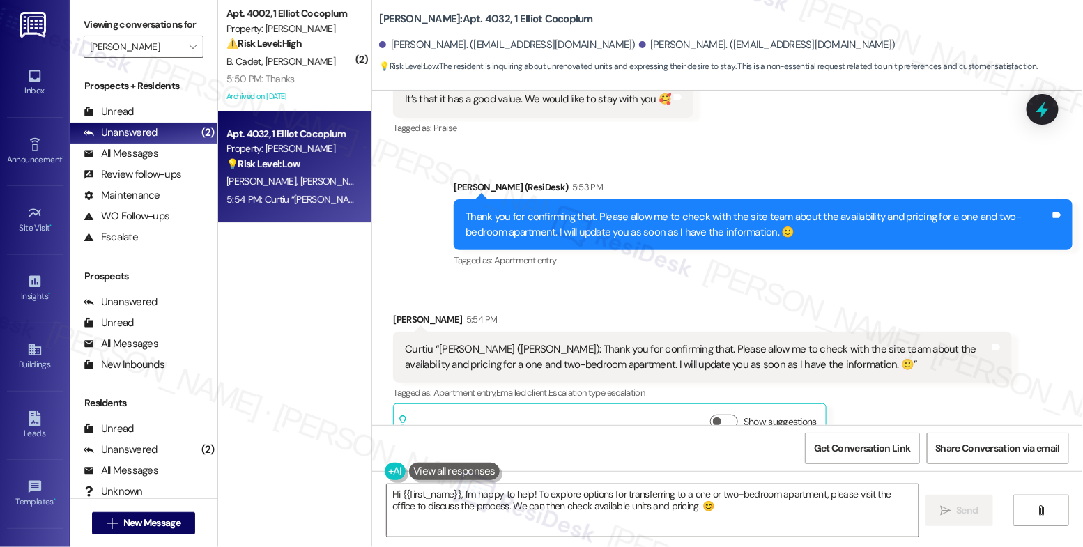
drag, startPoint x: 604, startPoint y: 272, endPoint x: 616, endPoint y: 252, distance: 23.8
click at [604, 302] on div "Received via SMS Eliabe Moreira 5:54 PM Curtiu “Sarah (Elliot Cocoplum): Thank …" at bounding box center [703, 378] width 640 height 153
click at [463, 521] on textarea "Hi {{first_name}}, I'm happy to help! To explore options for transferring to a …" at bounding box center [653, 510] width 532 height 52
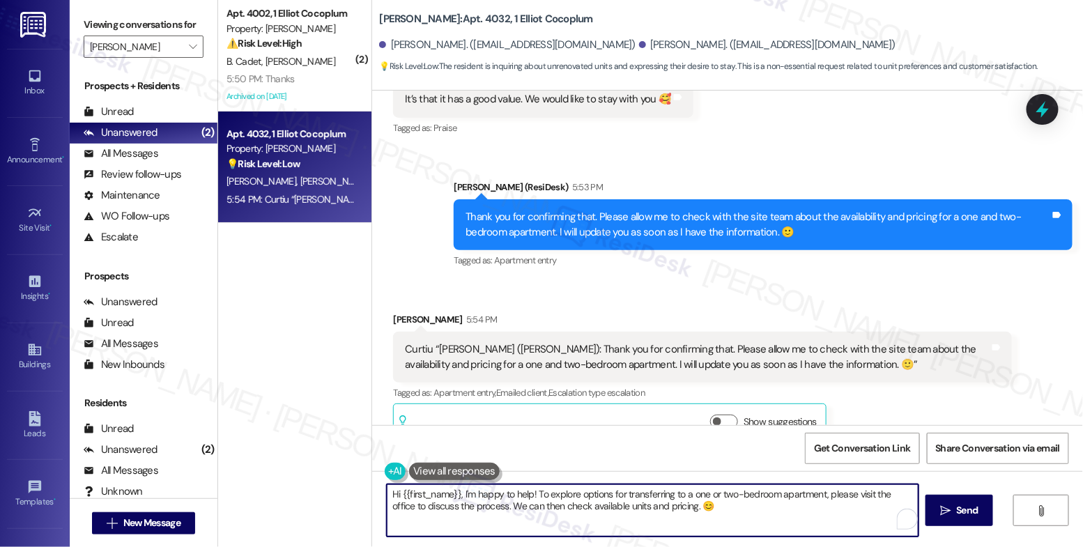
click at [463, 521] on textarea "Hi {{first_name}}, I'm happy to help! To explore options for transferring to a …" at bounding box center [653, 510] width 532 height 52
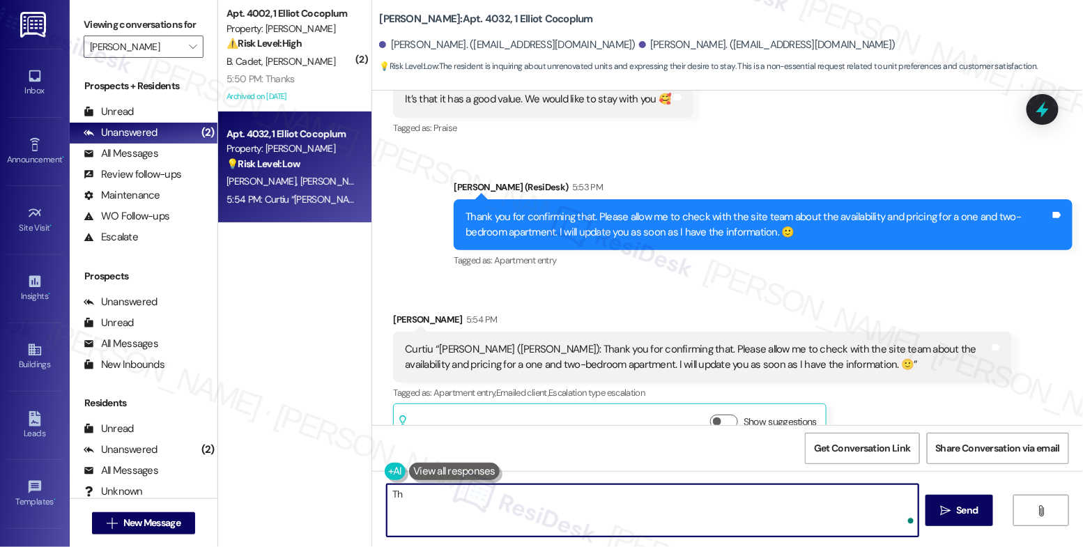
type textarea "T"
type textarea "Fetching suggested responses. Please feel free to read through the conversation…"
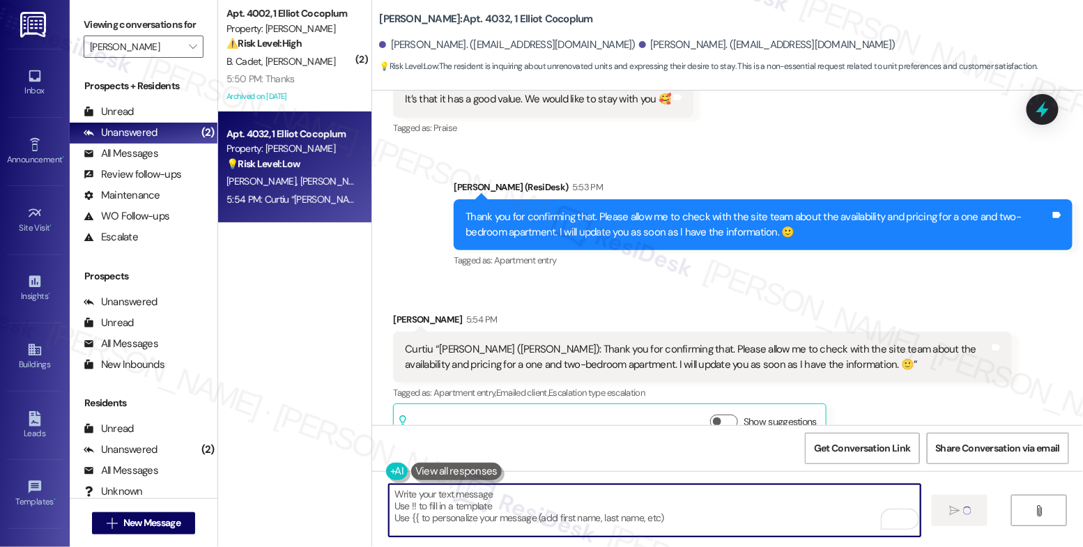
scroll to position [1537, 0]
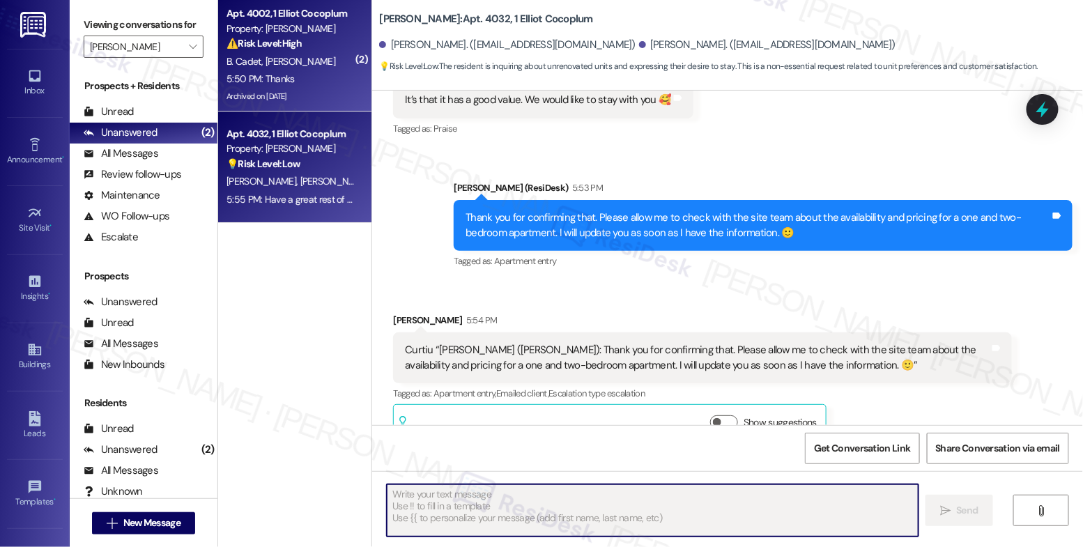
click at [264, 44] on strong "⚠️ Risk Level: High" at bounding box center [263, 43] width 75 height 13
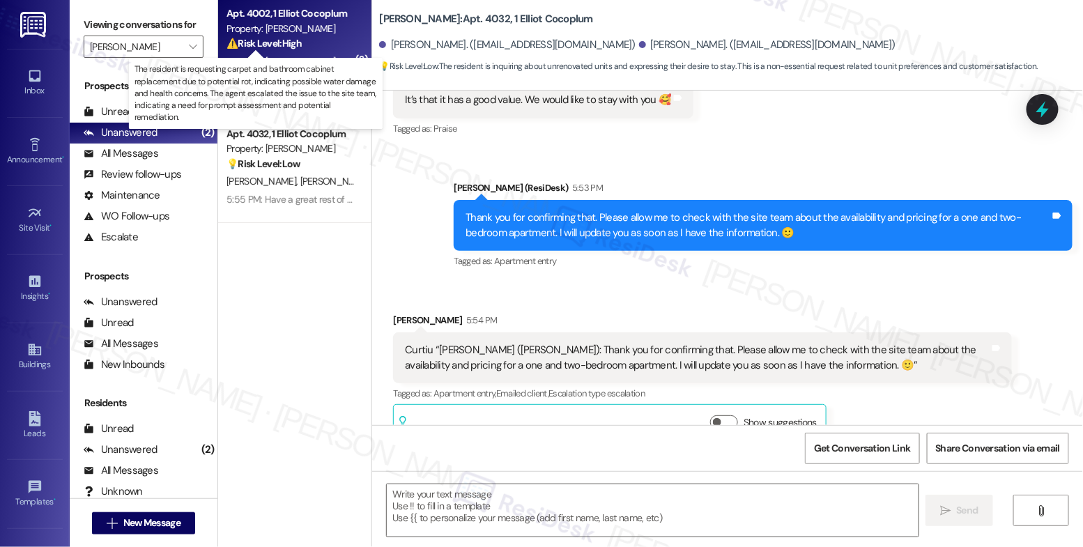
type textarea "Fetching suggested responses. Please feel free to read through the conversation…"
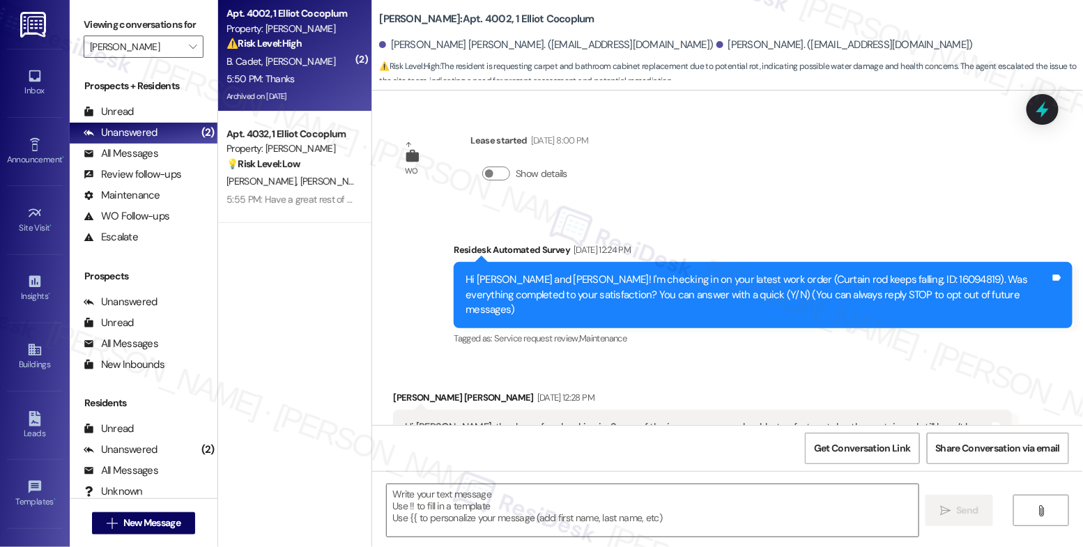
scroll to position [7269, 0]
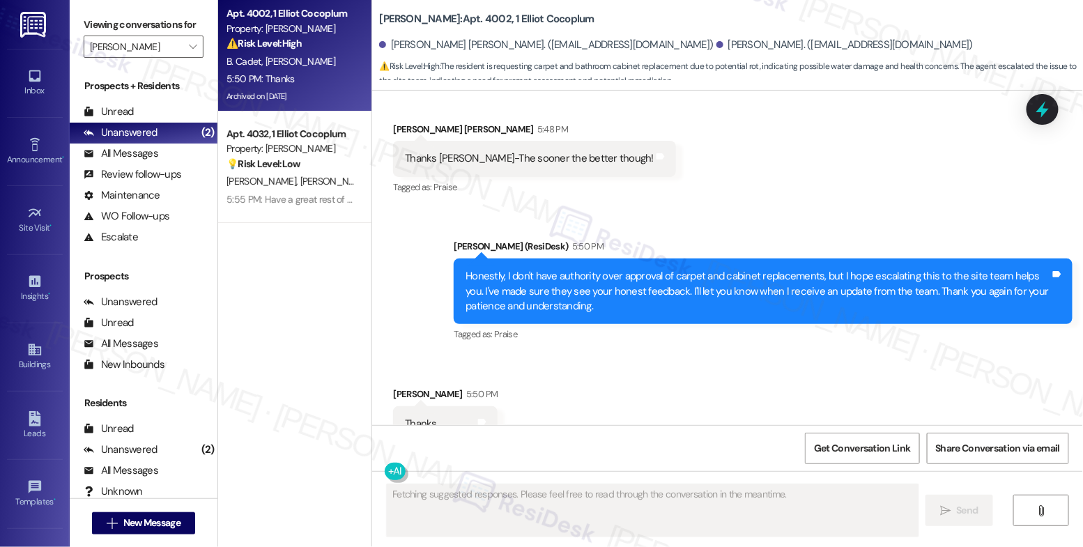
click at [540, 380] on div "Received via SMS Billy Cadet 5:50 PM Thanks Tags and notes Tagged as: Praise Cl…" at bounding box center [727, 414] width 711 height 118
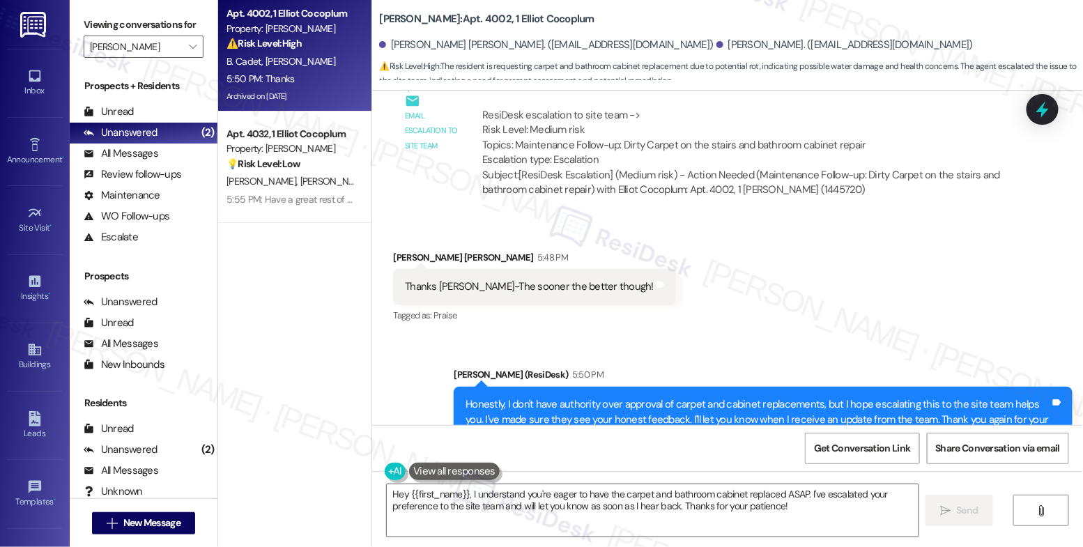
scroll to position [7270, 0]
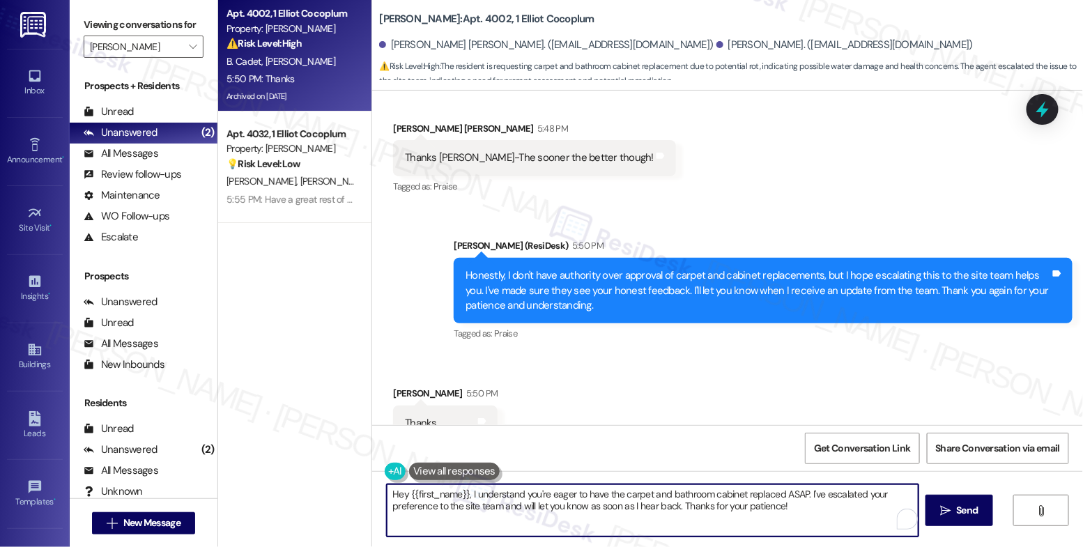
click at [473, 511] on textarea "Hey {{first_name}}, I understand you're eager to have the carpet and bathroom c…" at bounding box center [653, 510] width 532 height 52
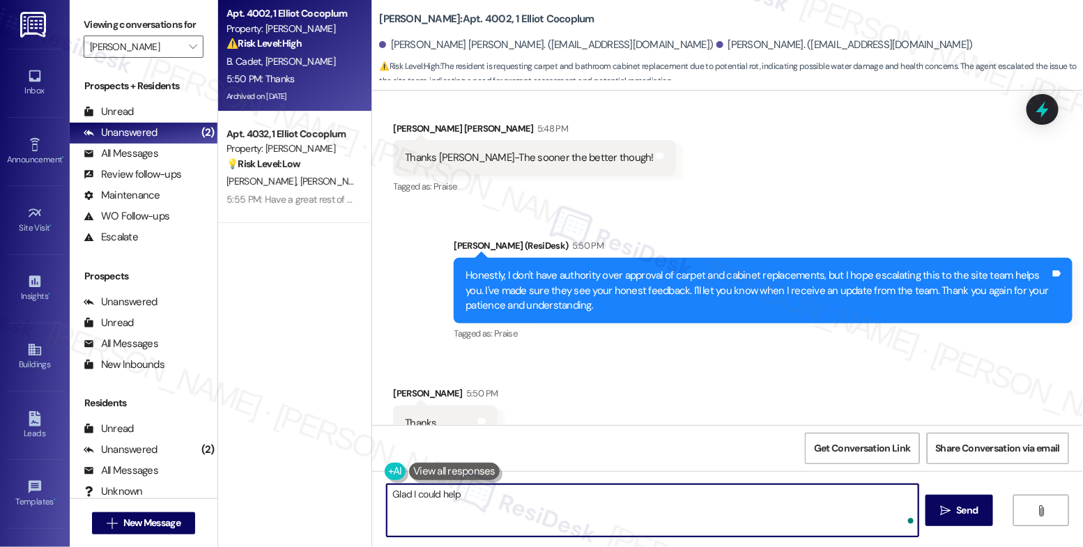
type textarea "Glad I could help!"
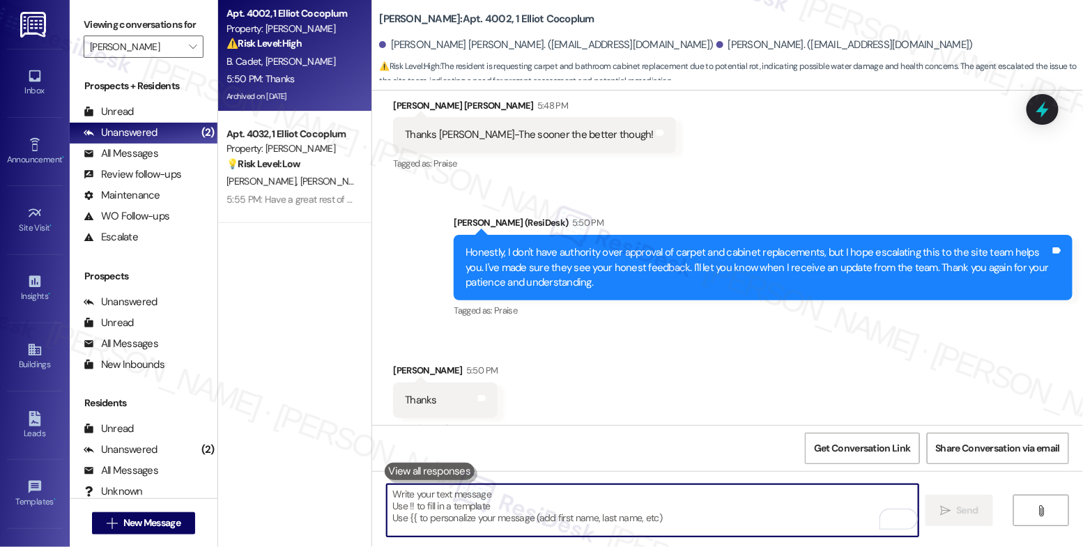
scroll to position [7367, 0]
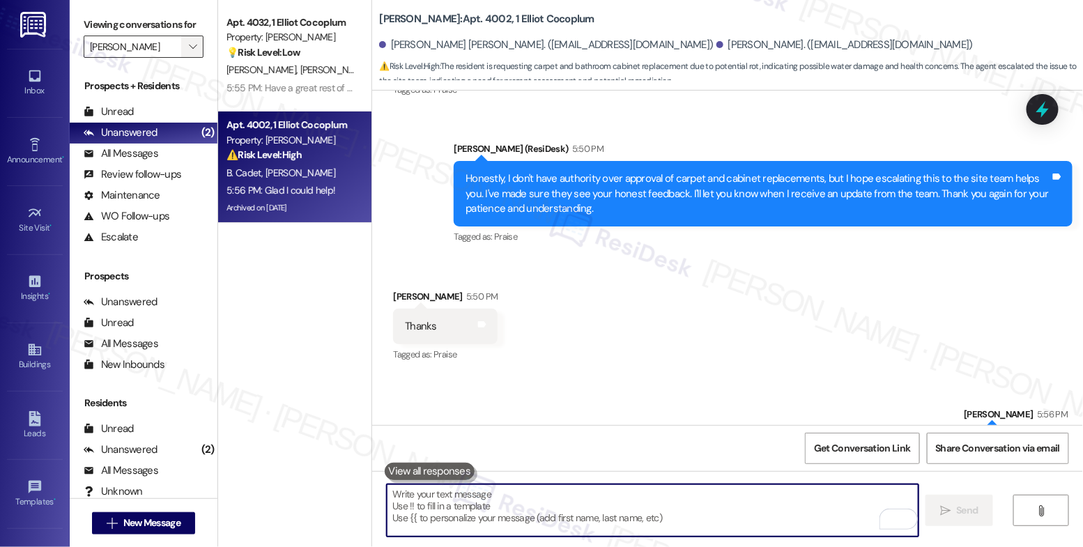
click at [186, 58] on span "" at bounding box center [192, 47] width 13 height 22
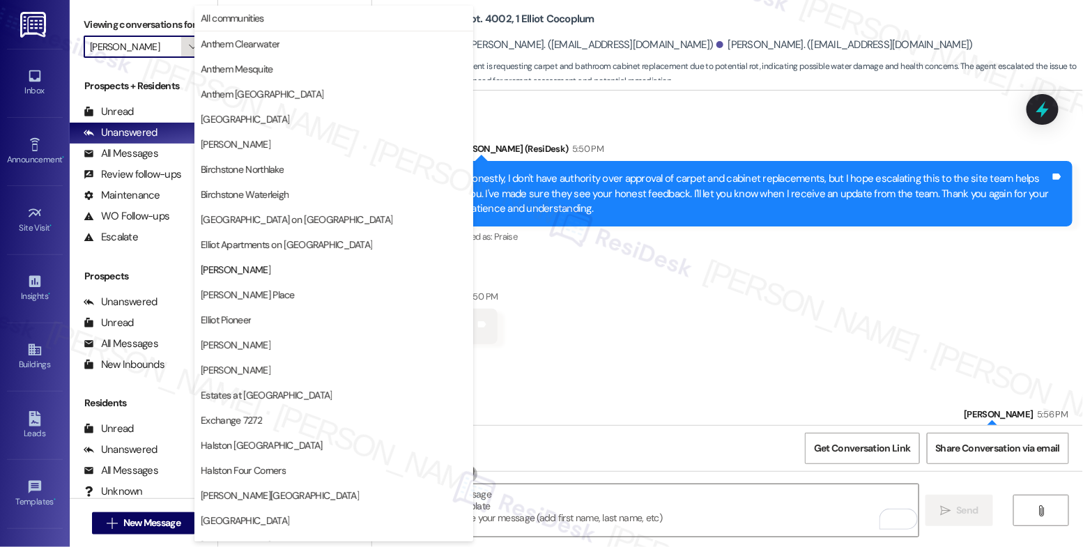
scroll to position [226, 0]
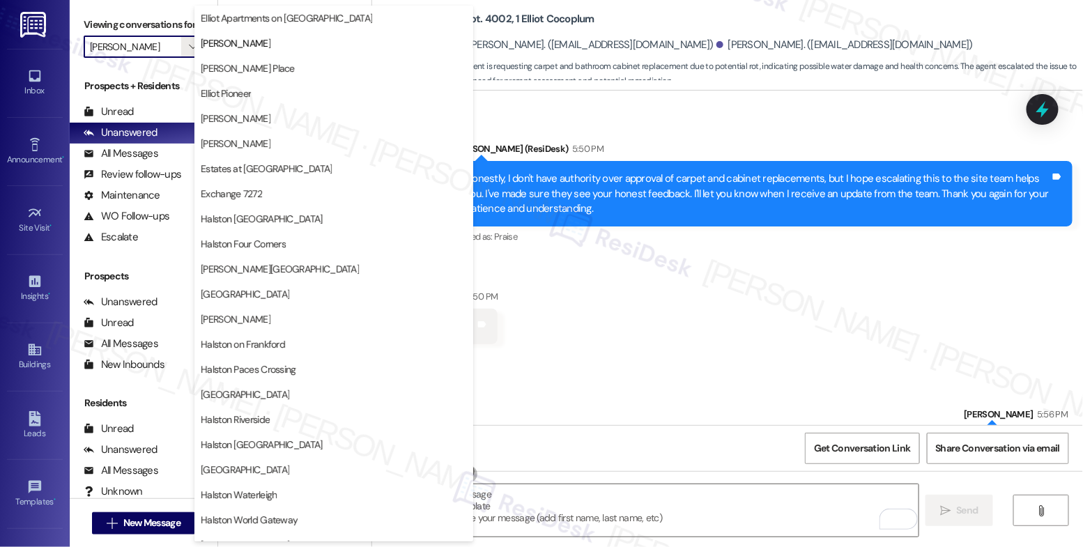
click at [653, 376] on div "Sent via SMS Sarah 5:56 PM Glad I could help! Tags and notes" at bounding box center [727, 424] width 711 height 97
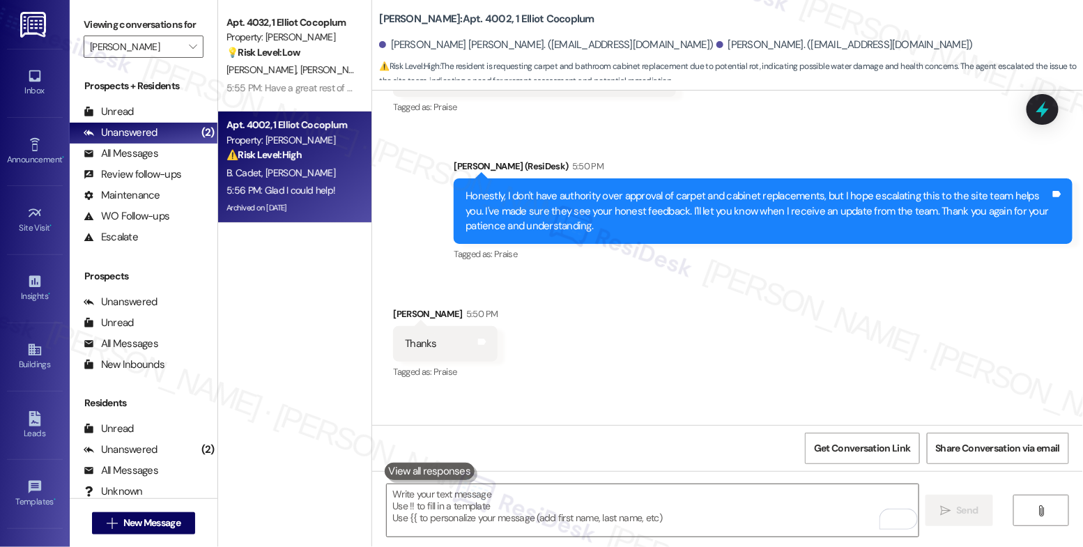
scroll to position [7367, 0]
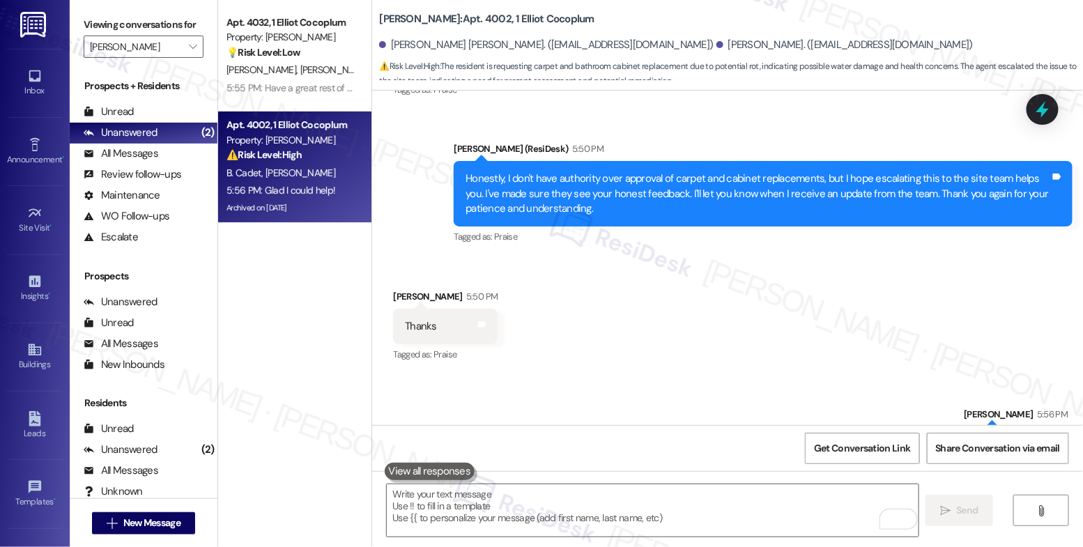
click at [594, 376] on div "Sent via SMS Sarah 5:56 PM Glad I could help! Tags and notes" at bounding box center [727, 424] width 711 height 97
click at [181, 58] on button "" at bounding box center [192, 47] width 22 height 22
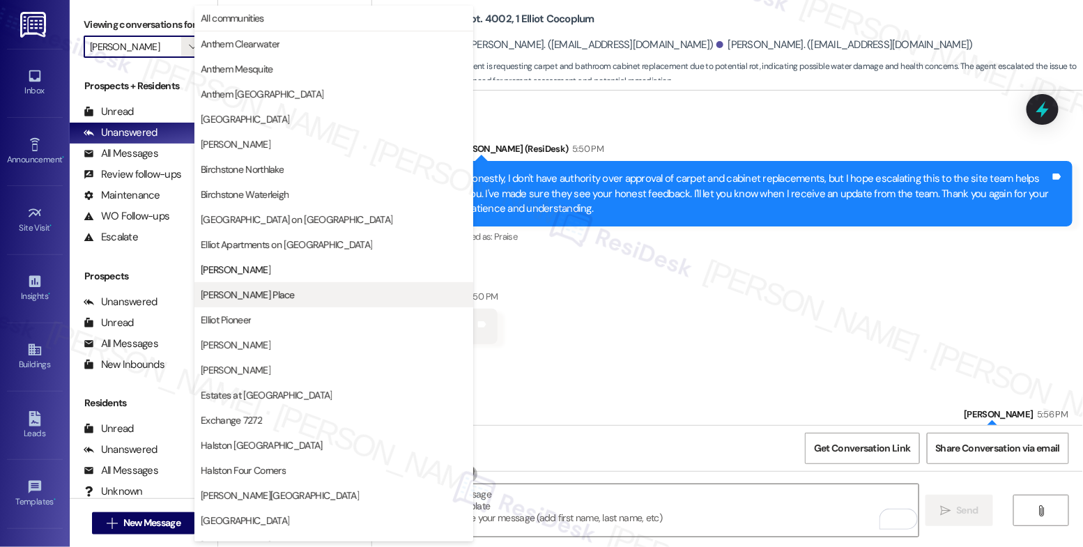
scroll to position [226, 0]
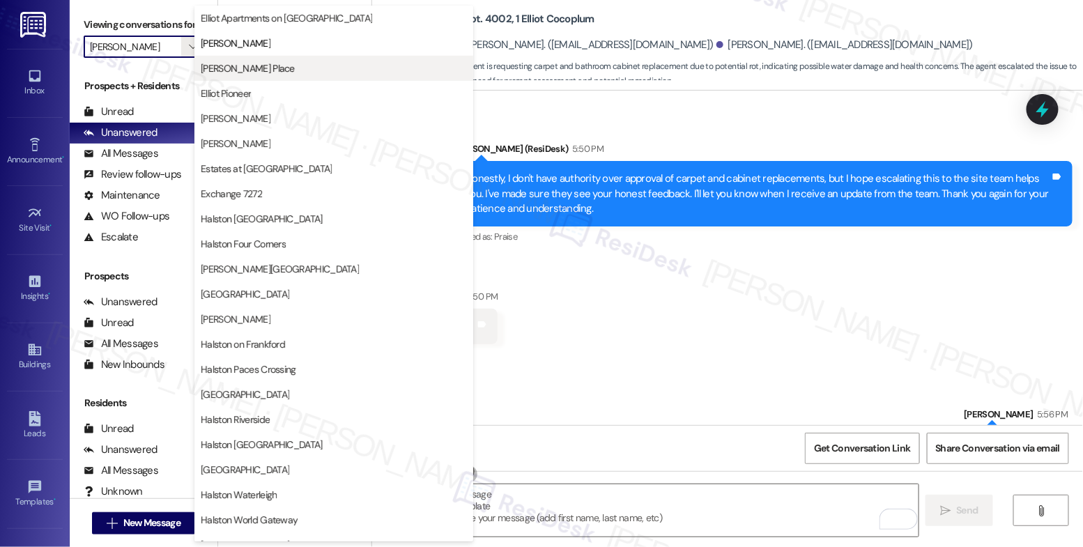
click at [261, 79] on button "[PERSON_NAME] Place" at bounding box center [333, 68] width 279 height 25
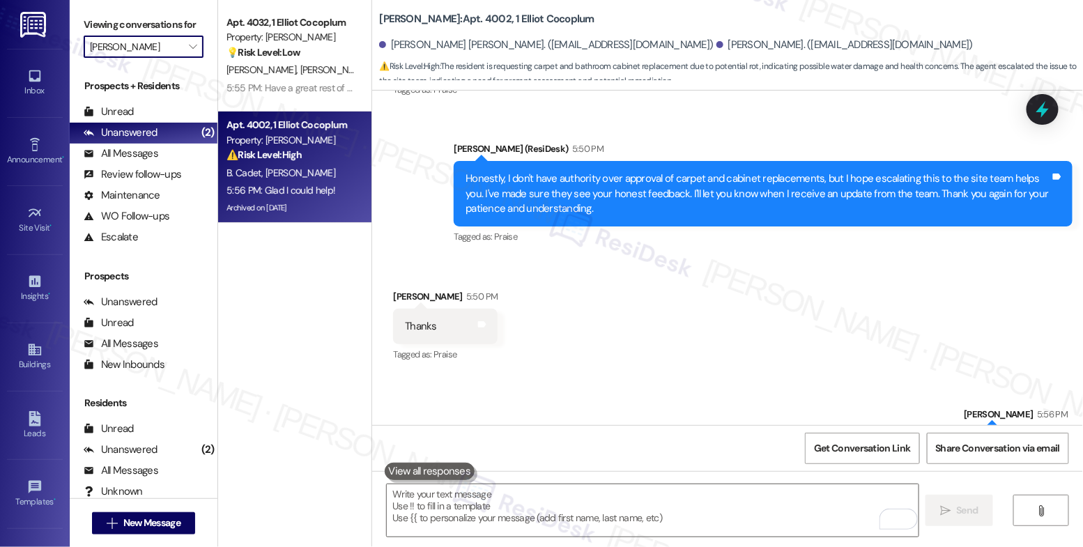
type input "[PERSON_NAME] Place"
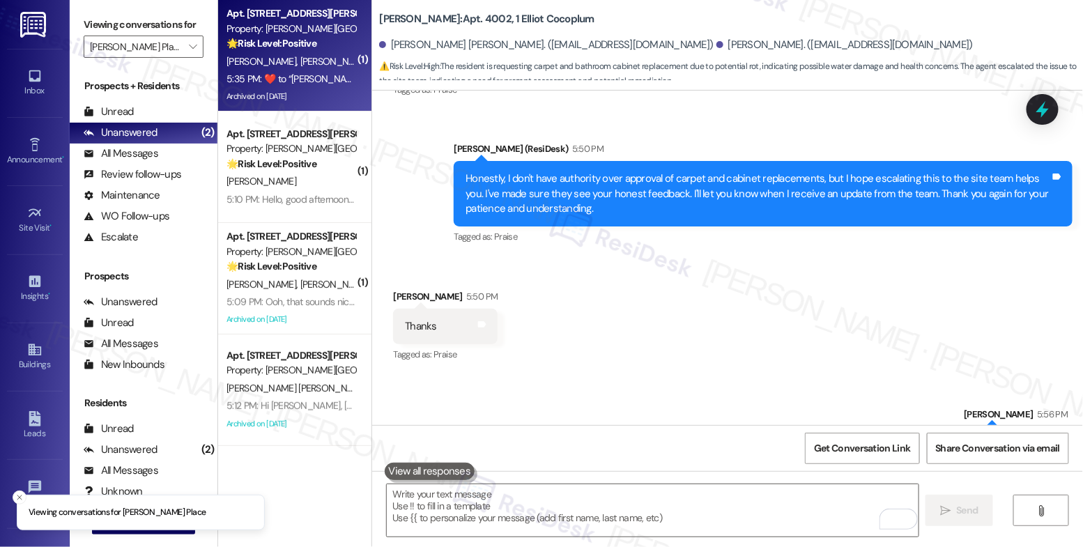
click at [295, 84] on div "5:35 PM:  ​❤️​ to “ Sarah (Elliot Gwinnett Place): Hi Tashira, Charlotte and Er…" at bounding box center [760, 78] width 1068 height 13
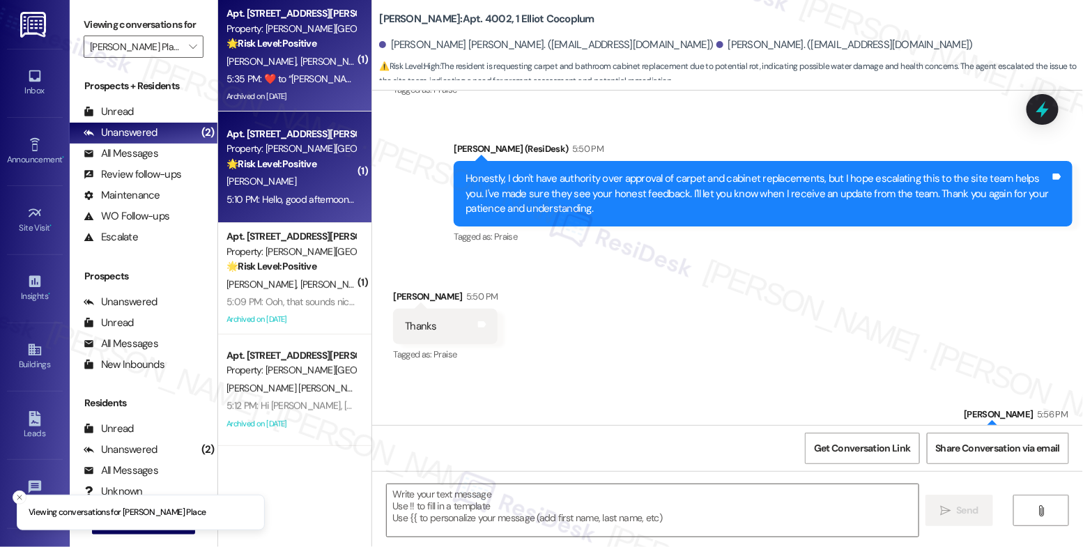
type textarea "Fetching suggested responses. Please feel free to read through the conversation…"
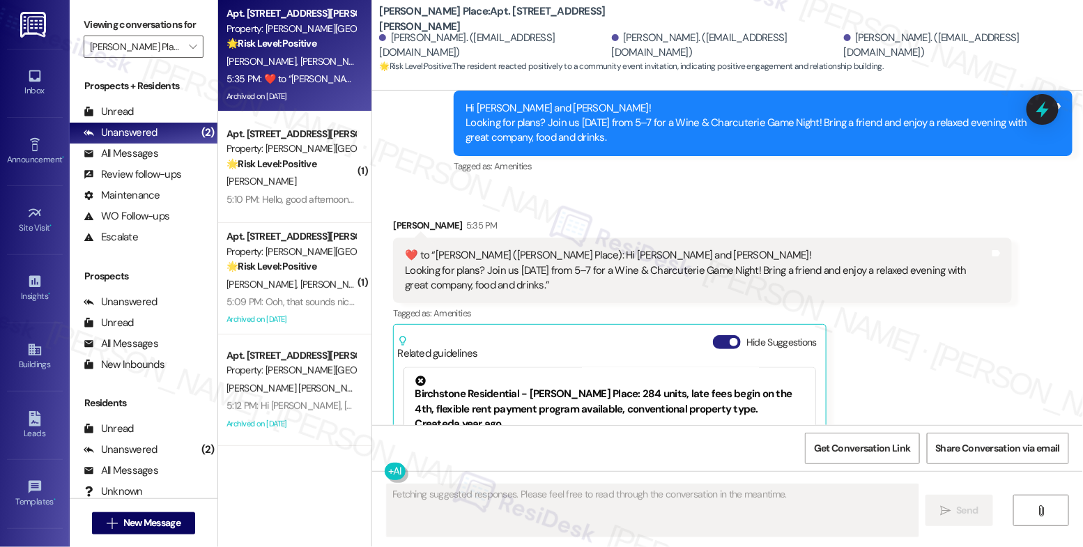
click at [719, 335] on button "Hide Suggestions" at bounding box center [727, 342] width 28 height 14
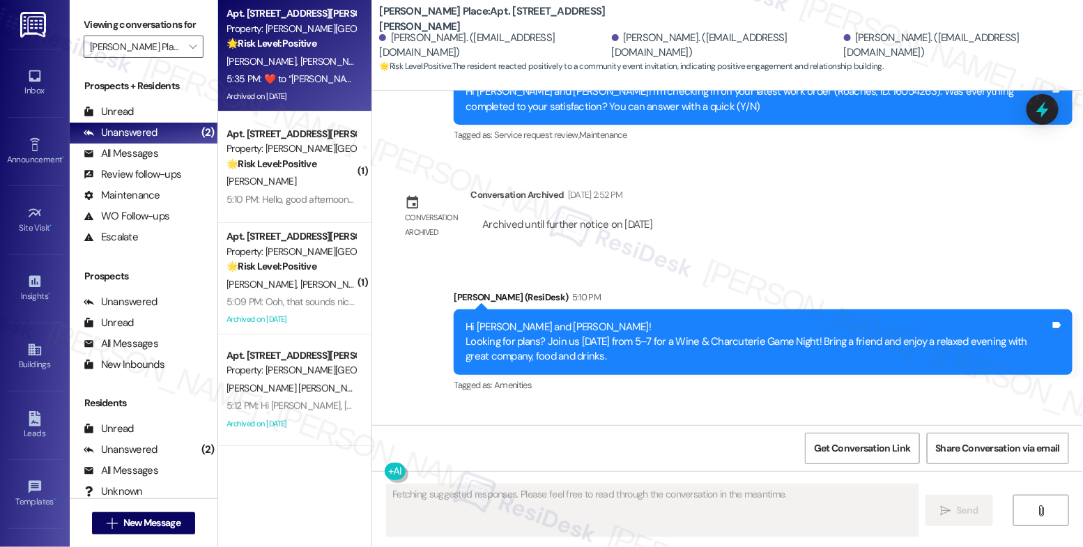
click at [597, 426] on div "Received via SMS Charlotte Clark 5:35 PM  ​❤️​ to “ Sarah (Elliot Gwinnett Plac…" at bounding box center [703, 510] width 640 height 168
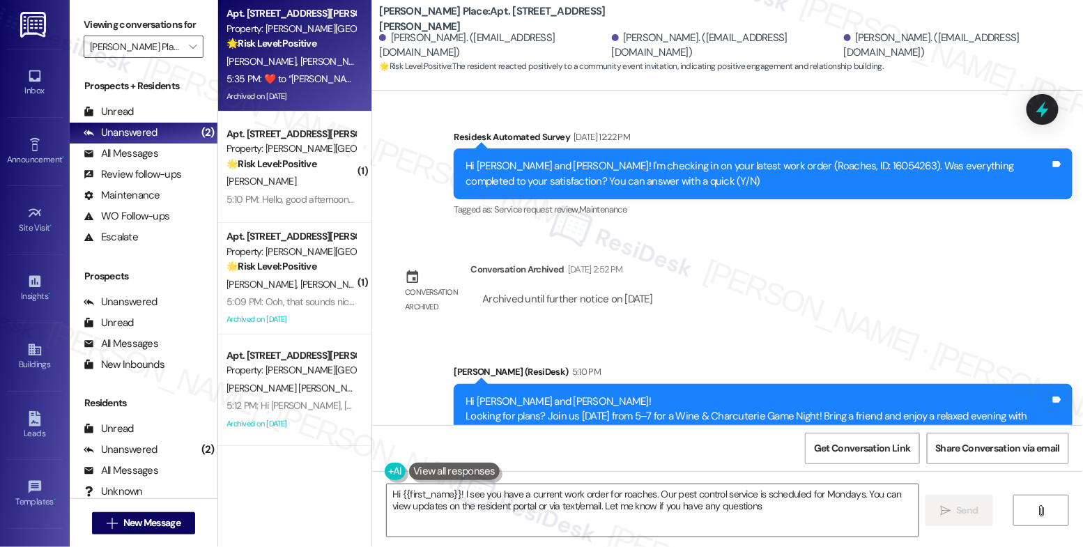
type textarea "Hi {{first_name}}! I see you have a current work order for roaches. Our pest co…"
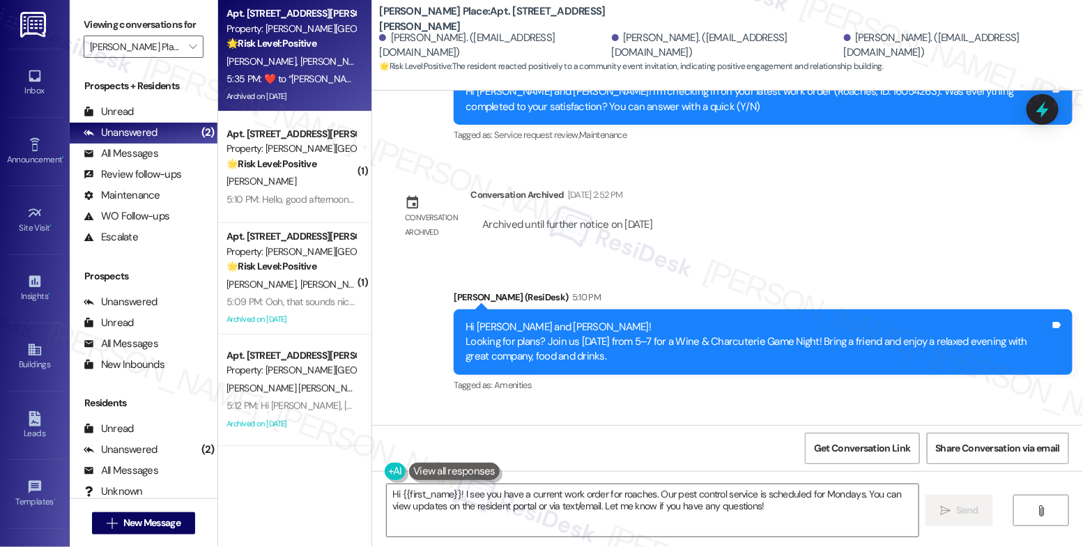
click at [530, 426] on div "Received via SMS Charlotte Clark 5:35 PM  ​❤️​ to “ Sarah (Elliot Gwinnett Plac…" at bounding box center [703, 510] width 640 height 168
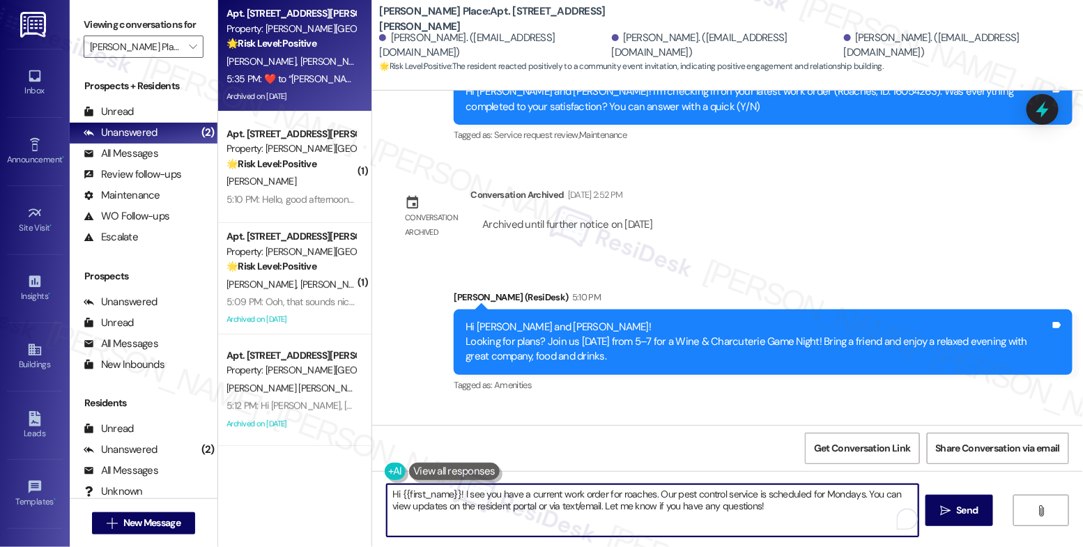
click at [479, 495] on textarea "Hi {{first_name}}! I see you have a current work order for roaches. Our pest co…" at bounding box center [653, 510] width 532 height 52
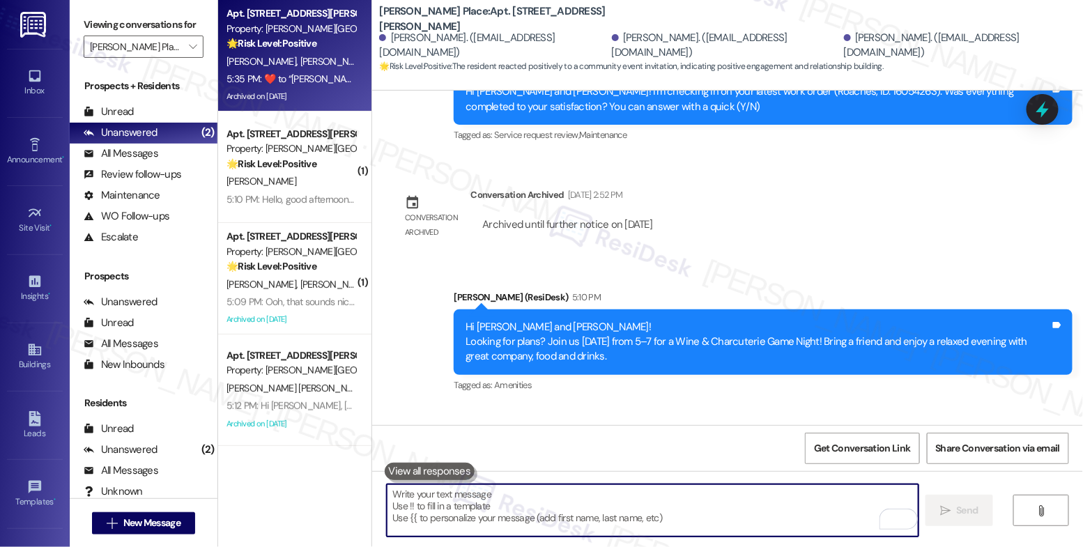
type textarea "🙂"
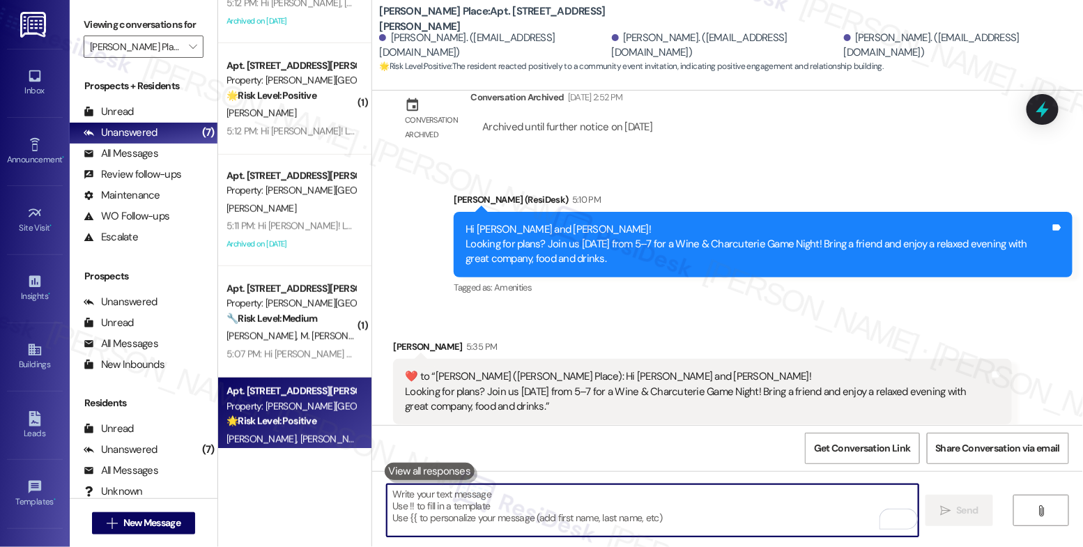
scroll to position [332, 0]
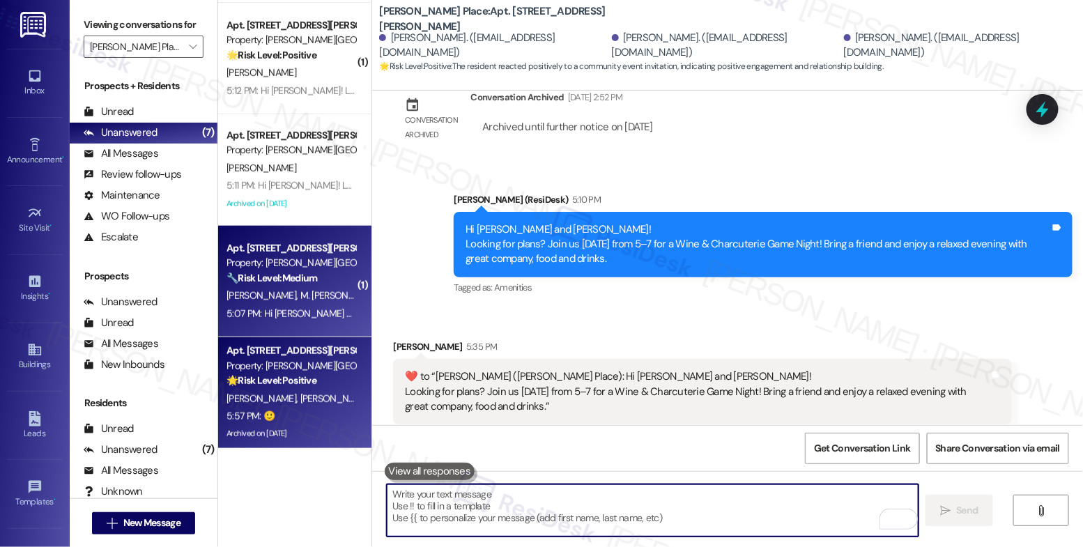
click at [300, 283] on strong "🔧 Risk Level: Medium" at bounding box center [271, 278] width 91 height 13
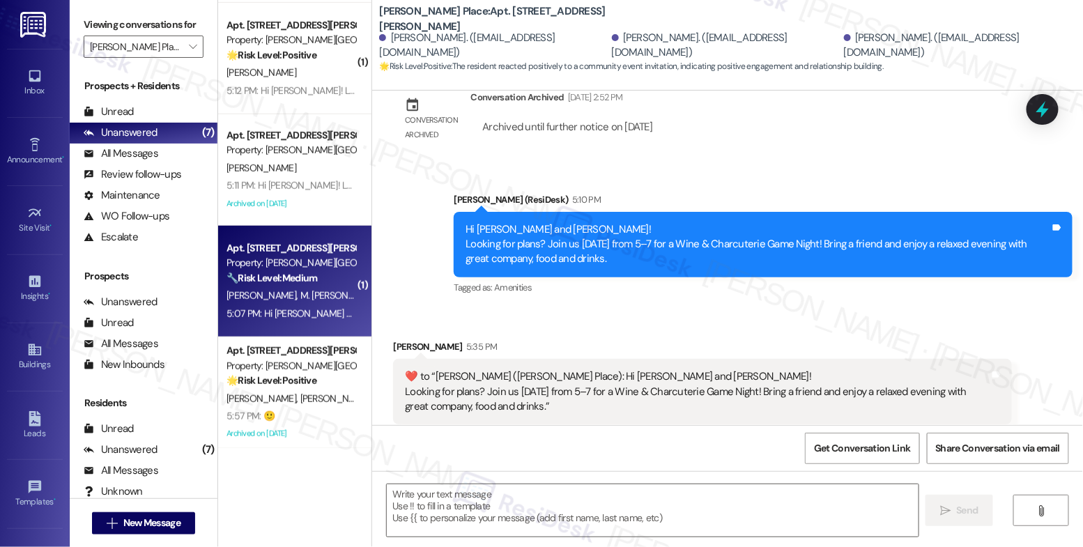
type textarea "Fetching suggested responses. Please feel free to read through the conversation…"
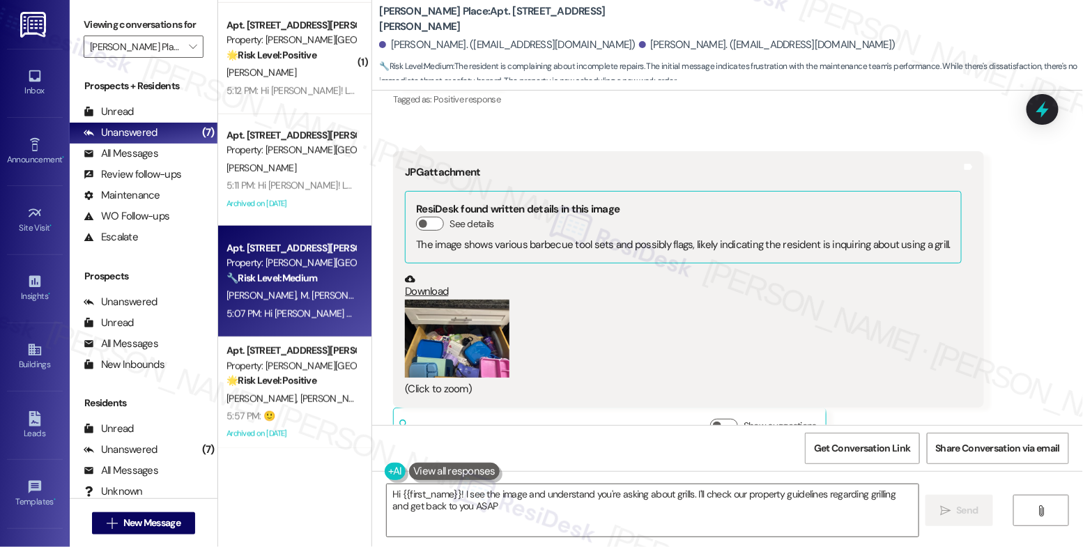
type textarea "Hi {{first_name}}! I see the image and understand you're asking about grills. I…"
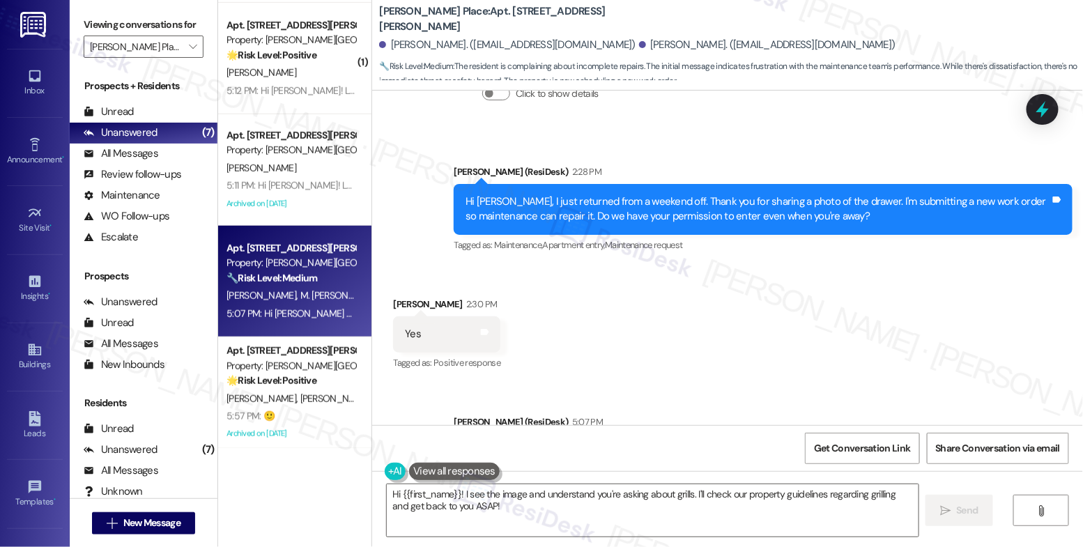
scroll to position [10483, 0]
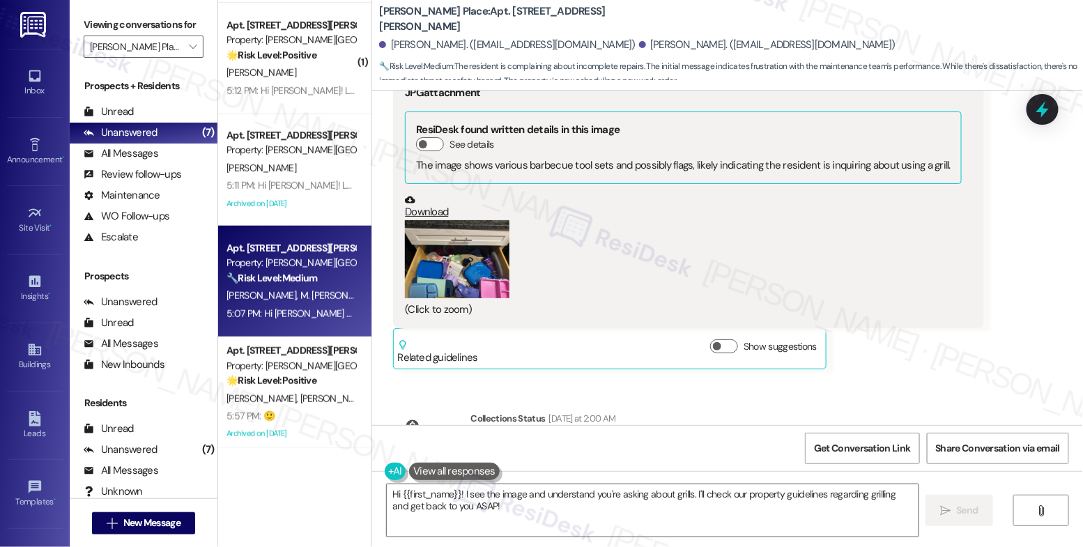
click at [455, 220] on button "Zoom image" at bounding box center [457, 259] width 105 height 79
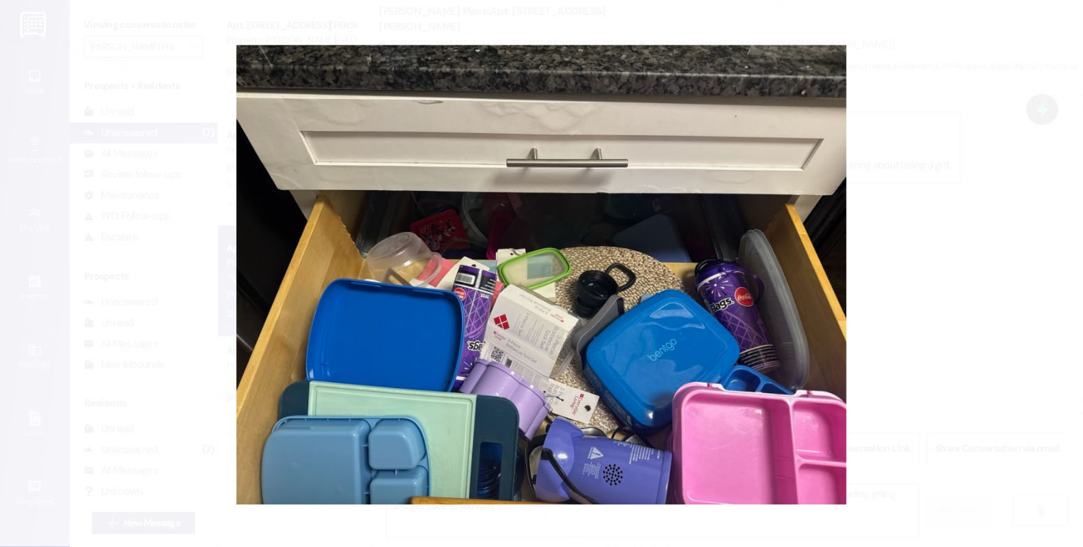
click at [592, 390] on button "Unzoom image" at bounding box center [541, 273] width 1083 height 547
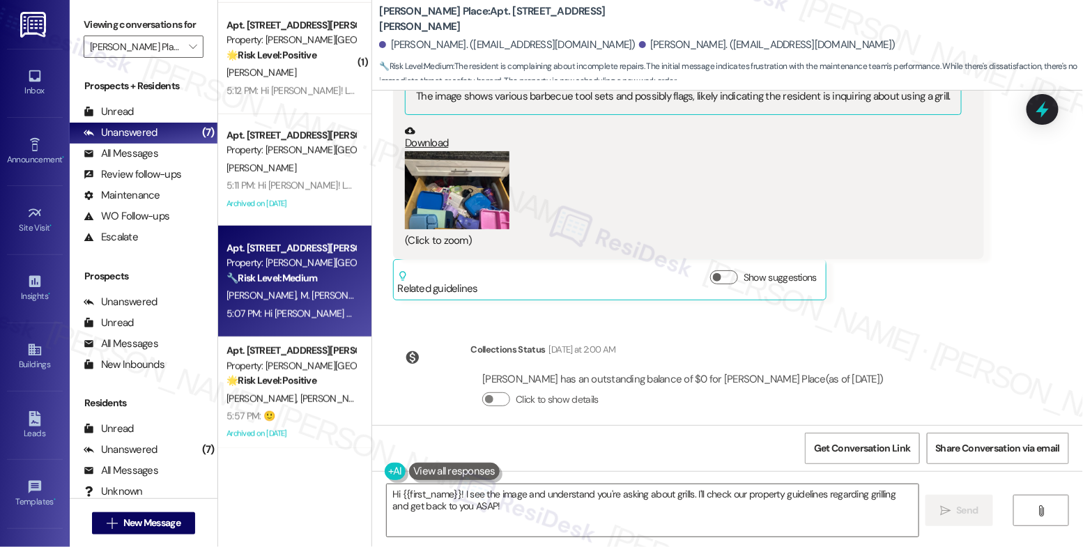
scroll to position [10544, 0]
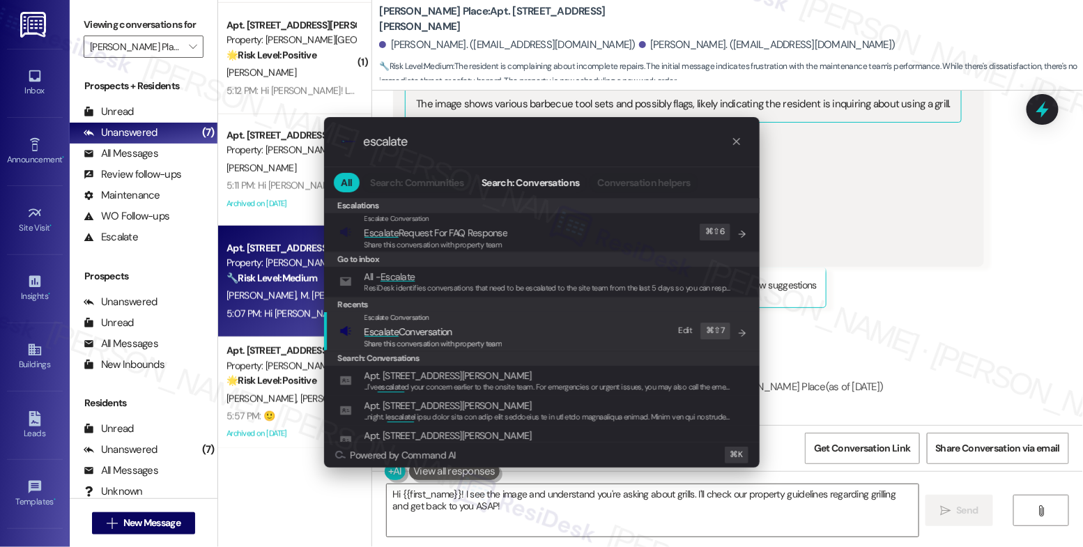
type input "escalate"
click at [422, 324] on span "Escalate Conversation" at bounding box center [408, 331] width 88 height 15
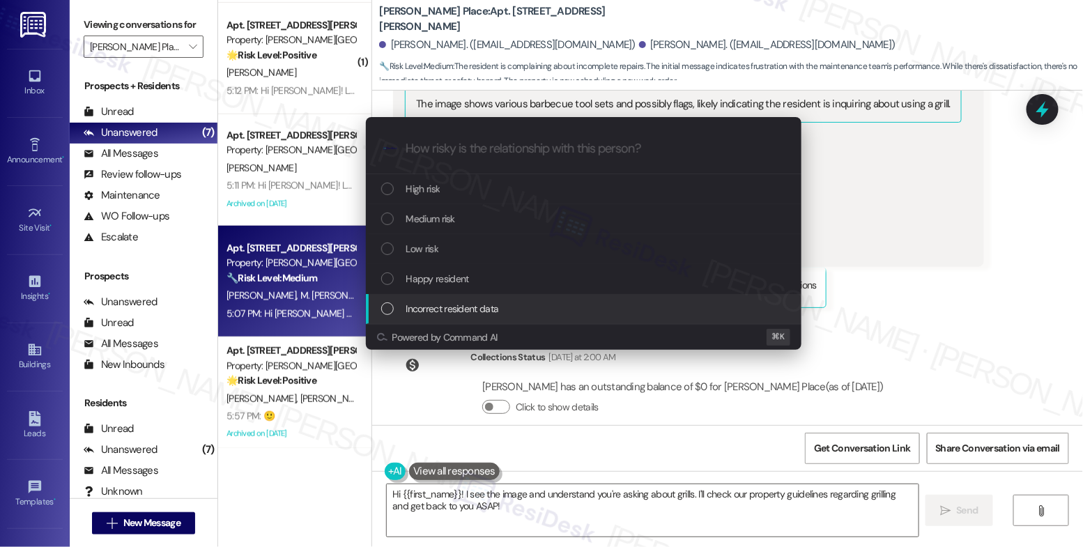
click at [621, 400] on div "Escalate Conversation How risky is the relationship with this person? Topics (e…" at bounding box center [541, 273] width 1083 height 547
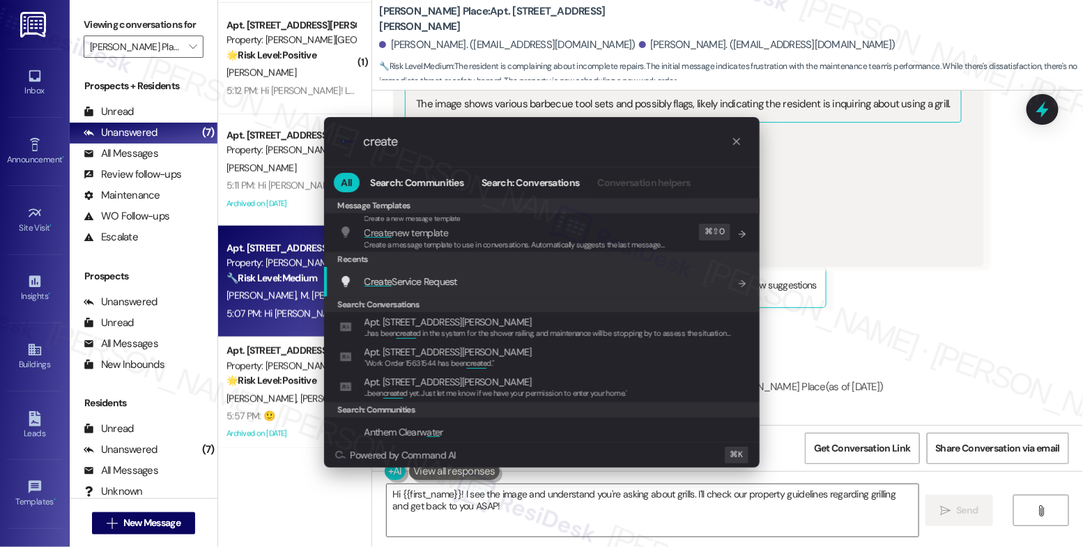
type input "create"
click at [441, 279] on span "Create Service Request" at bounding box center [410, 281] width 93 height 13
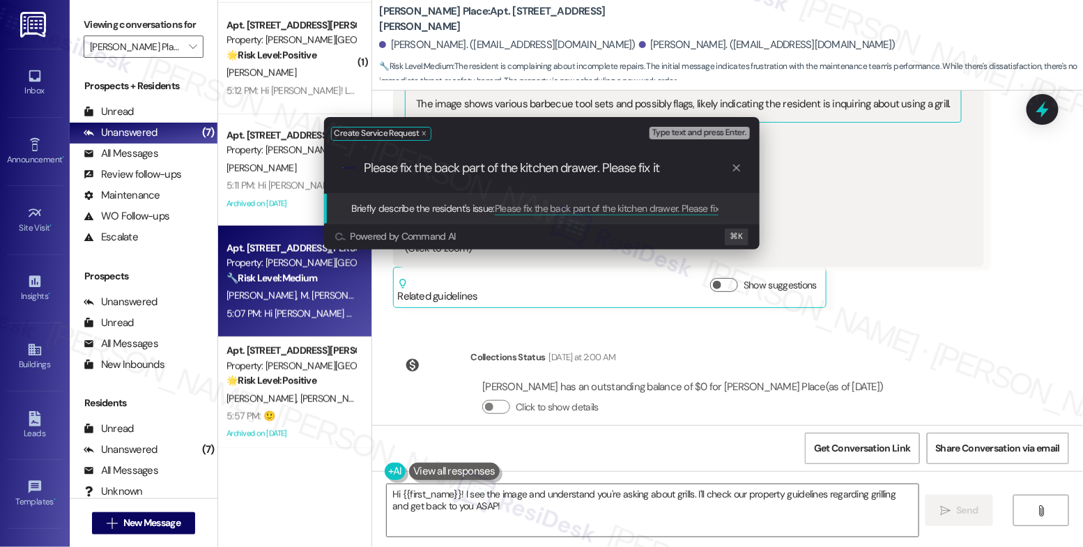
type input "Please fix the back part of the kitchen drawer. Please fix it."
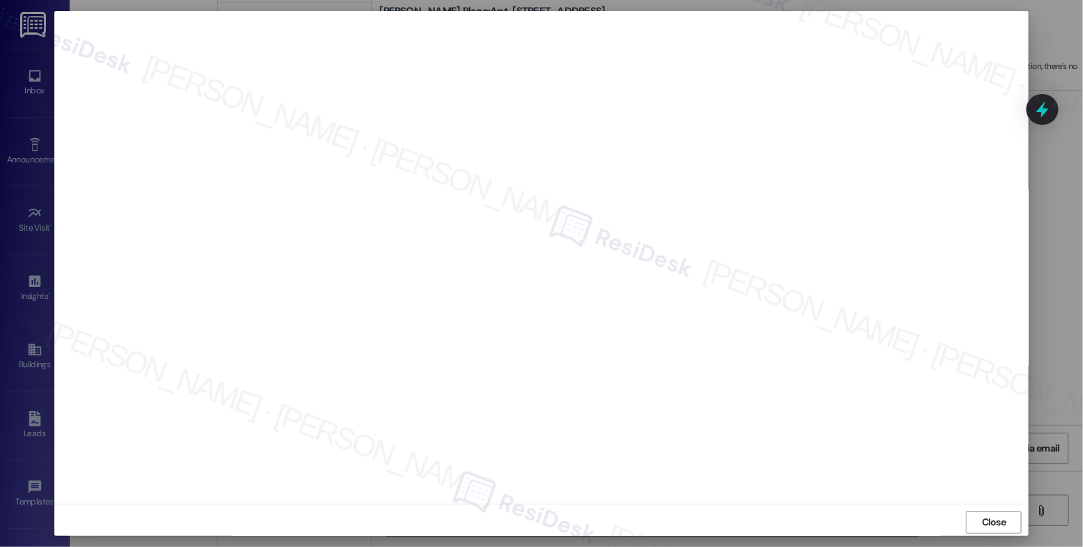
scroll to position [4, 0]
click at [1002, 515] on span "Close" at bounding box center [994, 518] width 24 height 15
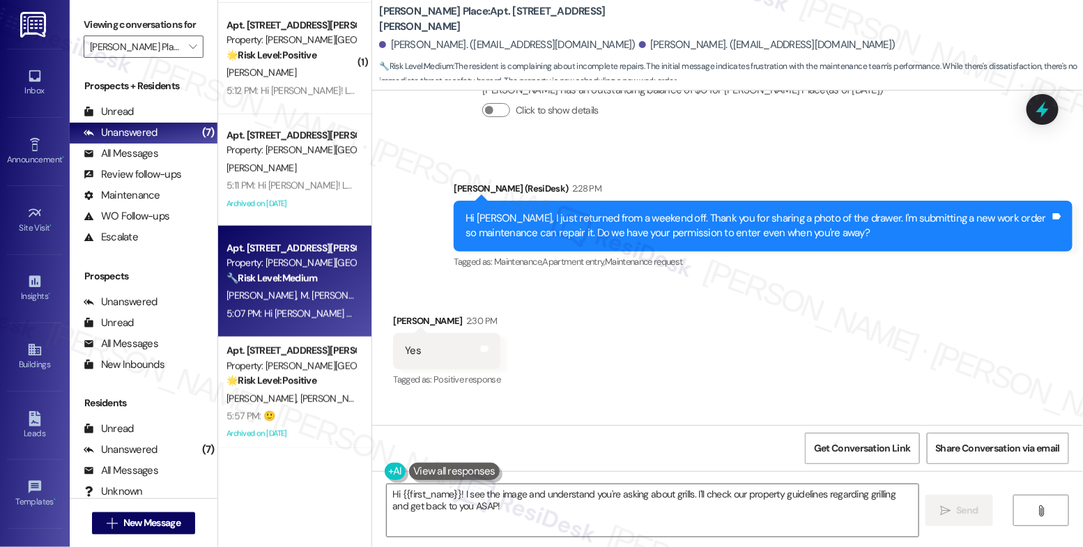
scroll to position [10858, 0]
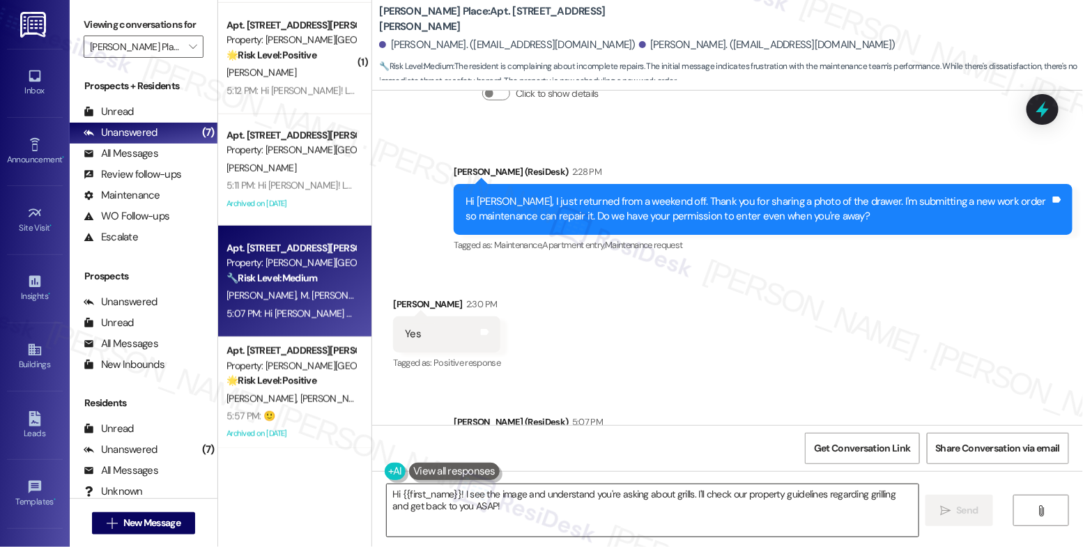
click at [431, 509] on textarea "Hi {{first_name}}! I see the image and understand you're asking about grills. I…" at bounding box center [653, 510] width 532 height 52
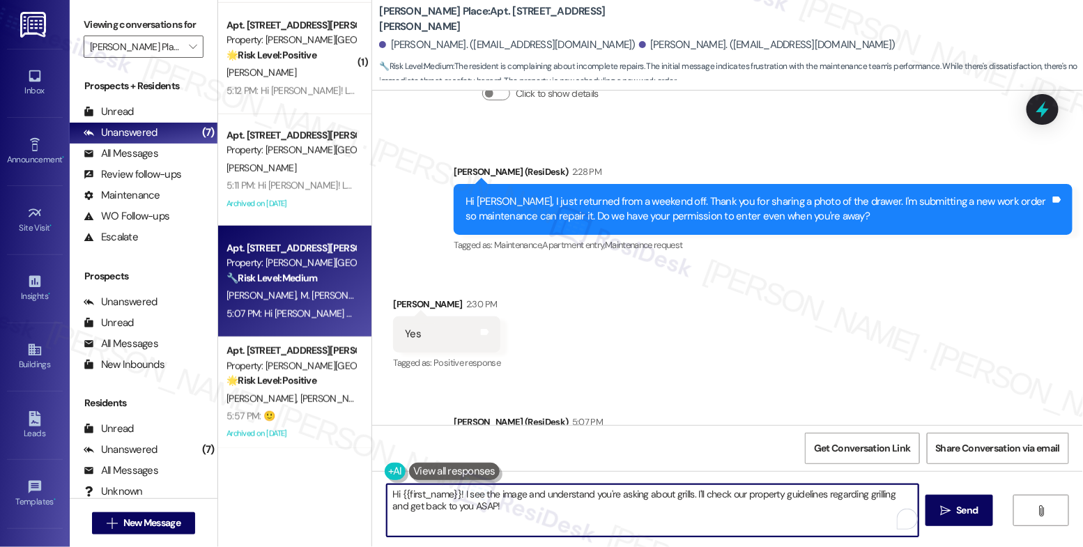
click at [431, 509] on textarea "Hi {{first_name}}! I see the image and understand you're asking about grills. I…" at bounding box center [653, 510] width 532 height 52
click at [431, 508] on textarea "Hi {{first_name}}! I see the image and understand you're asking about grills. I…" at bounding box center [653, 510] width 532 height 52
paste textarea "16107889"
type textarea "Thanks, [PERSON_NAME]. The new work order is 16107889."
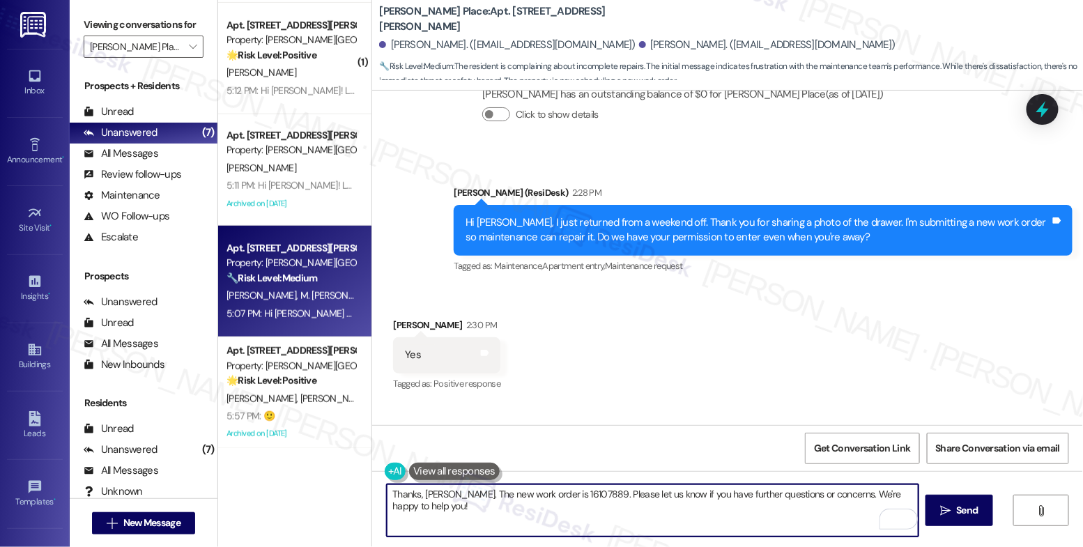
scroll to position [10858, 0]
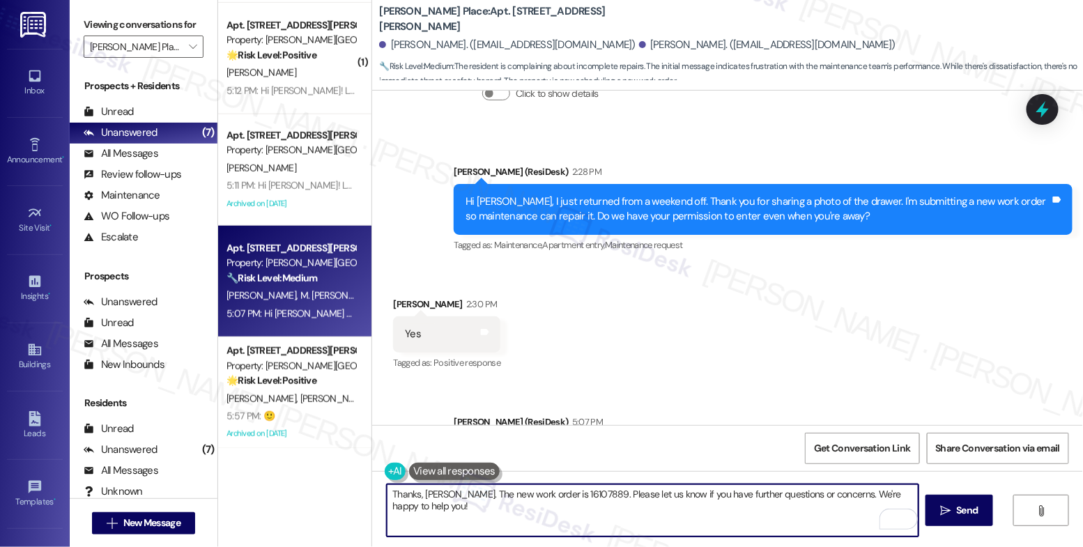
click at [559, 515] on textarea "Thanks, [PERSON_NAME]. The new work order is 16107889. Please let us know if yo…" at bounding box center [653, 510] width 532 height 52
type textarea "Thanks, [PERSON_NAME]. The new work order is 16107889. Please let us know if yo…"
click at [962, 507] on span "Send" at bounding box center [968, 510] width 22 height 15
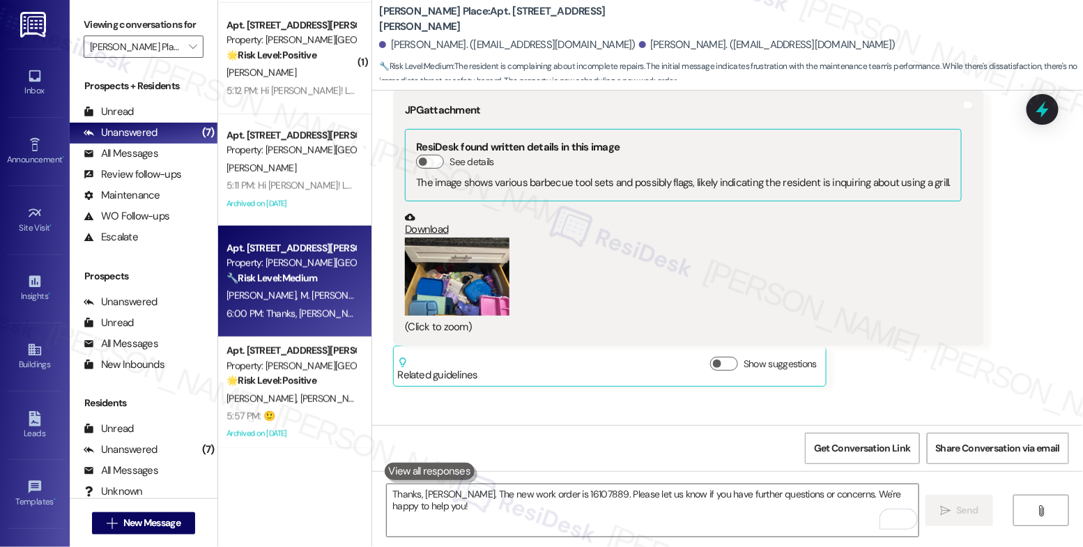
scroll to position [10955, 0]
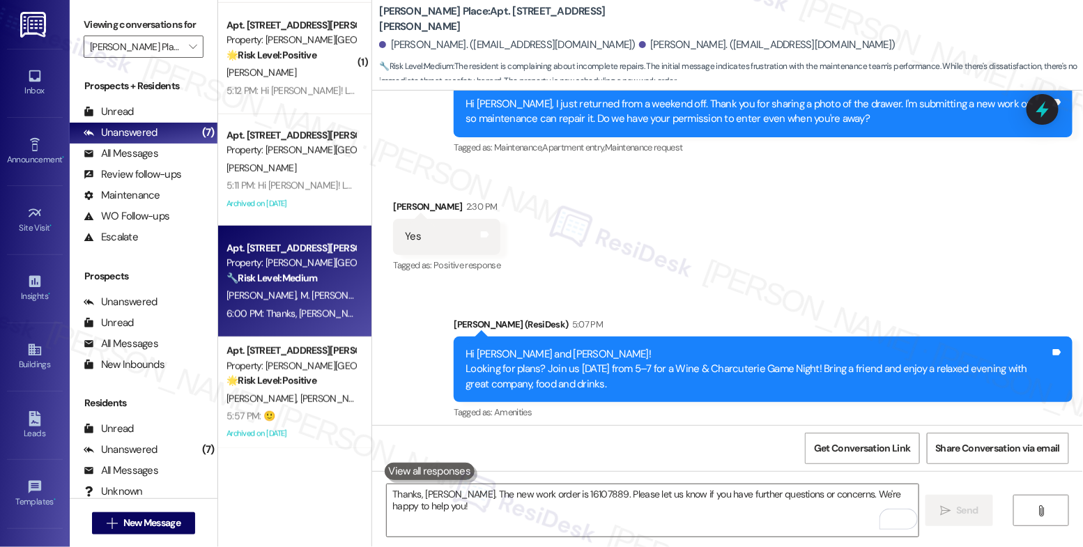
drag, startPoint x: 576, startPoint y: 396, endPoint x: 675, endPoint y: 396, distance: 99.7
click at [675, 495] on div "Thanks, [PERSON_NAME]. The new work order is 16107889. Please let us know if yo…" at bounding box center [758, 510] width 585 height 30
copy div "work order is 16107889."
click at [539, 341] on div "Announcement, sent via SMS [PERSON_NAME] (ResiDesk) 5:07 PM Hi [PERSON_NAME] an…" at bounding box center [727, 415] width 711 height 259
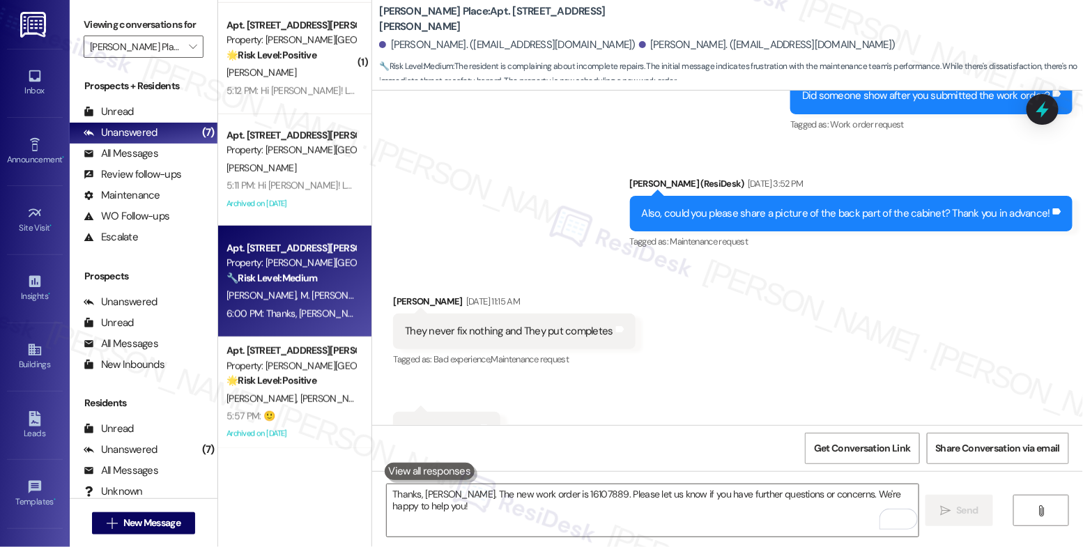
scroll to position [9986, 0]
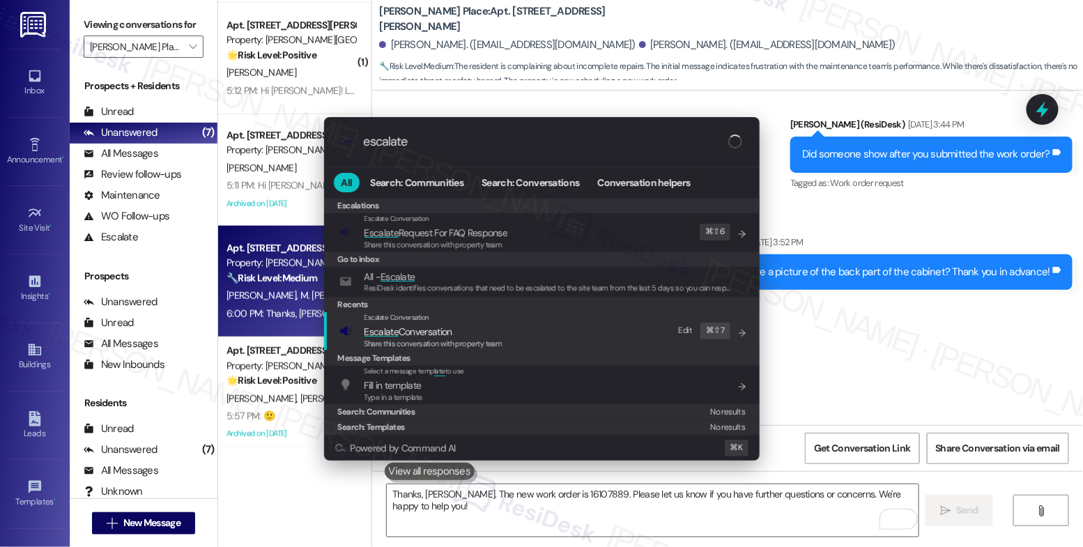
type input "escalate"
click at [425, 327] on span "Escalate Conversation" at bounding box center [408, 331] width 88 height 13
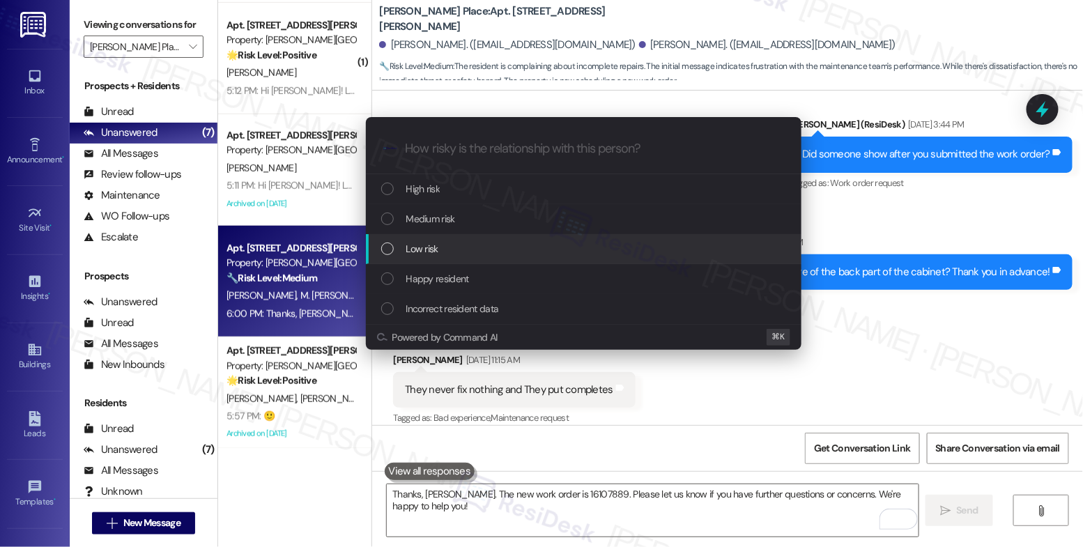
click at [425, 246] on span "Low risk" at bounding box center [422, 248] width 32 height 15
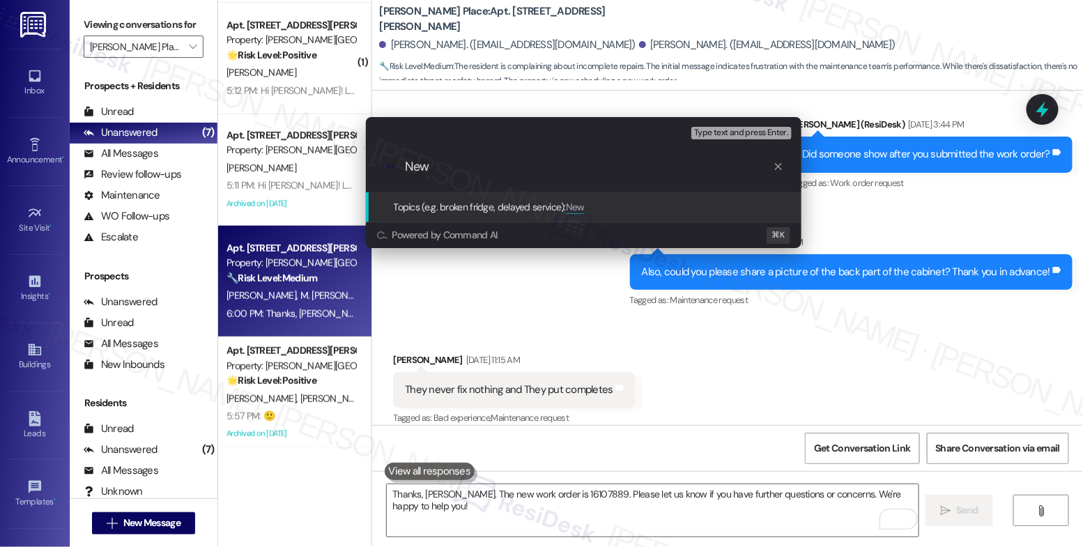
paste input "work order is 16107889."
type input "New work order is 16107889 filed by ResiDesk"
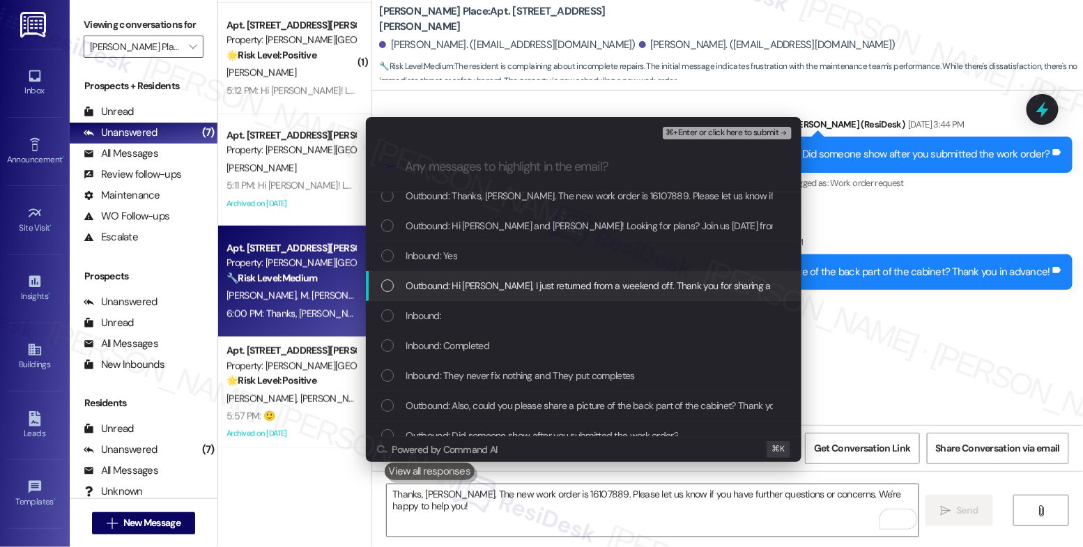
scroll to position [25, 0]
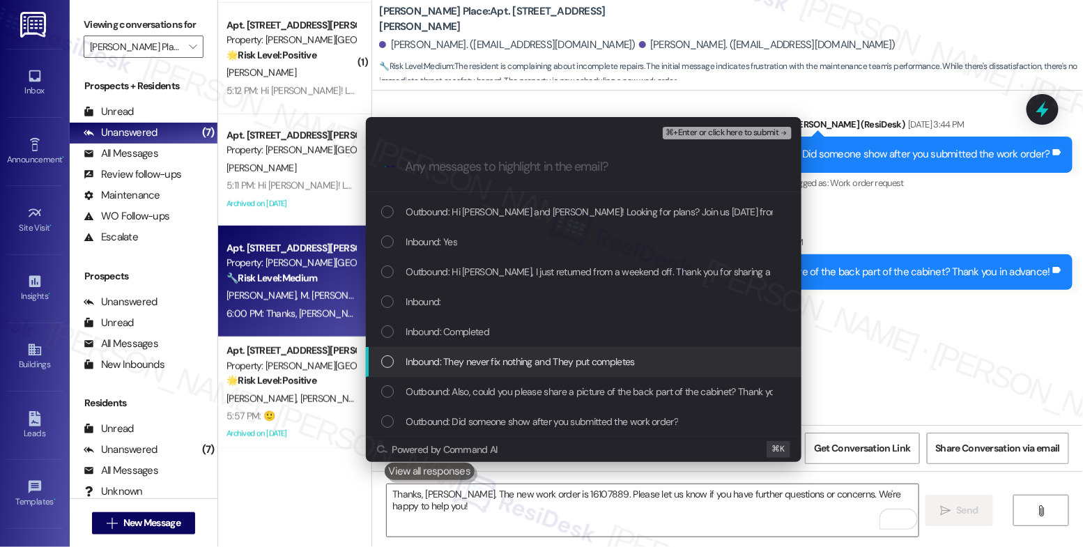
click at [544, 357] on span "Inbound: They never fix nothing and They put completes" at bounding box center [520, 361] width 229 height 15
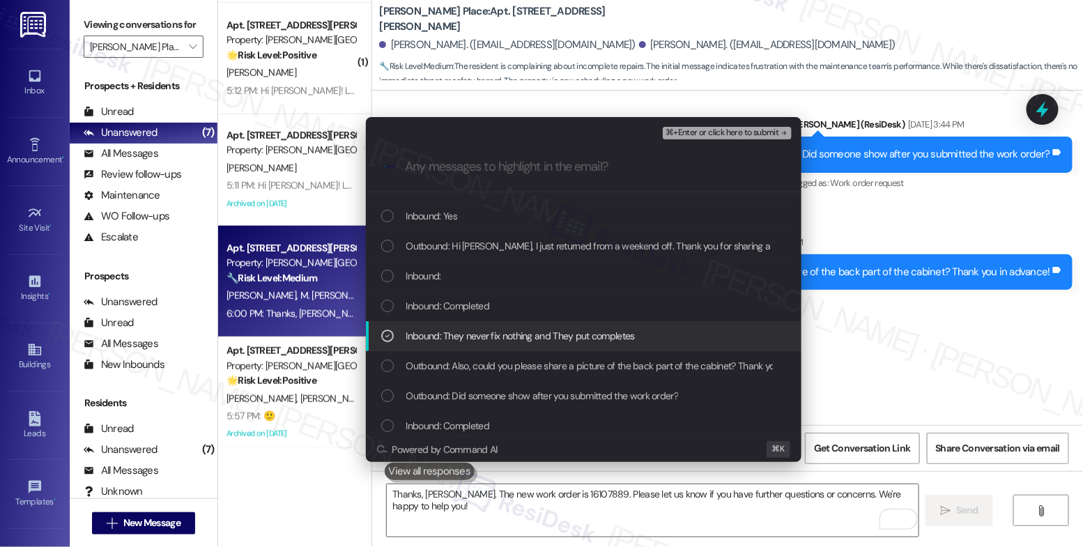
scroll to position [51, 0]
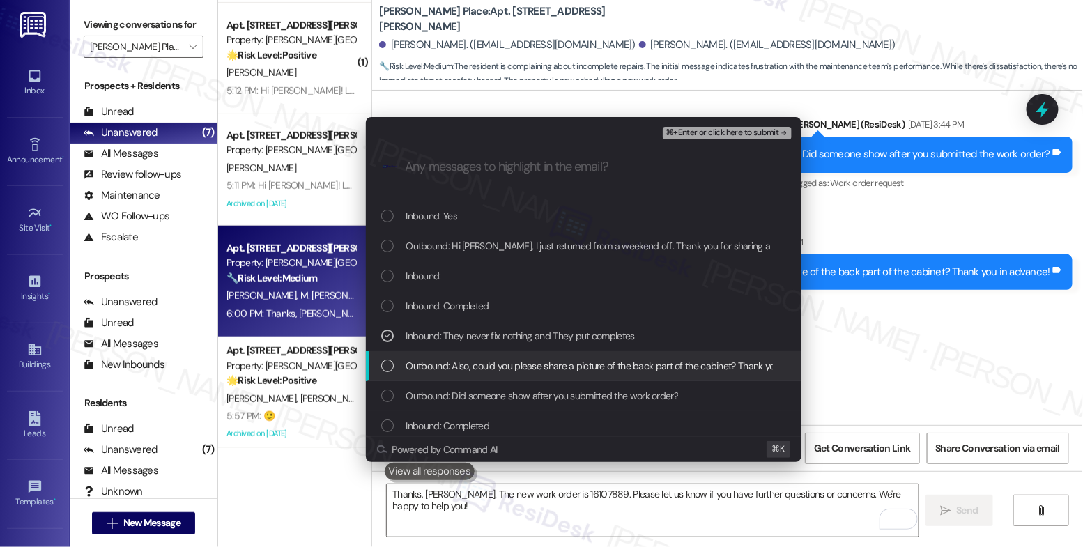
click at [540, 362] on span "Outbound: Also, could you please share a picture of the back part of the cabine…" at bounding box center [617, 365] width 423 height 15
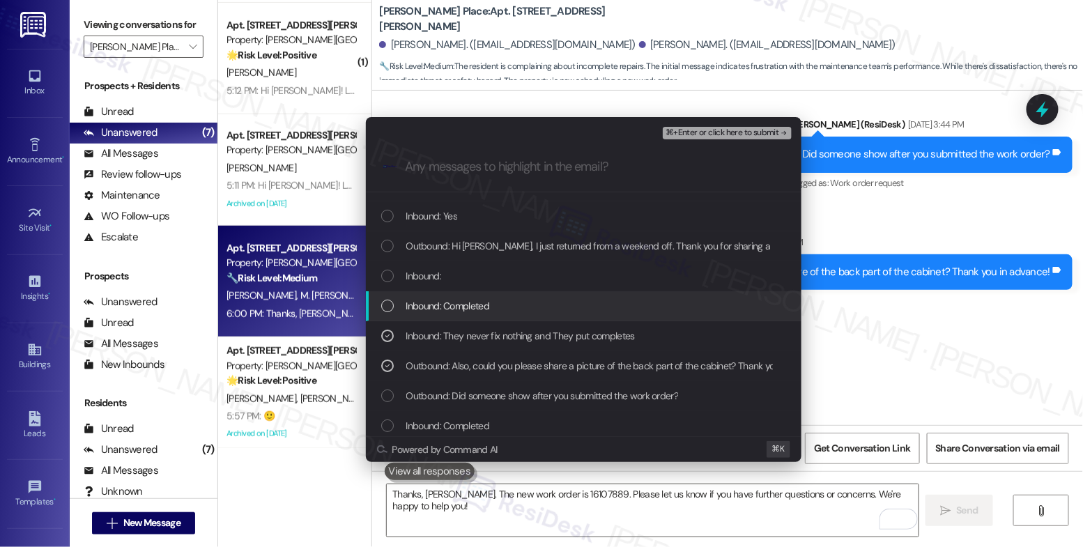
click at [463, 309] on span "Inbound: Completed" at bounding box center [447, 305] width 83 height 15
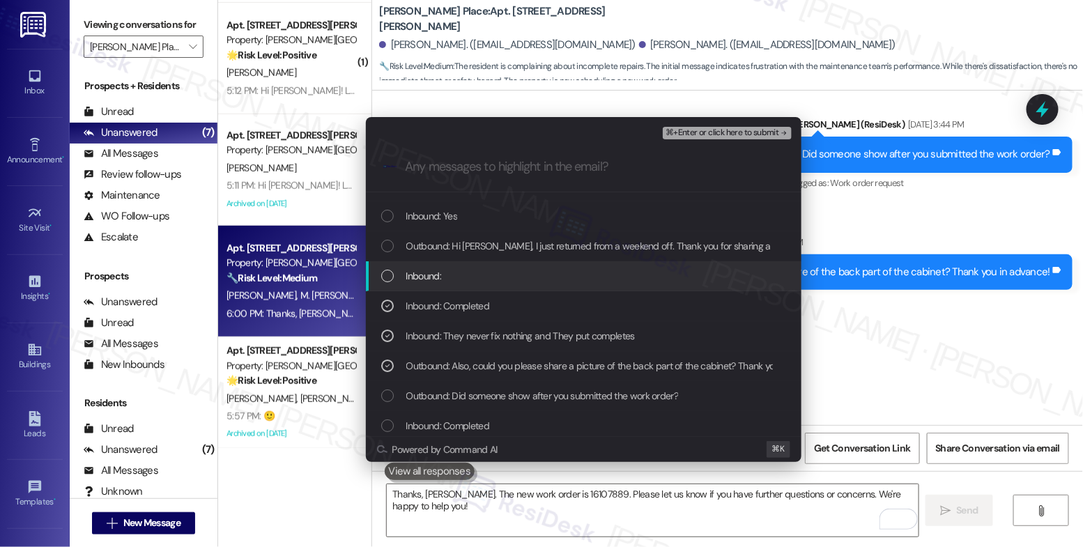
click at [465, 286] on div "Inbound:" at bounding box center [584, 276] width 436 height 30
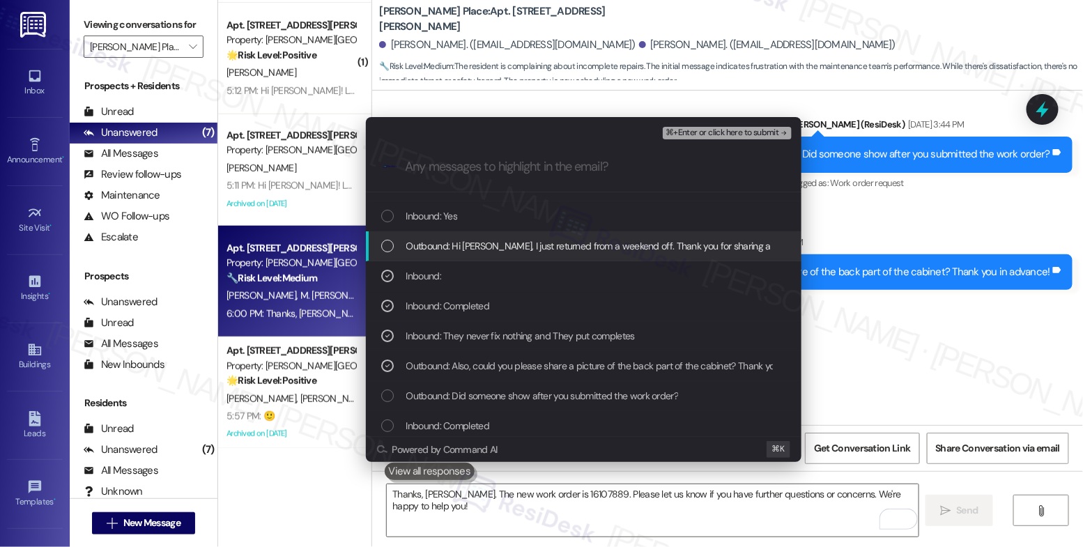
click at [462, 255] on div "Outbound: Hi [PERSON_NAME], I just returned from a weekend off. Thank you for s…" at bounding box center [584, 246] width 436 height 30
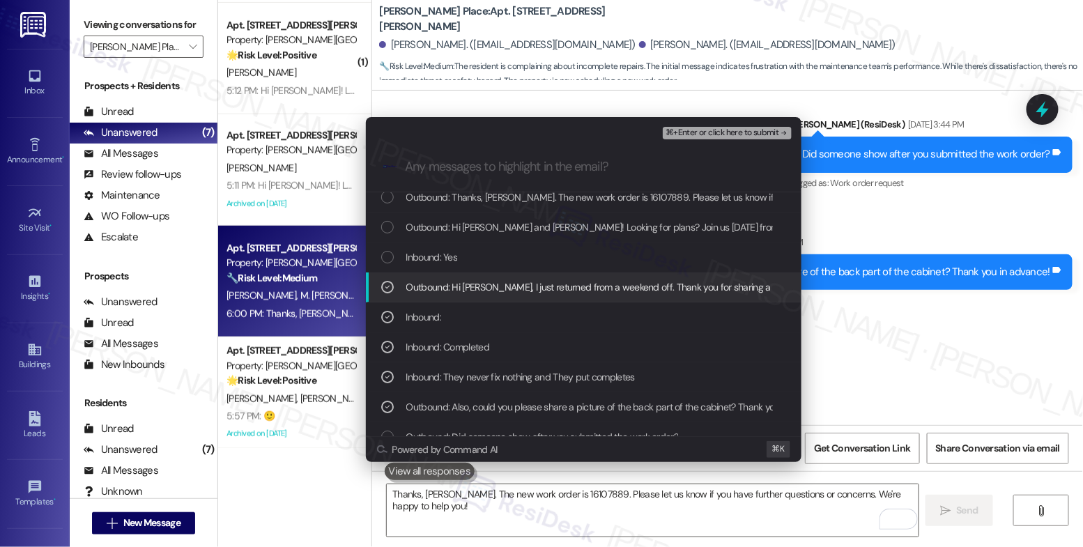
scroll to position [8, 0]
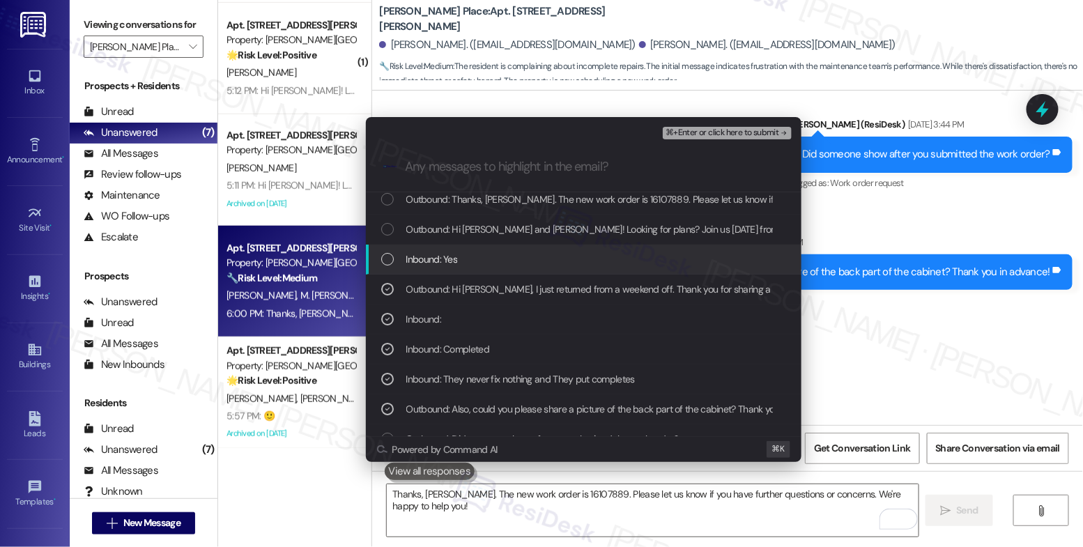
click at [519, 252] on div "Inbound: Yes" at bounding box center [585, 259] width 408 height 15
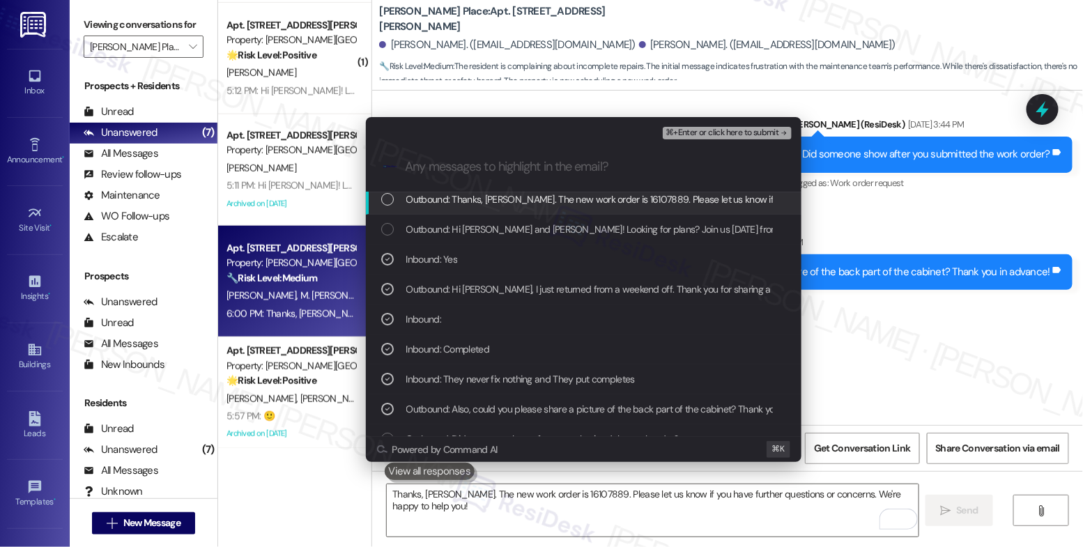
click at [645, 199] on span "Outbound: Thanks, [PERSON_NAME]. The new work order is 16107889. Please let us …" at bounding box center [722, 199] width 632 height 15
click at [763, 132] on span "⌘+Enter or click here to submit" at bounding box center [722, 133] width 113 height 10
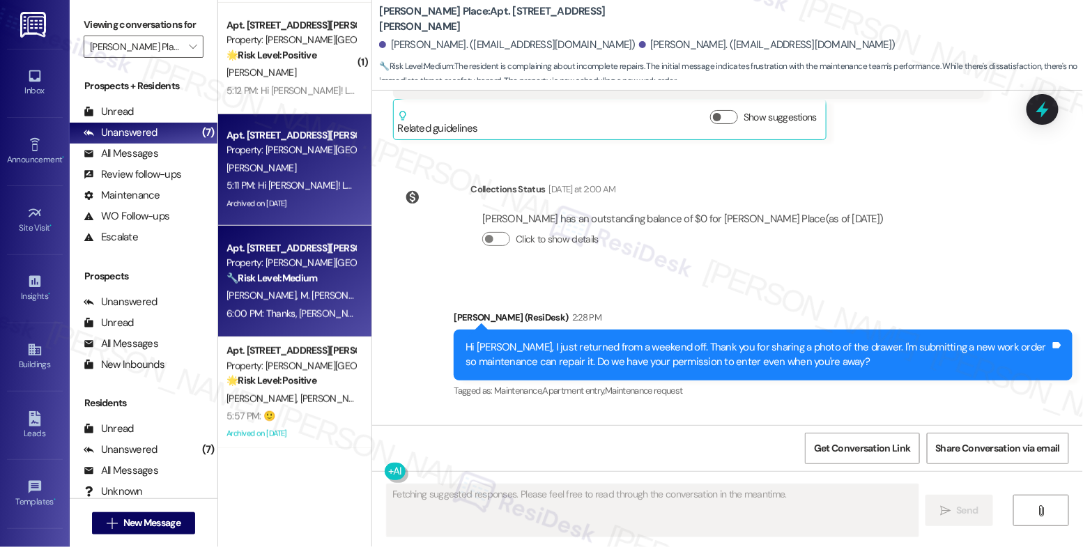
scroll to position [10710, 0]
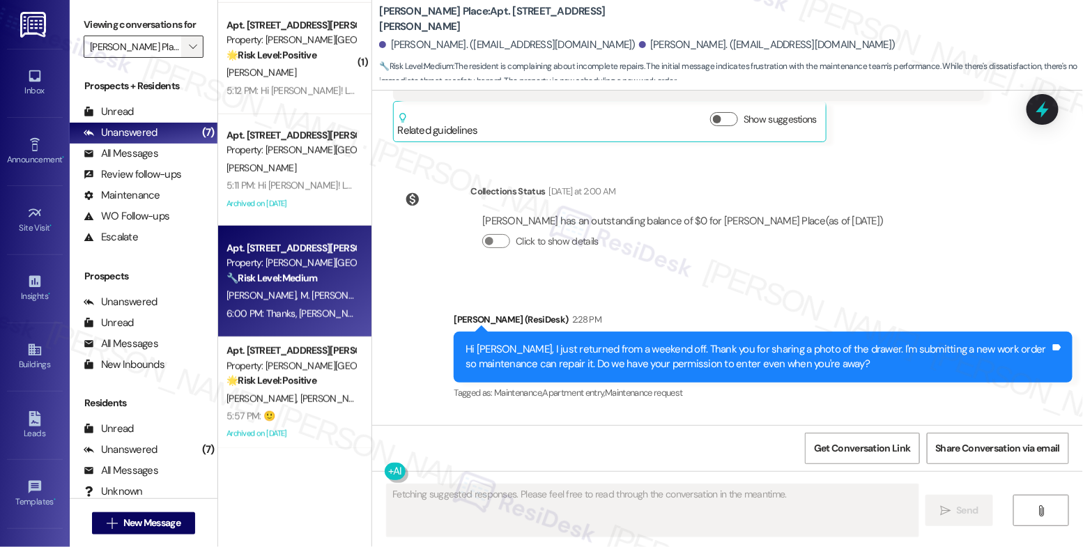
click at [186, 53] on span "" at bounding box center [192, 47] width 13 height 22
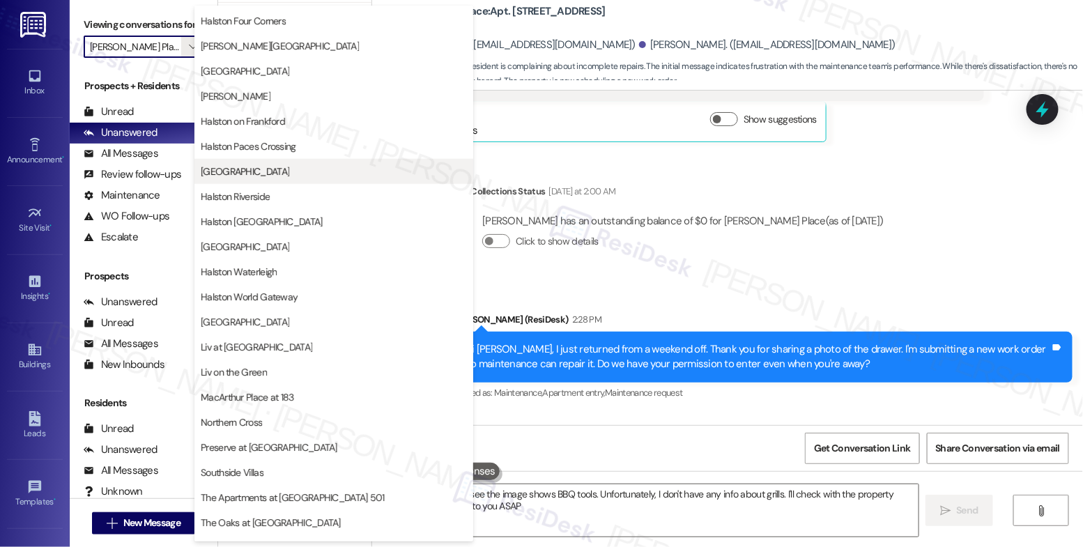
type textarea "Hi {{first_name}}! I see the image shows BBQ tools. Unfortunately, I don't have…"
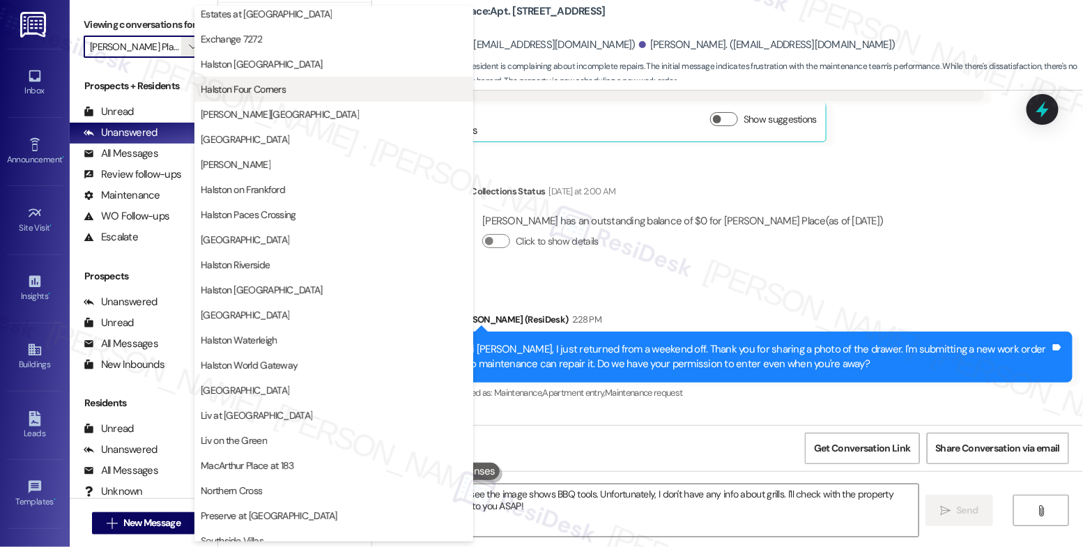
scroll to position [162, 0]
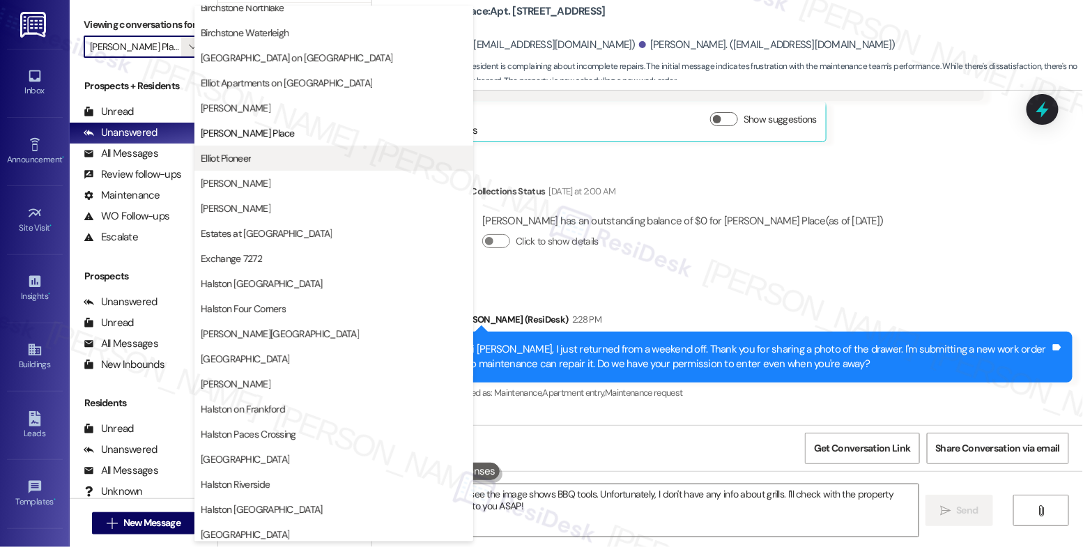
click at [284, 167] on button "Elliot Pioneer" at bounding box center [333, 158] width 279 height 25
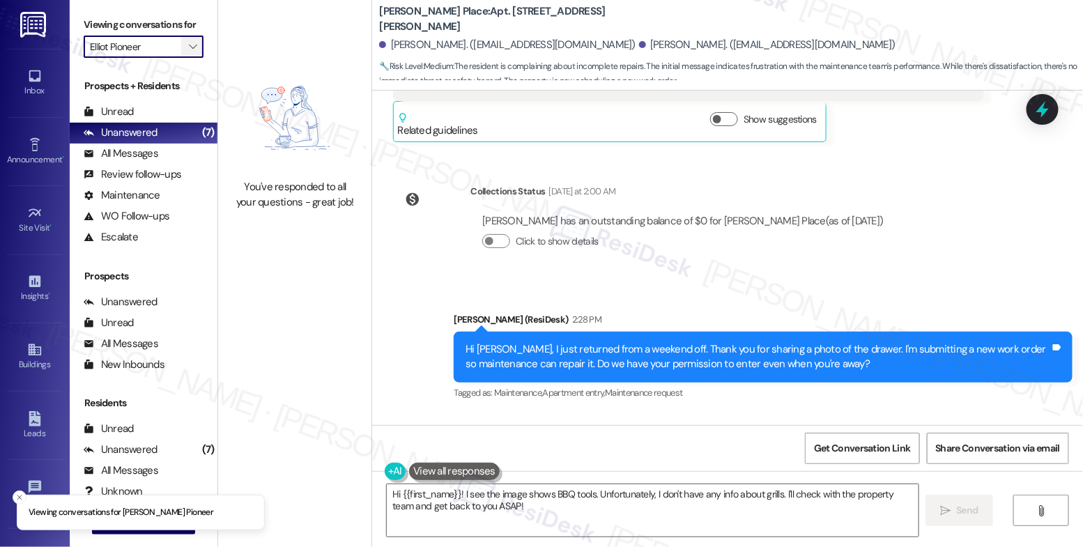
click at [187, 58] on span "" at bounding box center [192, 47] width 13 height 22
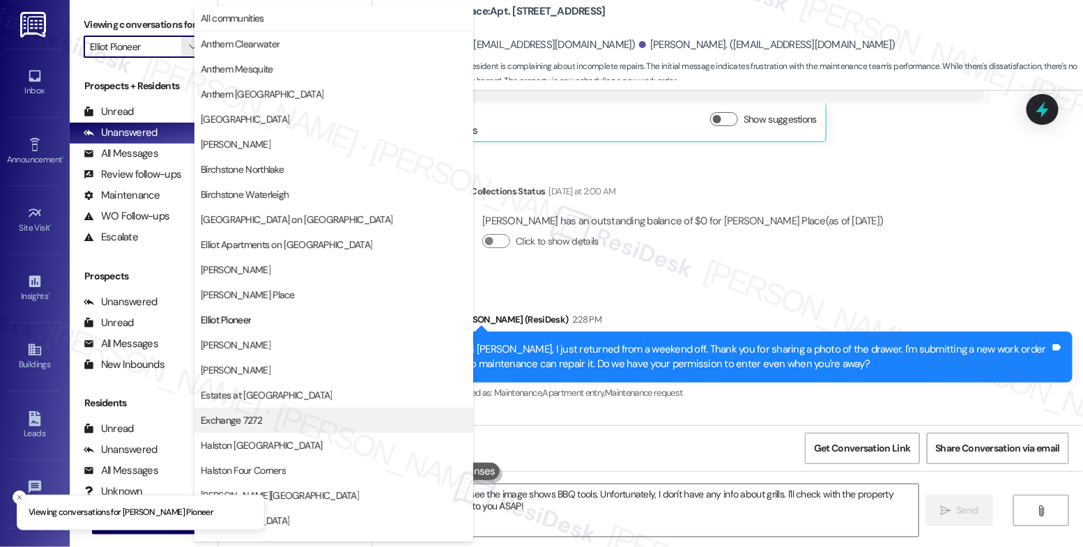
scroll to position [226, 0]
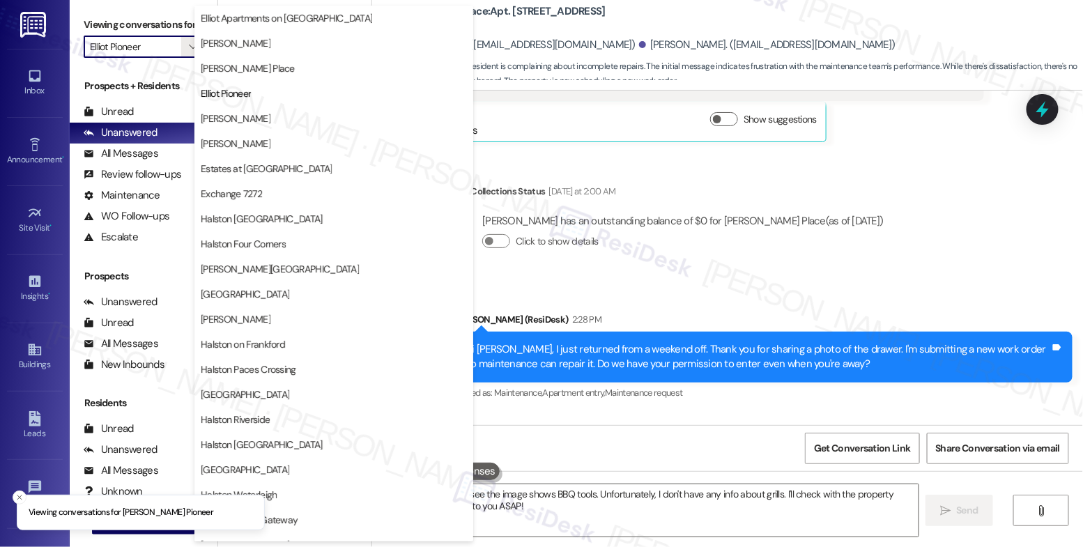
click at [273, 296] on span "[GEOGRAPHIC_DATA]" at bounding box center [334, 294] width 266 height 14
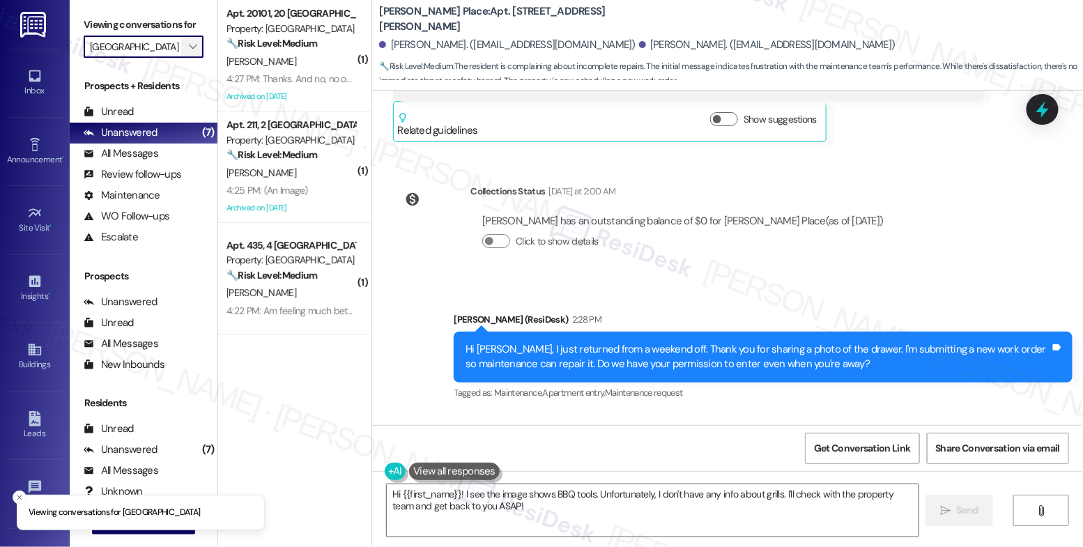
click at [189, 52] on icon "" at bounding box center [193, 46] width 8 height 11
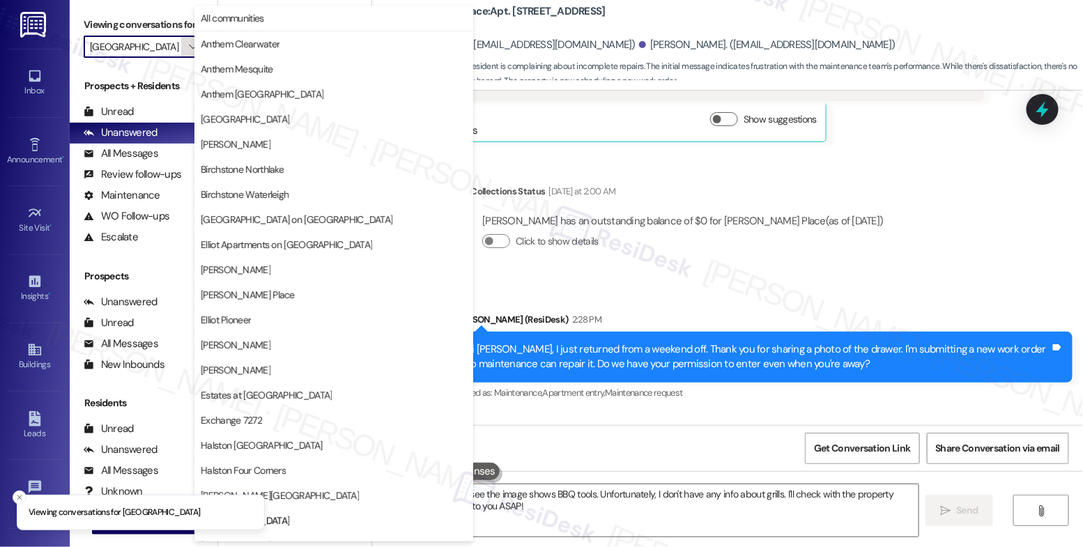
scroll to position [468, 0]
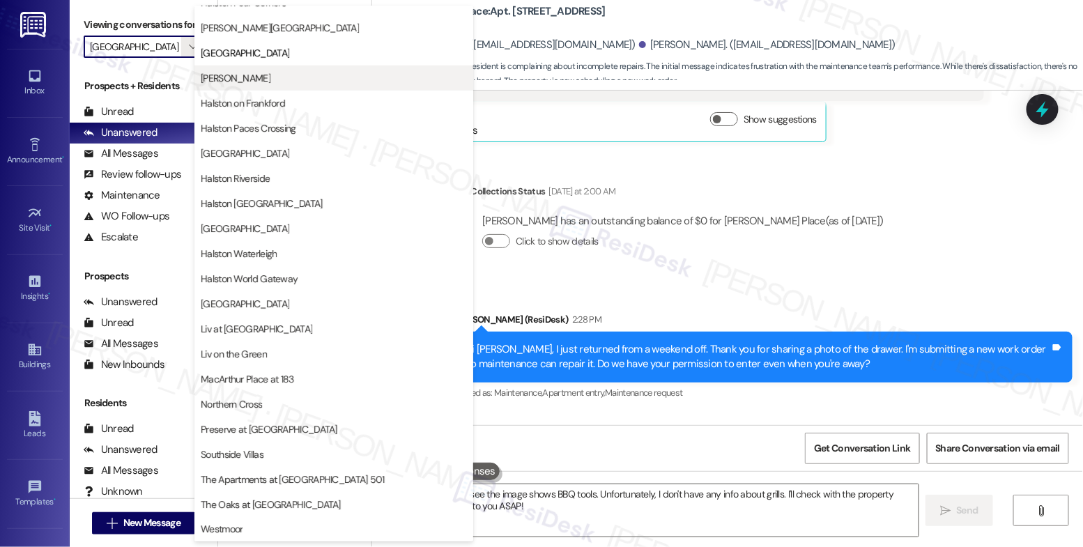
click at [291, 69] on button "[PERSON_NAME]" at bounding box center [333, 78] width 279 height 25
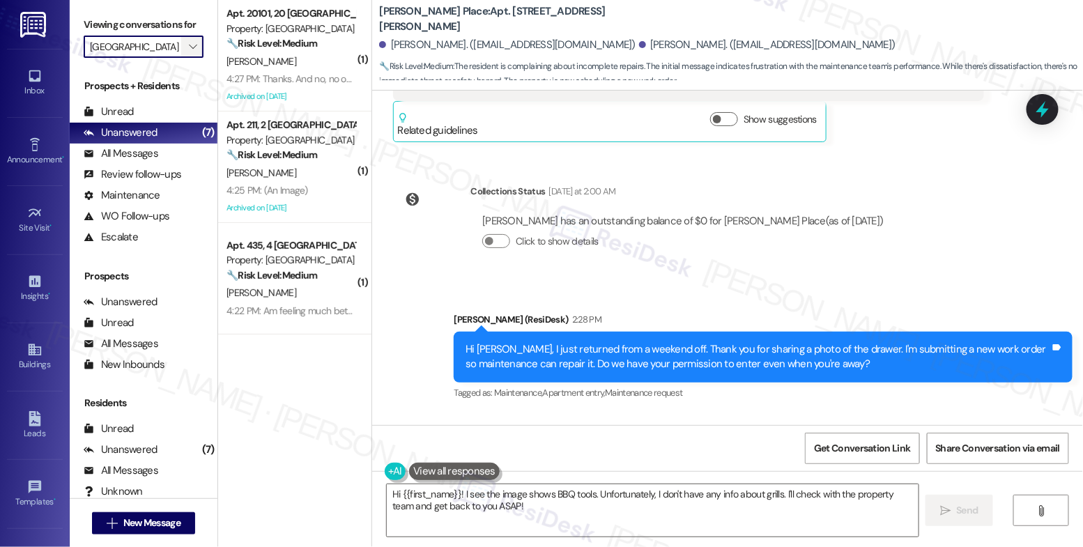
type input "[PERSON_NAME]"
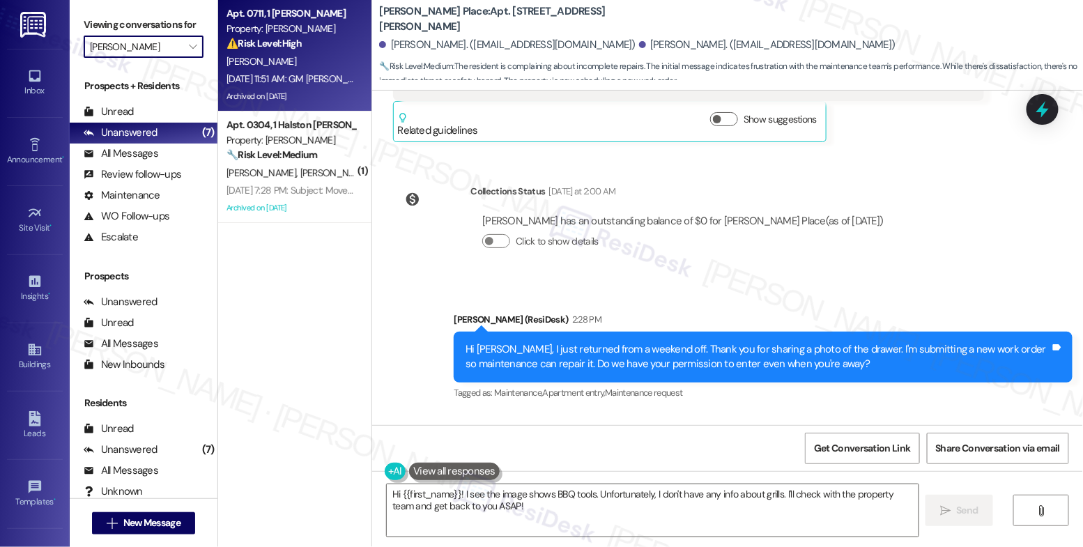
click at [292, 47] on strong "⚠️ Risk Level: High" at bounding box center [263, 43] width 75 height 13
type textarea "Fetching suggested responses. Please feel free to read through the conversation…"
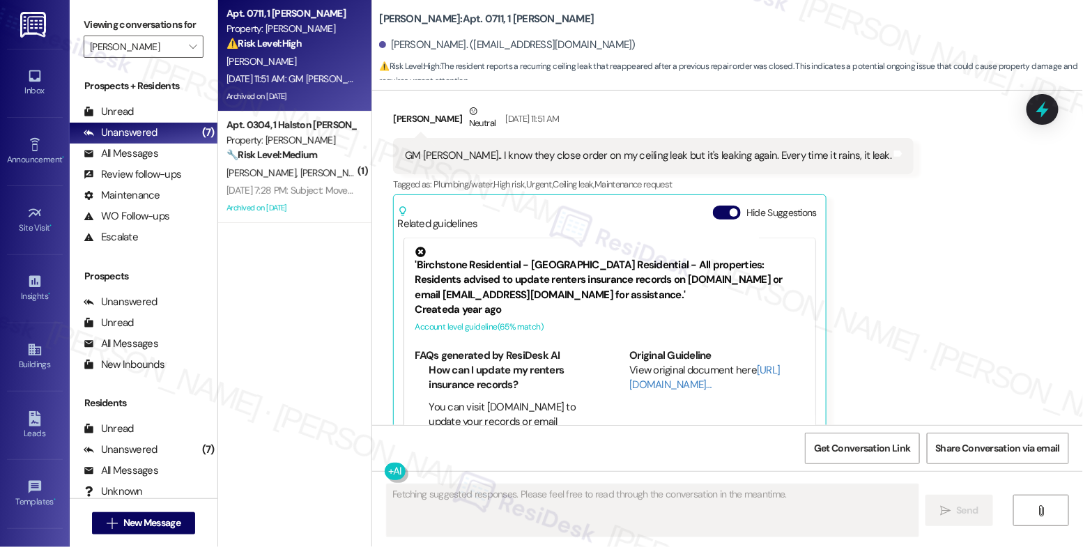
scroll to position [8858, 0]
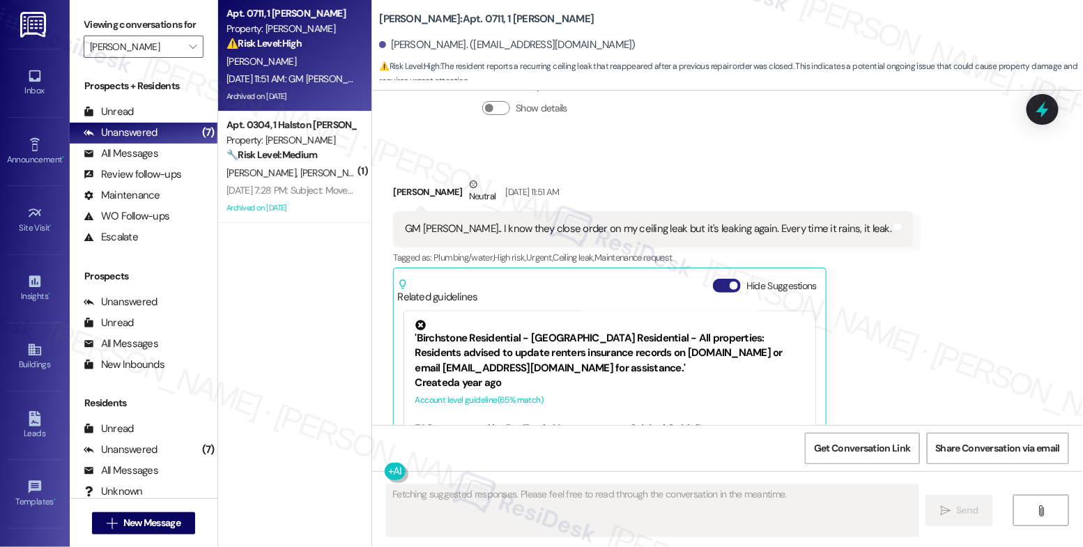
click at [713, 279] on button "Hide Suggestions" at bounding box center [727, 286] width 28 height 14
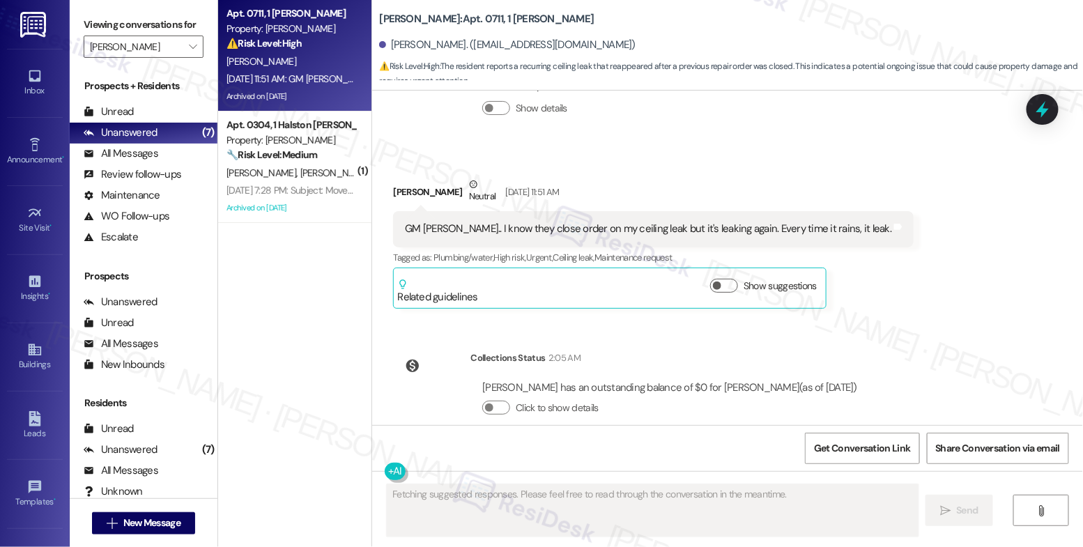
click at [666, 157] on div "Received via SMS [PERSON_NAME] Neutral [DATE] 11:51 AM GM [PERSON_NAME].. I kno…" at bounding box center [727, 233] width 711 height 174
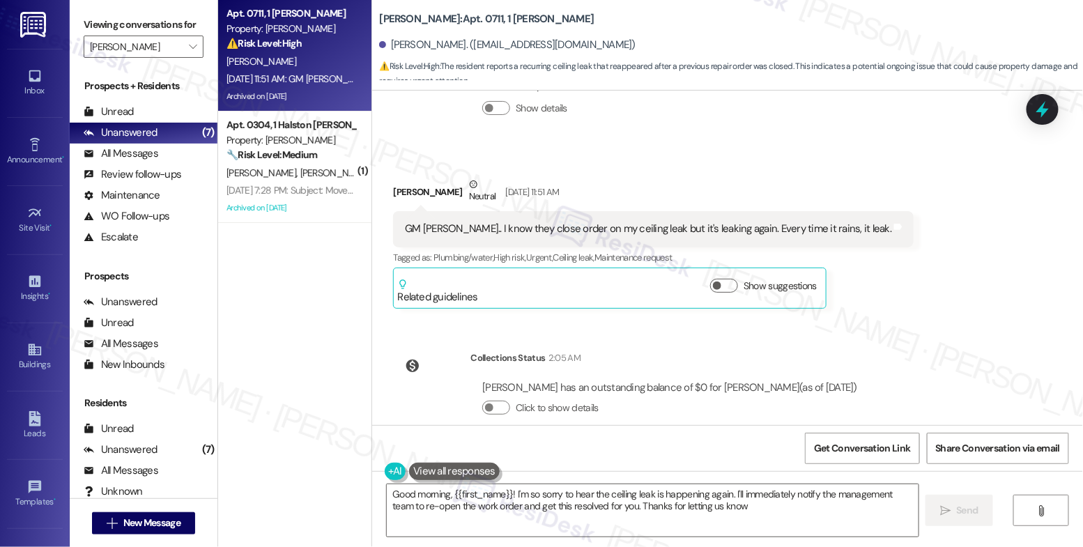
type textarea "Good morning, {{first_name}}! I'm so sorry to hear the ceiling leak is happenin…"
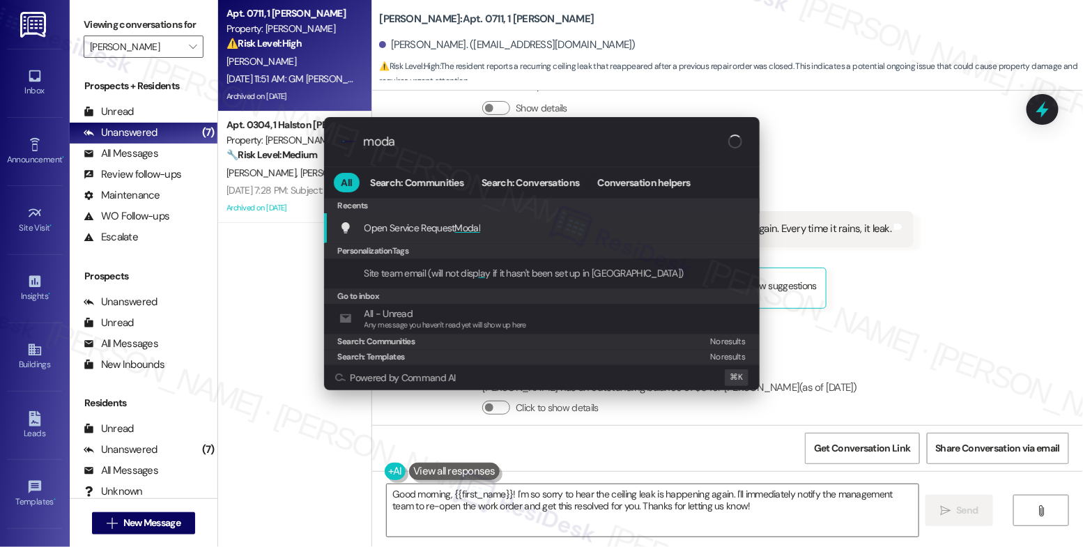
type input "modal"
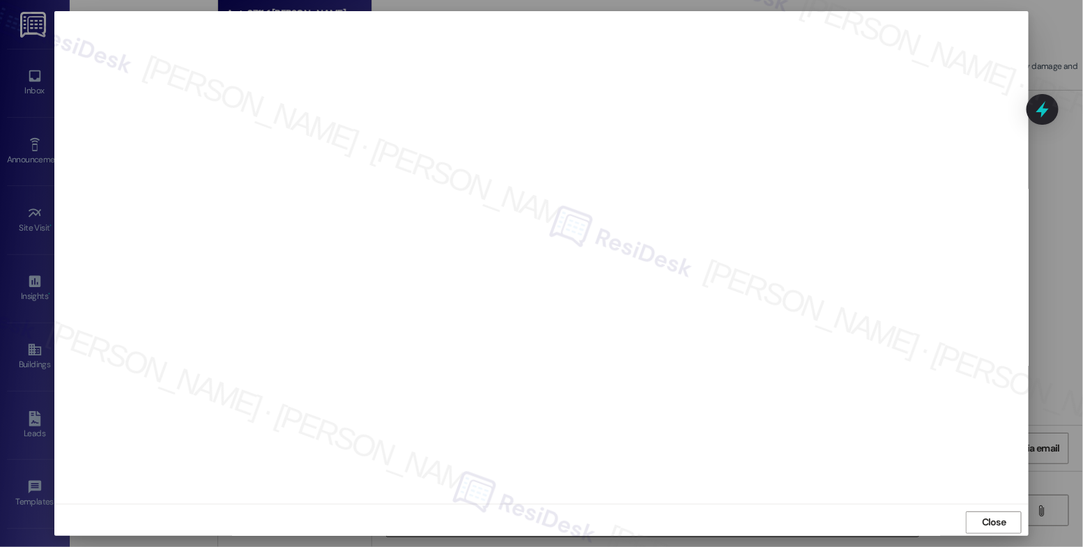
drag, startPoint x: 1000, startPoint y: 528, endPoint x: 677, endPoint y: 512, distance: 323.1
click at [999, 528] on span "Close" at bounding box center [994, 522] width 24 height 15
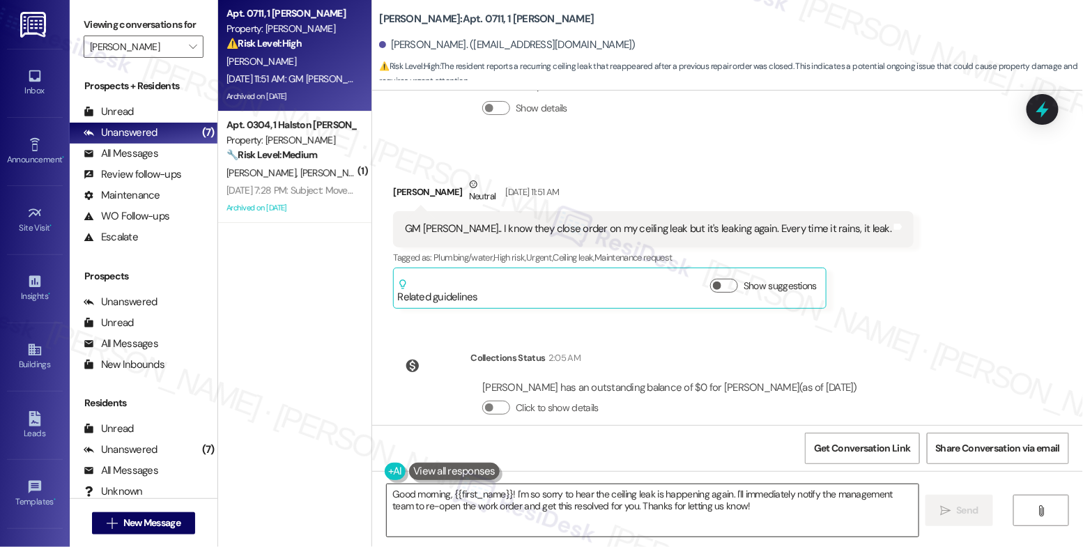
click at [458, 513] on textarea "Good morning, {{first_name}}! I'm so sorry to hear the ceiling leak is happenin…" at bounding box center [653, 510] width 532 height 52
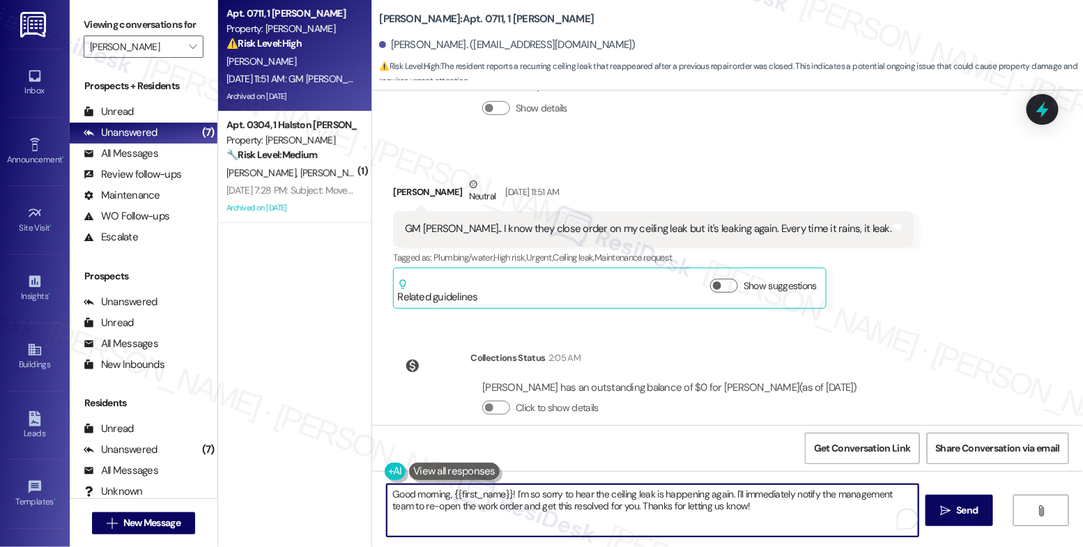
click at [458, 513] on textarea "Good morning, {{first_name}}! I'm so sorry to hear the ceiling leak is happenin…" at bounding box center [653, 510] width 532 height 52
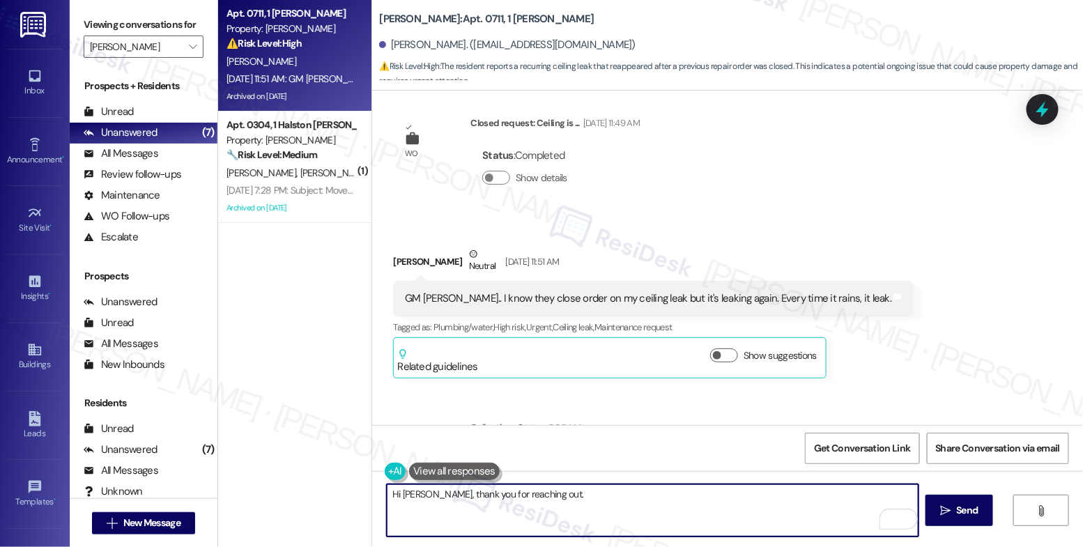
scroll to position [8878, 0]
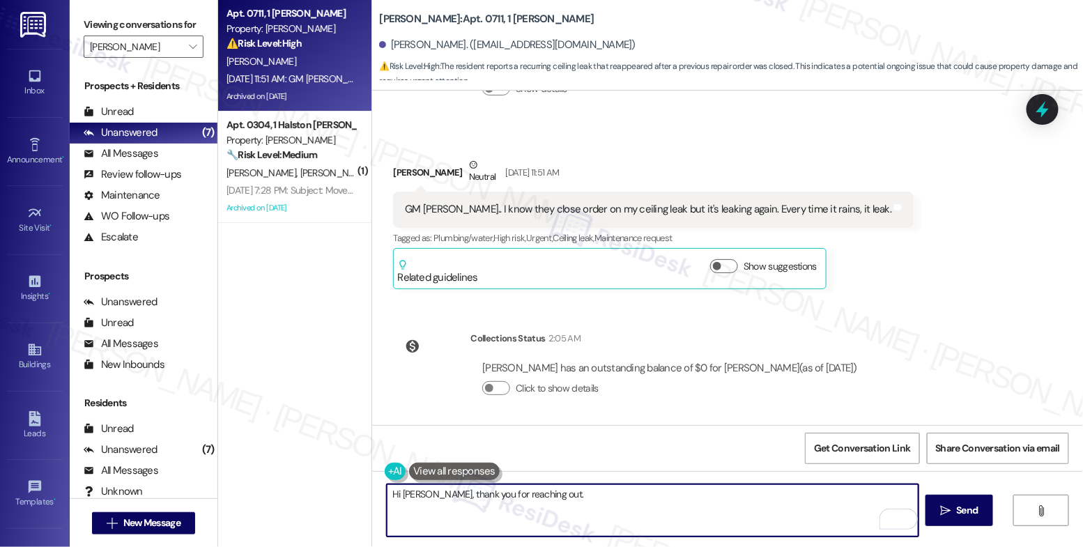
click at [578, 500] on textarea "Hi [PERSON_NAME], thank you for reaching out." at bounding box center [653, 510] width 532 height 52
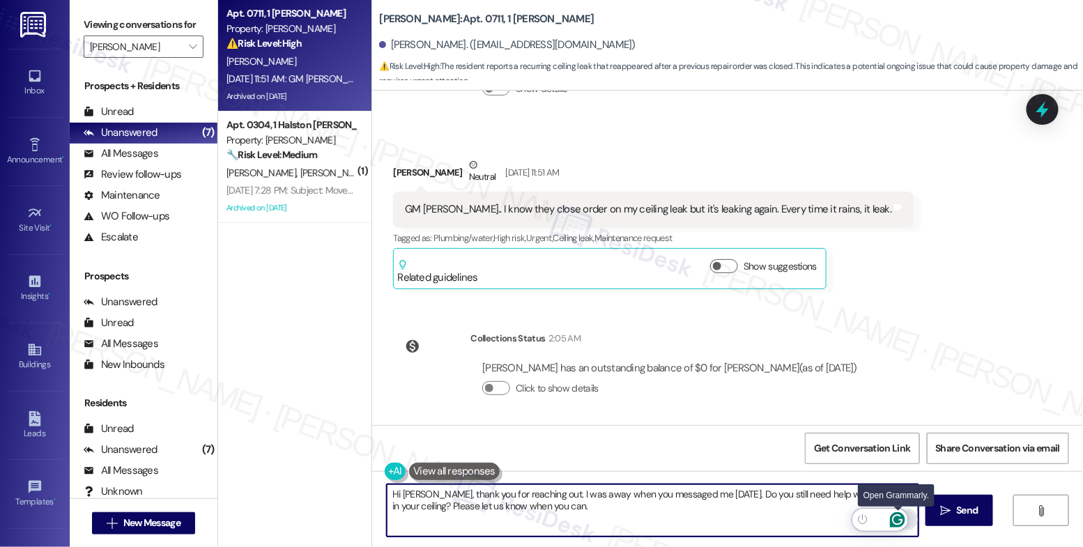
type textarea "Hi [PERSON_NAME], thank you for reaching out. I was away when you messaged me […"
click at [897, 516] on icon "Open Grammarly. 0 Suggestions." at bounding box center [897, 519] width 15 height 15
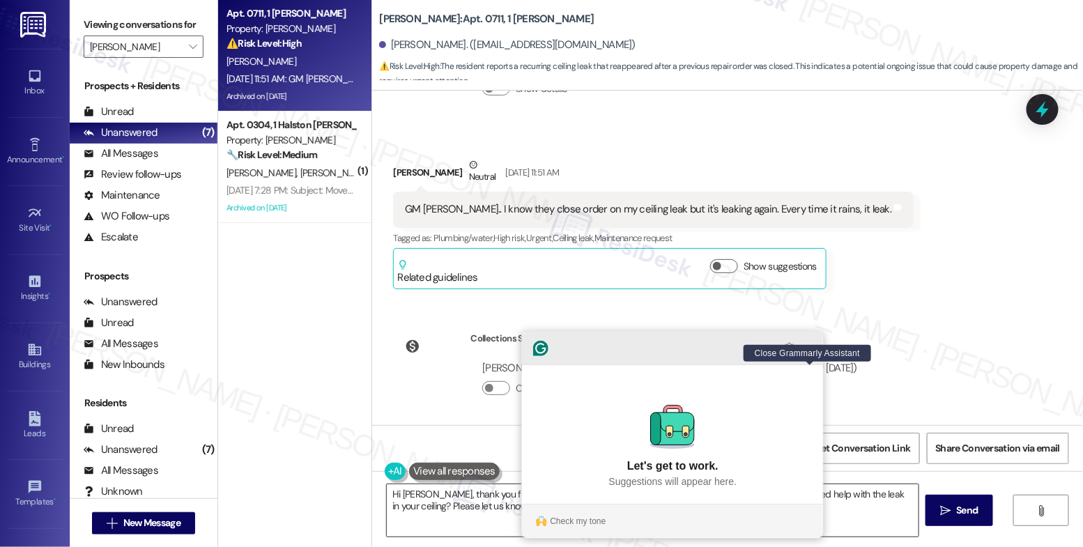
click at [809, 354] on icon "Close Grammarly Assistant" at bounding box center [809, 348] width 11 height 11
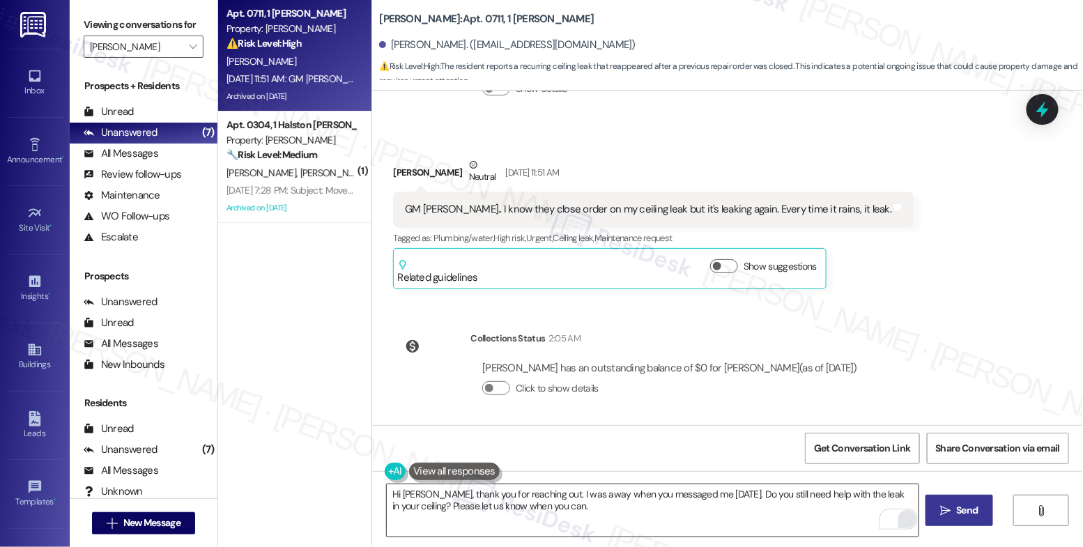
click at [981, 496] on button " Send" at bounding box center [959, 510] width 68 height 31
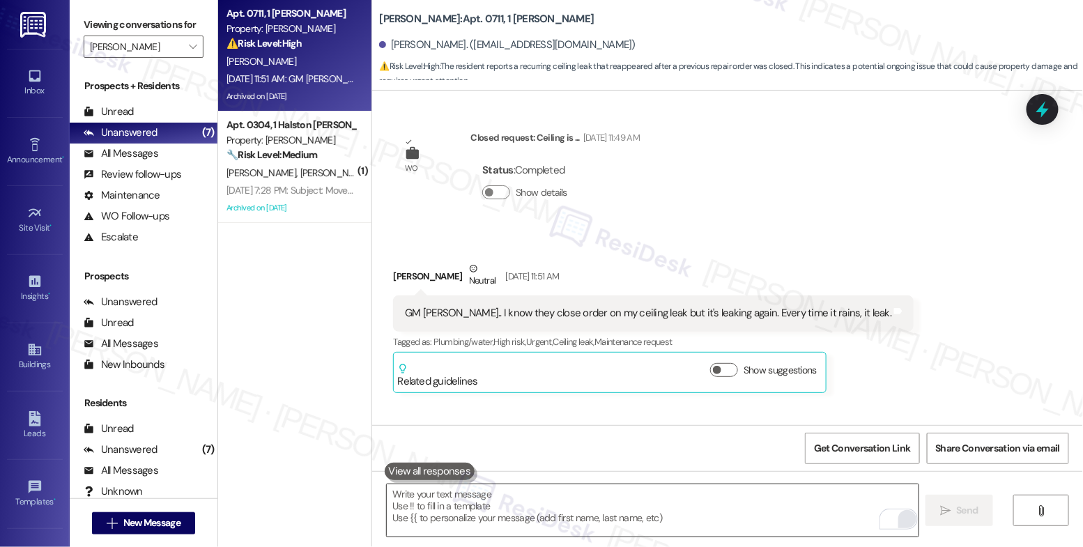
scroll to position [8990, 0]
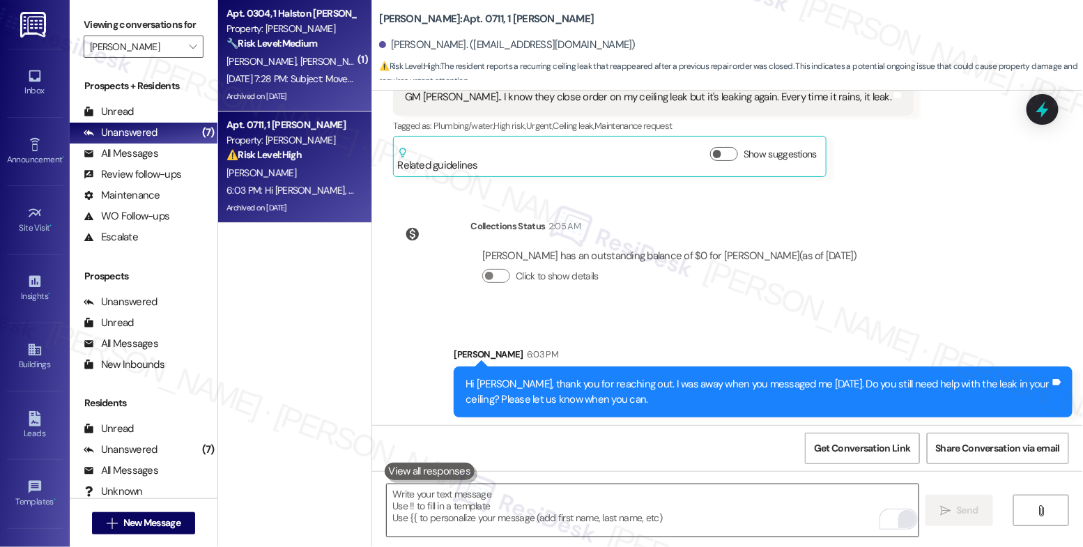
click at [315, 57] on div "[PERSON_NAME] [PERSON_NAME]" at bounding box center [291, 61] width 132 height 17
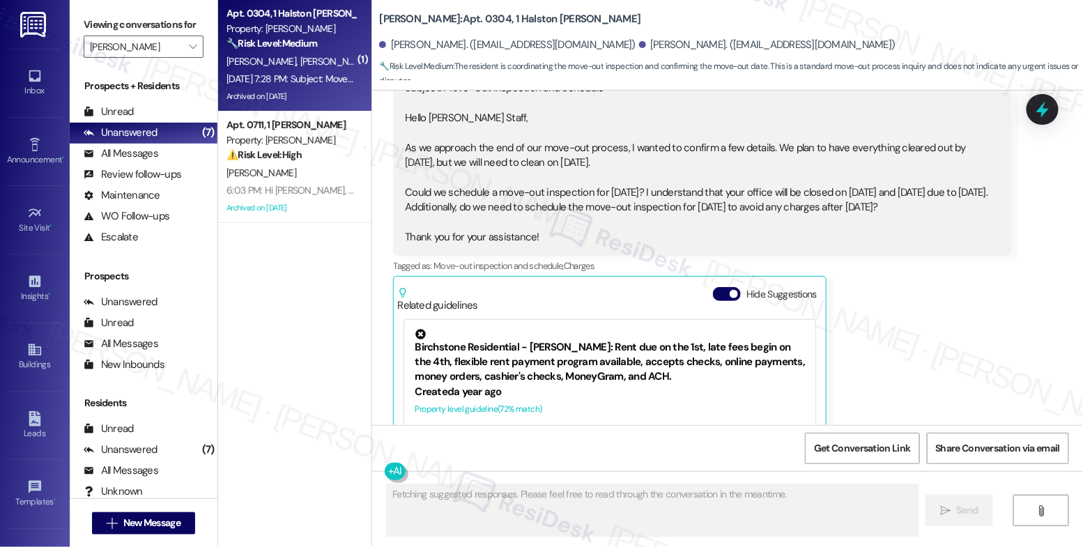
scroll to position [13818, 0]
click at [716, 288] on button "Hide Suggestions" at bounding box center [727, 295] width 28 height 14
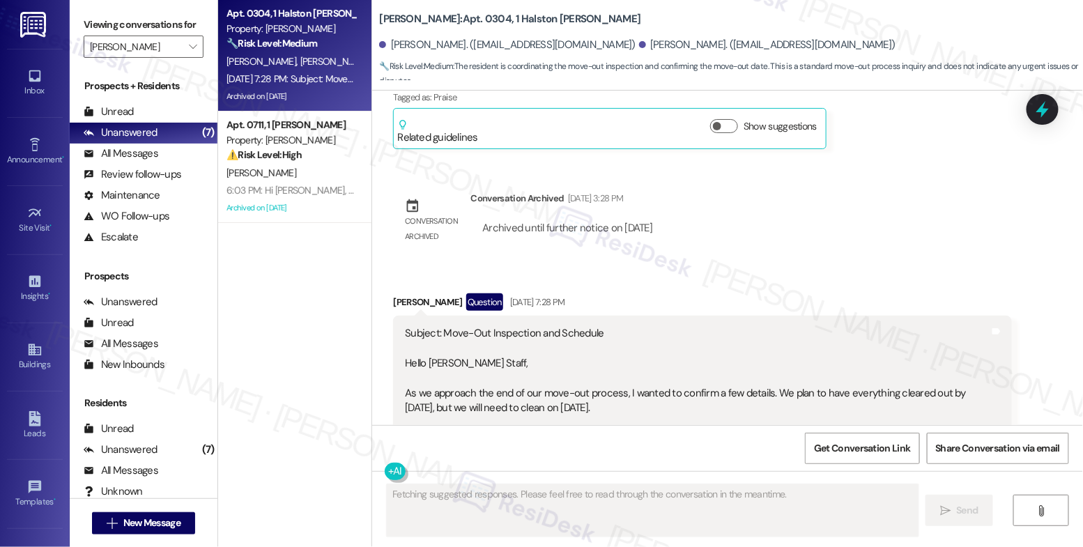
scroll to position [13547, 0]
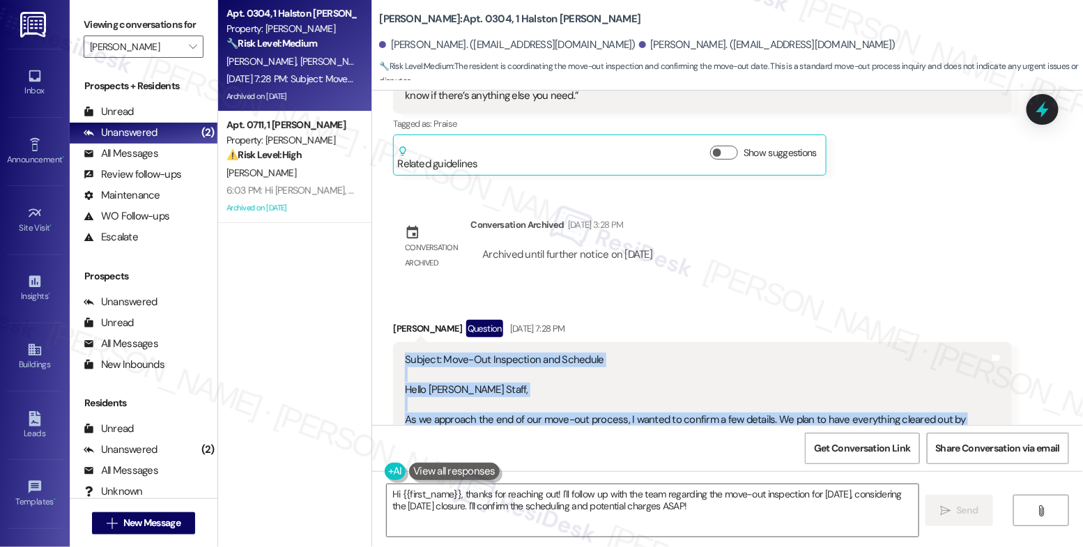
drag, startPoint x: 392, startPoint y: 215, endPoint x: 572, endPoint y: 385, distance: 248.0
click at [572, 385] on div "Subject: Move-Out Inspection and Schedule Hello [PERSON_NAME] Staff, As we appr…" at bounding box center [702, 434] width 619 height 185
copy div "Subject: Move-Out Inspection and Schedule Hello [PERSON_NAME] Staff, As we appr…"
click at [570, 390] on div "Subject: Move-Out Inspection and Schedule Hello [PERSON_NAME] Staff, As we appr…" at bounding box center [697, 435] width 585 height 164
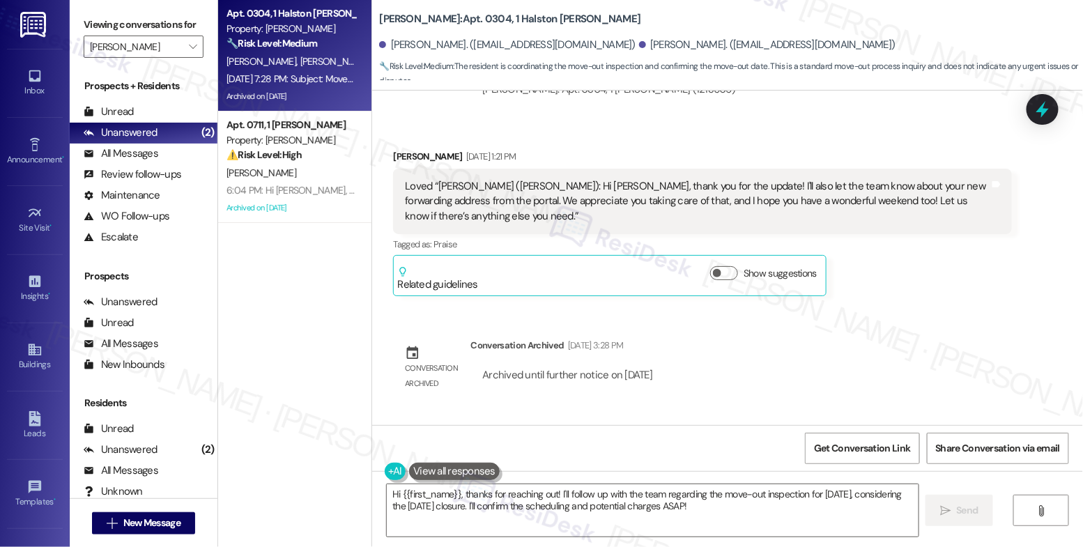
scroll to position [13562, 0]
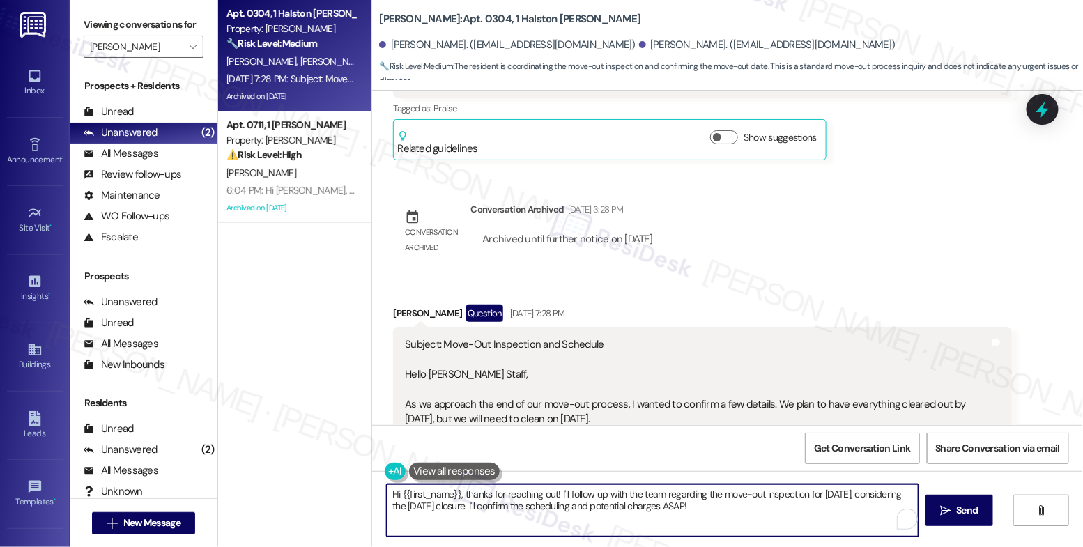
click at [469, 505] on textarea "Hi {{first_name}}, thanks for reaching out! I'll follow up with the team regard…" at bounding box center [653, 510] width 532 height 52
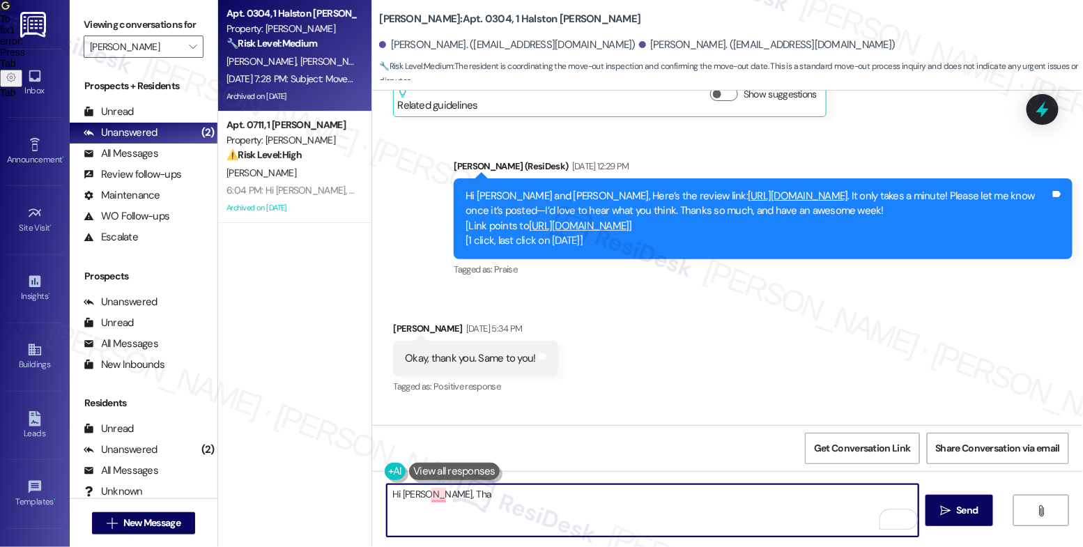
scroll to position [13727, 0]
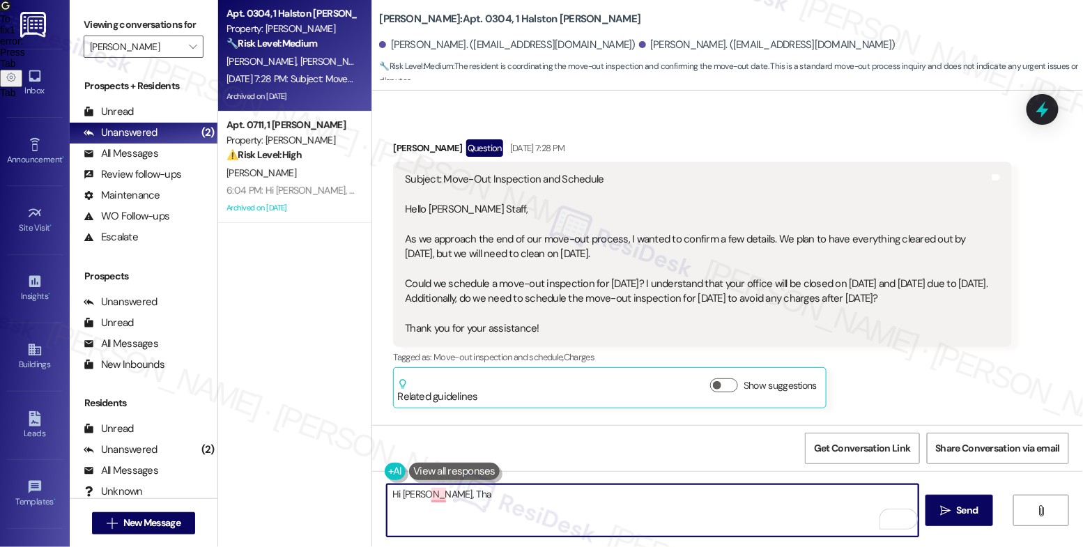
click at [494, 495] on textarea "Hi [PERSON_NAME], Tha" at bounding box center [653, 510] width 532 height 52
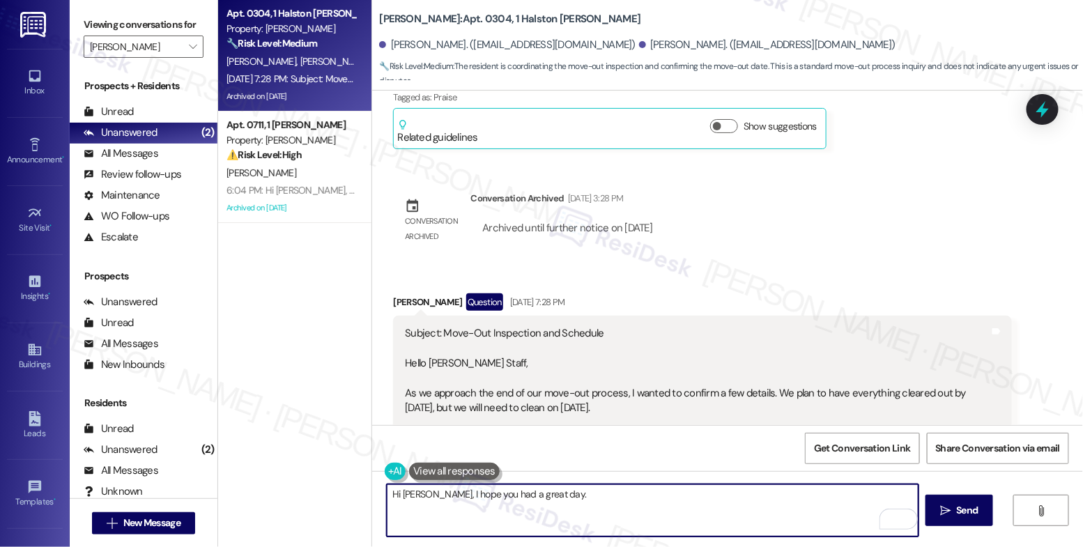
type textarea "Hi [PERSON_NAME], I hope you had a great day."
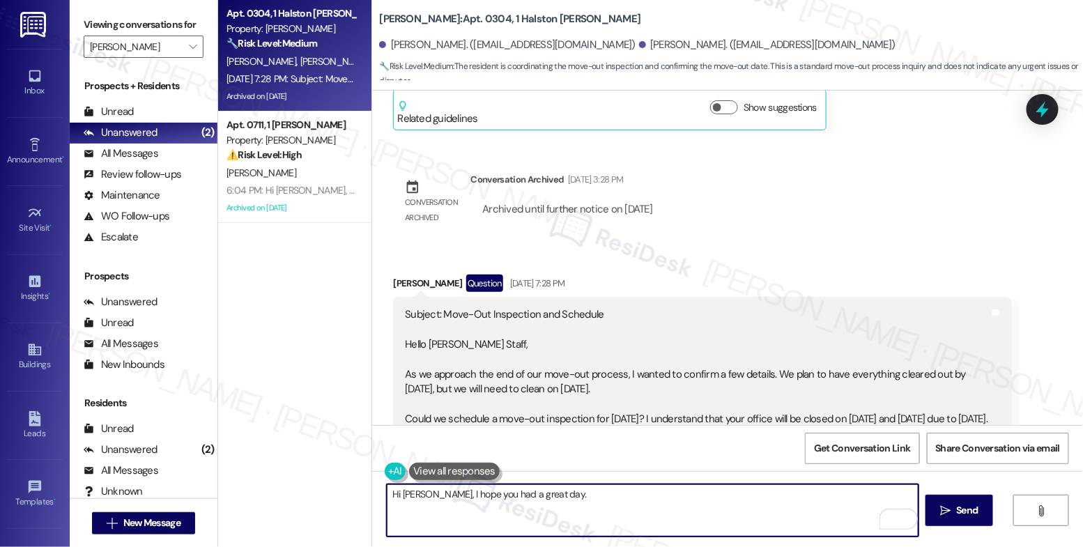
scroll to position [13583, 0]
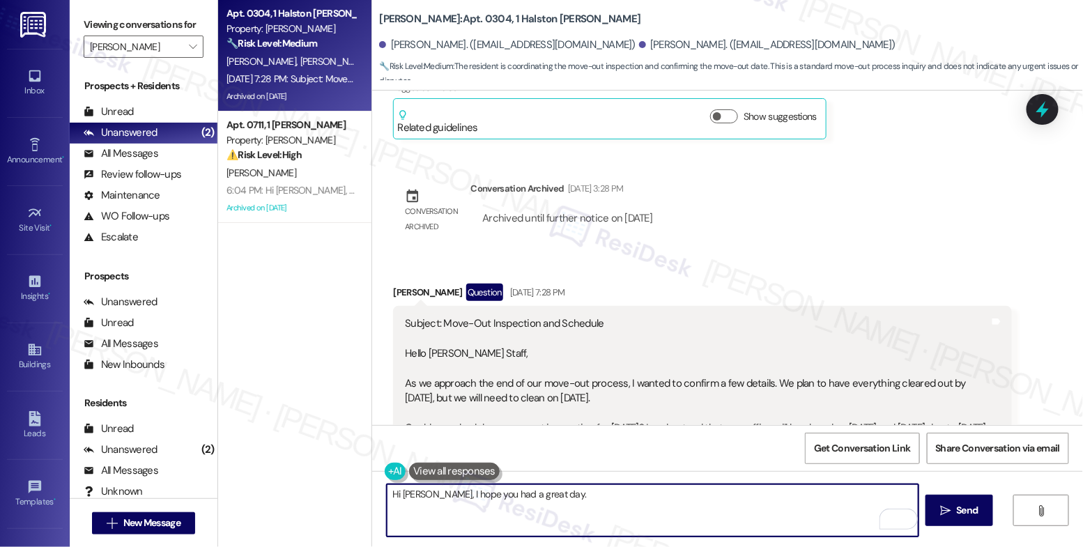
click at [552, 502] on textarea "Hi [PERSON_NAME], I hope you had a great day." at bounding box center [653, 510] width 532 height 52
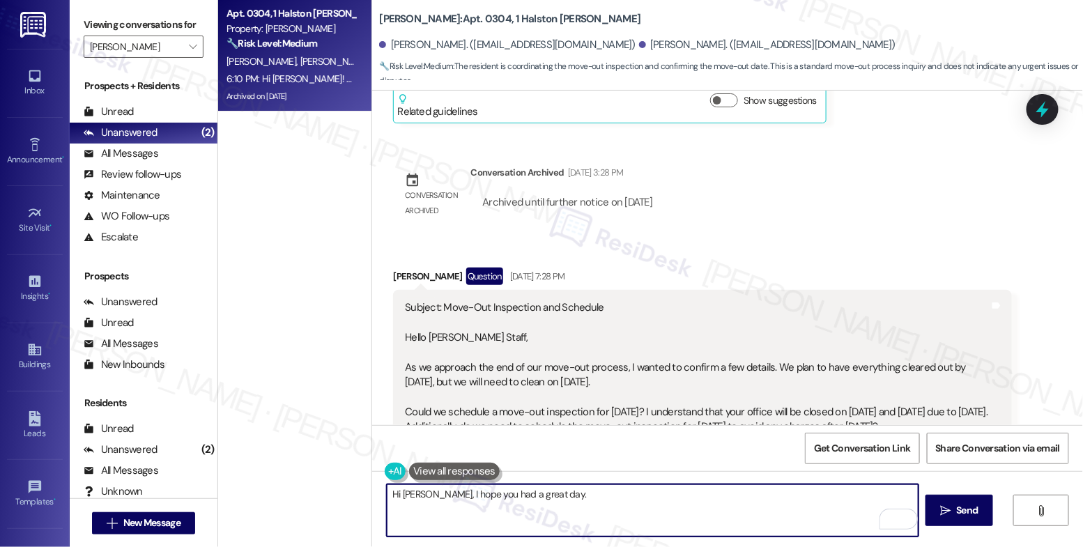
scroll to position [13854, 0]
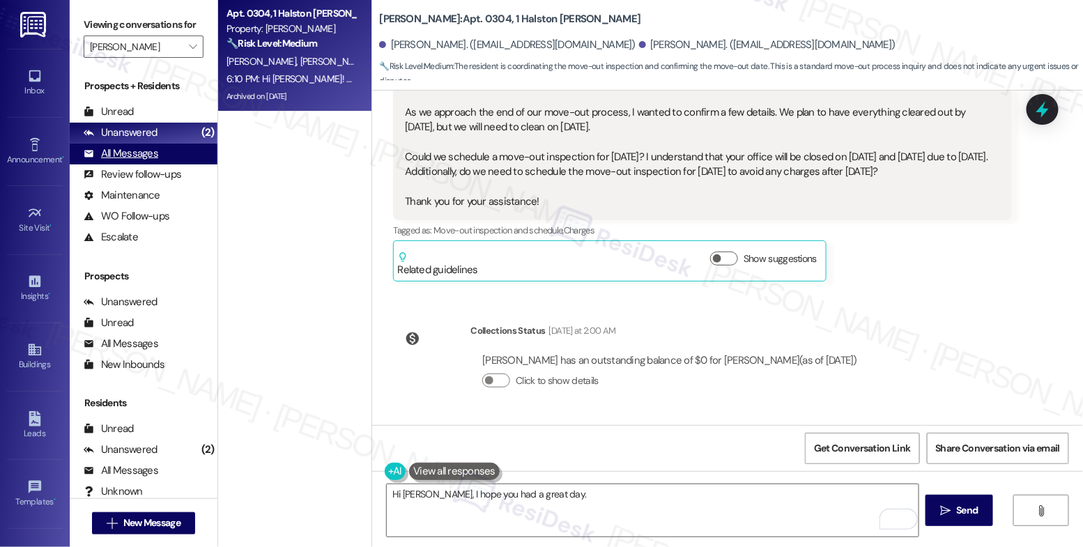
click at [142, 161] on div "All Messages" at bounding box center [121, 153] width 75 height 15
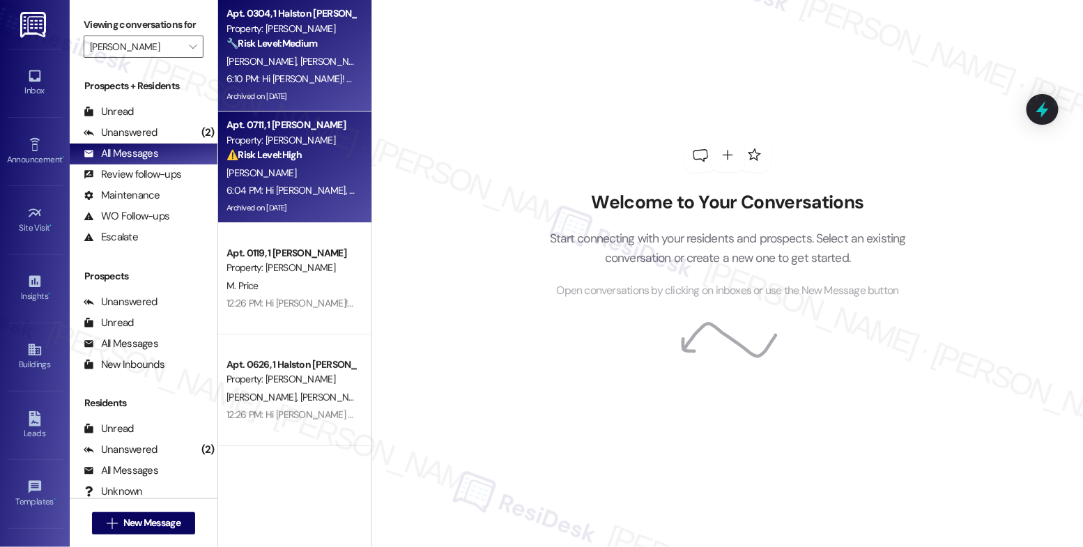
click at [294, 160] on div "⚠️ Risk Level: High The resident reports a recurring ceiling leak that reappear…" at bounding box center [290, 155] width 129 height 15
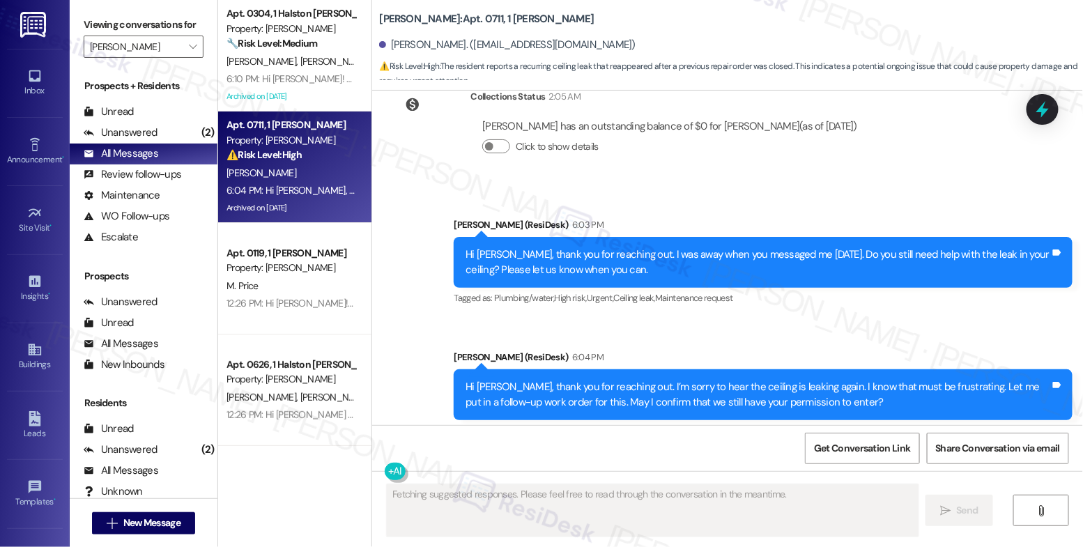
scroll to position [9361, 0]
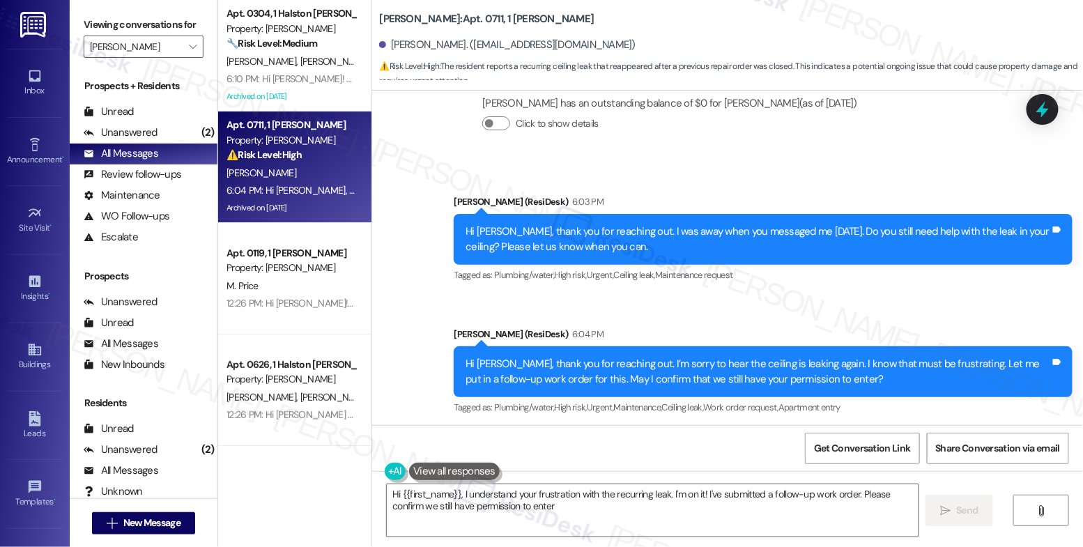
type textarea "Hi {{first_name}}, I understand your frustration with the recurring leak. I'm o…"
click at [186, 55] on span "" at bounding box center [192, 47] width 13 height 22
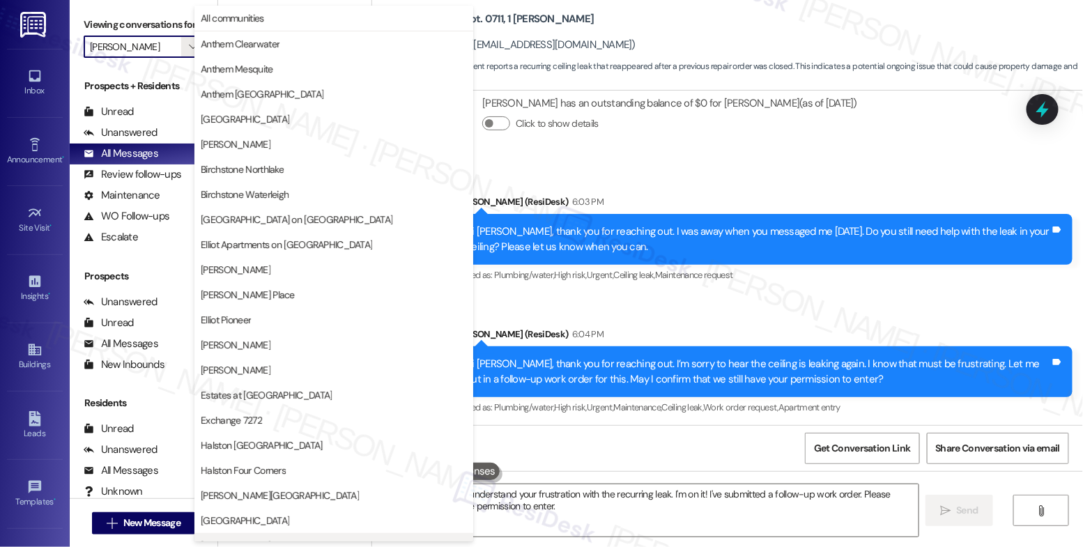
scroll to position [468, 0]
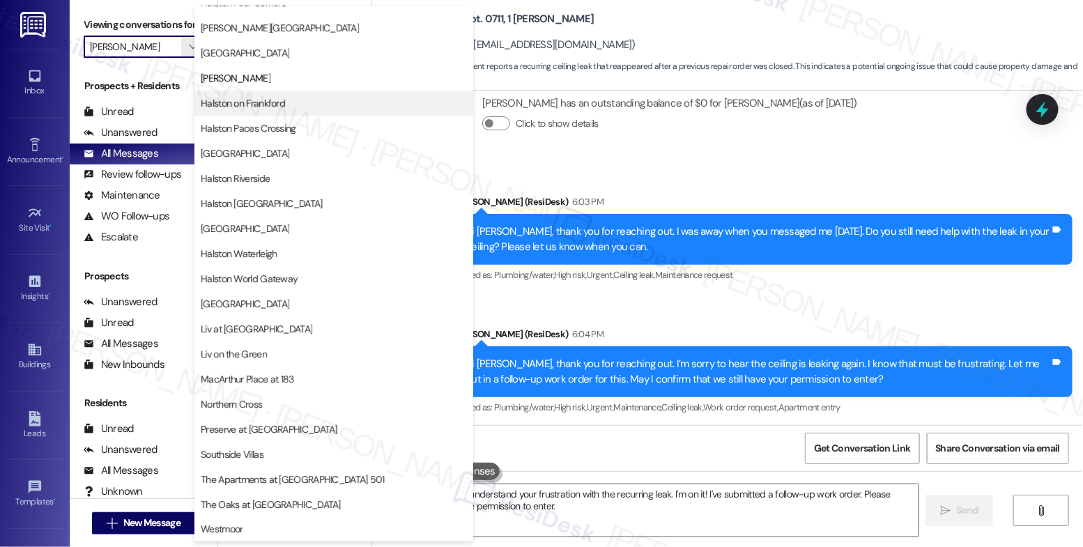
click at [294, 104] on span "Halston on Frankford" at bounding box center [334, 103] width 266 height 14
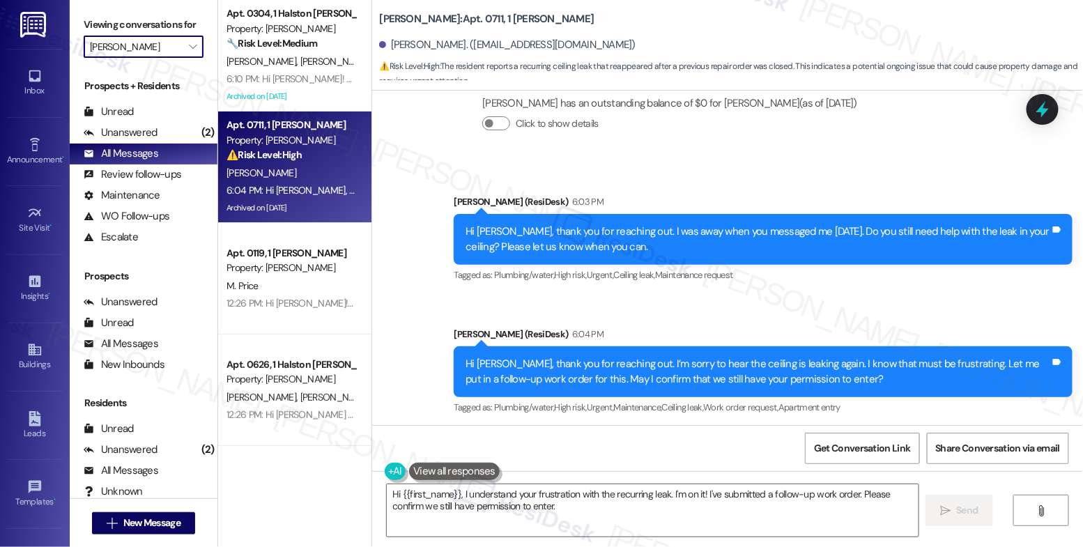
type input "Halston on Frankford"
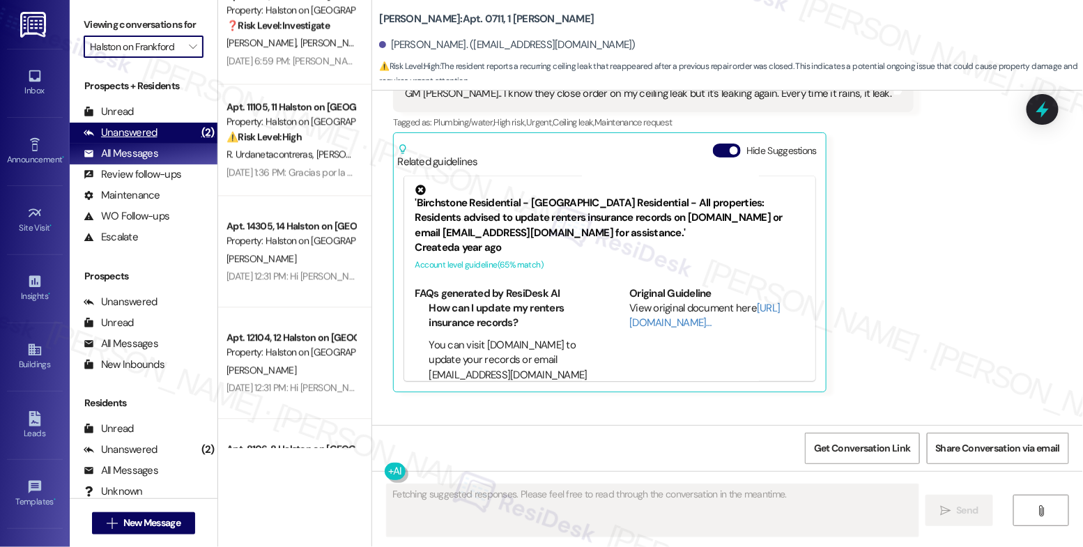
scroll to position [8968, 0]
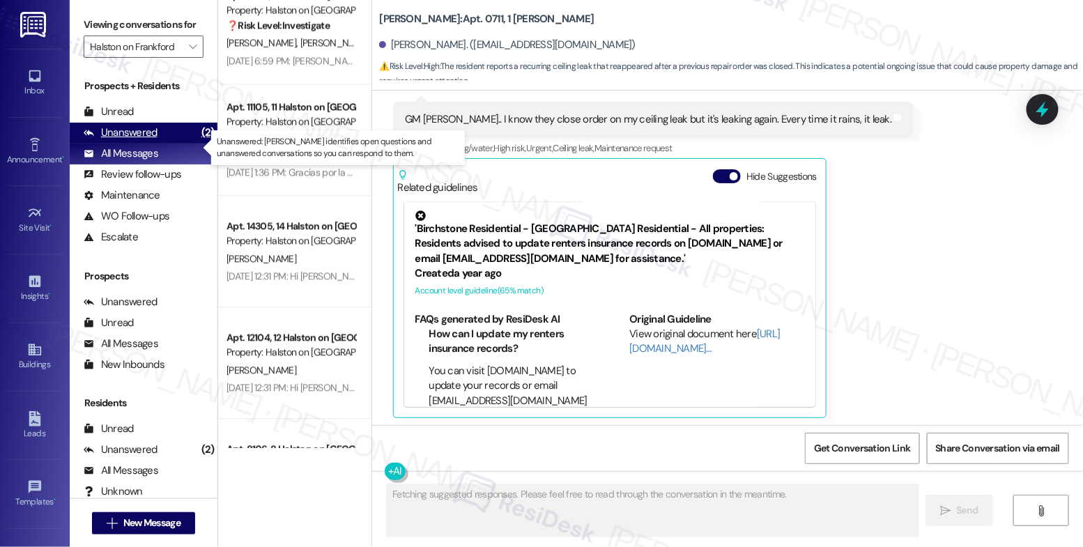
click at [149, 140] on div "Unanswered" at bounding box center [121, 132] width 74 height 15
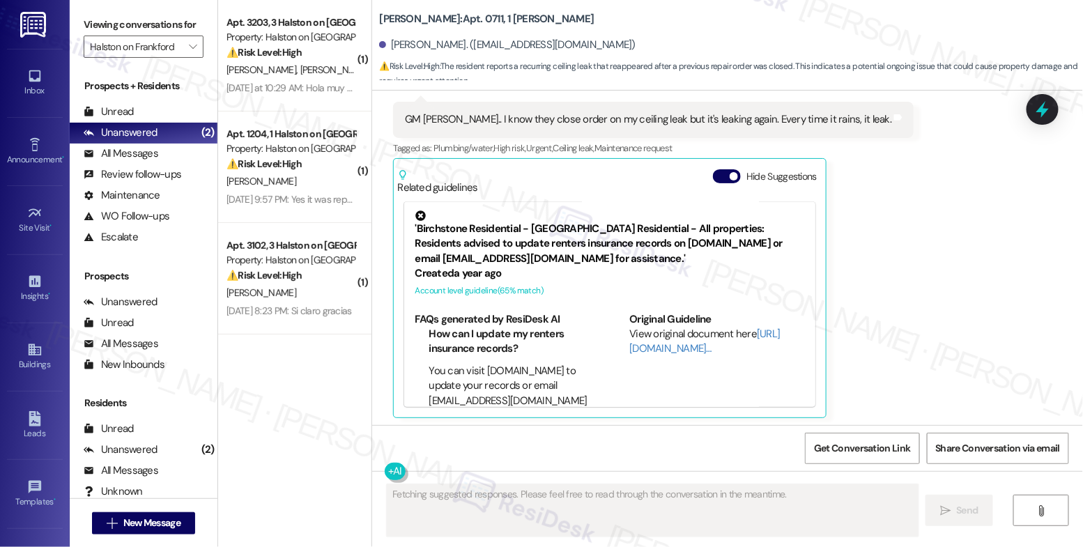
scroll to position [0, 0]
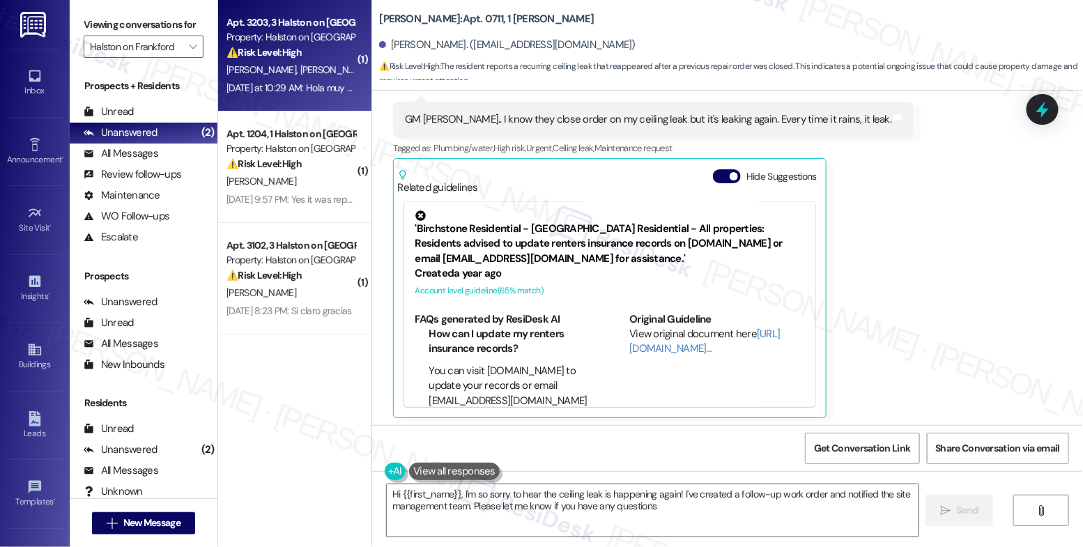
type textarea "Hi {{first_name}}, I'm so sorry to hear the ceiling leak is happening again! I'…"
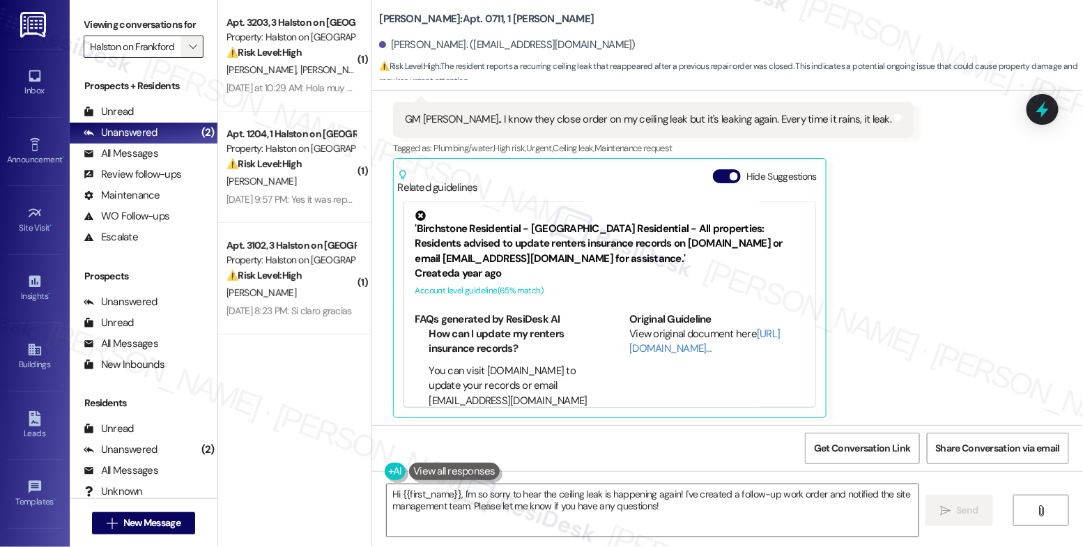
click at [189, 52] on icon "" at bounding box center [193, 46] width 8 height 11
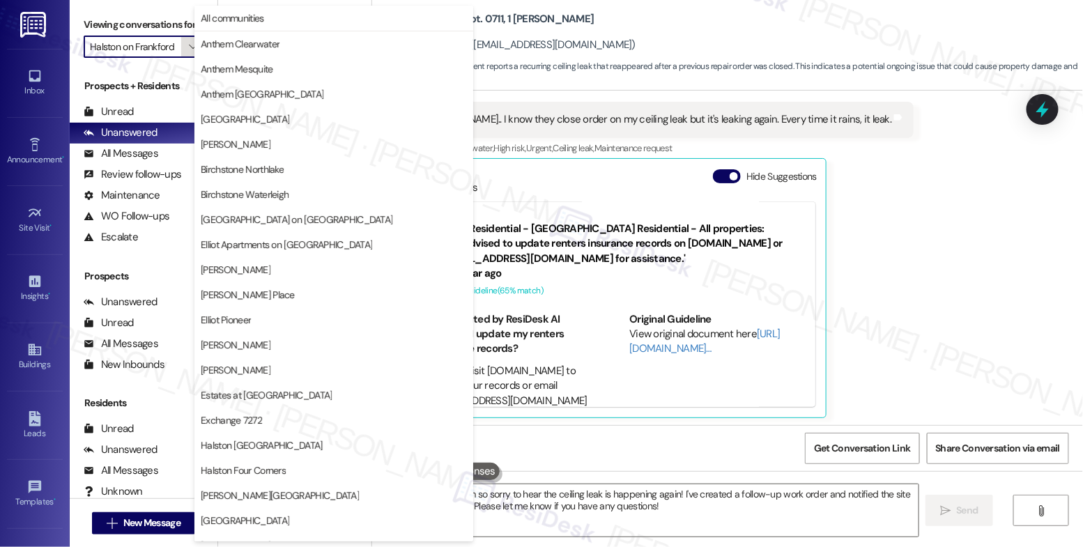
scroll to position [468, 0]
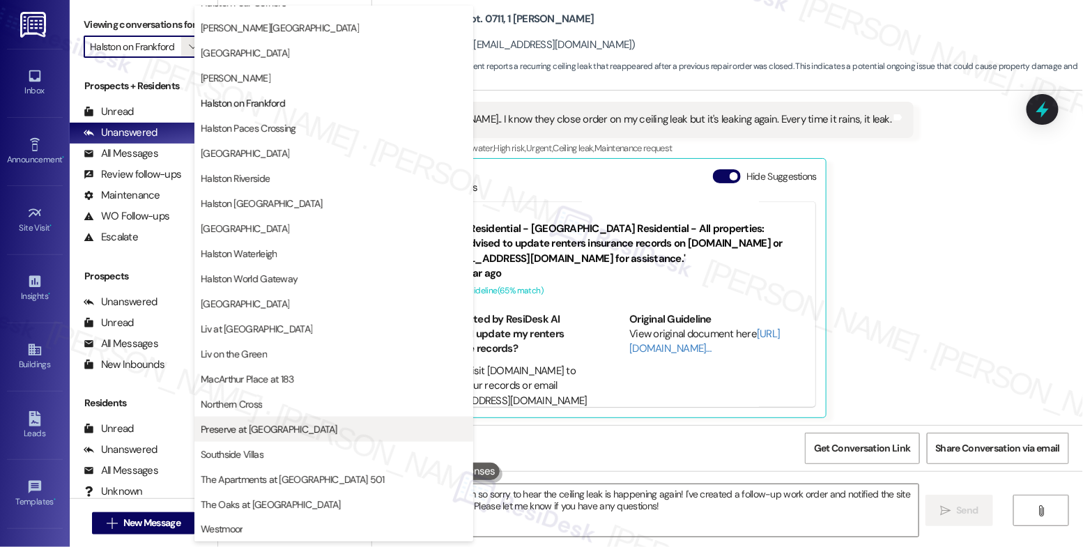
click at [264, 422] on span "Preserve at [GEOGRAPHIC_DATA]" at bounding box center [269, 429] width 137 height 14
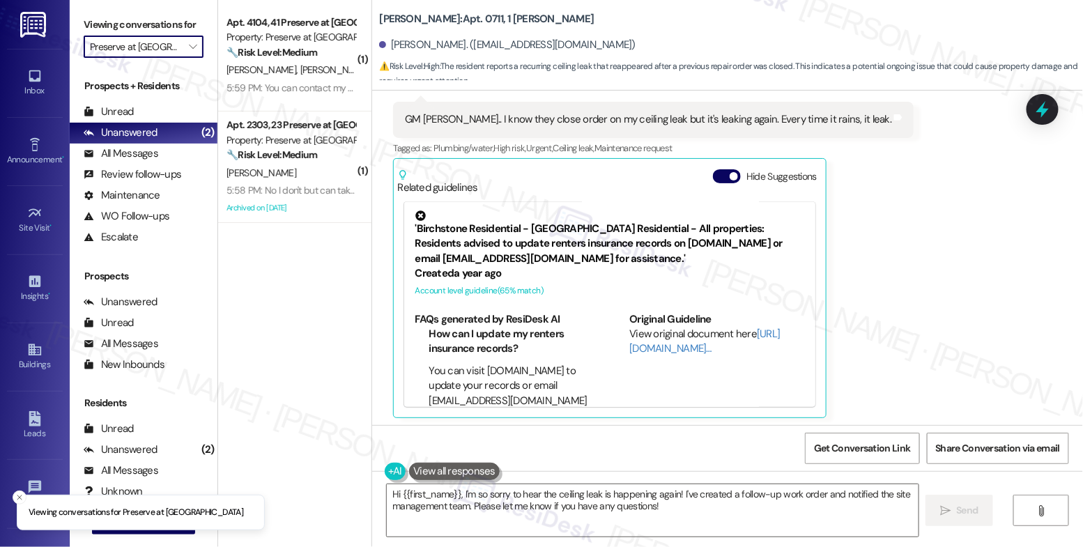
drag, startPoint x: 182, startPoint y: 58, endPoint x: 190, endPoint y: 75, distance: 19.3
click at [189, 52] on icon "" at bounding box center [193, 46] width 8 height 11
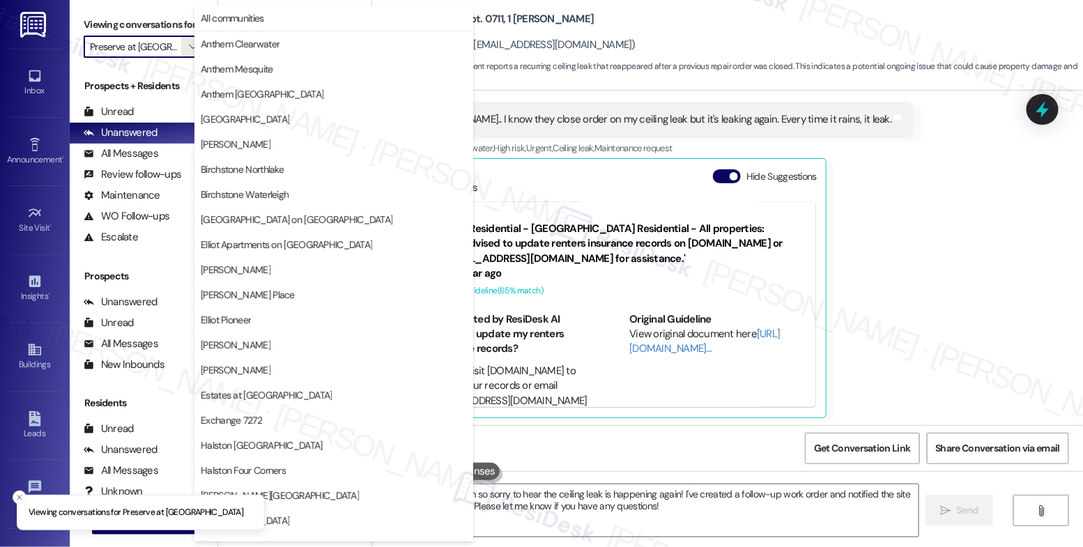
scroll to position [468, 0]
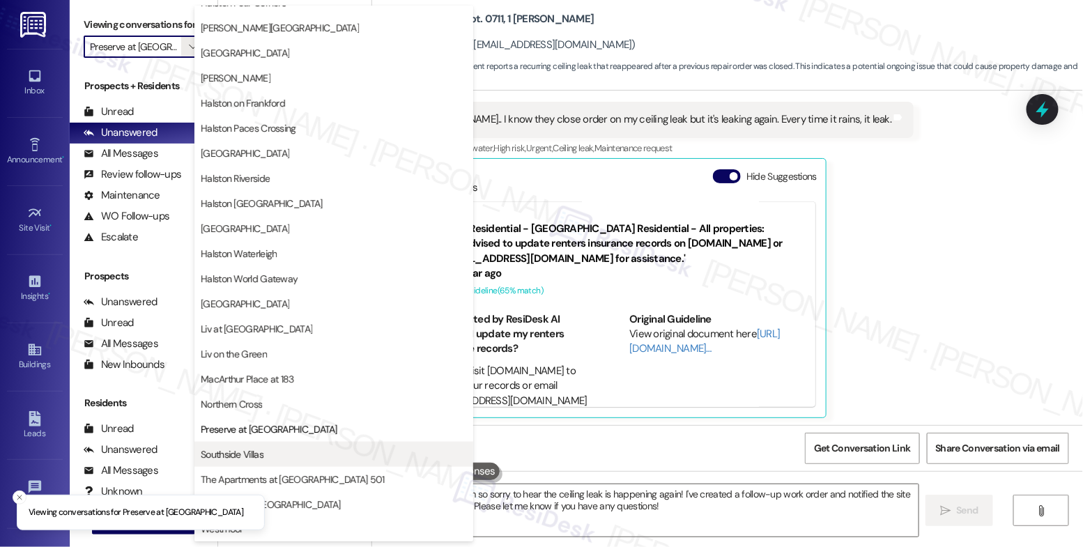
click at [287, 454] on span "Southside Villas" at bounding box center [334, 454] width 266 height 14
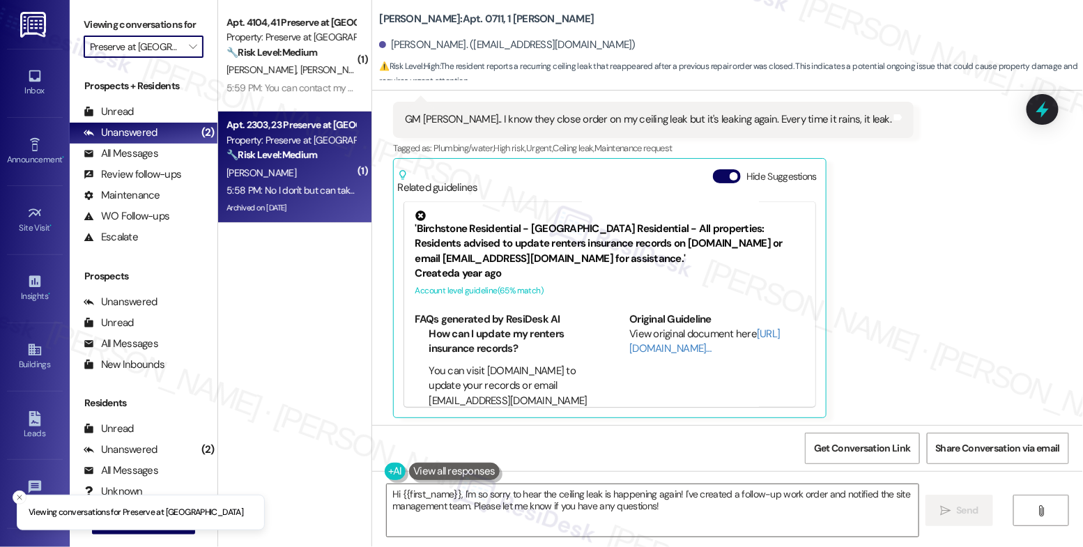
type input "Southside Villas"
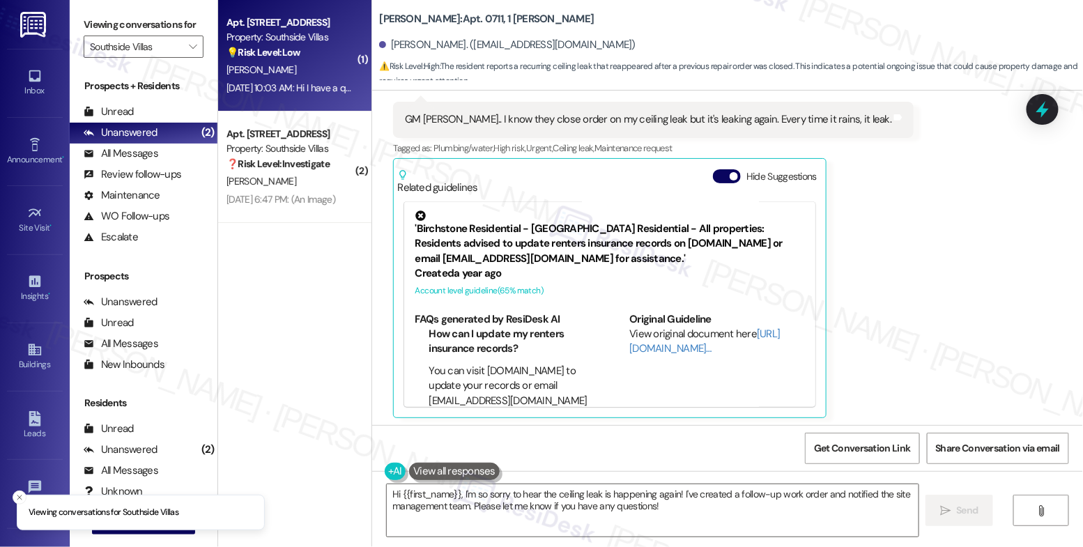
click at [287, 68] on div "[PERSON_NAME]" at bounding box center [291, 69] width 132 height 17
type textarea "Fetching suggested responses. Please feel free to read through the conversation…"
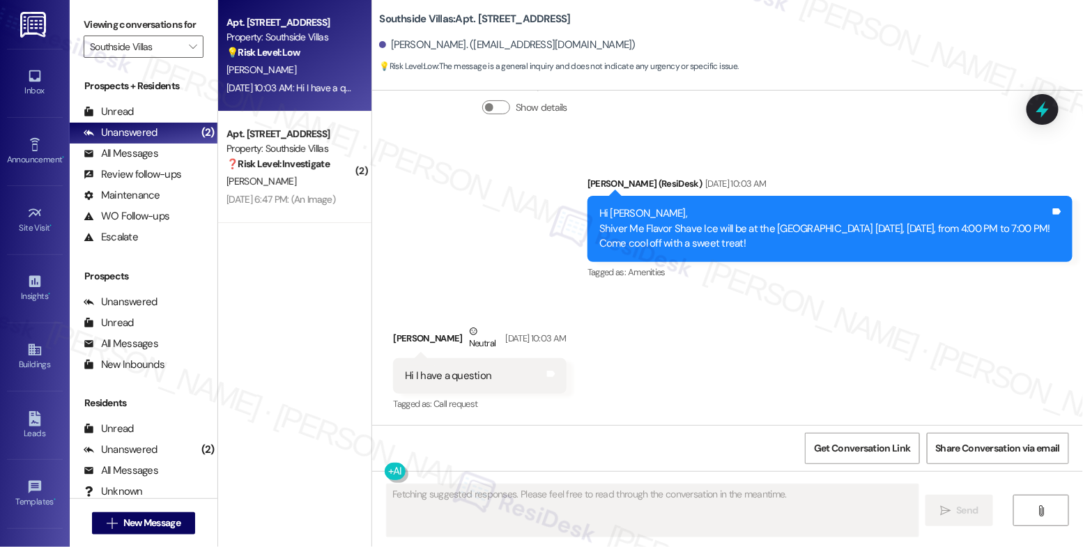
scroll to position [6043, 0]
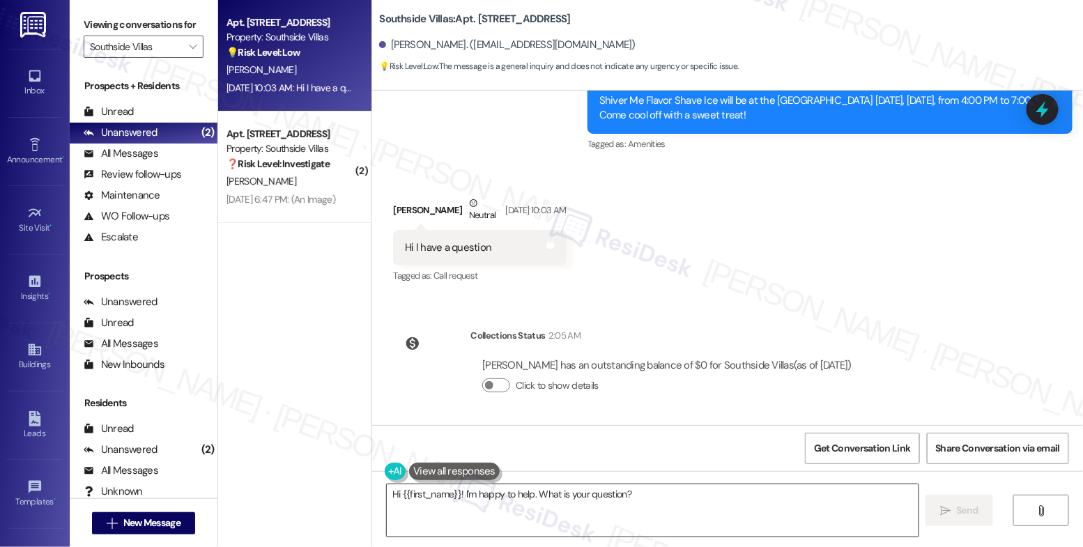
click at [472, 498] on textarea "Hi {{first_name}}! I'm happy to help. What is your question?" at bounding box center [653, 510] width 532 height 52
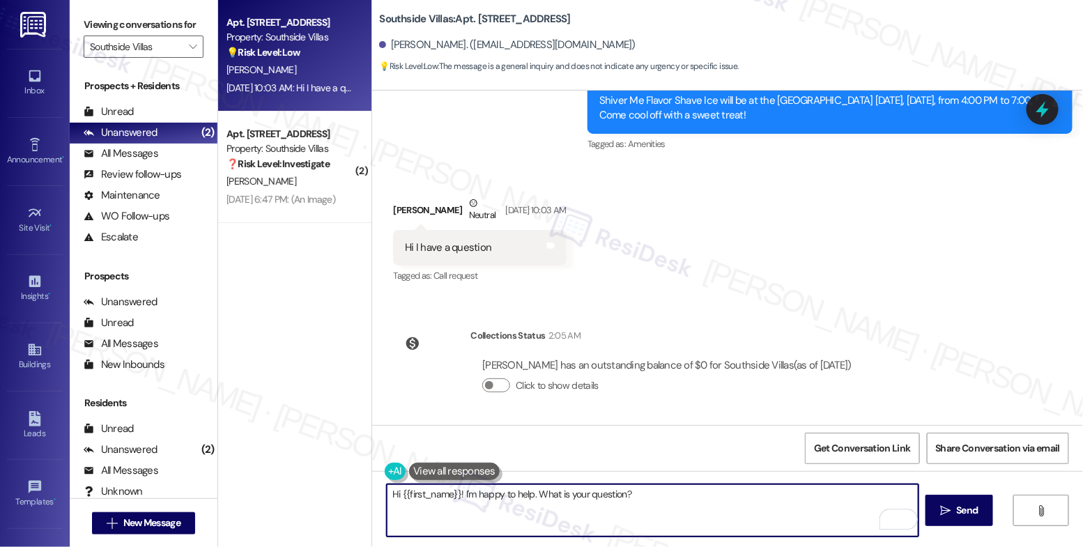
click at [456, 489] on textarea "Hi {{first_name}}! I'm happy to help. What is your question?" at bounding box center [653, 510] width 532 height 52
drag, startPoint x: 456, startPoint y: 489, endPoint x: 715, endPoint y: 505, distance: 259.7
click at [715, 505] on textarea "Hi {{first_name}}! I'm happy to help. What is your question?" at bounding box center [653, 510] width 532 height 52
type textarea "Hi {{first_name}}, thank you for reaching out. How can we help you?"
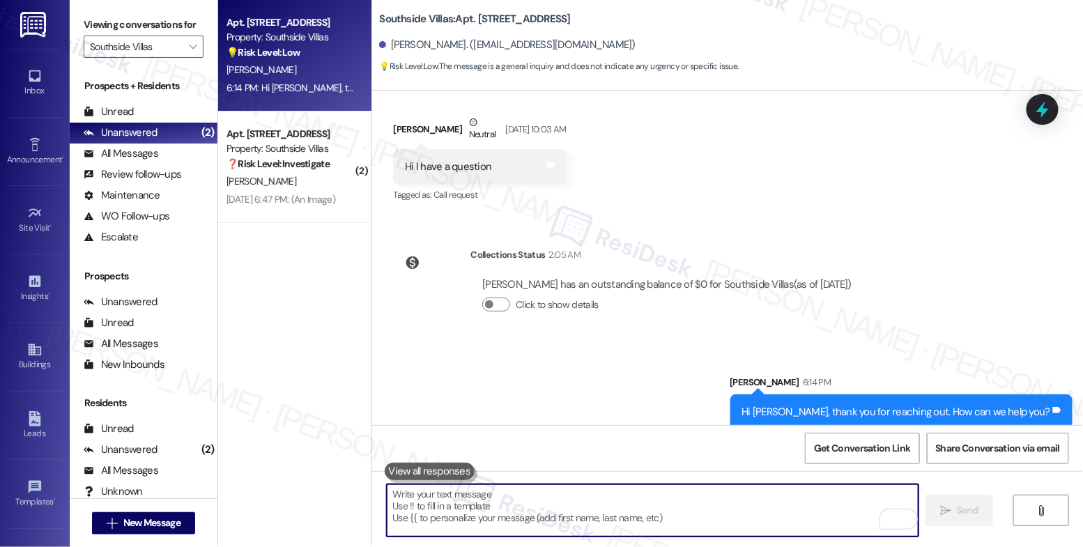
scroll to position [6141, 0]
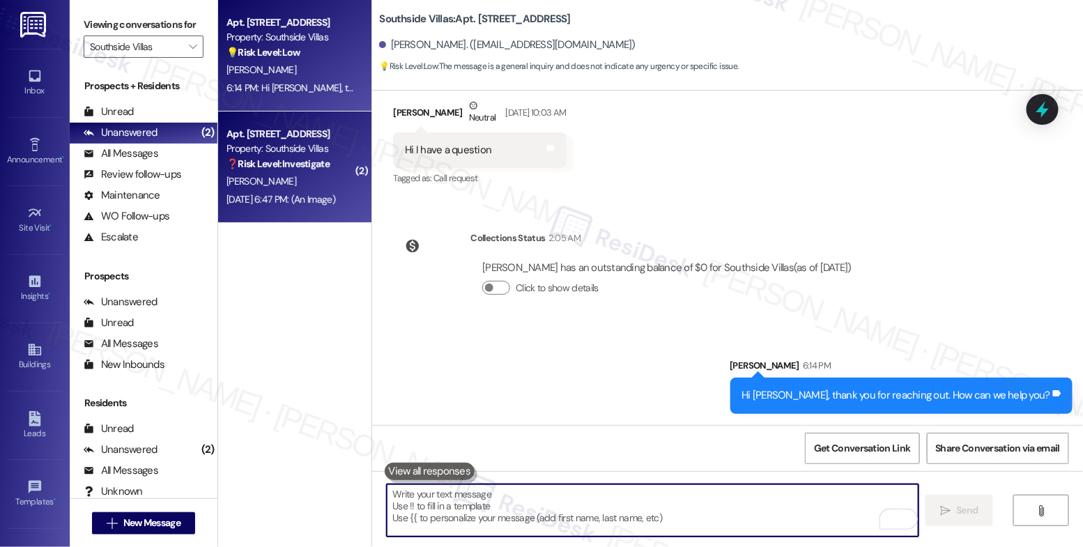
click at [313, 148] on div "Property: Southside Villas" at bounding box center [290, 148] width 129 height 15
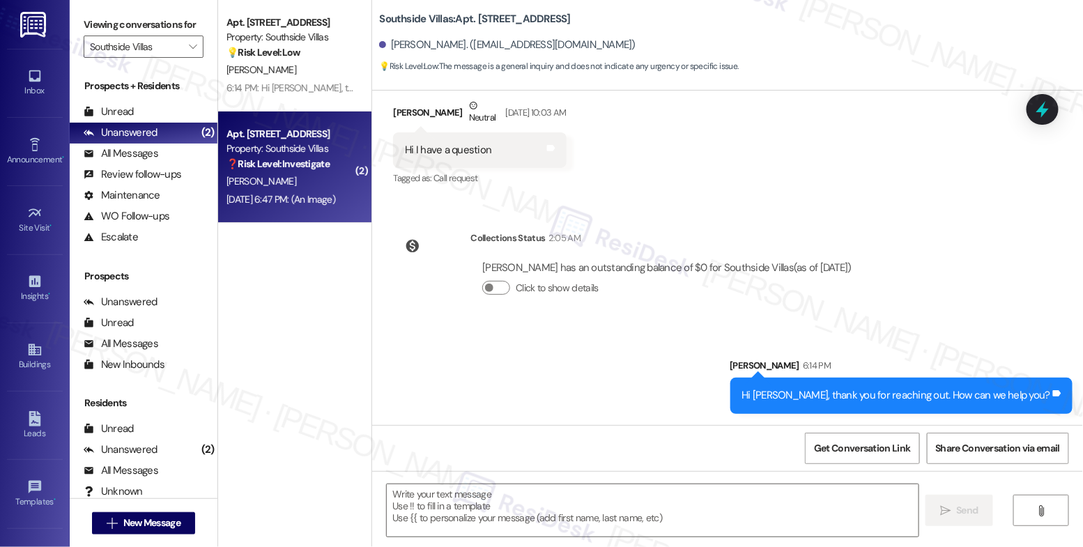
type textarea "Fetching suggested responses. Please feel free to read through the conversation…"
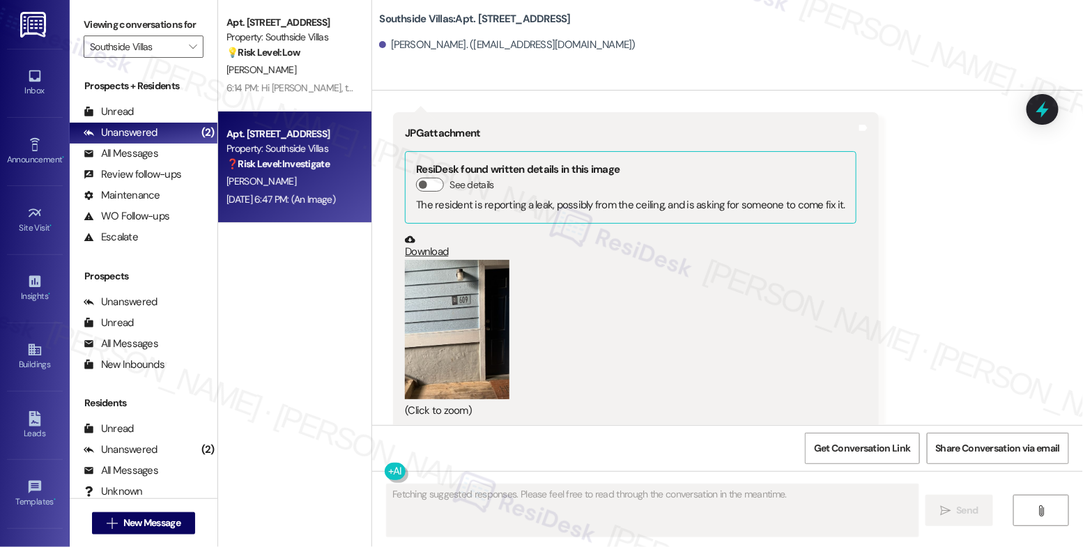
scroll to position [21541, 0]
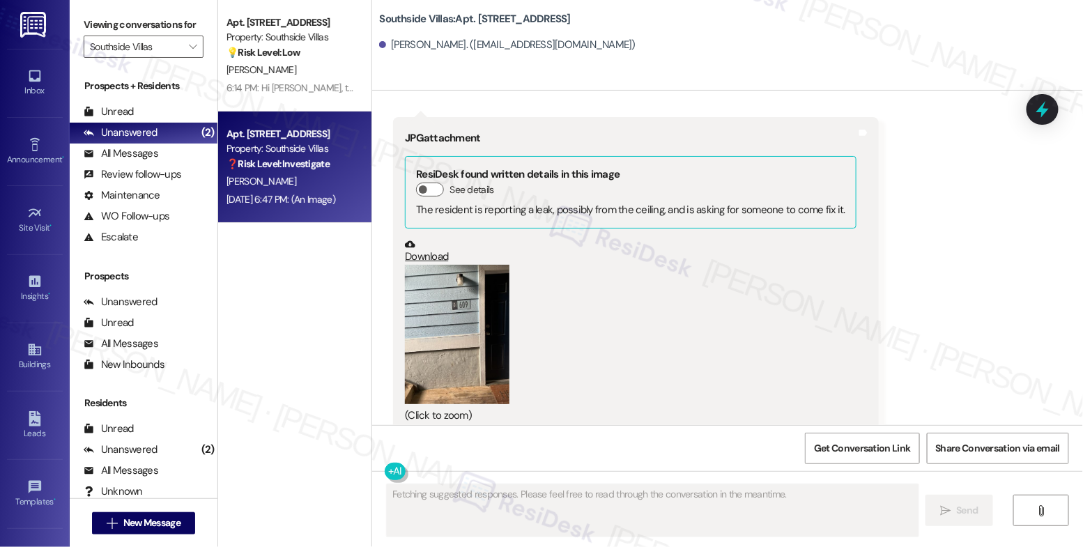
click at [468, 285] on button "Zoom image" at bounding box center [457, 334] width 105 height 139
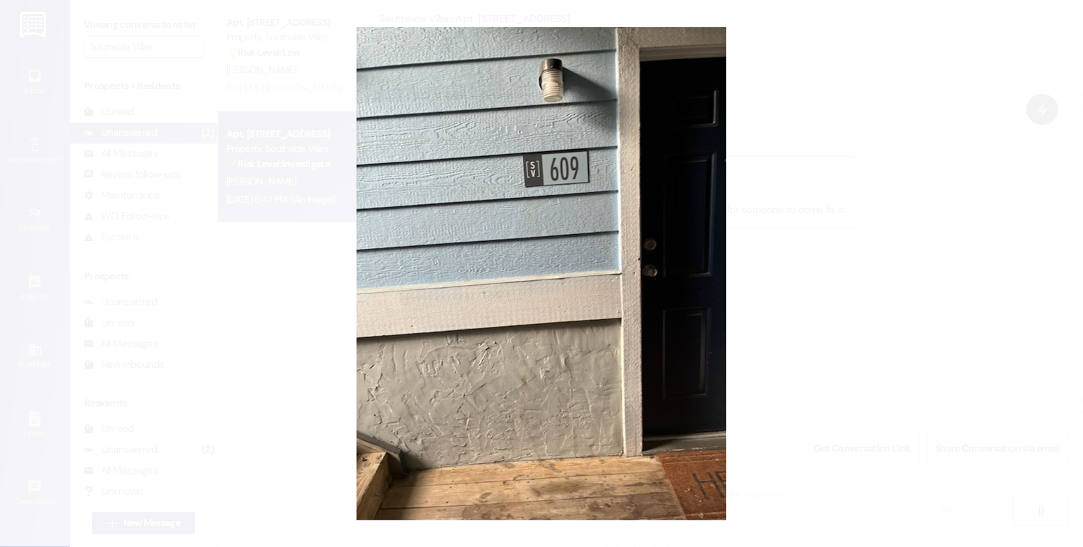
click at [644, 276] on button "Unzoom image" at bounding box center [541, 273] width 1083 height 547
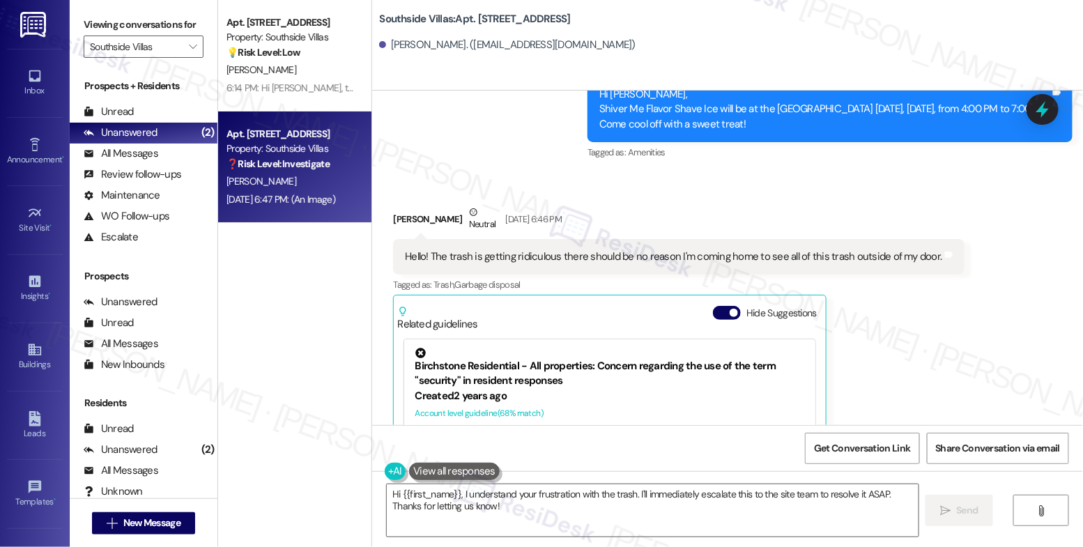
scroll to position [21060, 0]
click at [713, 307] on button "Hide Suggestions" at bounding box center [727, 314] width 28 height 14
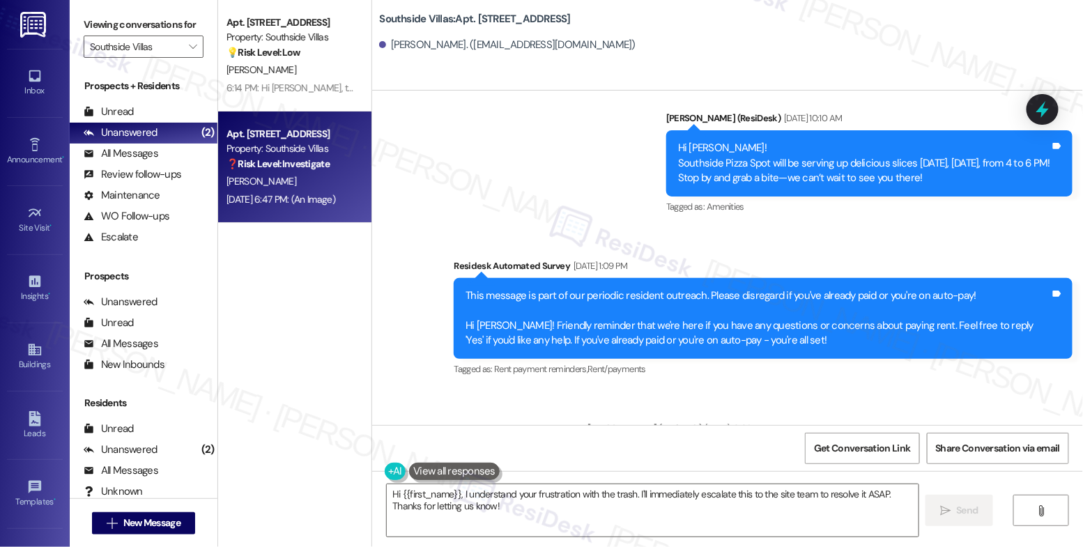
scroll to position [21478, 0]
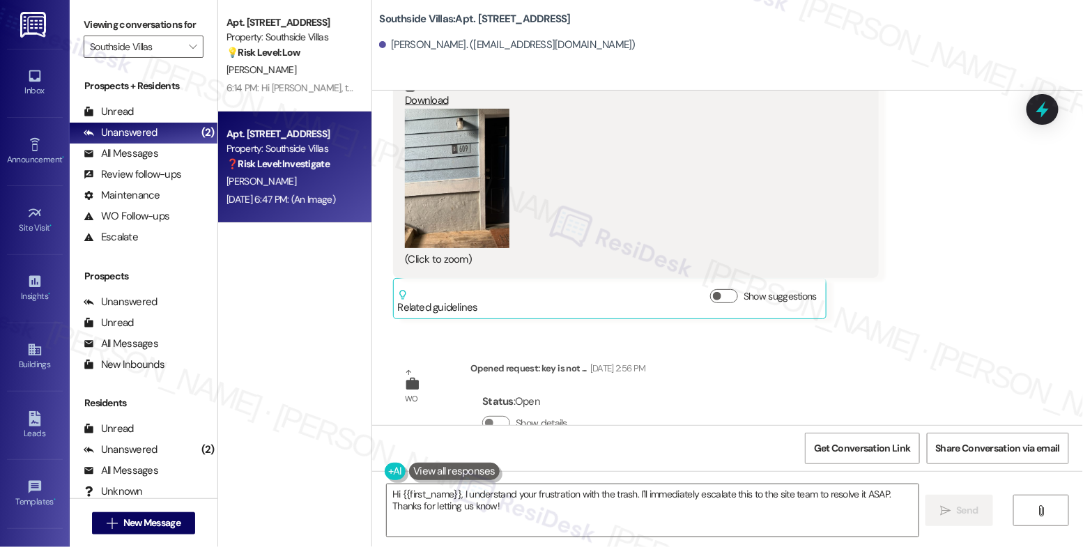
click at [436, 468] on button at bounding box center [454, 471] width 91 height 17
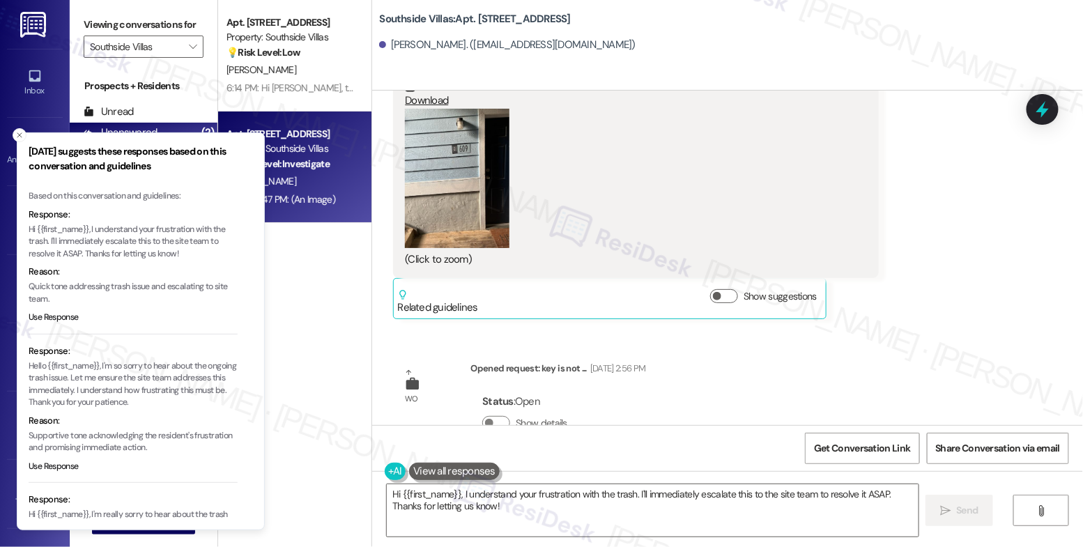
drag, startPoint x: 48, startPoint y: 462, endPoint x: 85, endPoint y: 449, distance: 39.0
click at [48, 462] on button "Use Response" at bounding box center [54, 467] width 50 height 13
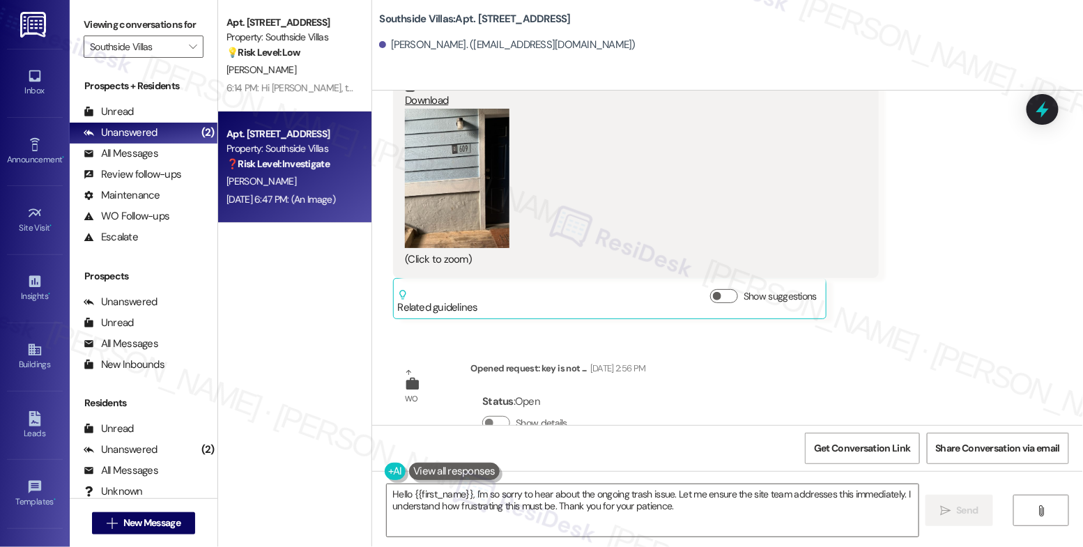
click at [475, 144] on button "Zoom image" at bounding box center [457, 178] width 105 height 139
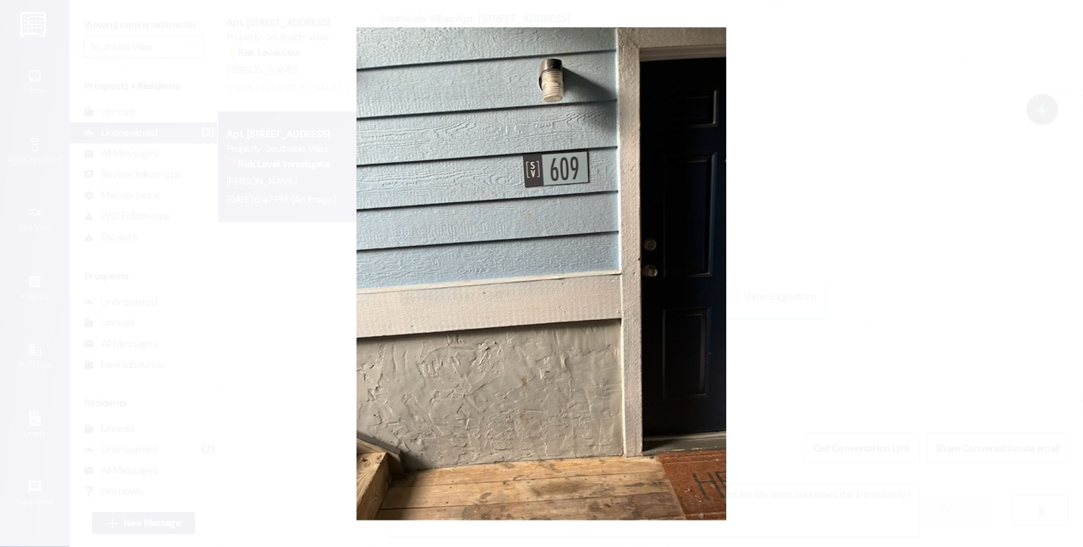
click at [592, 350] on button "Unzoom image" at bounding box center [541, 273] width 1083 height 547
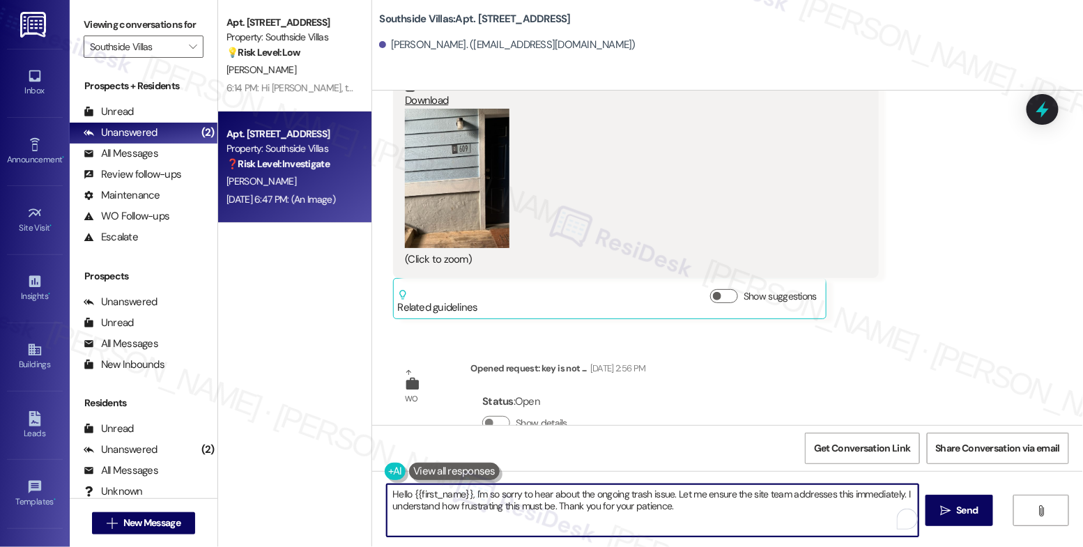
drag, startPoint x: 672, startPoint y: 496, endPoint x: 682, endPoint y: 521, distance: 27.2
click at [682, 521] on textarea "Hello {{first_name}}, I'm so sorry to hear about the ongoing trash issue. Let m…" at bounding box center [653, 510] width 532 height 52
click at [436, 468] on button at bounding box center [454, 471] width 91 height 17
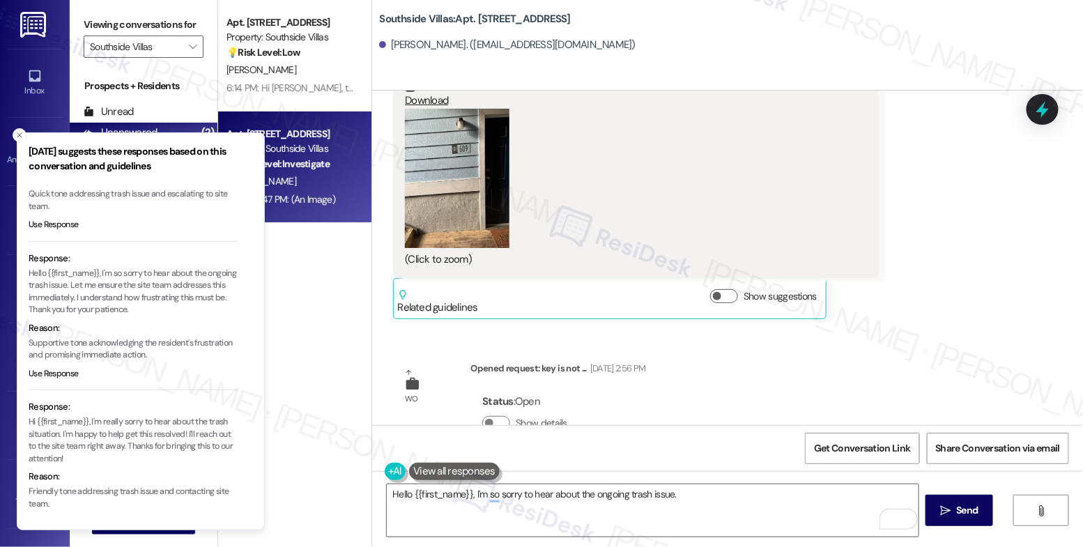
scroll to position [98, 0]
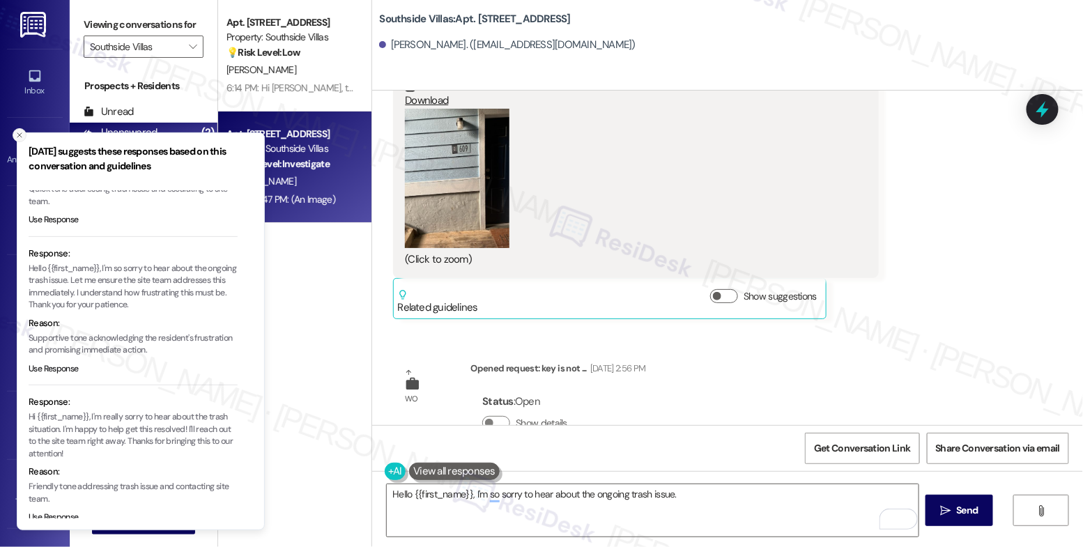
click at [20, 132] on icon "Close toast" at bounding box center [19, 135] width 8 height 8
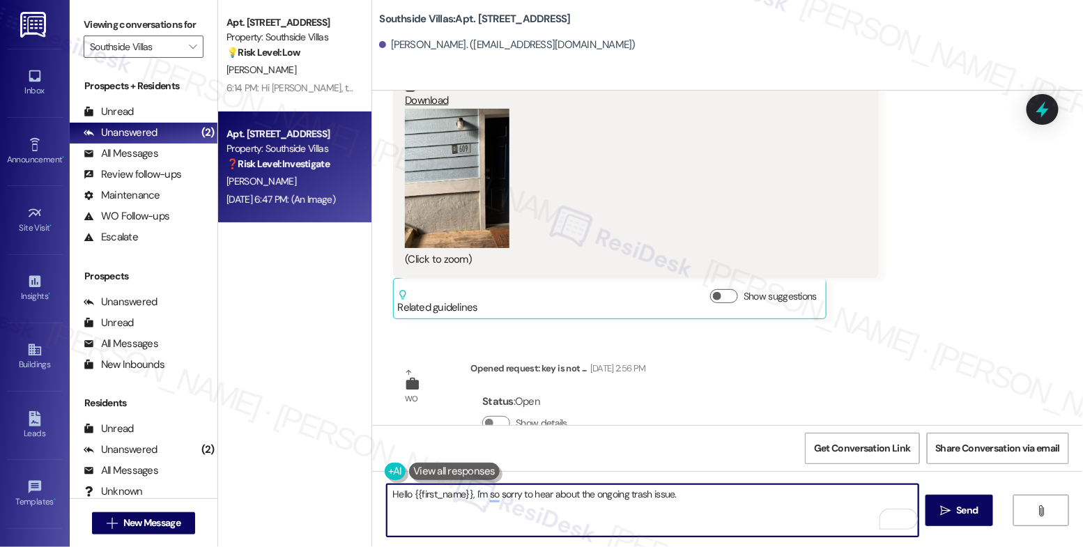
click at [707, 505] on textarea "Hello {{first_name}}, I'm so sorry to hear about the ongoing trash issue." at bounding box center [653, 510] width 532 height 52
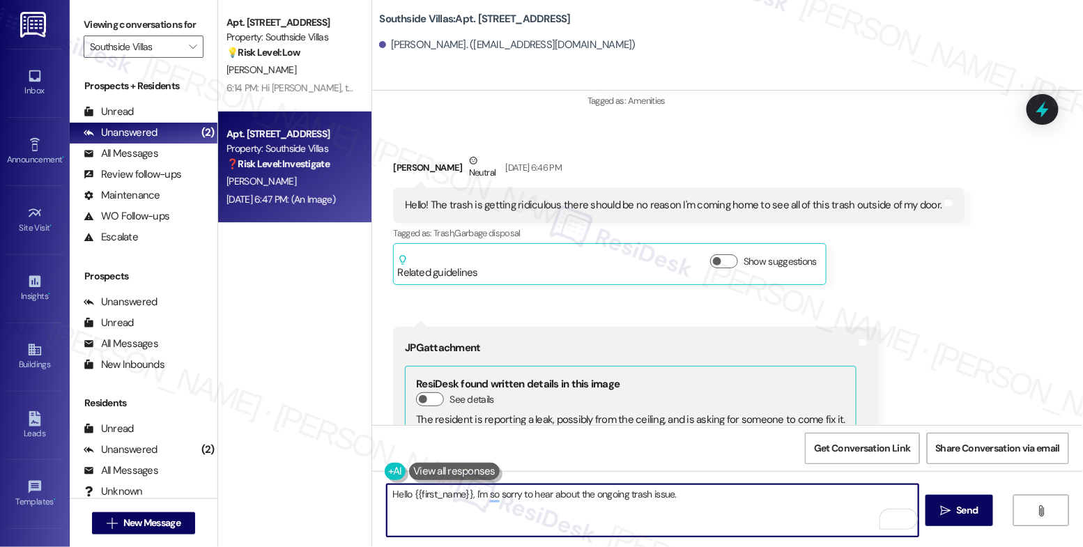
scroll to position [21106, 0]
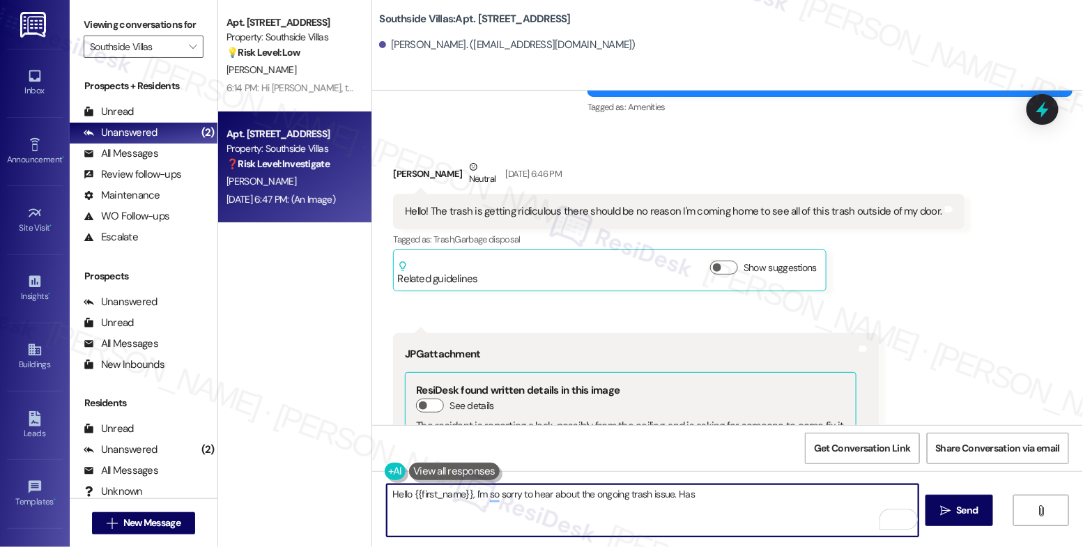
type textarea "Hello {{first_name}}, I'm so sorry to hear about the ongoing trash issue. Has"
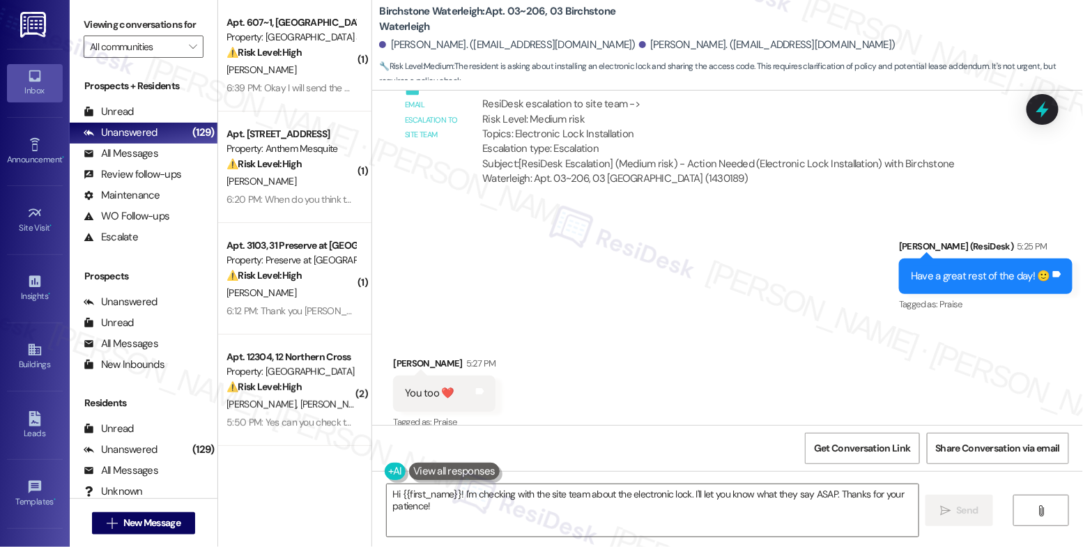
scroll to position [8445, 0]
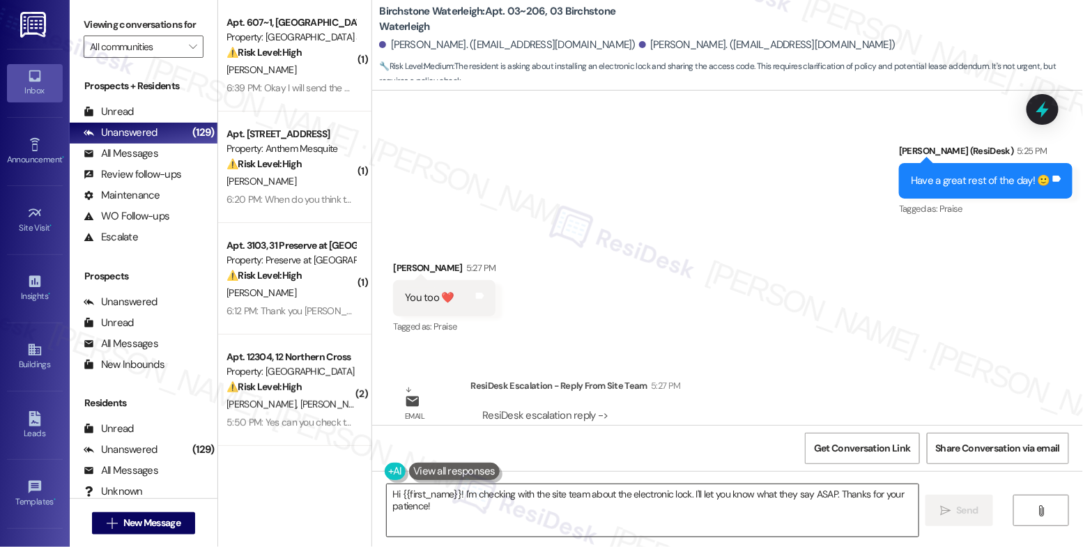
click at [522, 500] on textarea "Hi {{first_name}}! I'm checking with the site team about the electronic lock. I…" at bounding box center [653, 510] width 532 height 52
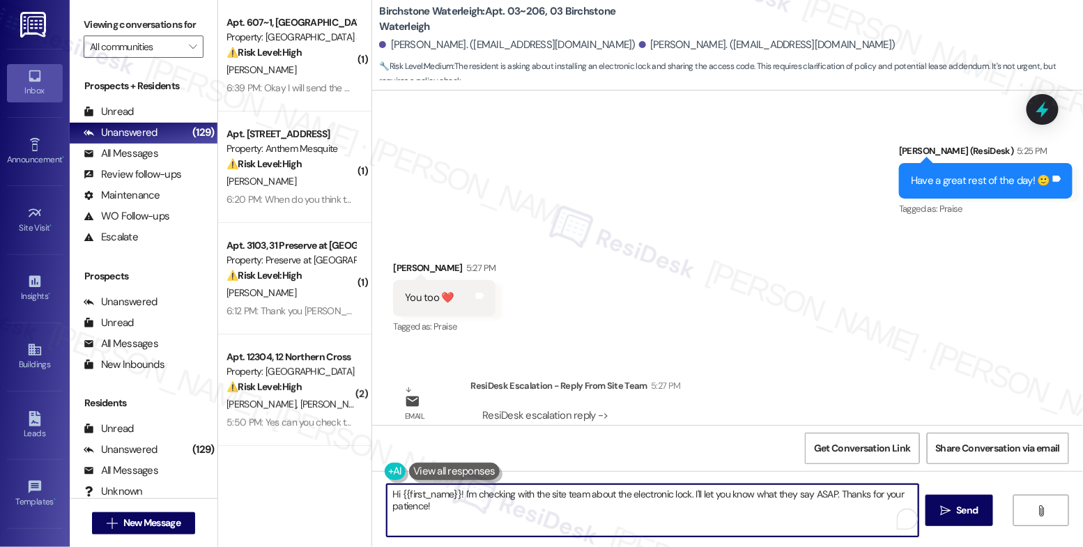
click at [522, 500] on textarea "Hi {{first_name}}! I'm checking with the site team about the electronic lock. I…" at bounding box center [653, 510] width 532 height 52
type textarea "G"
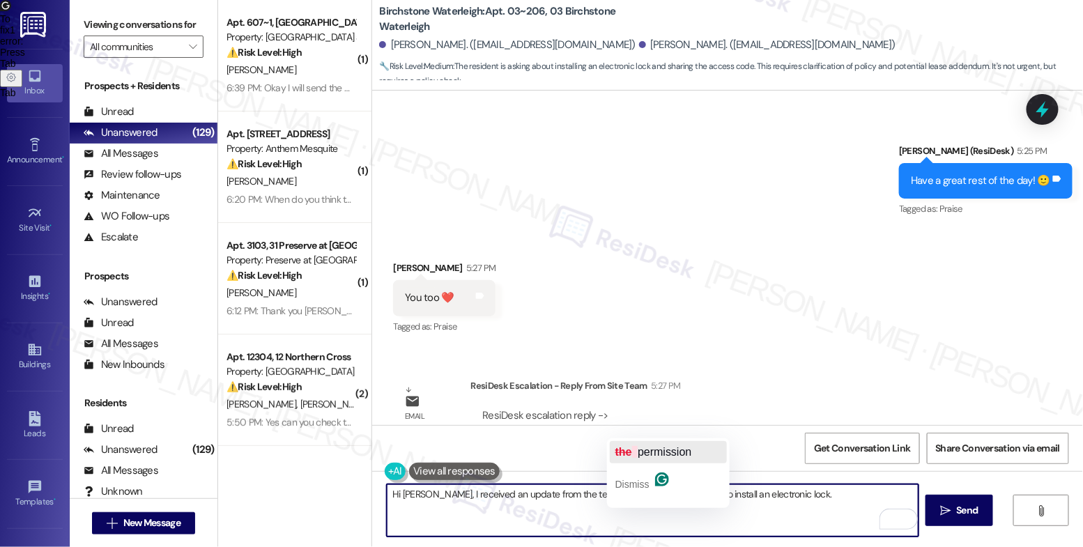
click at [654, 454] on span "permission" at bounding box center [665, 452] width 54 height 12
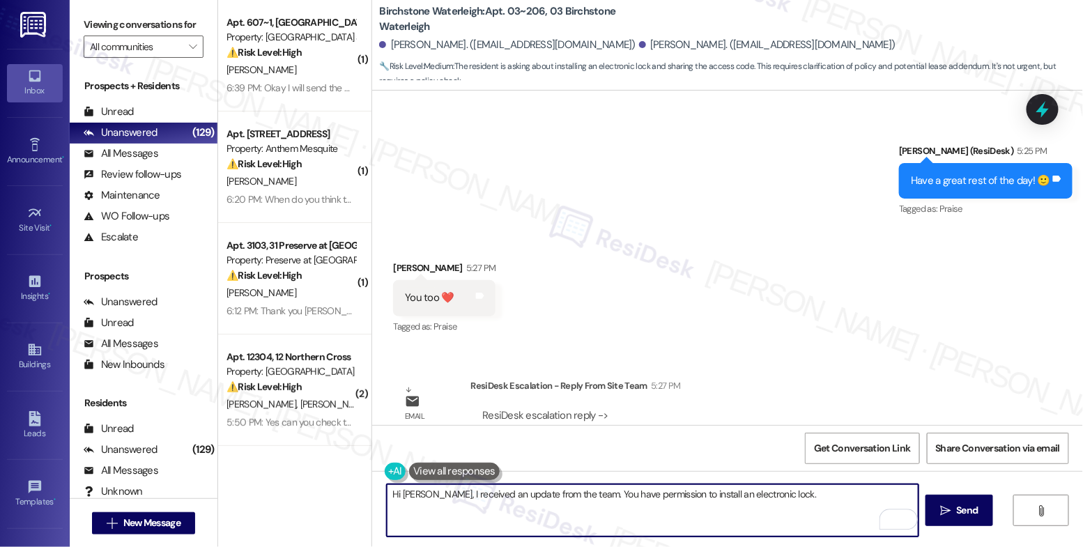
click at [781, 499] on textarea "Hi [PERSON_NAME], I received an update from the team. You have permission to in…" at bounding box center [653, 510] width 532 height 52
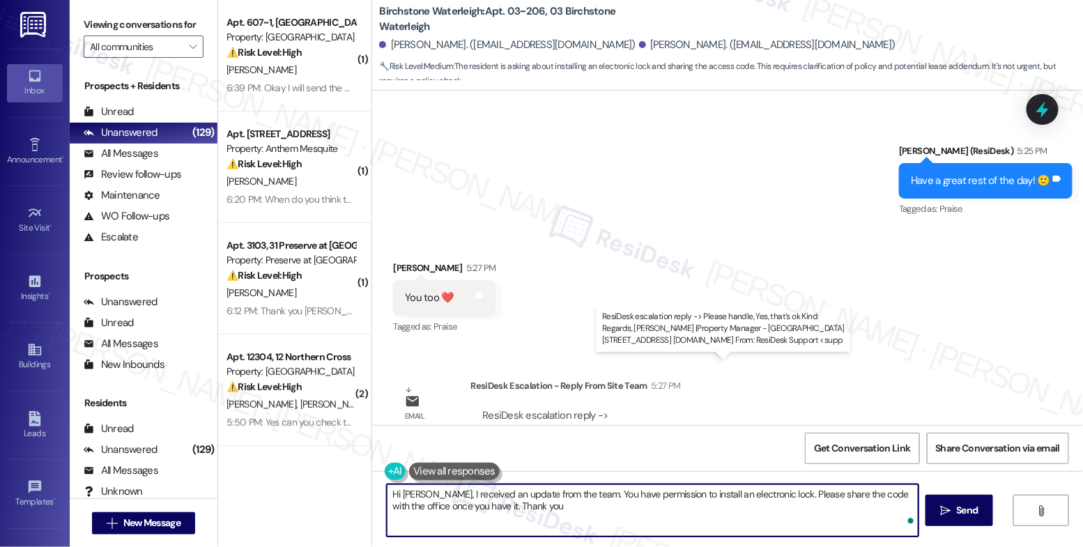
type textarea "Hi [PERSON_NAME], I received an update from the team. You have permission to in…"
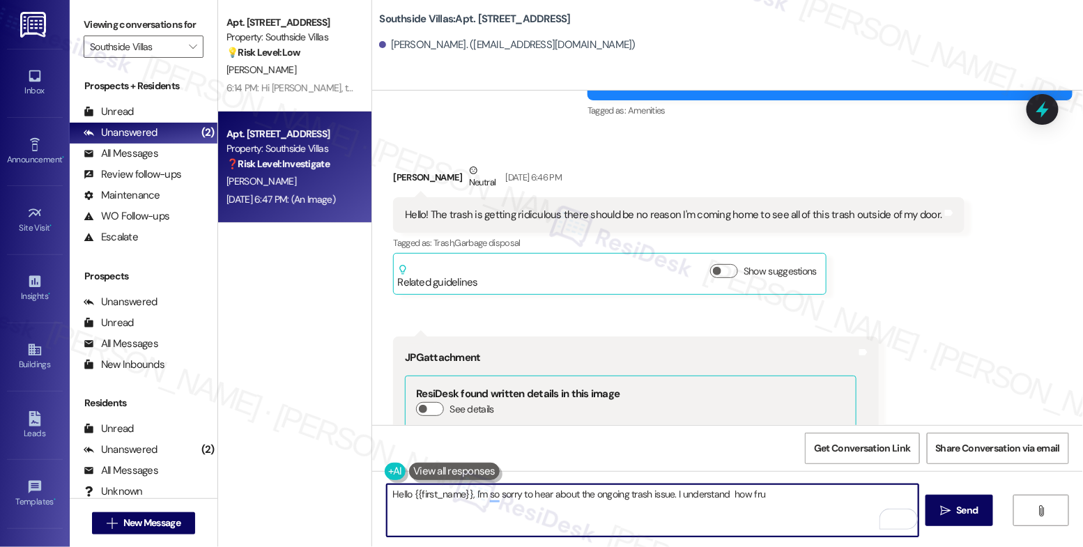
scroll to position [21034, 0]
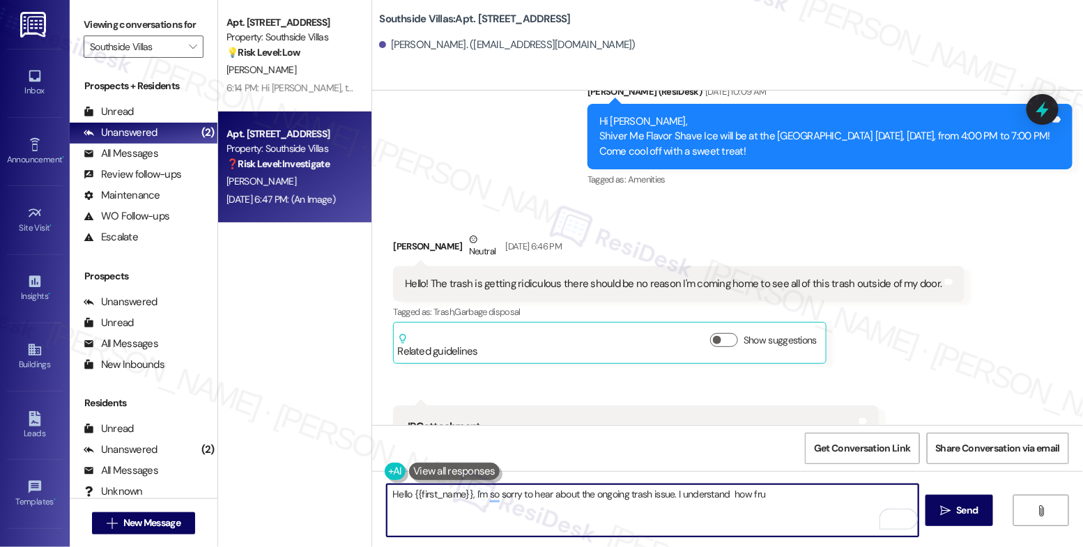
click at [772, 495] on textarea "Hello {{first_name}}, I'm so sorry to hear about the ongoing trash issue. I und…" at bounding box center [653, 510] width 532 height 52
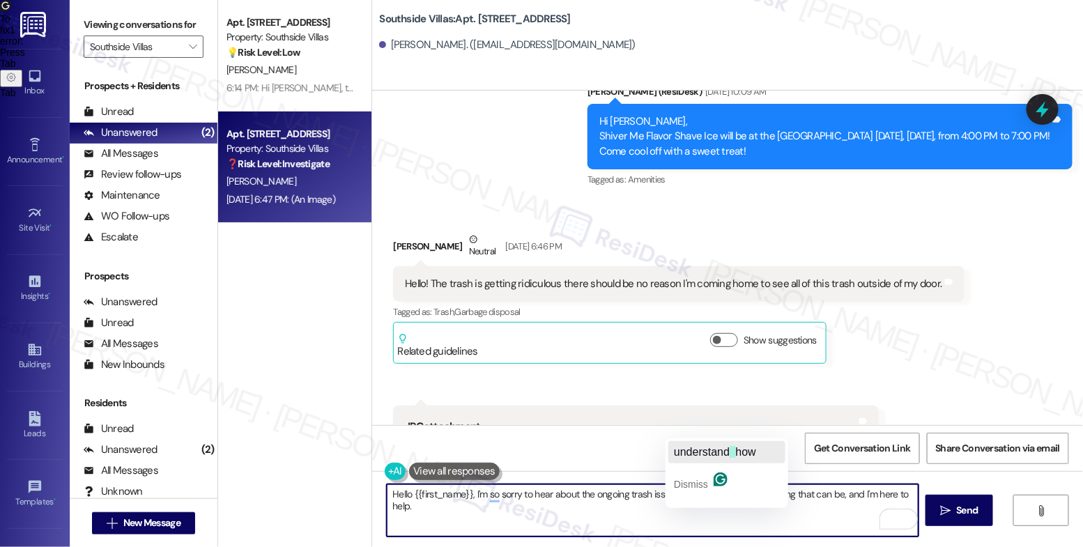
click at [741, 449] on span "how" at bounding box center [746, 452] width 20 height 12
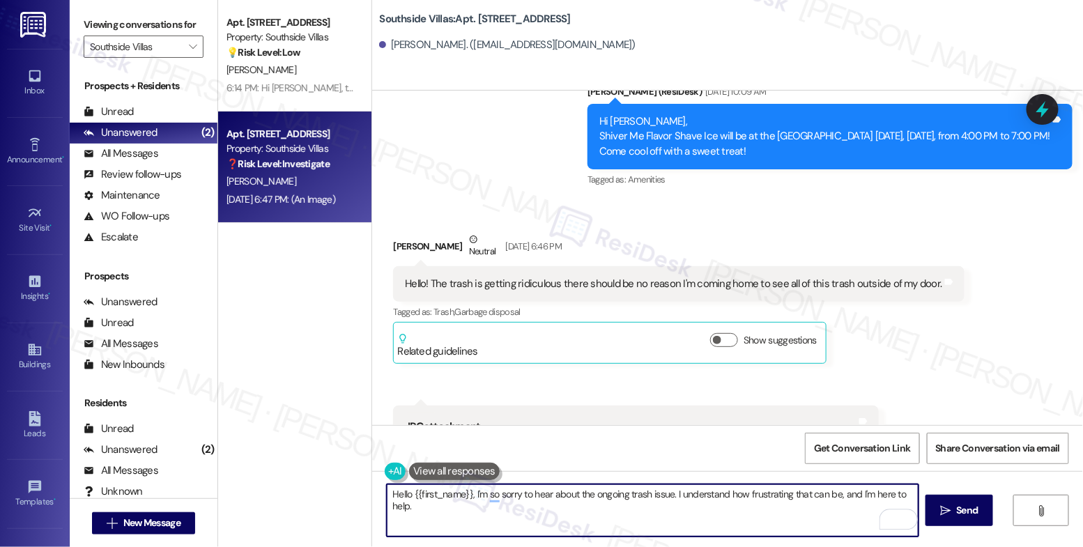
drag, startPoint x: 736, startPoint y: 525, endPoint x: 794, endPoint y: 516, distance: 59.2
click at [736, 525] on textarea "Hello {{first_name}}, I'm so sorry to hear about the ongoing trash issue. I und…" at bounding box center [653, 510] width 532 height 52
drag, startPoint x: 838, startPoint y: 525, endPoint x: 838, endPoint y: 535, distance: 9.1
click at [838, 535] on textarea "Hello {{first_name}}, I'm so sorry to hear about the ongoing trash issue. I und…" at bounding box center [653, 510] width 532 height 52
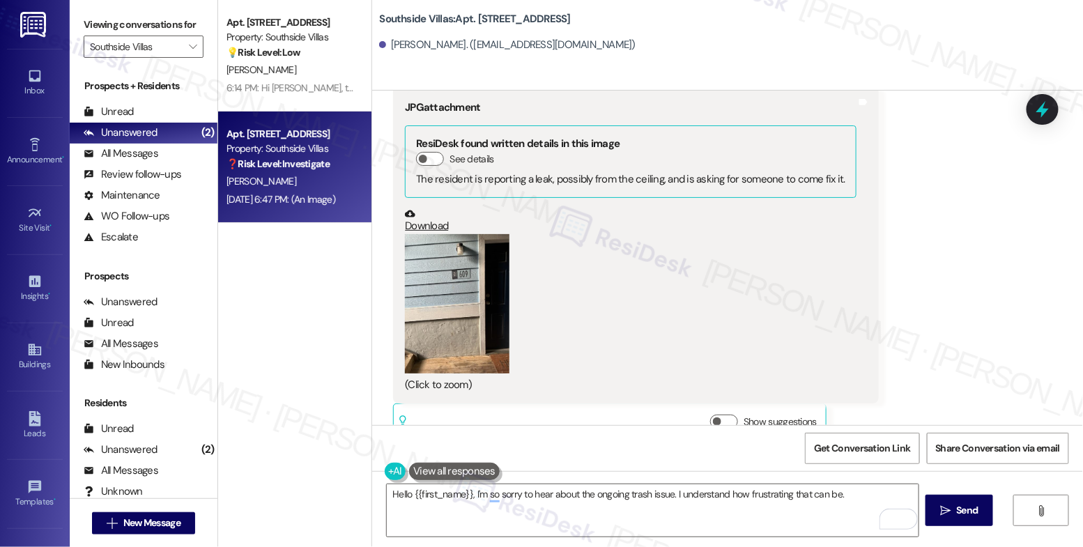
scroll to position [21478, 0]
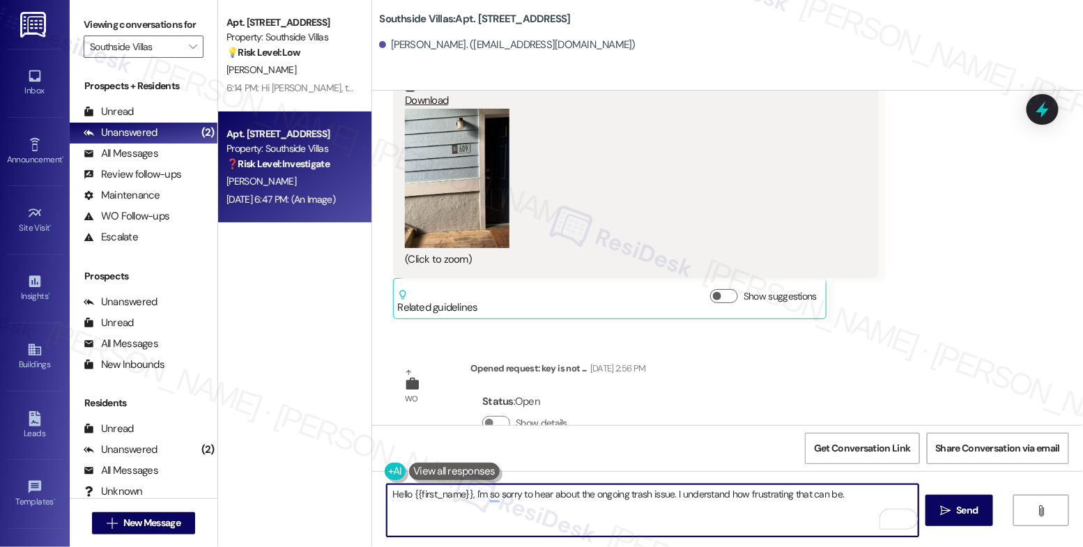
click at [515, 509] on textarea "Hello {{first_name}}, I'm so sorry to hear about the ongoing trash issue. I und…" at bounding box center [653, 510] width 532 height 52
click at [515, 508] on textarea "Hello {{first_name}}, I'm so sorry to hear about the ongoing trash issue. I und…" at bounding box center [653, 510] width 532 height 52
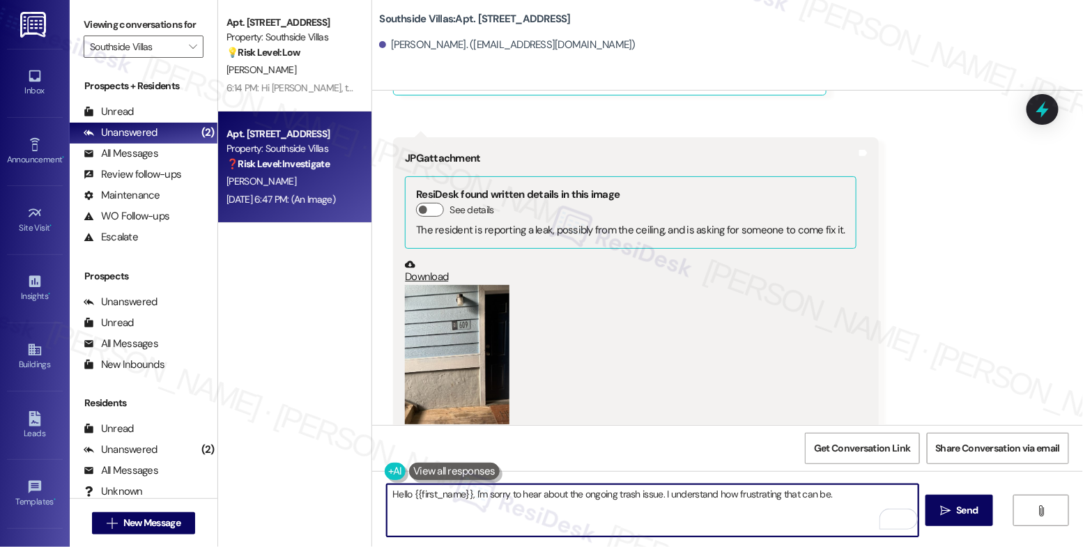
scroll to position [21190, 0]
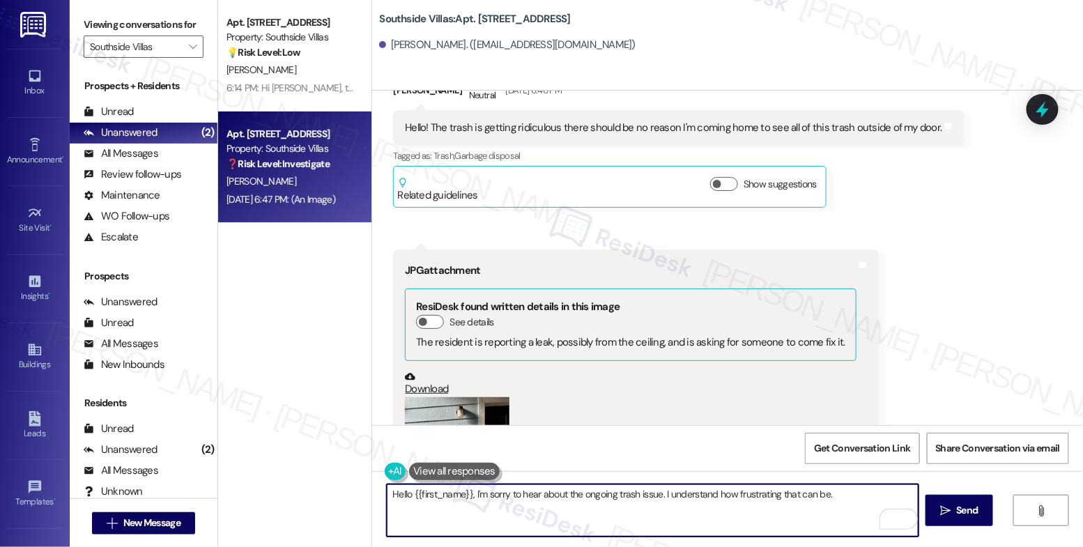
click at [854, 489] on textarea "Hello {{first_name}}, I'm sorry to hear about the ongoing trash issue. I unders…" at bounding box center [653, 510] width 532 height 52
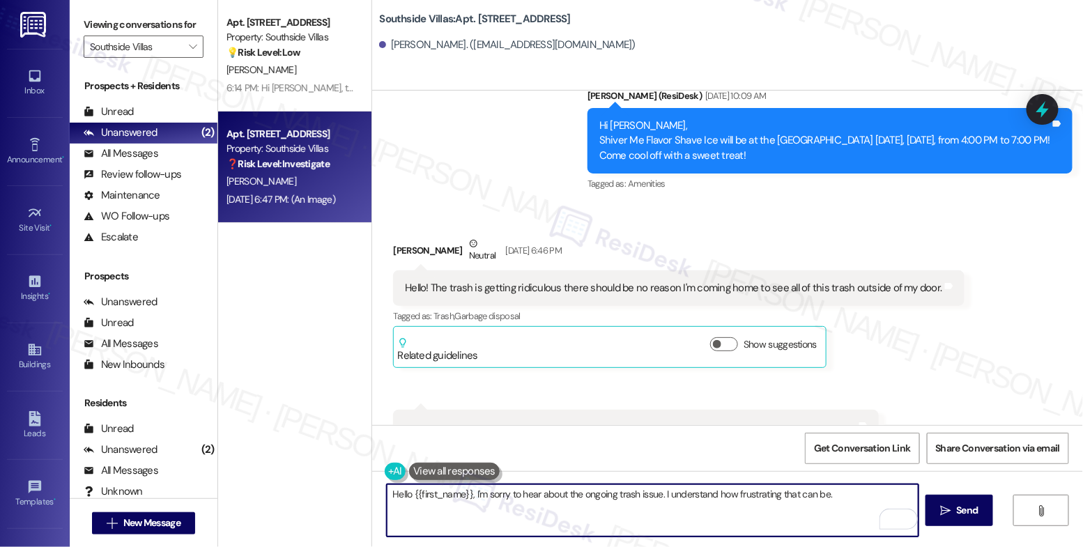
click at [451, 469] on button at bounding box center [454, 471] width 91 height 17
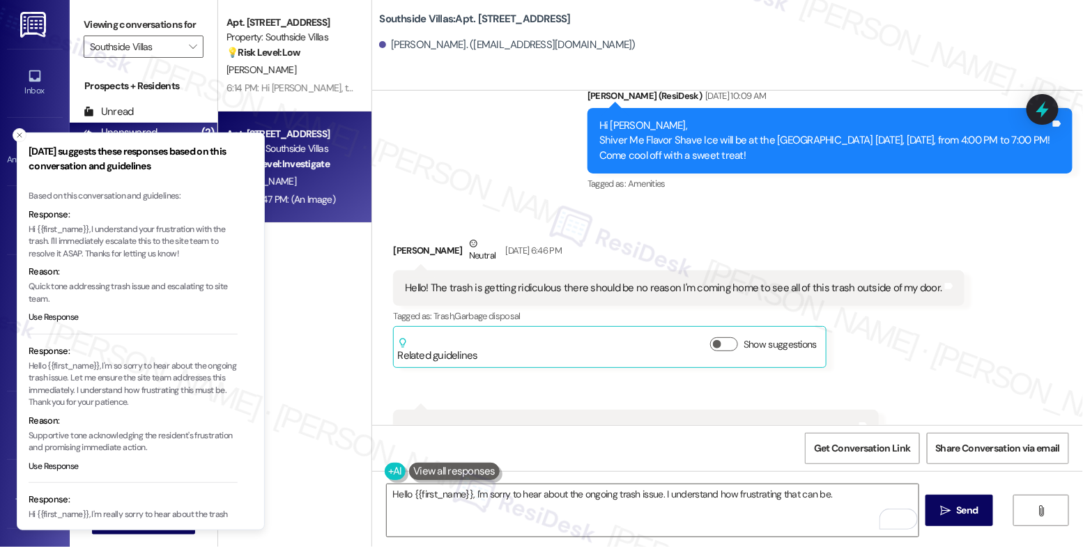
scroll to position [112, 0]
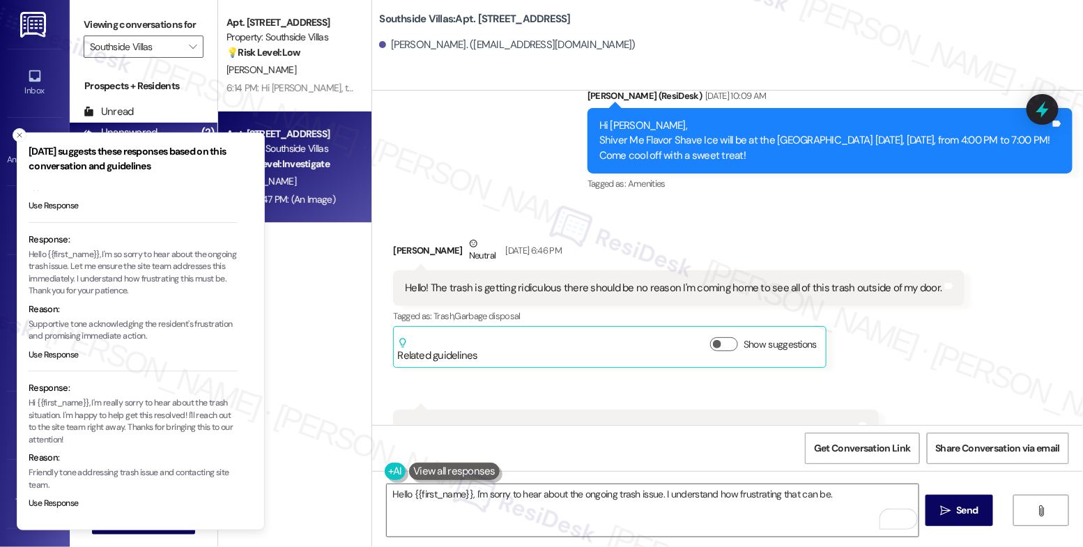
click at [56, 498] on button "Use Response" at bounding box center [54, 504] width 50 height 13
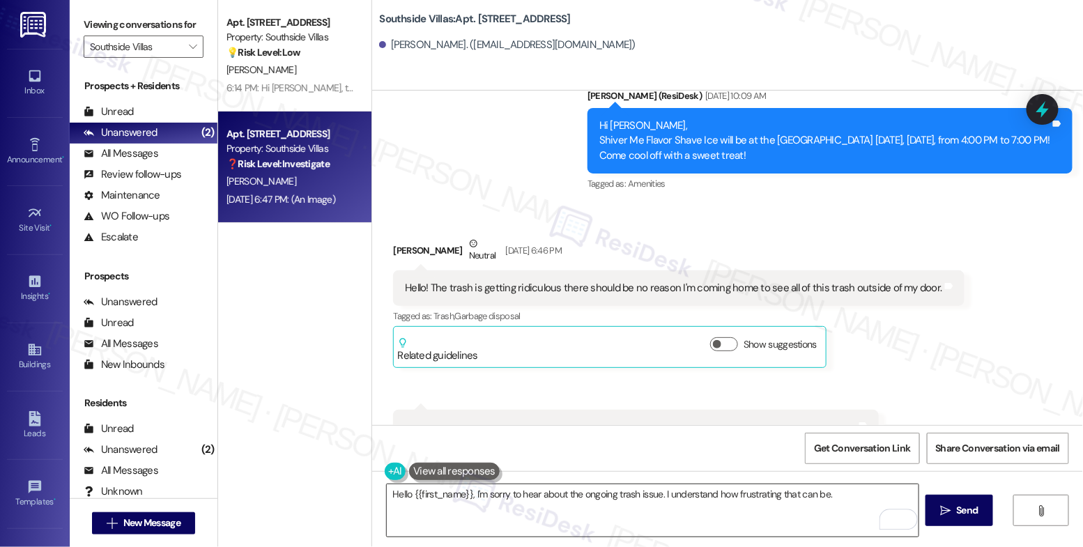
click at [629, 511] on textarea "Hi {{first_name}}, I'm really sorry to hear about the trash situation. I'm happ…" at bounding box center [653, 510] width 532 height 52
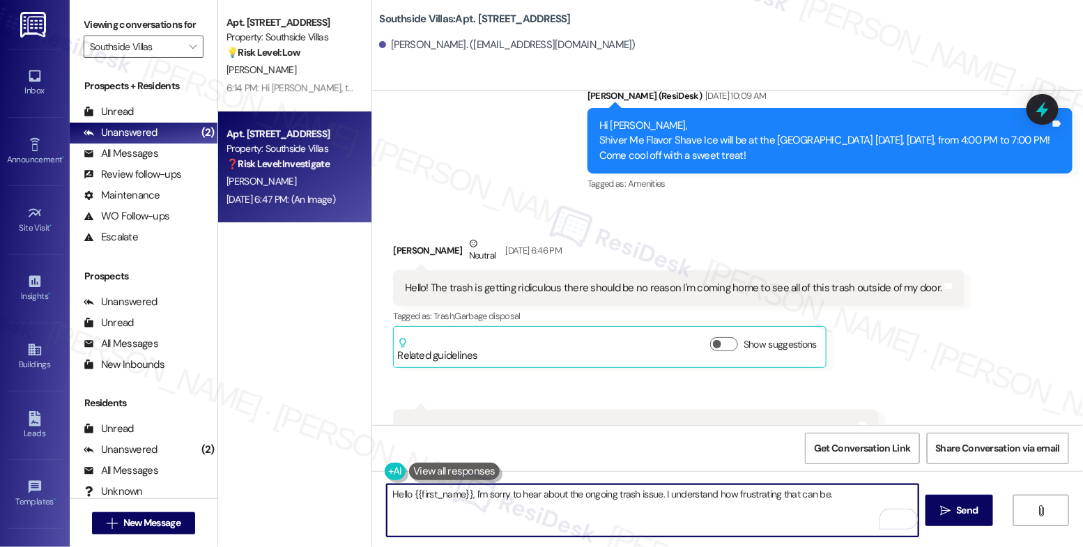
click at [620, 511] on textarea "Hi {{first_name}}, I'm really sorry to hear about the trash situation. I'm happ…" at bounding box center [653, 510] width 532 height 52
click at [618, 510] on textarea "Hi {{first_name}}, I'm really sorry to hear about the trash situation. I'm happ…" at bounding box center [653, 510] width 532 height 52
drag, startPoint x: 650, startPoint y: 495, endPoint x: 654, endPoint y: 509, distance: 14.6
click at [654, 509] on textarea "Hi {{first_name}}, I'm really sorry to hear about the trash situation. I'm happ…" at bounding box center [653, 510] width 532 height 52
click at [648, 494] on textarea "Hi {{first_name}}, I'm really sorry to hear about the trash situation. Is there…" at bounding box center [653, 510] width 532 height 52
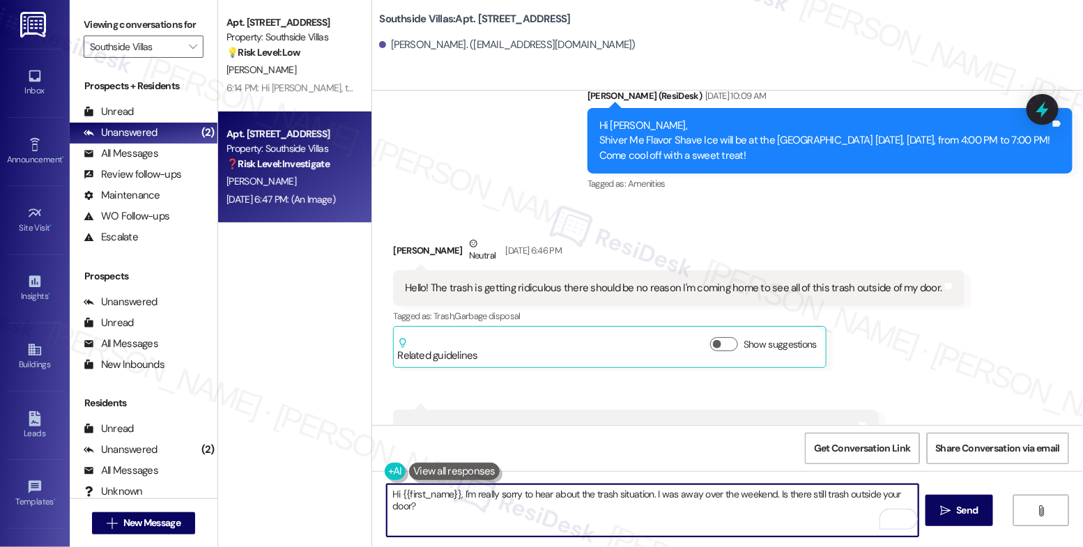
click at [473, 506] on textarea "Hi {{first_name}}, I'm really sorry to hear about the trash situation. I was aw…" at bounding box center [653, 510] width 532 height 52
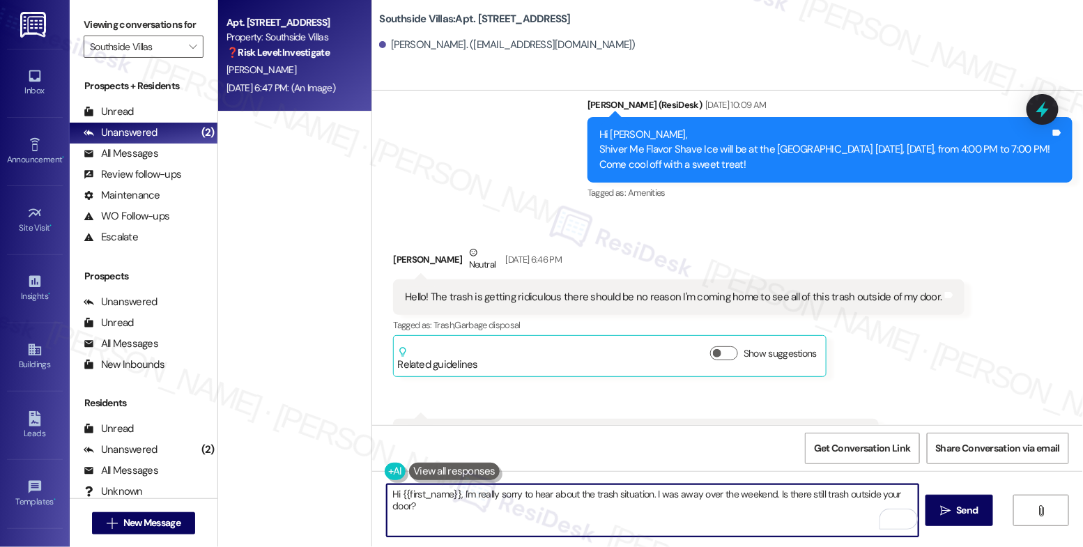
scroll to position [21478, 0]
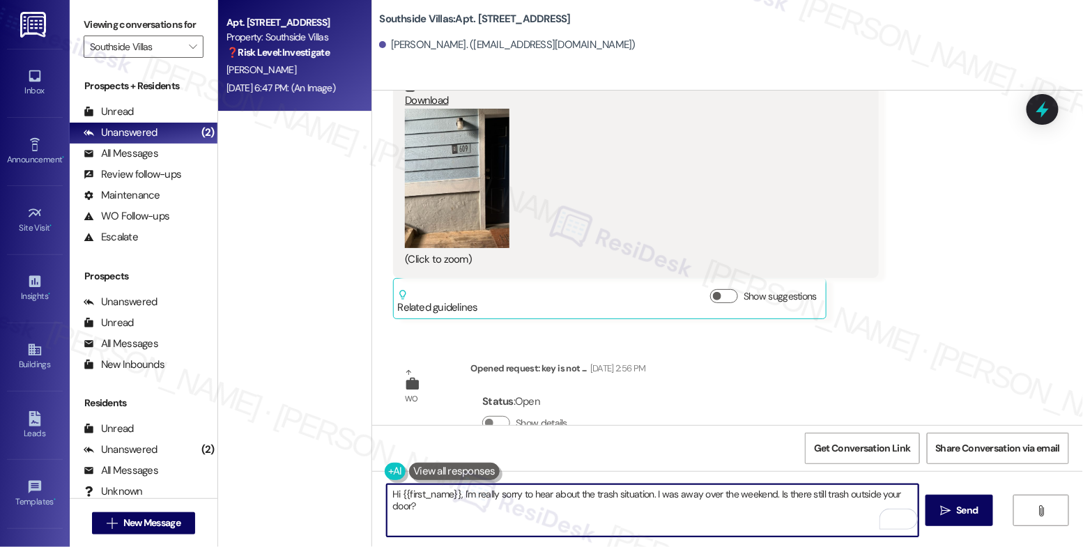
click at [576, 512] on textarea "Hi {{first_name}}, I'm really sorry to hear about the trash situation. I was aw…" at bounding box center [653, 510] width 532 height 52
click at [505, 514] on textarea "Hi {{first_name}}, I'm really sorry to hear about the trash situation. I was aw…" at bounding box center [653, 510] width 532 height 52
drag, startPoint x: 492, startPoint y: 512, endPoint x: 498, endPoint y: 506, distance: 8.4
click at [492, 512] on textarea "Hi {{first_name}}, I'm really sorry to hear about the trash situation. I was aw…" at bounding box center [653, 510] width 532 height 52
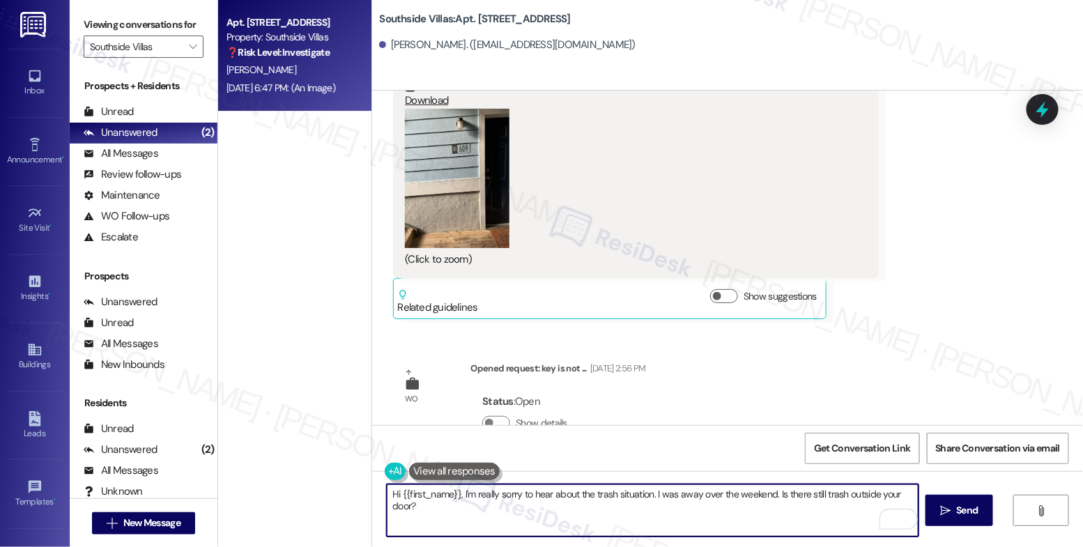
click at [765, 494] on textarea "Hi {{first_name}}, I'm really sorry to hear about the trash situation. I was aw…" at bounding box center [653, 510] width 532 height 52
drag, startPoint x: 650, startPoint y: 491, endPoint x: 765, endPoint y: 491, distance: 115.7
click at [765, 491] on textarea "Hi {{first_name}}, I'm really sorry to hear about the trash situation. I was aw…" at bounding box center [653, 510] width 532 height 52
click at [830, 500] on textarea "Hi {{first_name}}, I'm really sorry to hear about the trash situation. Is there…" at bounding box center [653, 510] width 532 height 52
click at [597, 511] on textarea "Hi {{first_name}}, I'm really sorry to hear about the trash situation. Is there…" at bounding box center [653, 510] width 532 height 52
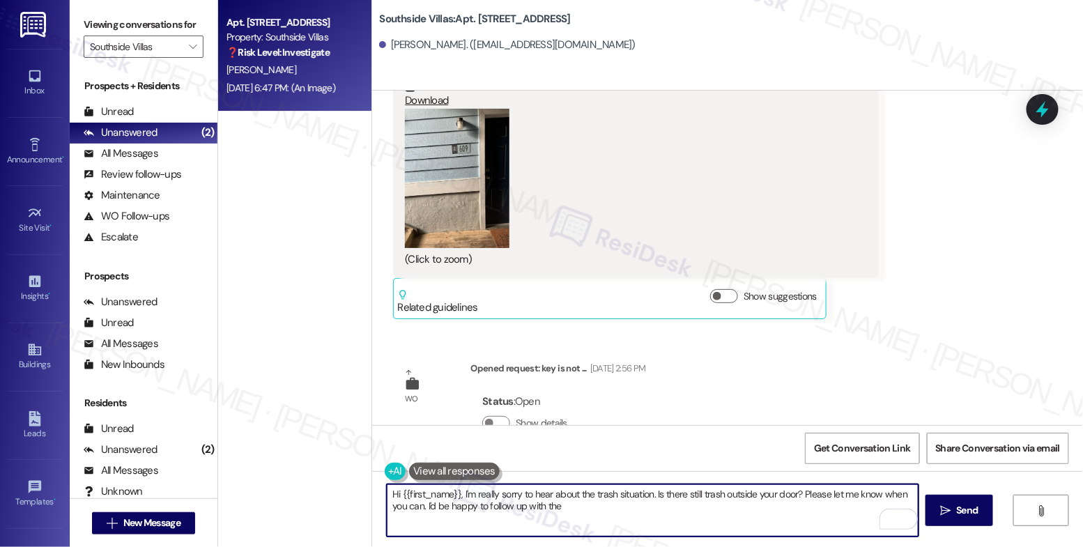
click at [604, 513] on textarea "Hi {{first_name}}, I'm really sorry to hear about the trash situation. Is there…" at bounding box center [653, 510] width 532 height 52
click at [586, 507] on textarea "Hi {{first_name}}, I'm really sorry to hear about the trash situation. Is there…" at bounding box center [653, 510] width 532 height 52
drag, startPoint x: 420, startPoint y: 509, endPoint x: 658, endPoint y: 513, distance: 238.4
click at [658, 513] on textarea "Hi {{first_name}}, I'm really sorry to hear about the trash situation. Is there…" at bounding box center [653, 510] width 532 height 52
type textarea "Hi {{first_name}}, I'm really sorry to hear about the trash situation. Is there…"
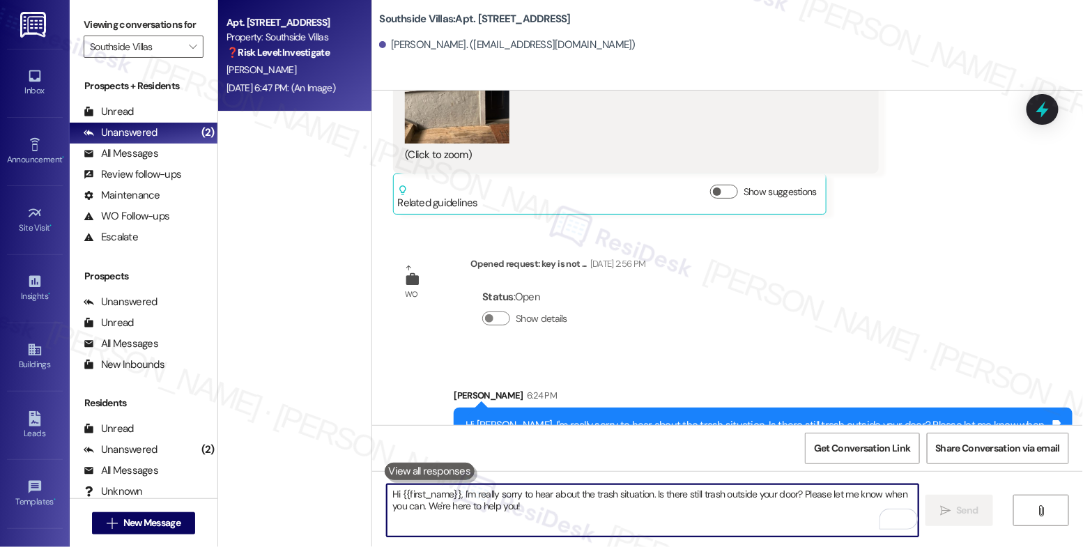
scroll to position [21590, 0]
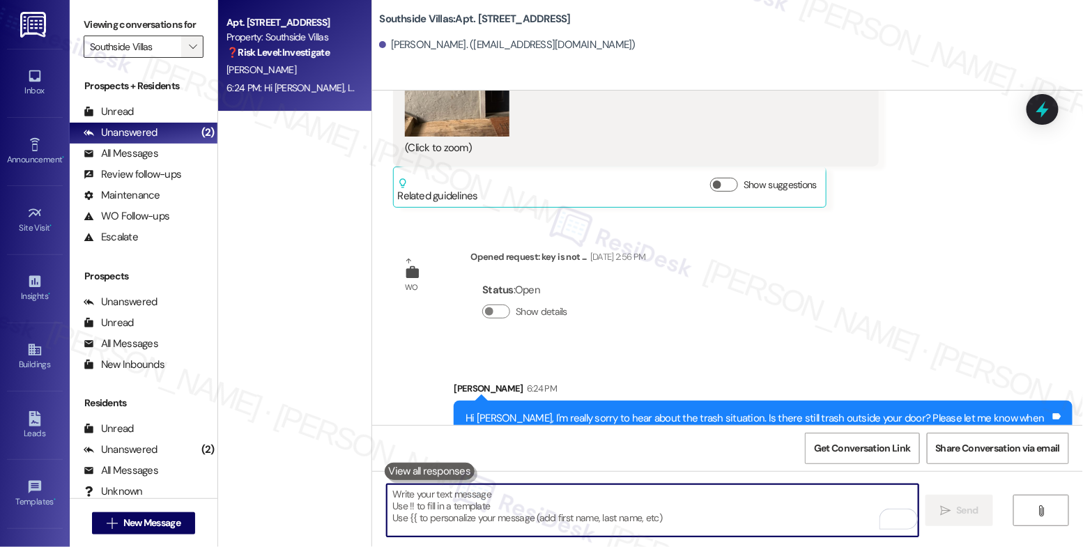
click at [189, 52] on icon "" at bounding box center [193, 46] width 8 height 11
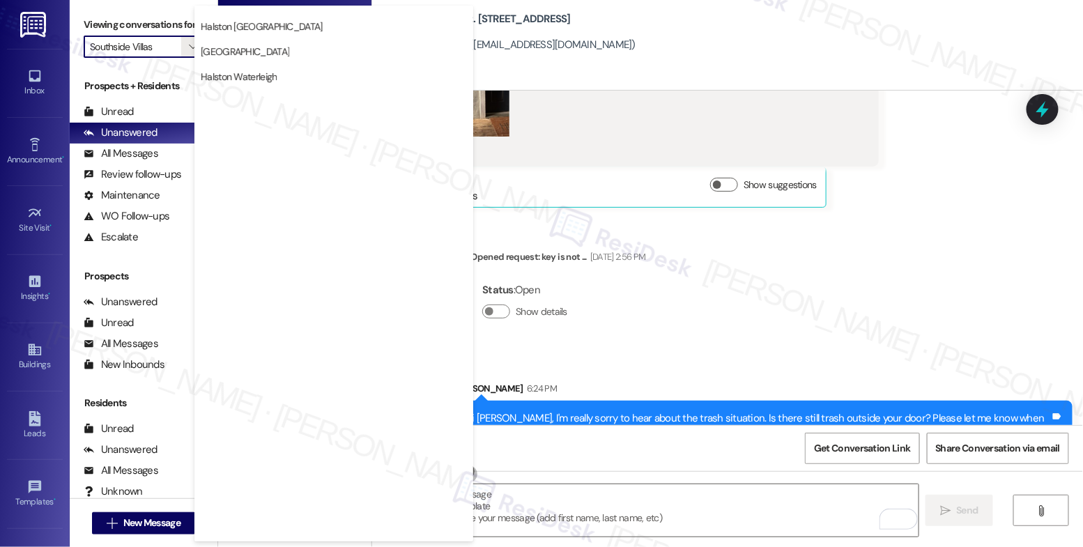
scroll to position [468, 0]
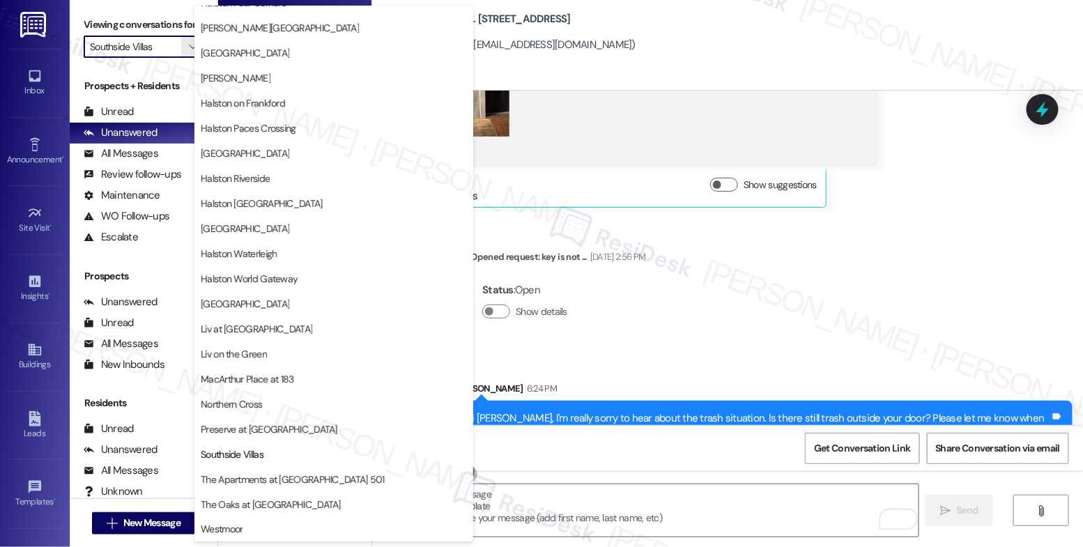
click at [290, 472] on span "The Apartments at [GEOGRAPHIC_DATA] 501" at bounding box center [293, 479] width 184 height 14
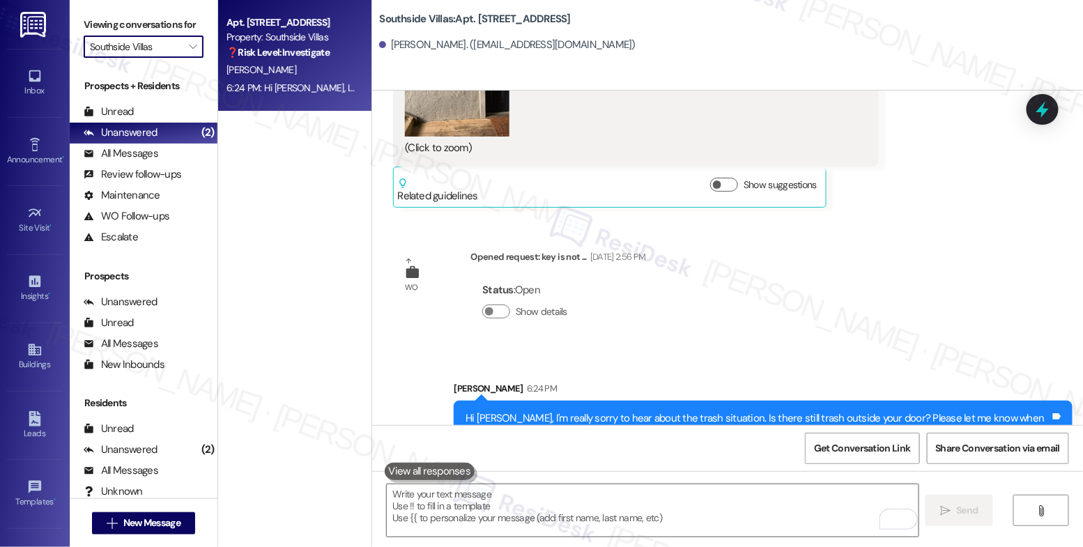
type input "The Apartments at [GEOGRAPHIC_DATA] 501"
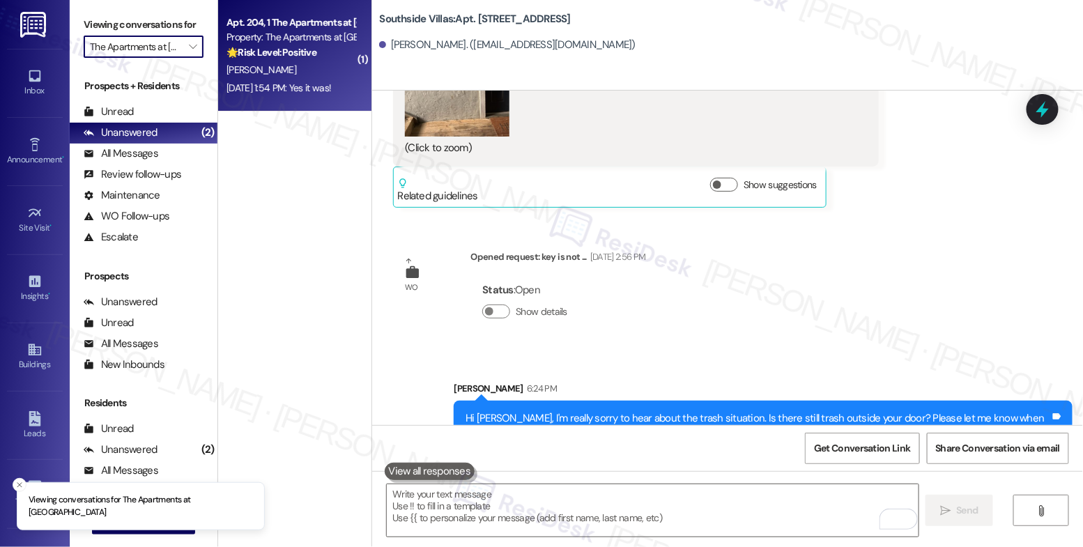
click at [280, 50] on strong "🌟 Risk Level: Positive" at bounding box center [271, 52] width 90 height 13
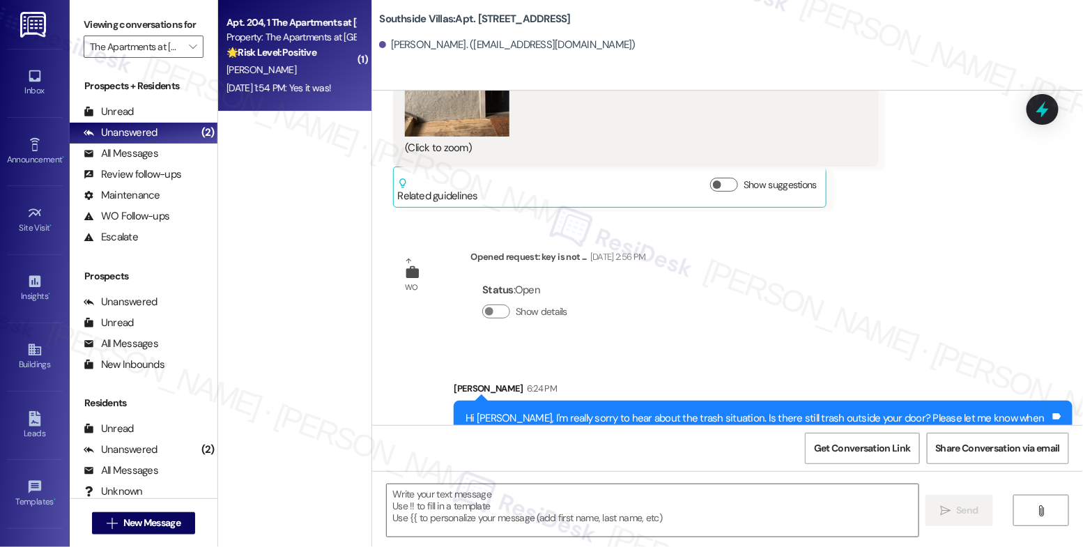
type textarea "Fetching suggested responses. Please feel free to read through the conversation…"
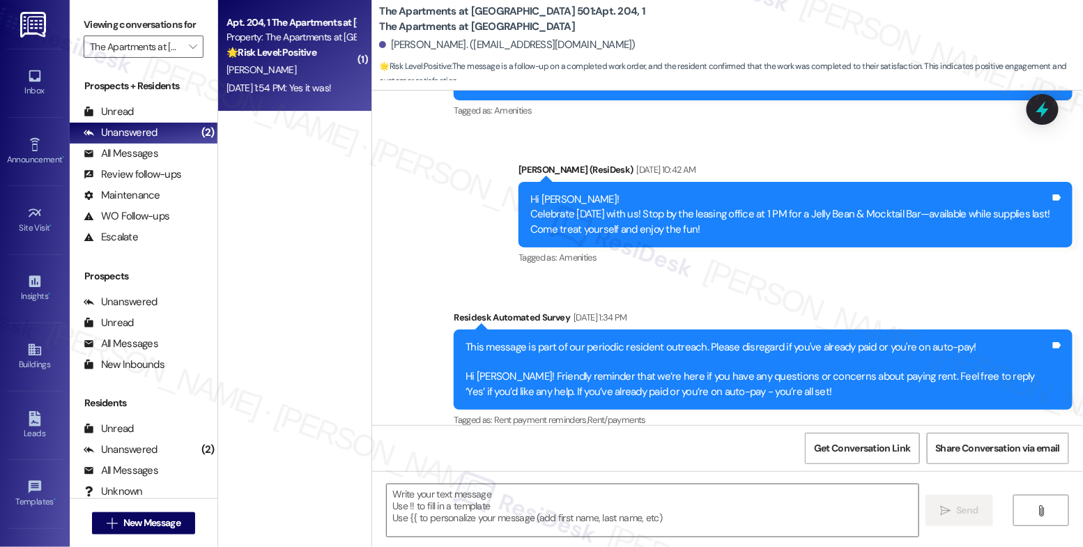
type textarea "Fetching suggested responses. Please feel free to read through the conversation…"
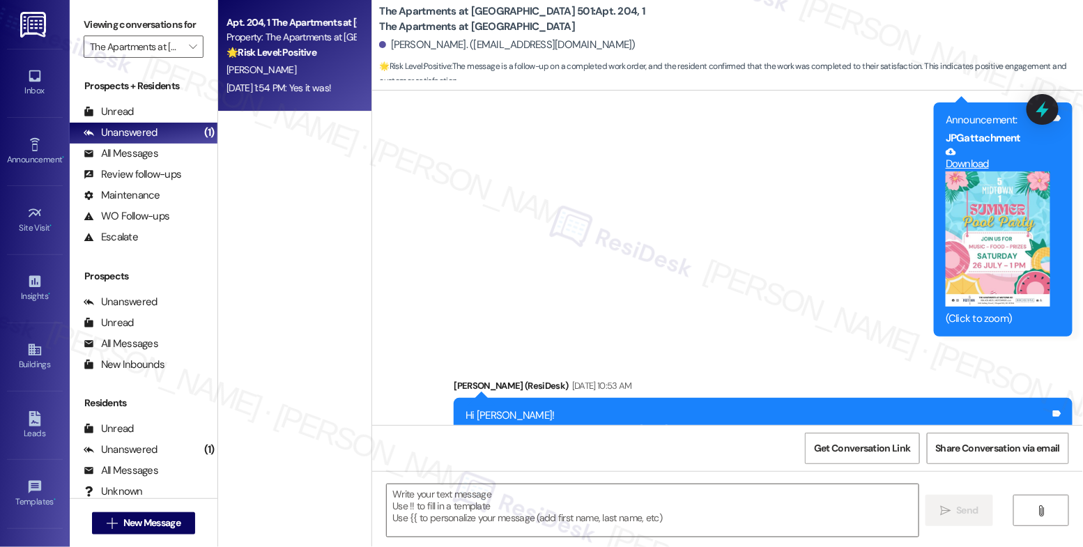
scroll to position [4871, 0]
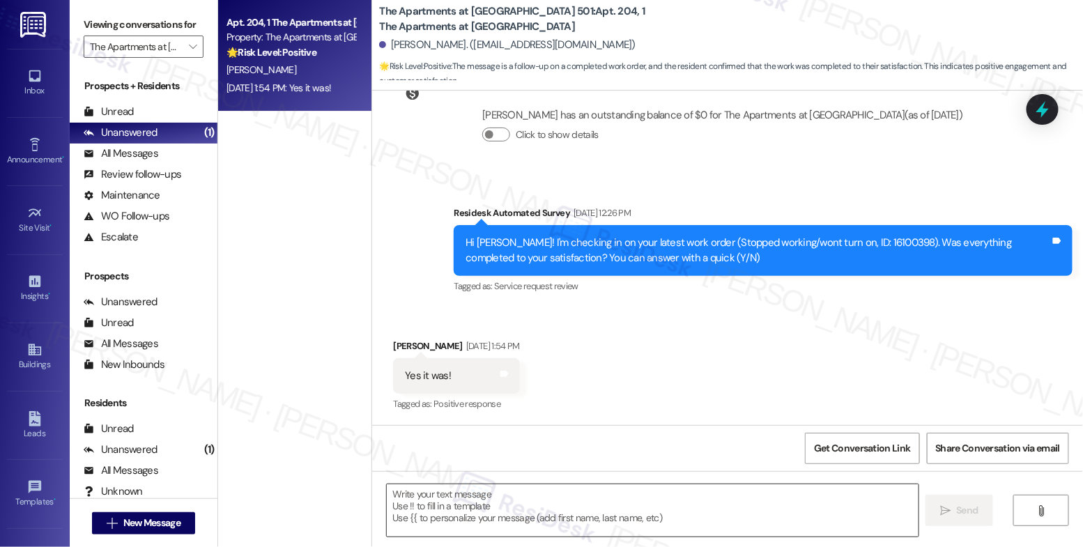
click at [474, 508] on textarea at bounding box center [653, 510] width 532 height 52
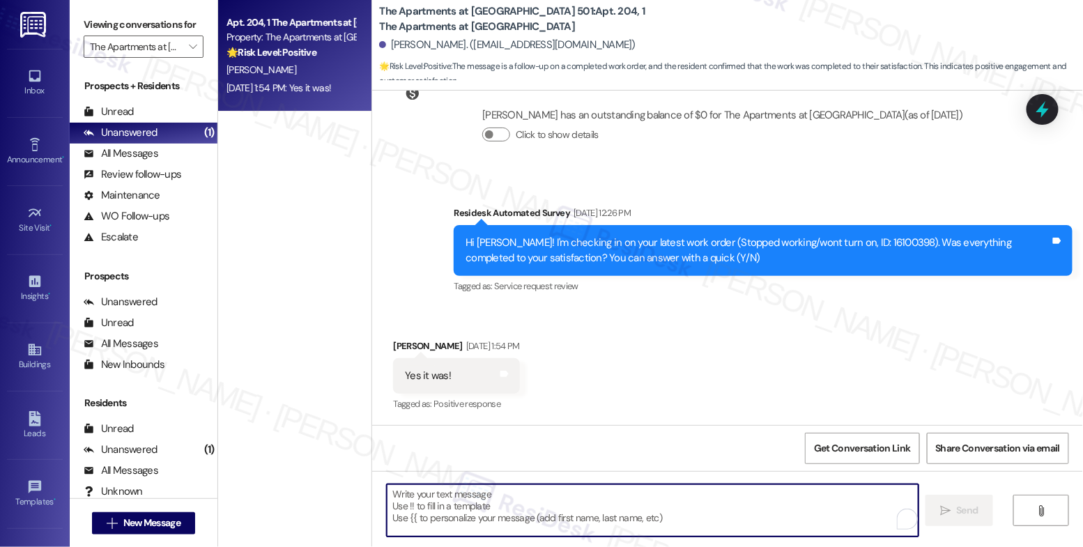
paste textarea "Hi {{first_name}}, thank you for confirming that the work order has been comple…"
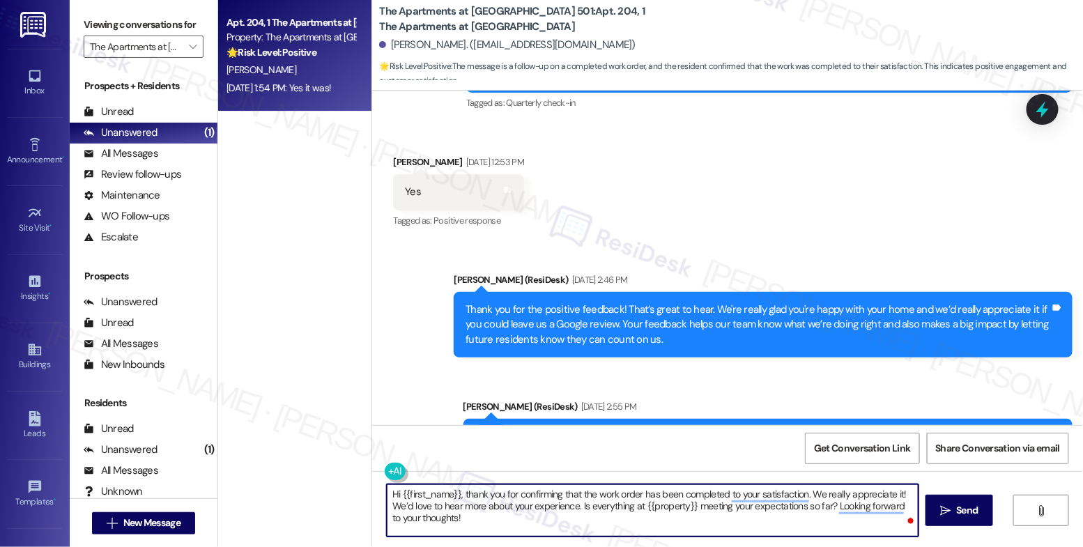
scroll to position [3505, 0]
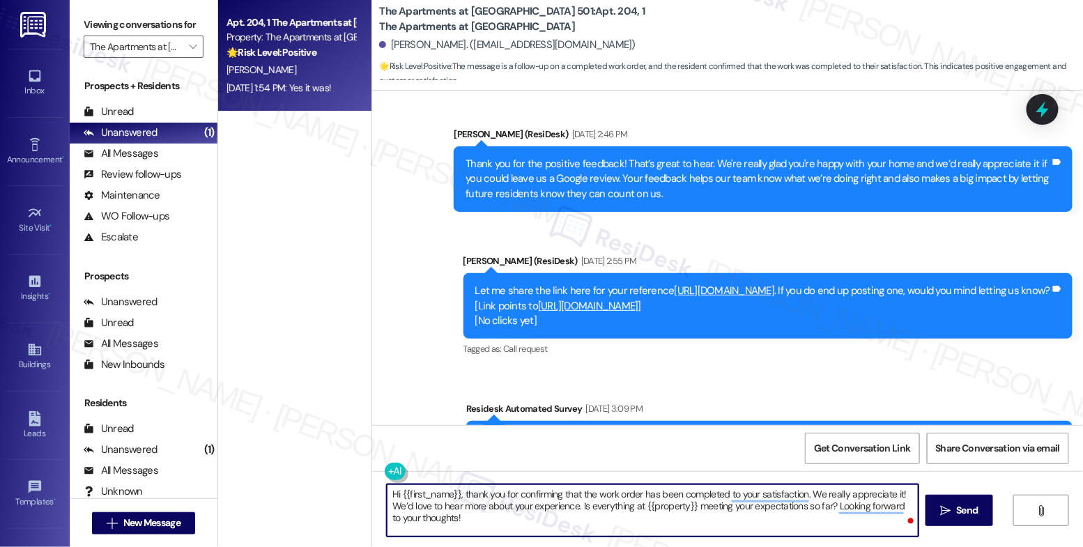
click at [468, 509] on textarea "Hi {{first_name}}, thank you for confirming that the work order has been comple…" at bounding box center [653, 510] width 532 height 52
paste textarea "That’s amazing! Thank you for confirming the work order was completed to your s…"
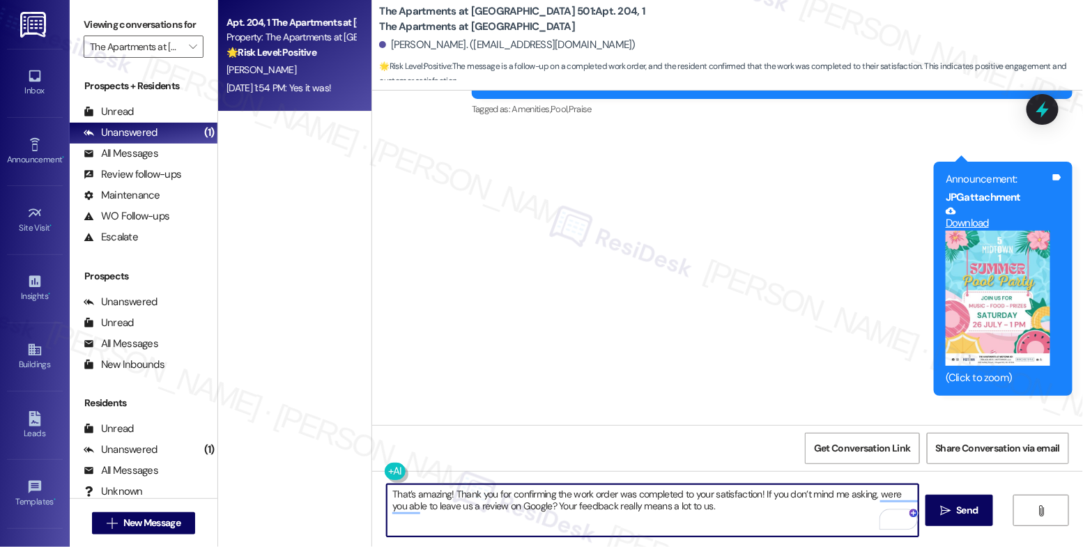
scroll to position [4871, 0]
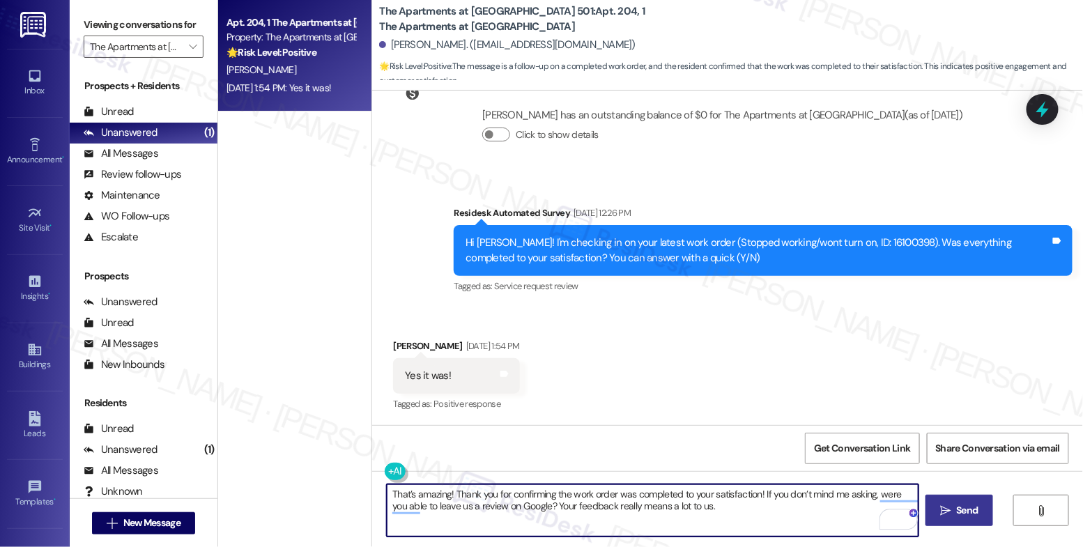
type textarea "That’s amazing! Thank you for confirming the work order was completed to your s…"
click at [950, 509] on span " Send" at bounding box center [959, 510] width 44 height 15
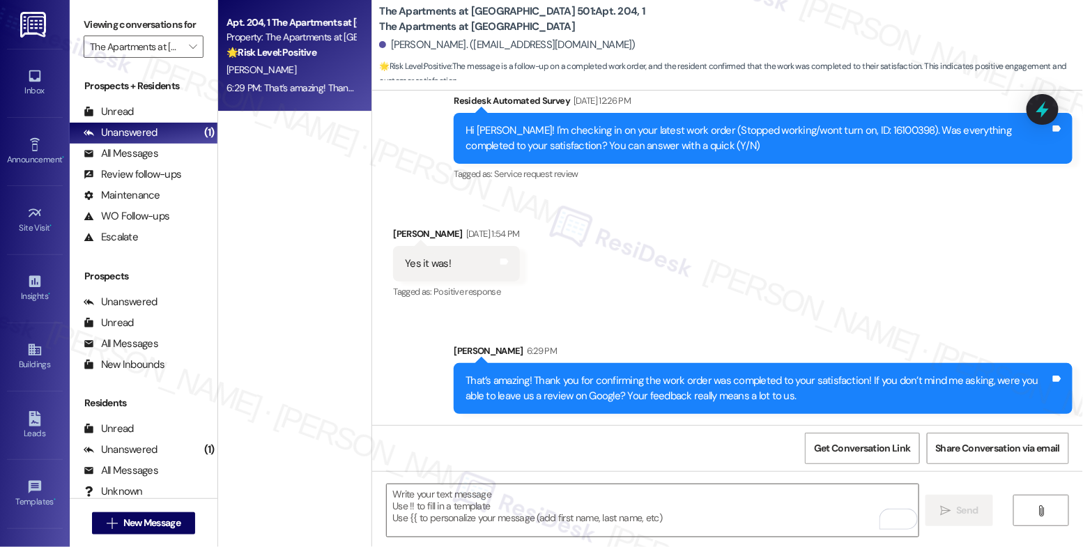
scroll to position [4983, 0]
click at [189, 52] on icon "" at bounding box center [193, 46] width 8 height 11
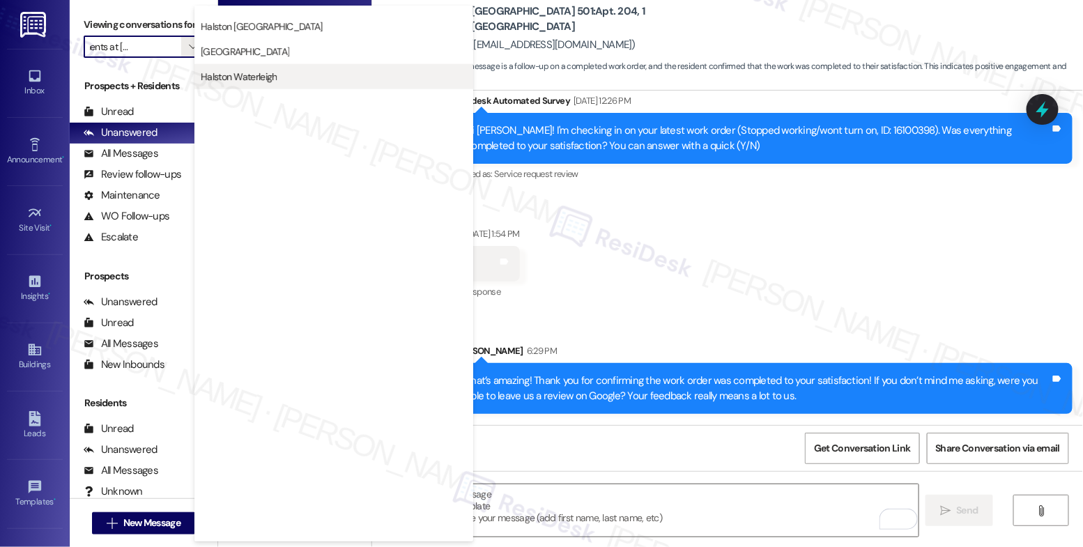
scroll to position [468, 0]
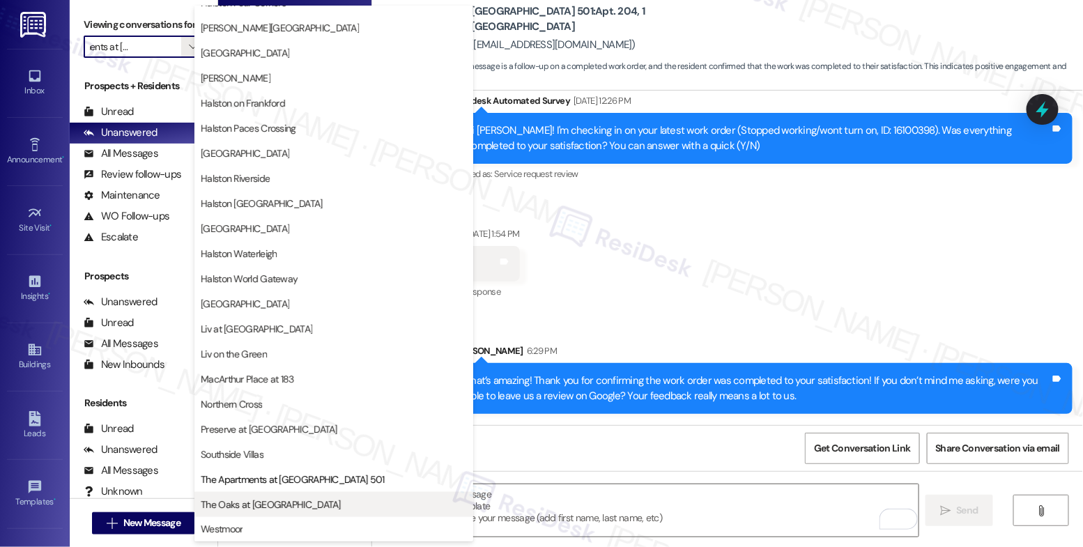
click at [312, 496] on button "The Oaks at [GEOGRAPHIC_DATA]" at bounding box center [333, 504] width 279 height 25
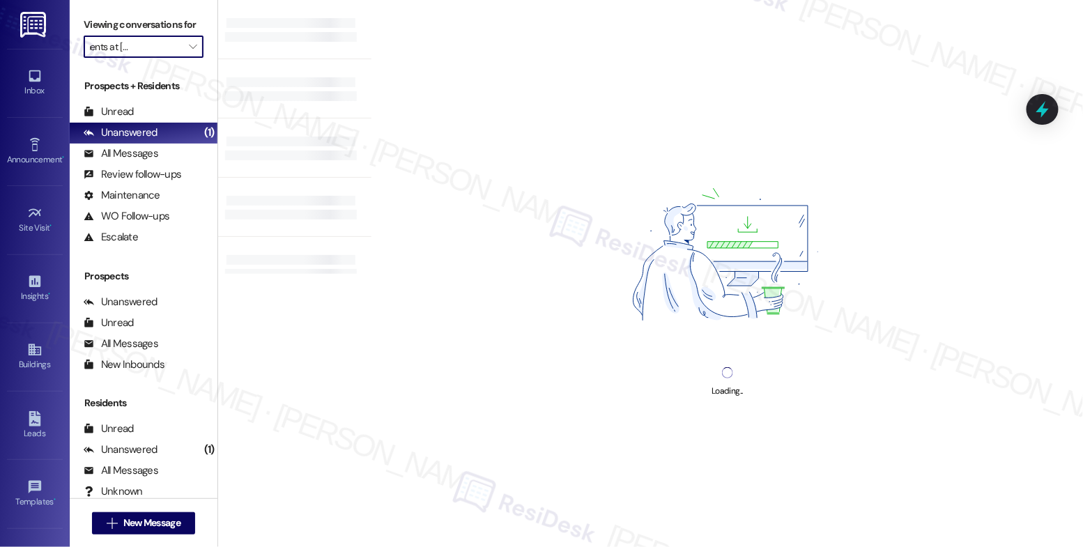
type input "The Oaks at [GEOGRAPHIC_DATA]"
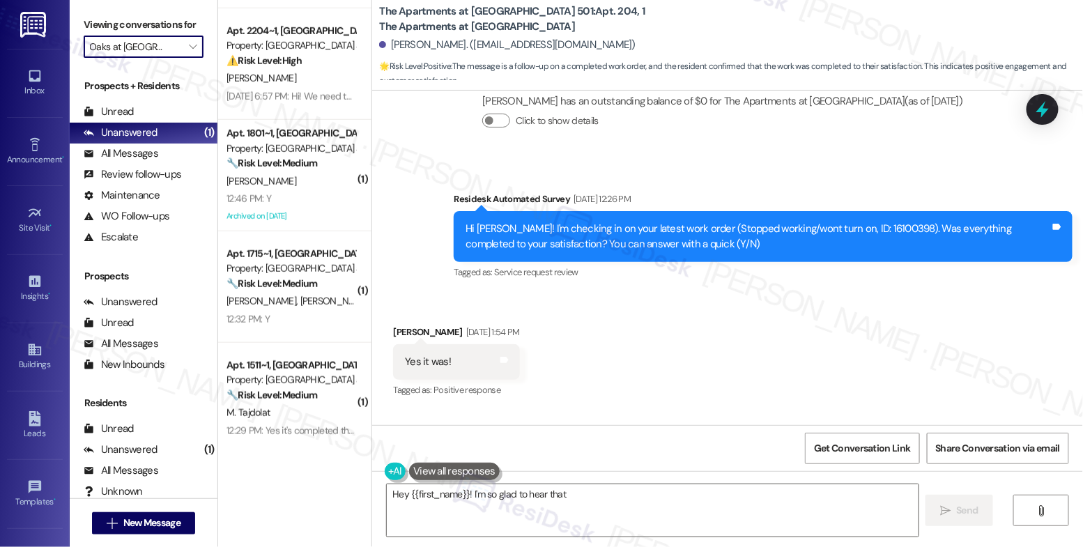
scroll to position [291, 0]
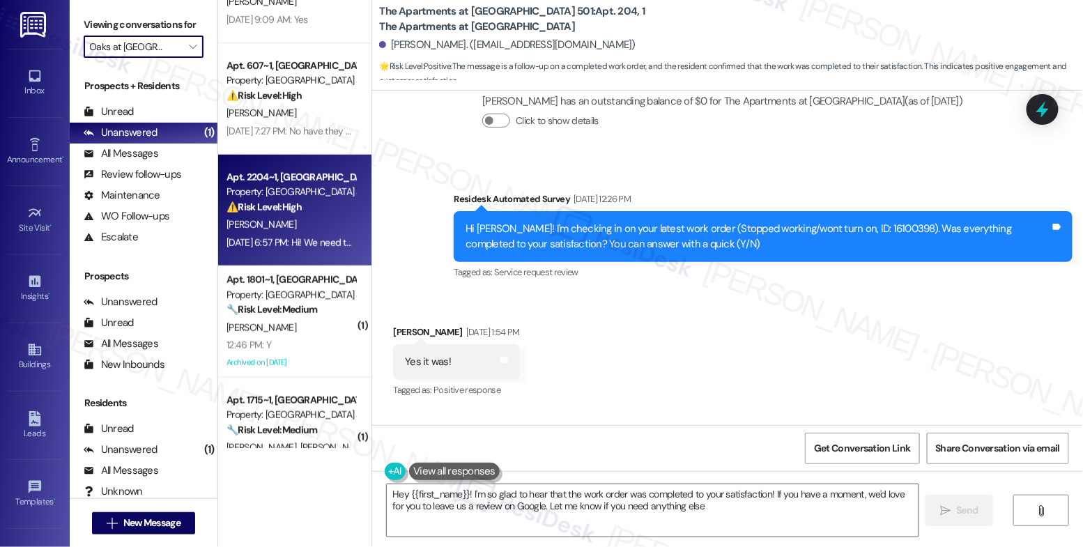
type textarea "Hey {{first_name}}! I'm so glad to hear that the work order was completed to yo…"
click at [279, 226] on div "L. Patterson" at bounding box center [291, 224] width 132 height 17
type textarea "Fetching suggested responses. Please feel free to read through the conversation…"
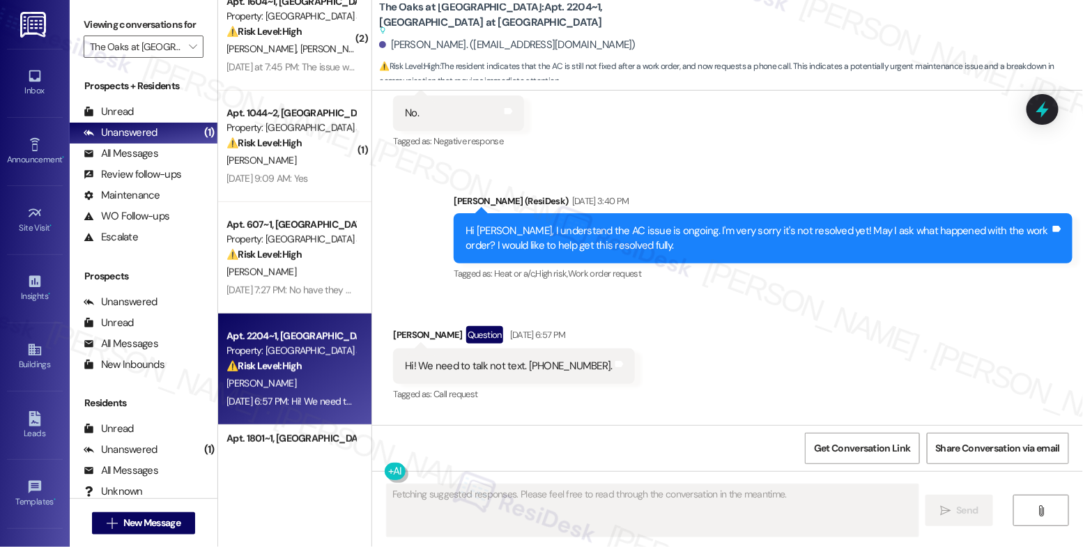
scroll to position [13095, 0]
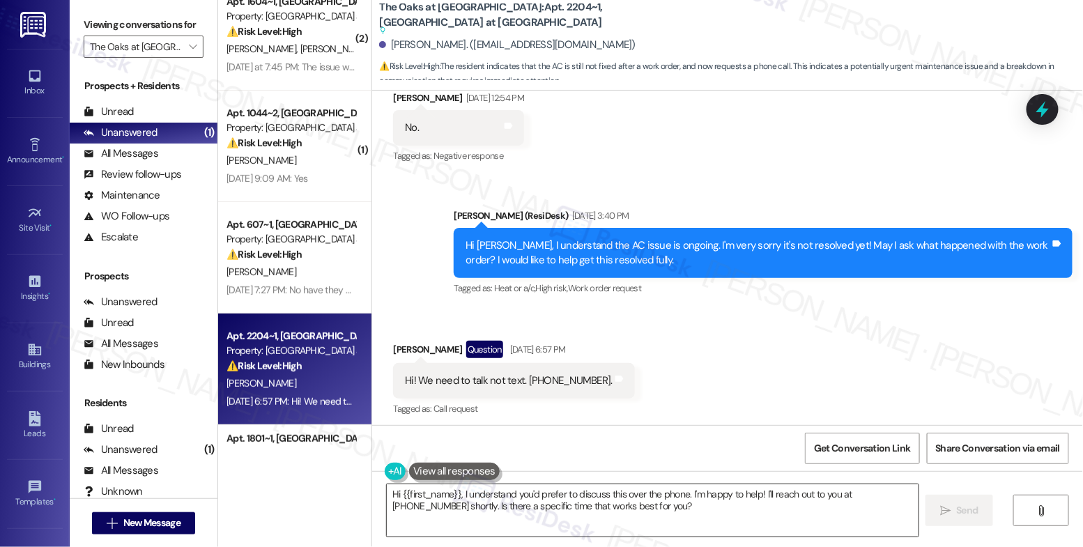
click at [488, 514] on textarea "Hi {{first_name}}, I understand you'd prefer to discuss this over the phone. I'…" at bounding box center [653, 510] width 532 height 52
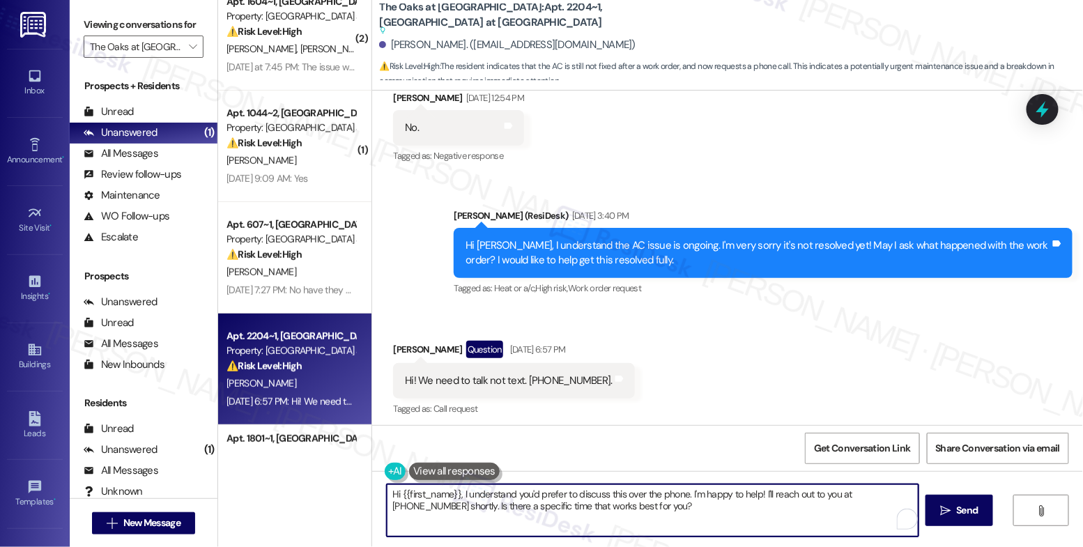
click at [488, 514] on textarea "Hi {{first_name}}, I understand you'd prefer to discuss this over the phone. I'…" at bounding box center [653, 510] width 532 height 52
click at [583, 339] on div "WO Opened request: URGENT! Do... Jun 17, 2024 at 9:10 AM Status : Completed Sho…" at bounding box center [727, 258] width 711 height 335
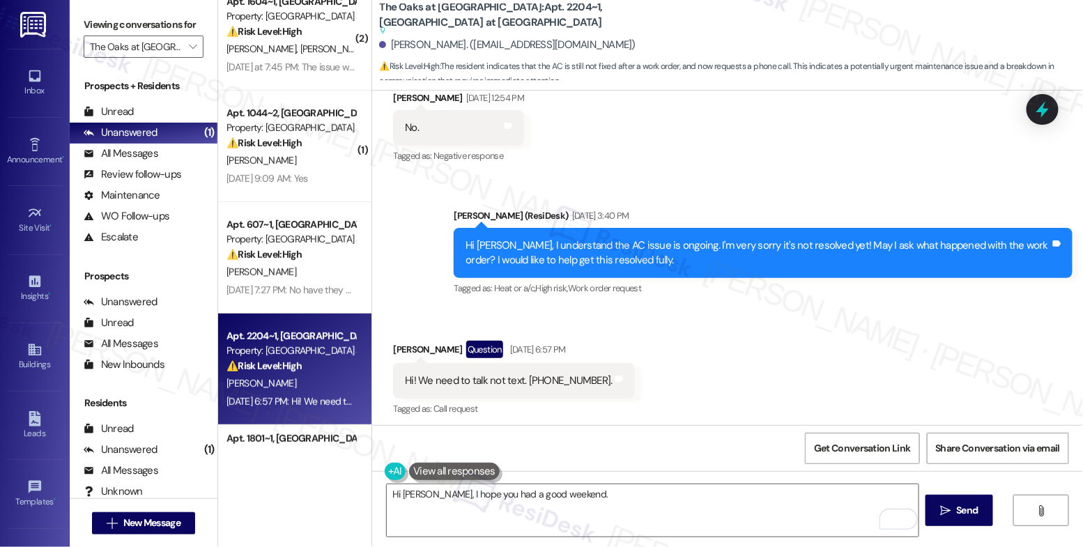
scroll to position [13120, 0]
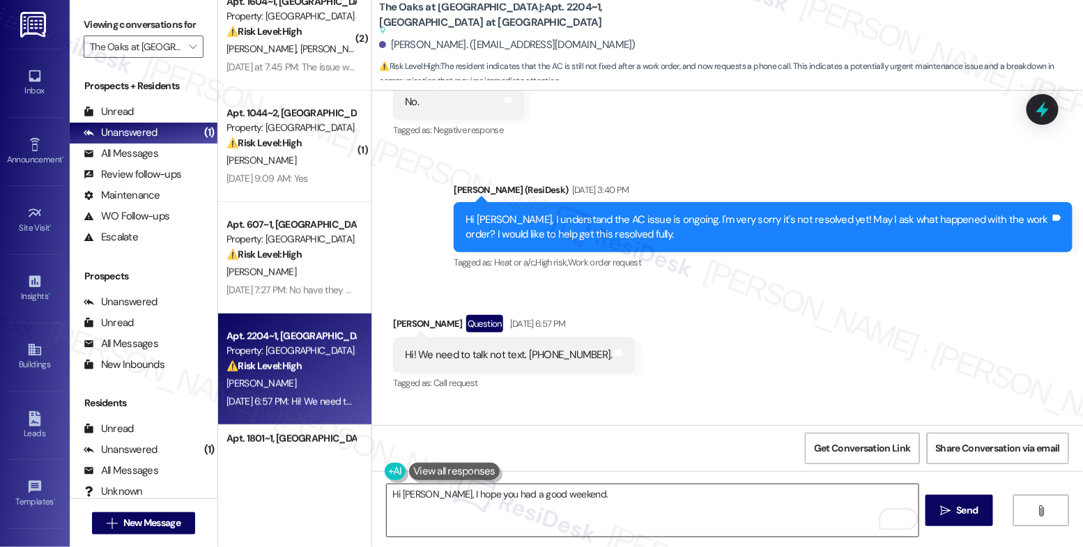
click at [589, 506] on textarea "Hi Linda, I hope you had a good weekend." at bounding box center [653, 510] width 532 height 52
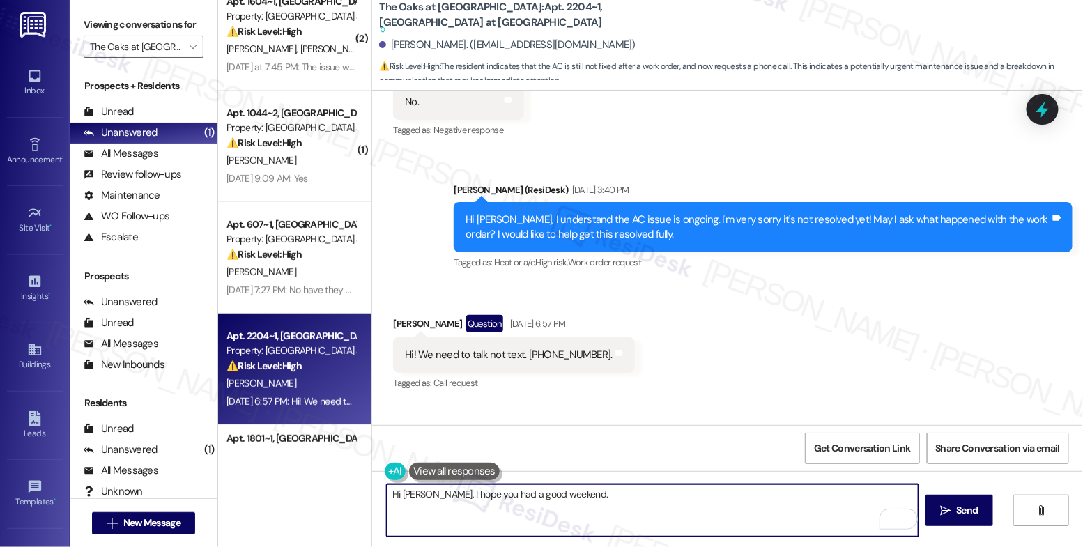
click at [593, 509] on textarea "Hi Linda, I hope you had a good weekend." at bounding box center [653, 510] width 532 height 52
click at [590, 502] on textarea "Hi Linda, I hope you had a good weekend." at bounding box center [653, 510] width 532 height 52
click at [571, 502] on textarea "Hi Linda, I hope you had a good weekend." at bounding box center [653, 510] width 532 height 52
click at [575, 498] on textarea "Hi Linda, I hope you had a good weekend." at bounding box center [653, 510] width 532 height 52
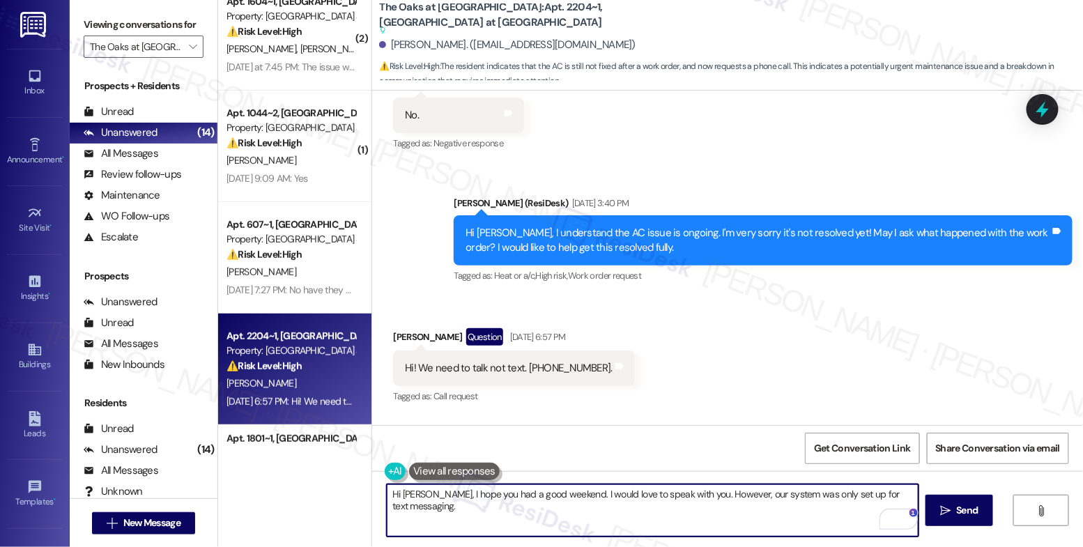
scroll to position [13090, 0]
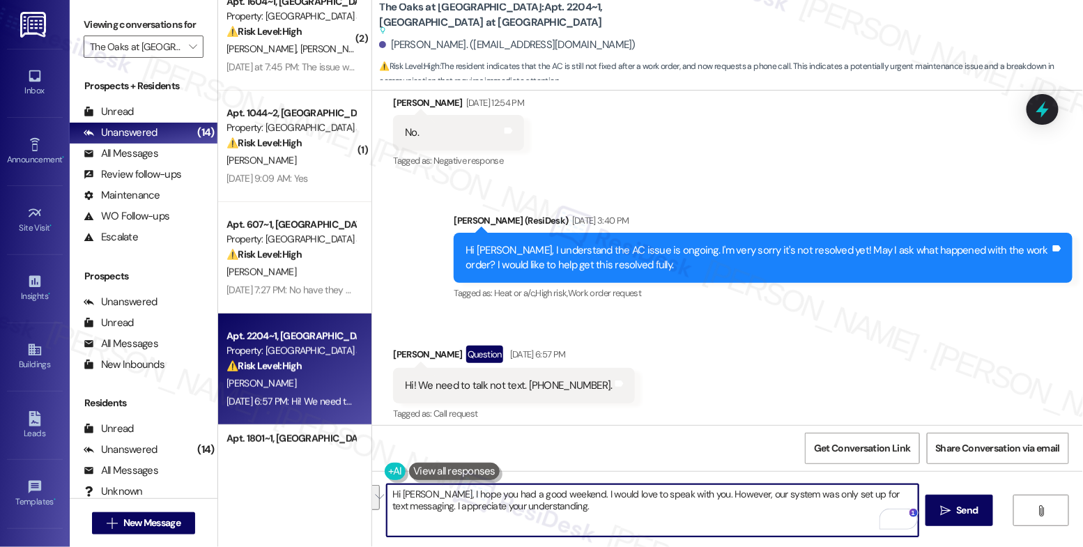
drag, startPoint x: 903, startPoint y: 494, endPoint x: 909, endPoint y: 505, distance: 12.2
click at [909, 505] on textarea "Hi Linda, I hope you had a good weekend. I would love to speak with you. Howeve…" at bounding box center [653, 510] width 532 height 52
click at [770, 509] on textarea "Hi Linda, I hope you had a good weekend. I would love to speak with you. Howeve…" at bounding box center [653, 510] width 532 height 52
click at [474, 500] on textarea "Hi Linda, I hope you had a good weekend. I would love to speak with you. Howeve…" at bounding box center [653, 510] width 532 height 52
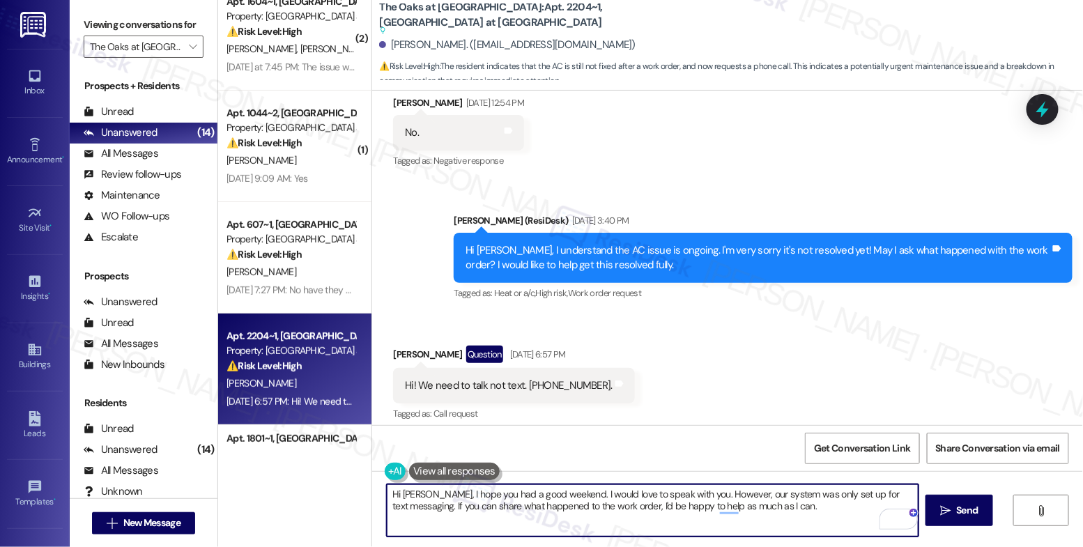
click at [474, 500] on textarea "Hi Linda, I hope you had a good weekend. I would love to speak with you. Howeve…" at bounding box center [653, 510] width 532 height 52
paste textarea "! I hope you had a great weekend. I'd love to chat, but our system is set up fo…"
click at [609, 493] on textarea "Hi Linda! I hope you had a great weekend. I'd love to chat, but our system is s…" at bounding box center [653, 510] width 532 height 52
click at [630, 511] on textarea "Hi Linda! I hope you had a great weekend. I'd love to talk, but our system is s…" at bounding box center [653, 510] width 532 height 52
type textarea "Hi Linda! I hope you had a great weekend. I'd love to talk, but our system is s…"
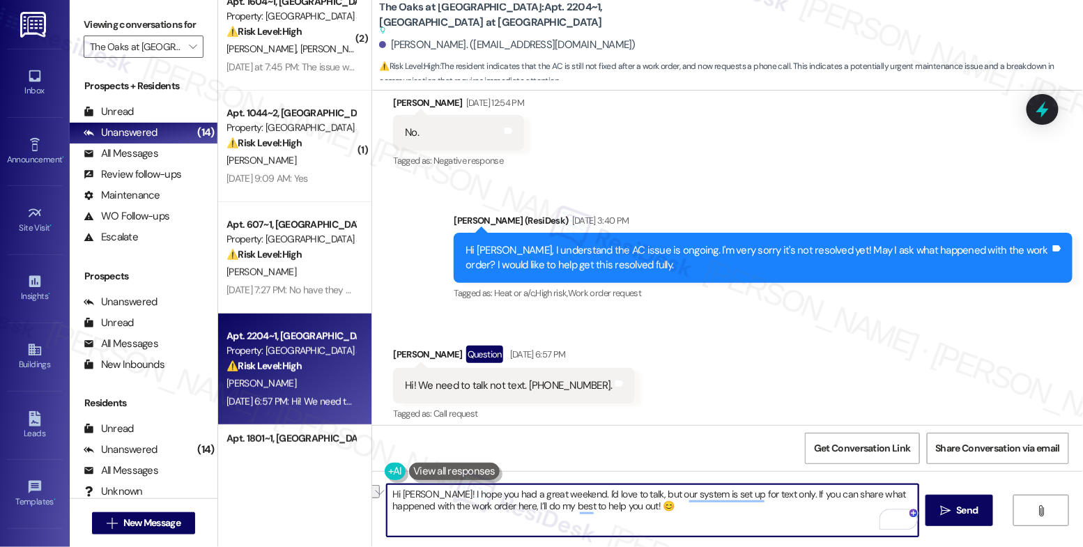
click at [727, 521] on textarea "Hi Linda! I hope you had a great weekend. I'd love to talk, but our system is s…" at bounding box center [653, 510] width 532 height 52
click at [949, 509] on icon "" at bounding box center [945, 510] width 10 height 11
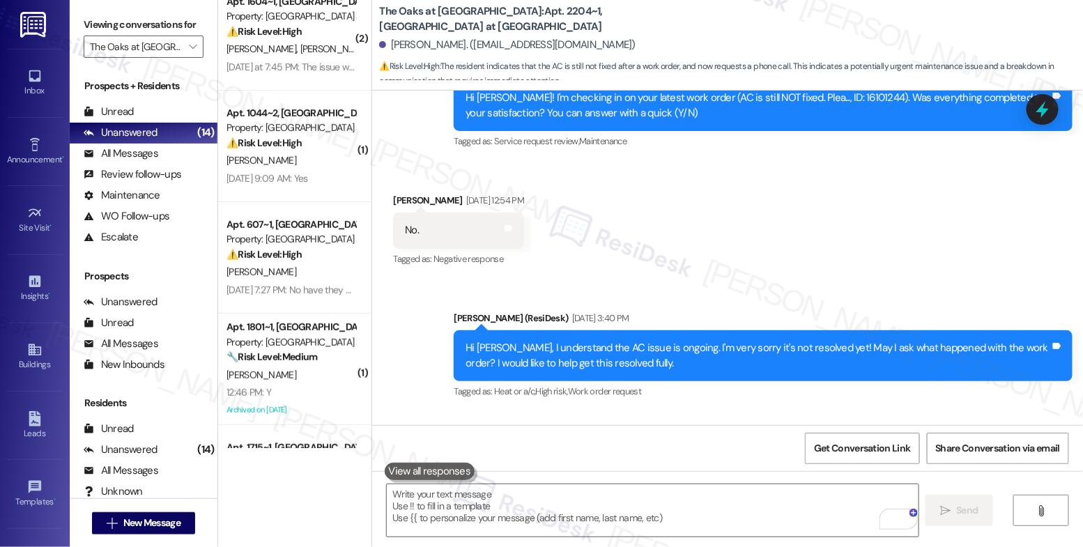
scroll to position [13192, 0]
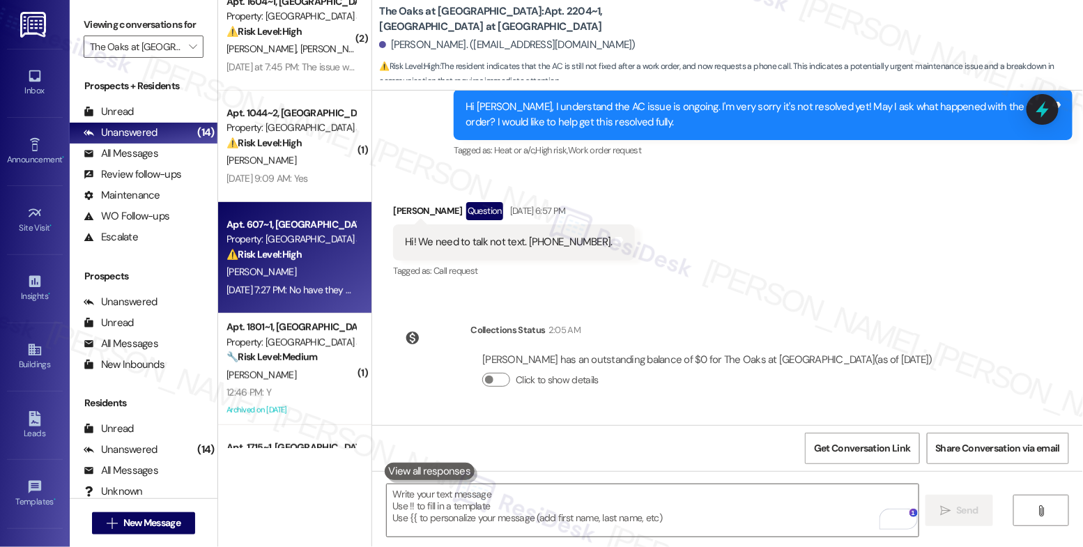
click at [263, 260] on strong "⚠️ Risk Level: High" at bounding box center [263, 254] width 75 height 13
type textarea "Fetching suggested responses. Please feel free to read through the conversation…"
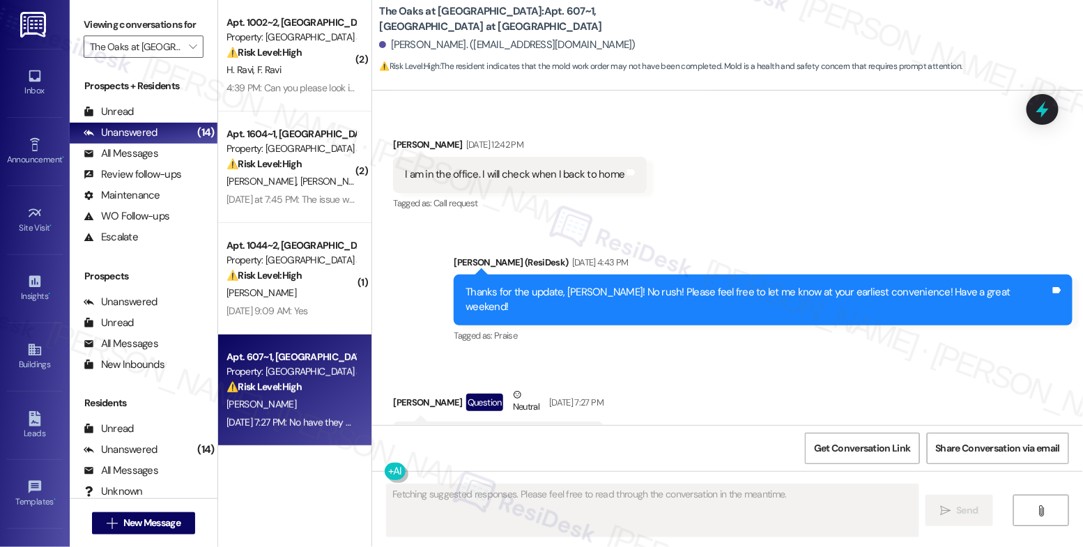
scroll to position [4913, 0]
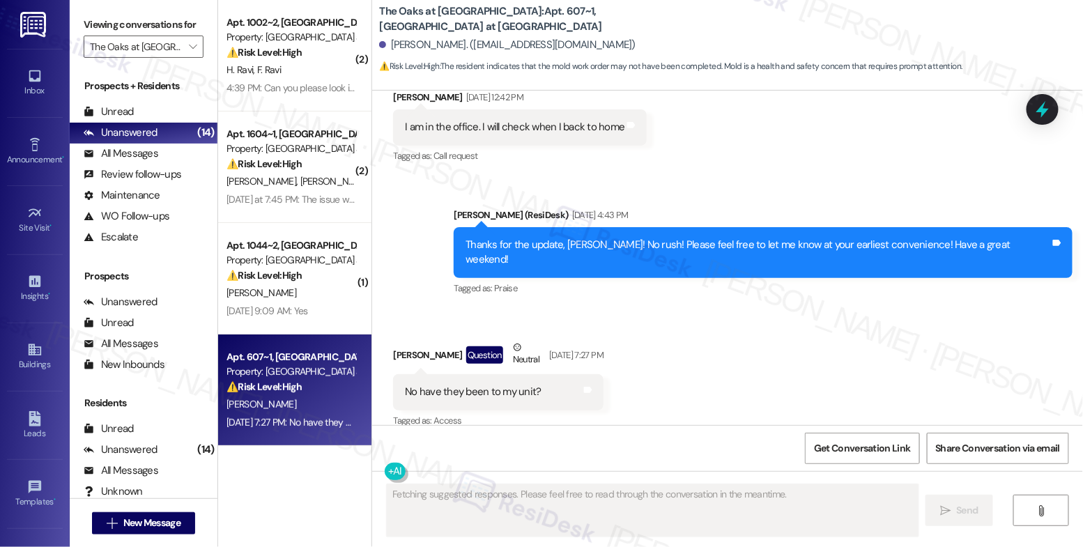
click at [657, 357] on div "Received via SMS Bomi Choi Question Neutral Aug 22, 2025 at 7:27 PM No have the…" at bounding box center [727, 375] width 711 height 132
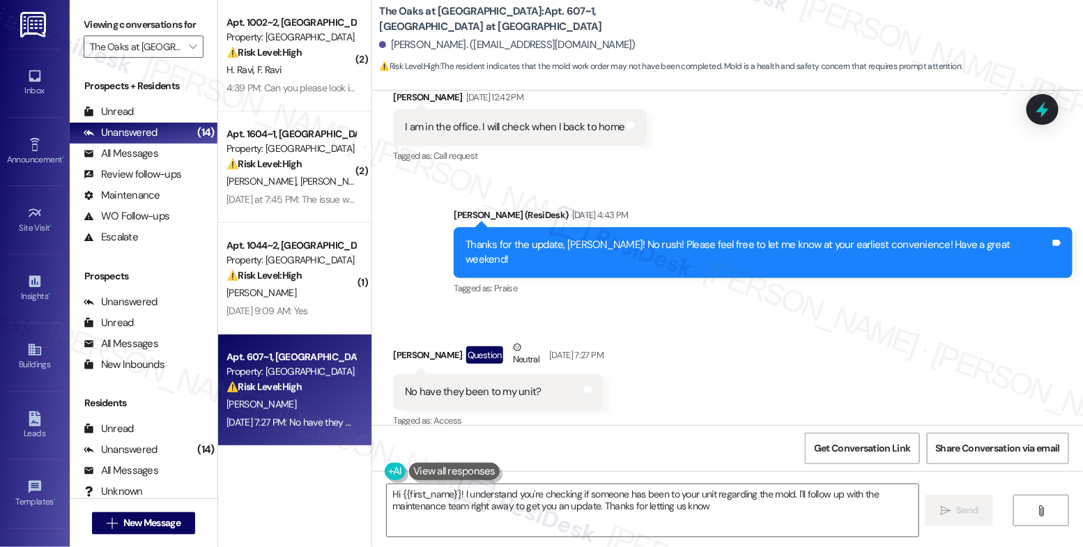
type textarea "Hi {{first_name}}! I understand you're checking if someone has been to your uni…"
click at [657, 357] on div "Received via SMS Bomi Choi Question Neutral Aug 22, 2025 at 7:27 PM No have the…" at bounding box center [727, 375] width 711 height 132
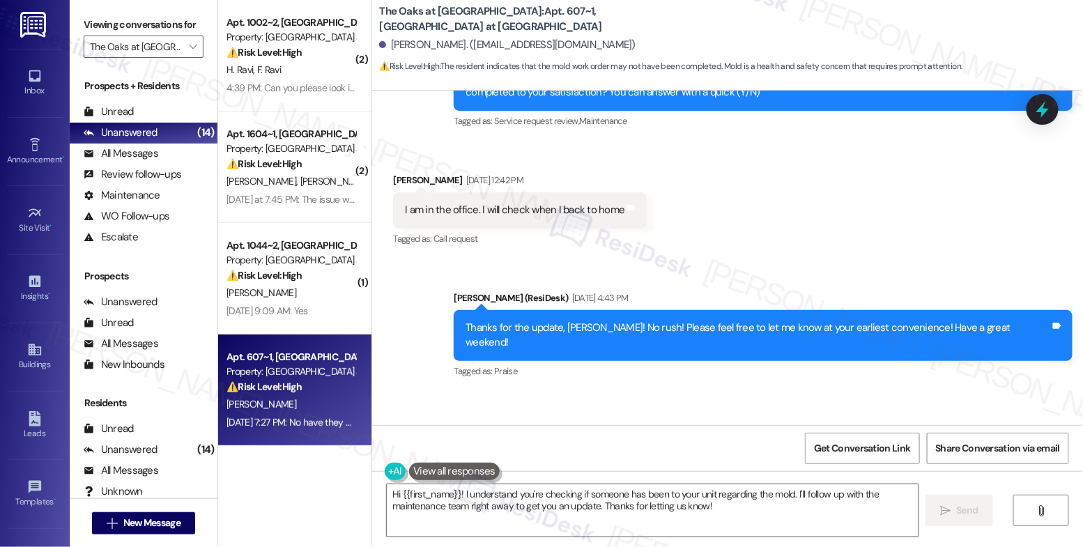
scroll to position [4705, 0]
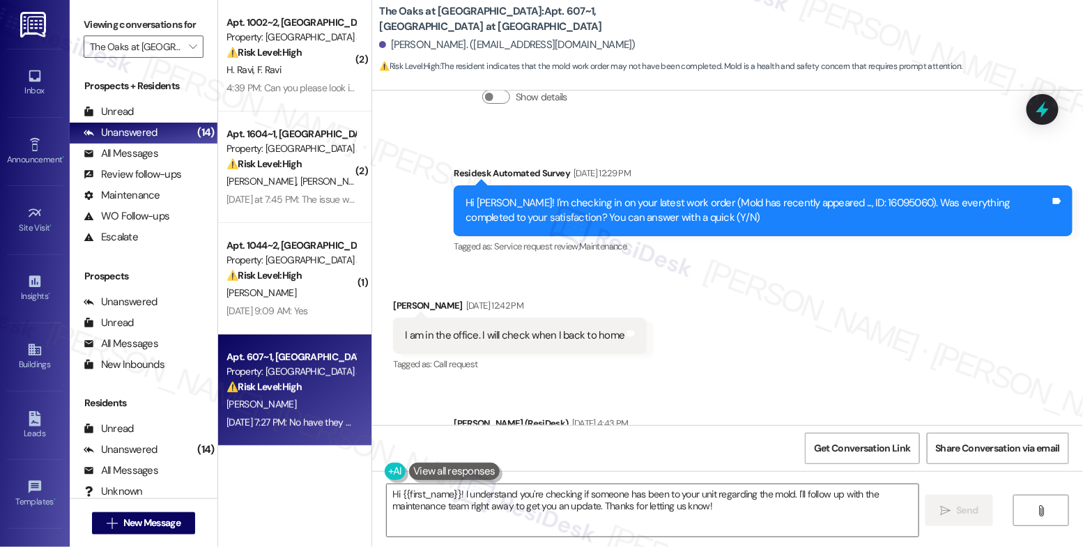
click at [682, 359] on div "Received via SMS Bomi Choi Aug 22, 2025 at 12:42 PM I am in the office. I will …" at bounding box center [727, 326] width 711 height 118
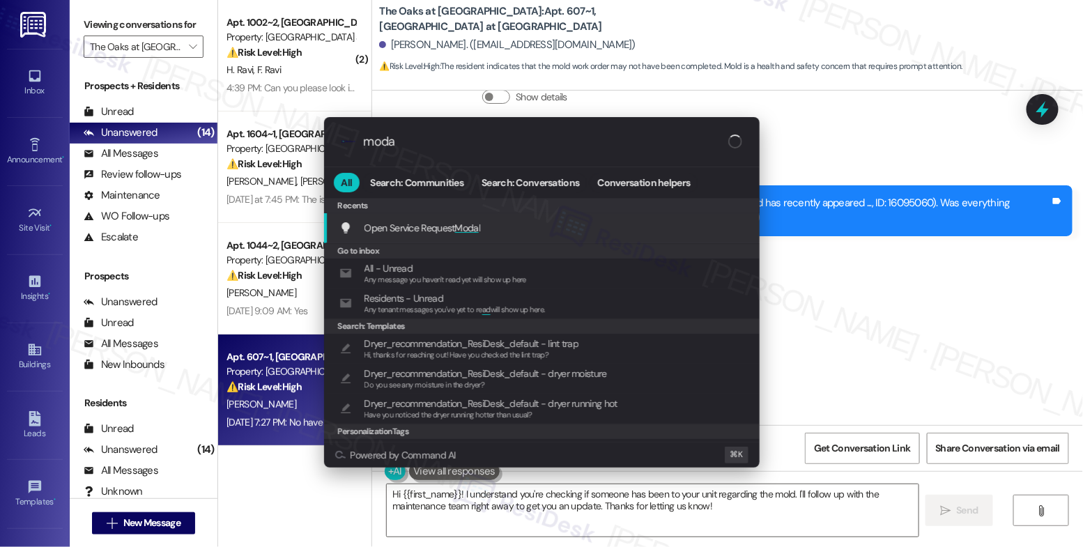
type input "modal"
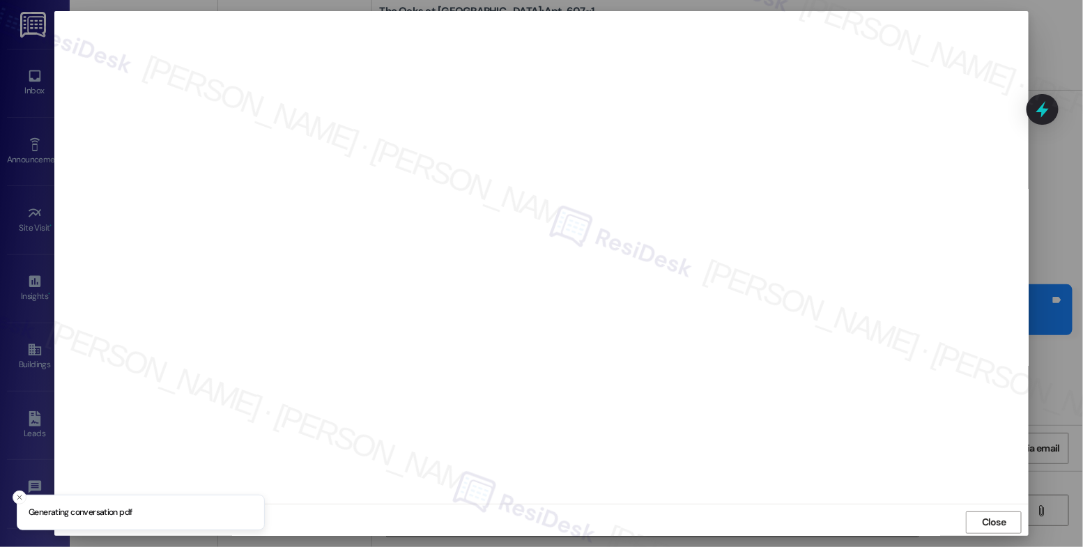
scroll to position [4705, 0]
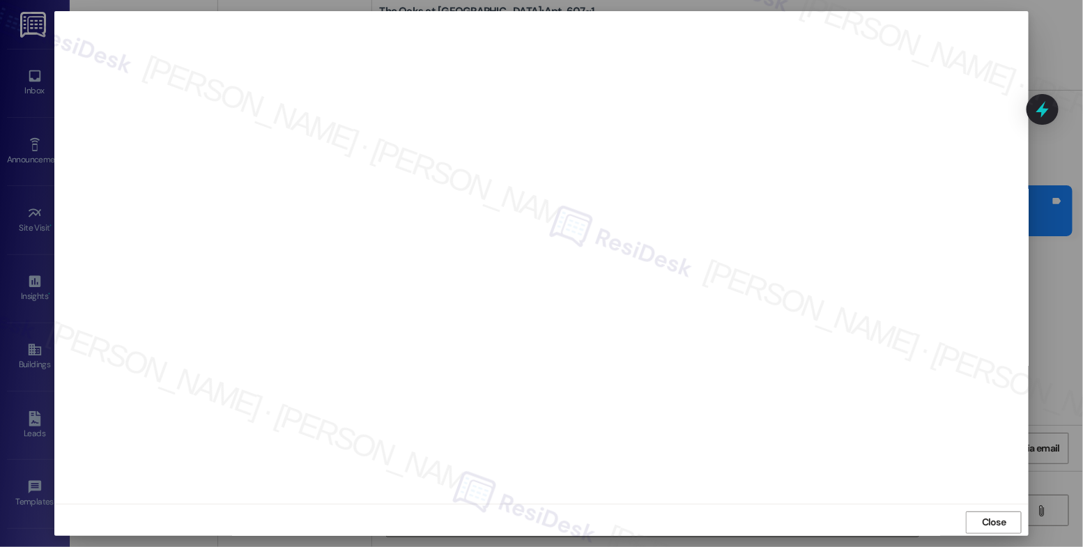
drag, startPoint x: 992, startPoint y: 518, endPoint x: 978, endPoint y: 507, distance: 17.4
click at [992, 518] on span "Close" at bounding box center [994, 522] width 24 height 15
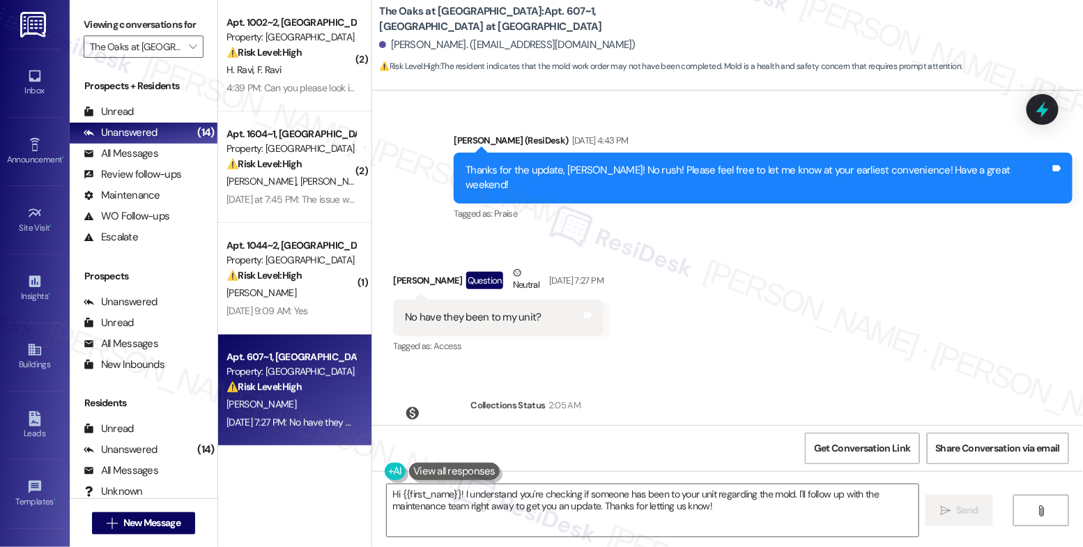
scroll to position [4911, 0]
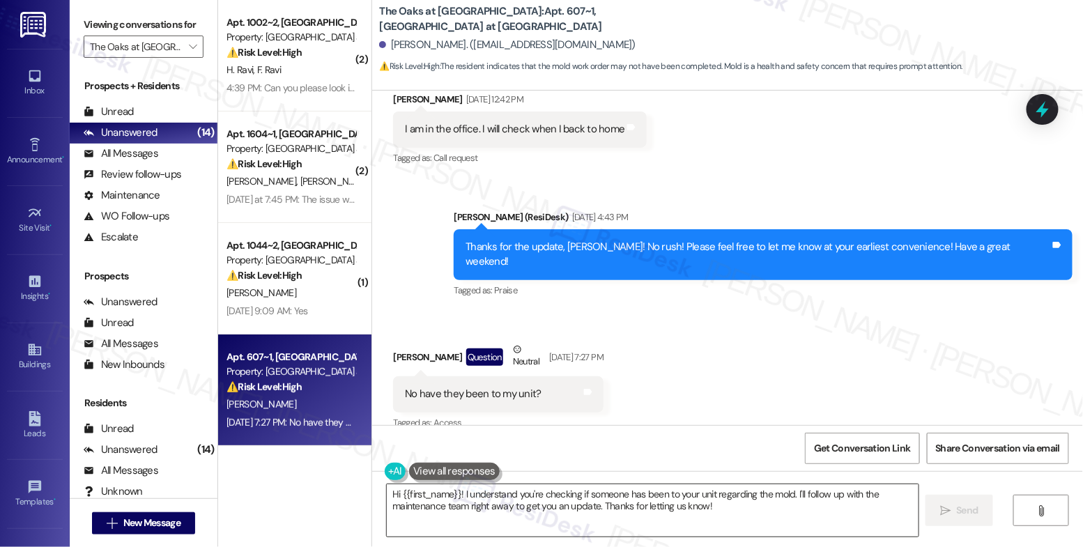
click at [478, 508] on textarea "Hi {{first_name}}! I understand you're checking if someone has been to your uni…" at bounding box center [653, 510] width 532 height 52
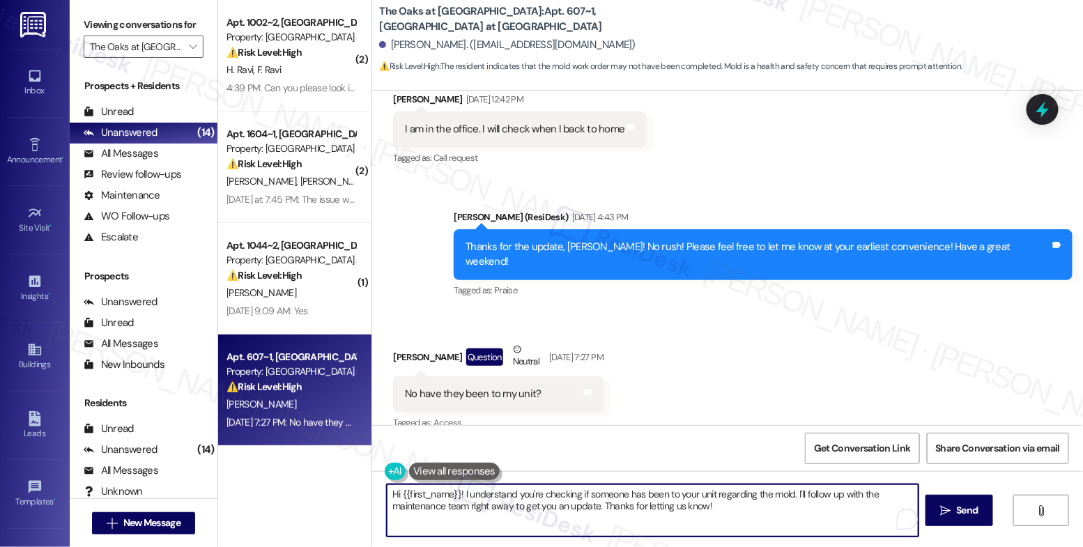
click at [478, 508] on textarea "Hi {{first_name}}! I understand you're checking if someone has been to your uni…" at bounding box center [653, 510] width 532 height 52
click at [479, 508] on textarea "Hi {{first_name}}! I understand you're checking if someone has been to your uni…" at bounding box center [653, 510] width 532 height 52
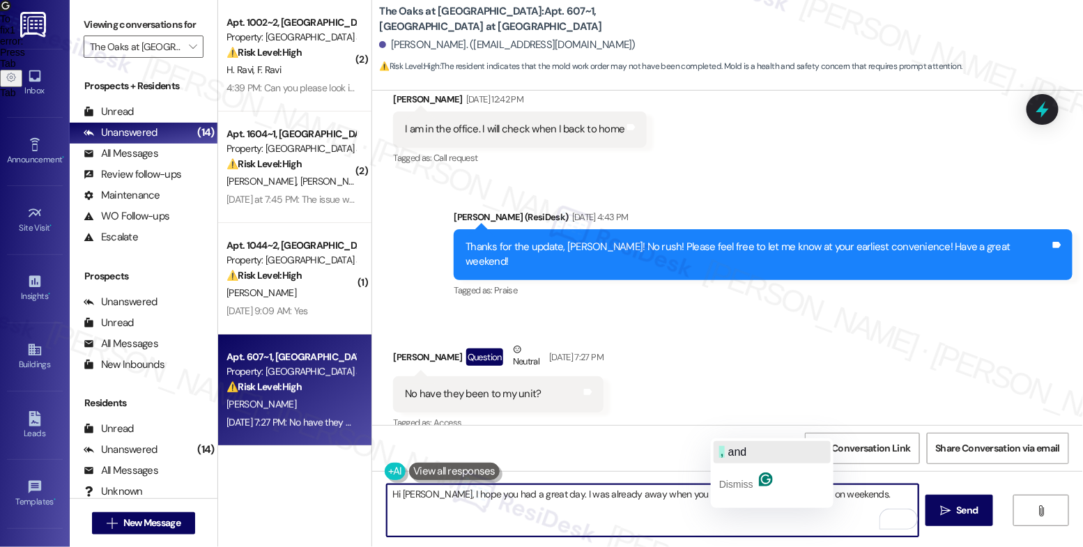
click at [740, 452] on span "and" at bounding box center [737, 452] width 19 height 12
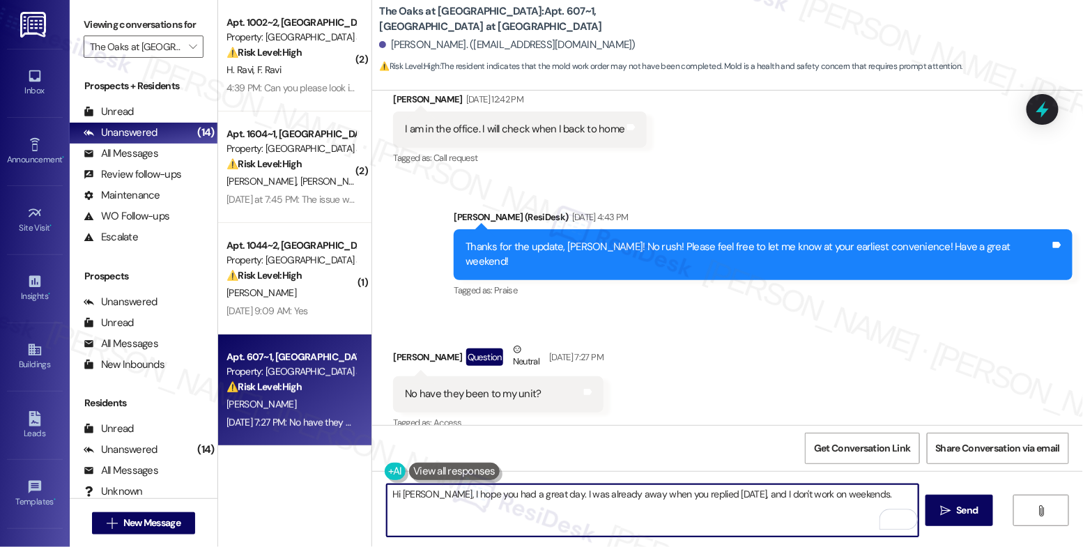
click at [875, 499] on textarea "Hi [PERSON_NAME], I hope you had a great day. I was already away when you repli…" at bounding box center [653, 510] width 532 height 52
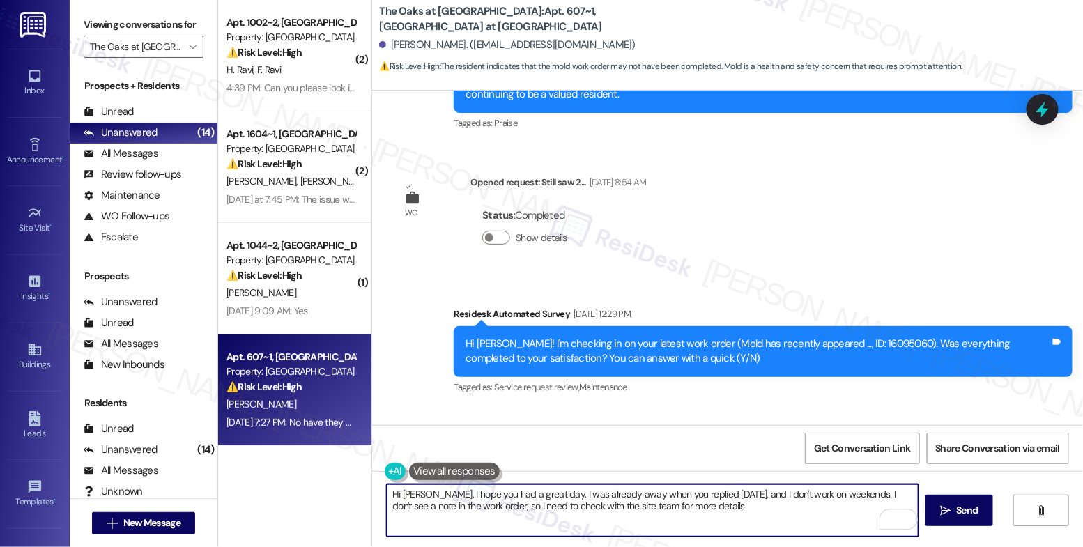
scroll to position [4774, 0]
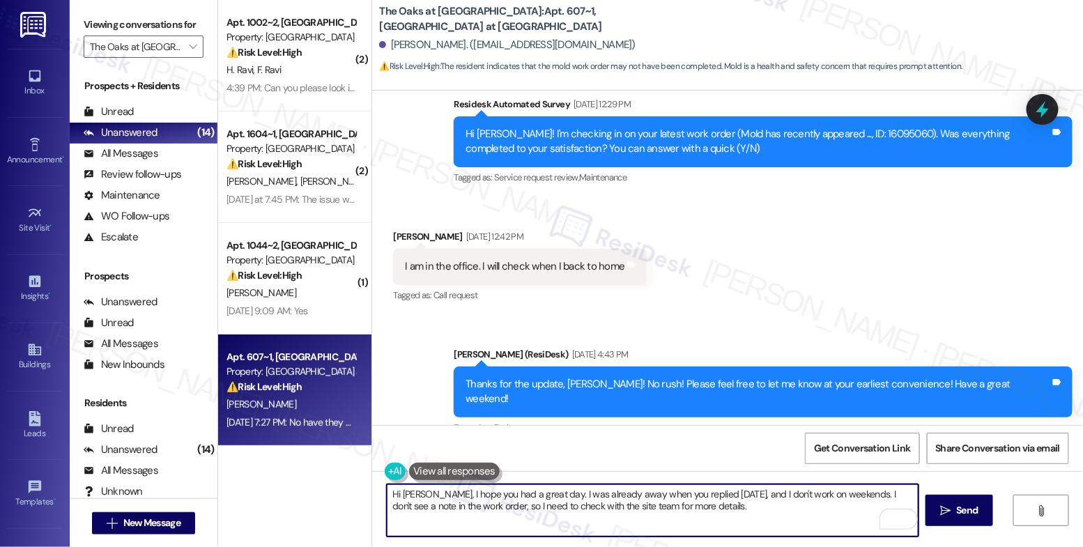
type textarea "Hi [PERSON_NAME], I hope you had a great day. I was already away when you repli…"
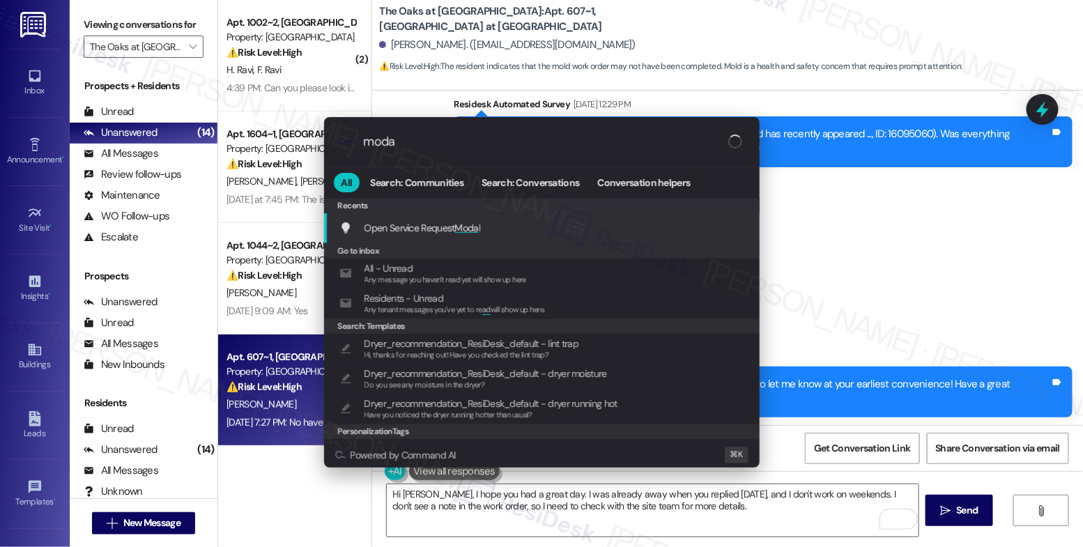
type input "modal"
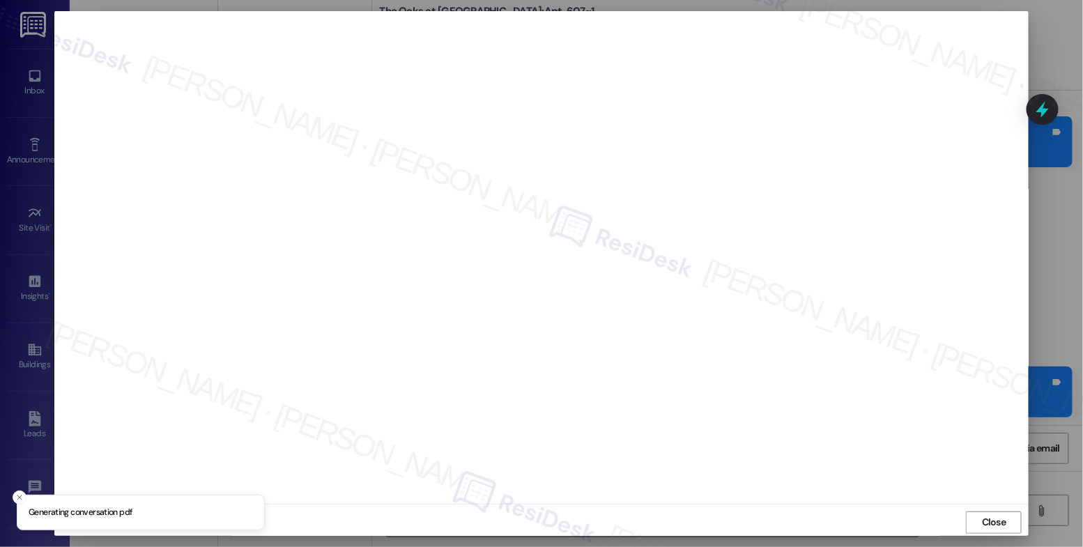
scroll to position [2, 0]
click at [1005, 516] on span "Close" at bounding box center [994, 520] width 30 height 15
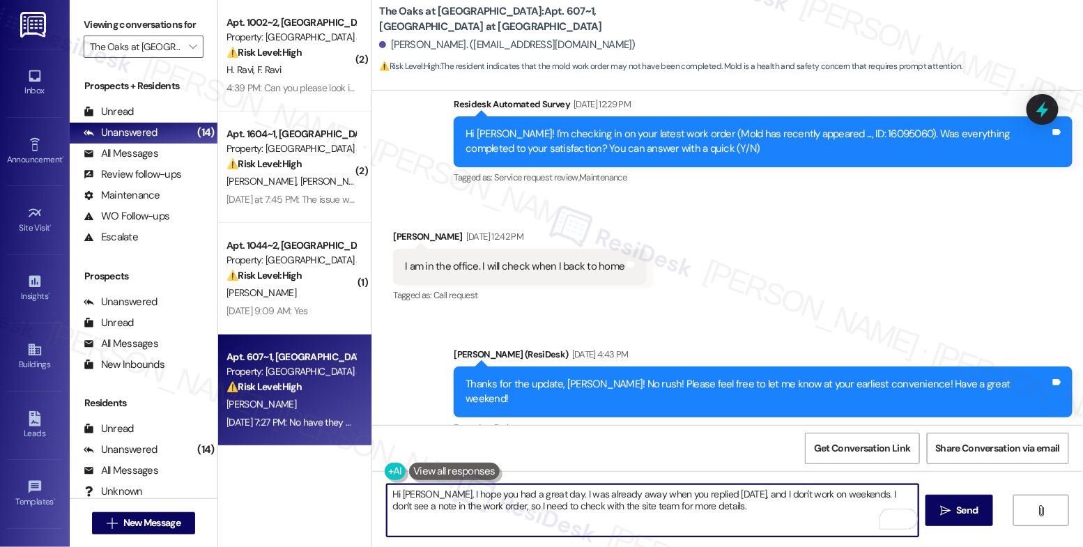
scroll to position [5042, 0]
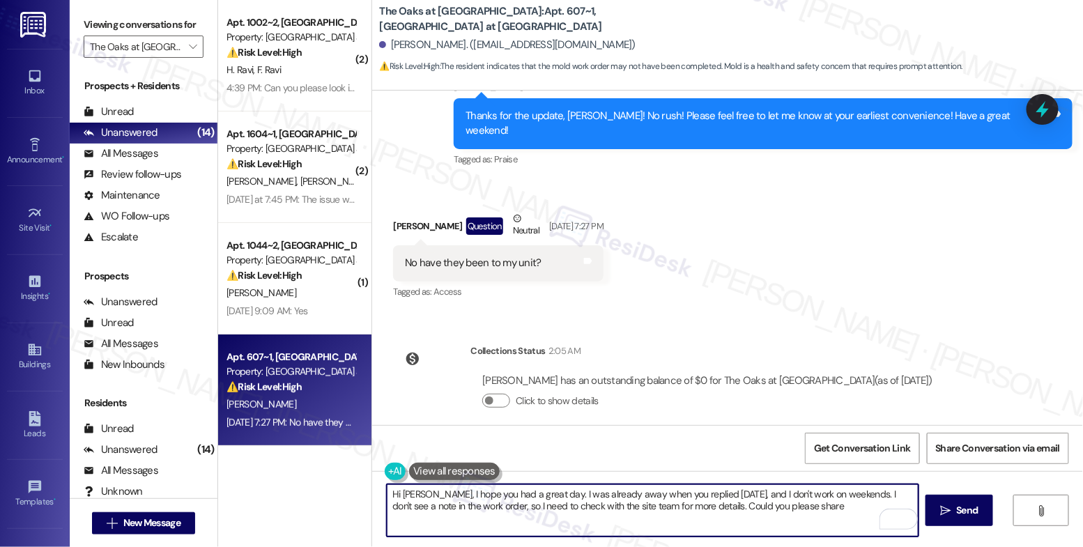
drag, startPoint x: 841, startPoint y: 491, endPoint x: 848, endPoint y: 500, distance: 12.0
click at [848, 500] on textarea "Hi [PERSON_NAME], I hope you had a great day. I was already away when you repli…" at bounding box center [653, 510] width 532 height 52
drag, startPoint x: 843, startPoint y: 490, endPoint x: 852, endPoint y: 507, distance: 19.0
click at [852, 507] on textarea "Hi [PERSON_NAME], I hope you had a great day. I was already away when you repli…" at bounding box center [653, 510] width 532 height 52
paste textarea "! I hope you had a great day. I missed your reply last Friday as I was already …"
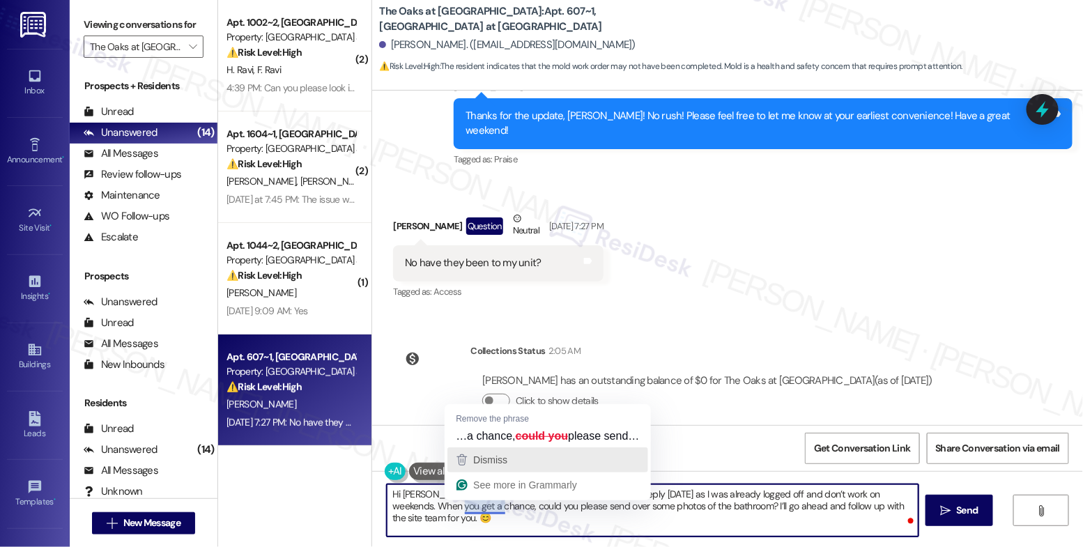
click at [520, 461] on div "Dismiss" at bounding box center [547, 459] width 187 height 21
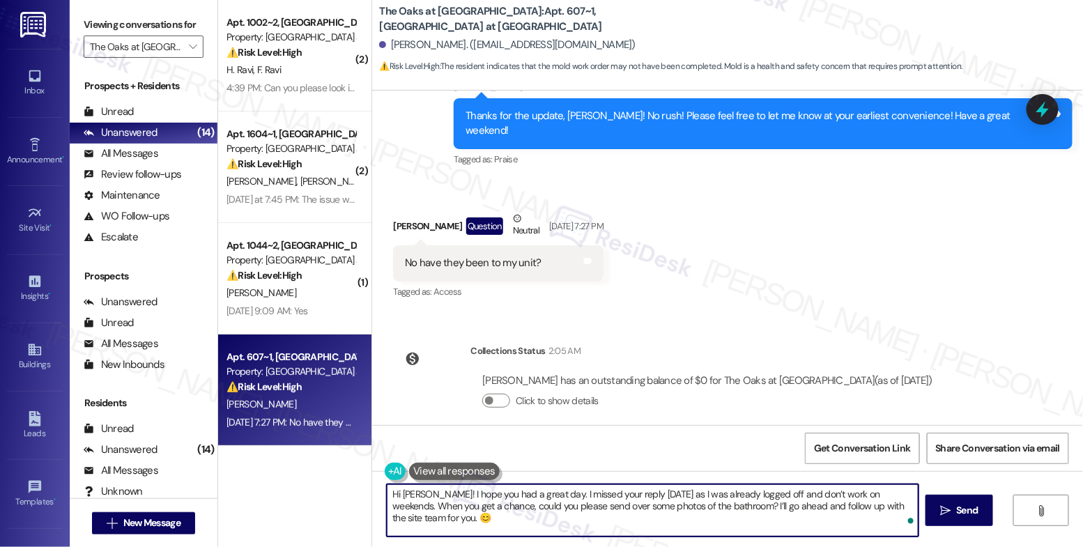
click at [456, 520] on textarea "Hi Bomi! I hope you had a great day. I missed your reply last Friday as I was a…" at bounding box center [653, 510] width 532 height 52
type textarea "Hi Bomi! I hope you had a great day. I missed your reply last Friday as I was a…"
click at [957, 511] on span "Send" at bounding box center [968, 510] width 22 height 15
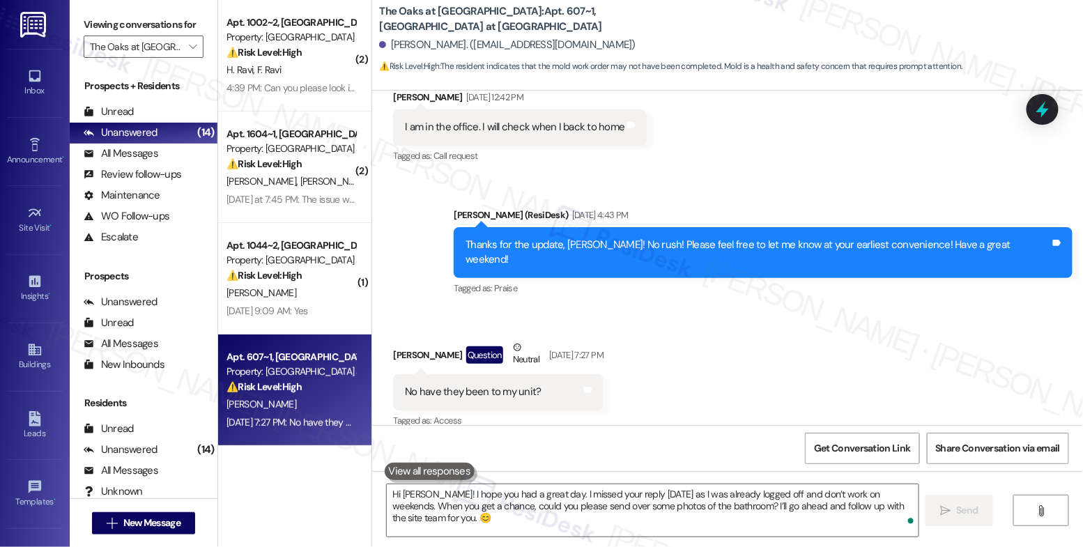
scroll to position [5154, 0]
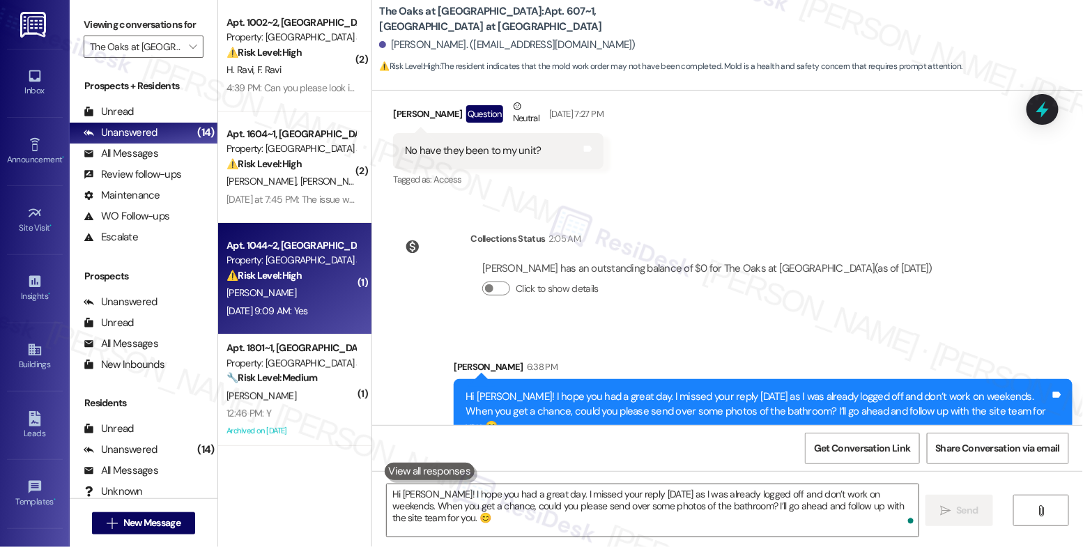
click at [260, 259] on div "Property: [GEOGRAPHIC_DATA] at [GEOGRAPHIC_DATA]" at bounding box center [290, 260] width 129 height 15
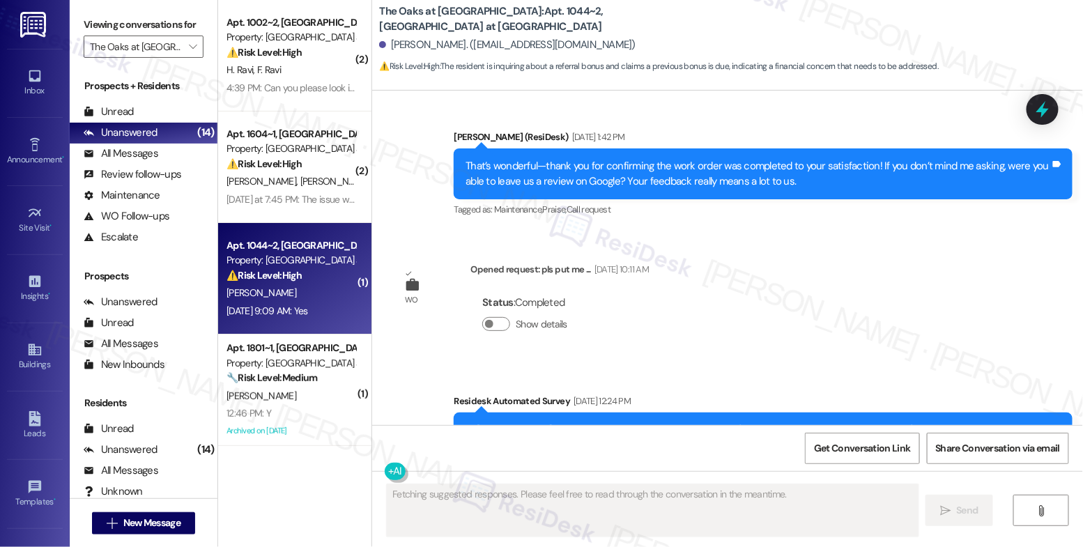
scroll to position [5849, 0]
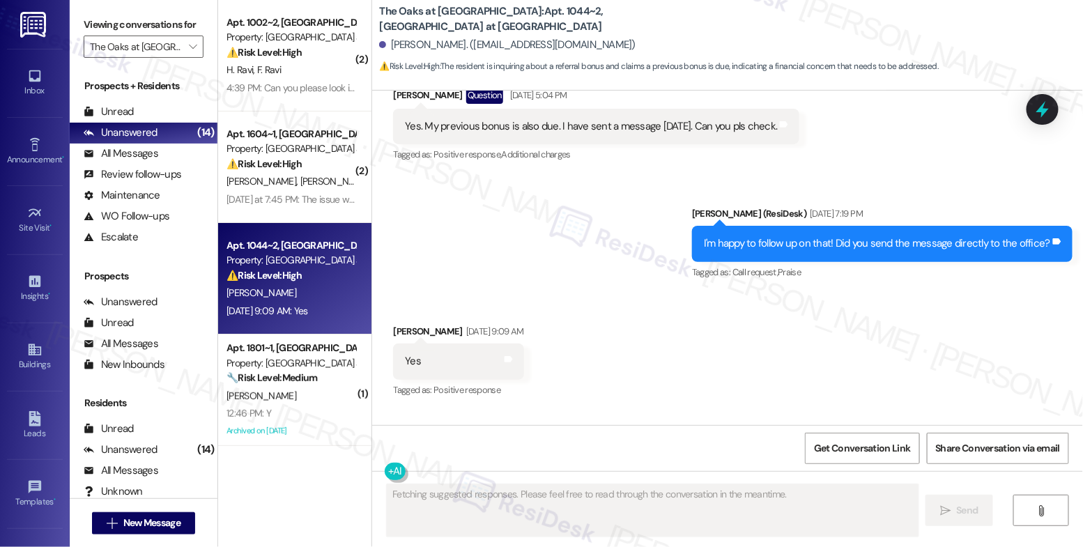
click at [587, 268] on div "Sent via SMS Sarah (ResiDesk) Aug 22, 2025 at 7:19 PM I'm happy to follow up on…" at bounding box center [727, 234] width 711 height 118
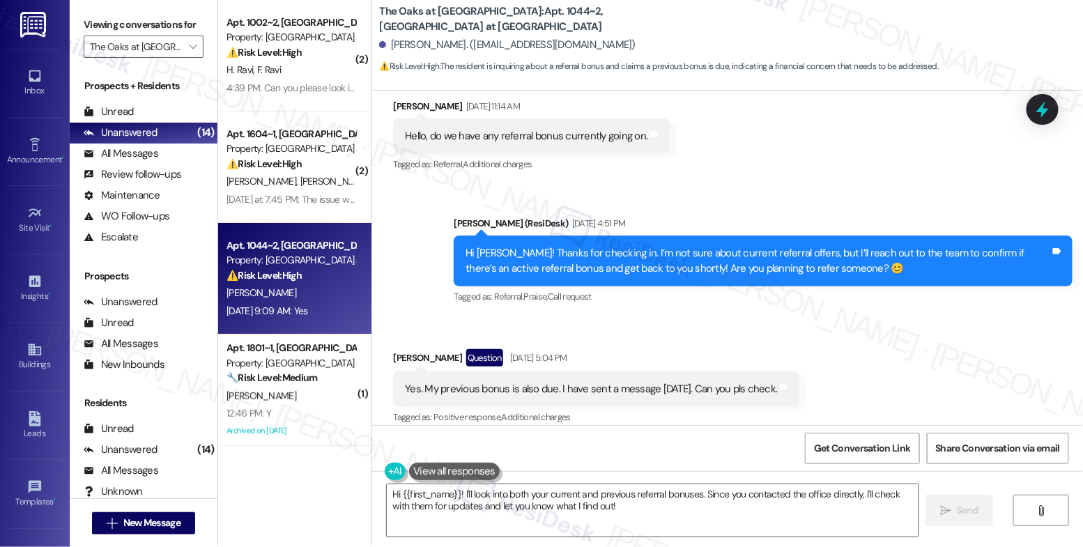
scroll to position [5439, 0]
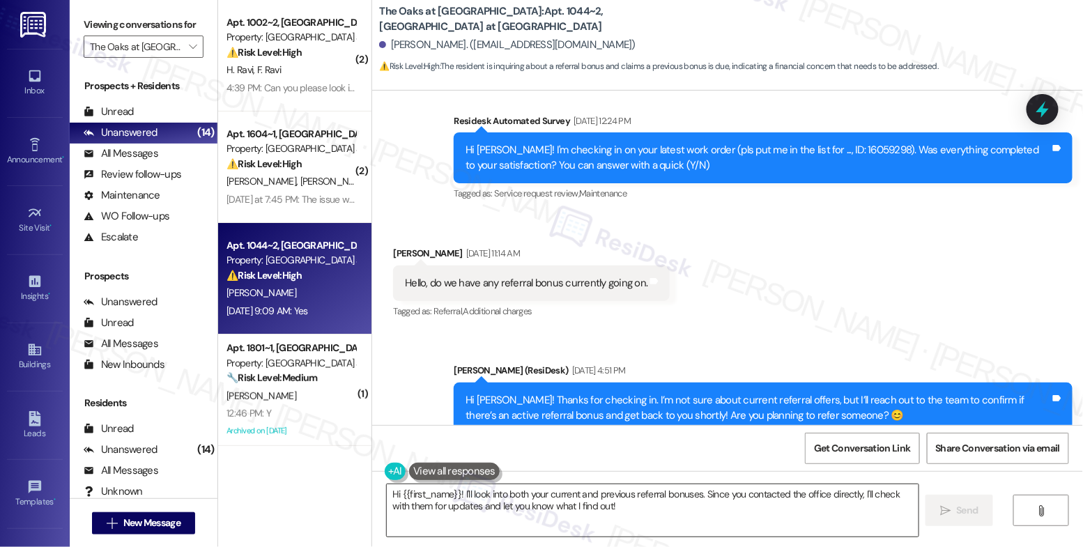
click at [492, 500] on textarea "Hi {{first_name}}! I'll look into both your current and previous referral bonus…" at bounding box center [653, 510] width 532 height 52
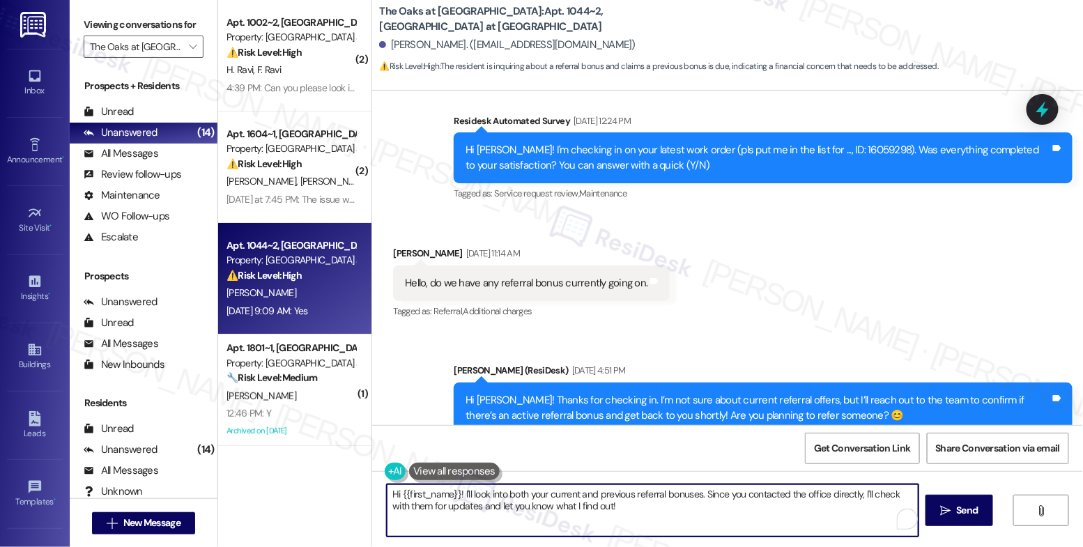
click at [492, 500] on textarea "Hi {{first_name}}! I'll look into both your current and previous referral bonus…" at bounding box center [653, 510] width 532 height 52
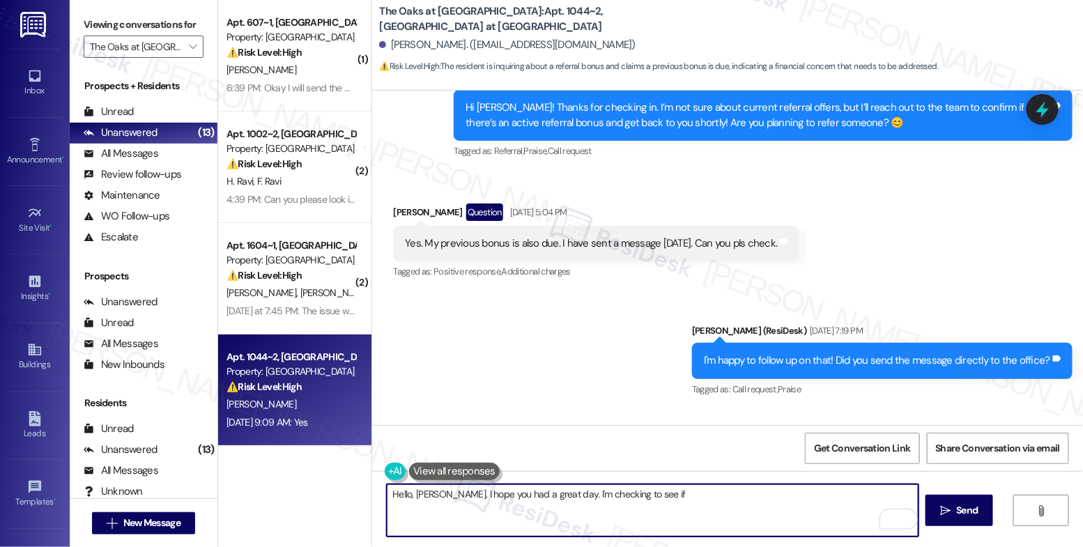
scroll to position [5733, 0]
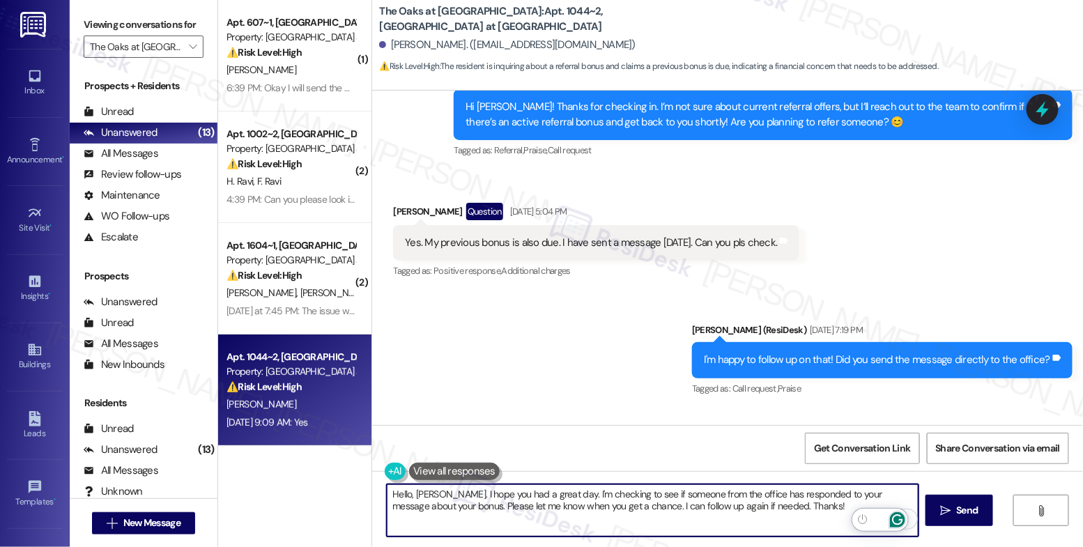
type textarea "Hello, Naveen. I hope you had a great day. I'm checking to see if someone from …"
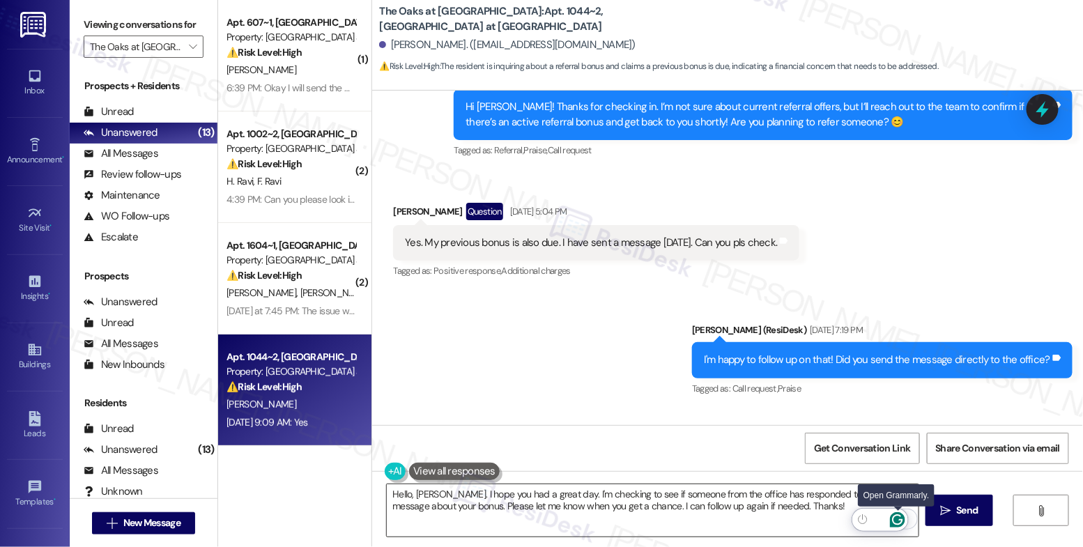
click at [899, 518] on icon "Open Grammarly. 0 Suggestions." at bounding box center [897, 519] width 15 height 15
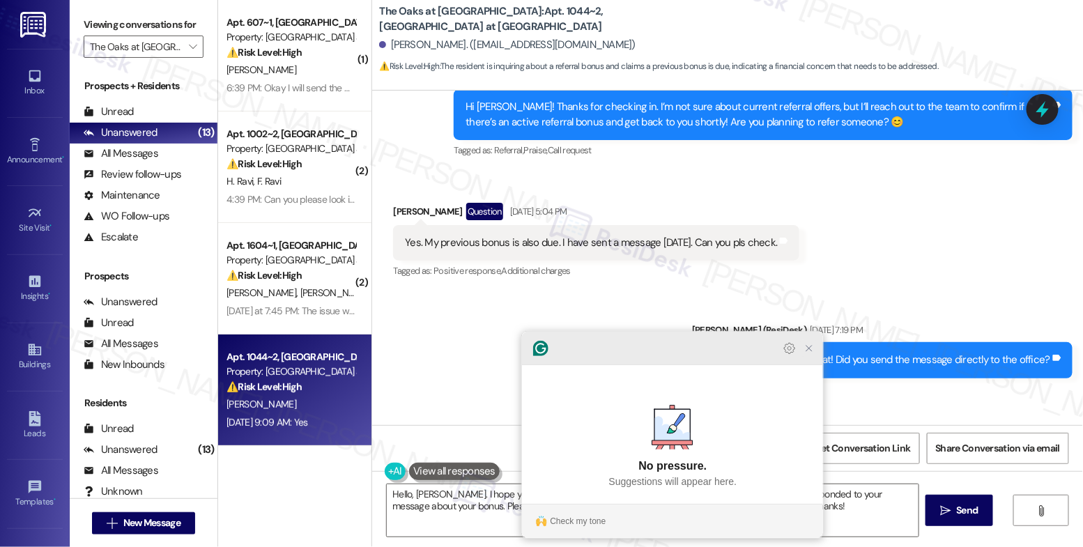
click at [815, 354] on icon "Close Grammarly Assistant" at bounding box center [809, 348] width 11 height 11
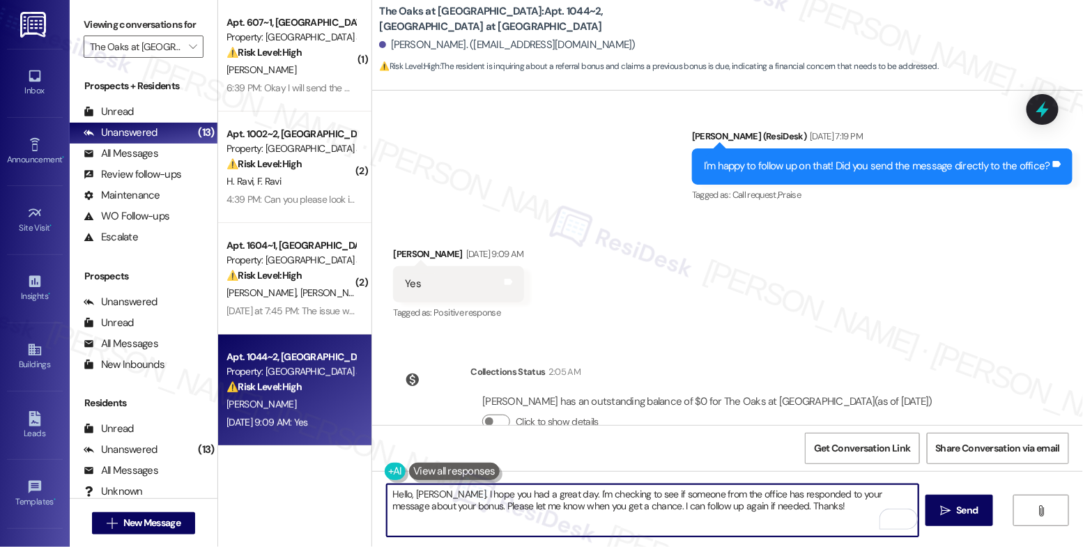
scroll to position [5977, 0]
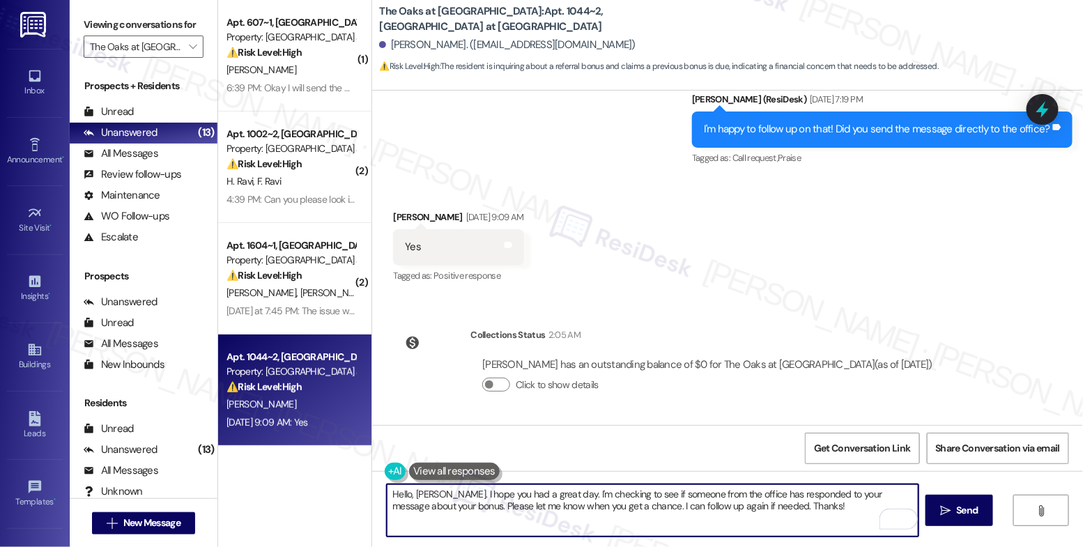
click at [930, 512] on button " Send" at bounding box center [959, 510] width 68 height 31
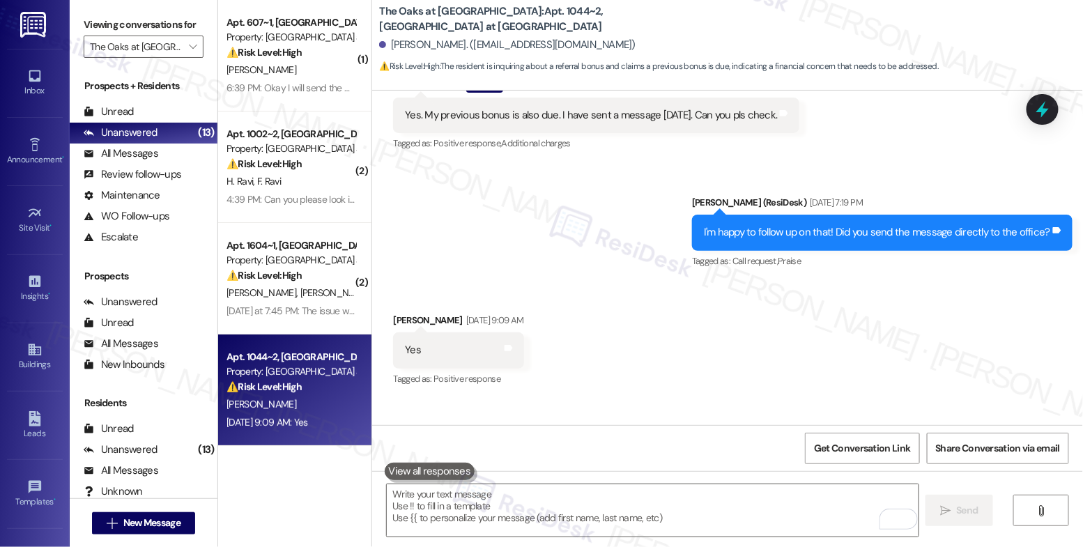
scroll to position [5849, 0]
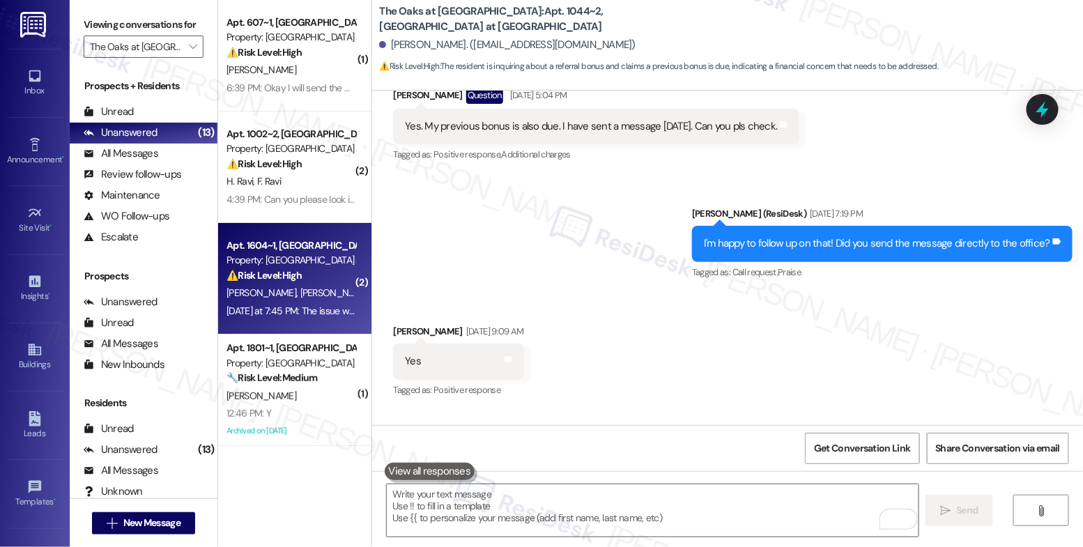
click at [300, 276] on div "⚠️ Risk Level: High The resident indicates that a maintenance issue (washer rep…" at bounding box center [290, 275] width 129 height 15
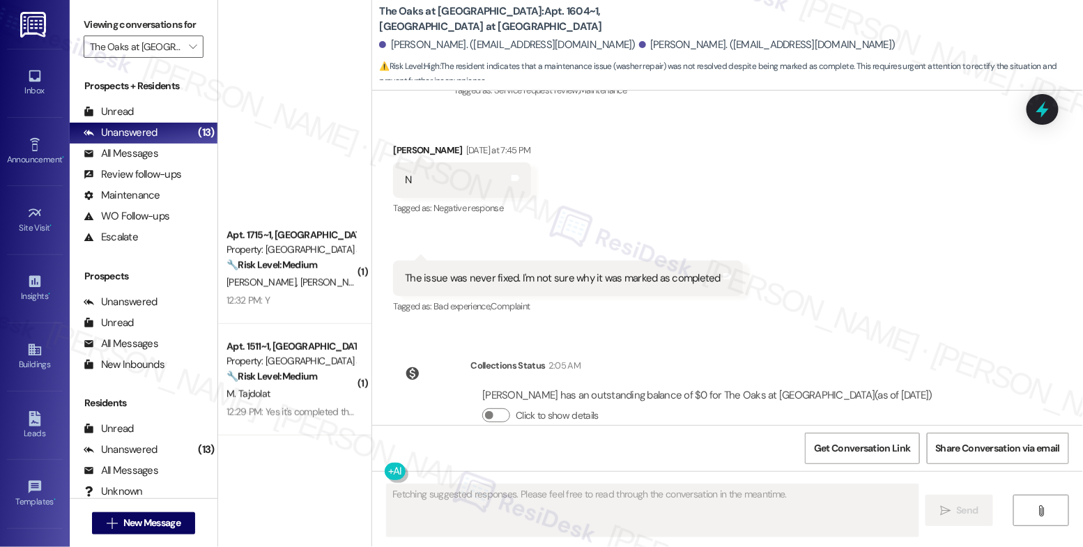
scroll to position [0, 0]
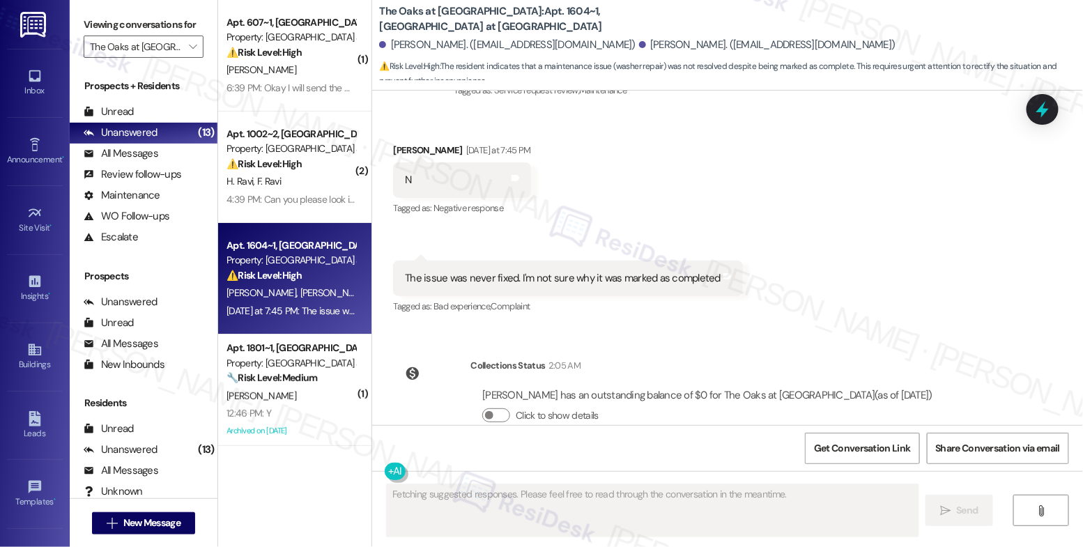
click at [649, 358] on div "Collections Status 2:05 AM" at bounding box center [707, 368] width 474 height 20
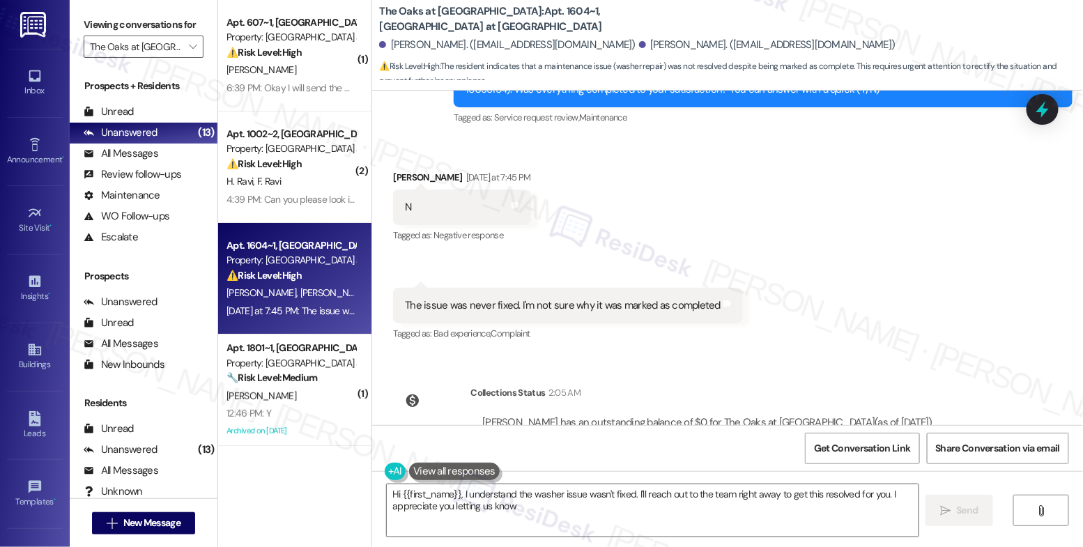
type textarea "Hi {{first_name}}, I understand the washer issue wasn't fixed. I'll reach out t…"
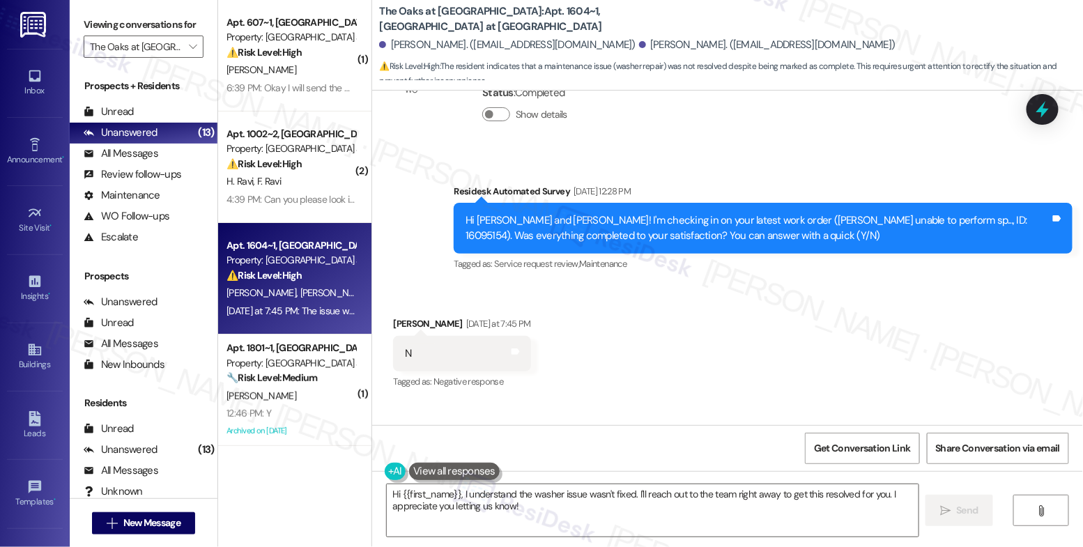
click at [649, 332] on div "Received via SMS Adam Weldon Yesterday at 7:45 PM N Tags and notes Tagged as: N…" at bounding box center [727, 393] width 711 height 216
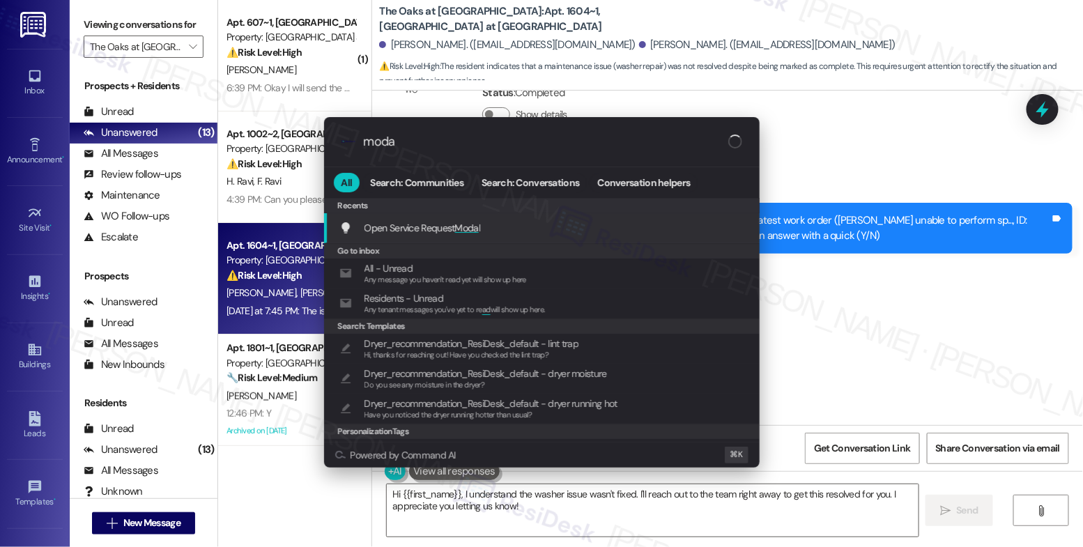
type input "modal"
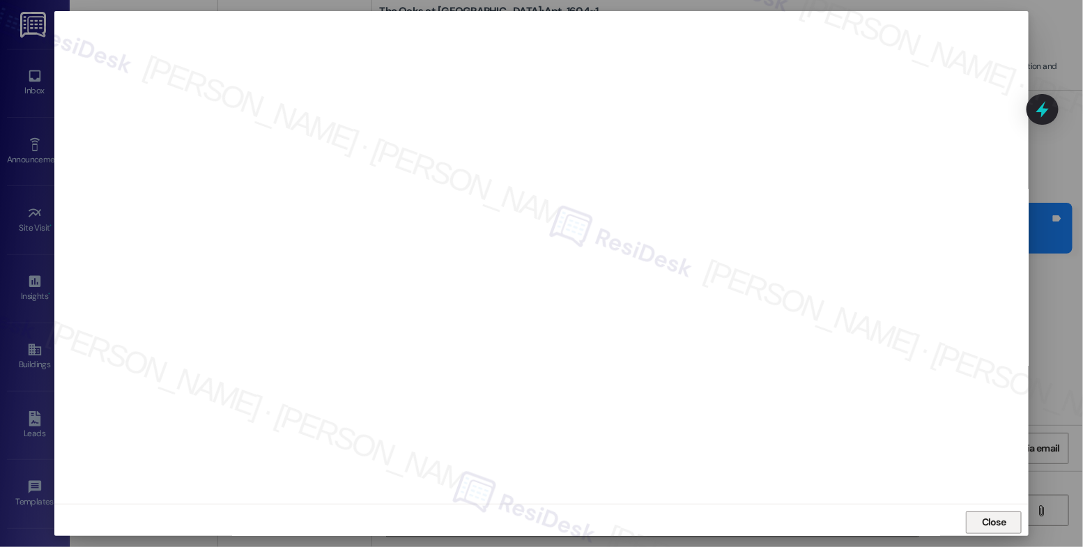
click at [1002, 522] on span "Close" at bounding box center [994, 522] width 24 height 15
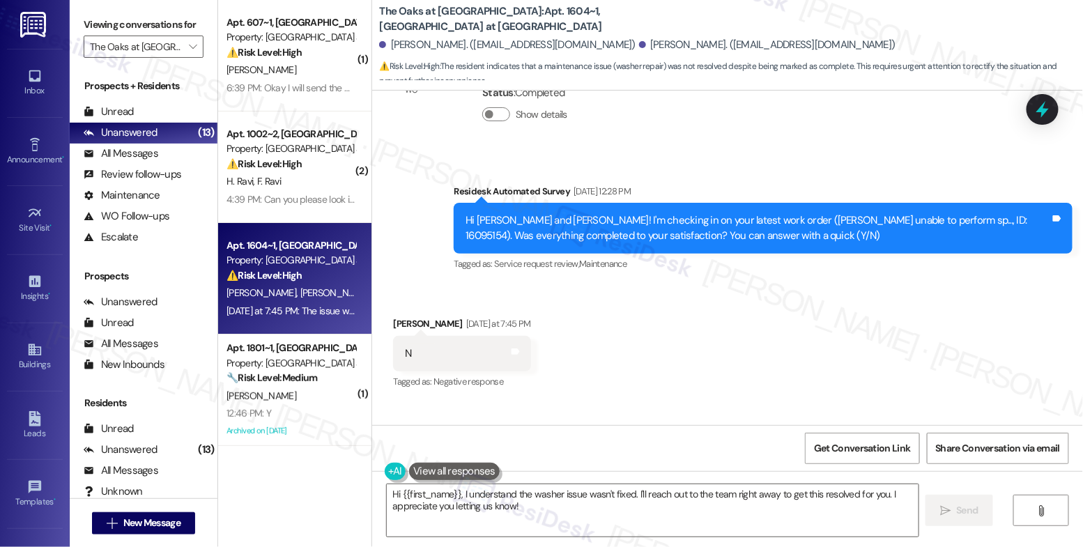
scroll to position [6089, 0]
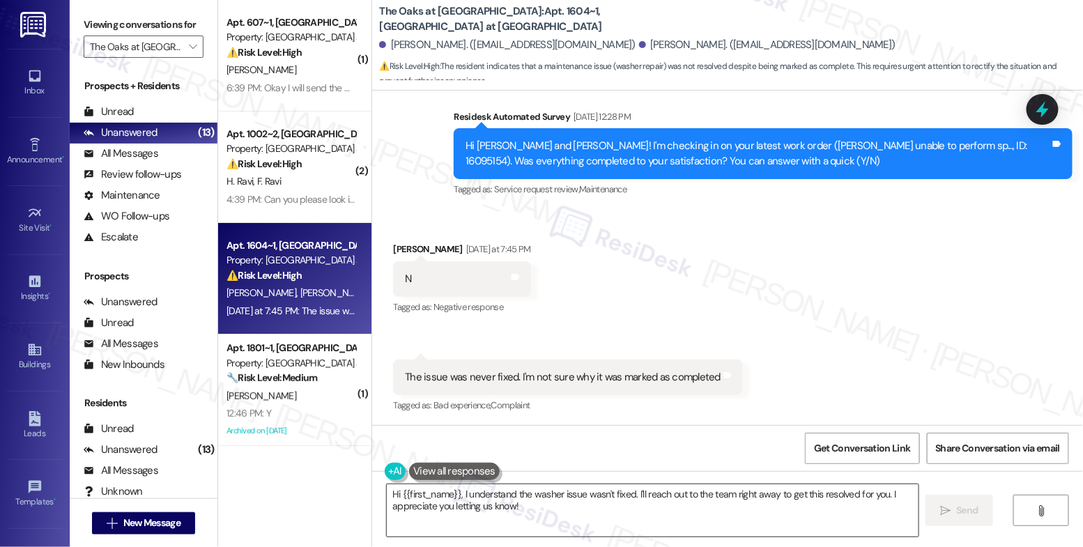
click at [474, 516] on textarea "Hi {{first_name}}, I understand the washer issue wasn't fixed. I'll reach out t…" at bounding box center [653, 510] width 532 height 52
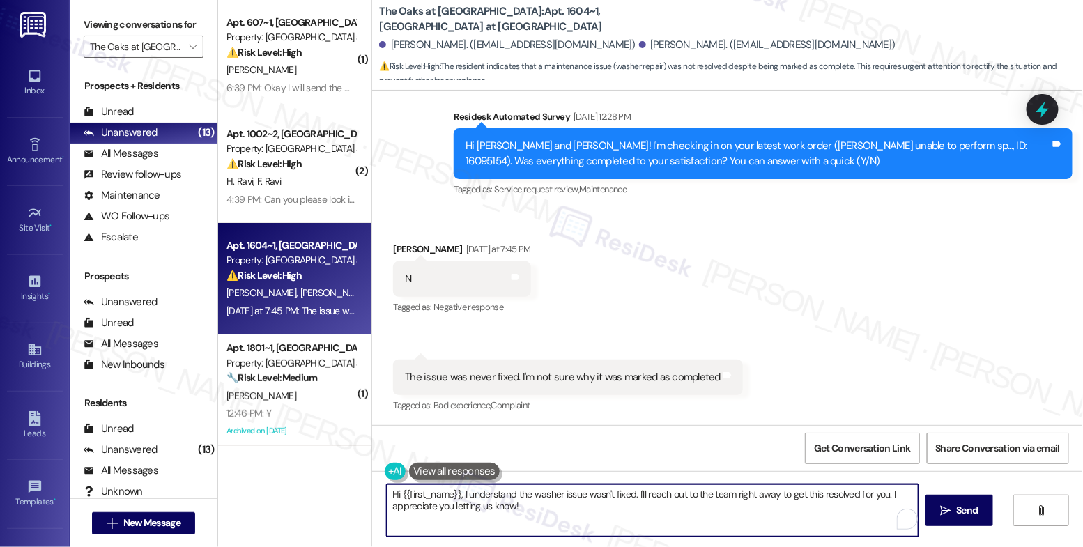
click at [474, 516] on textarea "Hi {{first_name}}, I understand the washer issue wasn't fixed. I'll reach out t…" at bounding box center [653, 510] width 532 height 52
click at [474, 517] on textarea "Hi {{first_name}}, I understand the washer issue wasn't fixed. I'll reach out t…" at bounding box center [653, 510] width 532 height 52
type textarea "I'm so sorry to hear that, Adam. I'll make sure to follow up with maintenance a…"
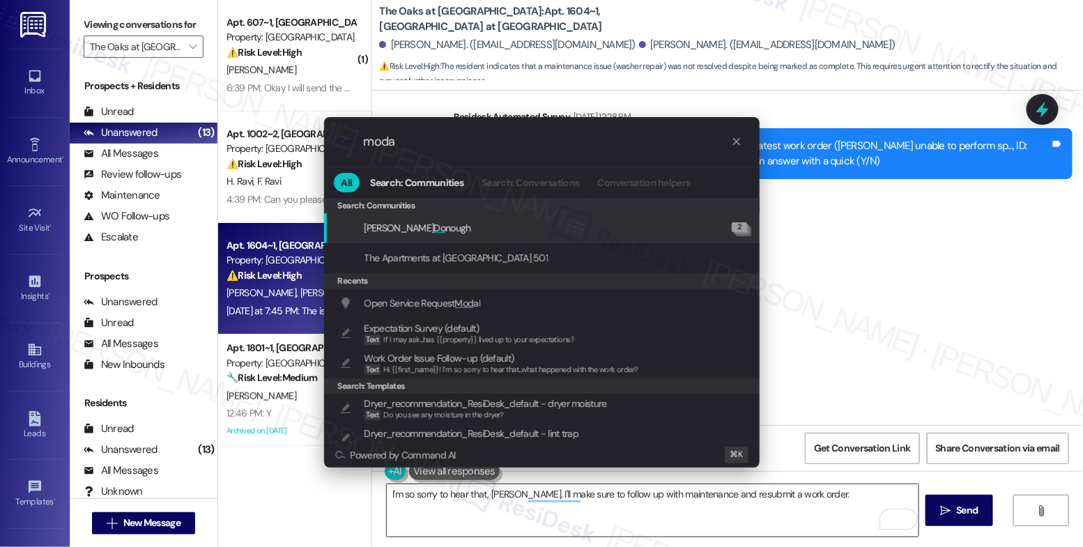
type input "modal"
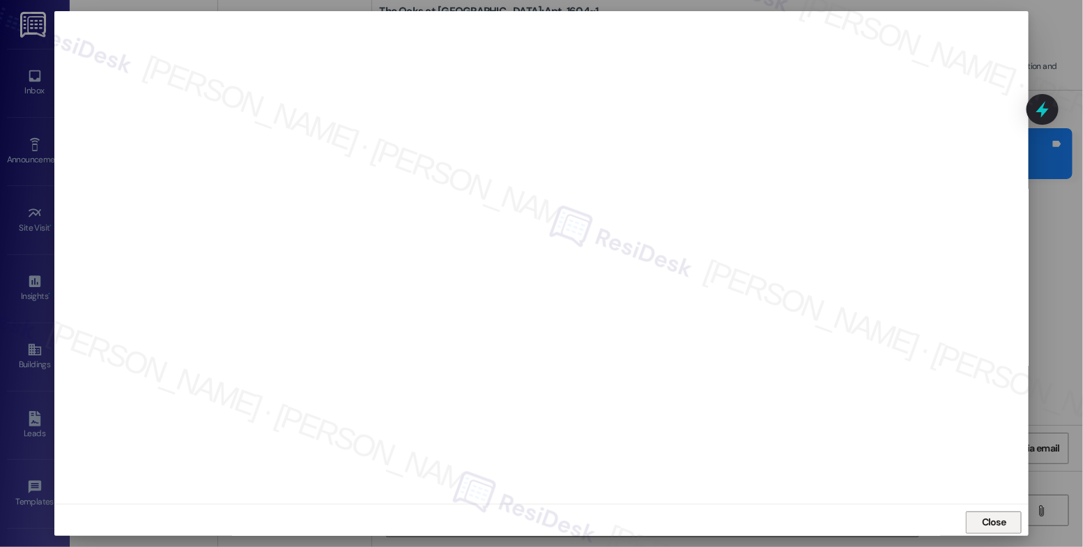
click at [998, 516] on span "Close" at bounding box center [994, 522] width 24 height 15
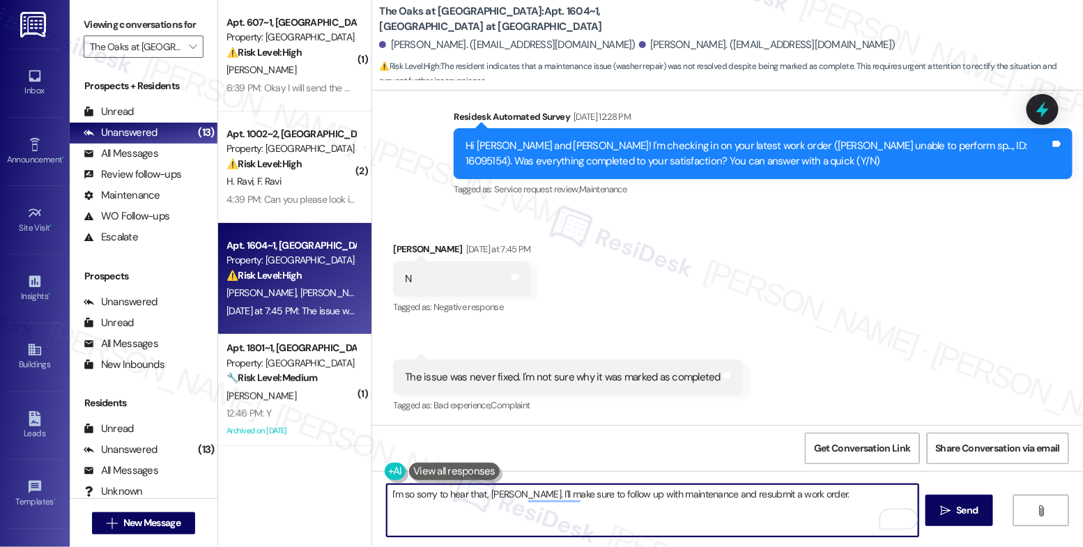
click at [825, 493] on textarea "I'm so sorry to hear that, Adam. I'll make sure to follow up with maintenance a…" at bounding box center [653, 510] width 532 height 52
paste textarea "perform spin cycle or lock lid during cycle"
click at [422, 504] on textarea "I'm so sorry to hear that, Adam. I'll make sure to follow up with maintenance a…" at bounding box center [653, 510] width 532 height 52
click at [632, 504] on textarea "I'm so sorry to hear that, Adam. I'll make sure to follow up with maintenance a…" at bounding box center [653, 510] width 532 height 52
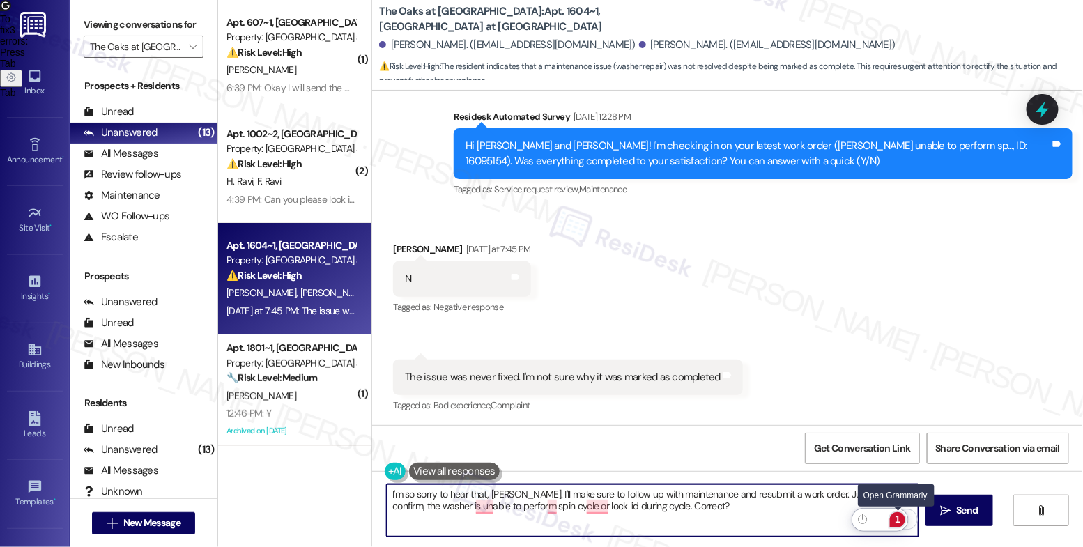
click at [898, 517] on div "1" at bounding box center [897, 519] width 15 height 15
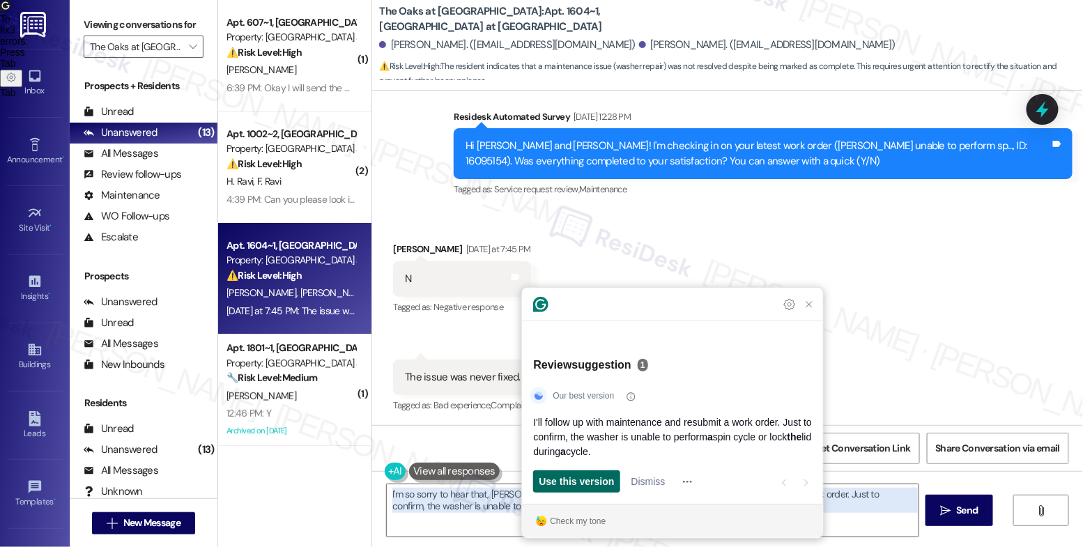
click at [598, 481] on span "Use this version" at bounding box center [576, 482] width 75 height 15
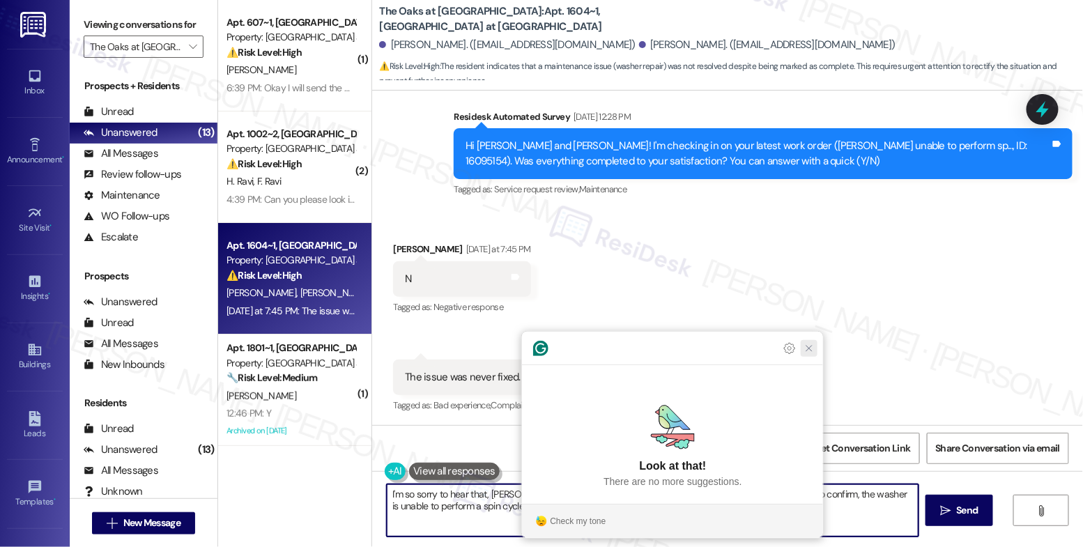
click at [812, 354] on icon "Close Grammarly Assistant" at bounding box center [809, 348] width 11 height 11
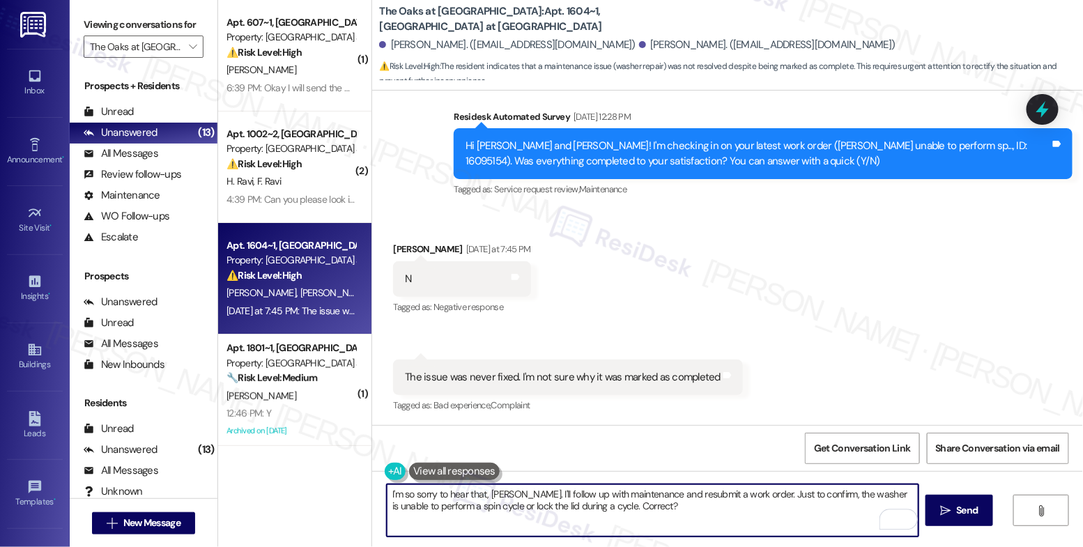
click at [656, 510] on textarea "I'm so sorry to hear that, Adam. I'll follow up with maintenance and resubmit a…" at bounding box center [653, 510] width 532 height 52
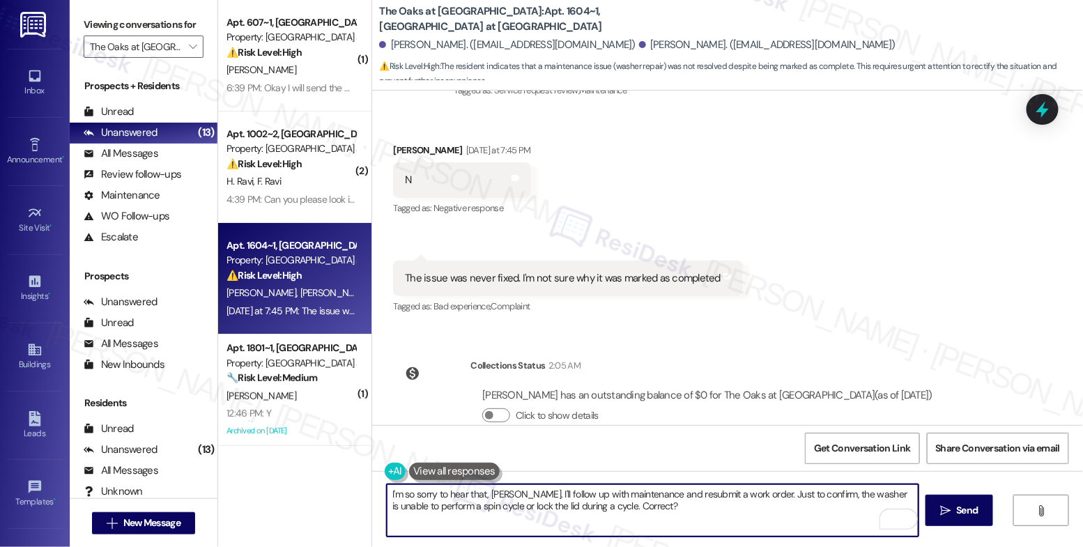
drag, startPoint x: 518, startPoint y: 494, endPoint x: 539, endPoint y: 486, distance: 21.9
click at [518, 494] on textarea "I'm so sorry to hear that, Adam. I'll follow up with maintenance and resubmit a…" at bounding box center [653, 510] width 532 height 52
type textarea "I'm so sorry to hear that, Adam. I'll make sure to follow up with maintenance a…"
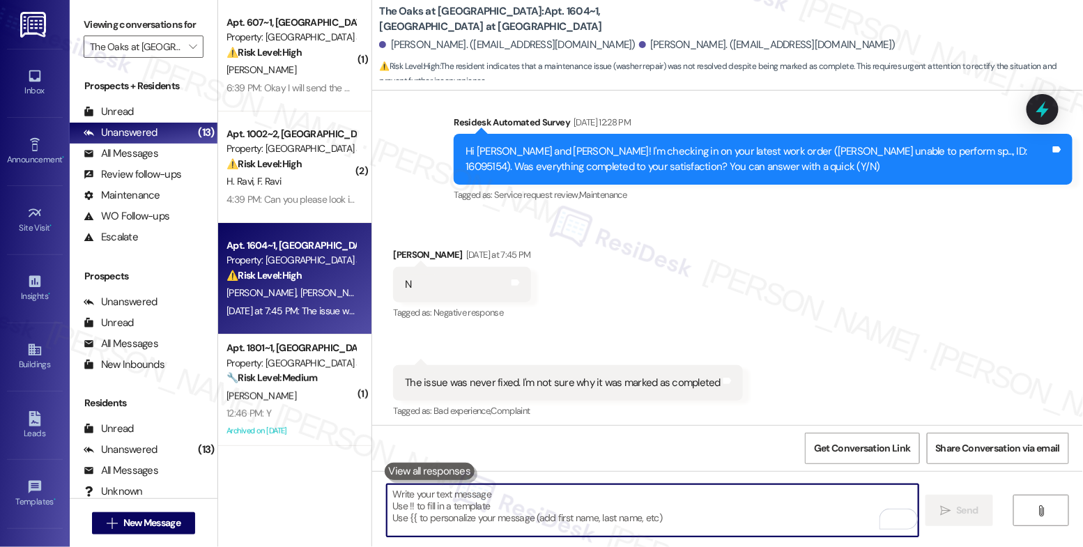
scroll to position [6059, 0]
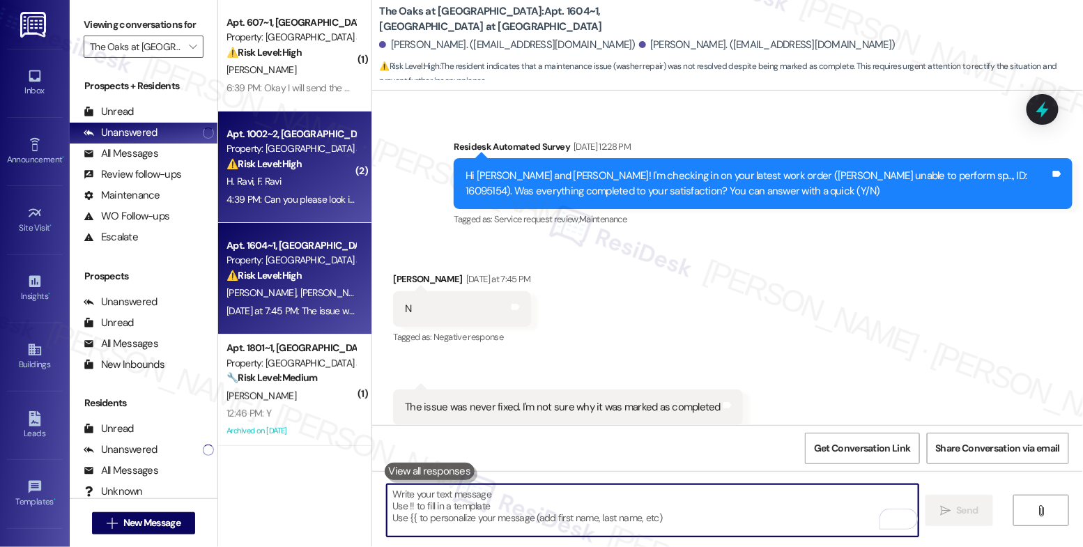
click at [275, 174] on div "H. Ravi F. Ravi" at bounding box center [291, 181] width 132 height 17
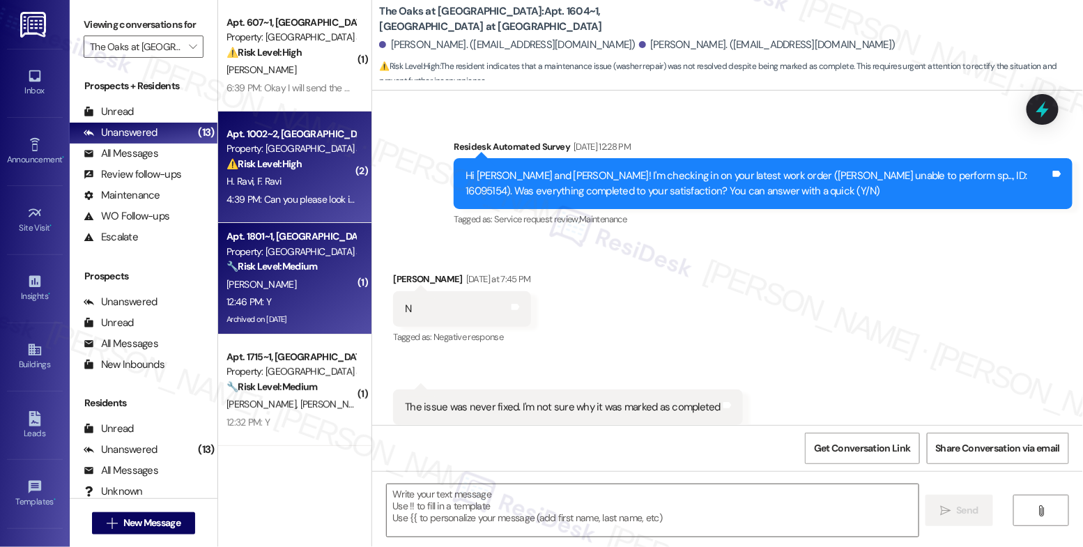
type textarea "Fetching suggested responses. Please feel free to read through the conversation…"
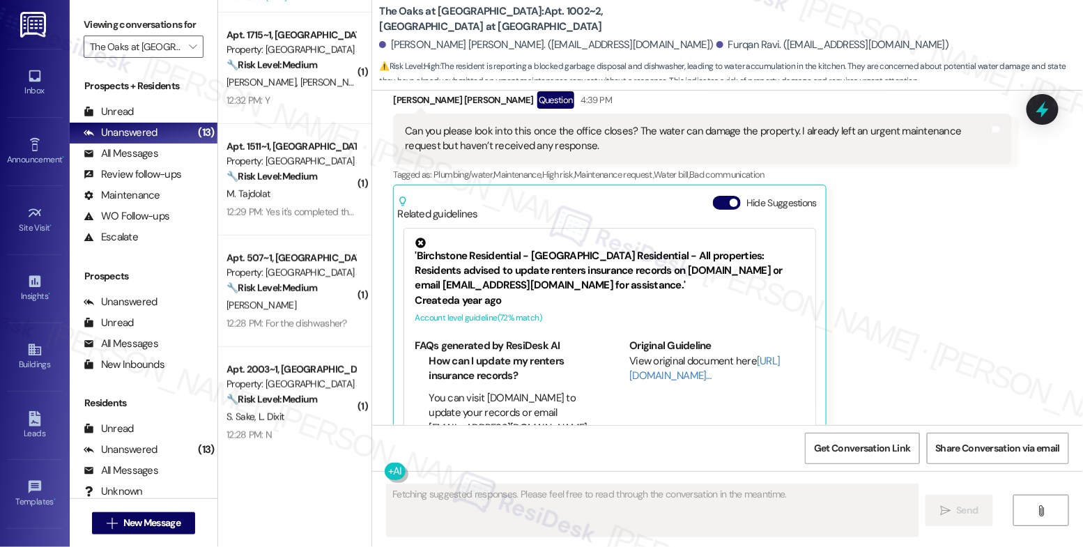
scroll to position [0, 0]
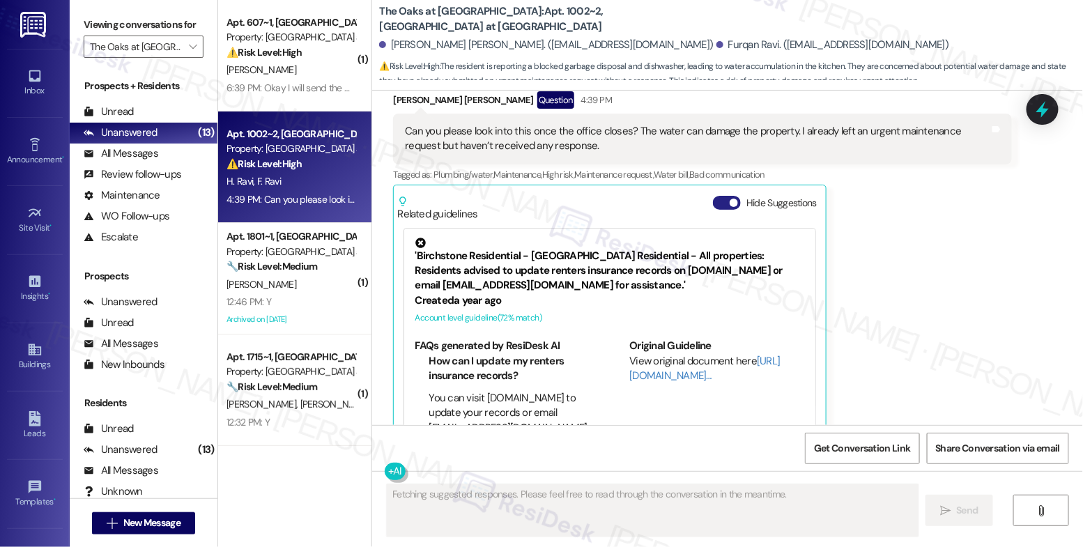
click at [716, 196] on button "Hide Suggestions" at bounding box center [727, 203] width 28 height 14
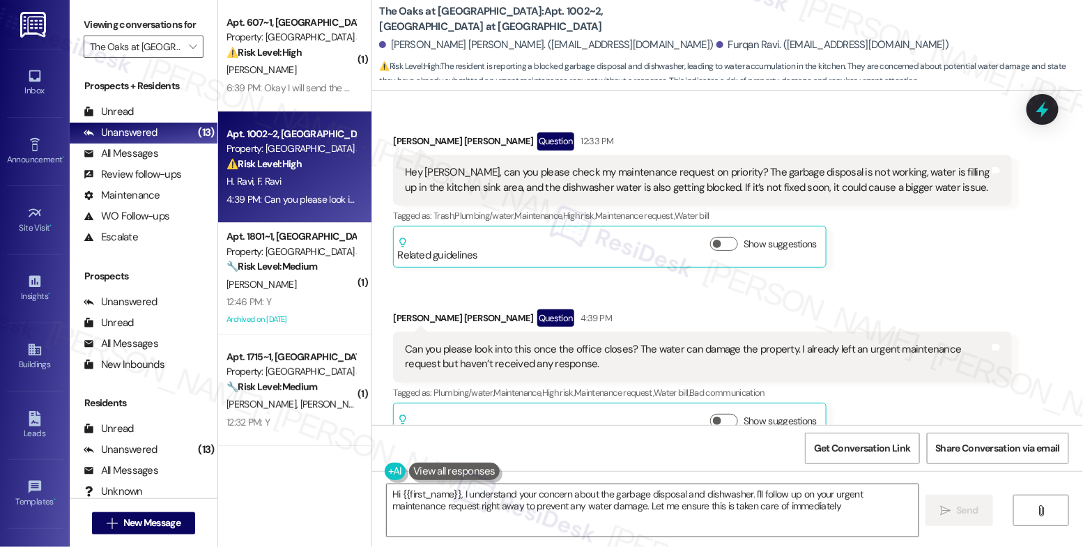
type textarea "Hi {{first_name}}, I understand your concern about the garbage disposal and dis…"
click at [615, 299] on div "Received via SMS Heena Ravi Question 4:39 PM Can you please look into this once…" at bounding box center [703, 377] width 640 height 156
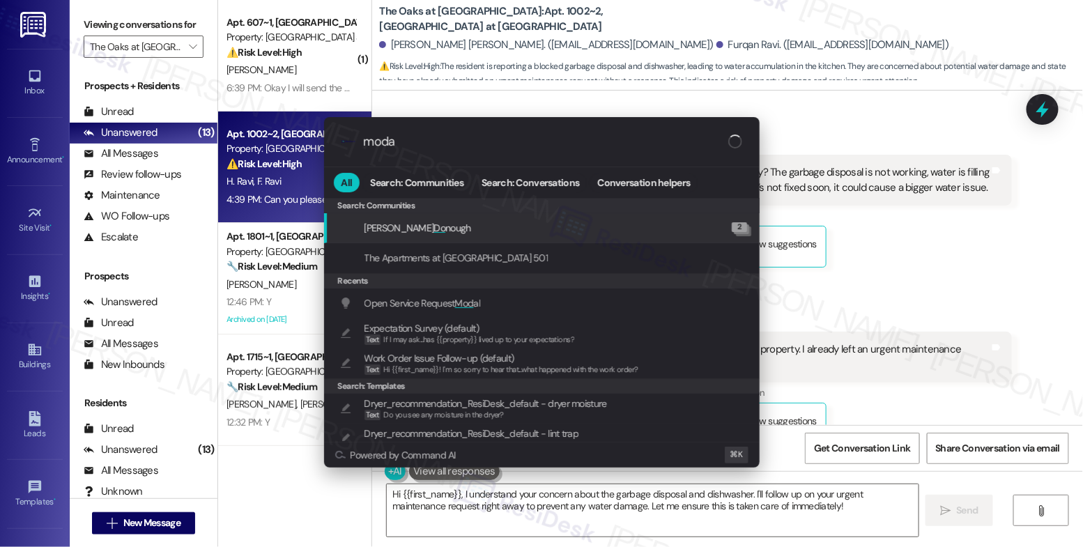
type input "modal"
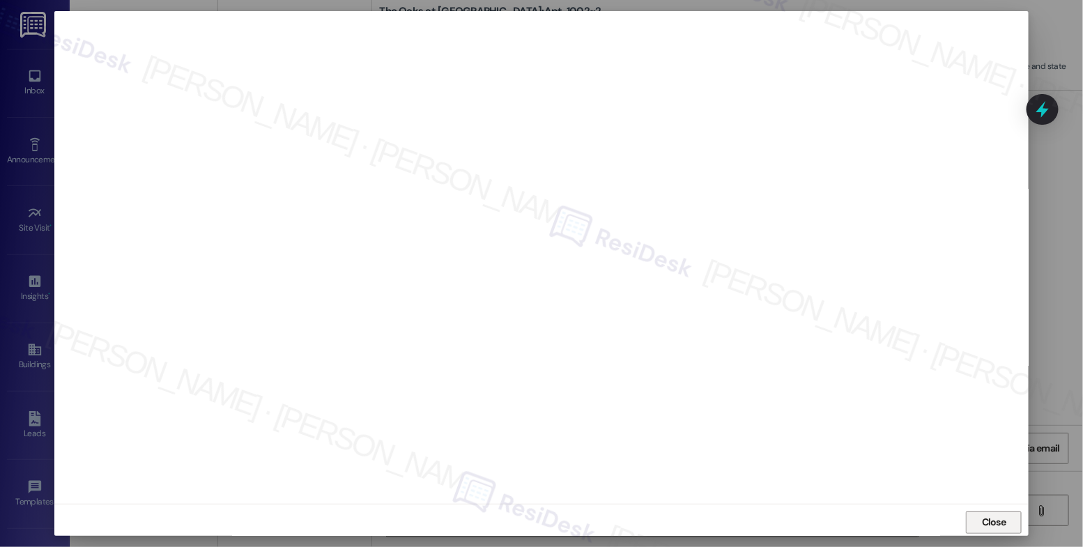
click at [998, 518] on span "Close" at bounding box center [994, 522] width 24 height 15
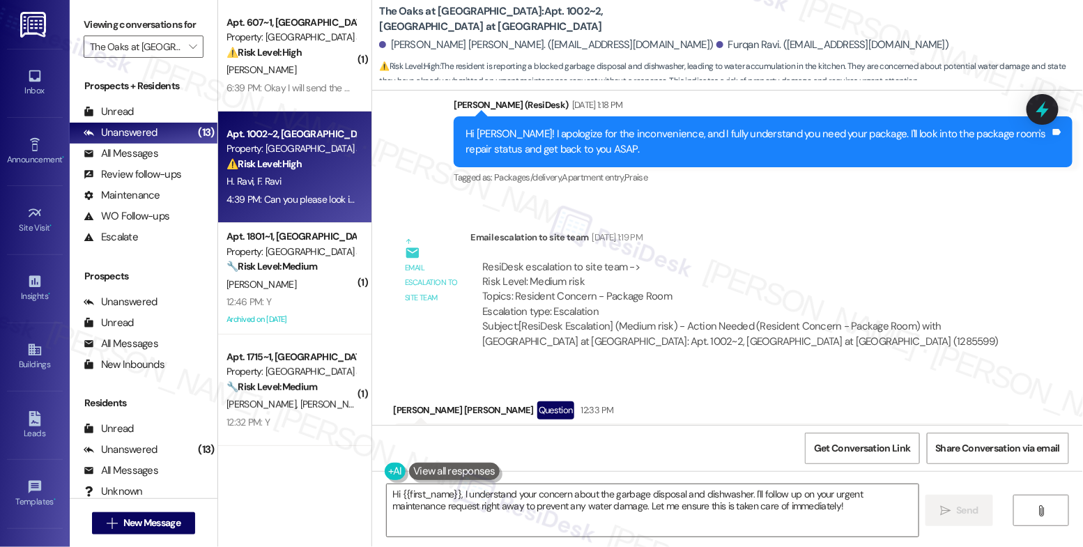
scroll to position [3701, 0]
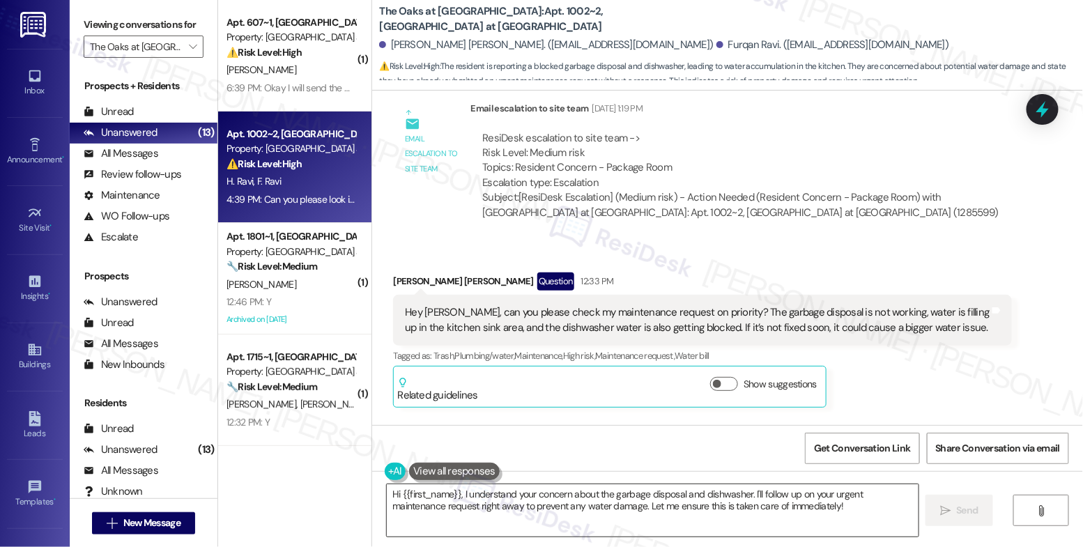
click at [522, 495] on textarea "Hi {{first_name}}, I understand your concern about the garbage disposal and dis…" at bounding box center [653, 510] width 532 height 52
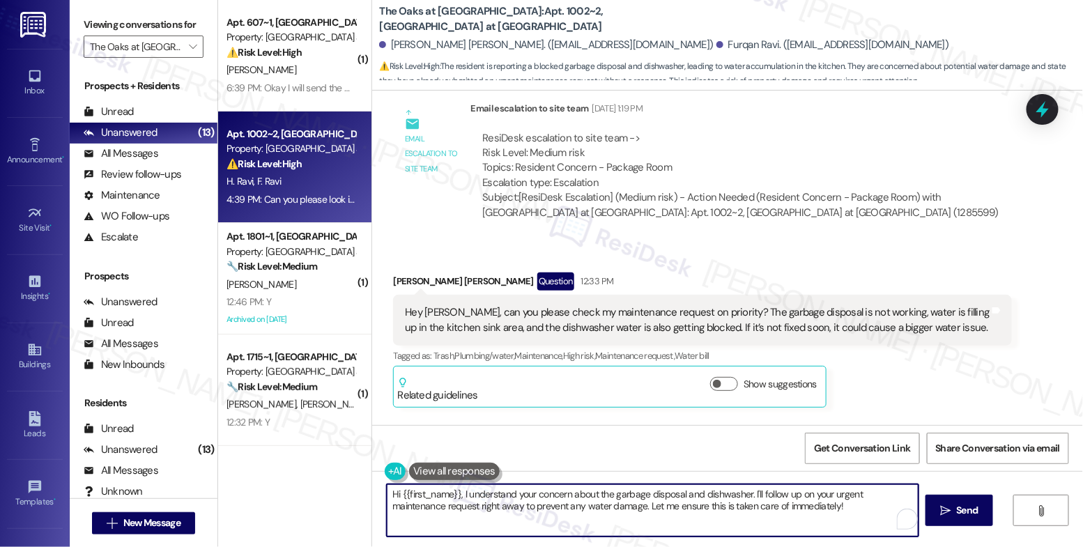
click at [522, 495] on textarea "Hi {{first_name}}, I understand your concern about the garbage disposal and dis…" at bounding box center [653, 510] width 532 height 52
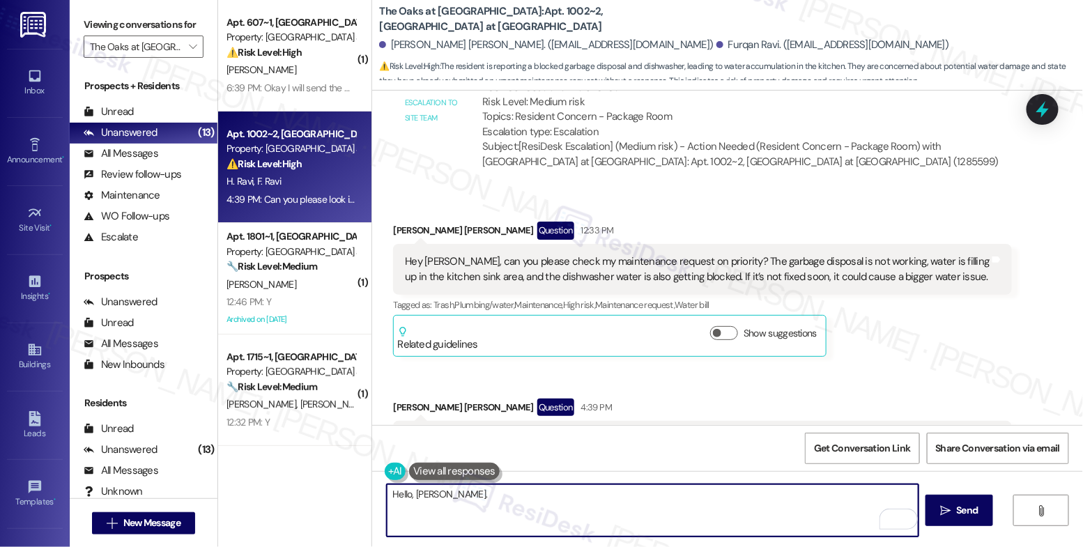
scroll to position [3753, 0]
type textarea "Hello, Heena. Thank you for bri"
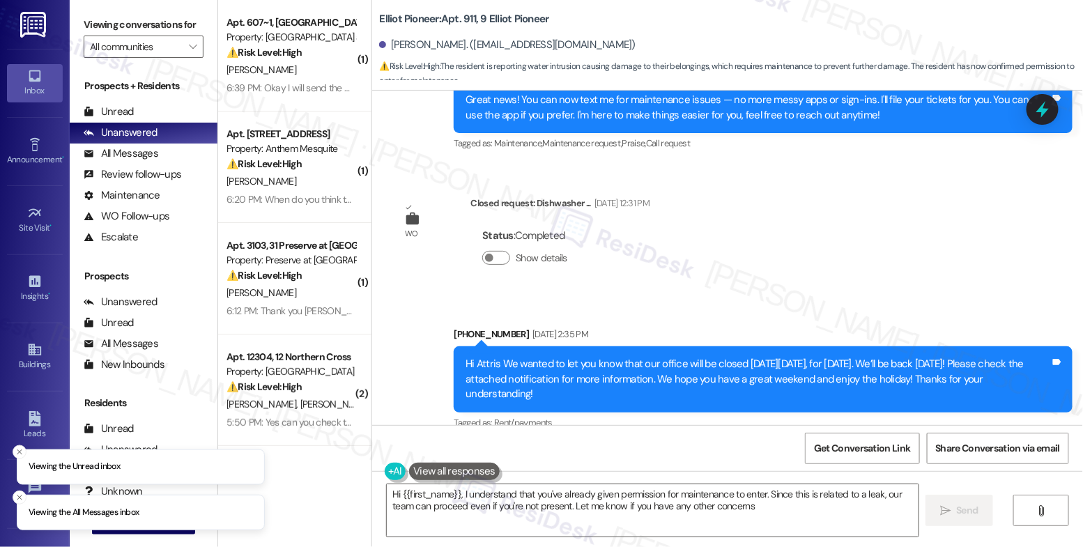
type textarea "Hi {{first_name}}, I understand that you've already given permission for mainte…"
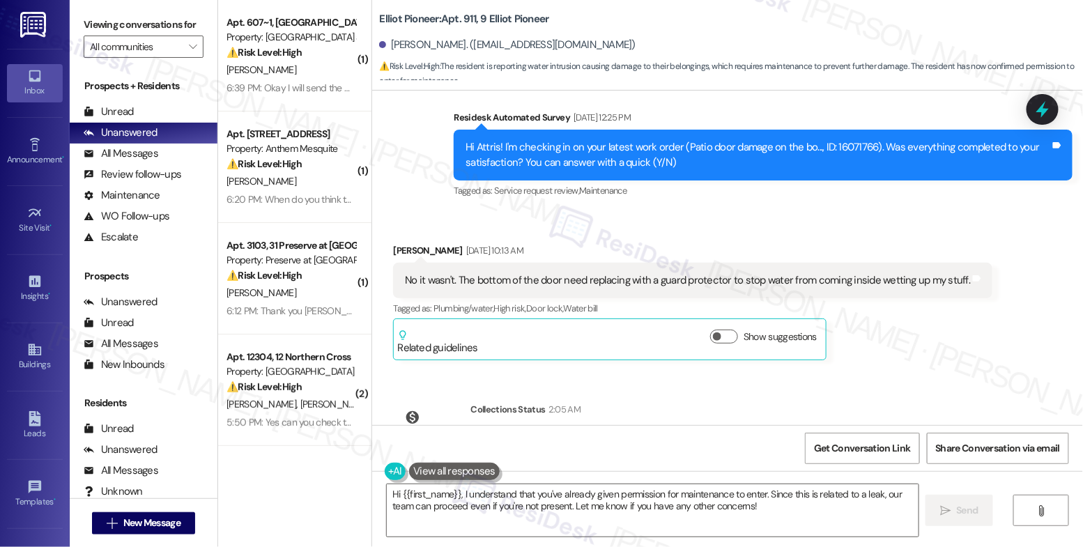
scroll to position [5715, 0]
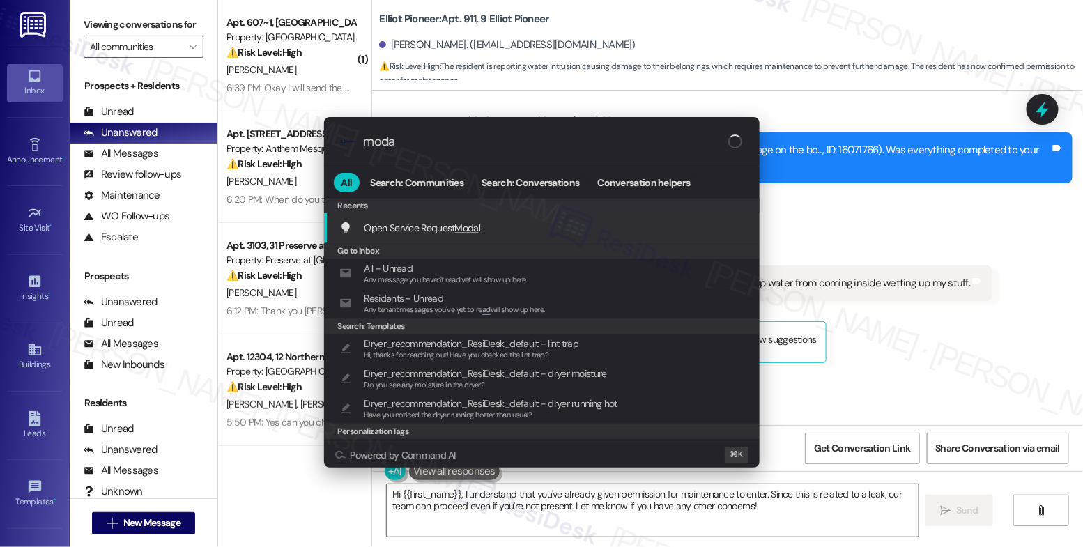
type input "modal"
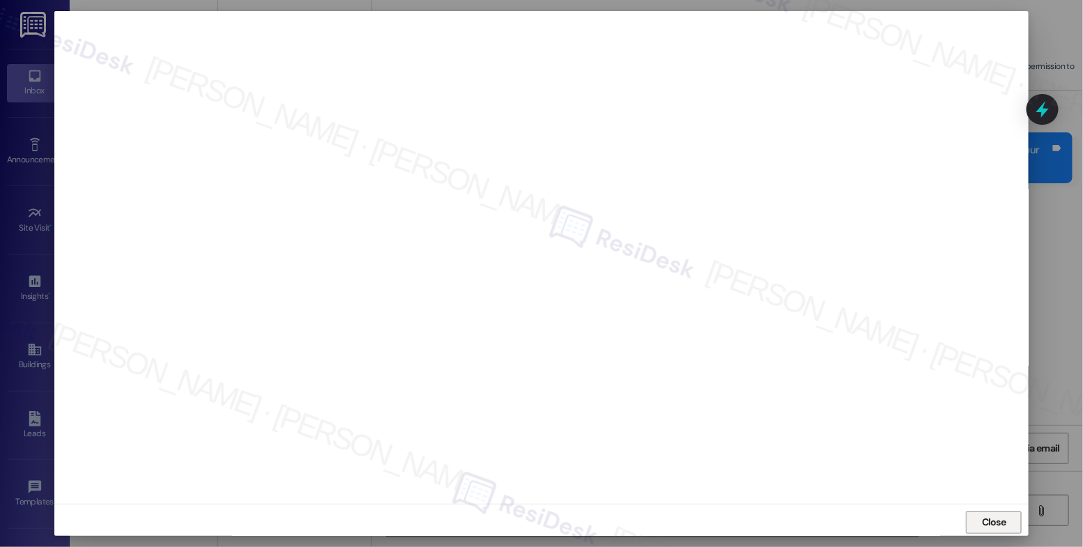
click at [987, 513] on span "Close" at bounding box center [994, 522] width 30 height 21
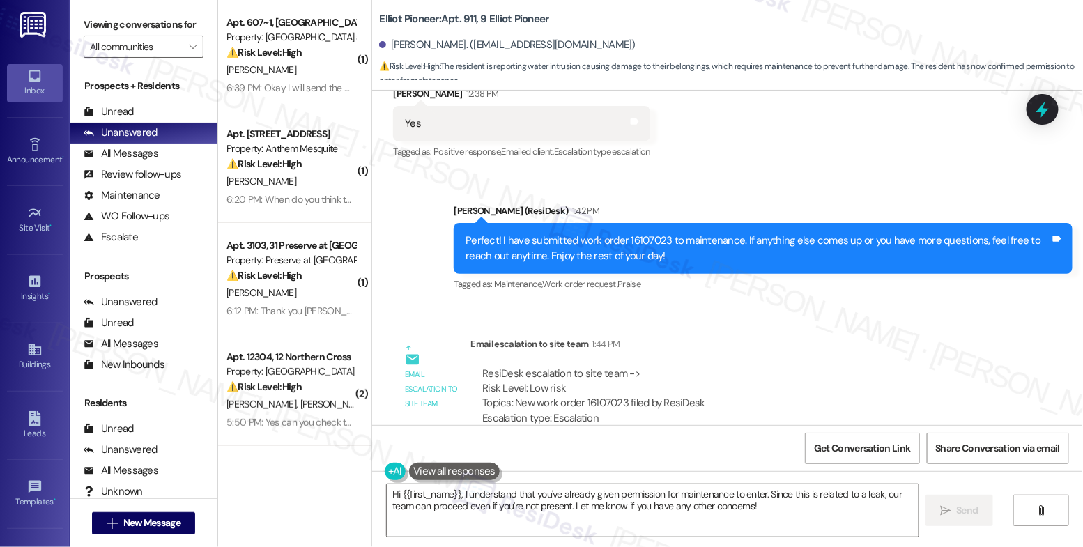
scroll to position [6724, 0]
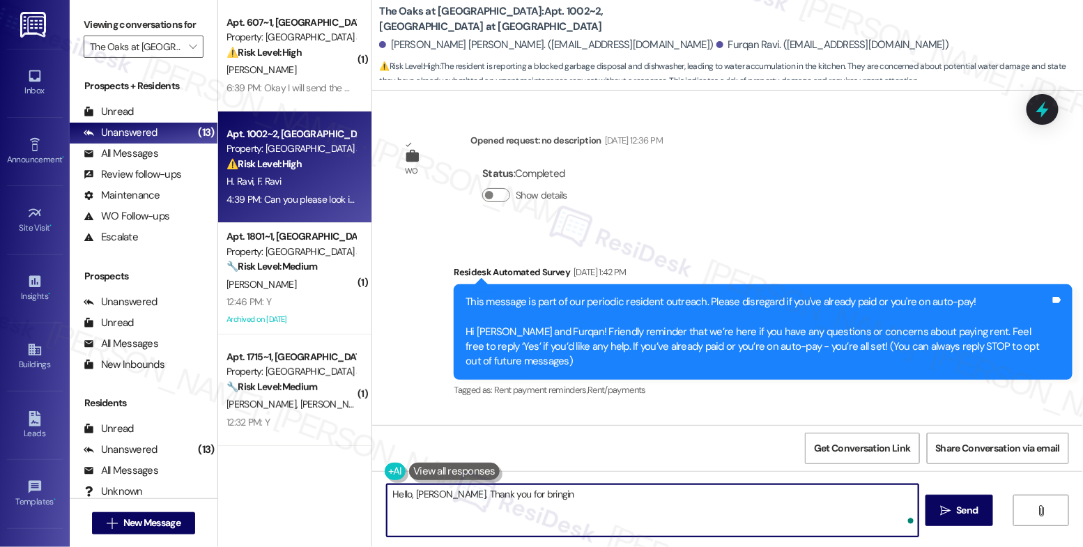
scroll to position [3753, 0]
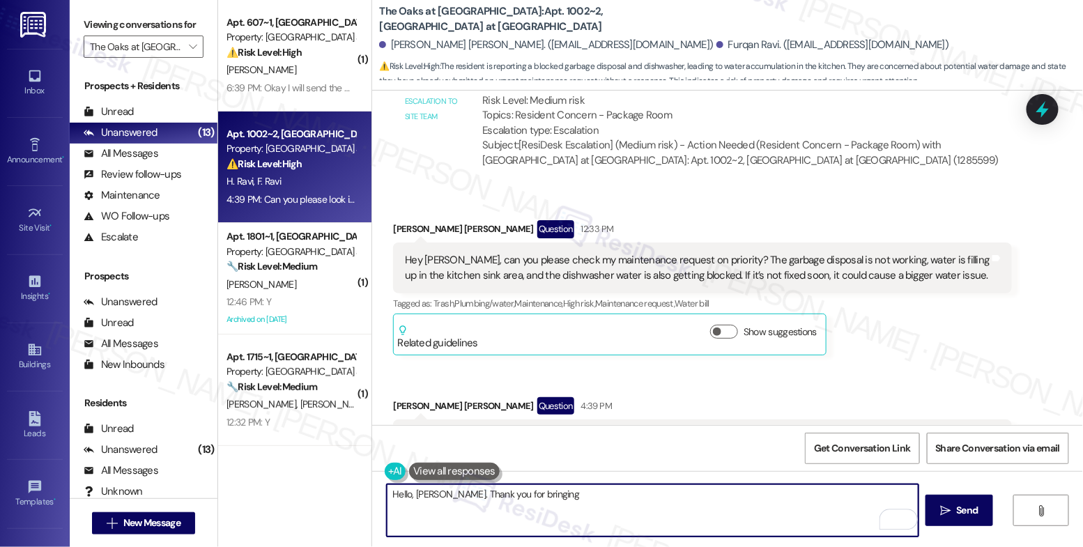
click at [437, 493] on textarea "Hello, [PERSON_NAME]. Thank you for bringing" at bounding box center [653, 510] width 532 height 52
click at [438, 494] on textarea "Hello, [PERSON_NAME]. Thank you for bringing" at bounding box center [653, 510] width 532 height 52
click at [438, 493] on textarea "Hello, [PERSON_NAME]. Thank you for bringing" at bounding box center [653, 510] width 532 height 52
type textarea "h"
drag, startPoint x: 481, startPoint y: 496, endPoint x: 705, endPoint y: 520, distance: 225.0
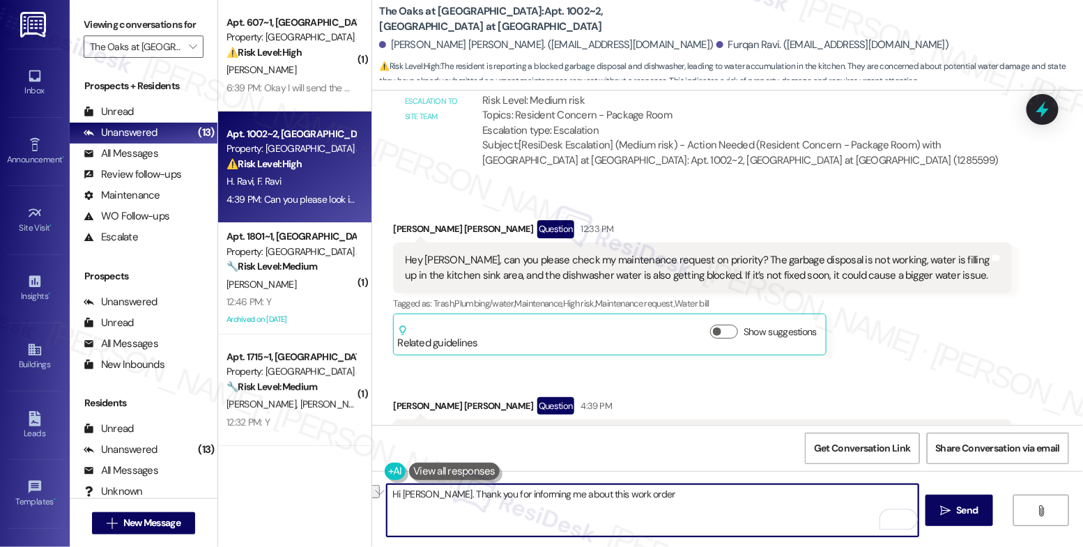
click at [705, 520] on textarea "Hi [PERSON_NAME]. Thank you for informing me about this work order" at bounding box center [653, 510] width 532 height 52
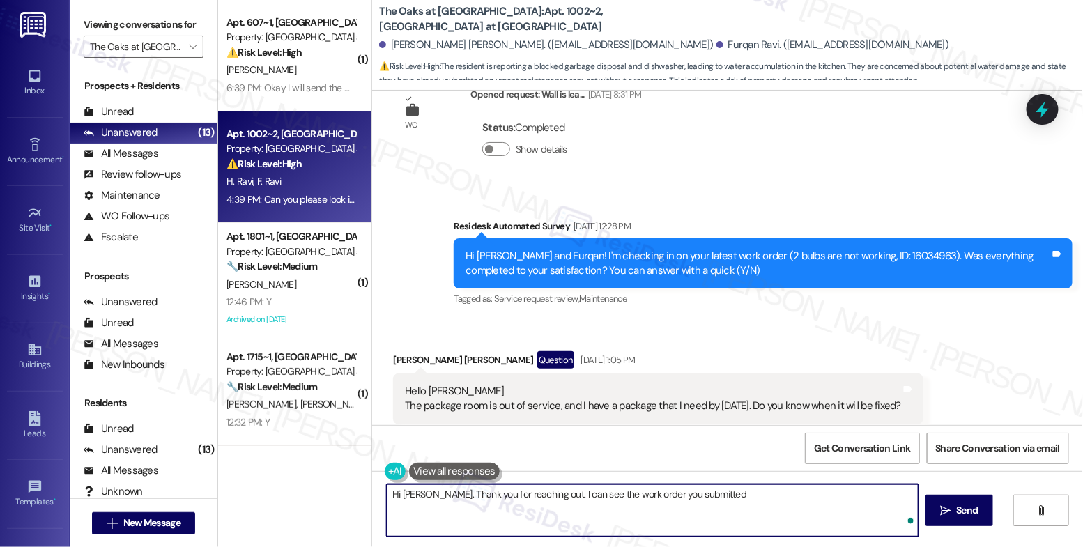
scroll to position [3841, 0]
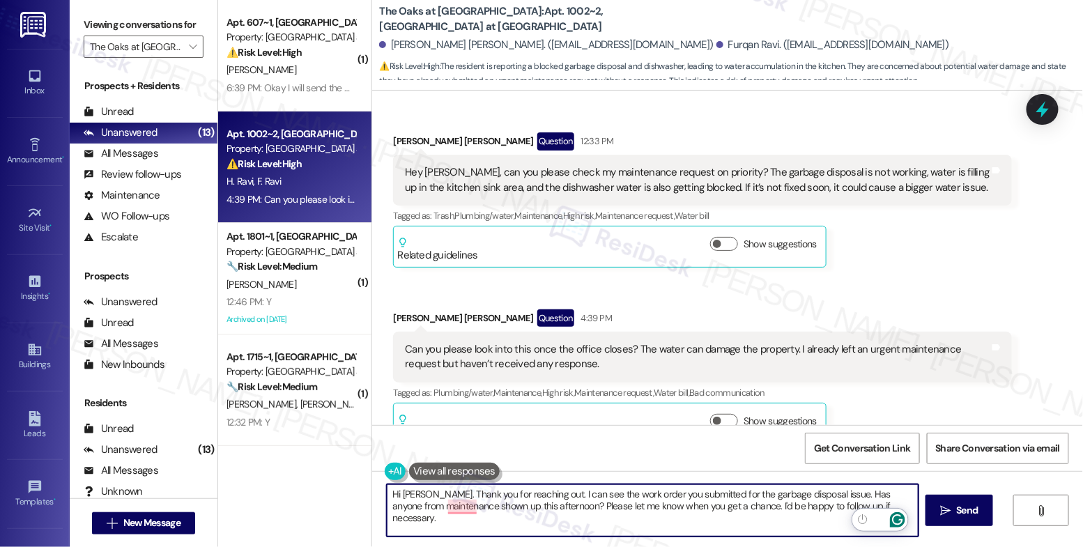
click at [901, 523] on icon "Open Grammarly. 0 Suggestions." at bounding box center [898, 519] width 10 height 10
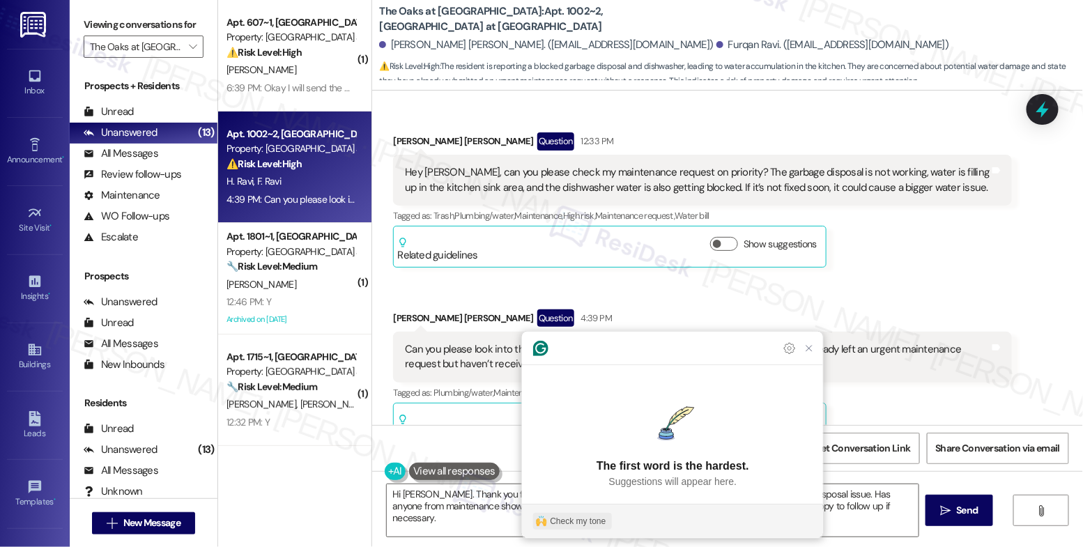
click at [606, 516] on div "Check my tone" at bounding box center [578, 521] width 56 height 13
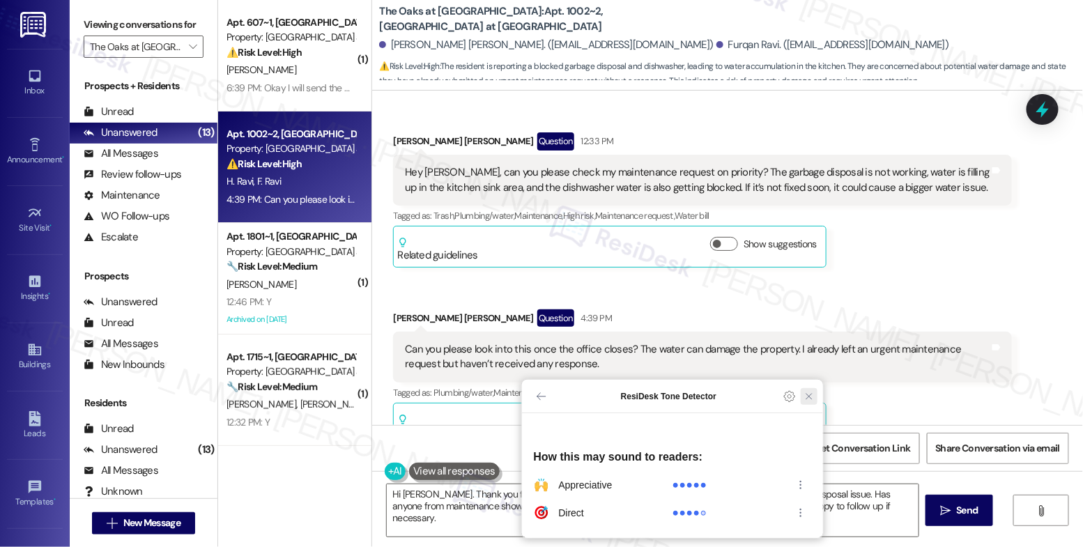
click at [813, 402] on icon "Close Grammarly Assistant" at bounding box center [809, 396] width 11 height 11
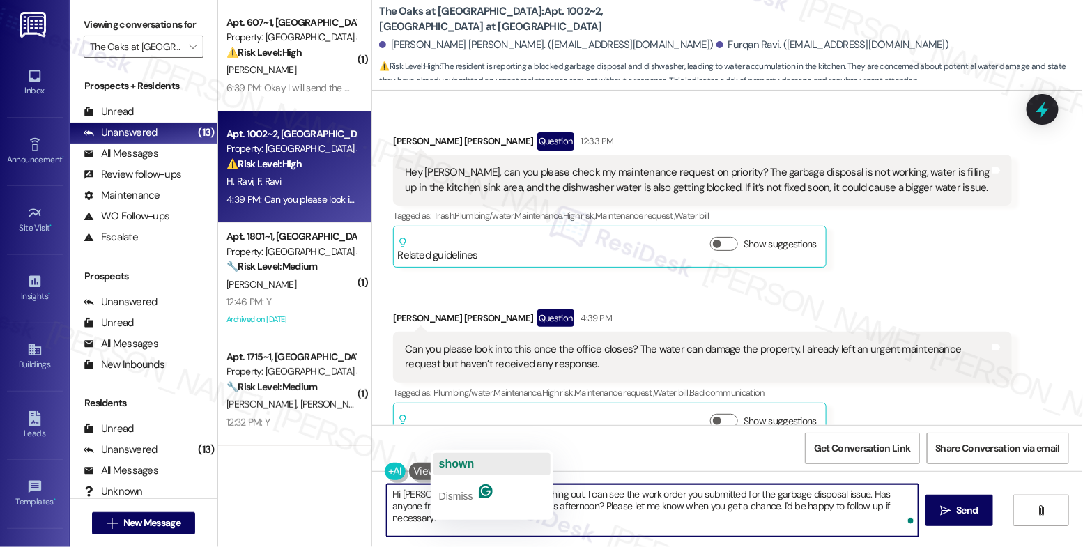
click at [471, 465] on span "shown" at bounding box center [457, 464] width 36 height 12
click at [429, 491] on textarea "Hi [PERSON_NAME], Thank you for reaching out. I can see the work order you subm…" at bounding box center [653, 510] width 532 height 52
click at [530, 492] on textarea "Hi [PERSON_NAME], thank you for reaching out. I can see the work order you subm…" at bounding box center [653, 510] width 532 height 52
click at [532, 486] on textarea "Hi [PERSON_NAME], thank you for reaching out. I can see the work order you subm…" at bounding box center [653, 510] width 532 height 52
click at [532, 489] on textarea "Hi [PERSON_NAME], thank you for reaching out. I can see the work order you subm…" at bounding box center [653, 510] width 532 height 52
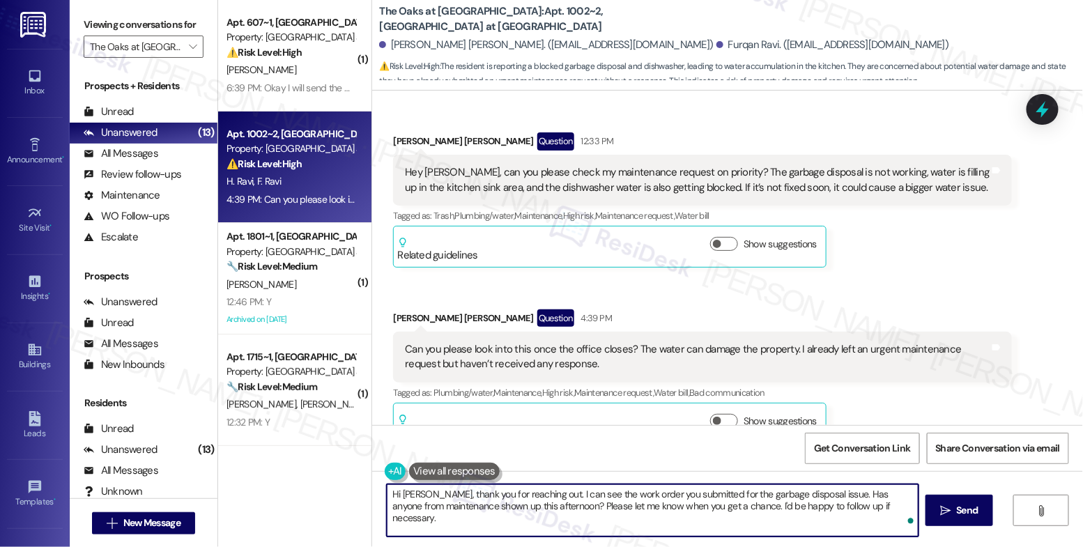
click at [813, 495] on textarea "Hi [PERSON_NAME], thank you for reaching out. I can see the work order you subm…" at bounding box center [653, 510] width 532 height 52
click at [879, 507] on textarea "Hi [PERSON_NAME], thank you for reaching out. I can see the work order you subm…" at bounding box center [653, 510] width 532 height 52
type textarea "Hi [PERSON_NAME], thank you for reaching out. I can see the work order you subm…"
click at [940, 514] on icon "" at bounding box center [945, 510] width 10 height 11
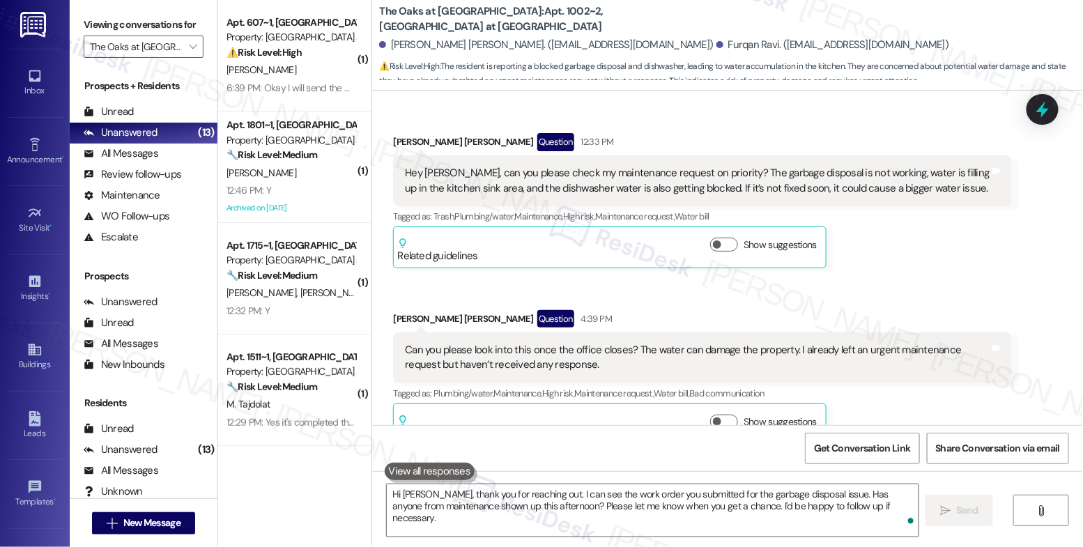
scroll to position [3952, 0]
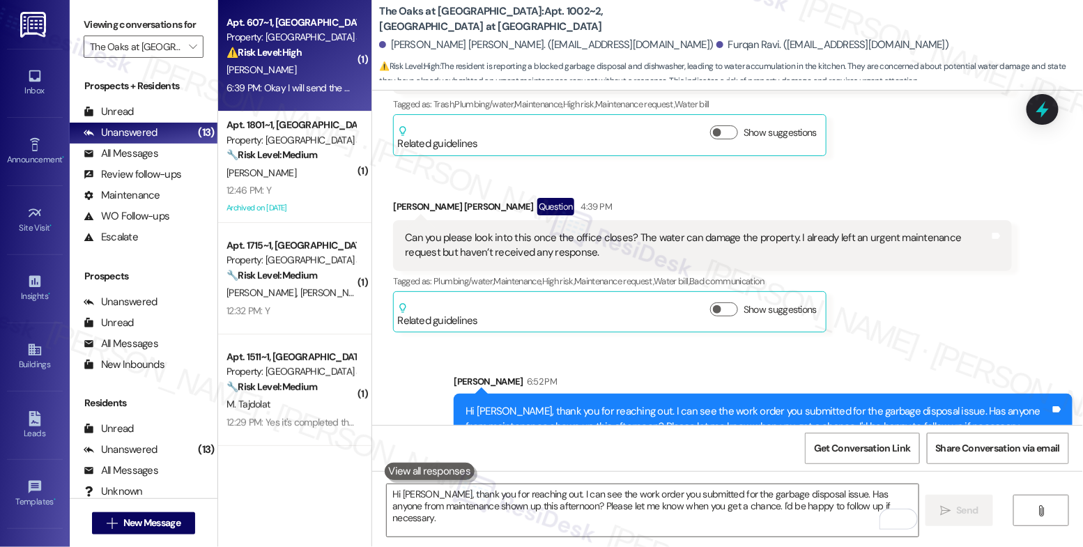
click at [314, 61] on div "Apt. 607~1, [GEOGRAPHIC_DATA] at [GEOGRAPHIC_DATA] Property: [GEOGRAPHIC_DATA] …" at bounding box center [294, 56] width 153 height 112
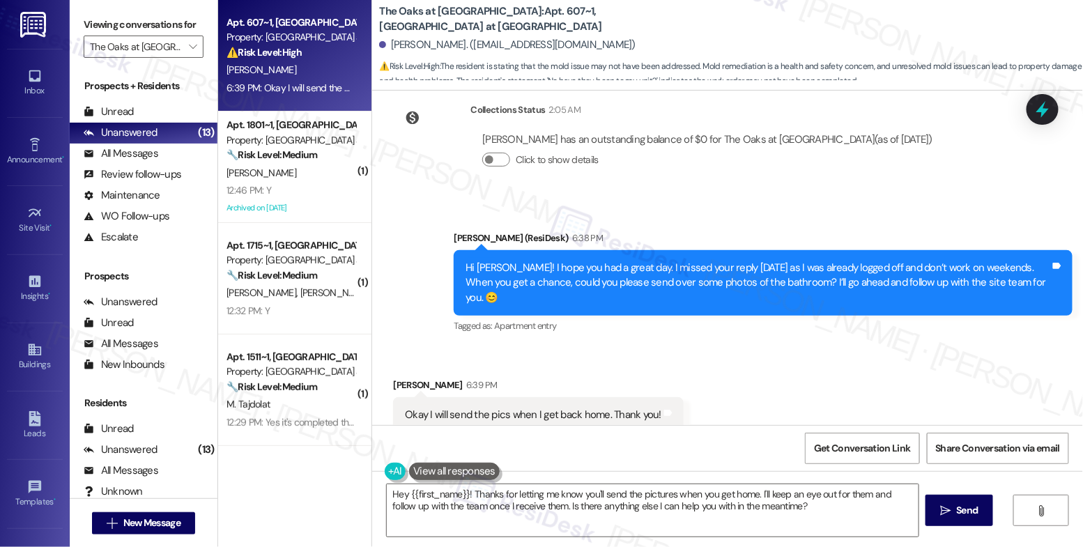
scroll to position [5292, 0]
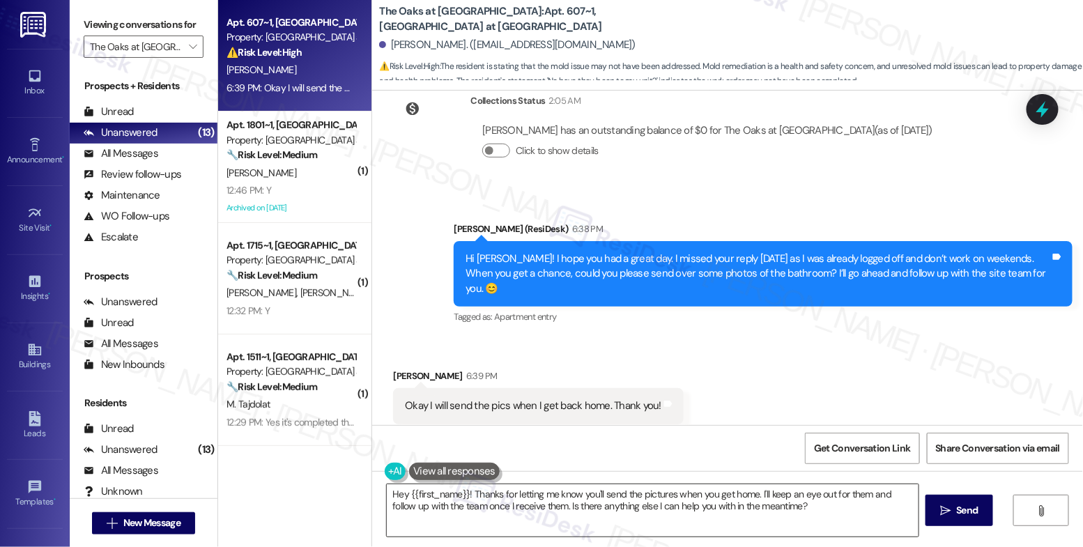
click at [528, 514] on textarea "Hey {{first_name}}! Thanks for letting me know you'll send the pictures when yo…" at bounding box center [653, 510] width 532 height 52
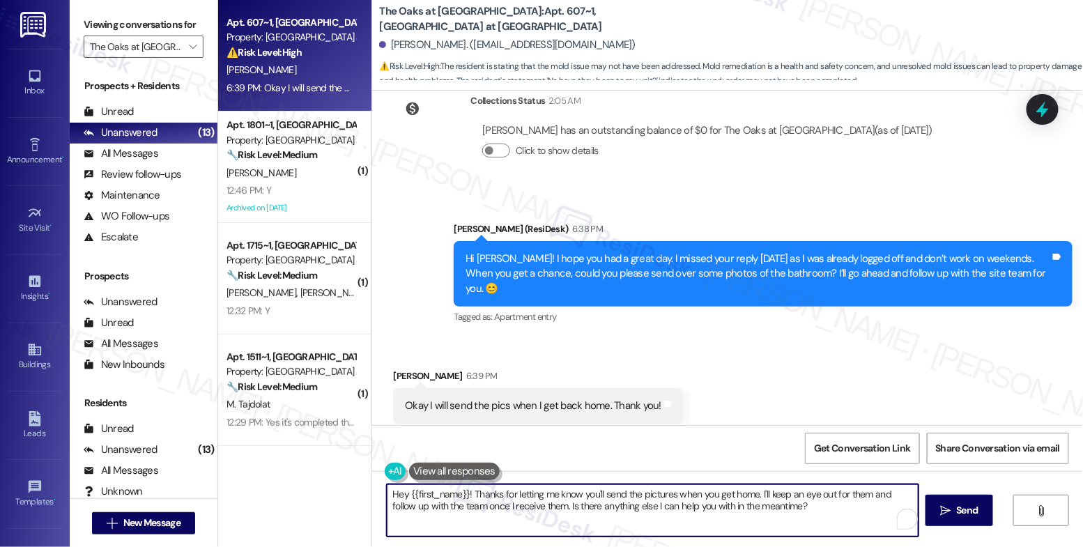
click at [528, 514] on textarea "Hey {{first_name}}! Thanks for letting me know you'll send the pictures when yo…" at bounding box center [653, 510] width 532 height 52
click at [528, 516] on textarea "Hey {{first_name}}! Thanks for letting me know you'll send the pictures when yo…" at bounding box center [653, 510] width 532 height 52
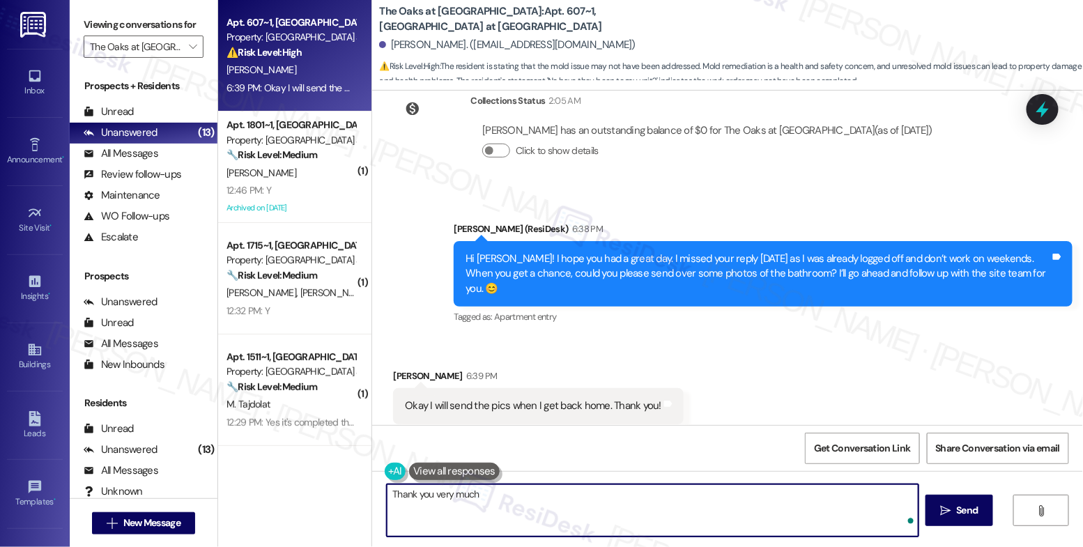
type textarea "Thank you very much!"
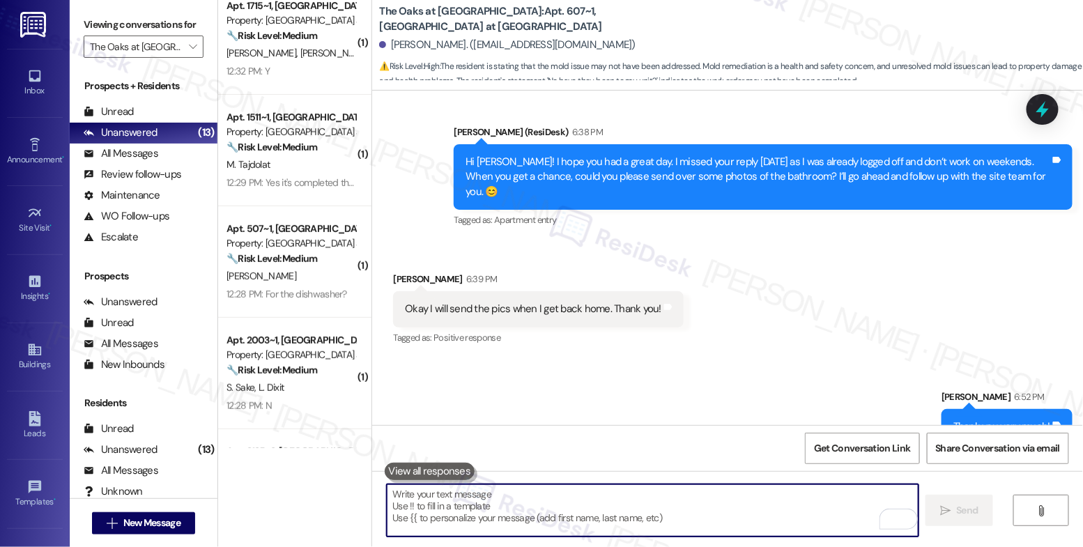
scroll to position [0, 0]
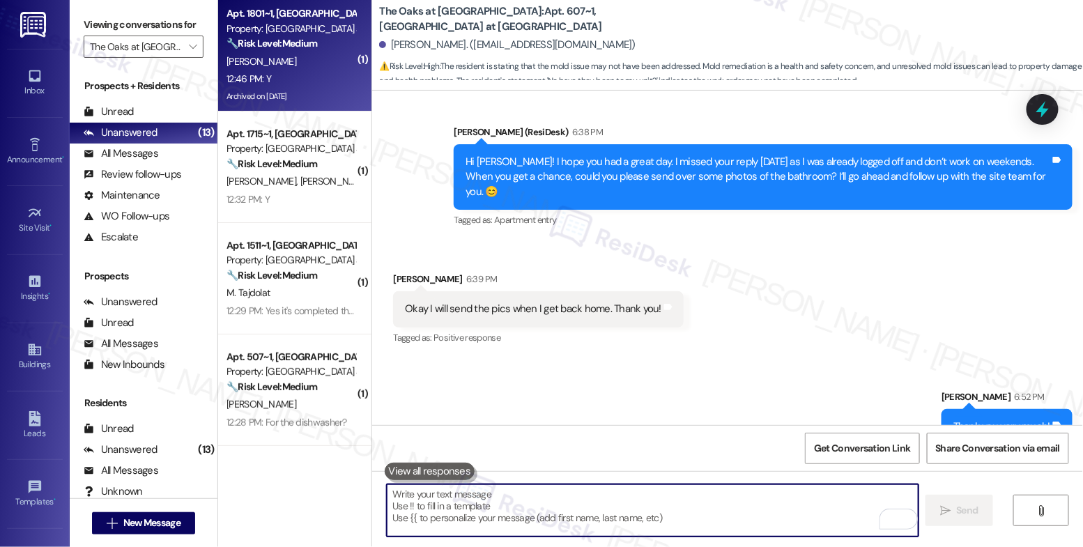
click at [293, 54] on div "[PERSON_NAME]" at bounding box center [291, 61] width 132 height 17
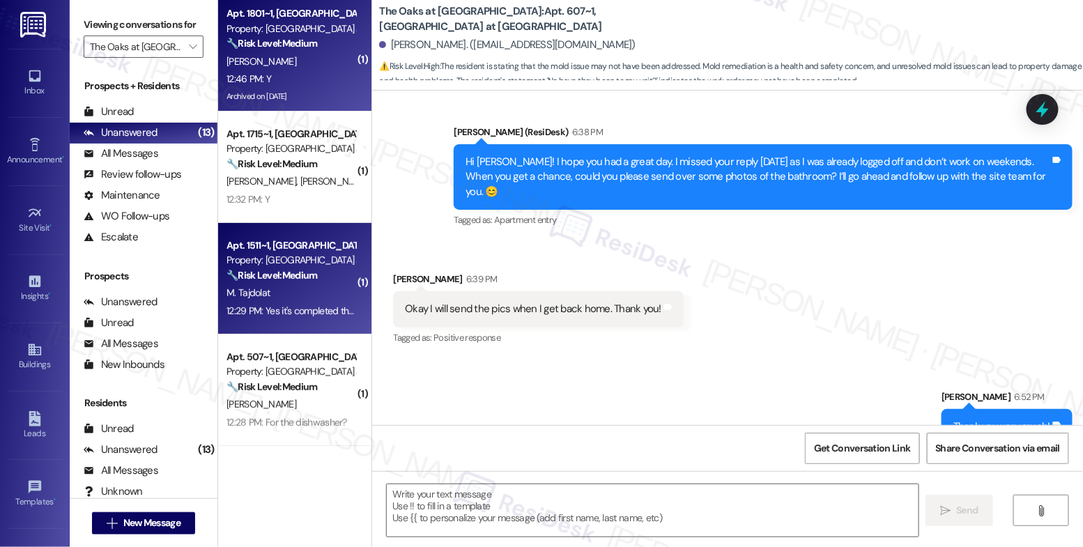
type textarea "Fetching suggested responses. Please feel free to read through the conversation…"
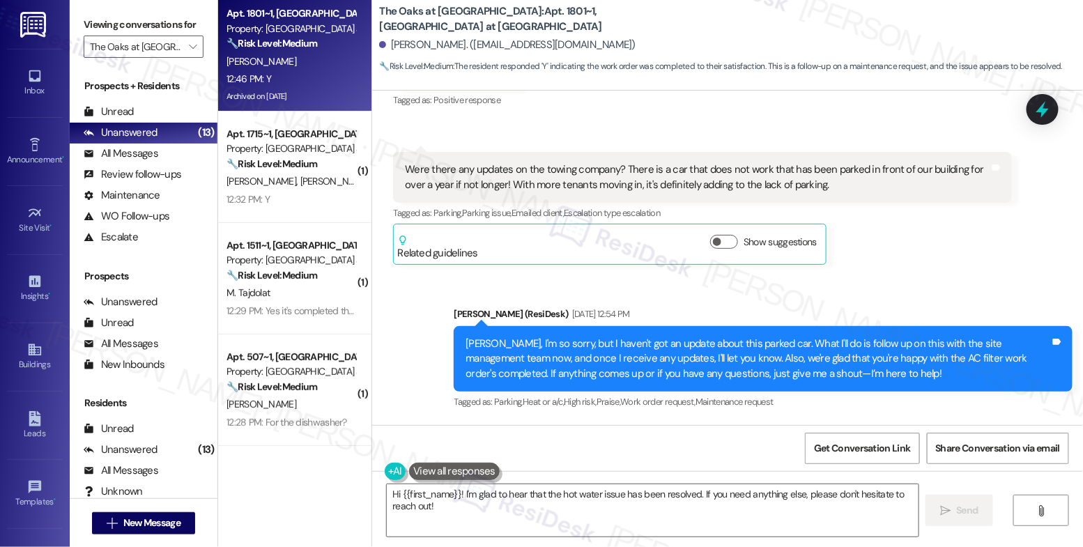
scroll to position [8512, 0]
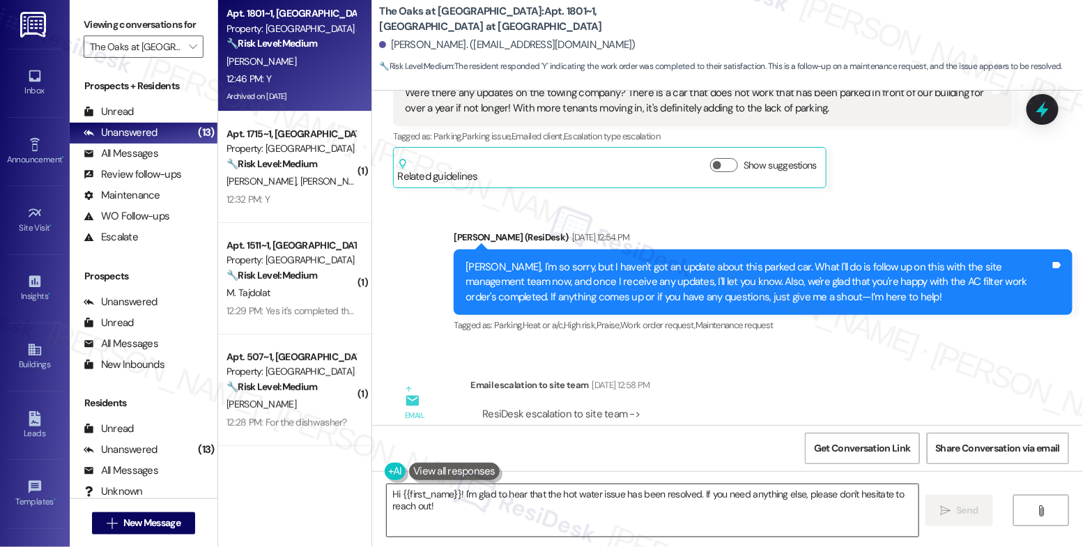
click at [504, 505] on textarea "Hi {{first_name}}! I'm glad to hear that the hot water issue has been resolved.…" at bounding box center [653, 510] width 532 height 52
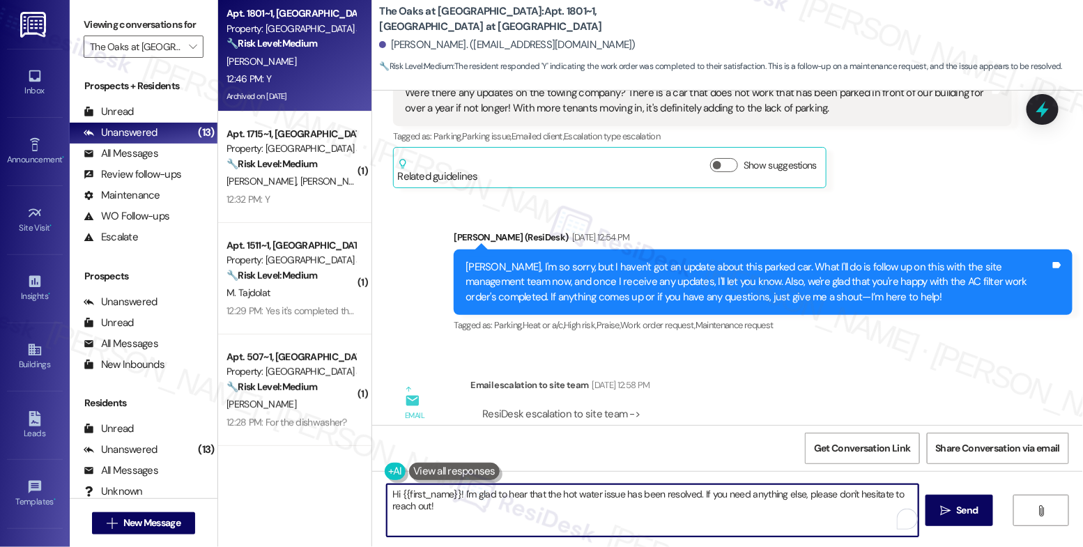
click at [504, 505] on textarea "Hi {{first_name}}! I'm glad to hear that the hot water issue has been resolved.…" at bounding box center [653, 510] width 532 height 52
paste textarea "That's great to hear! Thank you for confirming the work order was completed to …"
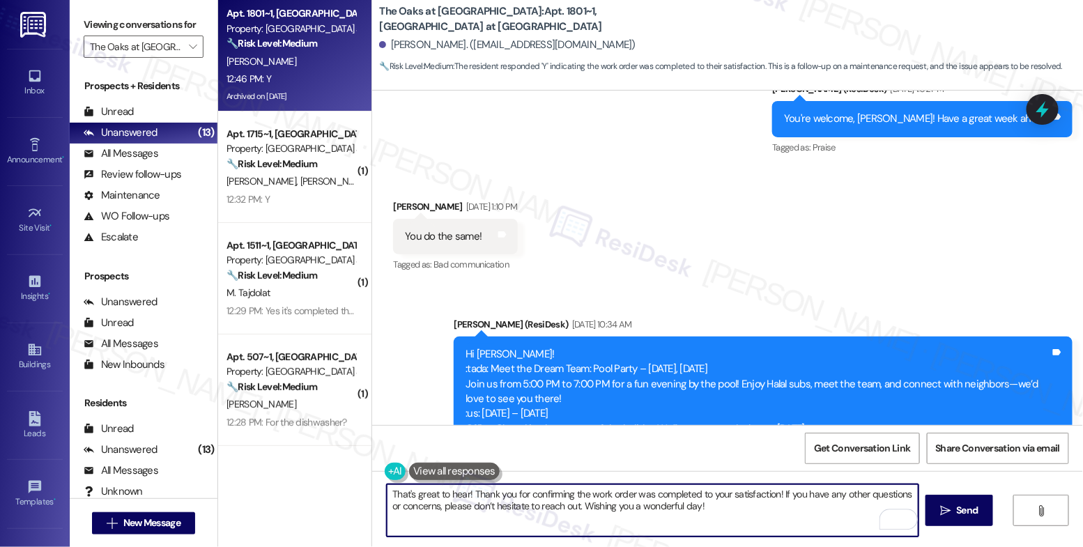
scroll to position [9931, 0]
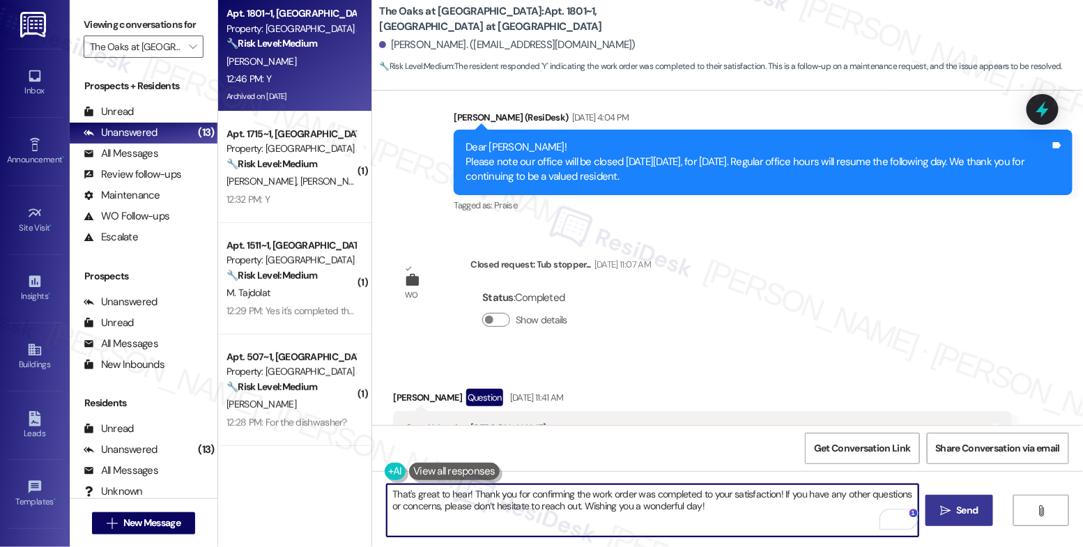
type textarea "That's great to hear! Thank you for confirming the work order was completed to …"
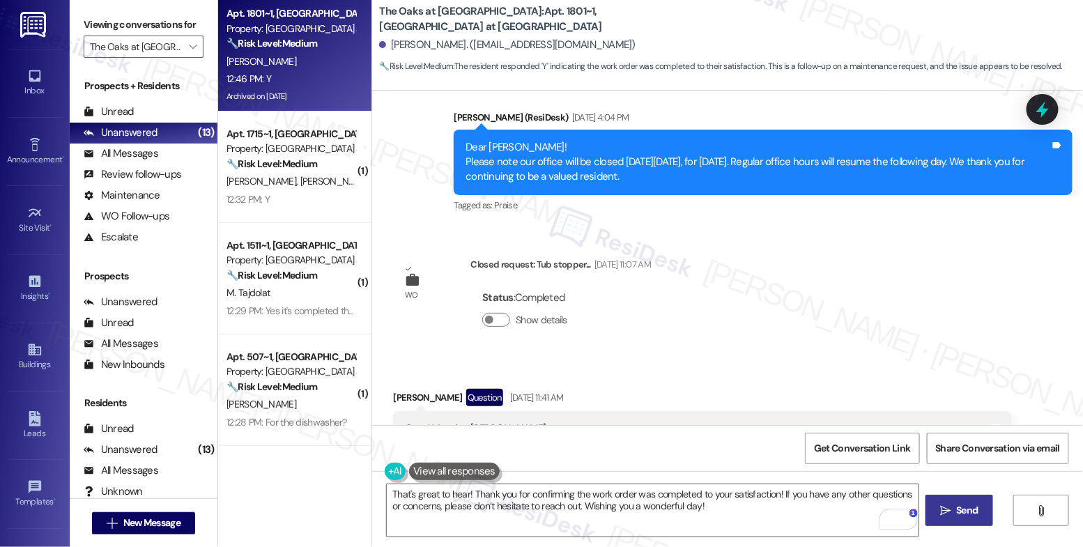
click at [958, 511] on span "Send" at bounding box center [968, 510] width 22 height 15
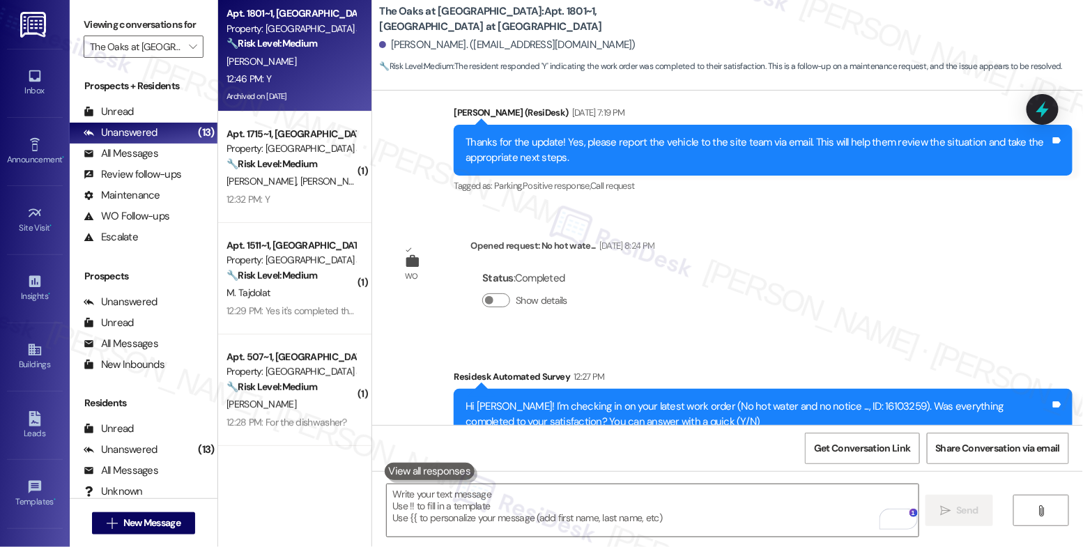
scroll to position [12366, 0]
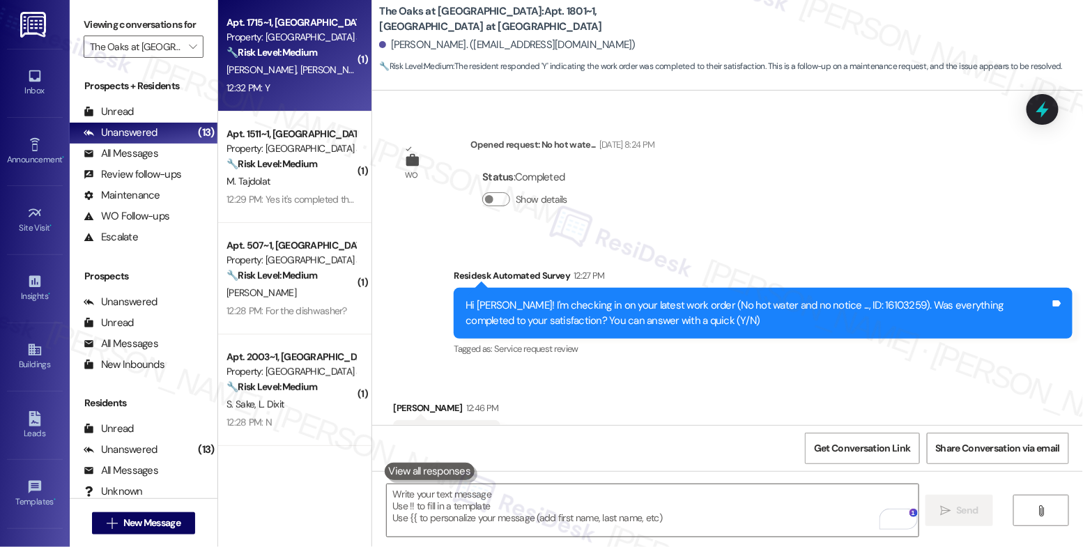
click at [288, 56] on strong "🔧 Risk Level: Medium" at bounding box center [271, 52] width 91 height 13
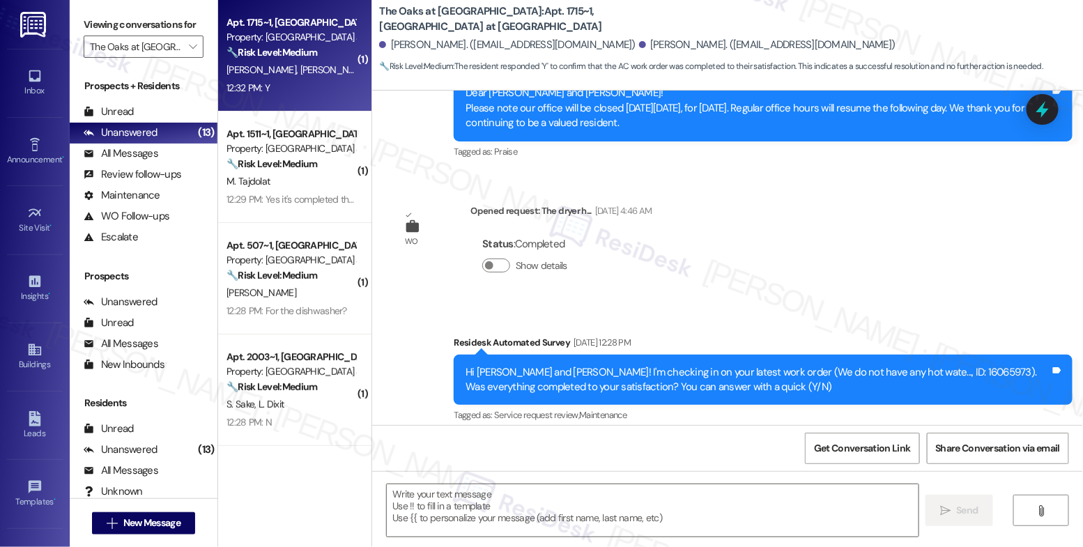
type textarea "Fetching suggested responses. Please feel free to read through the conversation…"
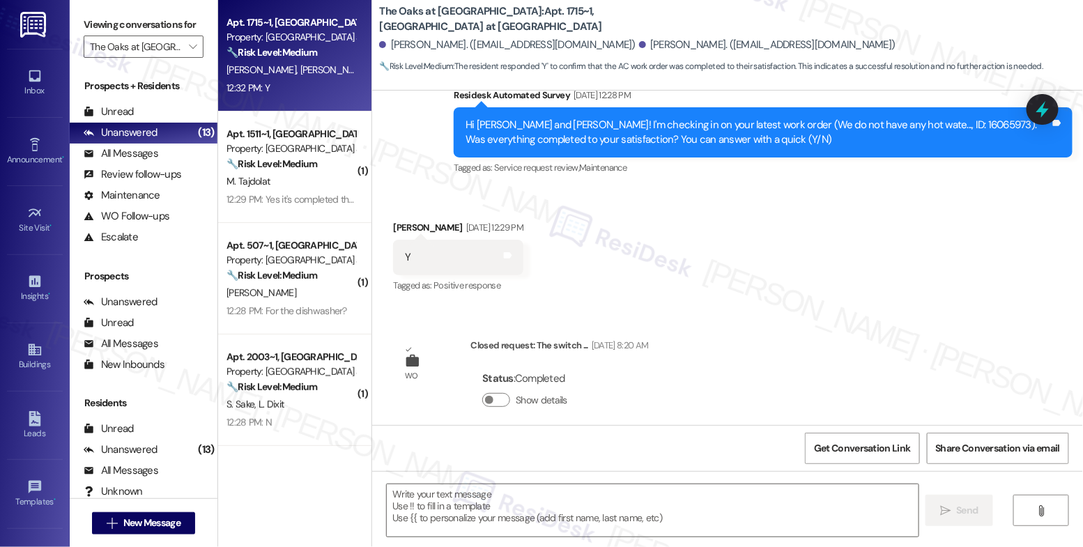
scroll to position [2075, 0]
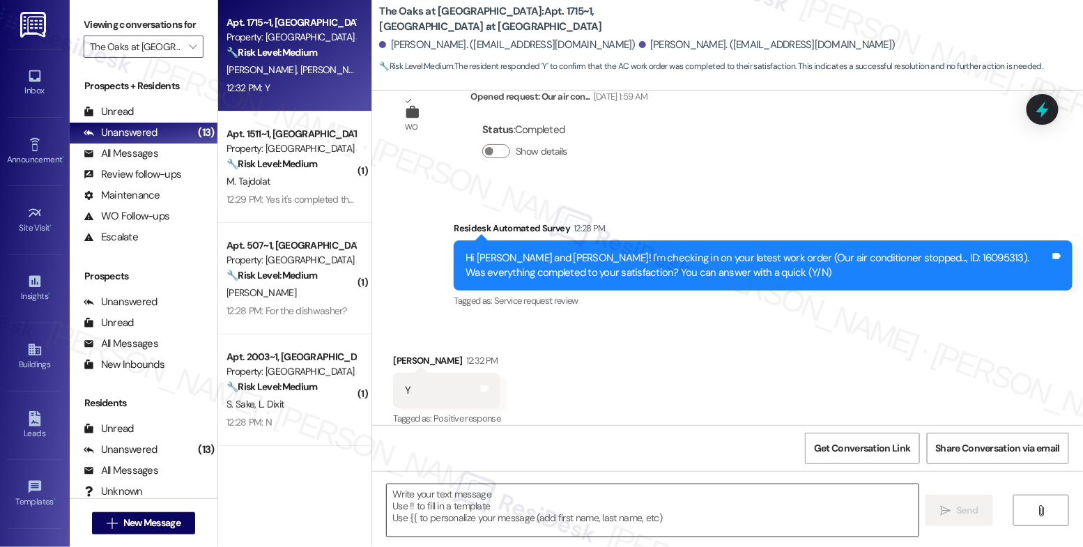
click at [459, 509] on textarea at bounding box center [653, 510] width 532 height 52
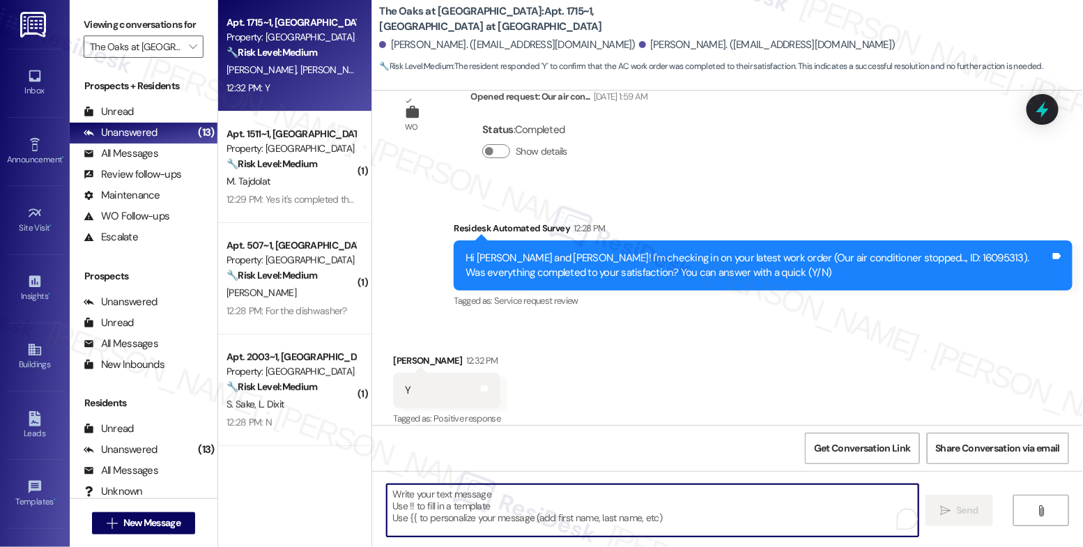
paste textarea "Hi {{first_name}}, thank you for confirming that the work order has been comple…"
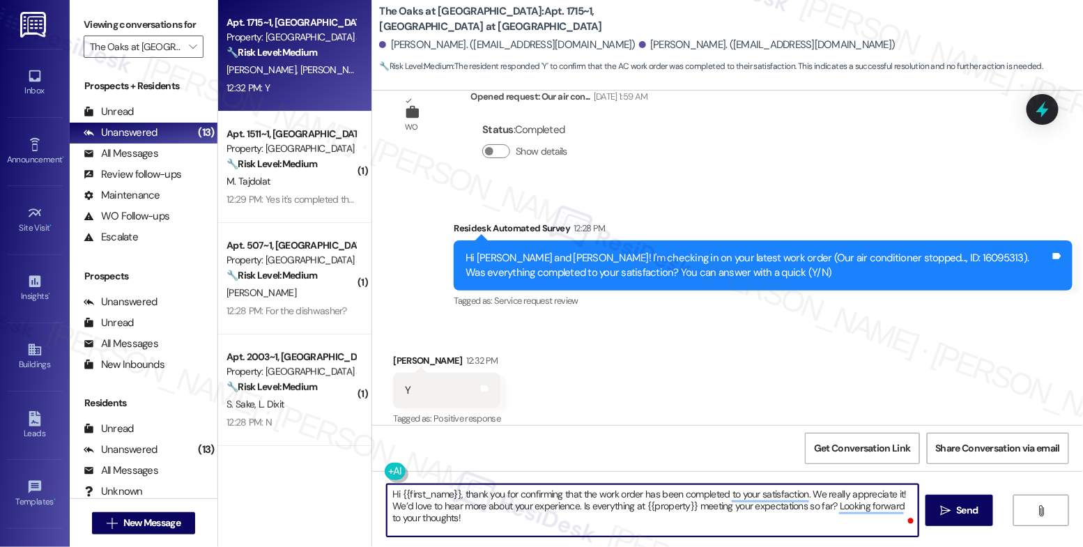
drag, startPoint x: 450, startPoint y: 488, endPoint x: 404, endPoint y: 484, distance: 46.9
click at [404, 484] on div "Hi {{first_name}}, thank you for confirming that the work order has been comple…" at bounding box center [652, 511] width 533 height 54
drag, startPoint x: 452, startPoint y: 495, endPoint x: 365, endPoint y: 500, distance: 86.6
click at [372, 500] on div "Hi {{first_name}}, thank you for confirming that the work order has been comple…" at bounding box center [727, 523] width 711 height 105
click at [583, 530] on textarea "[PERSON_NAME], thank you for confirming that the work order has been completed …" at bounding box center [653, 510] width 532 height 52
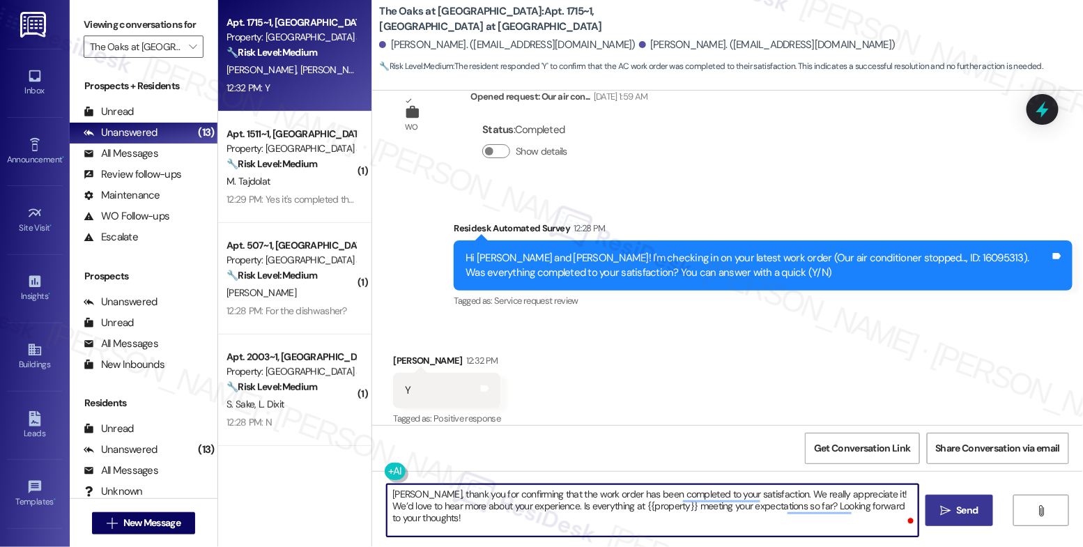
type textarea "[PERSON_NAME], thank you for confirming that the work order has been completed …"
click at [932, 507] on button " Send" at bounding box center [959, 510] width 68 height 31
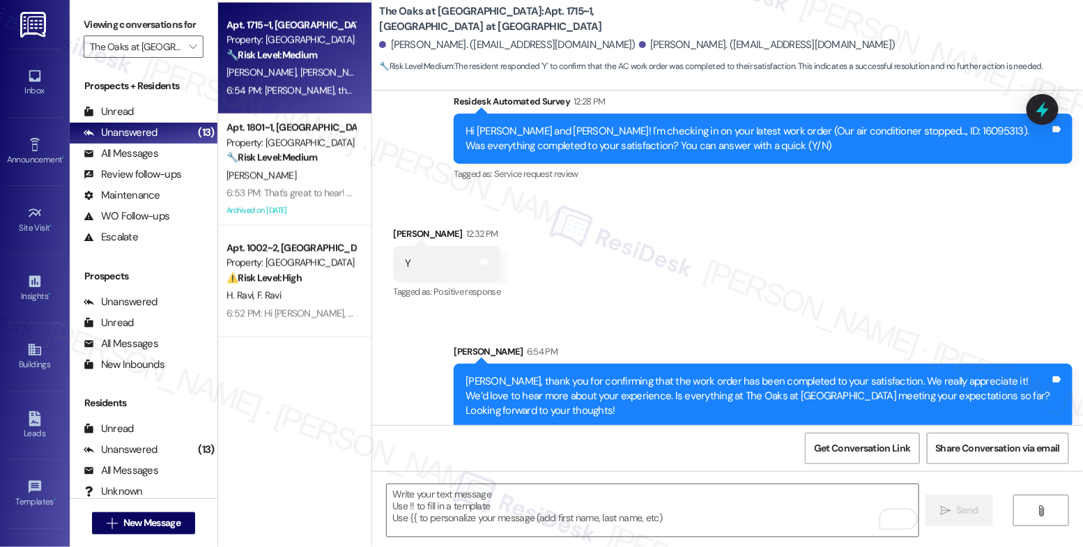
scroll to position [164, 0]
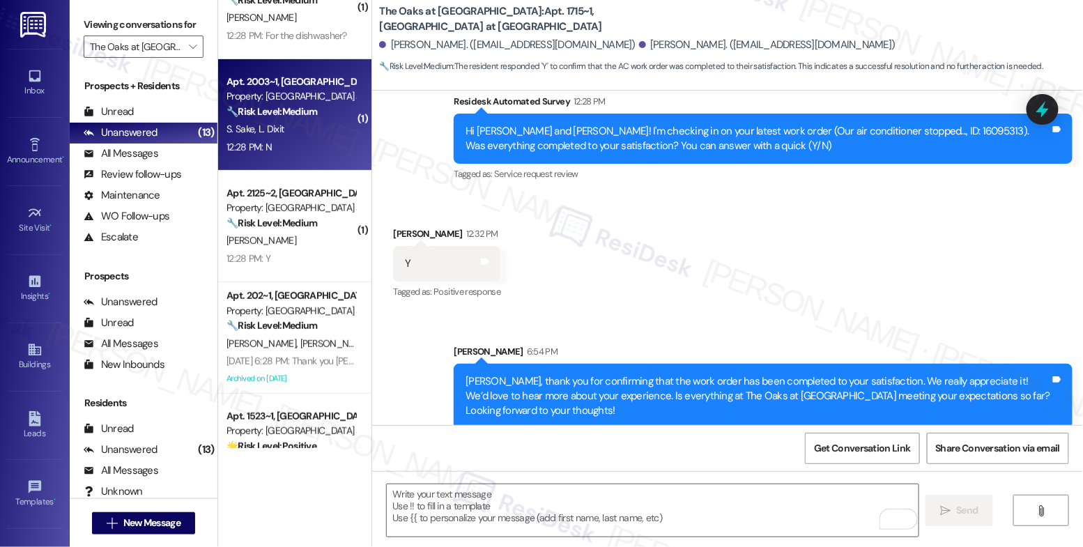
click at [284, 113] on strong "🔧 Risk Level: Medium" at bounding box center [271, 111] width 91 height 13
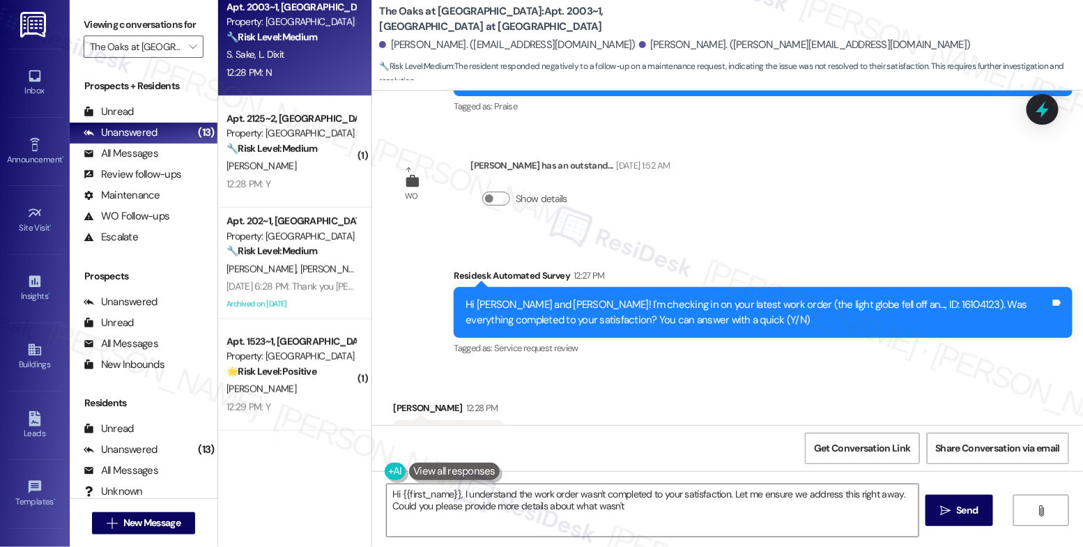
scroll to position [244, 0]
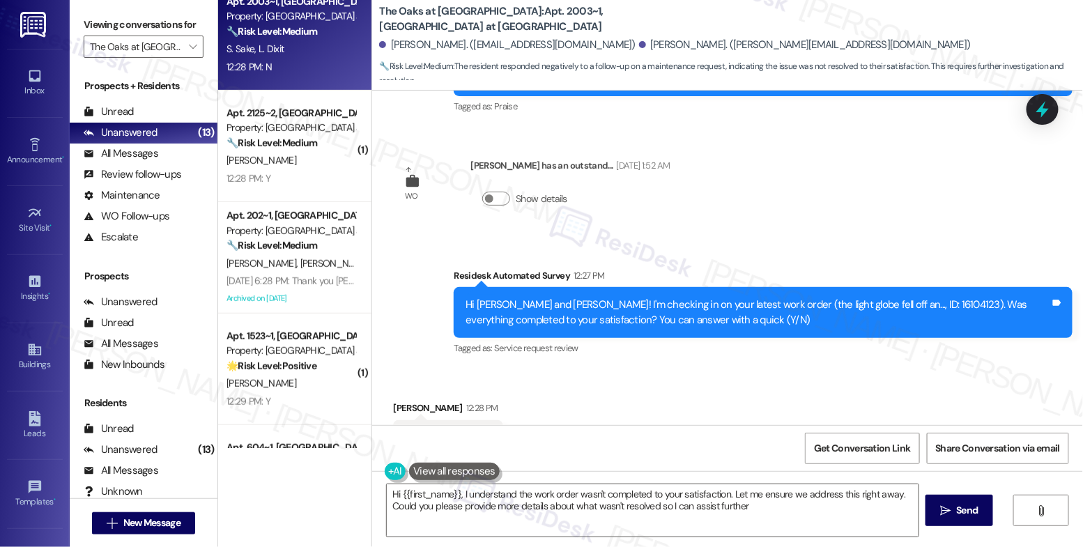
type textarea "Hi {{first_name}}, I understand the work order wasn't completed to your satisfa…"
click at [615, 369] on div "Received via SMS [PERSON_NAME] 12:28 PM N Tags and notes Tagged as: Negative re…" at bounding box center [727, 428] width 711 height 118
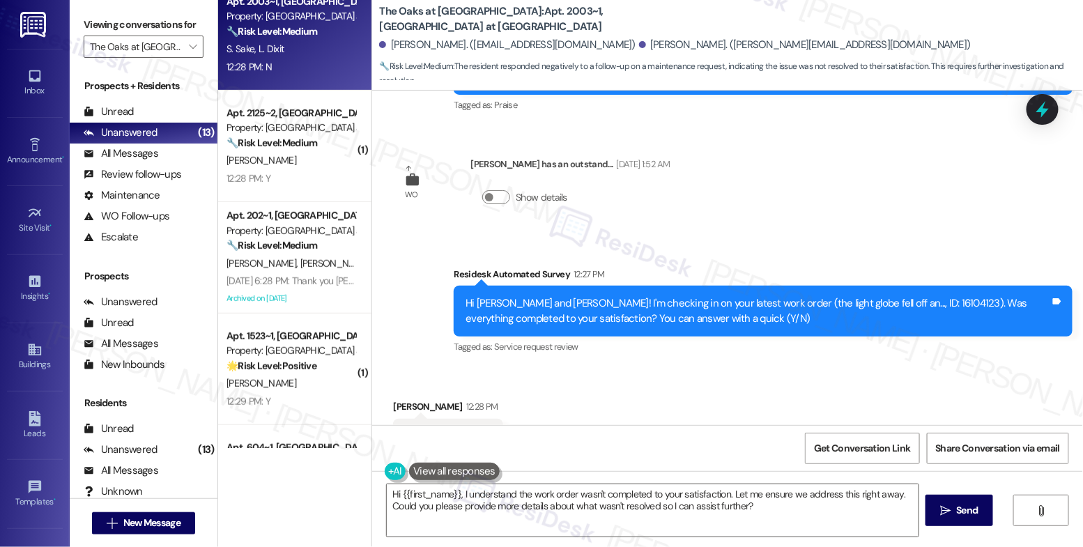
scroll to position [2795, 0]
click at [609, 368] on div "Received via SMS [PERSON_NAME] 12:28 PM N Tags and notes Tagged as: Negative re…" at bounding box center [727, 427] width 711 height 118
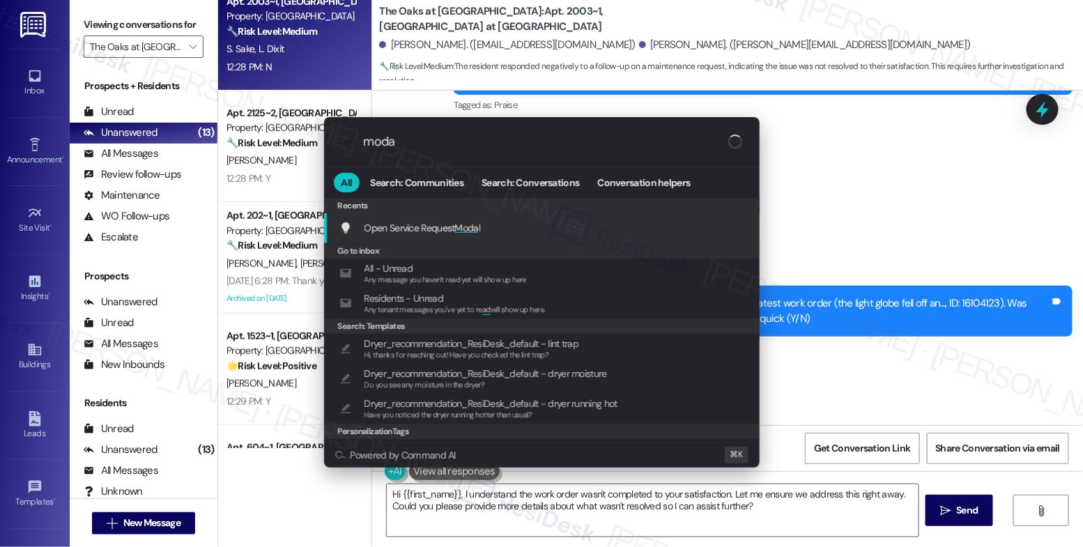
type input "modal"
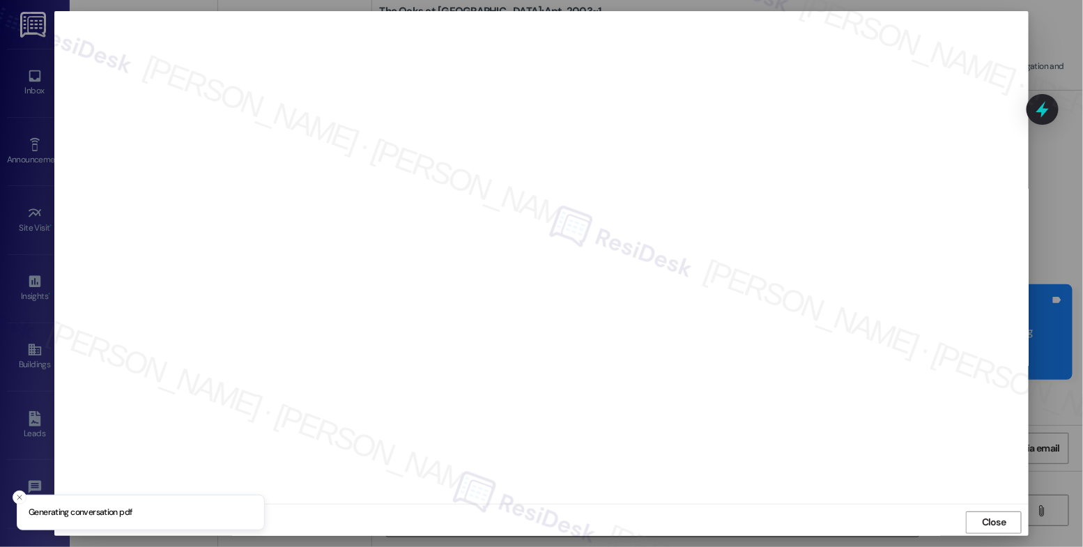
scroll to position [2795, 0]
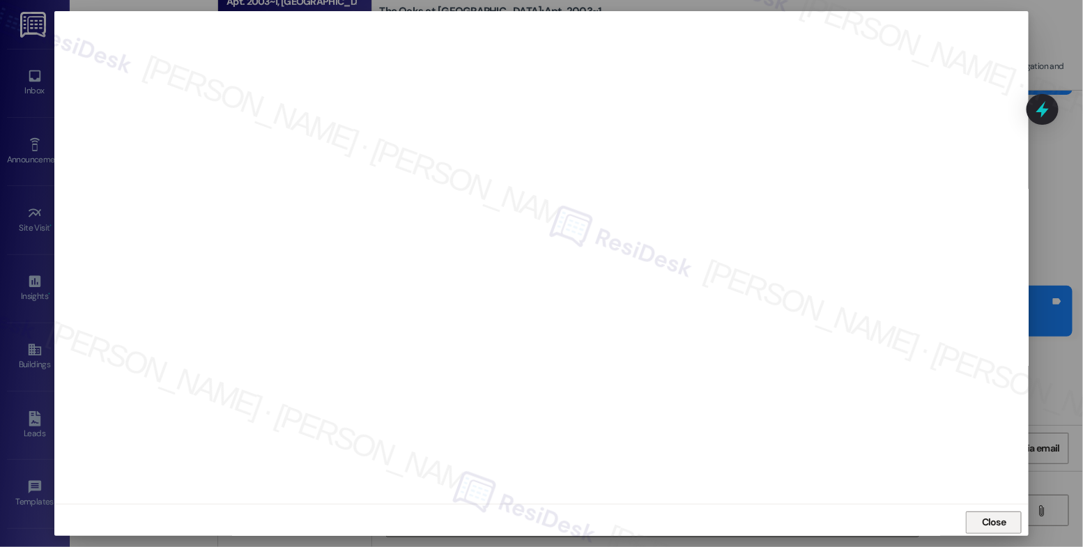
click at [971, 518] on button "Close" at bounding box center [994, 523] width 56 height 22
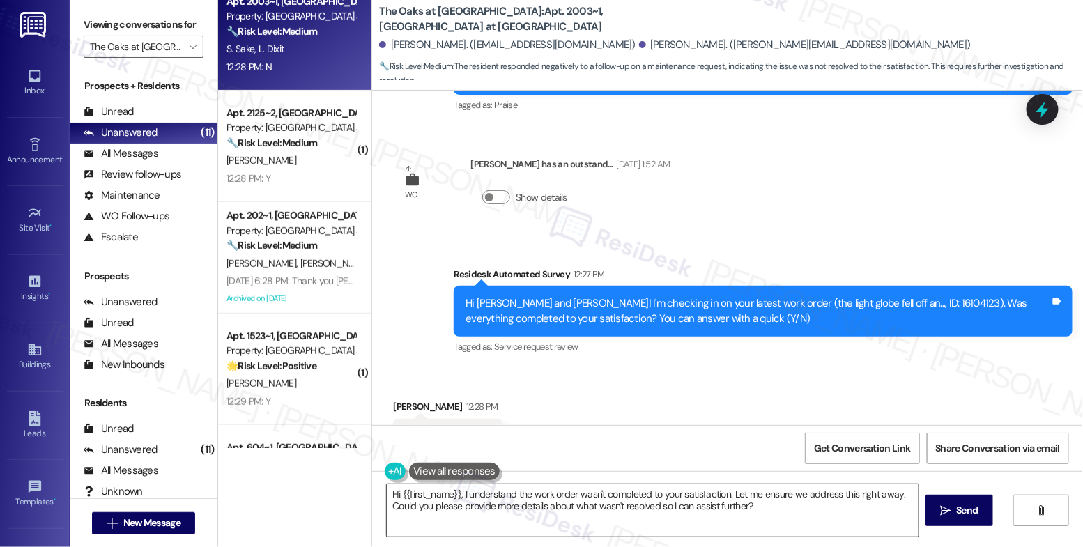
click at [475, 500] on textarea "Hi {{first_name}}, I understand the work order wasn't completed to your satisfa…" at bounding box center [653, 510] width 532 height 52
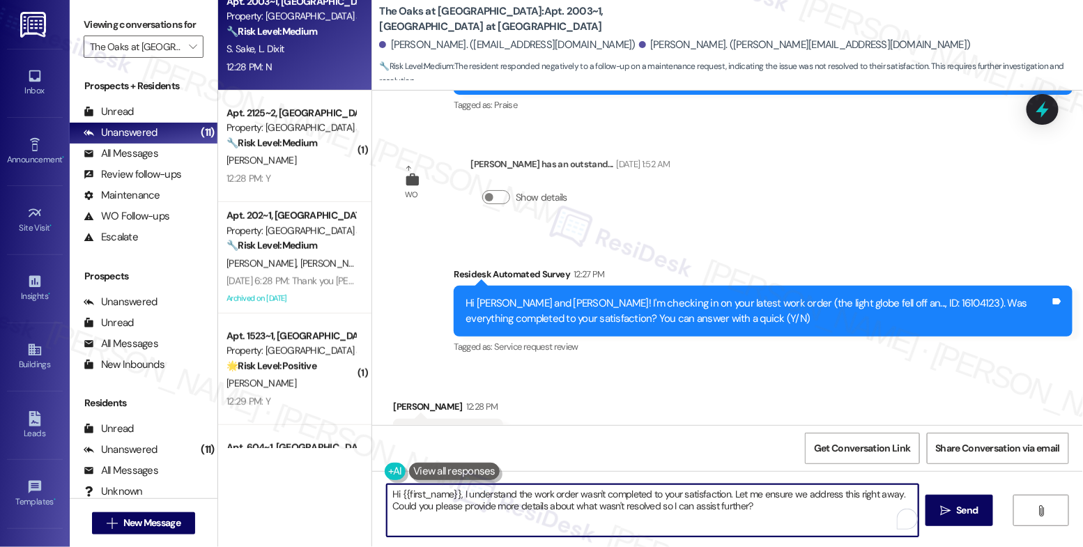
click at [475, 500] on textarea "Hi {{first_name}}, I understand the work order wasn't completed to your satisfa…" at bounding box center [653, 510] width 532 height 52
paste textarea "Closing Notes we won t replace it. we don t have only the light cover. we need …"
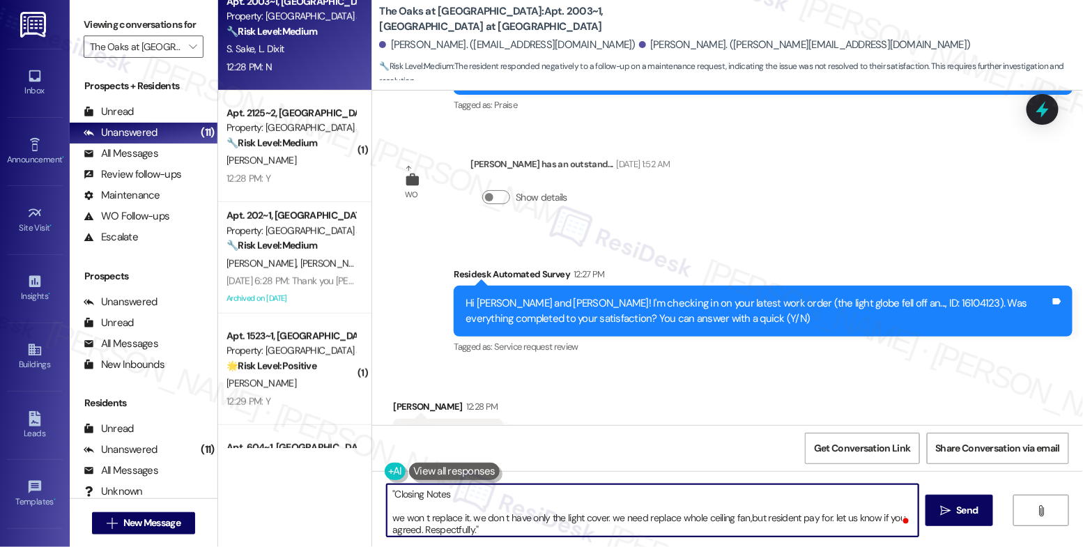
click at [387, 512] on textarea "Lokesh, thank you for your quick response. After checking, I found out that the…" at bounding box center [653, 510] width 532 height 52
click at [444, 509] on textarea "Lokesh, thank you for your quick response. After checking, I found out that the…" at bounding box center [653, 510] width 532 height 52
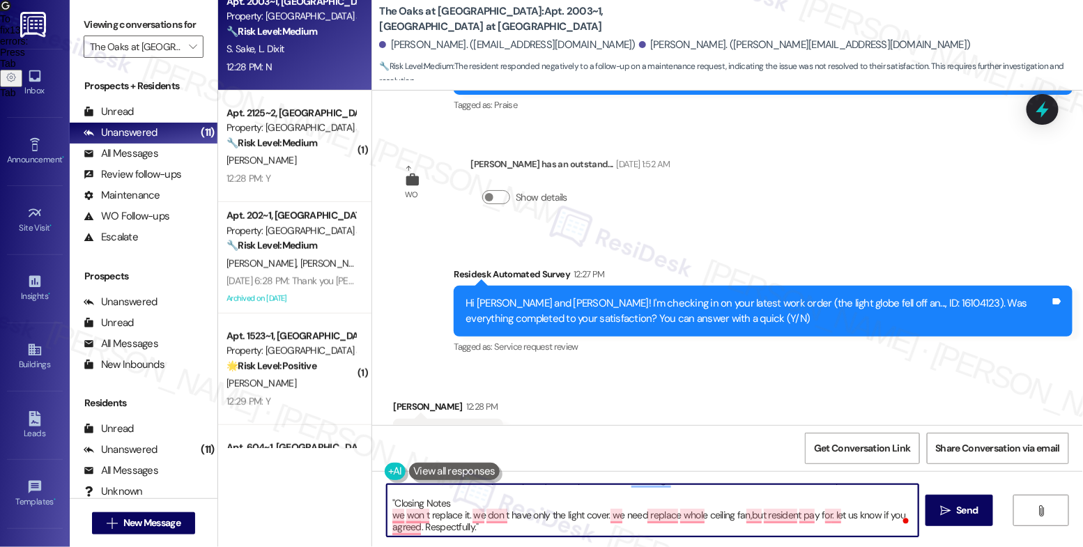
click at [464, 500] on textarea "Lokesh, thank you for your quick response. After checking, I found out that the…" at bounding box center [653, 510] width 532 height 52
click at [520, 532] on textarea "Lokesh, thank you for your quick response. After checking, I found out that the…" at bounding box center [653, 510] width 532 height 52
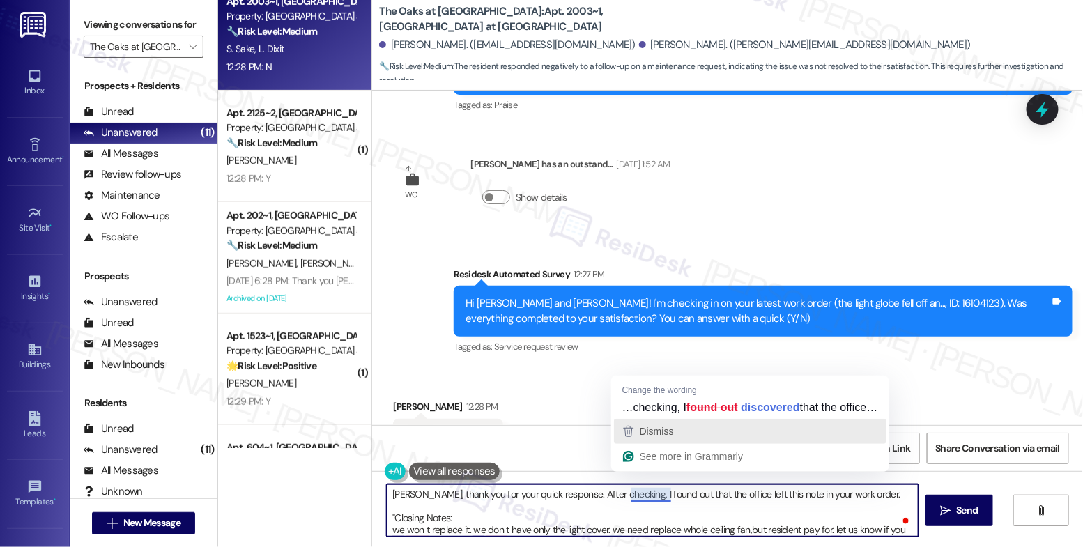
click at [668, 442] on div "Dismiss" at bounding box center [655, 431] width 37 height 21
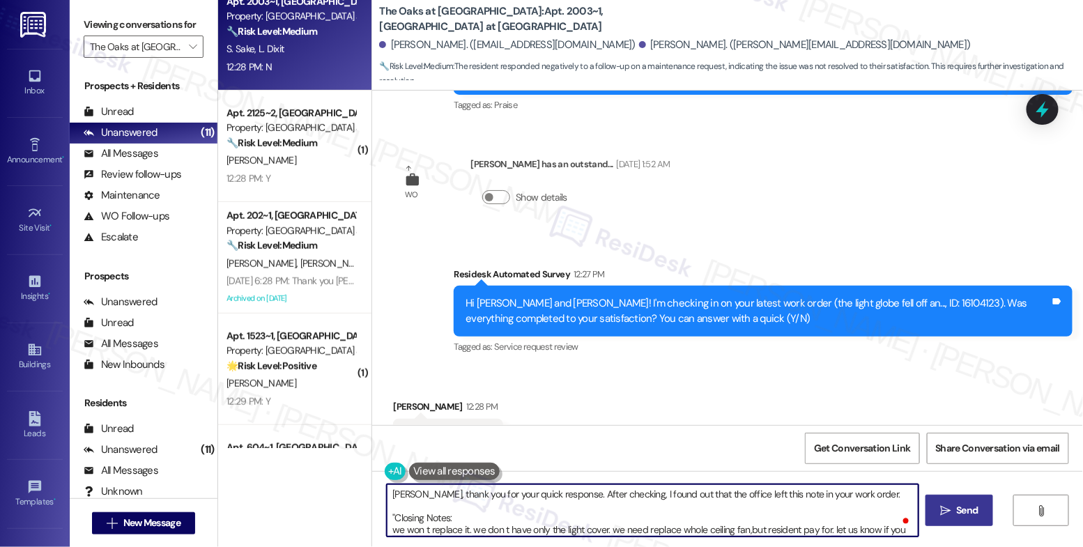
click at [938, 508] on span " Send" at bounding box center [959, 510] width 44 height 15
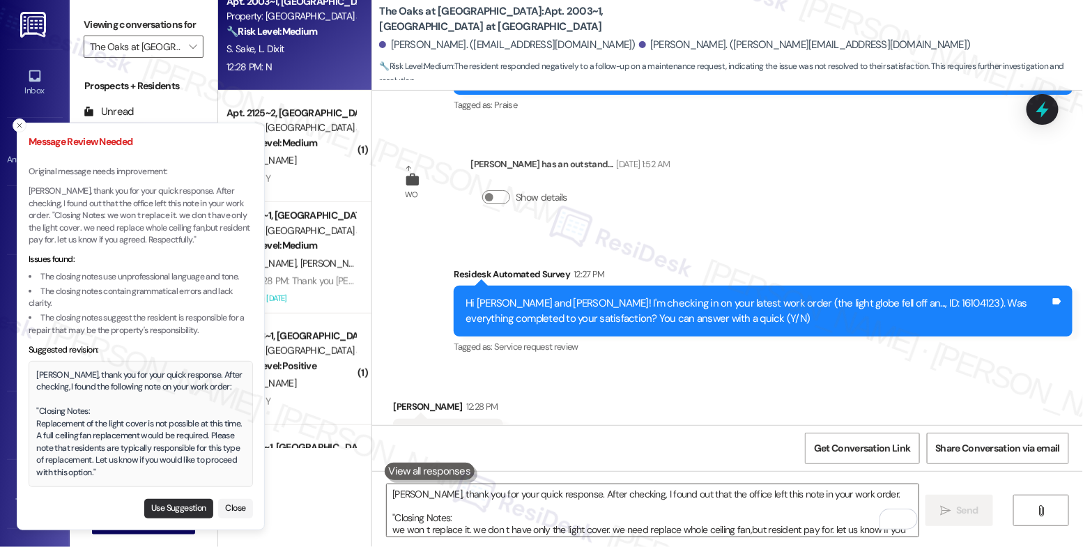
click at [149, 507] on button "Use Suggestion" at bounding box center [178, 509] width 69 height 20
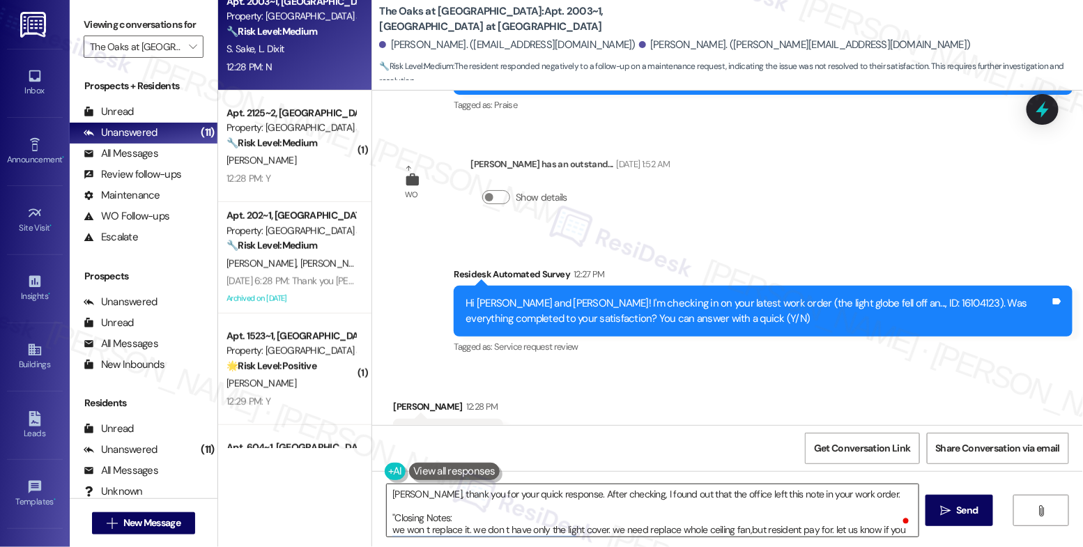
scroll to position [15, 0]
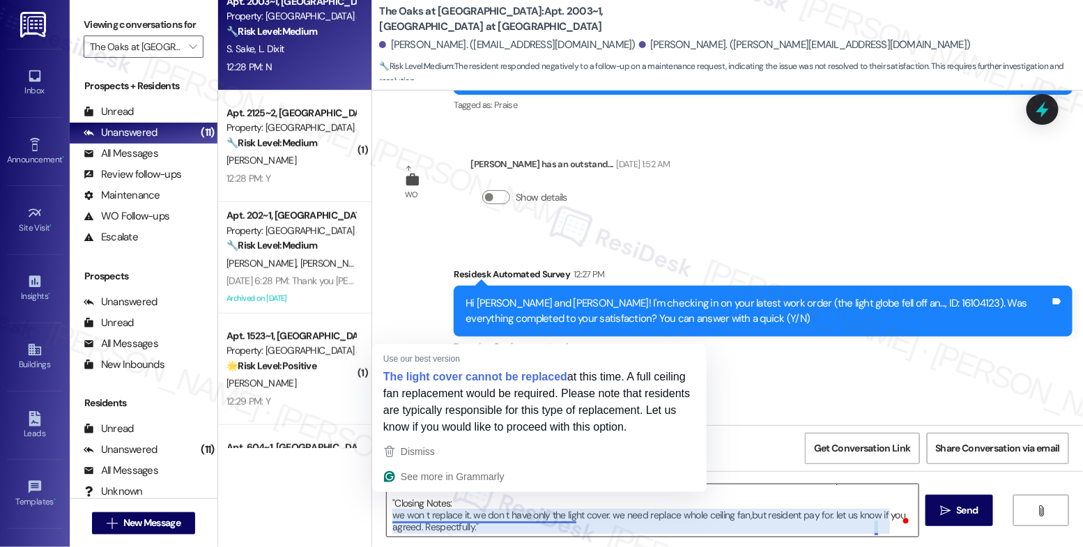
click at [387, 520] on textarea "Lokesh, thank you for your quick response. After checking, I found the followin…" at bounding box center [653, 510] width 532 height 52
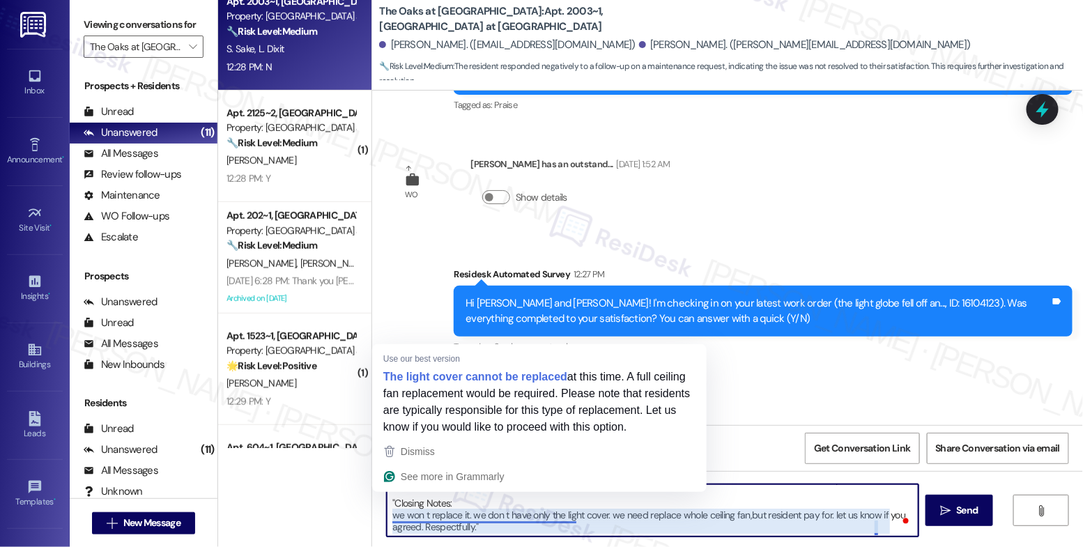
click at [387, 516] on textarea "Lokesh, thank you for your quick response. After checking, I found the followin…" at bounding box center [653, 510] width 532 height 52
drag, startPoint x: 883, startPoint y: 528, endPoint x: 405, endPoint y: 514, distance: 478.3
click at [405, 514] on textarea "Lokesh, thank you for your quick response. After checking, I found the followin…" at bounding box center [653, 510] width 532 height 52
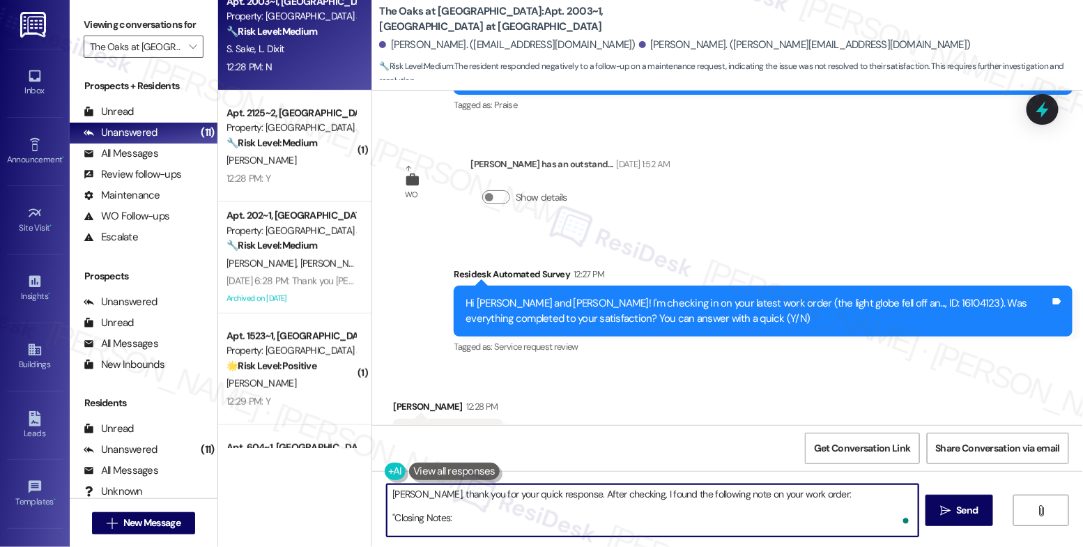
scroll to position [0, 0]
paste textarea "Closing Notes we won t replace it. we don t have only the light cover. we need …"
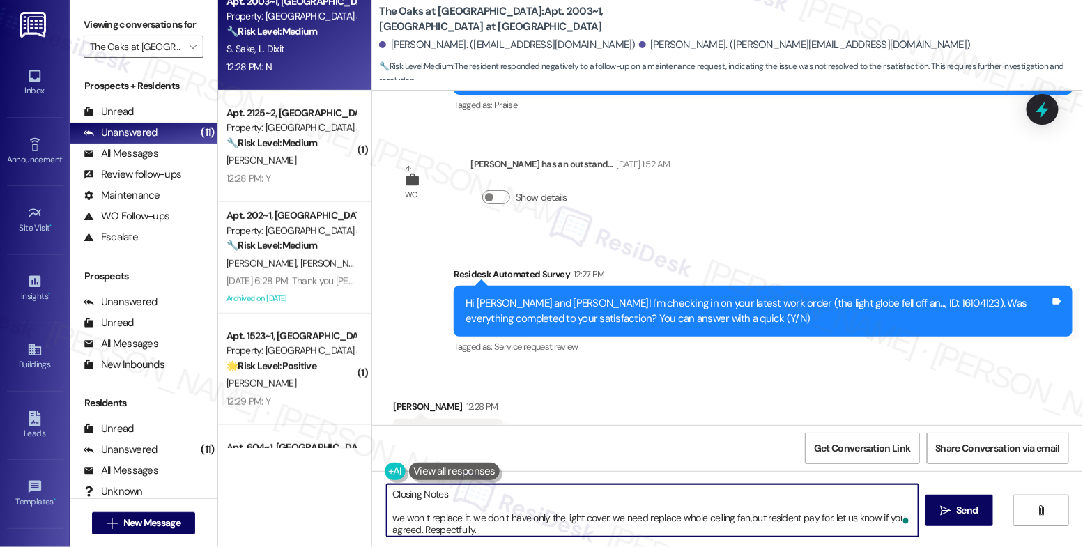
click at [387, 511] on textarea "Lokesh, thank you for your quick response. After checking, I found the followin…" at bounding box center [653, 510] width 532 height 52
click at [387, 505] on textarea "Lokesh, thank you for your quick response. After checking, I found the followin…" at bounding box center [653, 510] width 532 height 52
click at [459, 510] on textarea "Lokesh, thank you for your quick response. After checking, I found the followin…" at bounding box center [653, 510] width 532 height 52
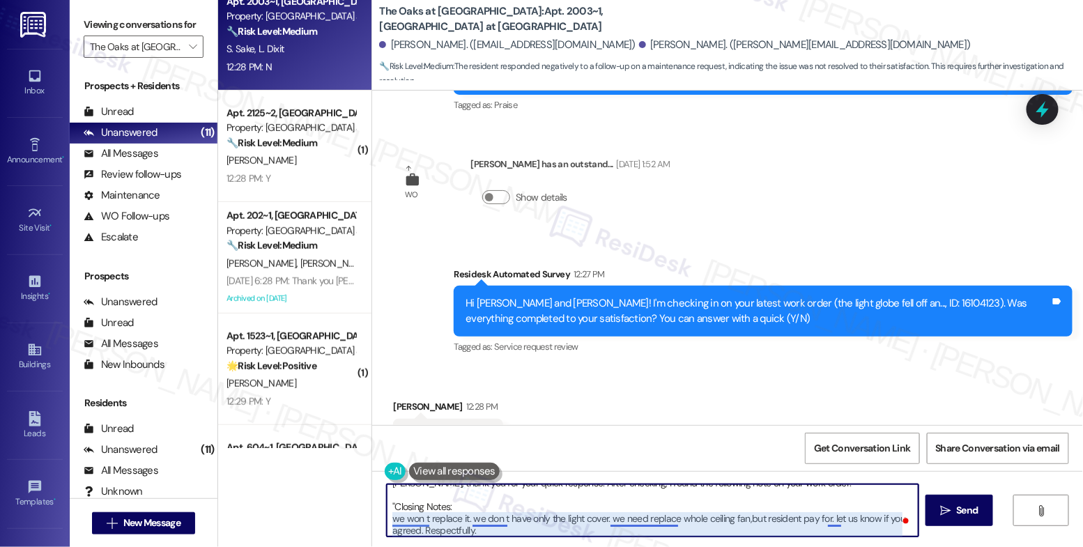
click at [480, 525] on textarea "Lokesh, thank you for your quick response. After checking, I found the followin…" at bounding box center [653, 510] width 532 height 52
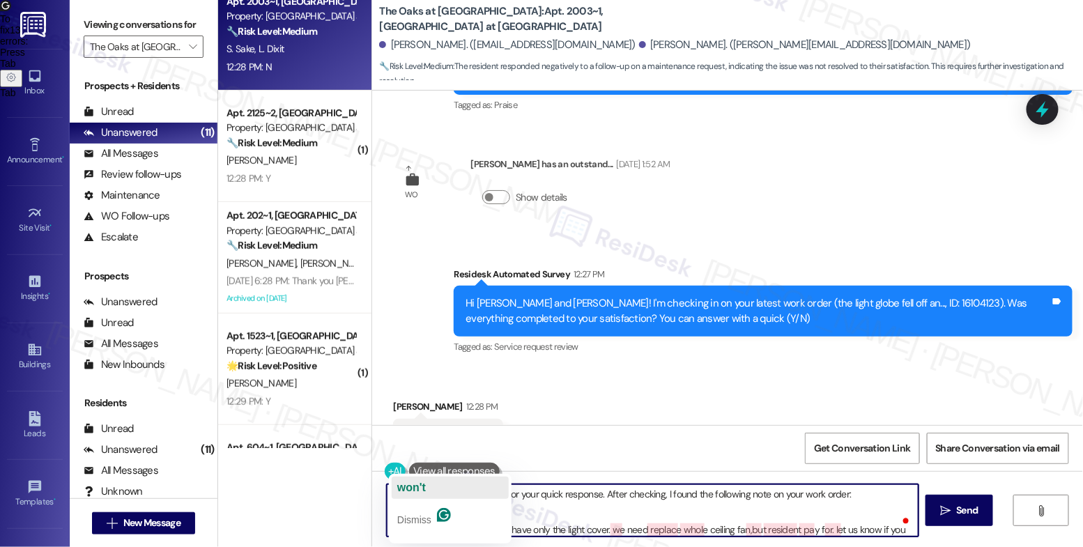
click at [424, 489] on span "won't" at bounding box center [411, 488] width 29 height 12
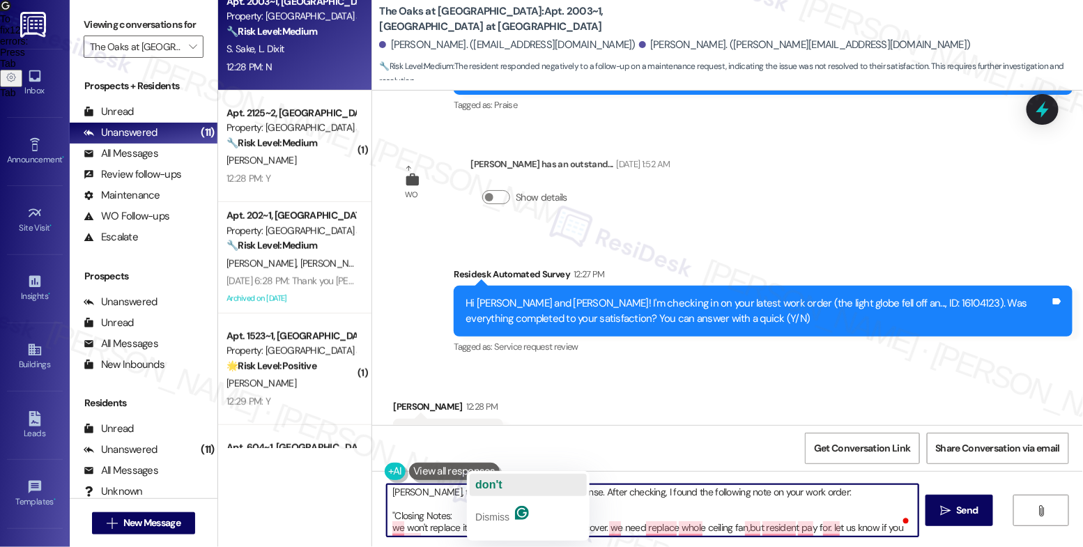
click at [503, 486] on button "don't" at bounding box center [528, 485] width 117 height 22
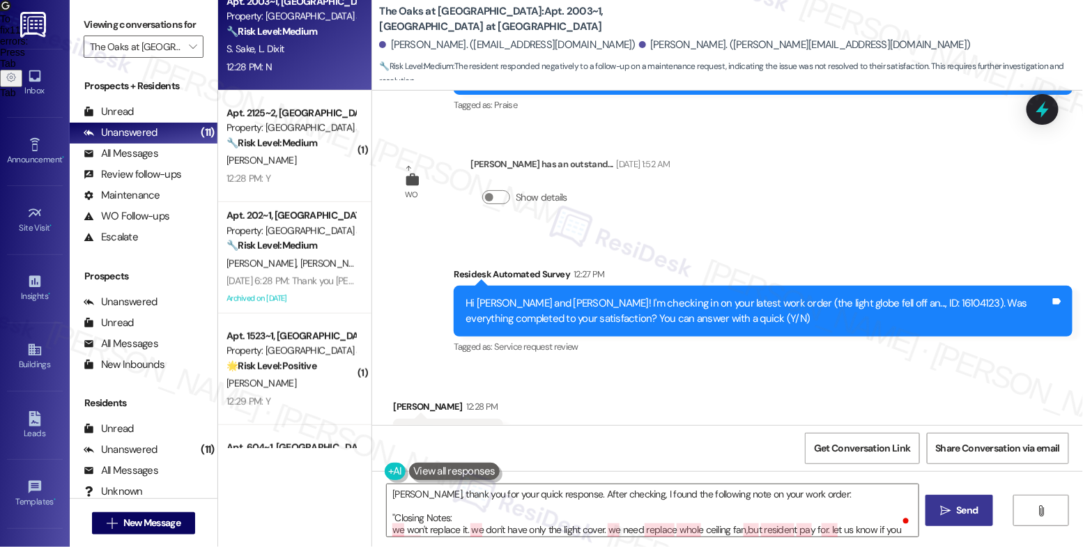
click at [961, 502] on button " Send" at bounding box center [959, 510] width 68 height 31
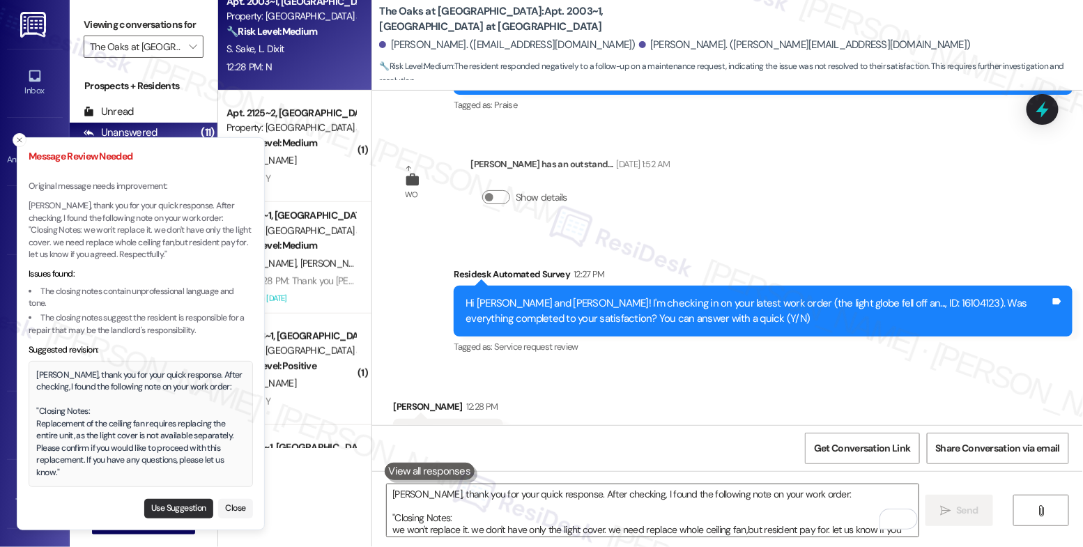
click at [187, 501] on button "Use Suggestion" at bounding box center [178, 509] width 69 height 20
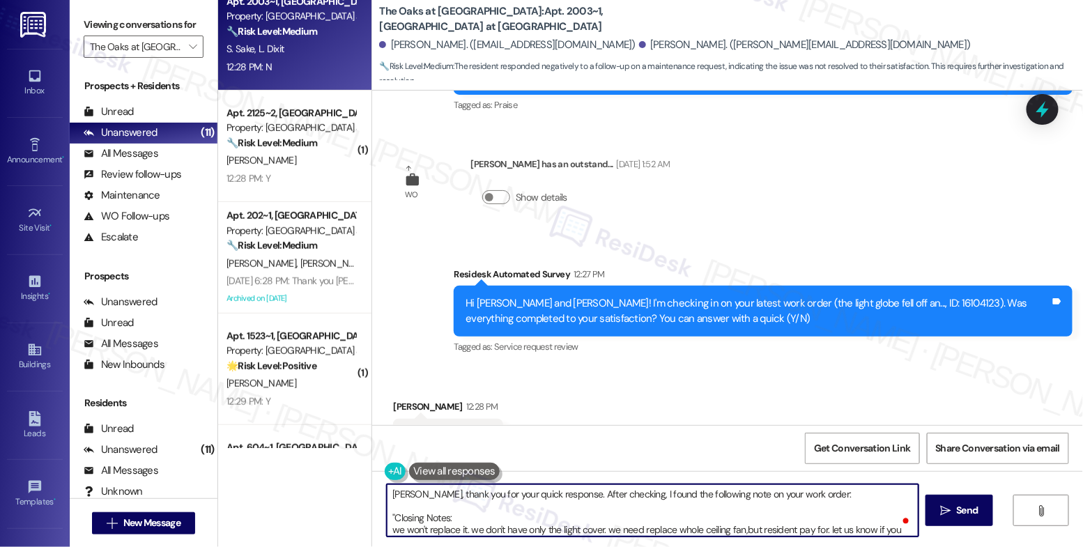
drag, startPoint x: 623, startPoint y: 493, endPoint x: 784, endPoint y: 505, distance: 161.5
click at [783, 507] on textarea "Lokesh, thank you for your quick response. After checking, I found the followin…" at bounding box center [653, 510] width 532 height 52
drag, startPoint x: 810, startPoint y: 493, endPoint x: 648, endPoint y: 498, distance: 162.5
click at [648, 498] on textarea "Lokesh, thank you for your quick response. After checking, I found the followin…" at bounding box center [653, 510] width 532 height 52
drag, startPoint x: 463, startPoint y: 515, endPoint x: 374, endPoint y: 505, distance: 89.0
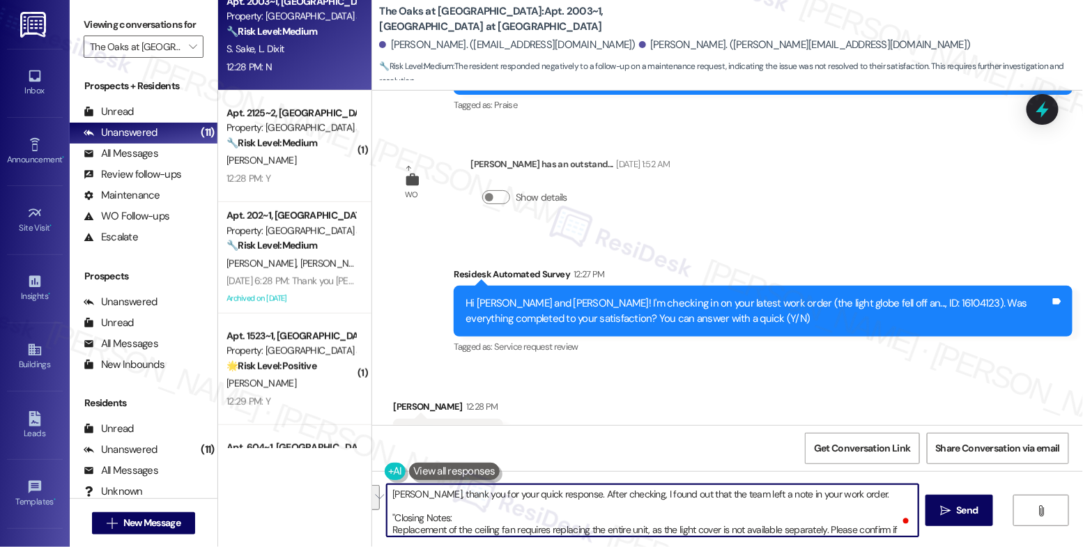
click at [374, 505] on div "Lokesh, thank you for your quick response. After checking, I found out that the…" at bounding box center [727, 523] width 711 height 105
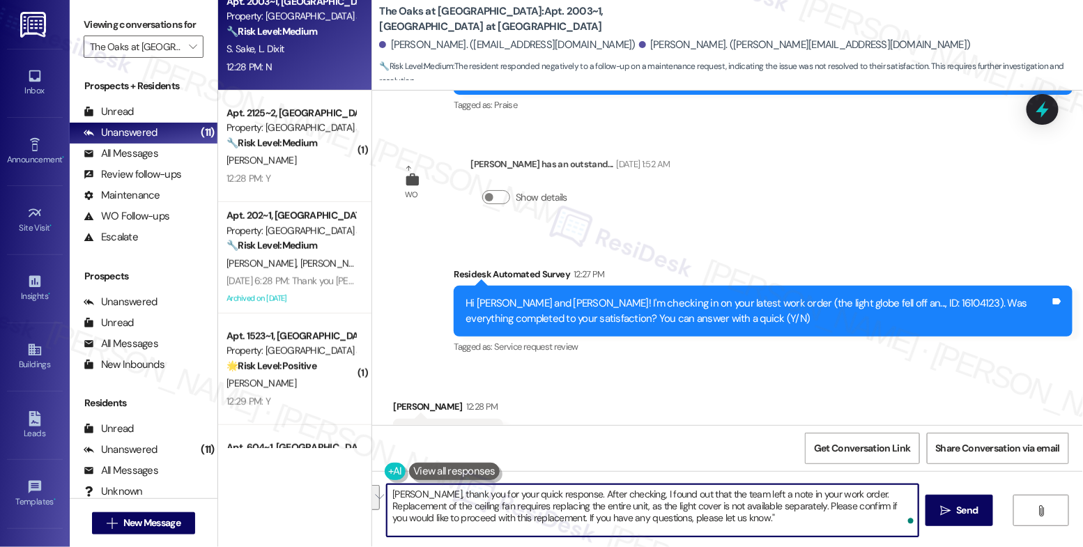
drag, startPoint x: 755, startPoint y: 509, endPoint x: 763, endPoint y: 532, distance: 23.8
click at [763, 532] on textarea "Lokesh, thank you for your quick response. After checking, I found out that the…" at bounding box center [653, 510] width 532 height 52
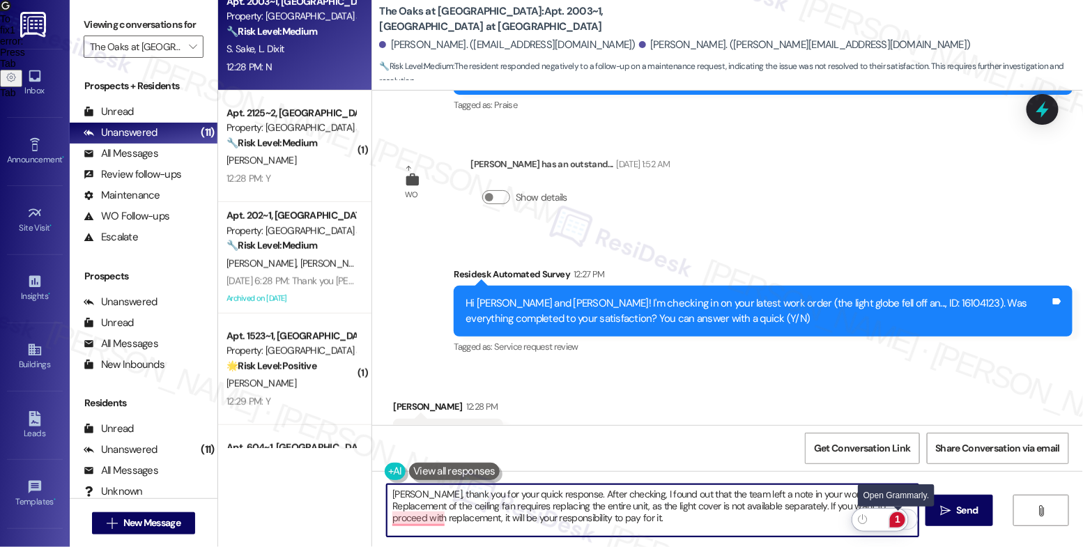
click at [896, 512] on div "1" at bounding box center [897, 519] width 15 height 15
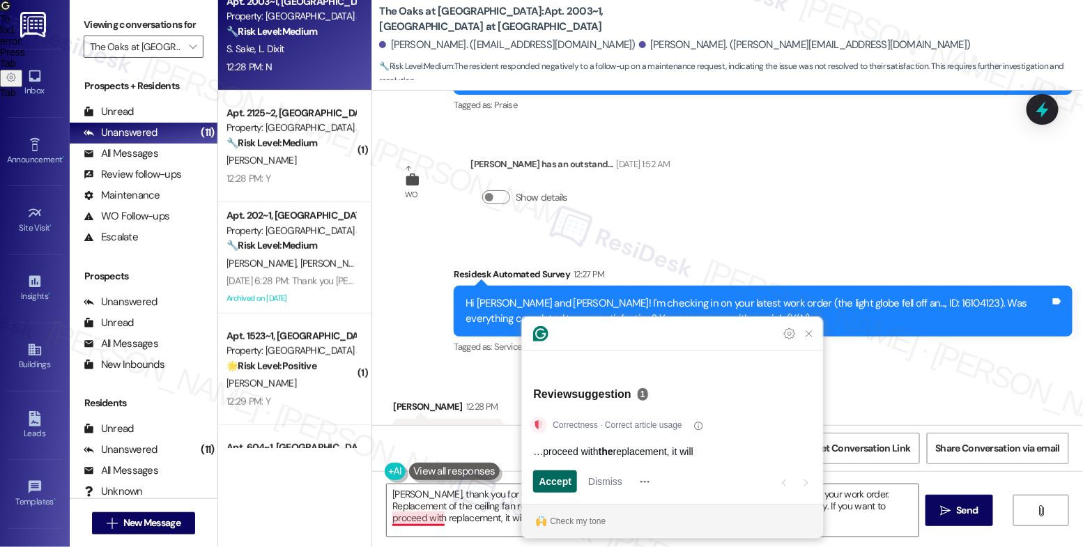
click at [555, 479] on span "Accept" at bounding box center [555, 482] width 33 height 15
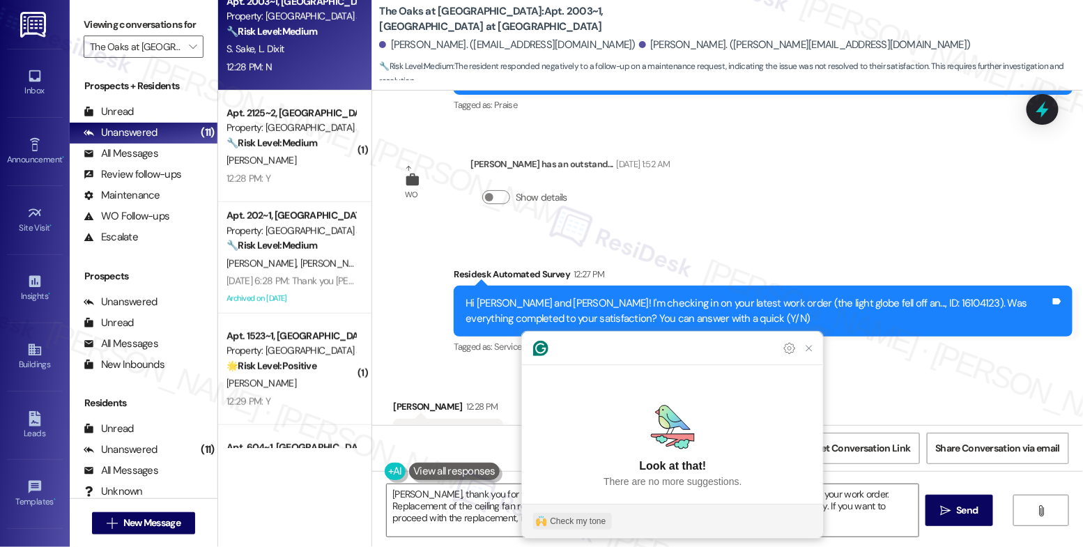
click at [580, 516] on div "Check my tone" at bounding box center [578, 521] width 56 height 13
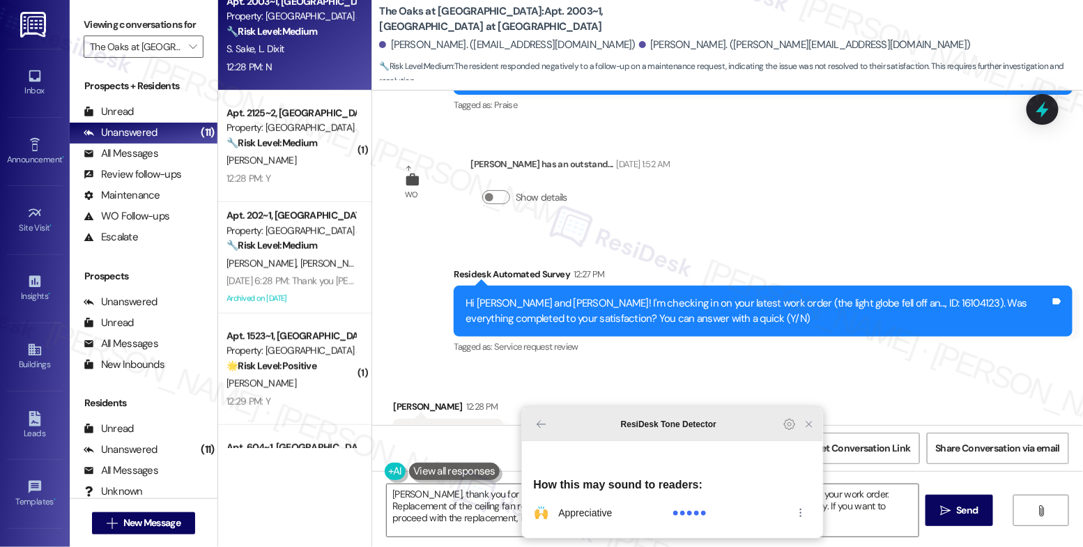
click at [813, 430] on icon "Close Grammarly Assistant" at bounding box center [809, 424] width 11 height 11
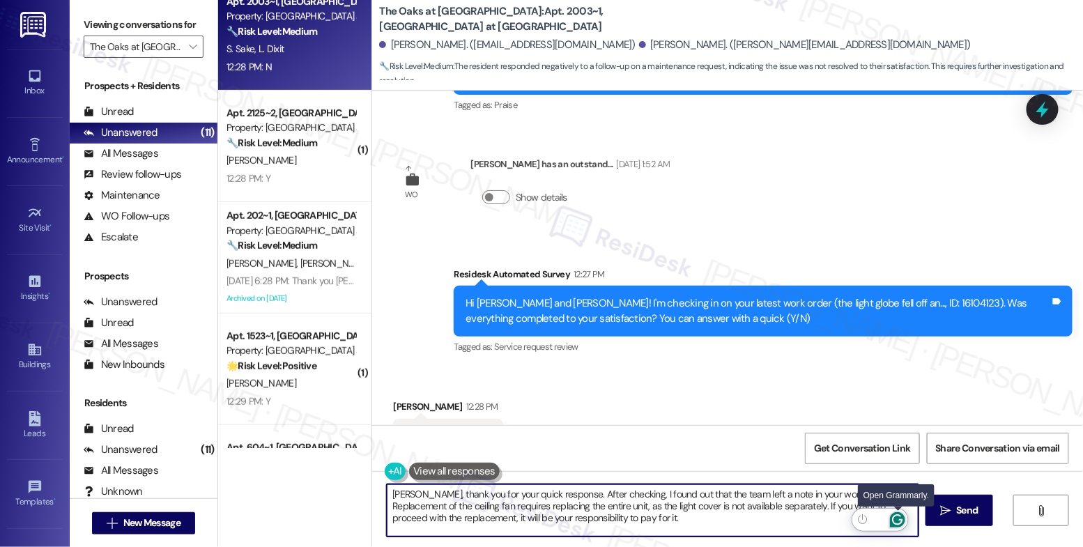
click at [901, 518] on icon "Open Grammarly. 0 Suggestions." at bounding box center [897, 519] width 15 height 15
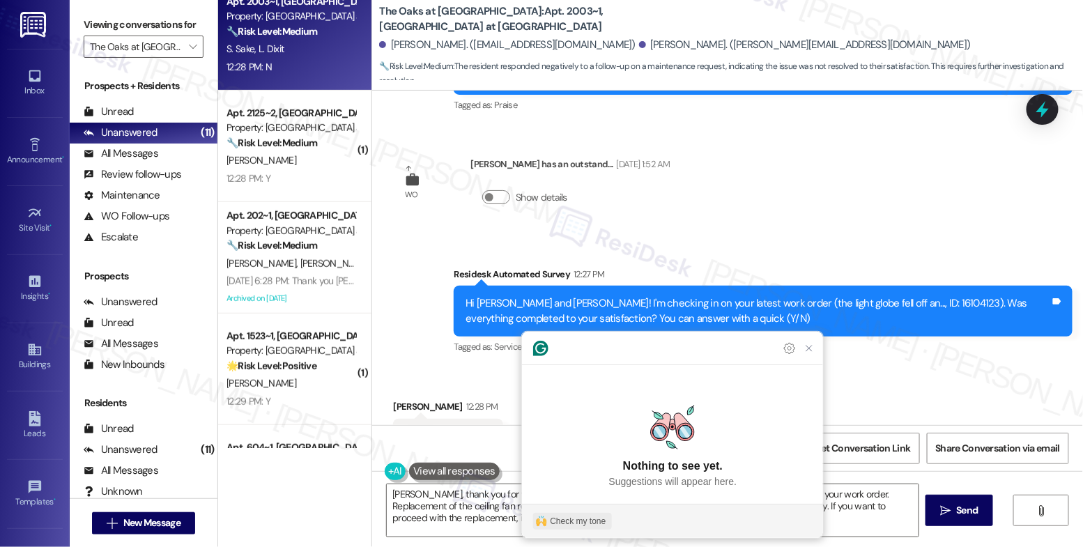
click at [558, 519] on div "Check my tone" at bounding box center [578, 521] width 56 height 13
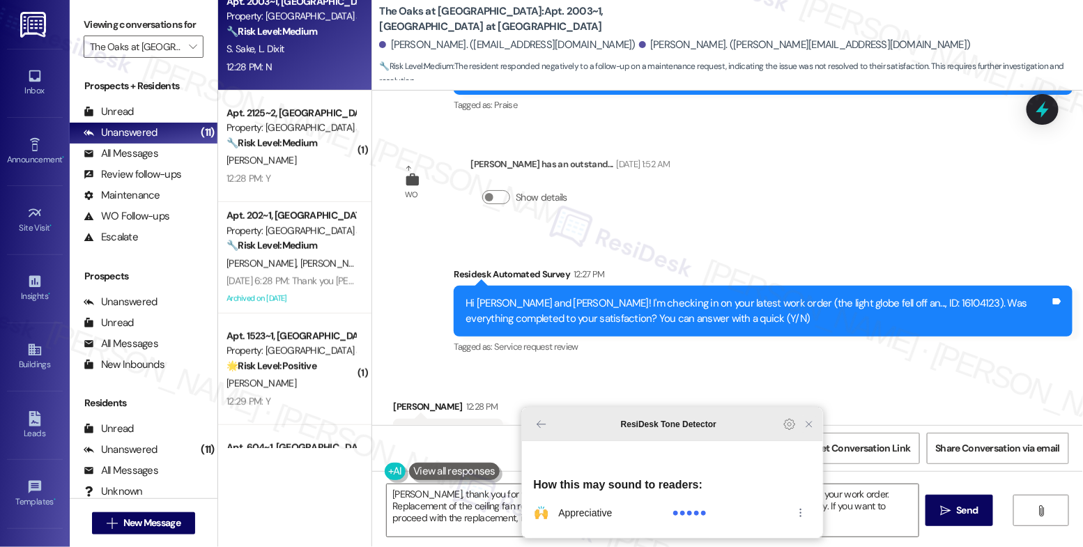
click at [811, 433] on icon "Close Grammarly Assistant" at bounding box center [809, 424] width 17 height 17
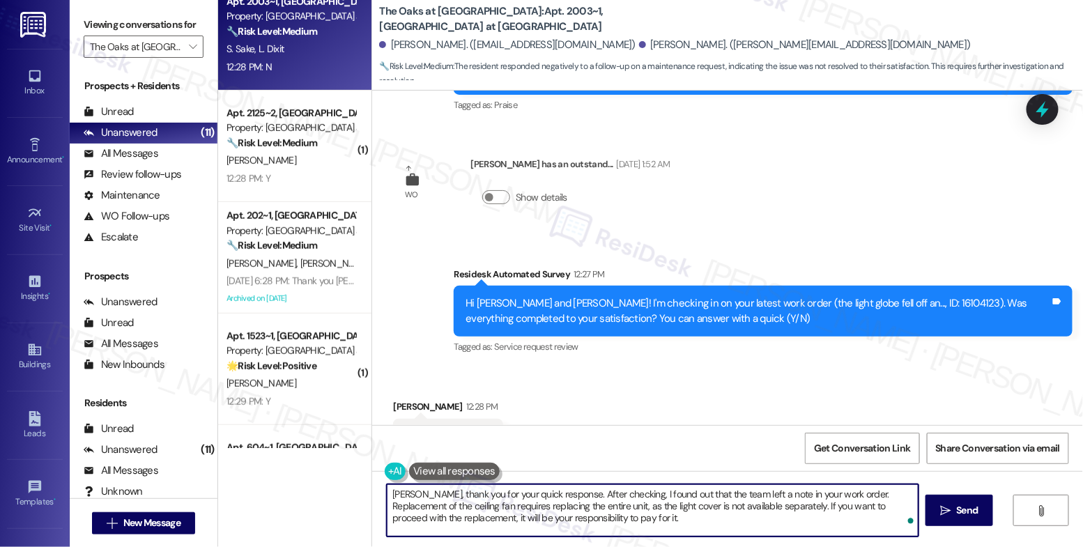
click at [633, 531] on textarea "Lokesh, thank you for your quick response. After checking, I found out that the…" at bounding box center [653, 510] width 532 height 52
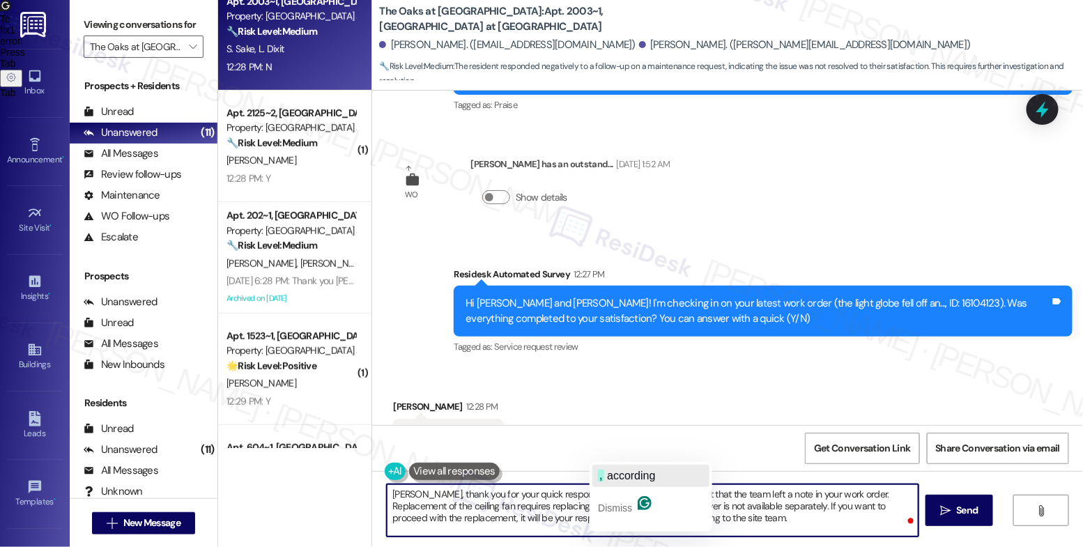
click at [638, 476] on span "according" at bounding box center [631, 476] width 48 height 12
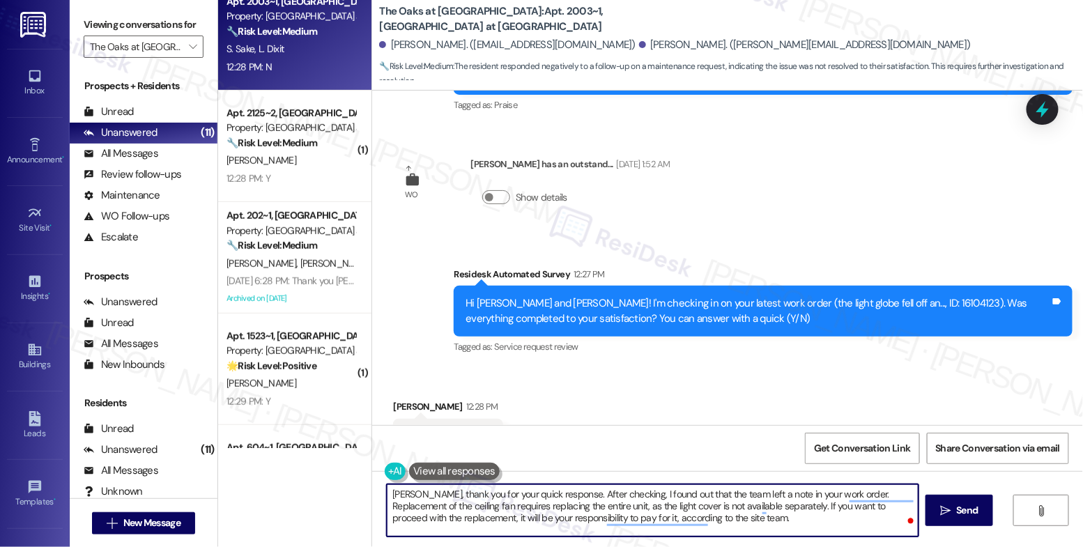
click at [737, 525] on textarea "Lokesh, thank you for your quick response. After checking, I found out that the…" at bounding box center [653, 510] width 532 height 52
click at [455, 526] on textarea "Lokesh, thank you for your quick response. After checking, I found out that the…" at bounding box center [653, 510] width 532 height 52
drag, startPoint x: 753, startPoint y: 523, endPoint x: 763, endPoint y: 520, distance: 10.4
click at [754, 524] on textarea "Lokesh, thank you for your quick response. After checking, I found out that the…" at bounding box center [653, 510] width 532 height 52
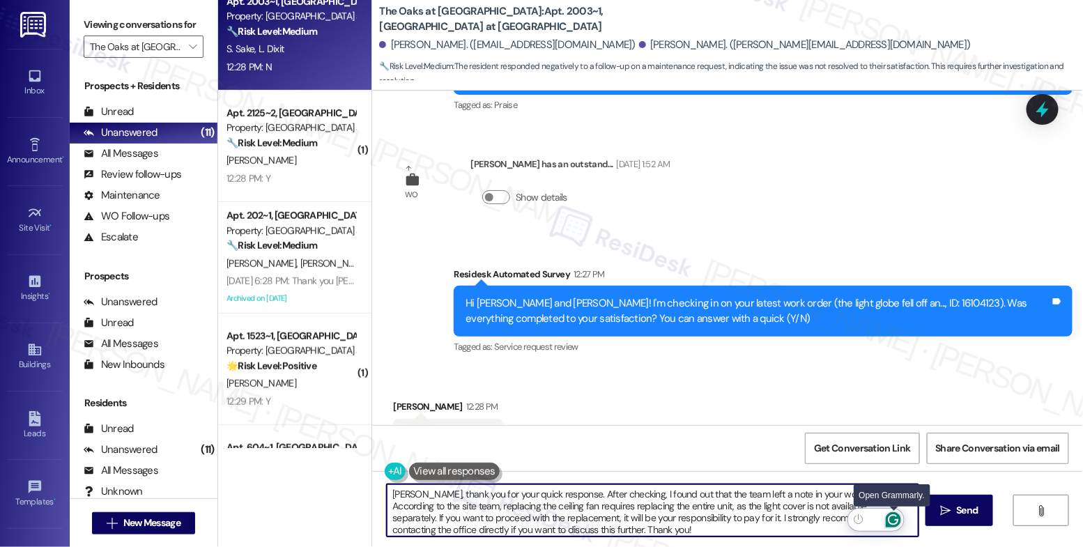
type textarea "Lokesh, thank you for your quick response. After checking, I found out that the…"
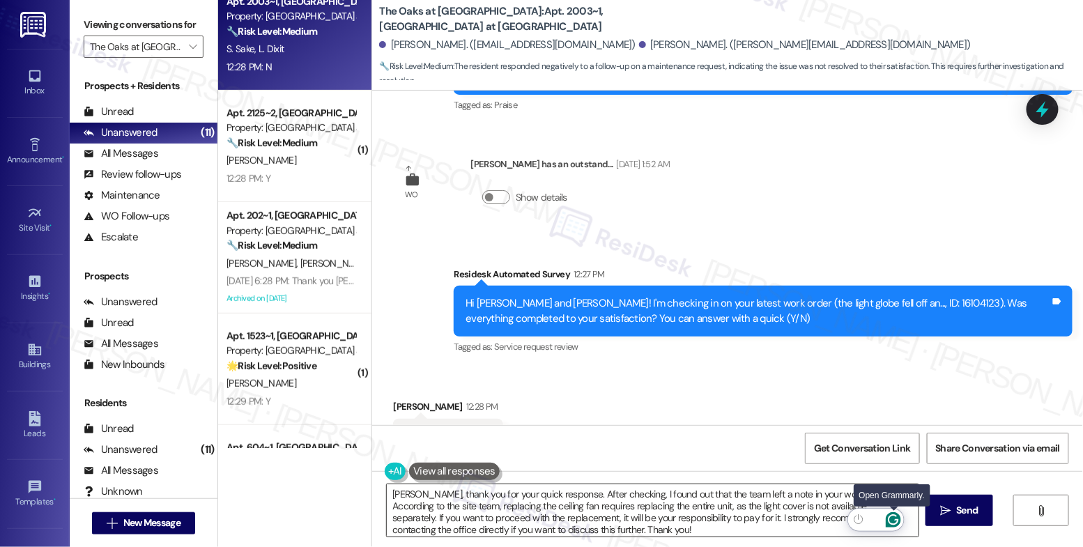
click at [896, 517] on icon "Open Grammarly. 0 Suggestions." at bounding box center [893, 519] width 15 height 15
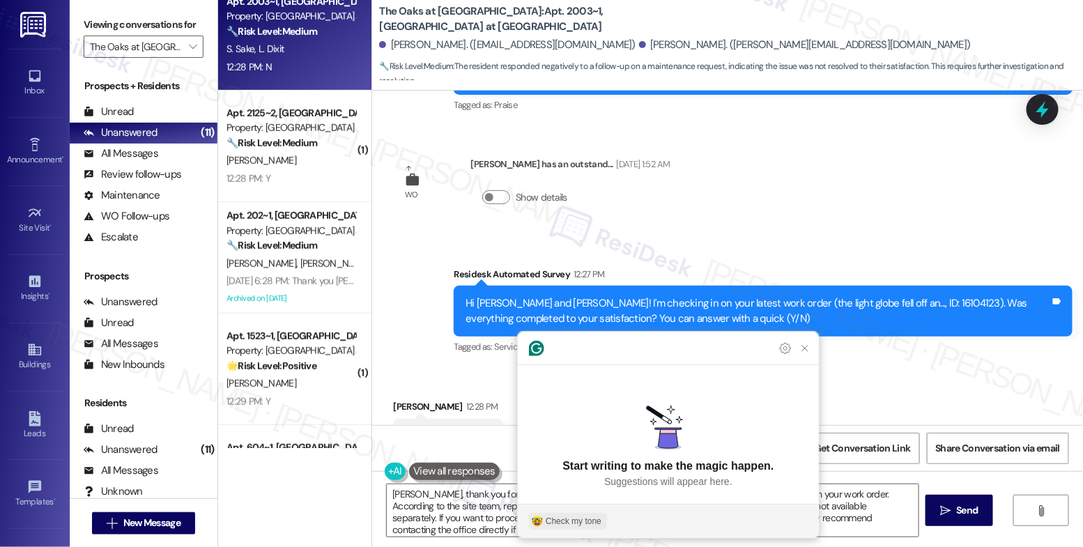
click at [584, 523] on div "Check my tone" at bounding box center [574, 521] width 56 height 13
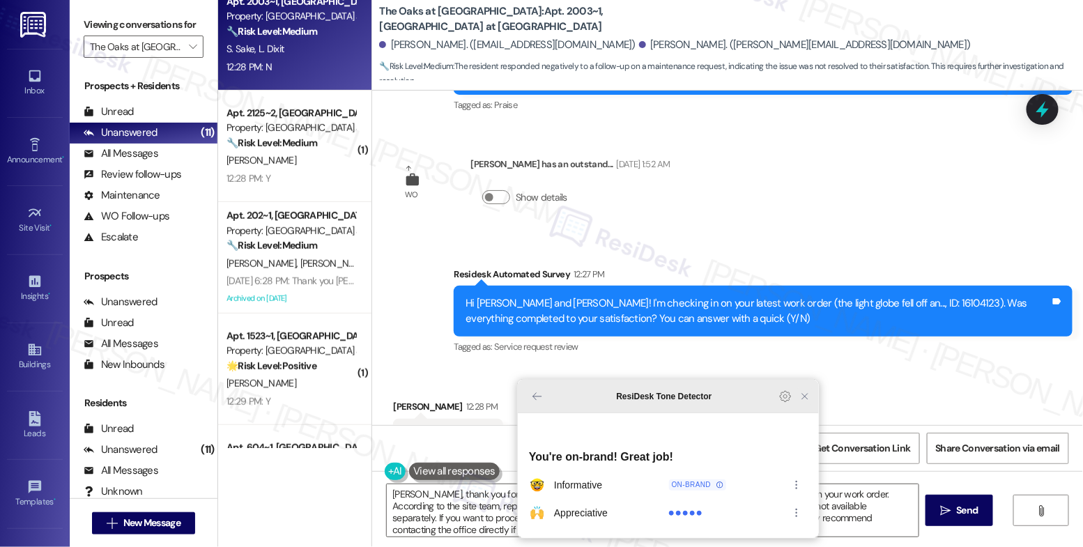
click at [808, 402] on icon "Close Grammarly Assistant" at bounding box center [804, 396] width 11 height 11
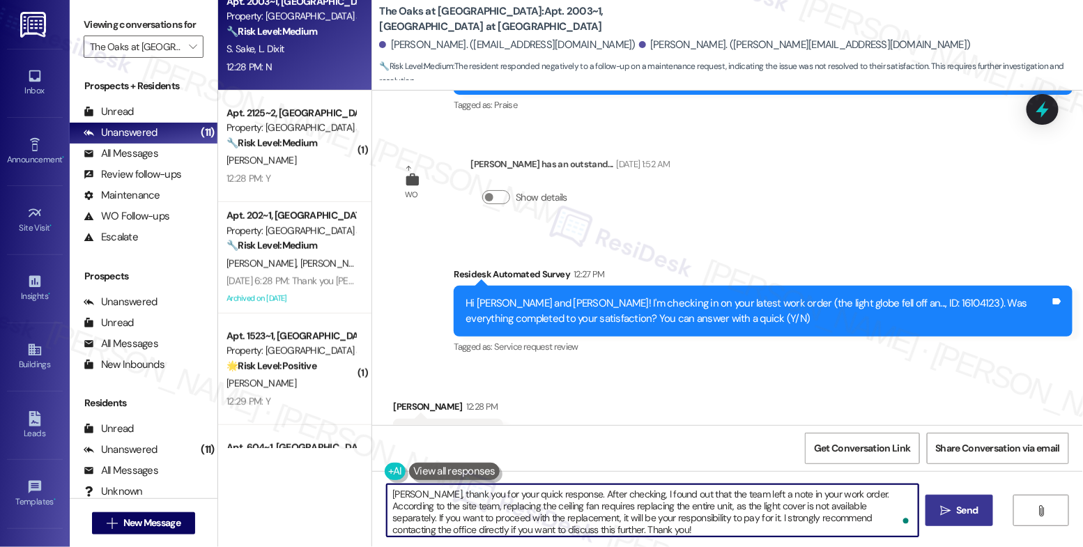
drag, startPoint x: 951, startPoint y: 514, endPoint x: 939, endPoint y: 500, distance: 17.3
click at [951, 514] on span " Send" at bounding box center [959, 510] width 44 height 15
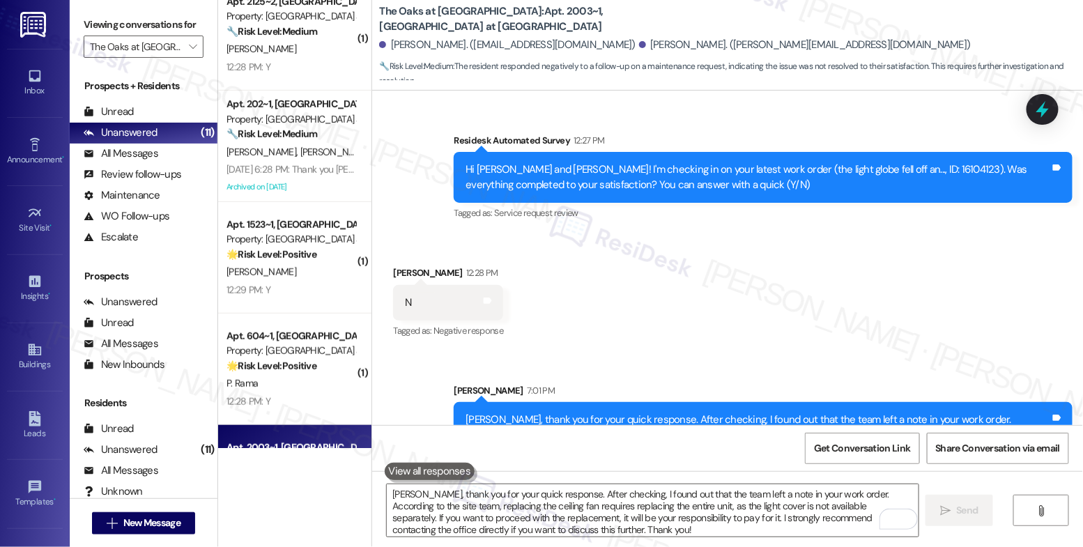
scroll to position [2937, 0]
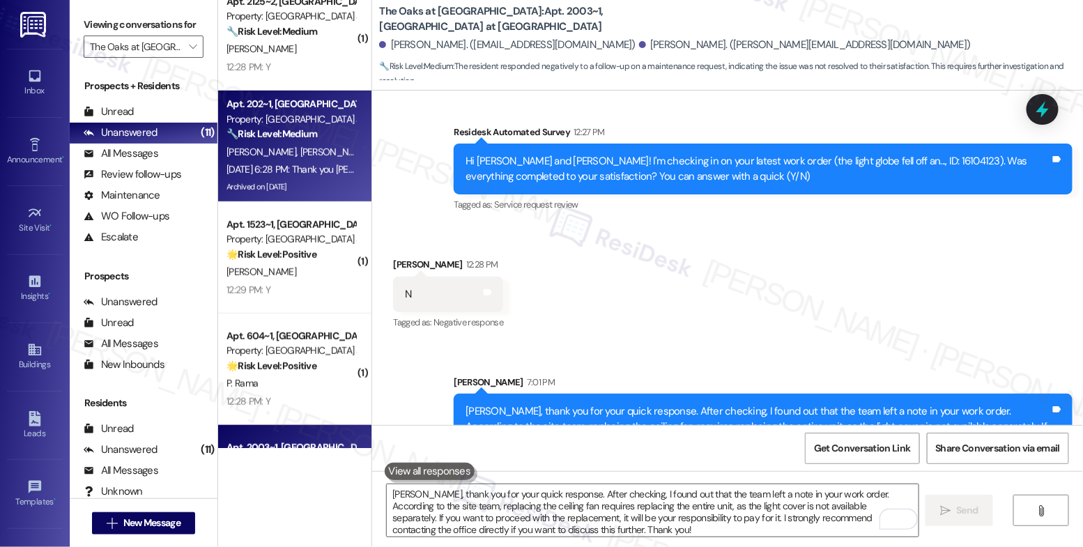
click at [297, 137] on strong "🔧 Risk Level: Medium" at bounding box center [271, 134] width 91 height 13
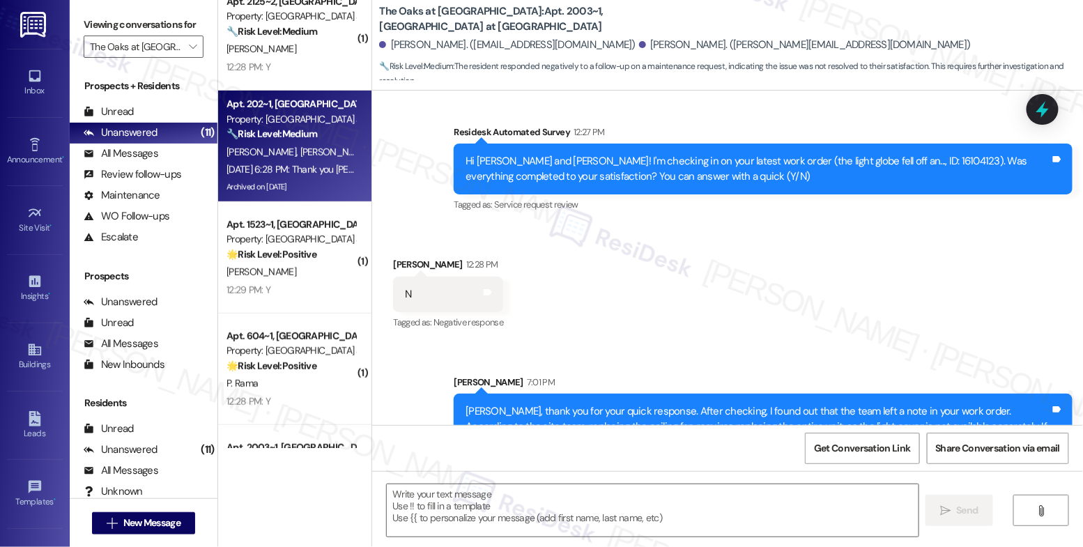
type textarea "Fetching suggested responses. Please feel free to read through the conversation…"
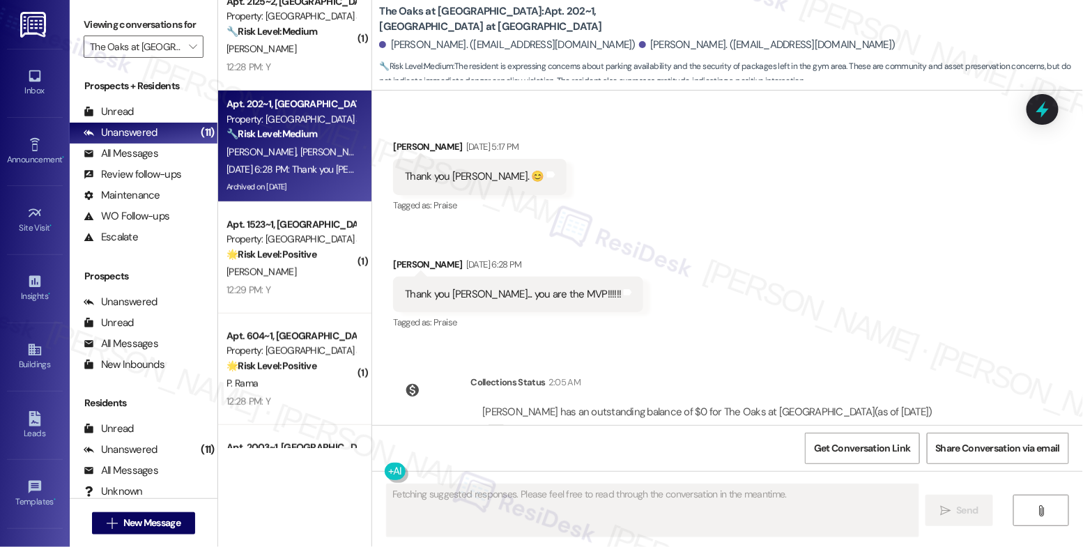
scroll to position [7619, 0]
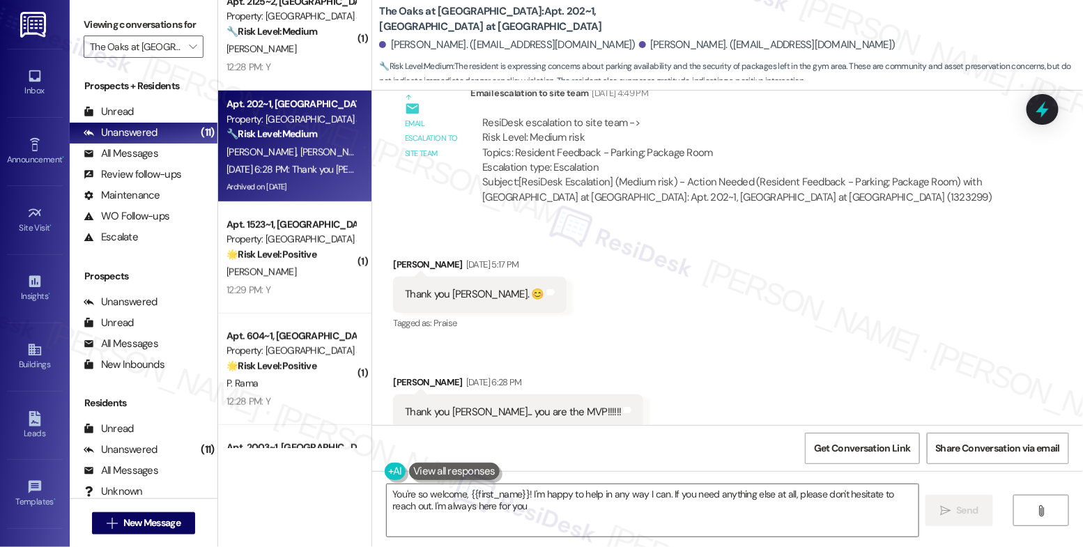
type textarea "You're so welcome, {{first_name}}! I'm happy to help in any way I can. If you n…"
drag, startPoint x: 184, startPoint y: 65, endPoint x: 189, endPoint y: 75, distance: 10.9
click at [189, 52] on icon "" at bounding box center [193, 46] width 8 height 11
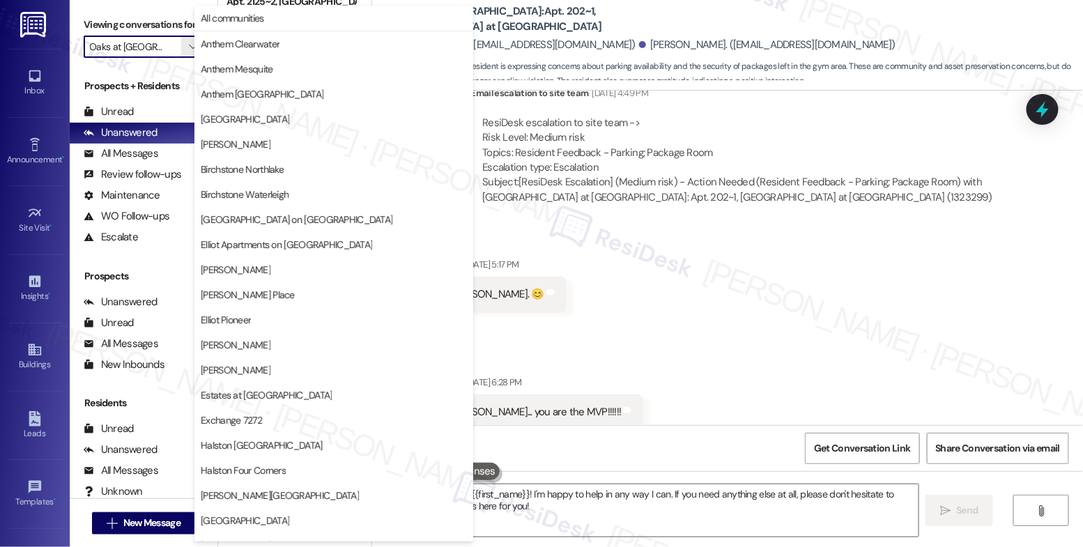
scroll to position [468, 0]
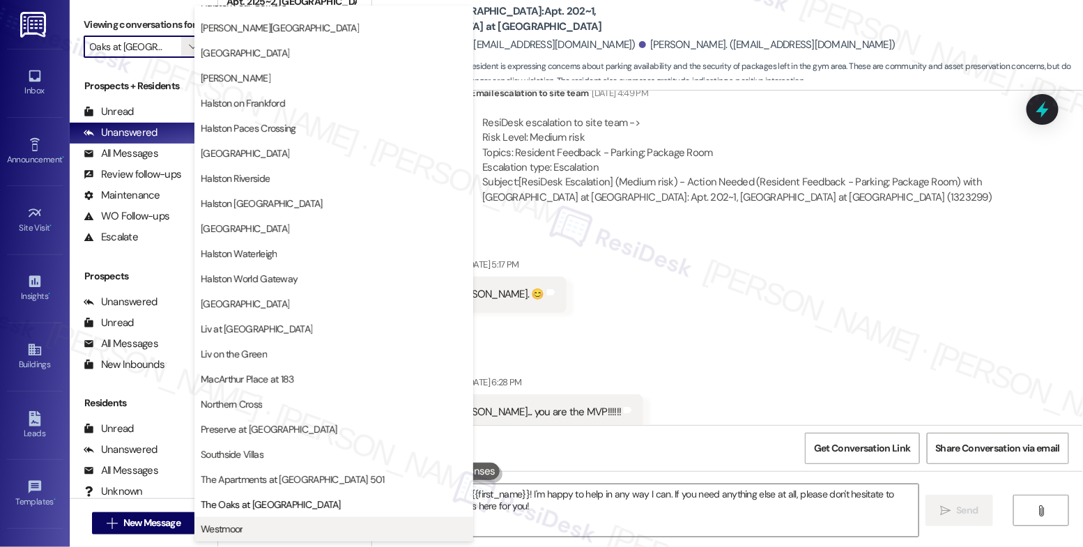
click at [293, 518] on button "Westmoor" at bounding box center [333, 529] width 279 height 25
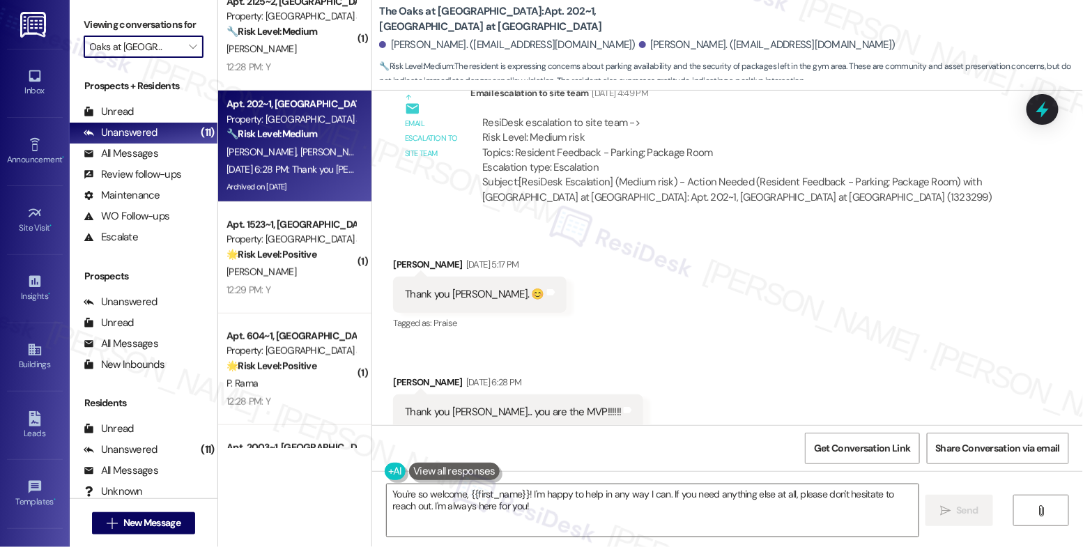
type input "Westmoor"
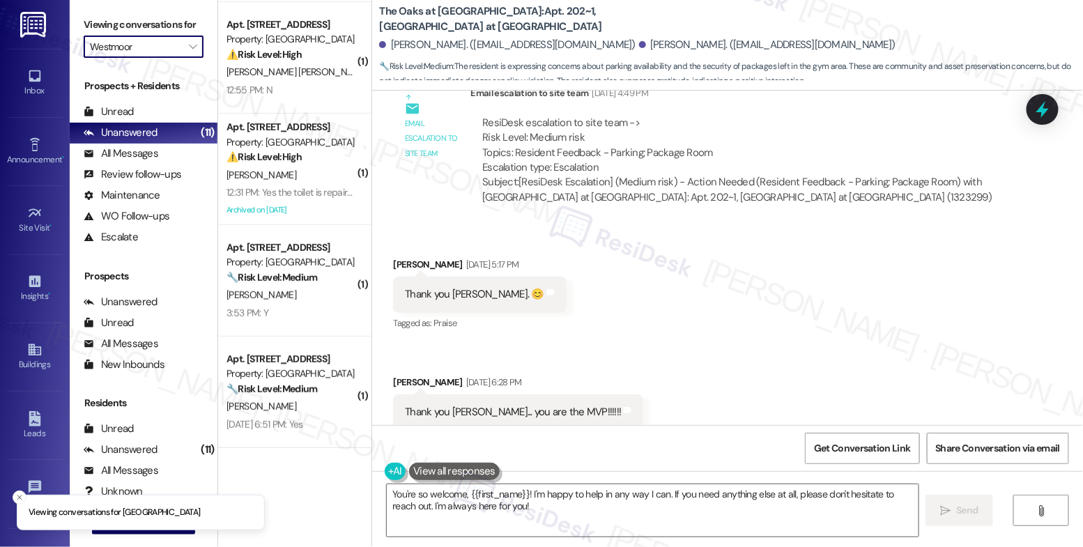
scroll to position [109, 0]
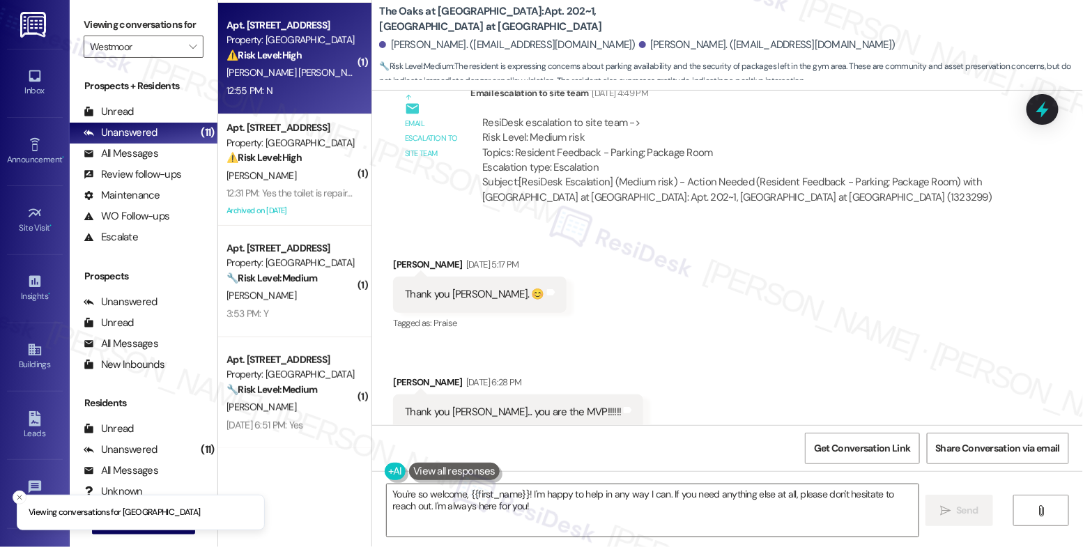
click at [280, 45] on div "Property: [GEOGRAPHIC_DATA]" at bounding box center [290, 40] width 129 height 15
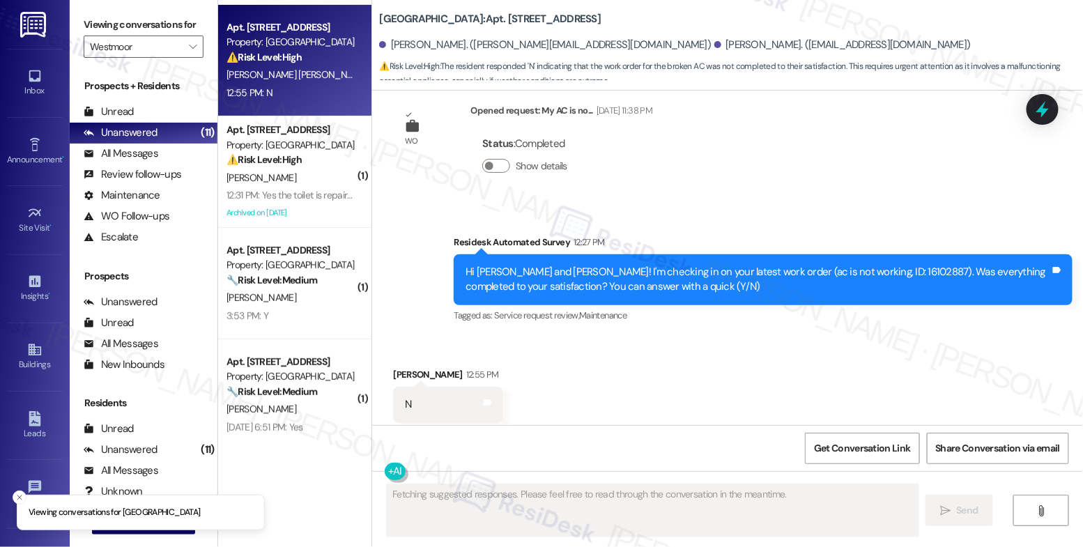
scroll to position [542, 0]
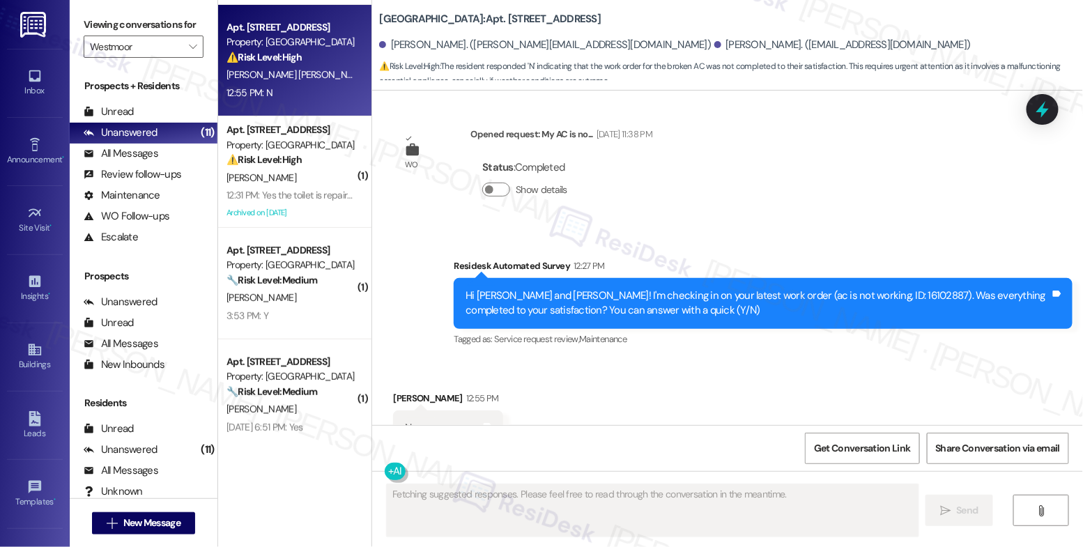
click at [595, 393] on div "Received via SMS Emily Gonzalez Chavez 12:55 PM N Tags and notes Tagged as: Neg…" at bounding box center [727, 419] width 711 height 118
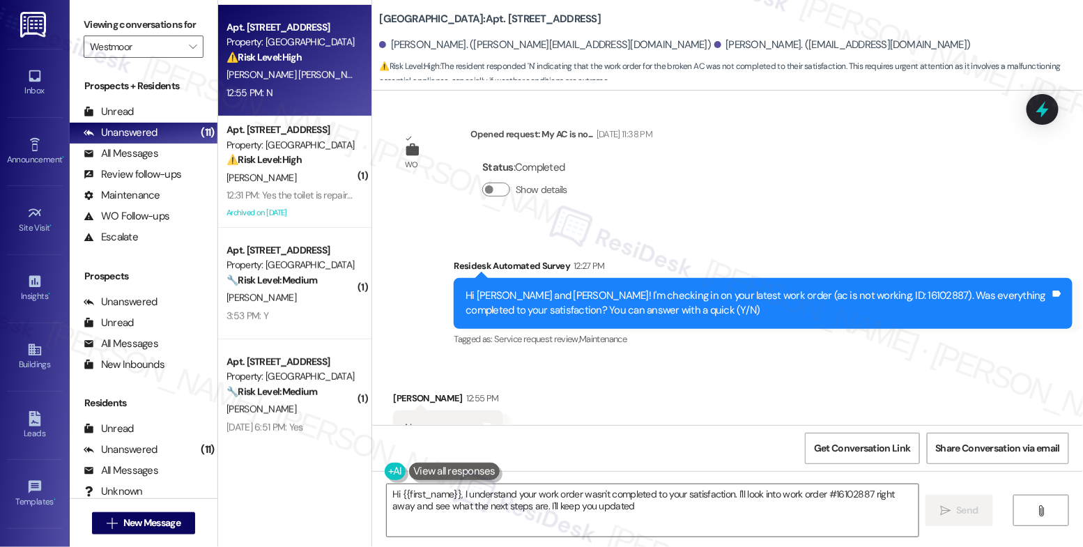
type textarea "Hi {{first_name}}, I understand your work order wasn't completed to your satisf…"
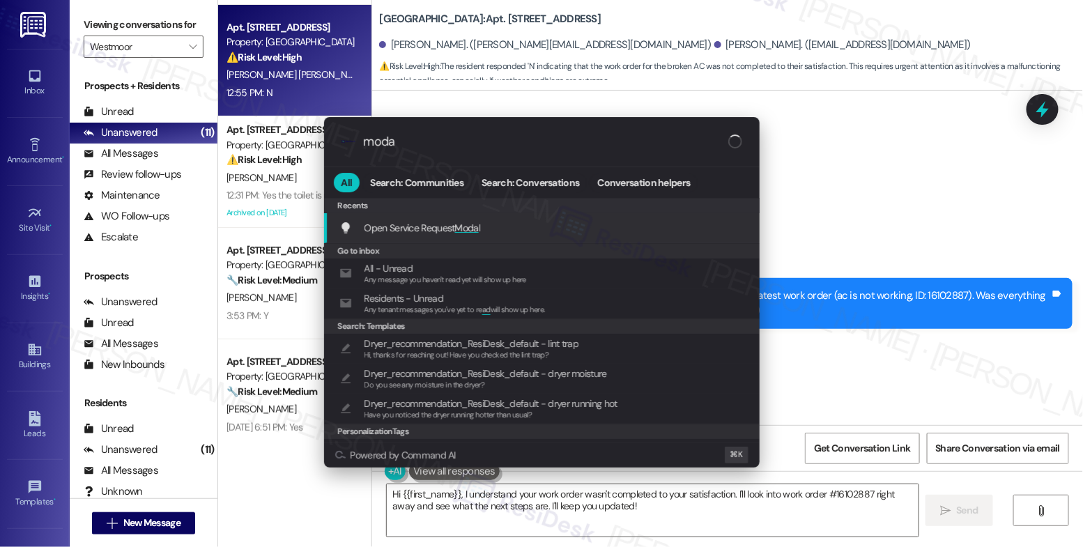
type input "modal"
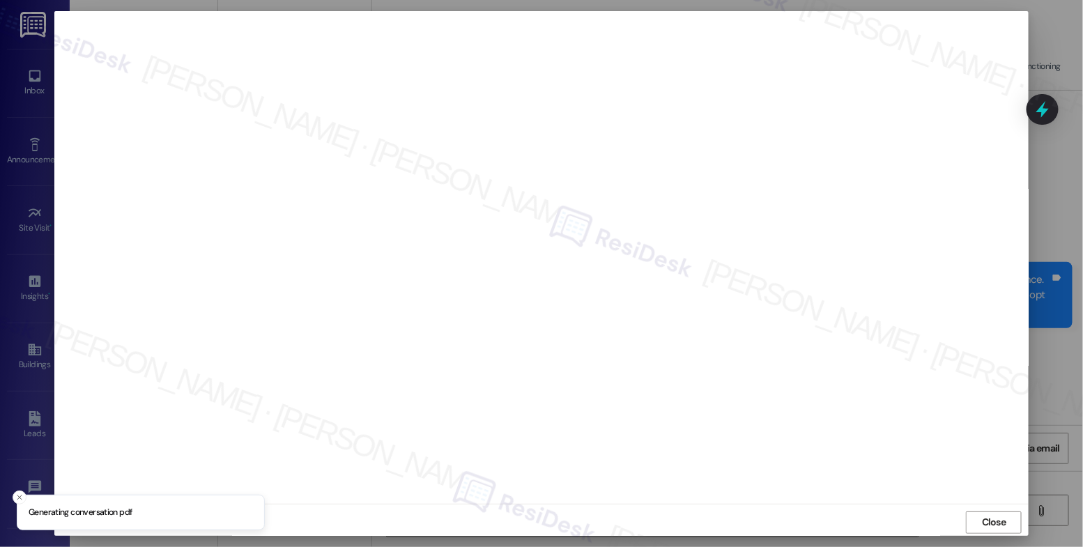
scroll to position [542, 0]
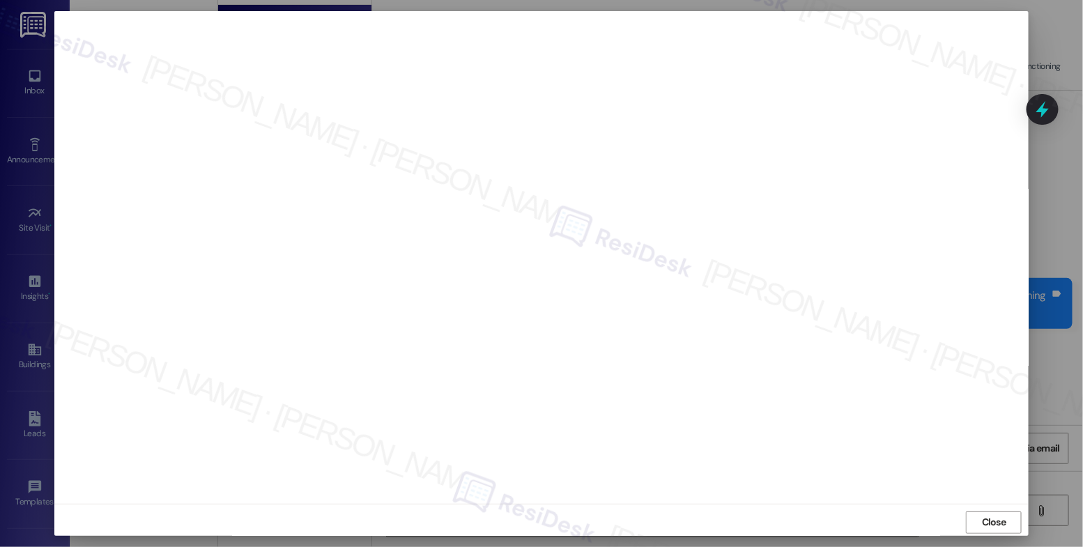
click at [990, 522] on span "Close" at bounding box center [994, 522] width 24 height 15
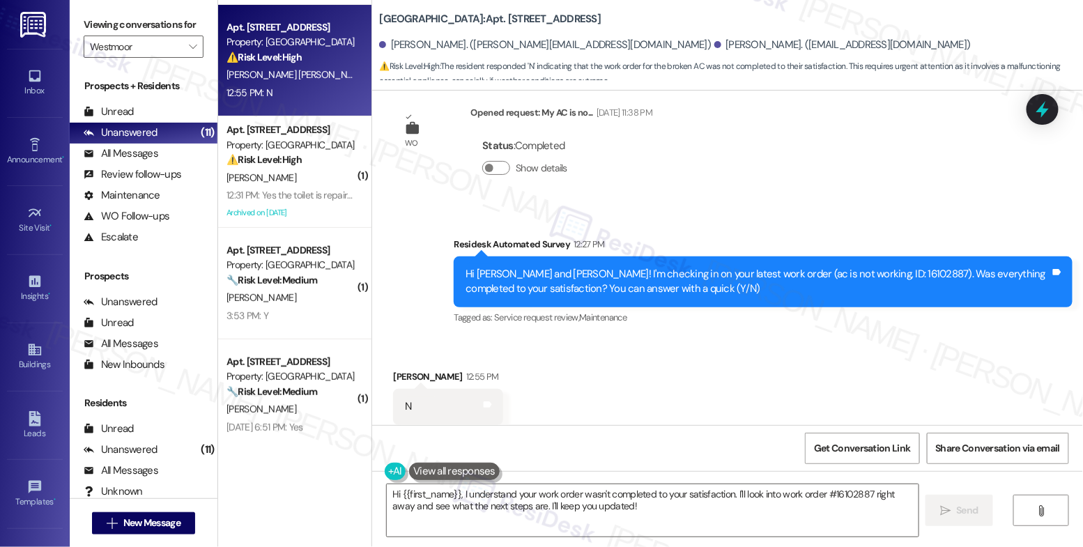
scroll to position [580, 0]
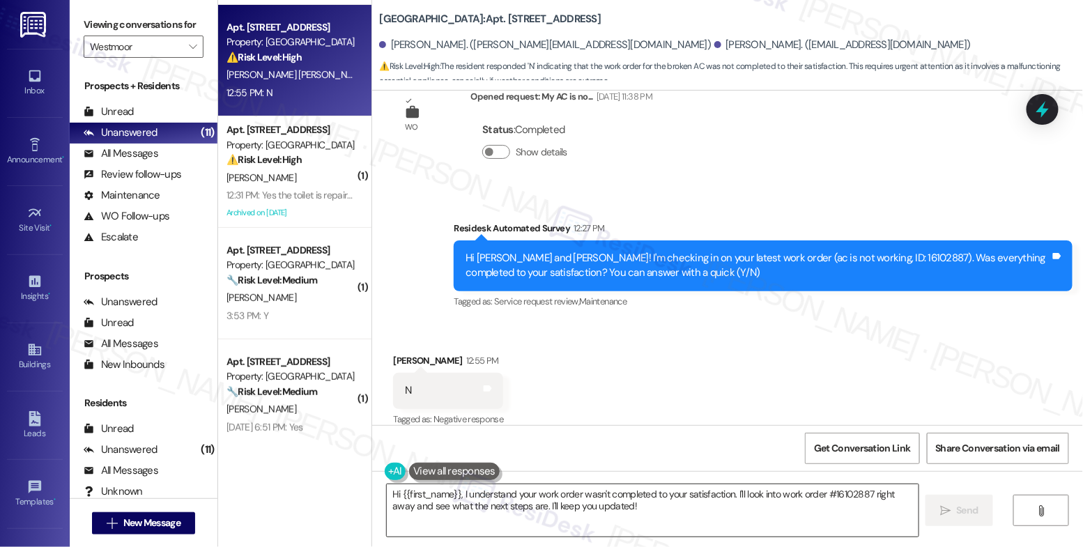
click at [622, 523] on textarea "Hi {{first_name}}, I understand your work order wasn't completed to your satisf…" at bounding box center [653, 510] width 532 height 52
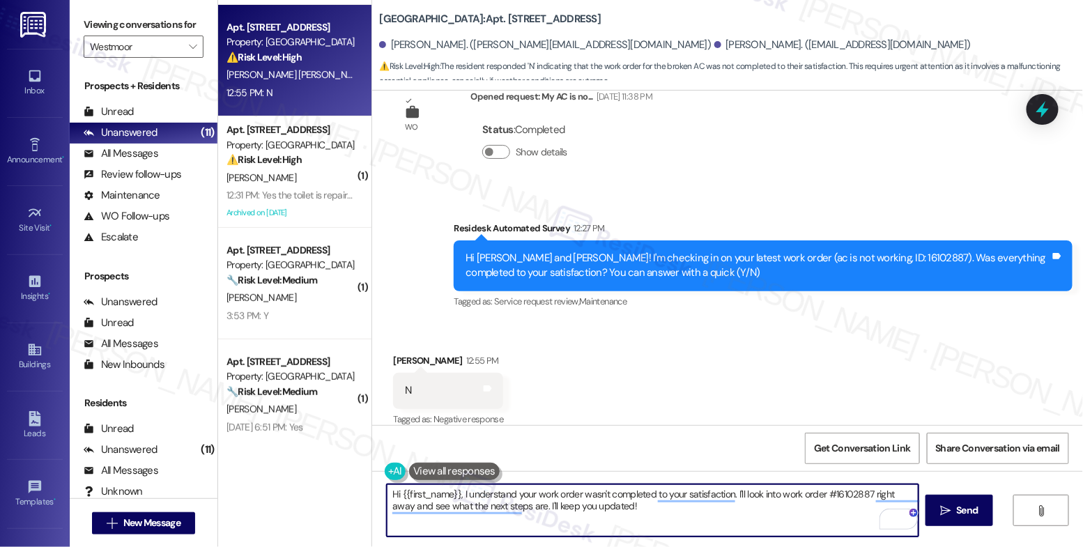
click at [552, 503] on textarea "Hi {{first_name}}, I understand your work order wasn't completed to your satisf…" at bounding box center [653, 510] width 532 height 52
paste textarea "I'm sorry to hear that, {{first_name}}. Could you share a bit more about what h…"
click at [530, 495] on textarea "I'm sorry to hear that, {{first_name}}. Could you share a bit more about what h…" at bounding box center [653, 510] width 532 height 52
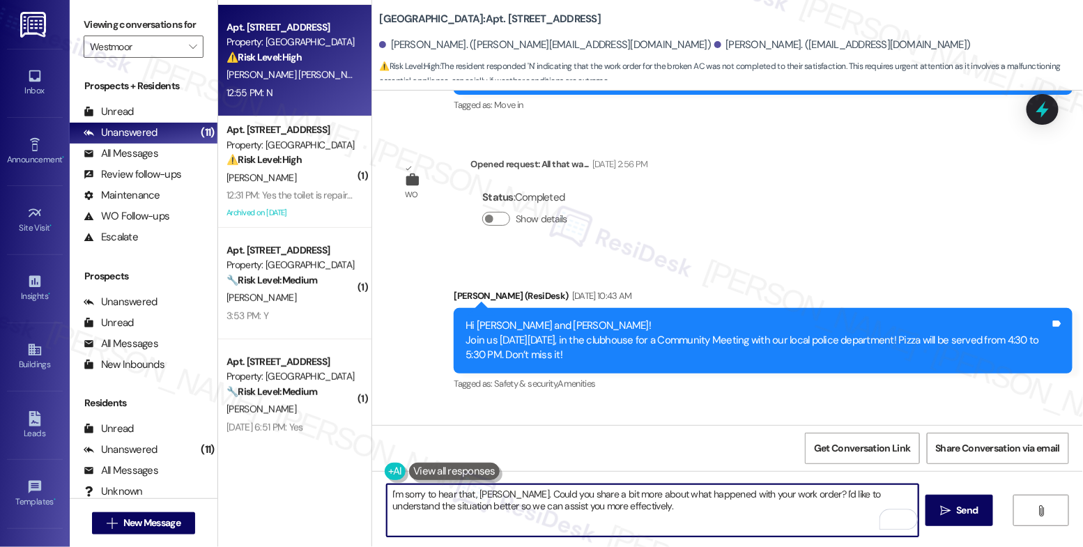
scroll to position [0, 0]
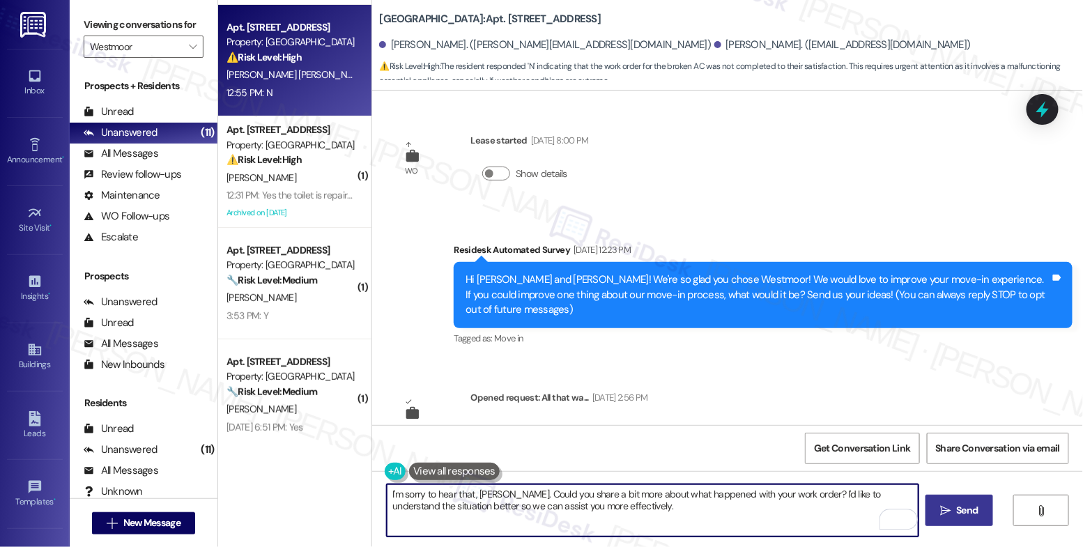
type textarea "I'm sorry to hear that, [PERSON_NAME]. Could you share a bit more about what ha…"
click at [954, 506] on span "Send" at bounding box center [967, 510] width 27 height 15
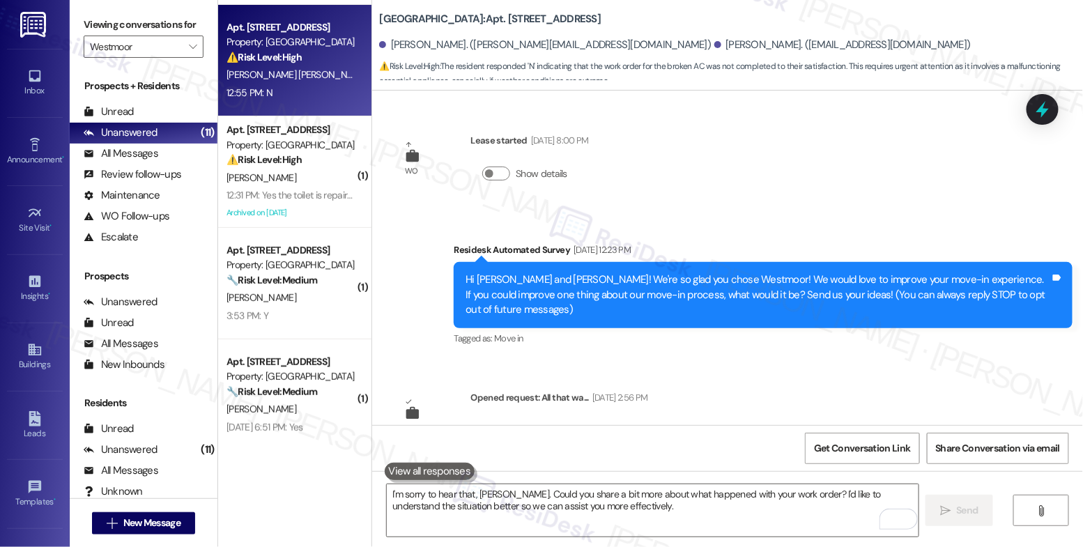
scroll to position [692, 0]
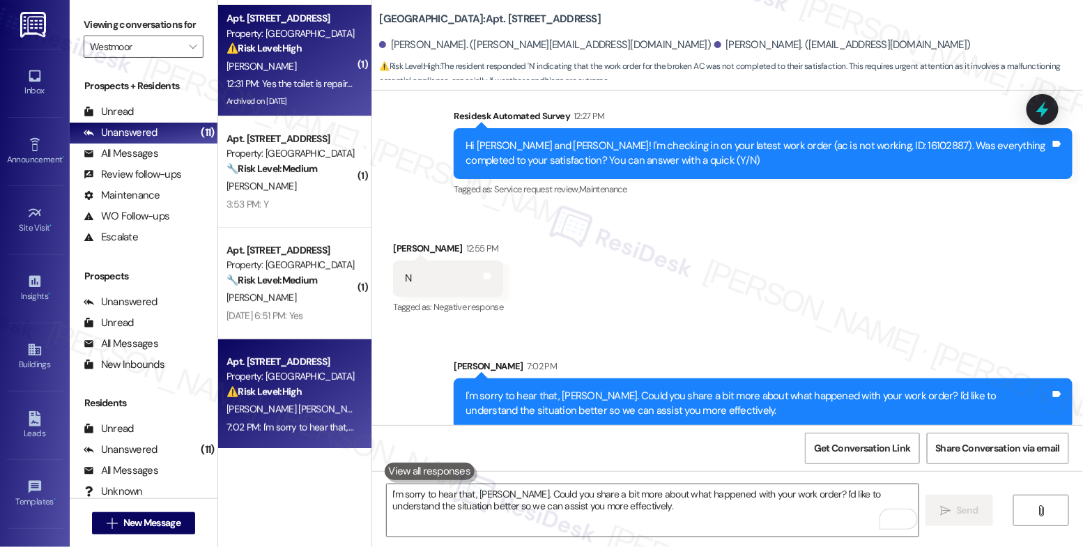
click at [218, 59] on div "Apt. 1314, 13 Westmoor Property: Westmoor ⚠️ Risk Level: High The resident is s…" at bounding box center [294, 61] width 153 height 112
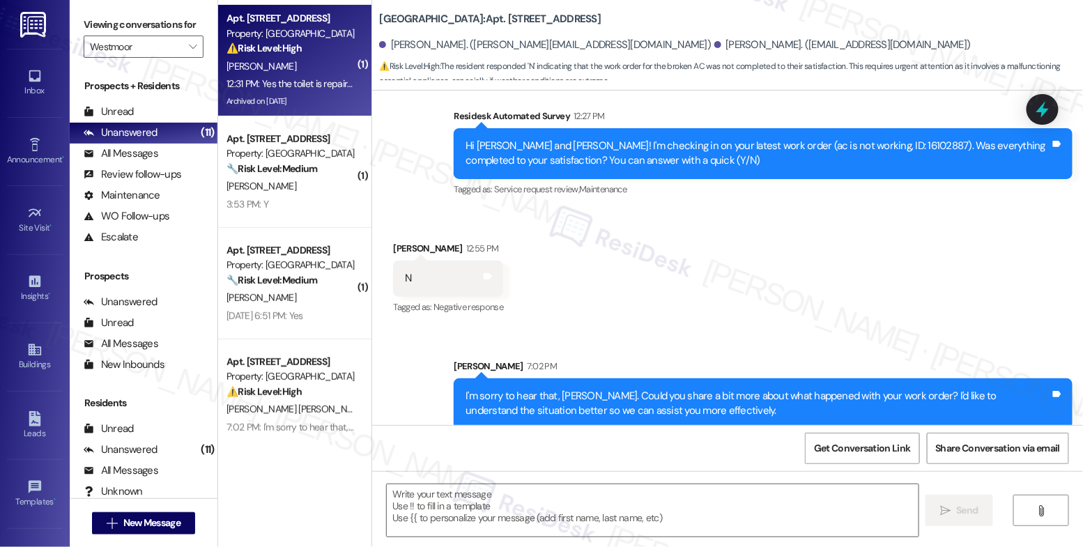
type textarea "Fetching suggested responses. Please feel free to read through the conversation…"
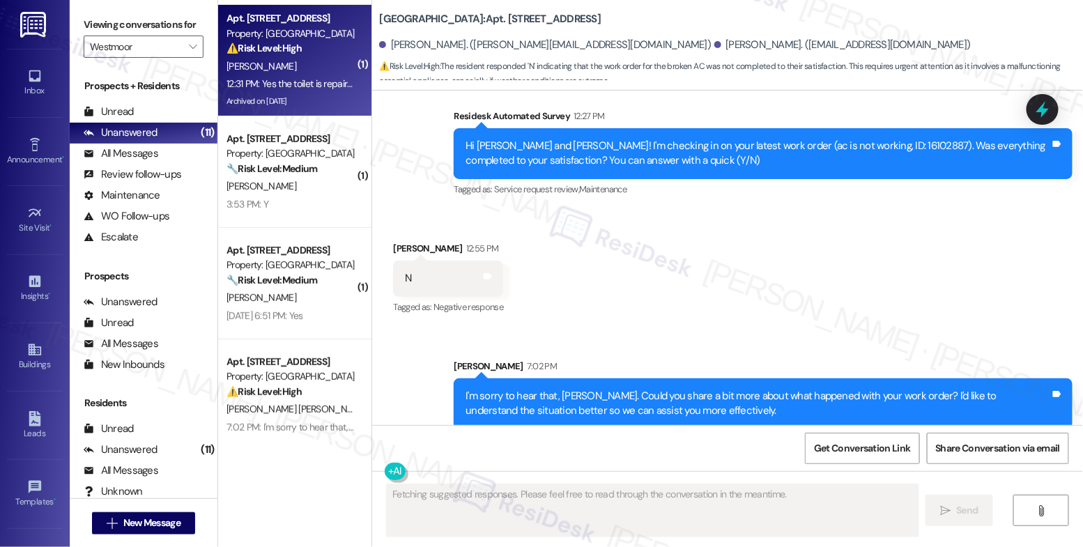
click at [273, 63] on div "[PERSON_NAME]" at bounding box center [291, 66] width 132 height 17
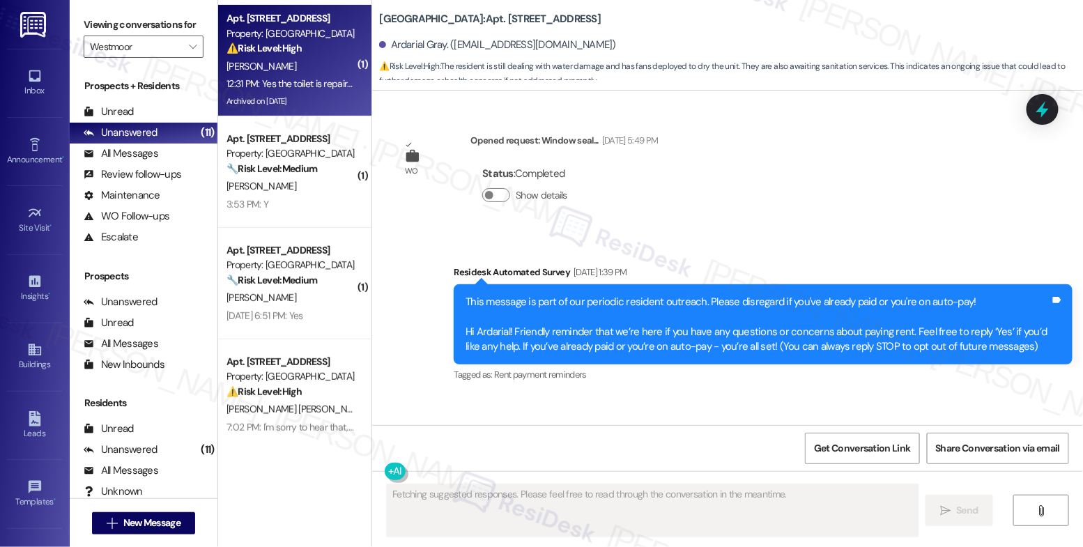
scroll to position [13605, 0]
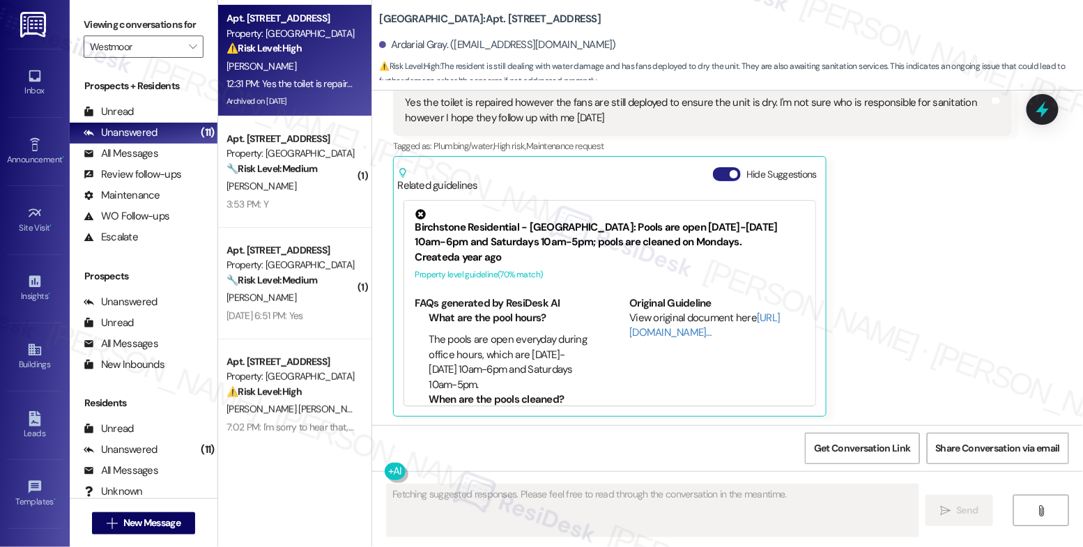
click at [714, 167] on button "Hide Suggestions" at bounding box center [727, 174] width 28 height 14
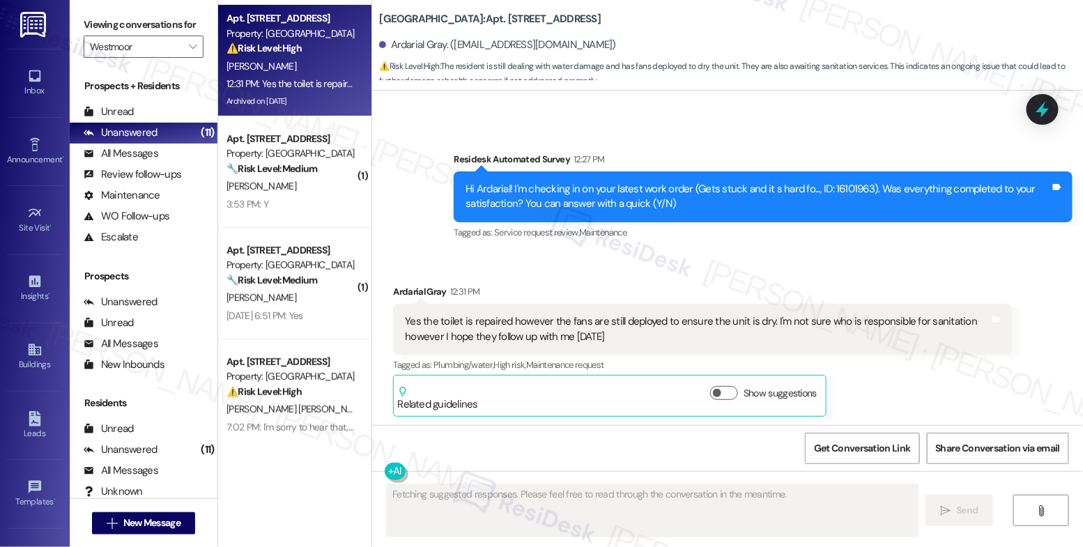
click at [649, 268] on div "Received via SMS Ardarial Gray 12:31 PM Yes the toilet is repaired however the …" at bounding box center [727, 340] width 711 height 174
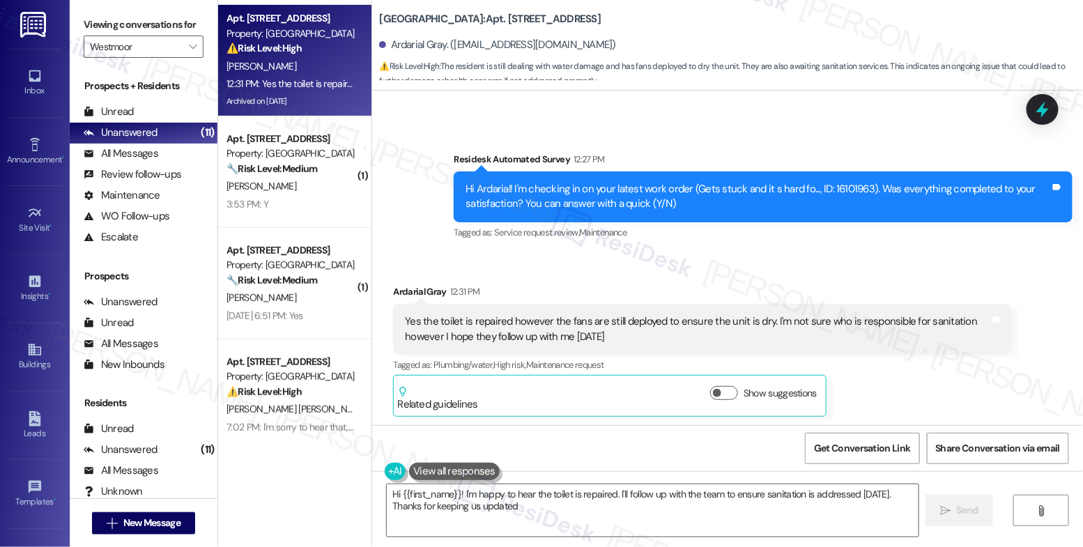
type textarea "Hi {{first_name}}! I'm happy to hear the toilet is repaired. I'll follow up wit…"
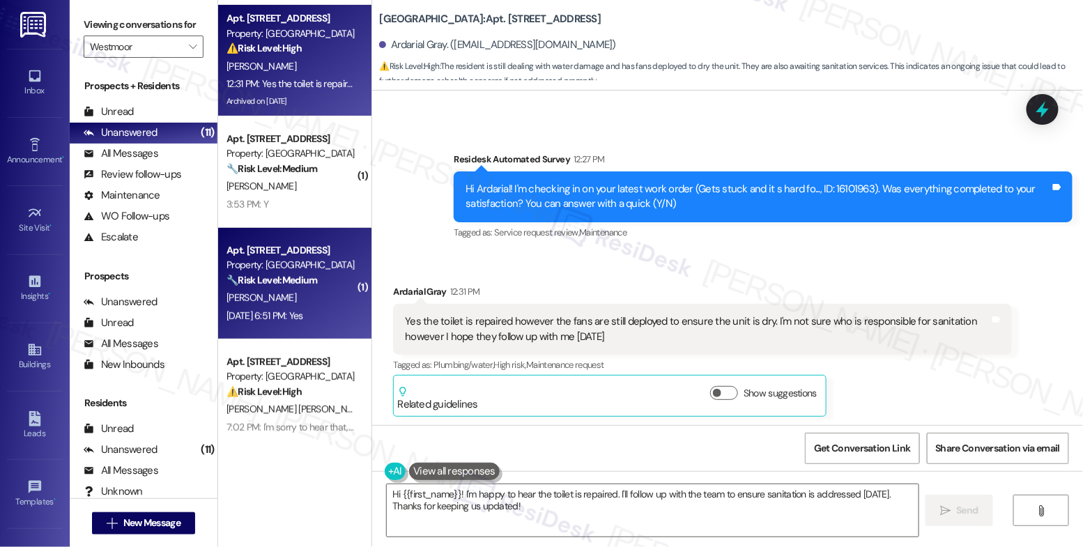
click at [300, 275] on strong "🔧 Risk Level: Medium" at bounding box center [271, 280] width 91 height 13
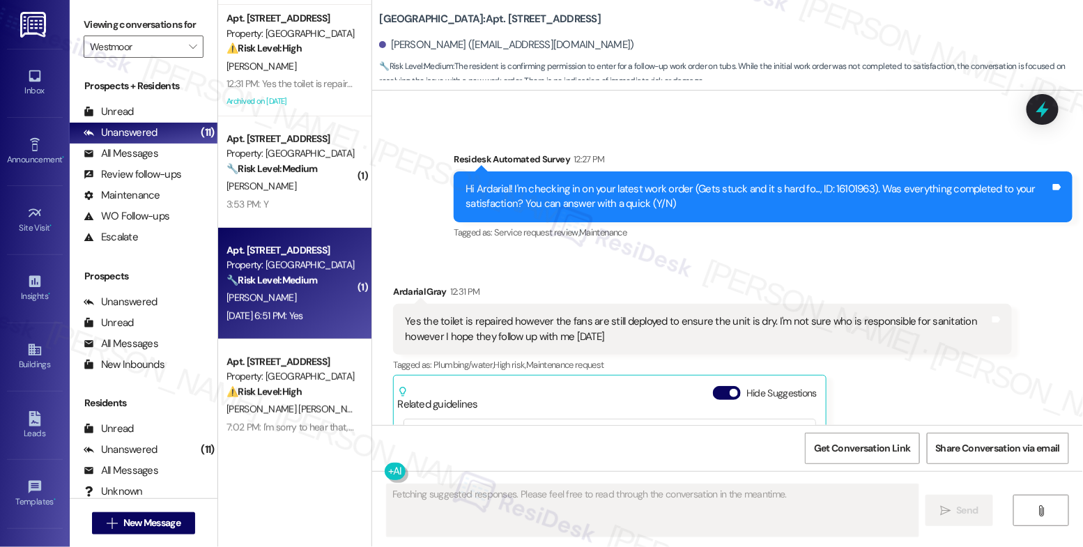
scroll to position [5733, 0]
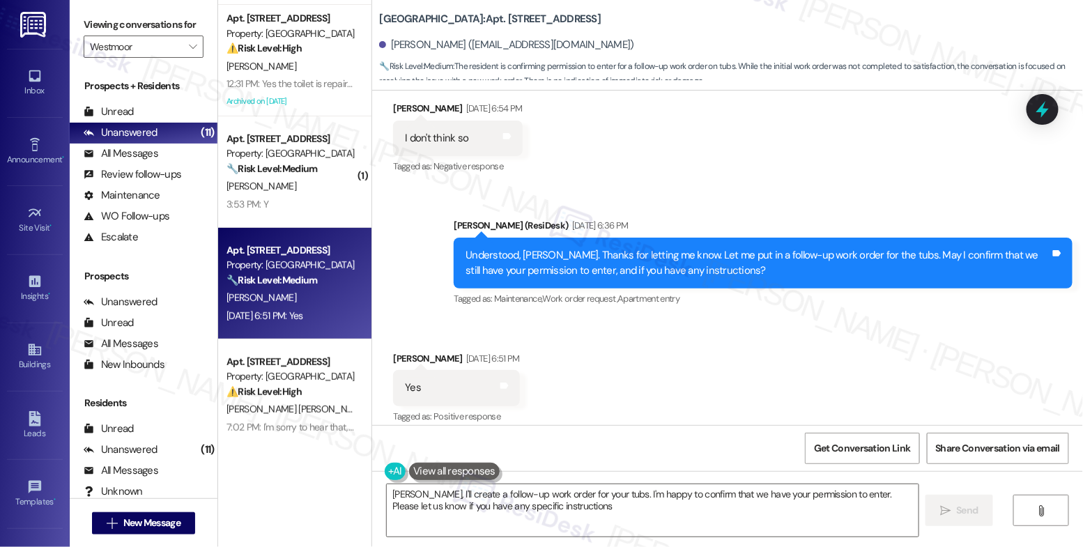
type textarea "[PERSON_NAME], I'll create a follow-up work order for your tubs. I'm happy to c…"
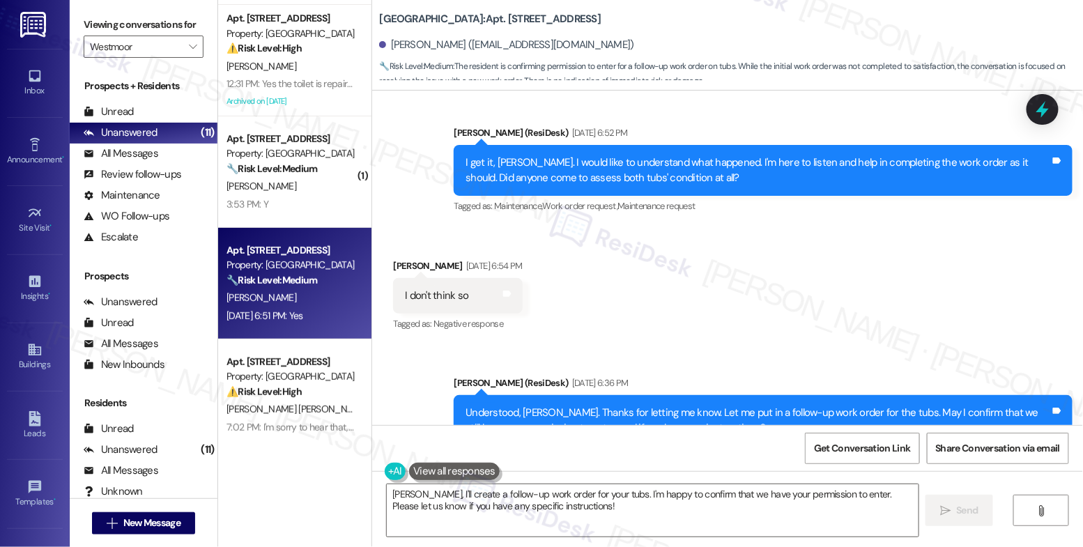
scroll to position [5289, 0]
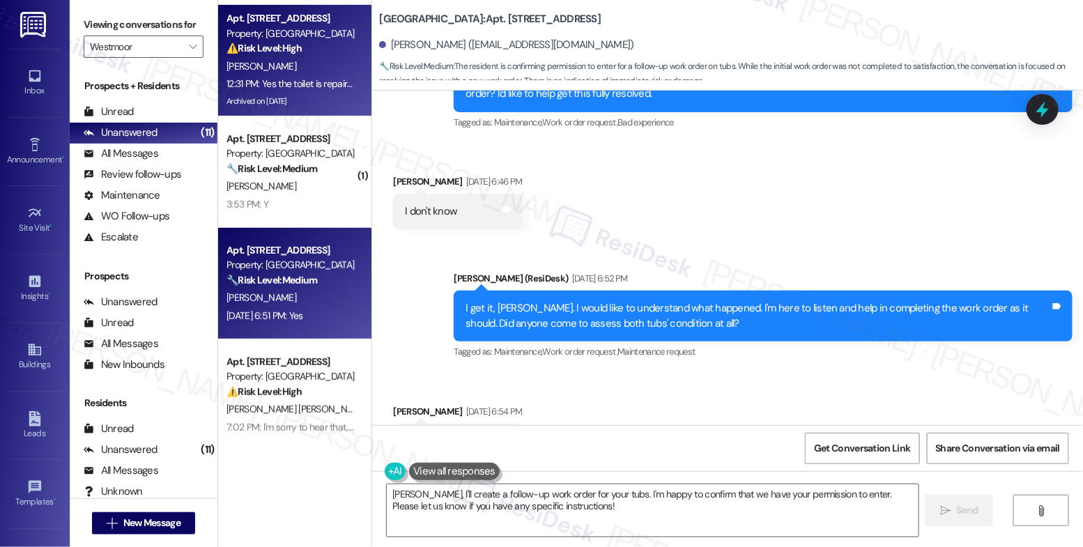
click at [299, 63] on div "[PERSON_NAME]" at bounding box center [291, 66] width 132 height 17
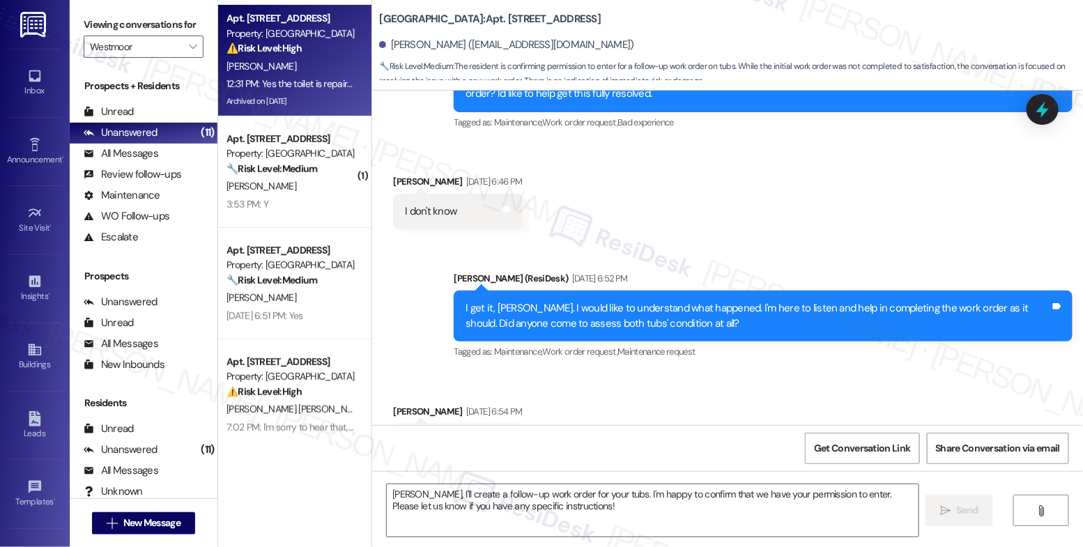
type textarea "Fetching suggested responses. Please feel free to read through the conversation…"
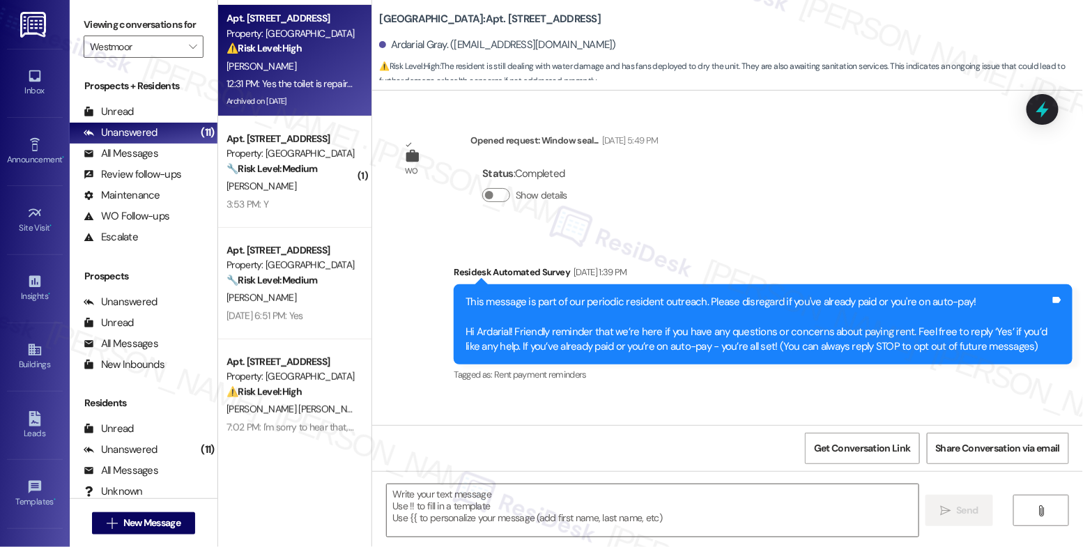
scroll to position [13605, 0]
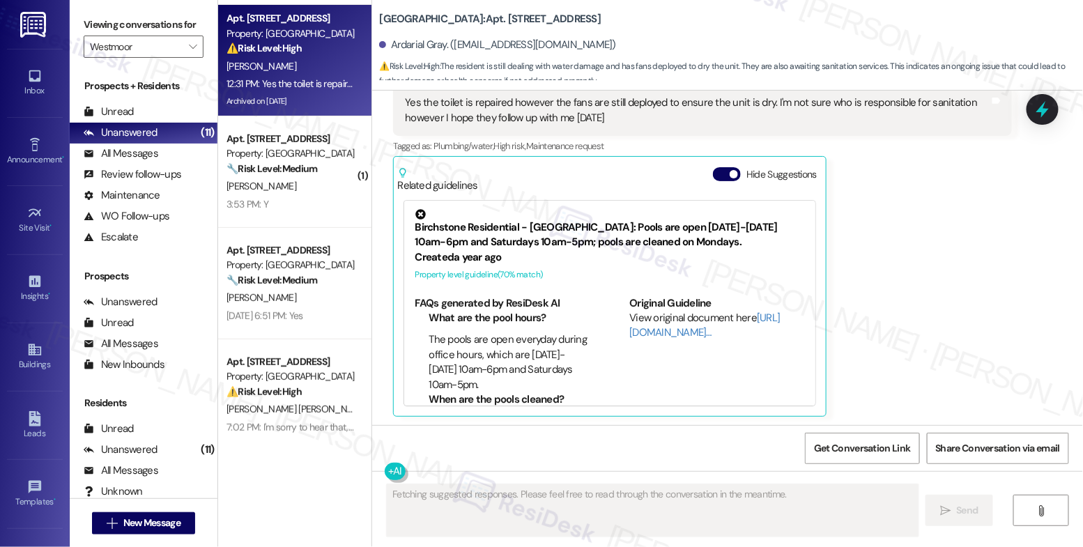
click at [717, 174] on button "Hide Suggestions" at bounding box center [727, 174] width 28 height 14
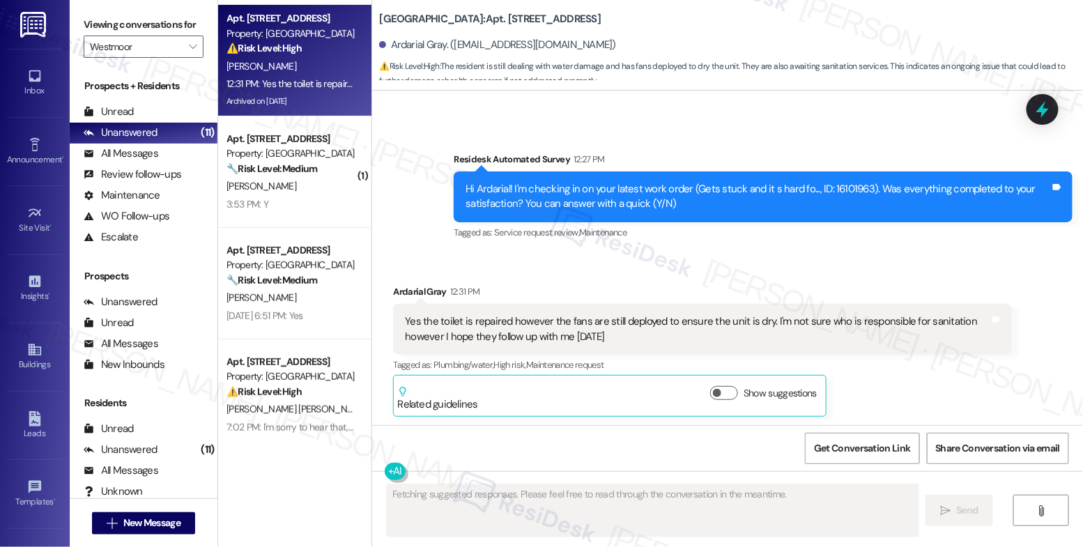
click at [643, 270] on div "Received via SMS Ardarial Gray 12:31 PM Yes the toilet is repaired however the …" at bounding box center [727, 340] width 711 height 174
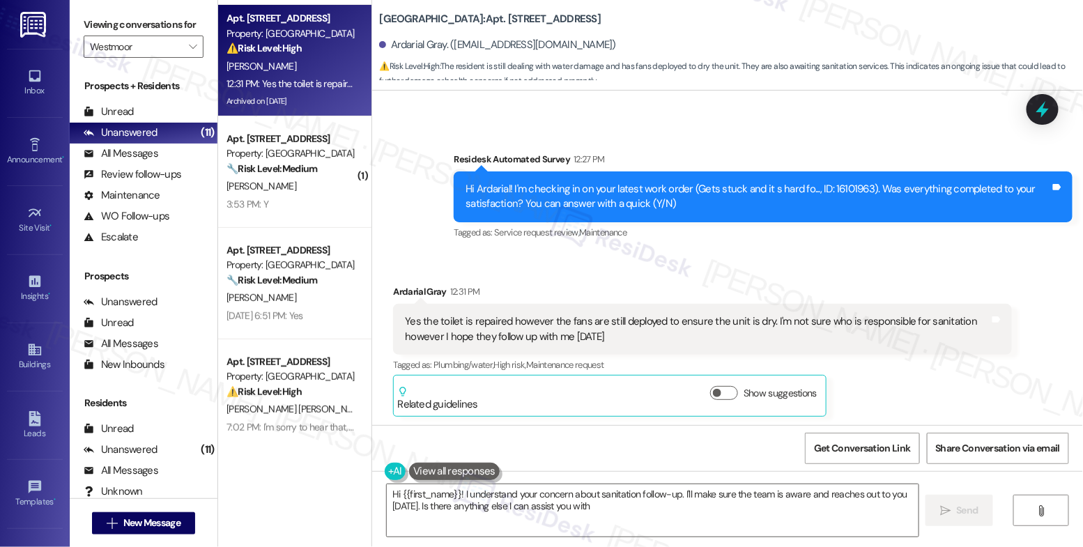
type textarea "Hi {{first_name}}! I understand your concern about sanitation follow-up. I'll m…"
click at [627, 261] on div "Received via SMS Ardarial Gray 12:31 PM Yes the toilet is repaired however the …" at bounding box center [727, 340] width 711 height 174
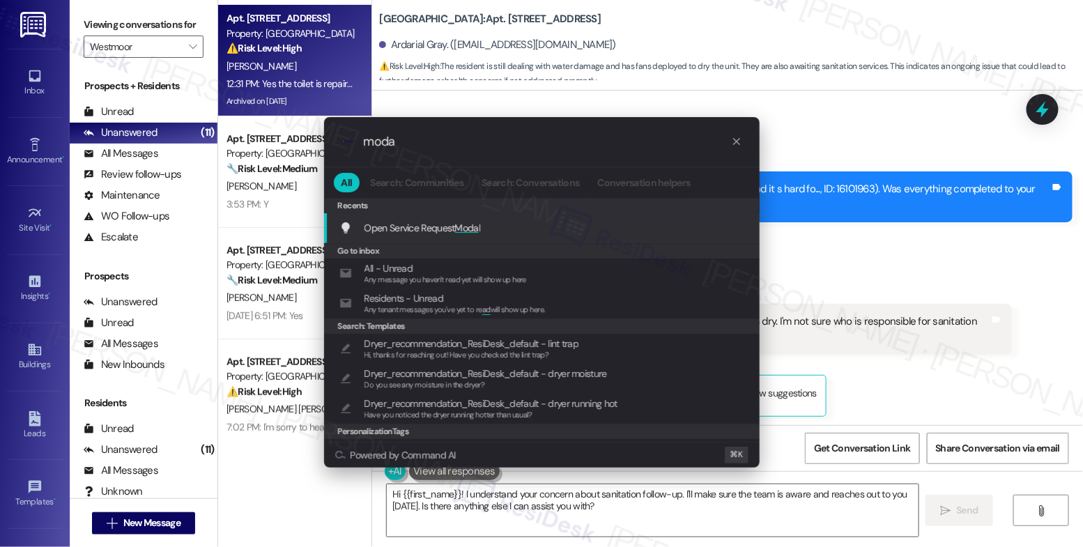
type input "modal"
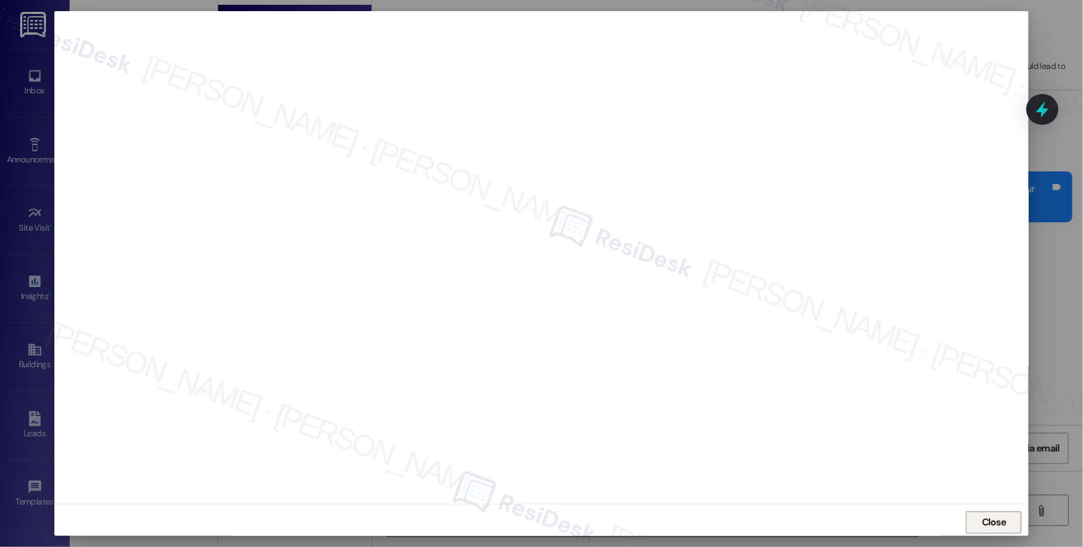
click at [990, 518] on span "Close" at bounding box center [994, 522] width 24 height 15
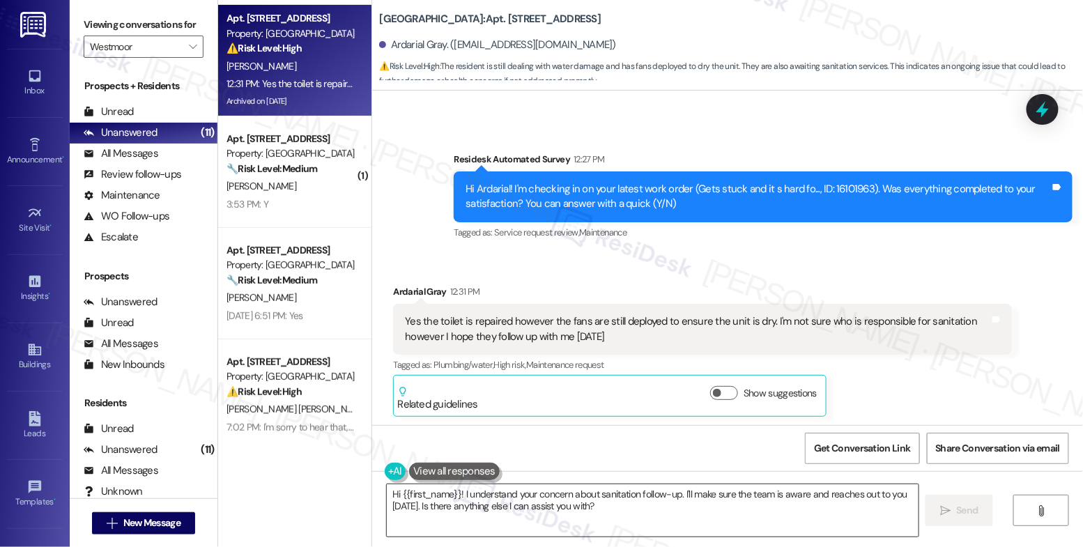
click at [454, 512] on textarea "Hi {{first_name}}! I understand your concern about sanitation follow-up. I'll m…" at bounding box center [653, 510] width 532 height 52
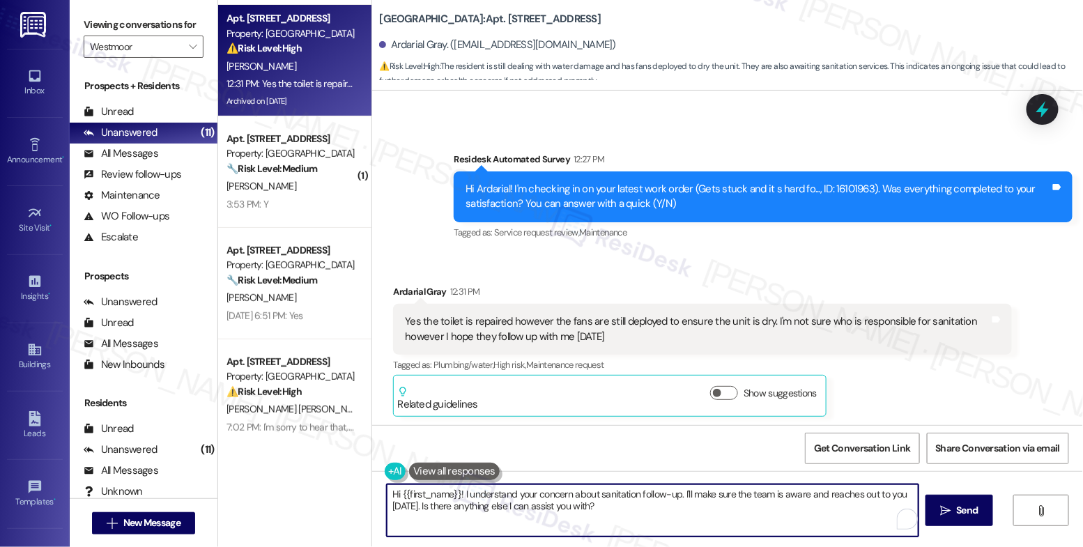
click at [454, 512] on textarea "Hi {{first_name}}! I understand your concern about sanitation follow-up. I'll m…" at bounding box center [653, 510] width 532 height 52
click at [495, 502] on textarea "Hi {{first_name}}! I understand your concern about sanitation follow-up. I'll m…" at bounding box center [653, 510] width 532 height 52
drag, startPoint x: 458, startPoint y: 487, endPoint x: 661, endPoint y: 521, distance: 206.2
click at [661, 521] on textarea "Hi {{first_name}}! I understand your concern about sanitation follow-up. I'll m…" at bounding box center [653, 510] width 532 height 52
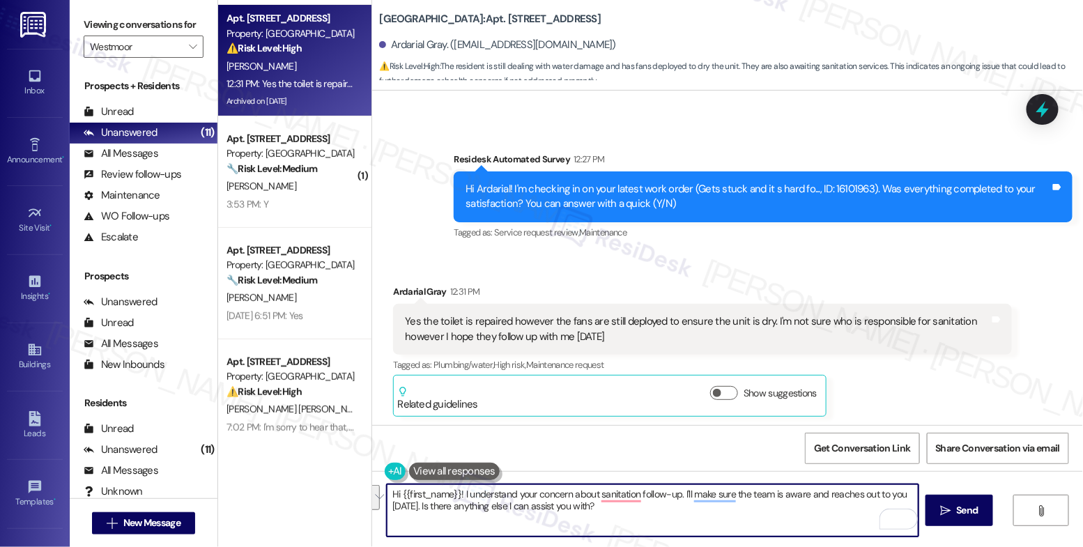
drag, startPoint x: 622, startPoint y: 516, endPoint x: 461, endPoint y: 507, distance: 161.9
click at [622, 516] on textarea "Hi {{first_name}}! I understand your concern about sanitation follow-up. I'll m…" at bounding box center [653, 510] width 532 height 52
drag, startPoint x: 457, startPoint y: 492, endPoint x: 615, endPoint y: 523, distance: 161.1
click at [615, 523] on textarea "Hi {{first_name}}! I understand your concern about sanitation follow-up. I'll m…" at bounding box center [653, 510] width 532 height 52
type textarea "Hi {{first_name}}, this work order is for the deadbolt. The one fro"
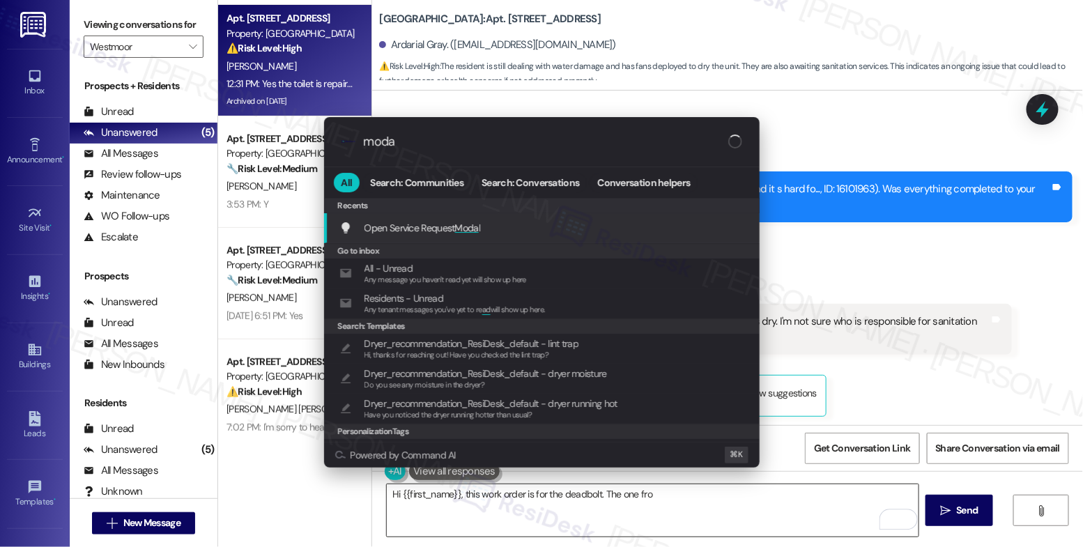
type input "modal"
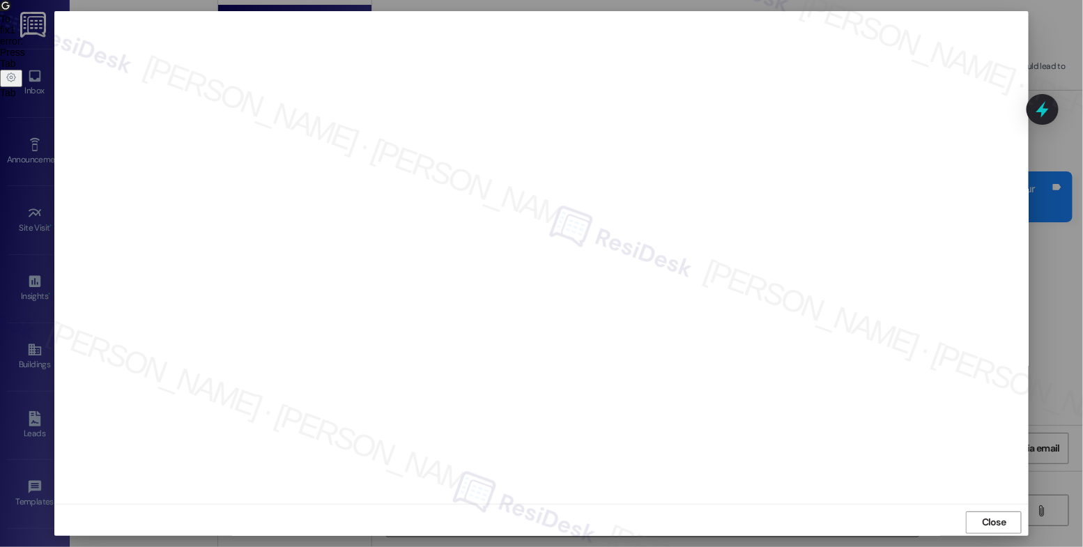
drag, startPoint x: 994, startPoint y: 513, endPoint x: 972, endPoint y: 507, distance: 22.5
click at [994, 513] on span "Close" at bounding box center [994, 522] width 30 height 21
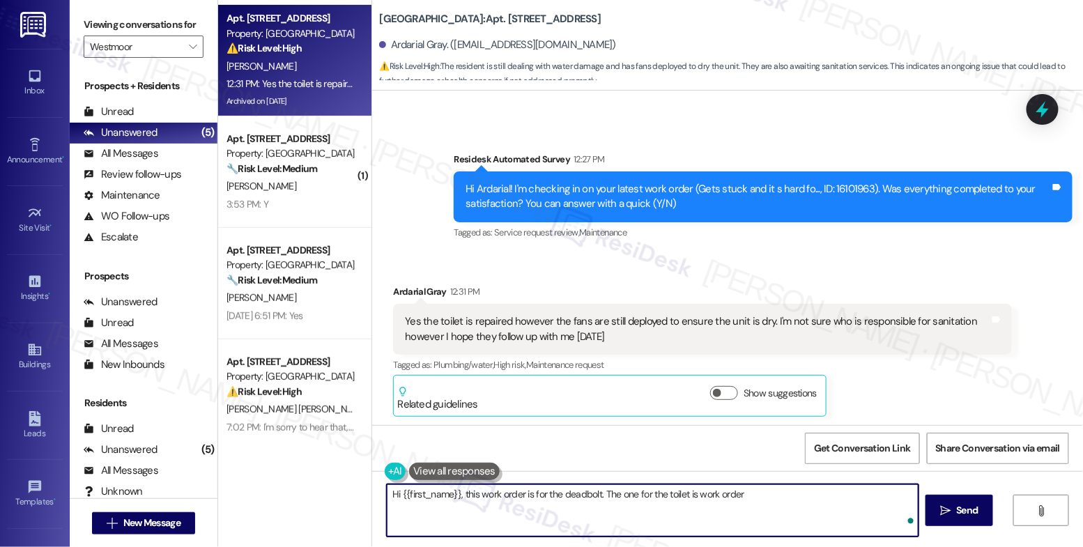
paste textarea "16103206"
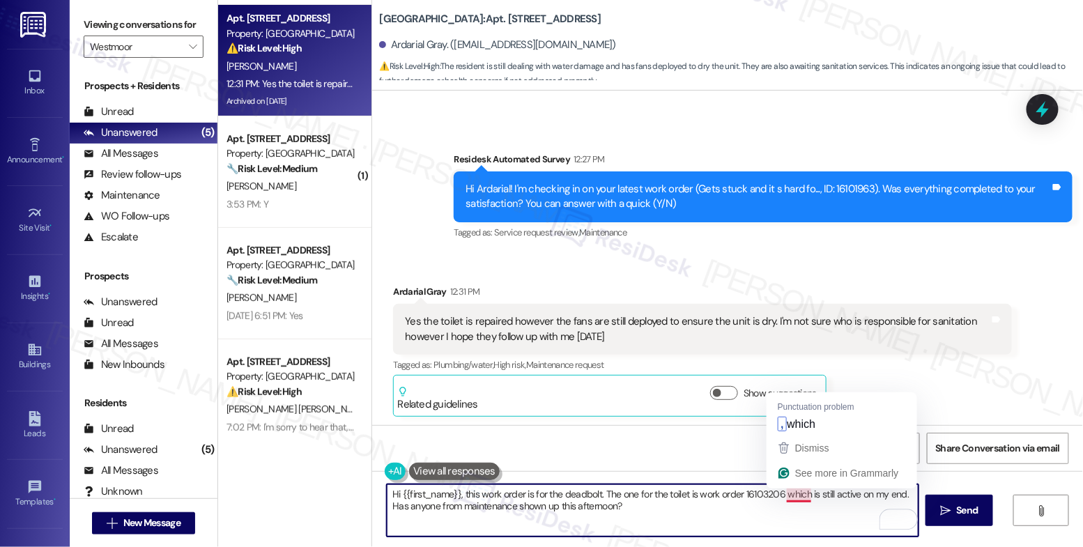
click at [804, 429] on div "Get Conversation Link Share Conversation via email" at bounding box center [727, 448] width 711 height 46
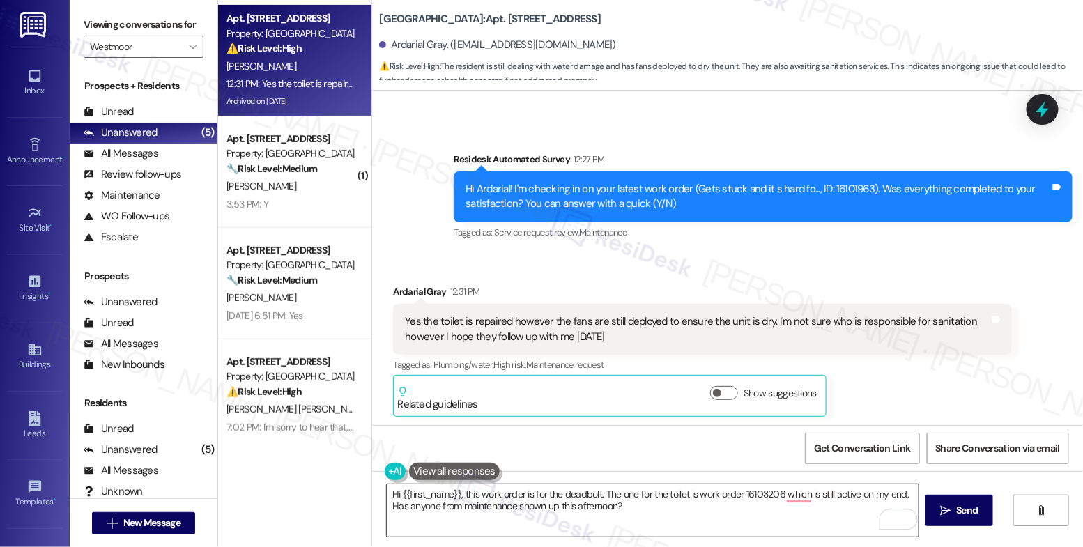
click at [768, 517] on textarea "Hi {{first_name}}, this work order is for the deadbolt. The one for the toilet …" at bounding box center [653, 510] width 532 height 52
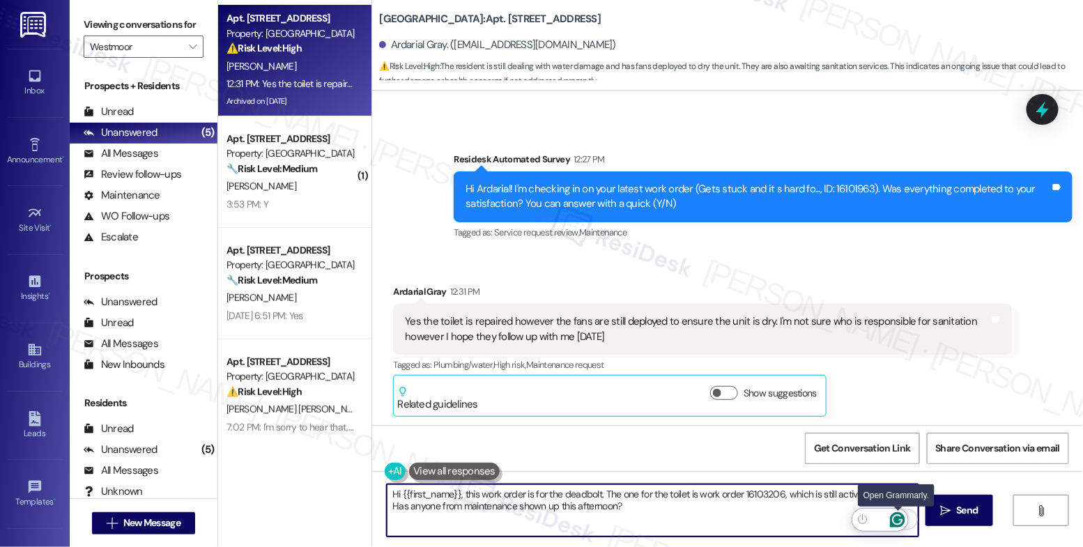
click at [896, 517] on icon "Open Grammarly. 0 Suggestions." at bounding box center [897, 519] width 15 height 15
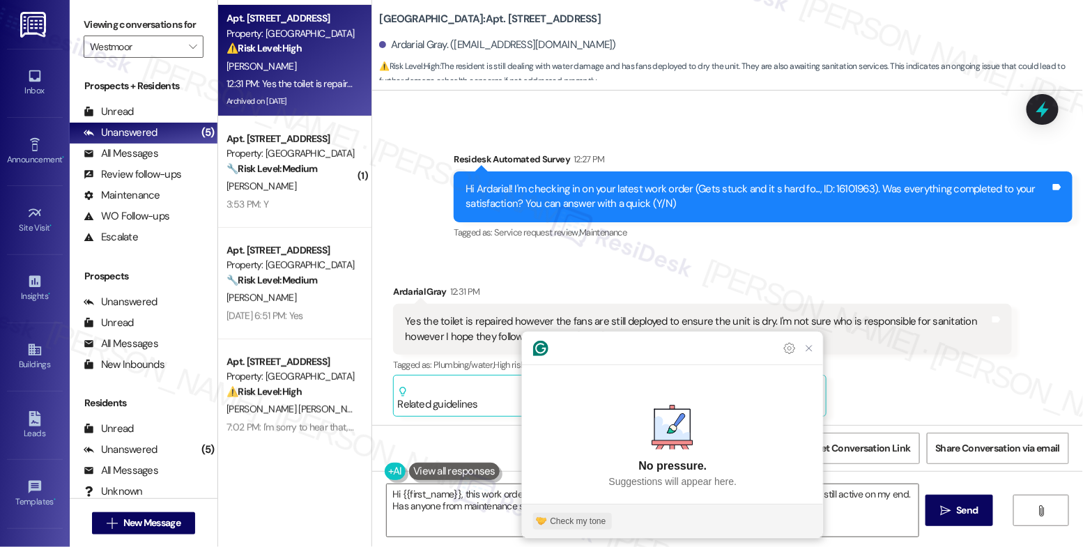
click at [590, 519] on div "Check my tone" at bounding box center [578, 521] width 56 height 13
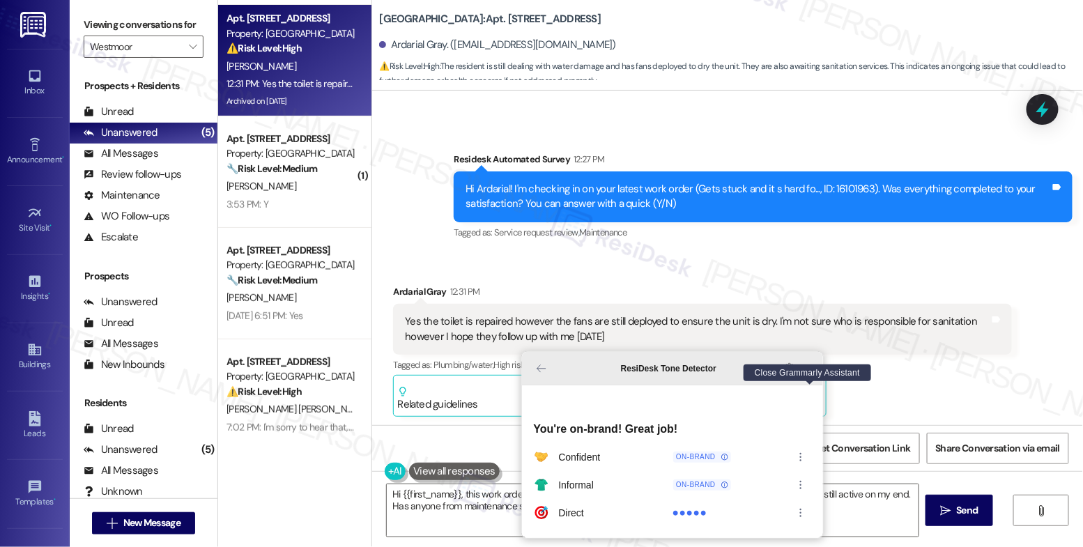
click at [814, 374] on icon "Close Grammarly Assistant" at bounding box center [809, 368] width 11 height 11
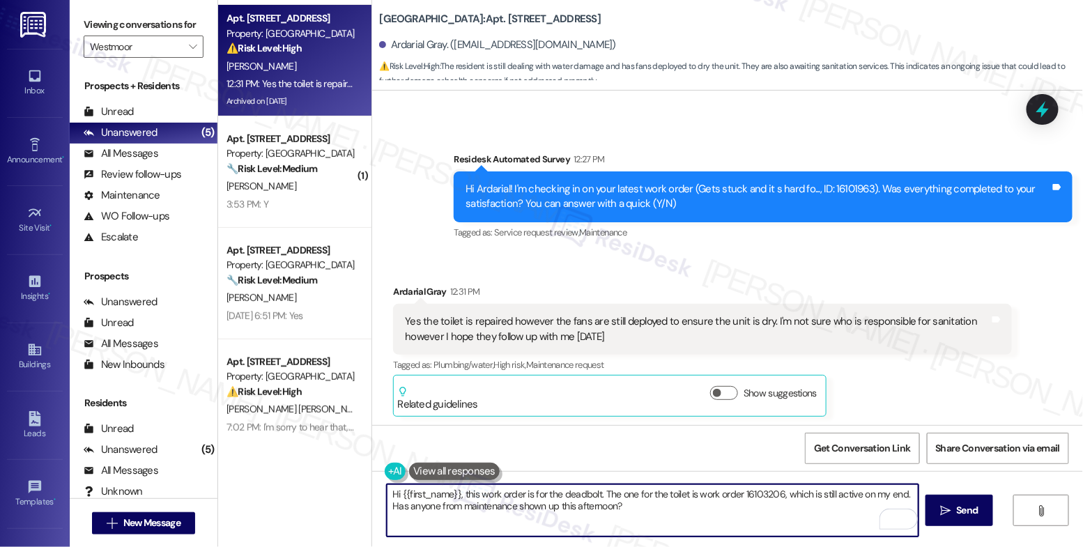
click at [456, 491] on textarea "Hi {{first_name}}, this work order is for the deadbolt. The one for the toilet …" at bounding box center [653, 510] width 532 height 52
click at [798, 510] on textarea "Hi {{first_name}}, thank you for your quick response. This work order is for th…" at bounding box center [653, 510] width 532 height 52
type textarea "Hi {{first_name}}, thank you for your quick response. This work order is for th…"
click at [894, 516] on icon "Open Grammarly. 0 Suggestions." at bounding box center [898, 519] width 10 height 10
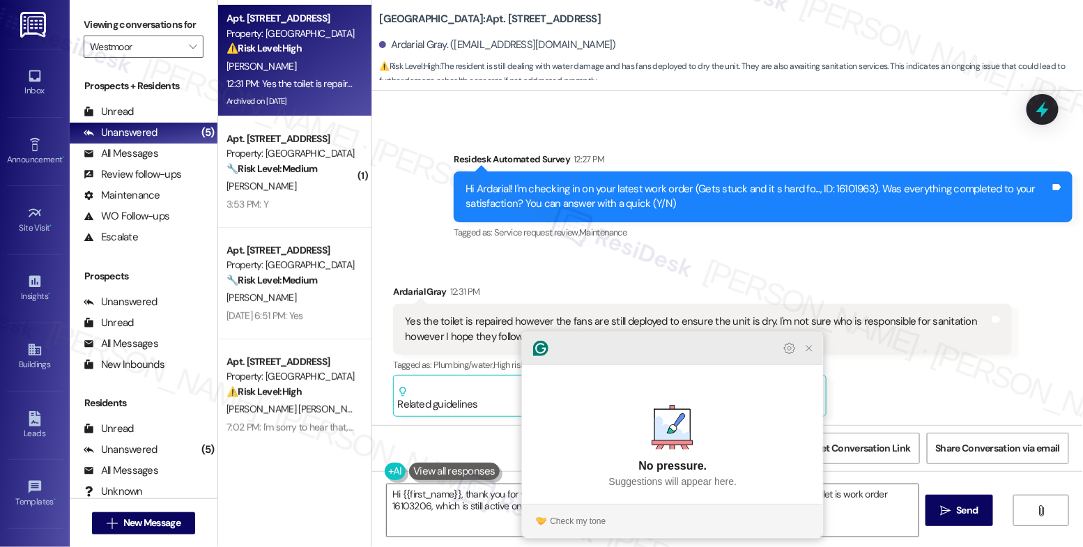
click at [807, 354] on icon "Close Grammarly Assistant" at bounding box center [809, 348] width 11 height 11
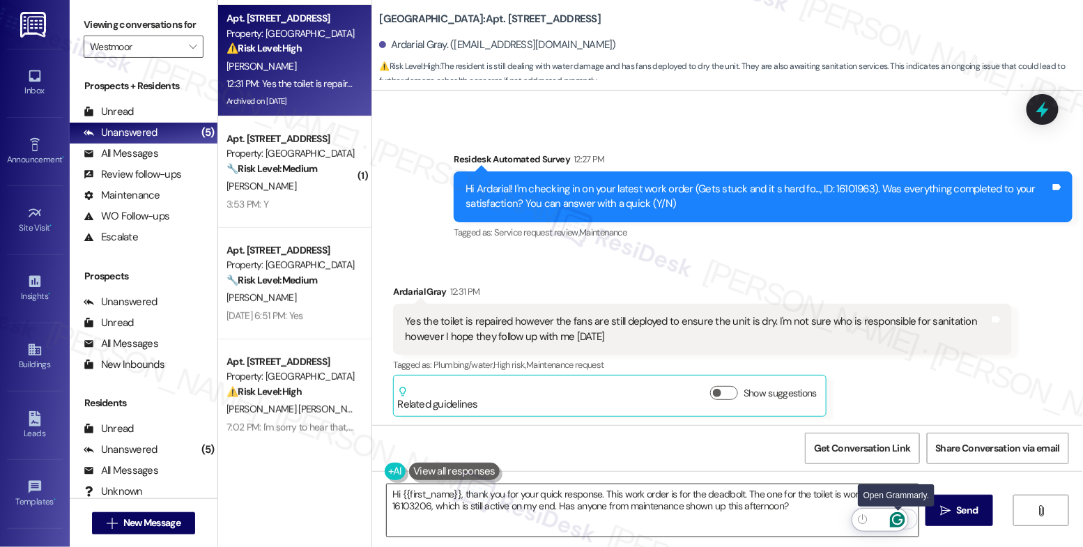
click at [896, 515] on icon "Open Grammarly. 0 Suggestions." at bounding box center [898, 519] width 10 height 10
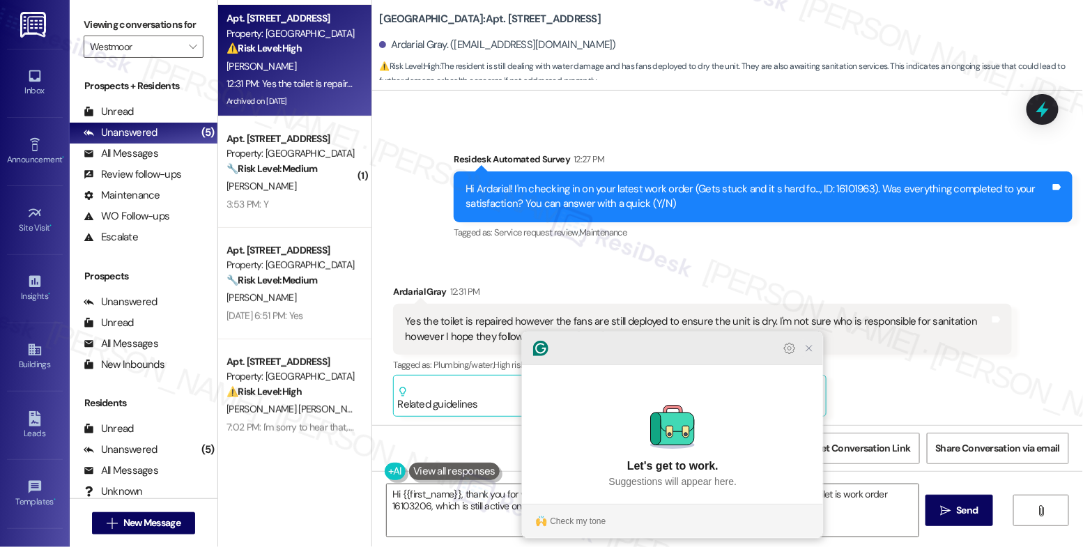
click at [811, 354] on icon "Close Grammarly Assistant" at bounding box center [809, 348] width 11 height 11
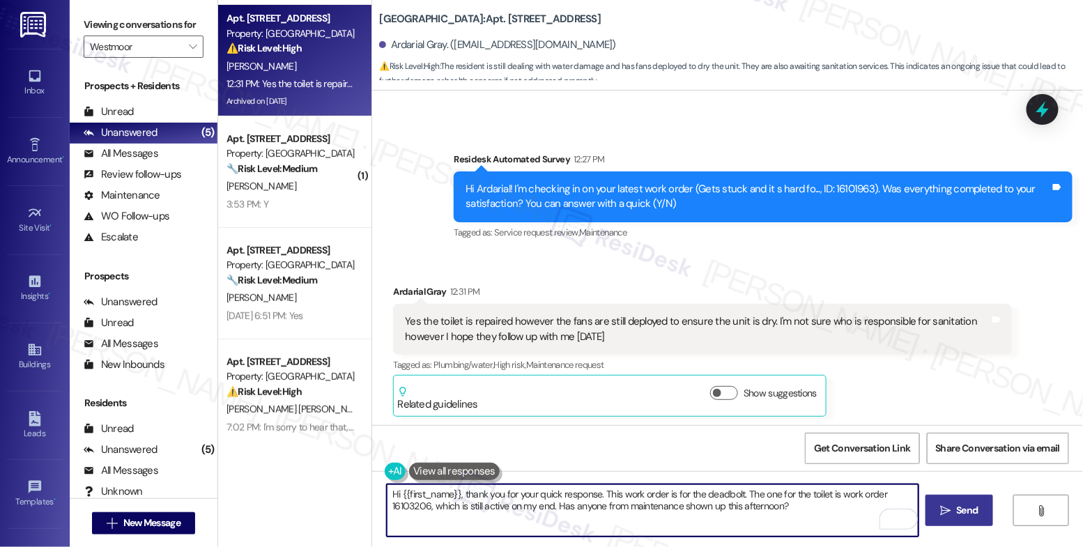
click at [966, 510] on span "Send" at bounding box center [968, 510] width 22 height 15
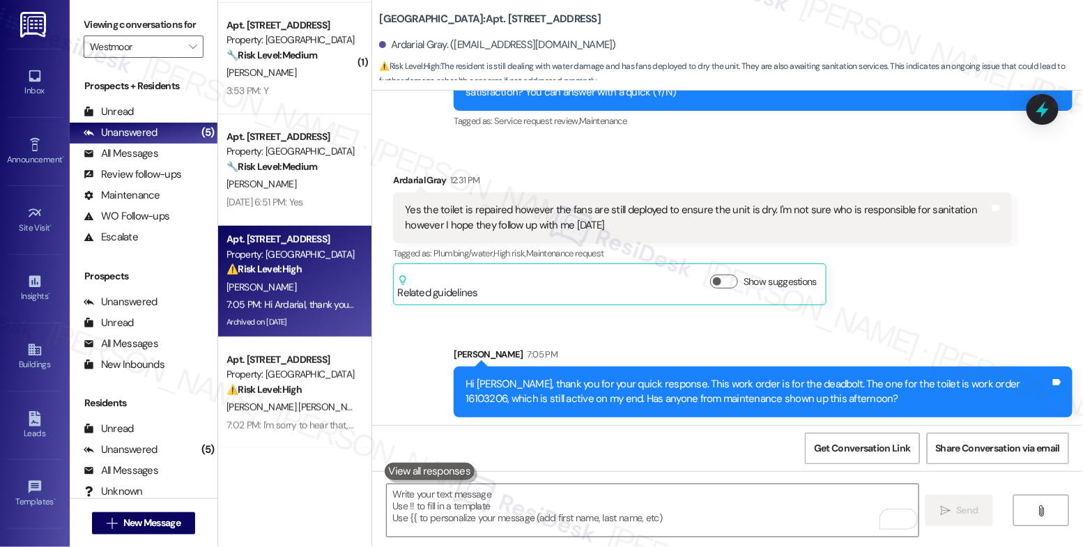
scroll to position [109, 0]
drag, startPoint x: 183, startPoint y: 60, endPoint x: 189, endPoint y: 65, distance: 7.9
click at [189, 52] on icon "" at bounding box center [193, 46] width 8 height 11
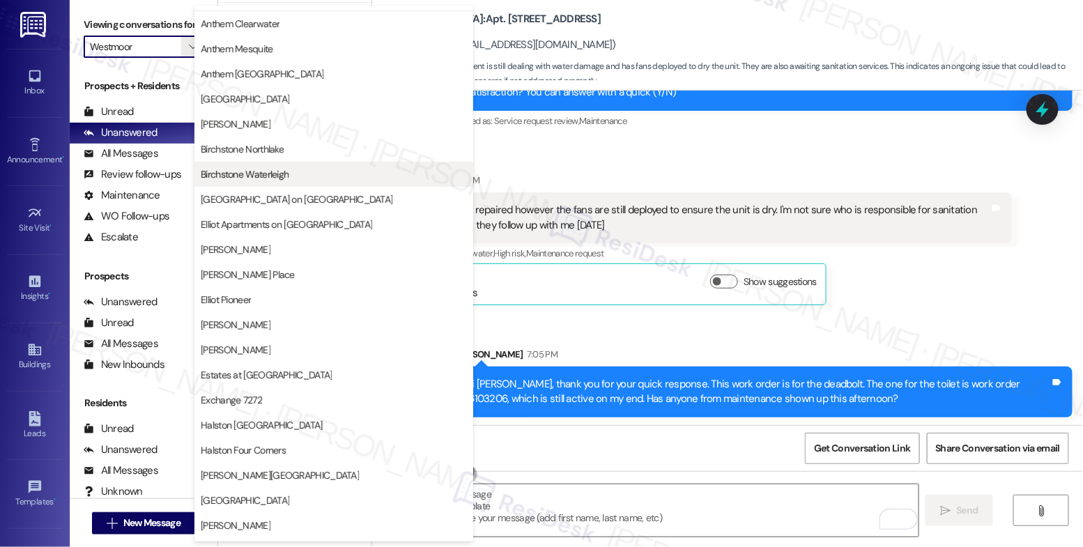
scroll to position [0, 0]
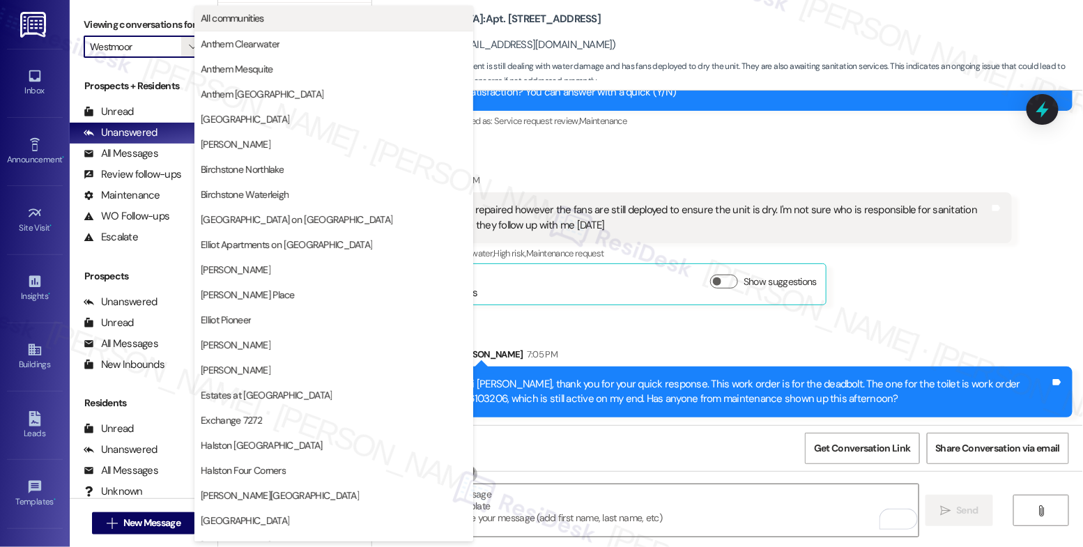
click at [271, 17] on span "All communities" at bounding box center [334, 18] width 266 height 14
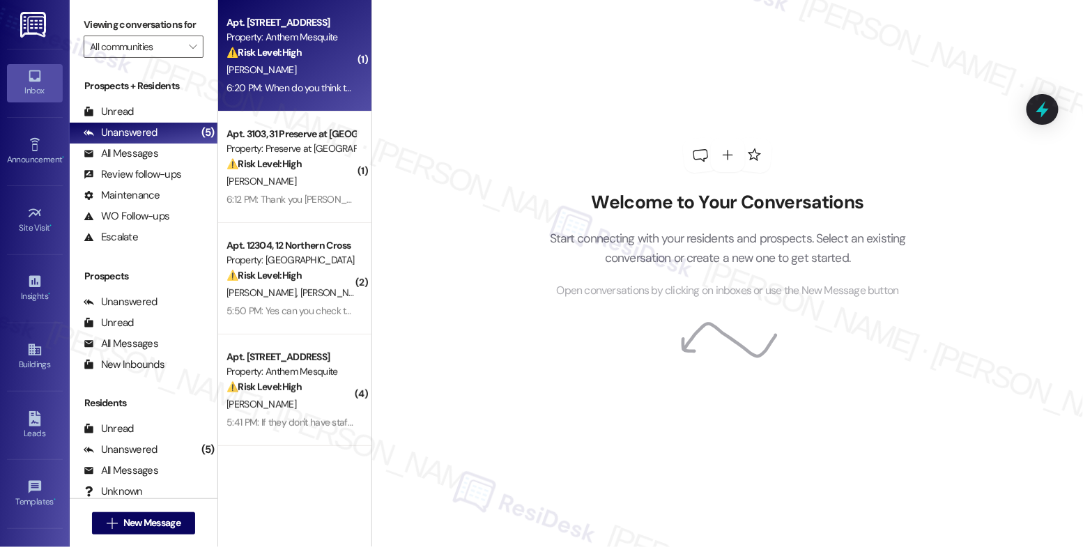
click at [293, 66] on div "[PERSON_NAME]" at bounding box center [291, 69] width 132 height 17
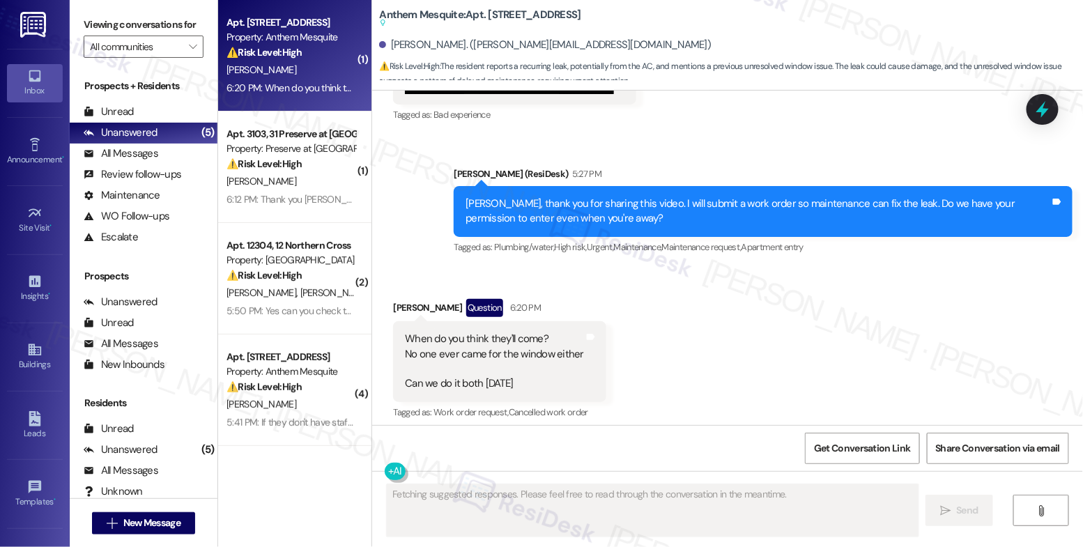
scroll to position [7398, 0]
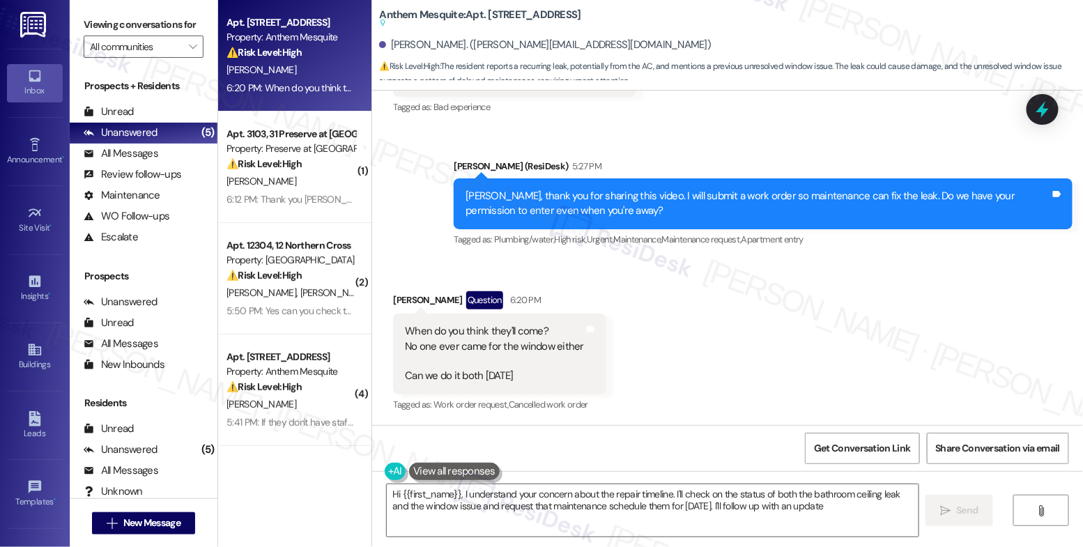
type textarea "Hi {{first_name}}, I understand your concern about the repair timeline. I'll ch…"
